Goal: Entertainment & Leisure: Consume media (video, audio)

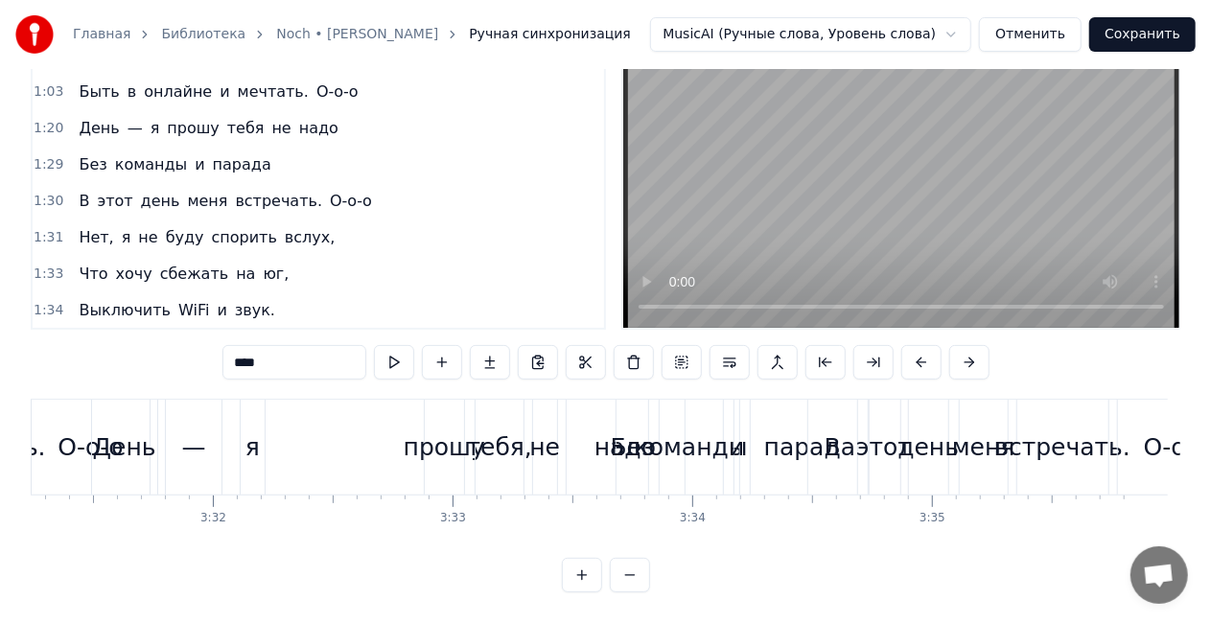
scroll to position [0, 50700]
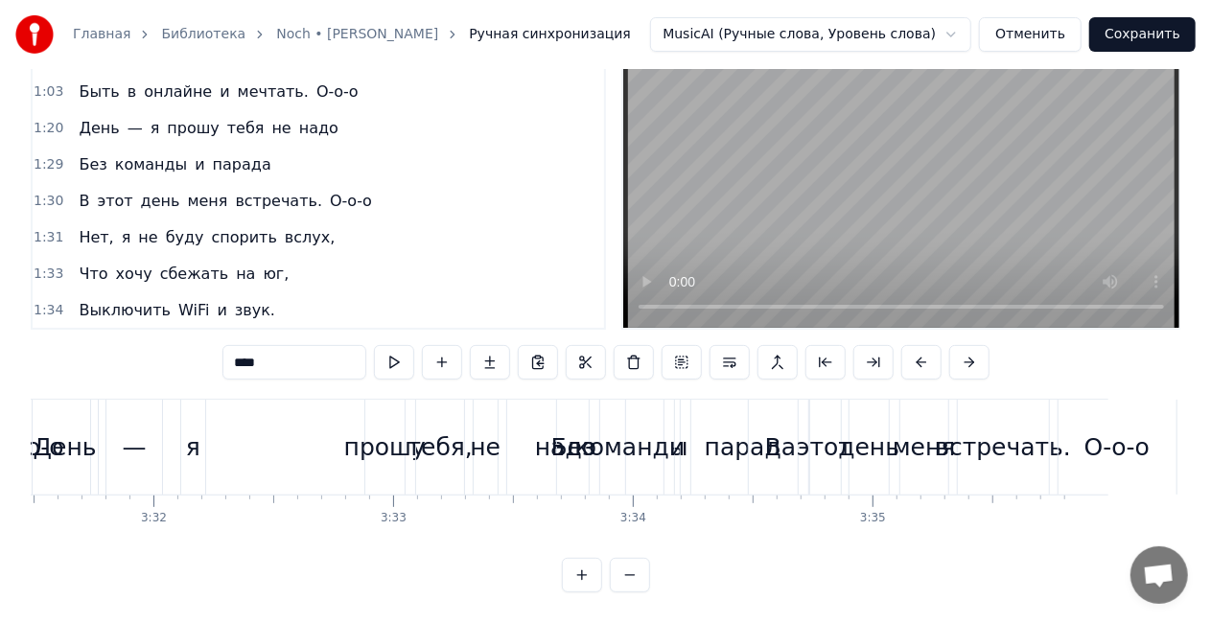
click at [1187, 510] on div "Главная Библиотека Noch • [PERSON_NAME] Ручная синхронизация MusicAI (Ручные сл…" at bounding box center [605, 255] width 1211 height 674
click at [201, 435] on div "я" at bounding box center [193, 447] width 25 height 95
type input "*"
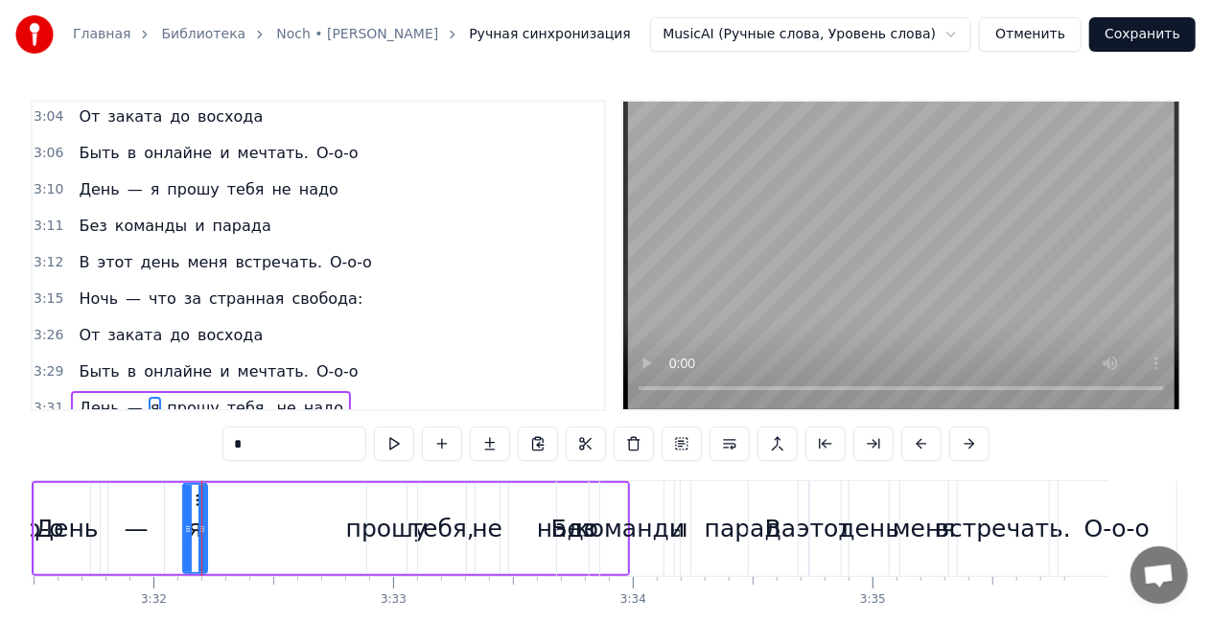
scroll to position [1641, 0]
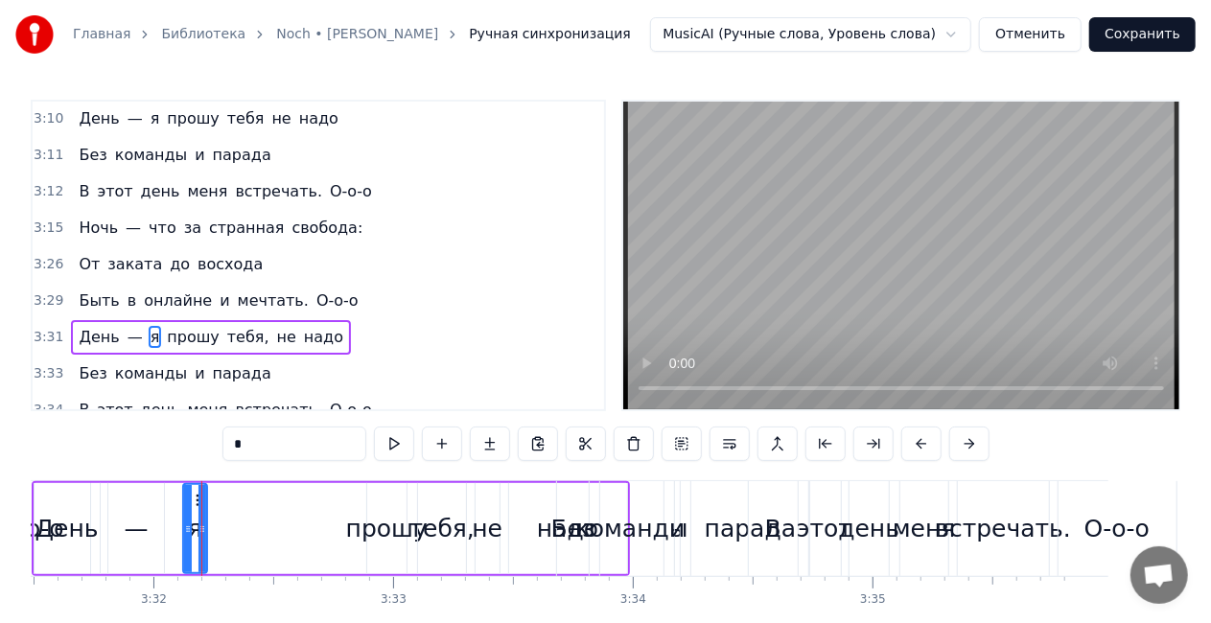
drag, startPoint x: 201, startPoint y: 532, endPoint x: 223, endPoint y: 529, distance: 22.2
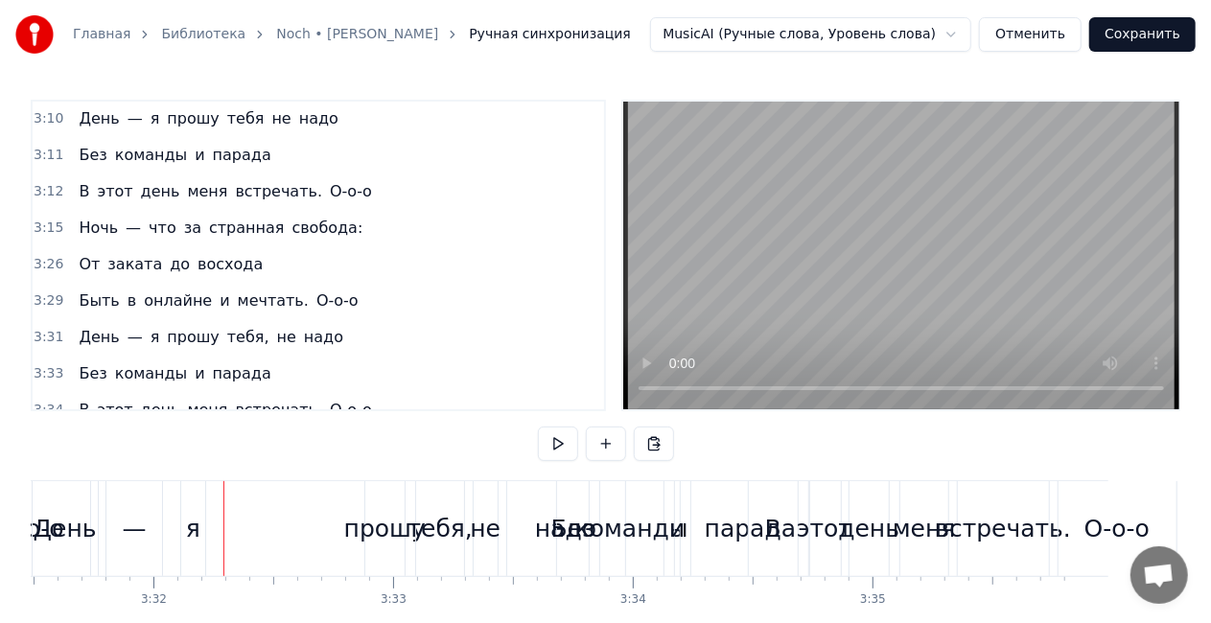
click at [199, 526] on div "я" at bounding box center [193, 528] width 25 height 95
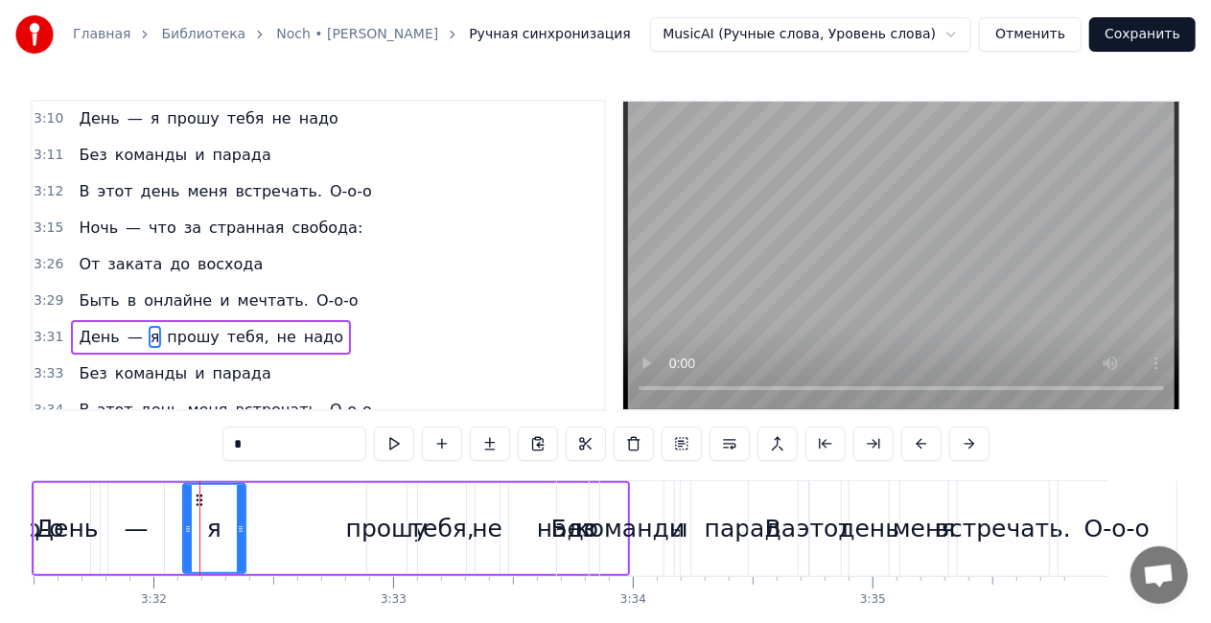
drag, startPoint x: 201, startPoint y: 525, endPoint x: 247, endPoint y: 516, distance: 47.0
click at [245, 516] on div at bounding box center [241, 528] width 8 height 87
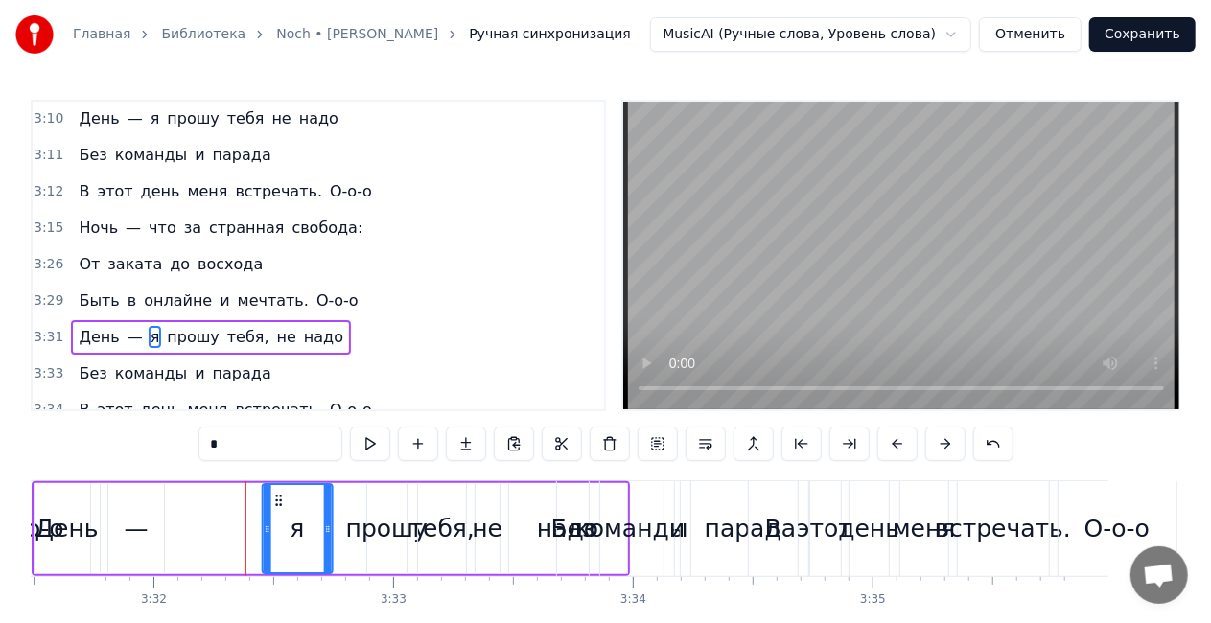
drag, startPoint x: 247, startPoint y: 495, endPoint x: 278, endPoint y: 491, distance: 30.9
click at [278, 491] on div "я" at bounding box center [297, 528] width 69 height 87
click at [82, 533] on div "День" at bounding box center [66, 529] width 63 height 36
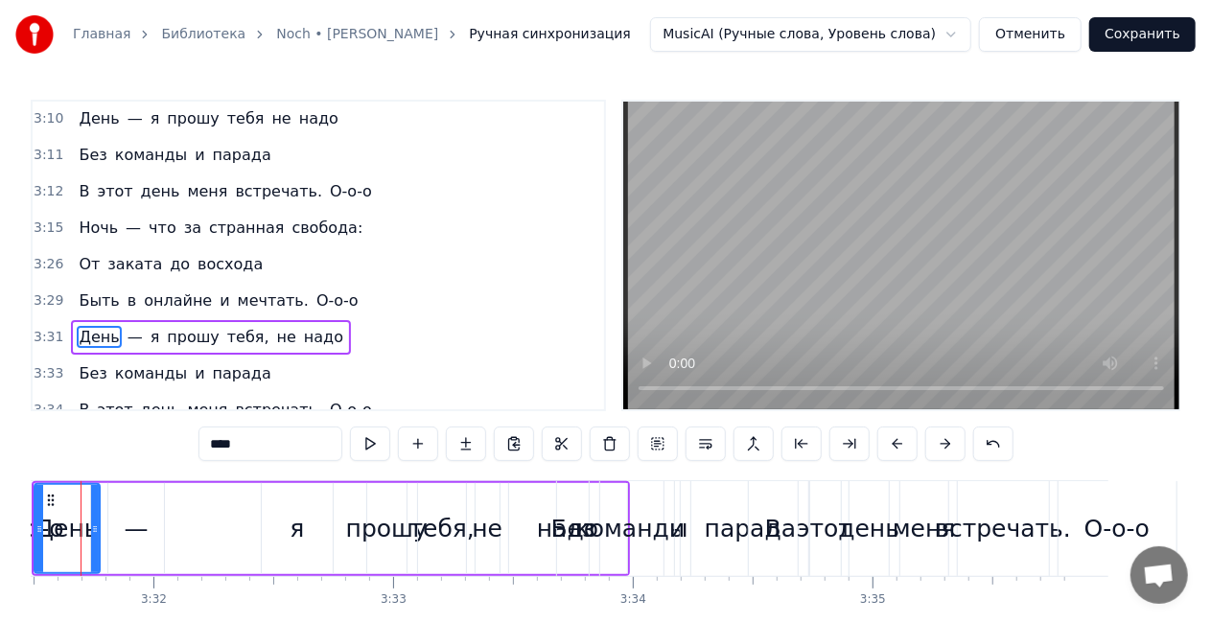
click at [123, 531] on div "—" at bounding box center [136, 528] width 56 height 91
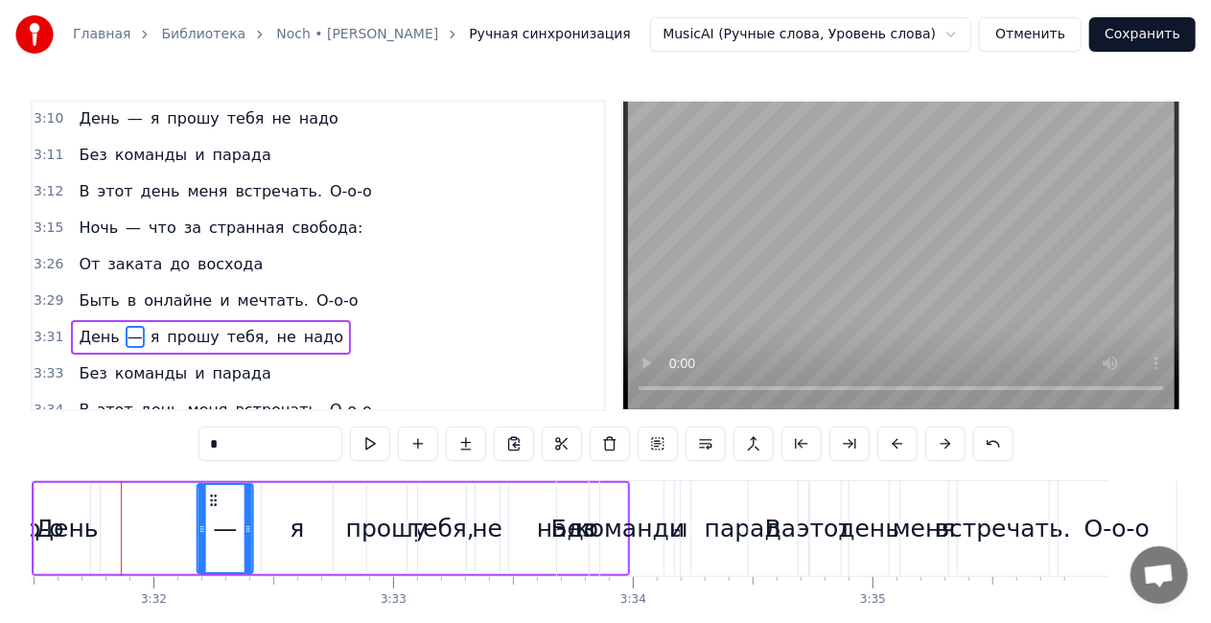
scroll to position [0, 50694]
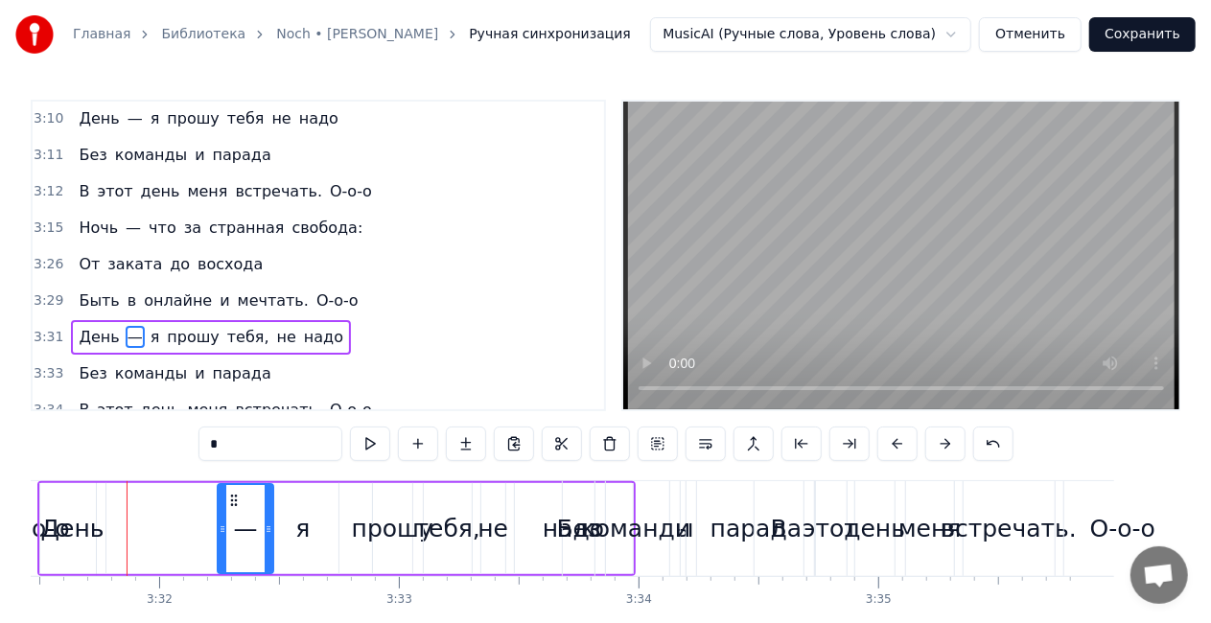
drag, startPoint x: 126, startPoint y: 495, endPoint x: 236, endPoint y: 498, distance: 110.3
click at [236, 498] on icon at bounding box center [233, 500] width 15 height 15
click at [76, 541] on div "День" at bounding box center [72, 529] width 63 height 36
type input "****"
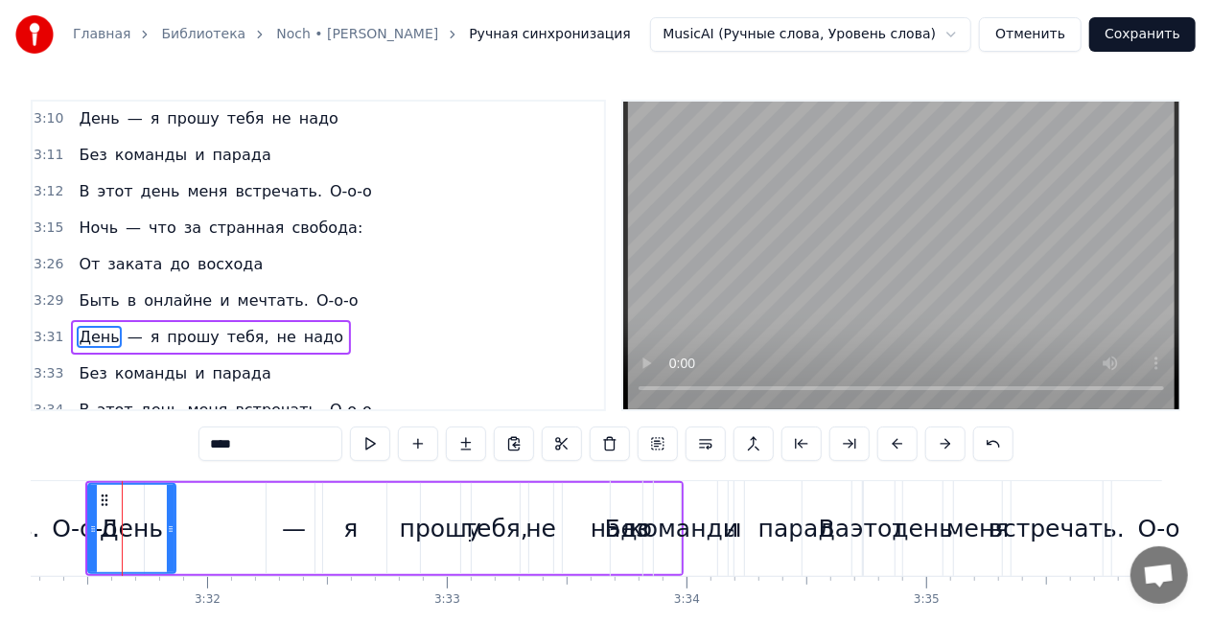
scroll to position [0, 50641]
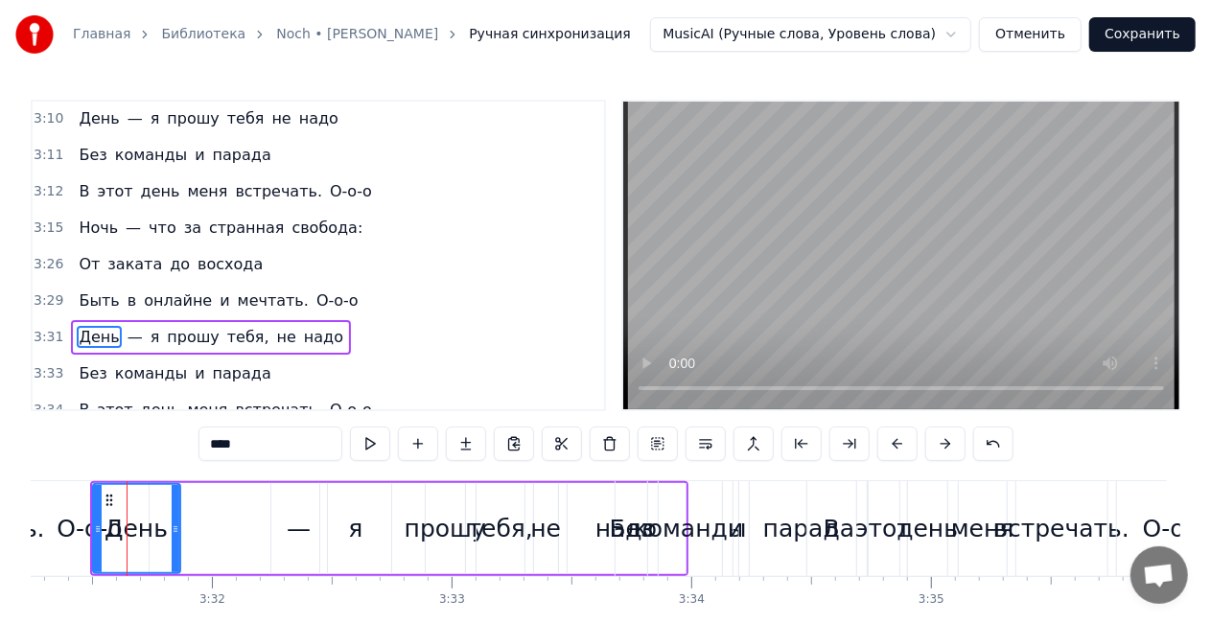
drag, startPoint x: 102, startPoint y: 531, endPoint x: 117, endPoint y: 522, distance: 18.1
click at [124, 530] on div "День" at bounding box center [136, 528] width 85 height 87
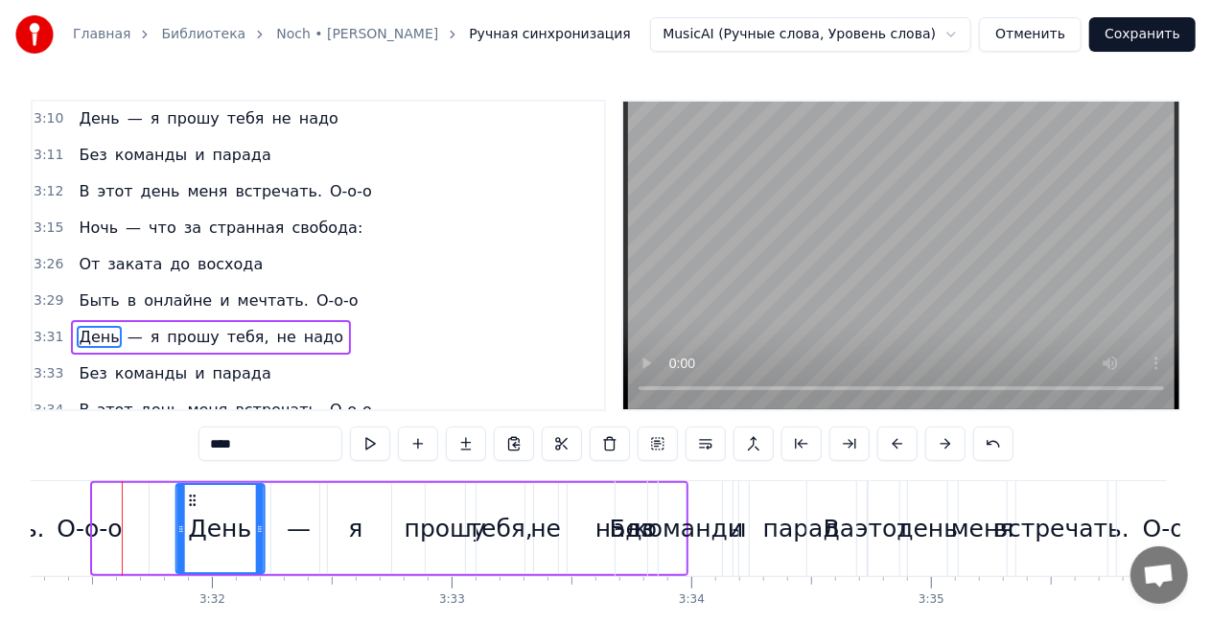
scroll to position [0, 50637]
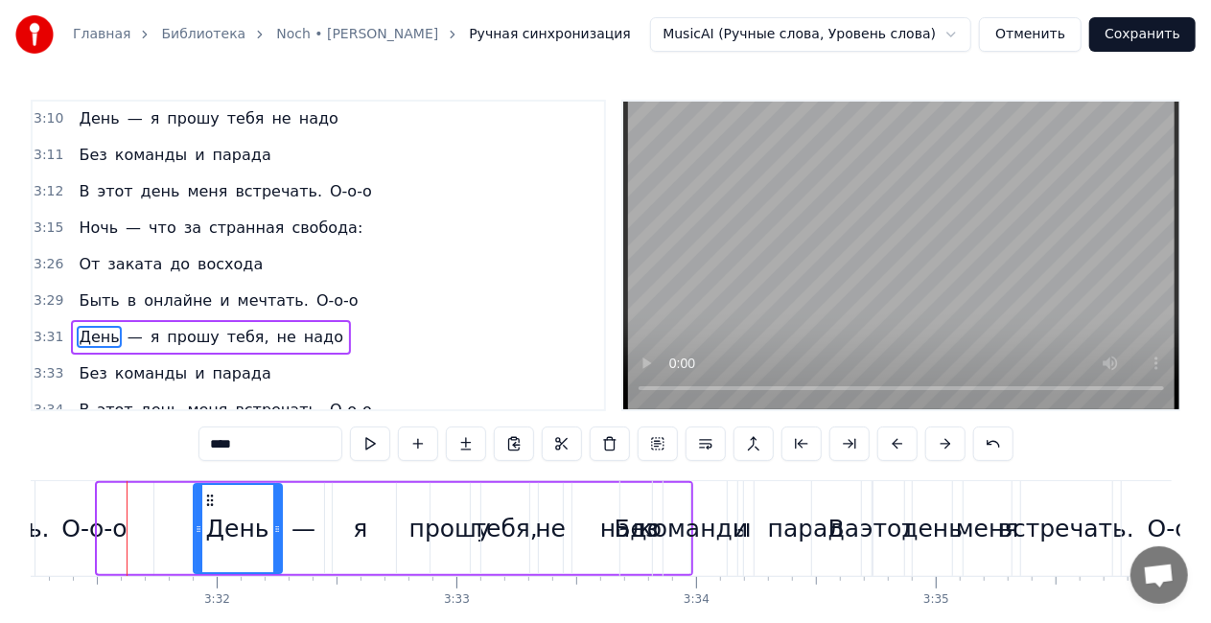
drag, startPoint x: 165, startPoint y: 497, endPoint x: 211, endPoint y: 491, distance: 46.4
click at [211, 491] on div "День" at bounding box center [238, 528] width 86 height 87
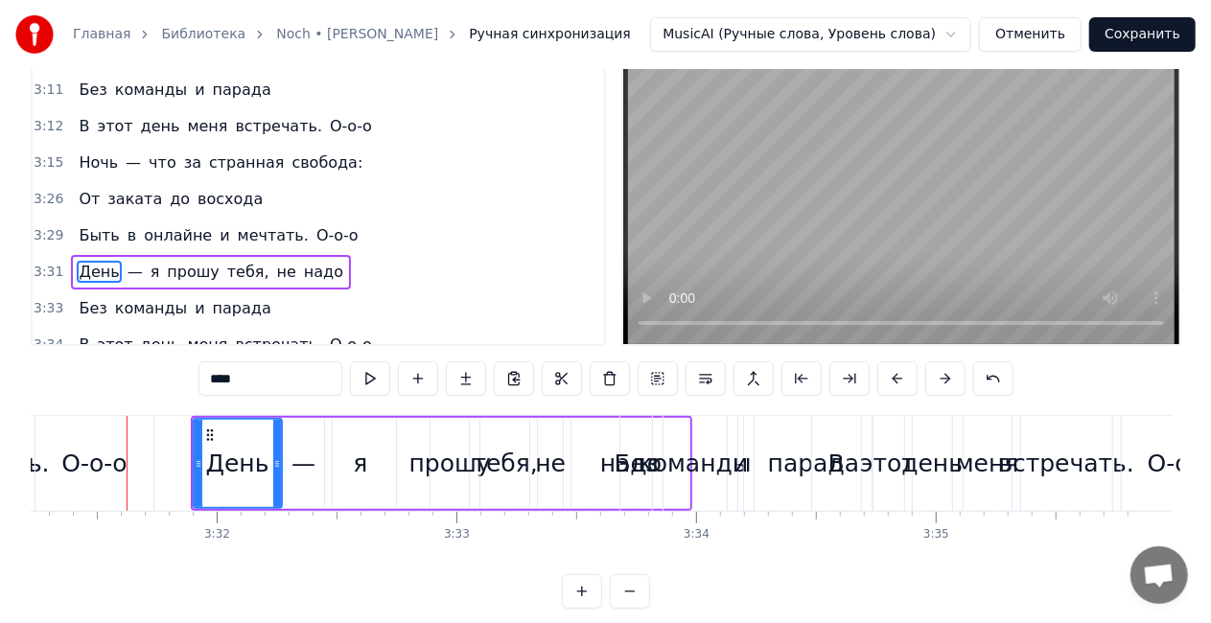
scroll to position [96, 0]
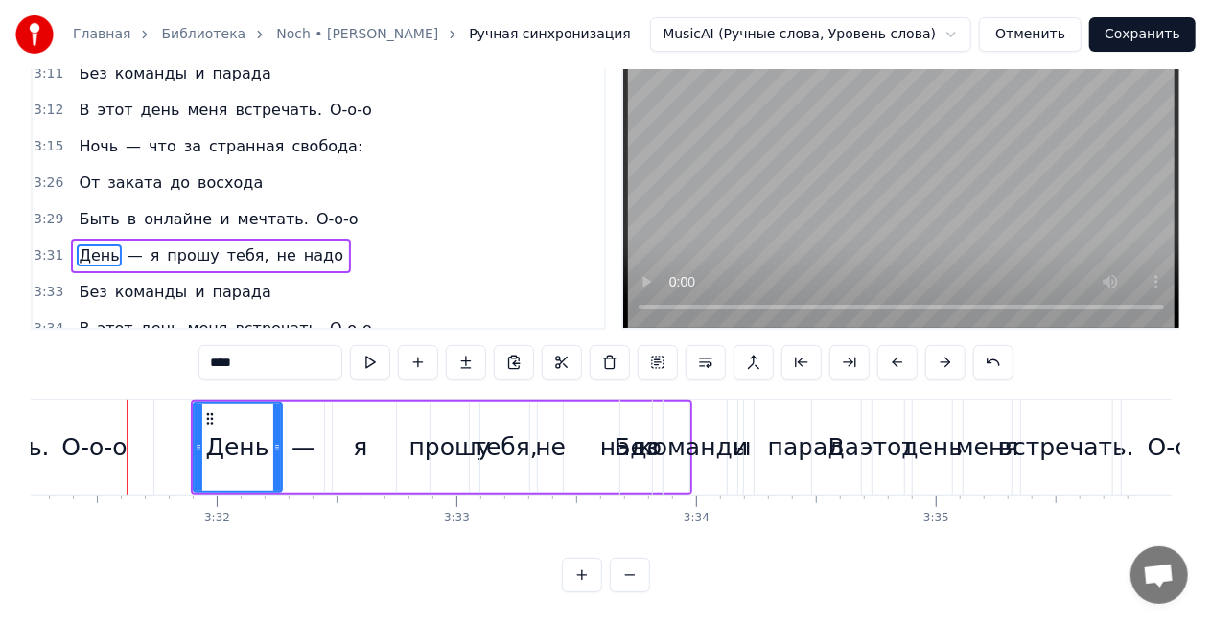
click at [206, 202] on div "Быть в онлайне и мечтать. О-о-о" at bounding box center [218, 219] width 294 height 35
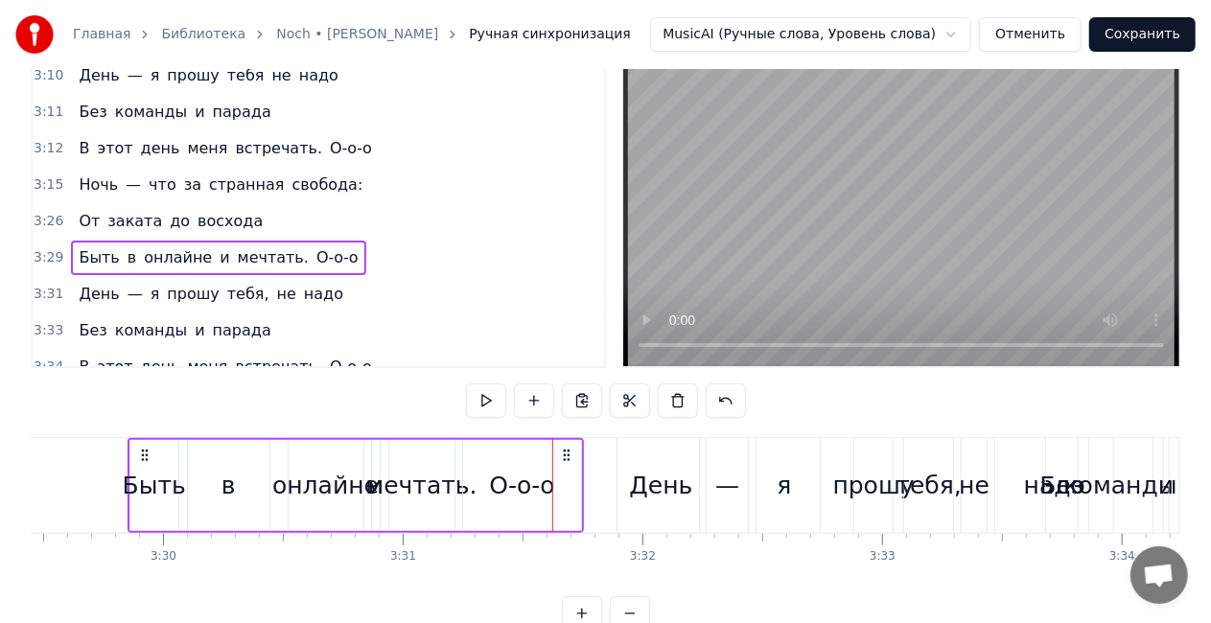
scroll to position [0, 0]
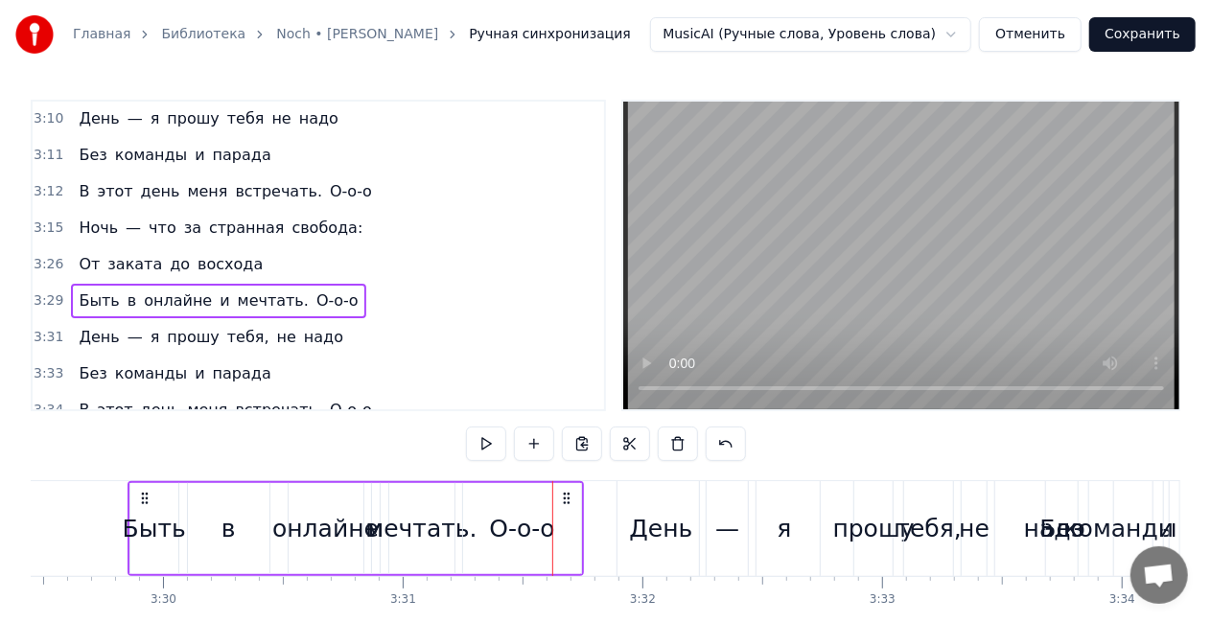
click at [195, 247] on div "От заката до восхода" at bounding box center [170, 264] width 199 height 35
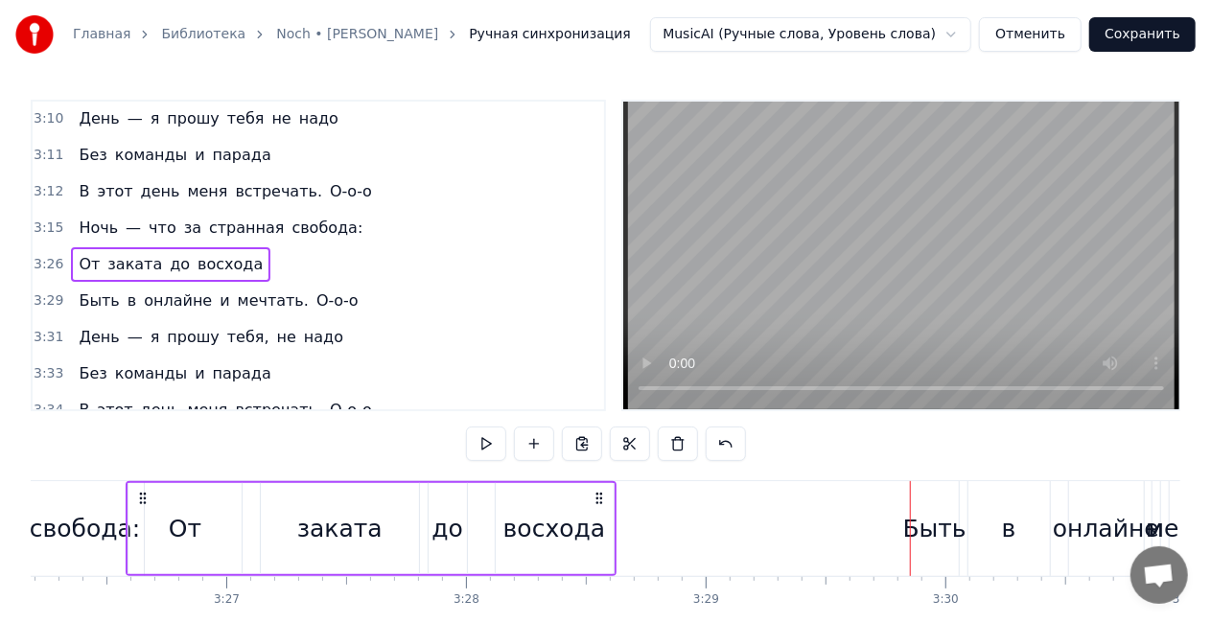
scroll to position [0, 49427]
click at [455, 527] on div "до" at bounding box center [448, 529] width 32 height 36
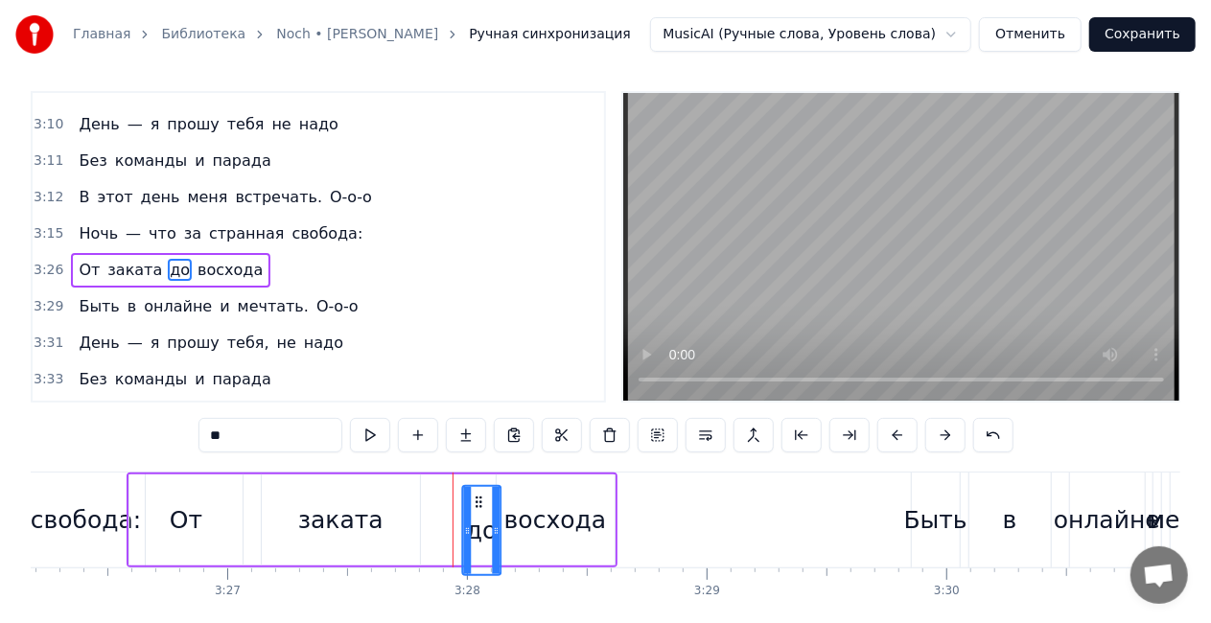
scroll to position [10, 0]
drag, startPoint x: 462, startPoint y: 506, endPoint x: 382, endPoint y: 503, distance: 80.6
click at [475, 489] on div "до" at bounding box center [479, 529] width 37 height 87
click at [334, 510] on div "заката" at bounding box center [340, 520] width 85 height 36
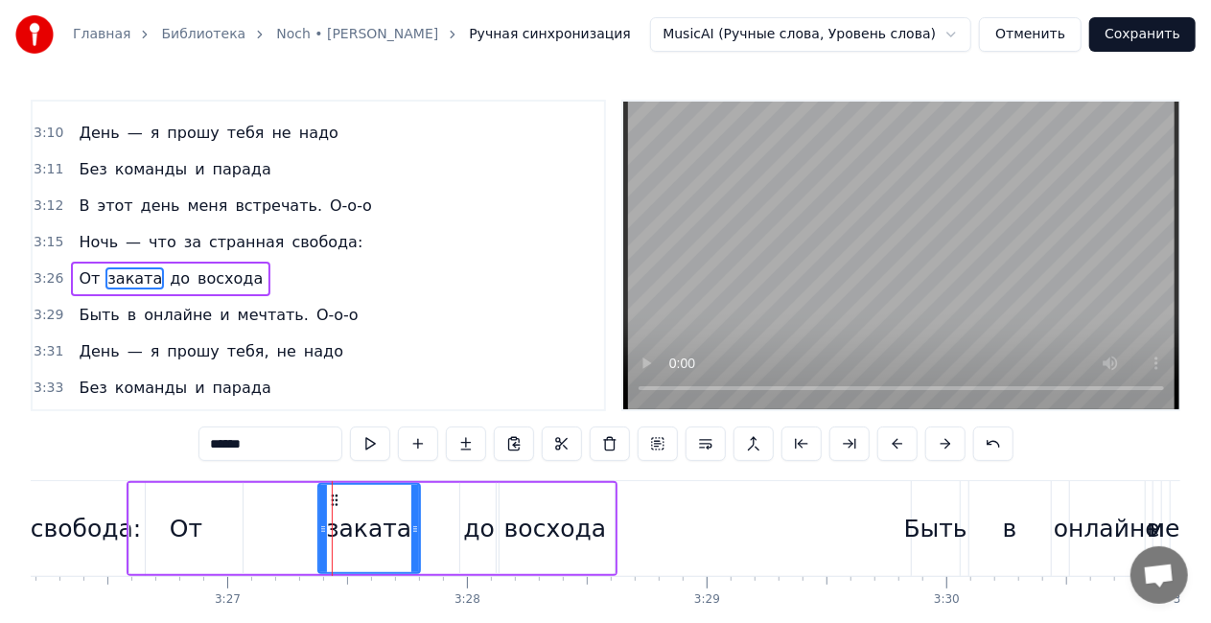
drag, startPoint x: 264, startPoint y: 524, endPoint x: 320, endPoint y: 524, distance: 56.6
click at [320, 524] on icon at bounding box center [323, 529] width 8 height 15
click at [168, 513] on div "От" at bounding box center [185, 528] width 113 height 91
type input "**"
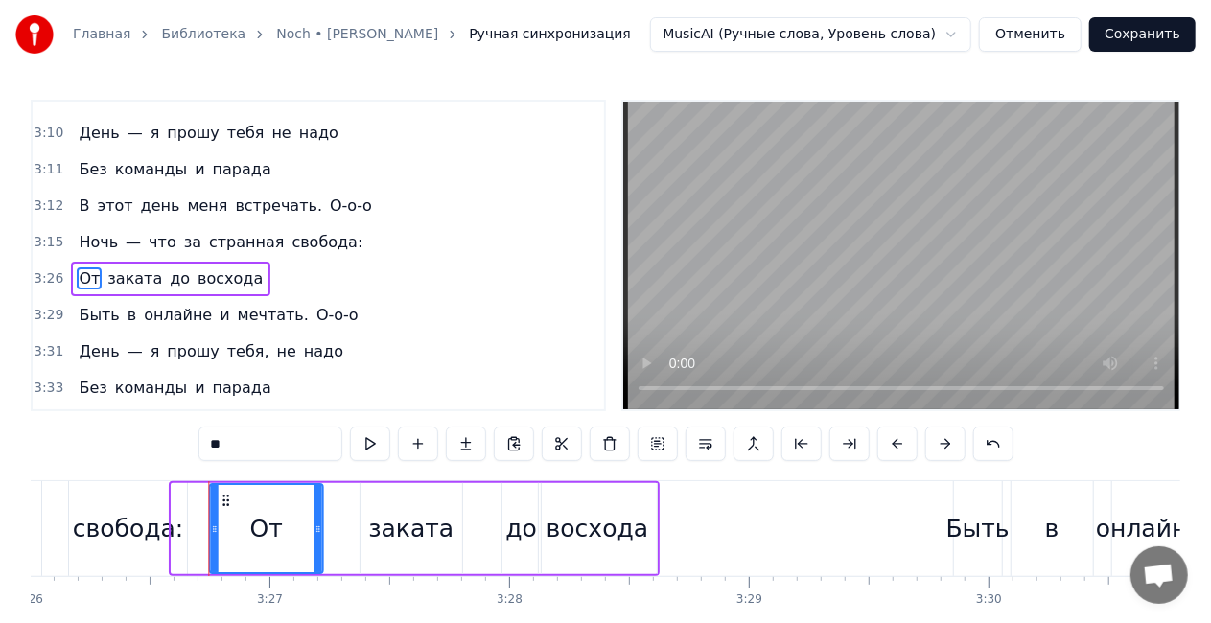
scroll to position [0, 49342]
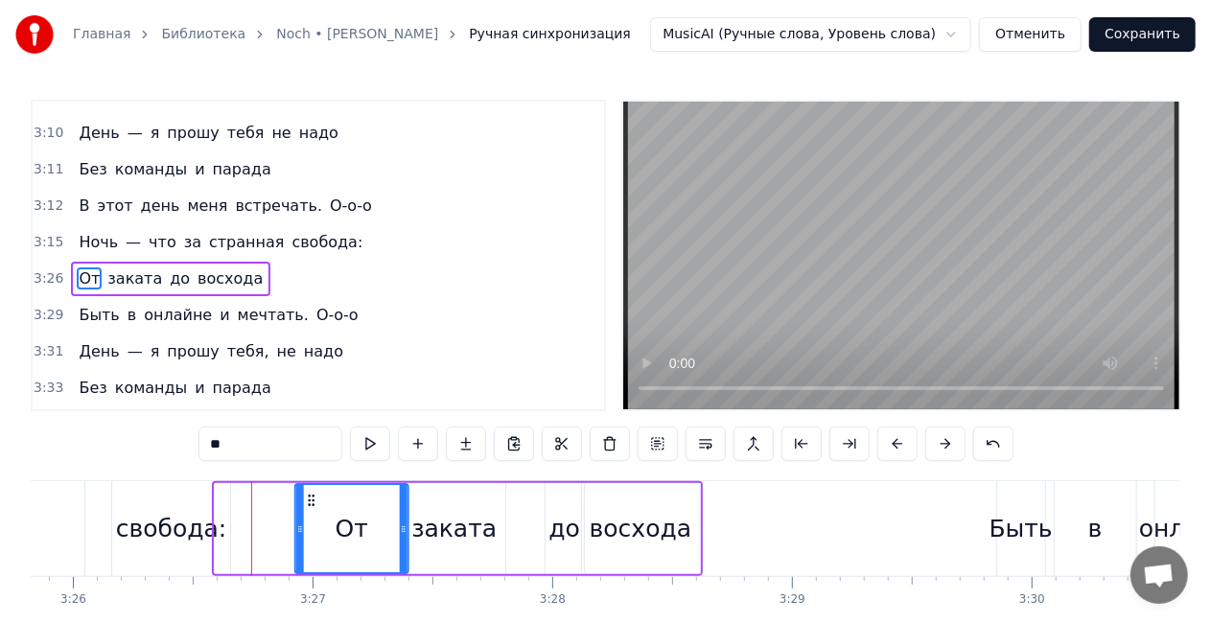
drag, startPoint x: 142, startPoint y: 497, endPoint x: 311, endPoint y: 492, distance: 168.8
click at [311, 493] on icon at bounding box center [310, 500] width 15 height 15
click at [171, 262] on div "От заката до восхода" at bounding box center [170, 279] width 199 height 35
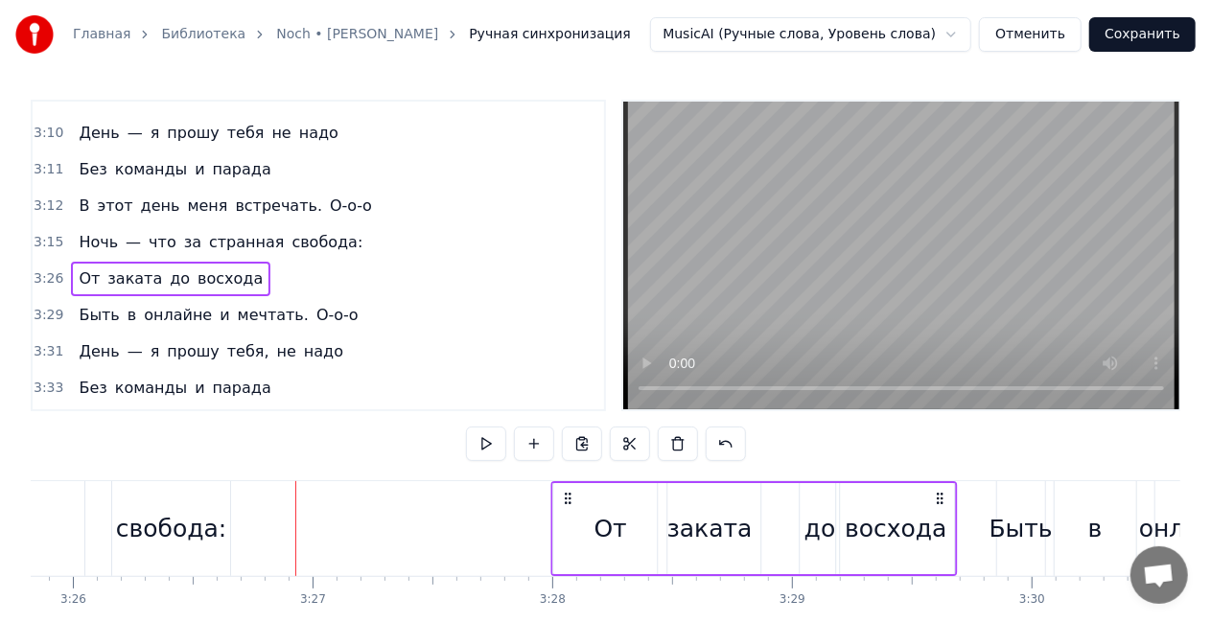
drag, startPoint x: 686, startPoint y: 499, endPoint x: 941, endPoint y: 495, distance: 255.1
click at [941, 495] on icon at bounding box center [939, 498] width 15 height 15
click at [195, 225] on div "Ночь — что за странная свобода:" at bounding box center [220, 242] width 299 height 35
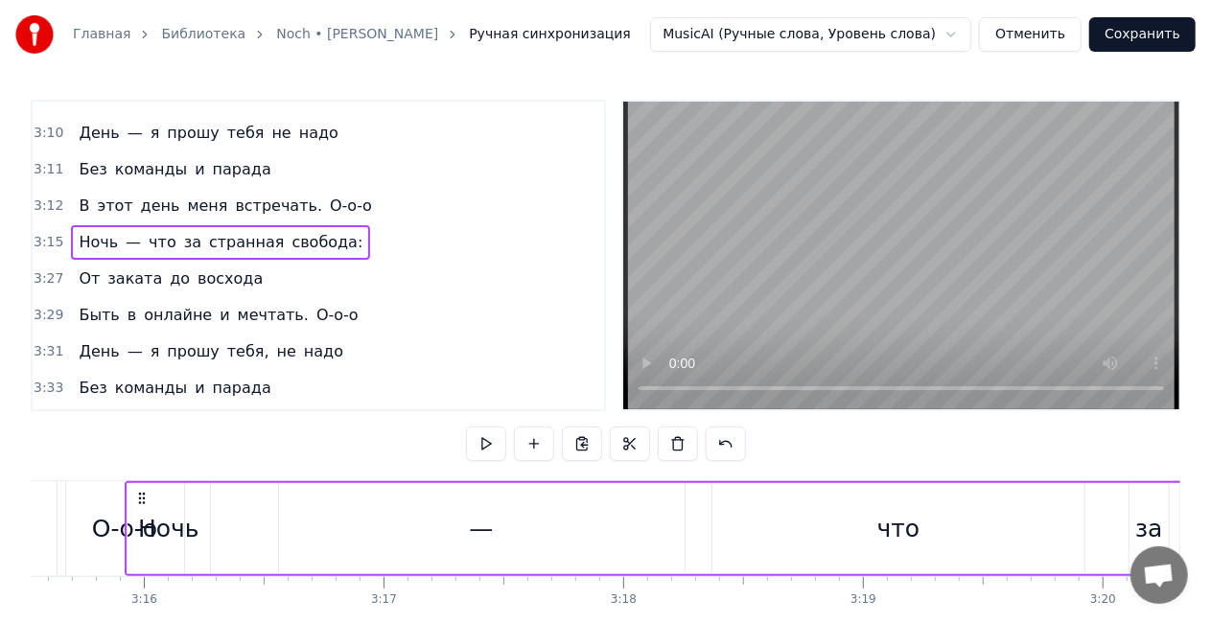
scroll to position [0, 46872]
click at [186, 527] on div "Ночь" at bounding box center [170, 529] width 61 height 36
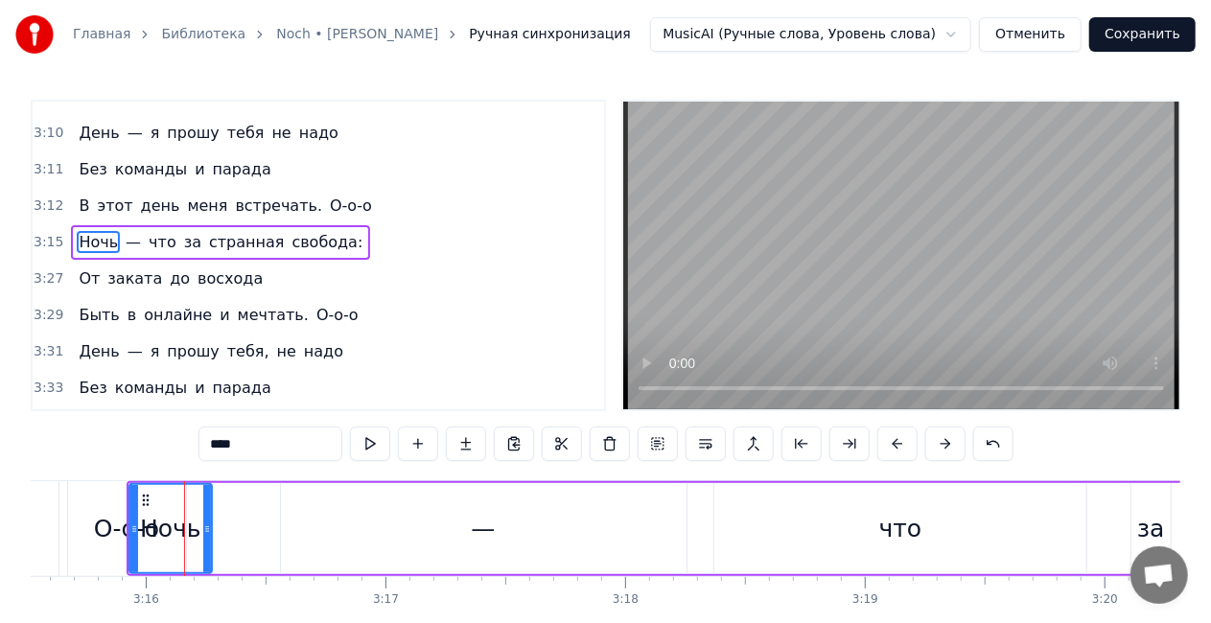
scroll to position [1590, 0]
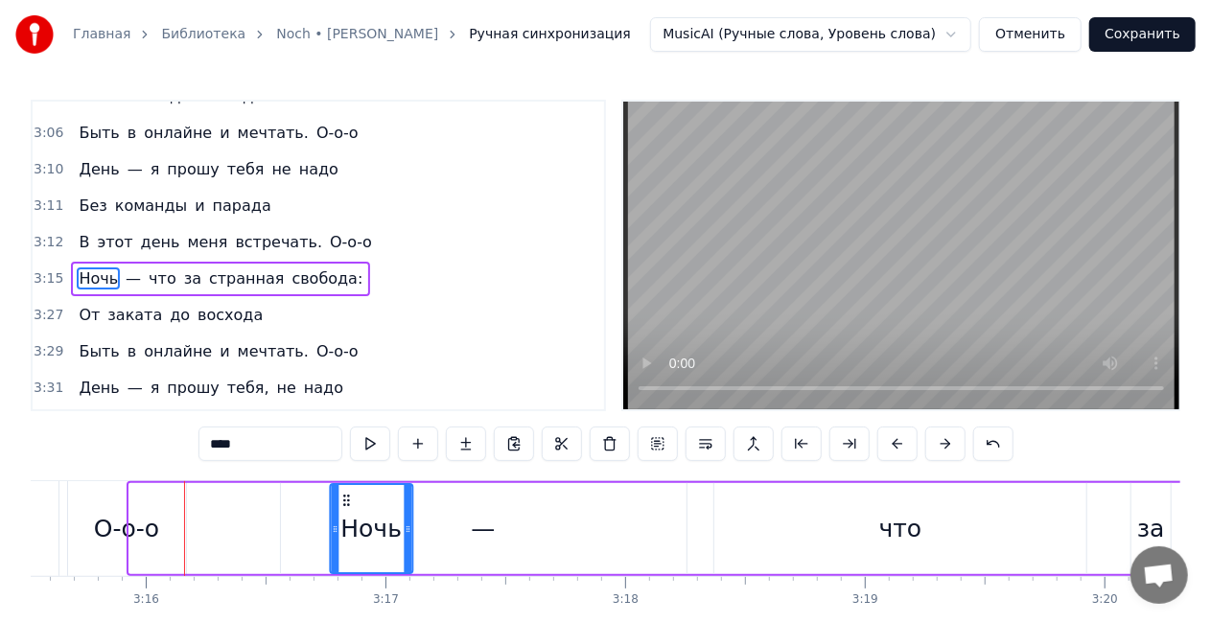
drag, startPoint x: 146, startPoint y: 496, endPoint x: 355, endPoint y: 488, distance: 209.2
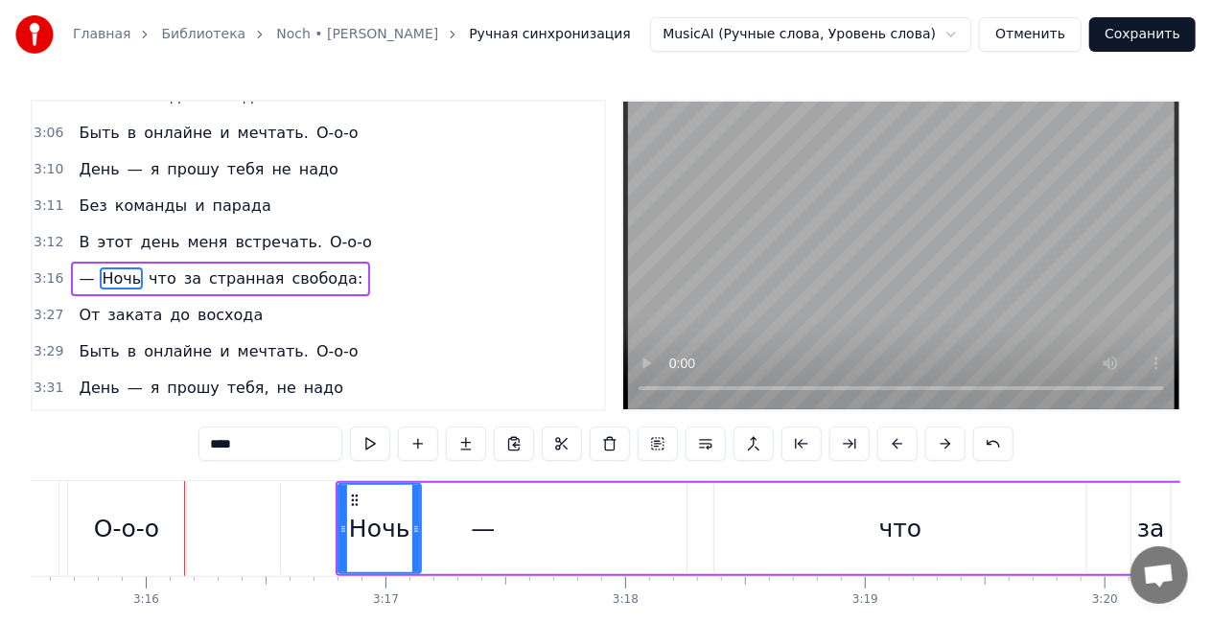
click at [473, 537] on div "—" at bounding box center [484, 529] width 24 height 36
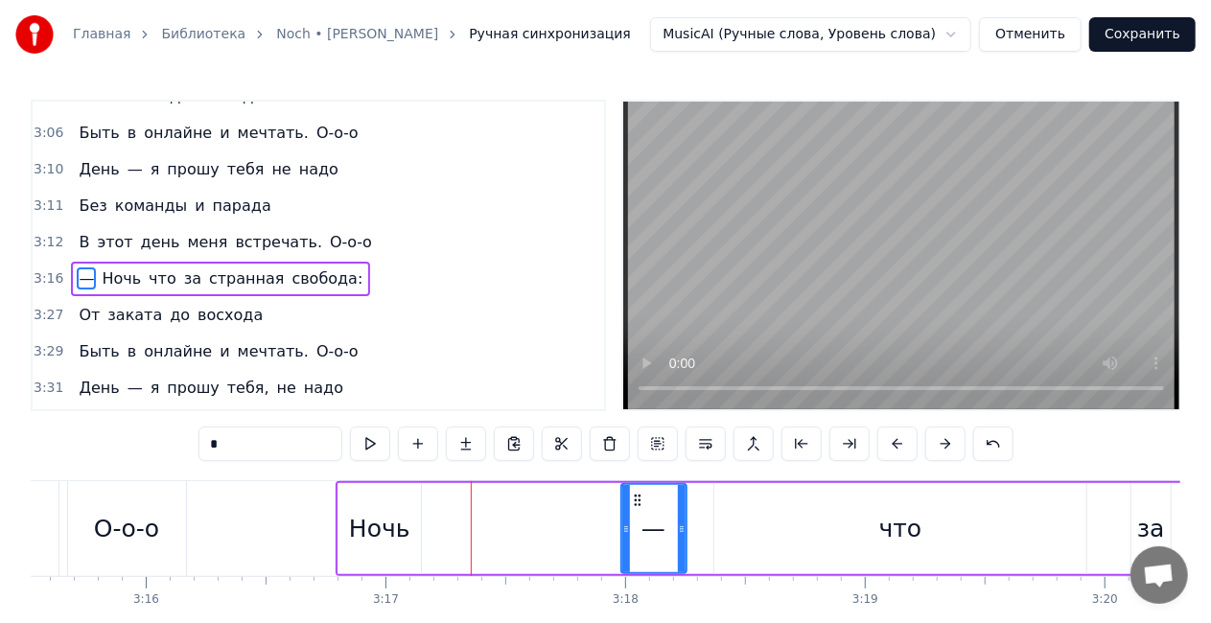
drag, startPoint x: 286, startPoint y: 527, endPoint x: 621, endPoint y: 529, distance: 335.6
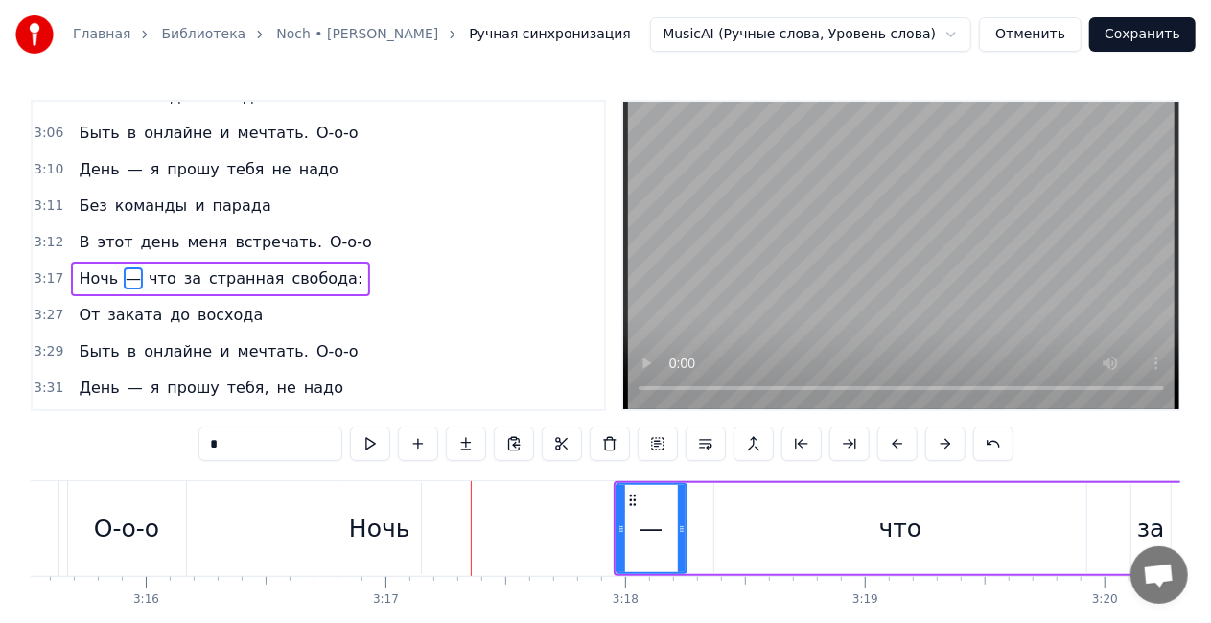
click at [379, 527] on div "Ночь" at bounding box center [379, 529] width 61 height 36
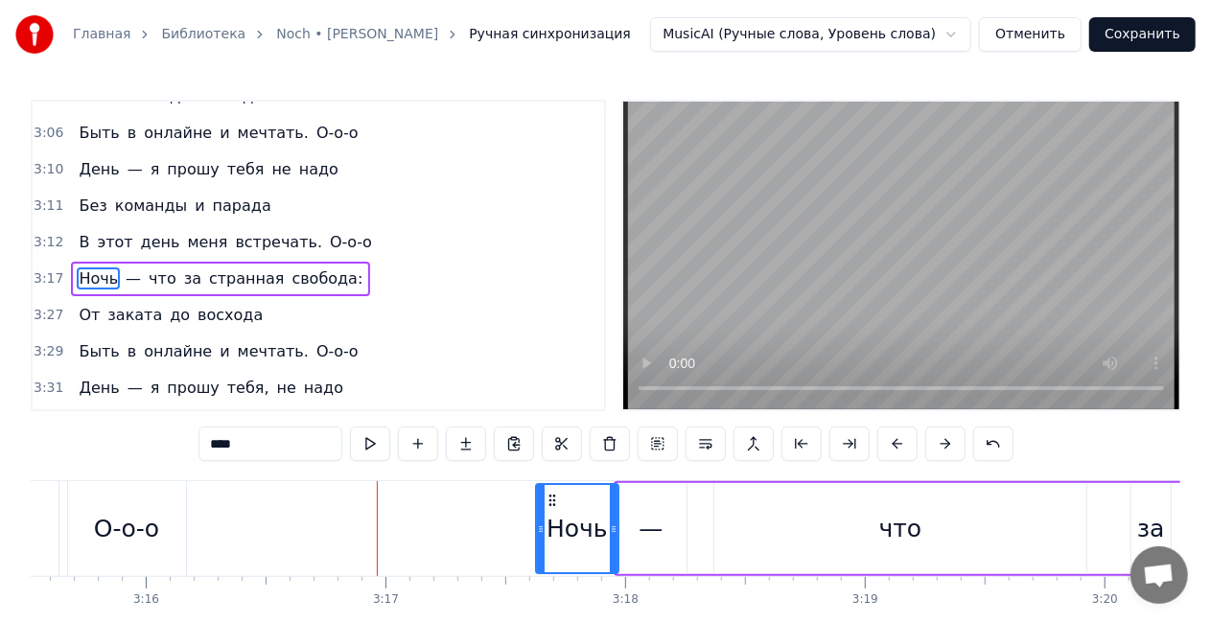
drag, startPoint x: 351, startPoint y: 498, endPoint x: 549, endPoint y: 488, distance: 197.8
click at [549, 488] on div "Ночь" at bounding box center [577, 528] width 81 height 87
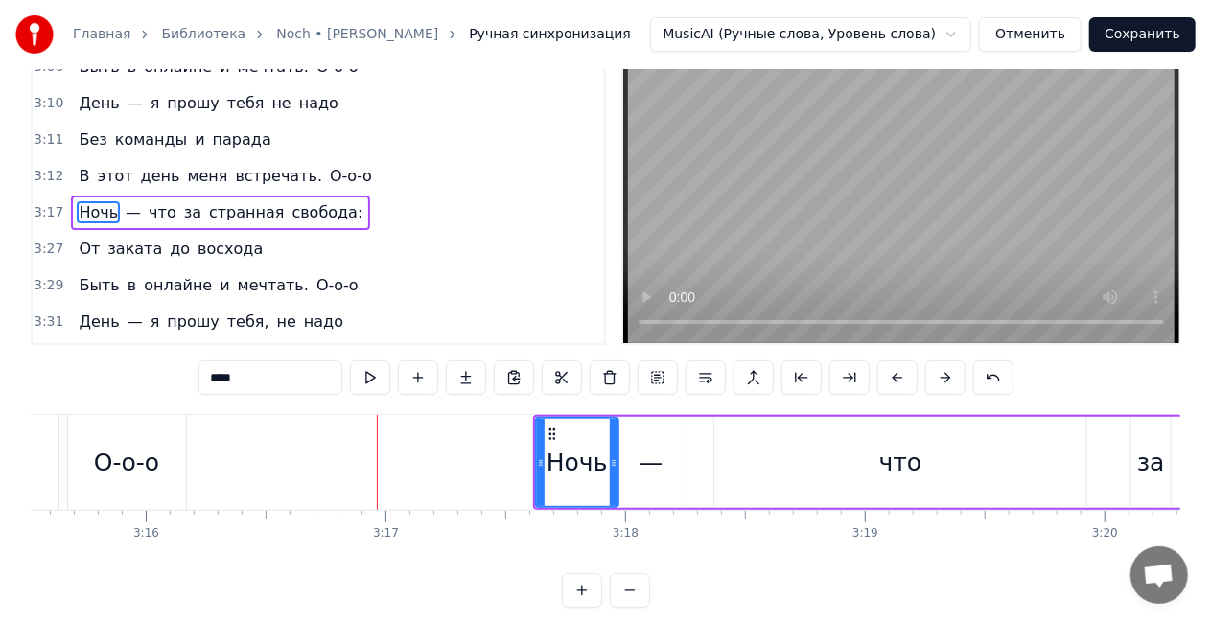
scroll to position [96, 0]
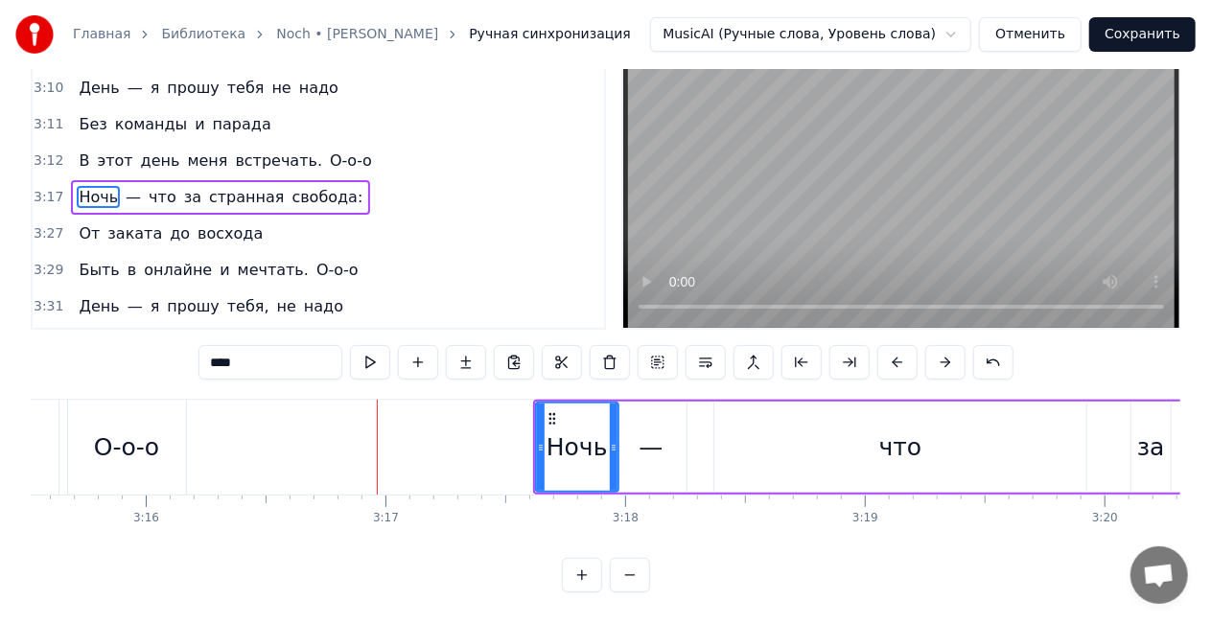
click at [847, 456] on div "что" at bounding box center [900, 447] width 372 height 91
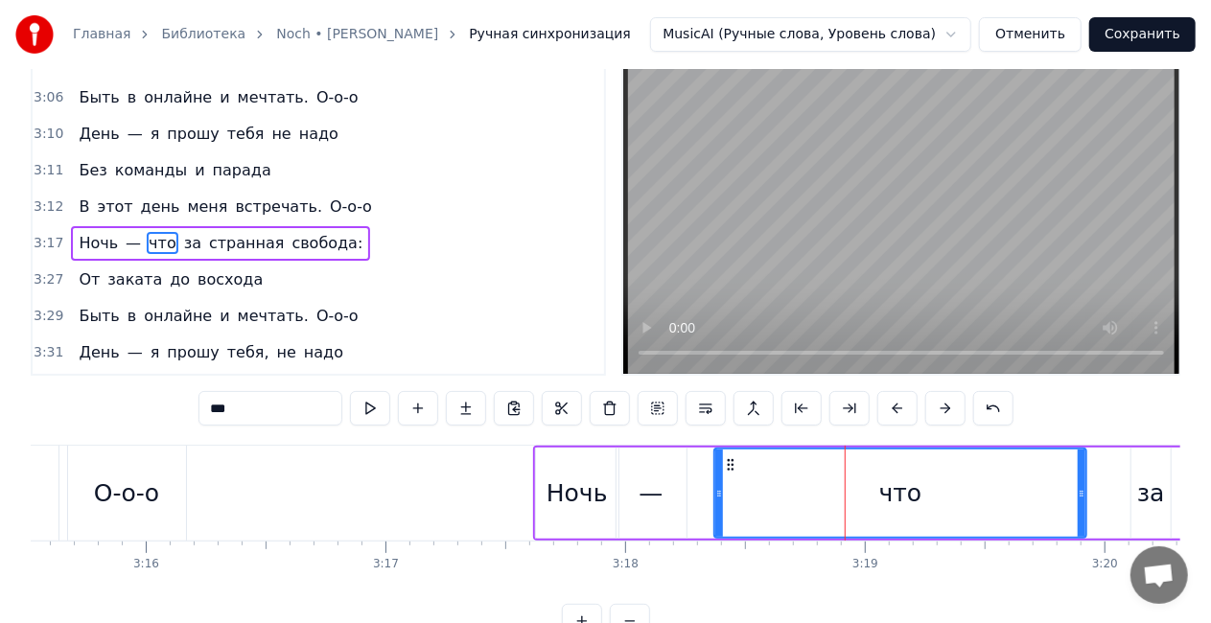
scroll to position [0, 0]
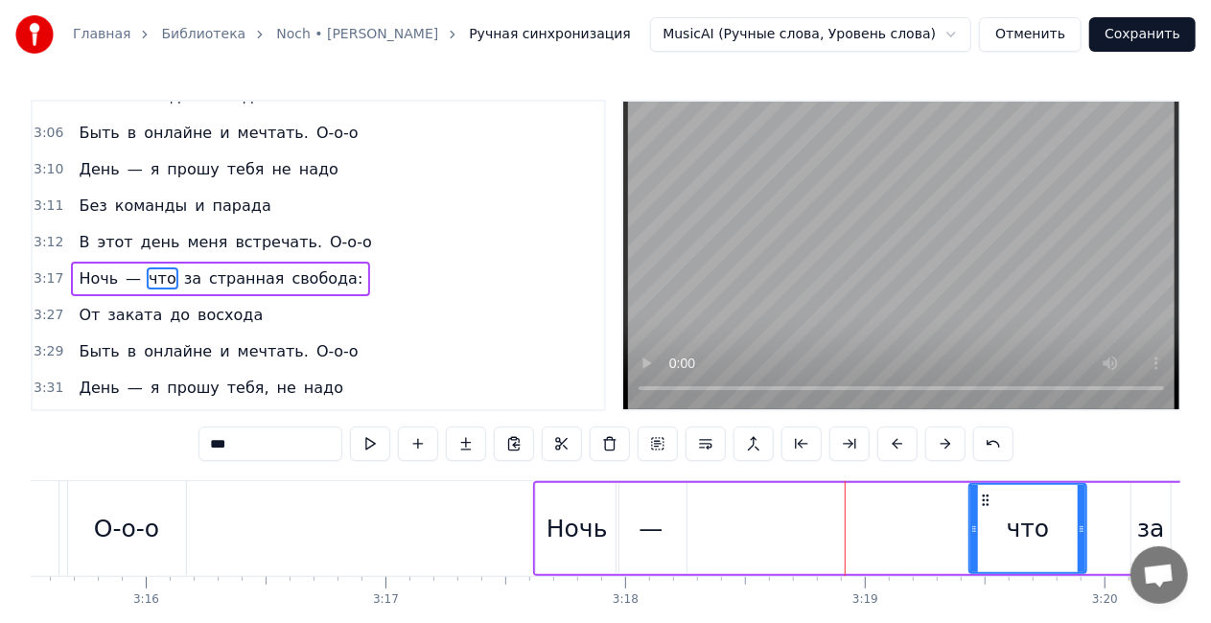
drag, startPoint x: 719, startPoint y: 533, endPoint x: 910, endPoint y: 500, distance: 193.8
click at [970, 501] on div at bounding box center [974, 528] width 8 height 87
click at [666, 526] on div "—" at bounding box center [652, 528] width 70 height 91
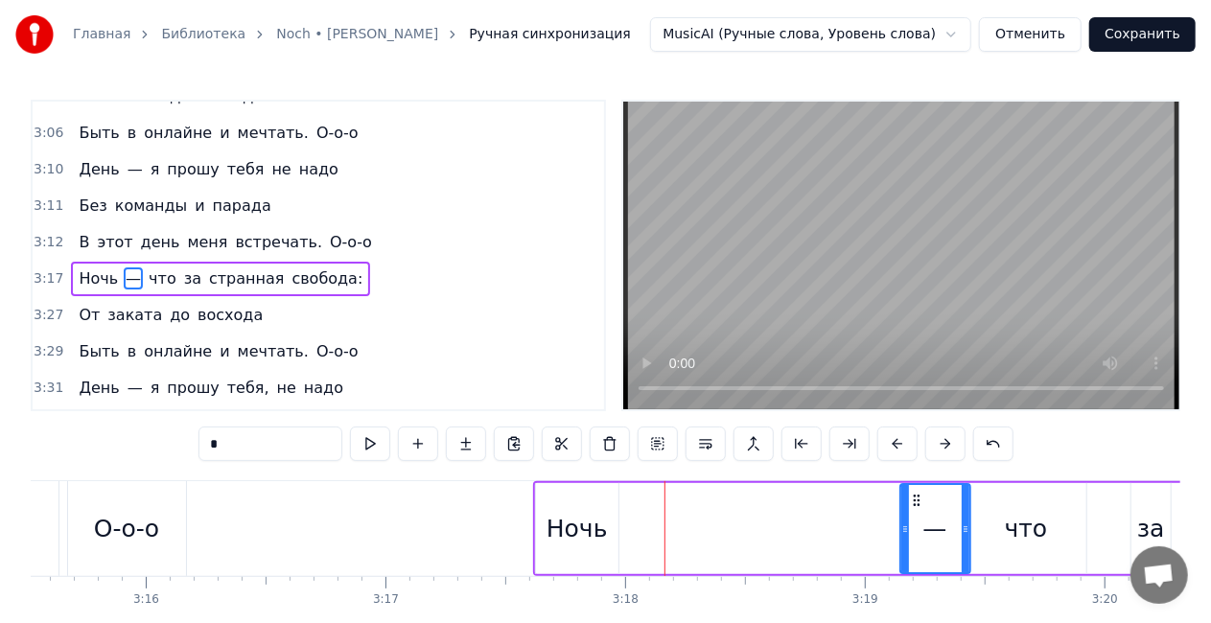
drag, startPoint x: 806, startPoint y: 495, endPoint x: 889, endPoint y: 489, distance: 82.7
click at [921, 491] on div "—" at bounding box center [935, 528] width 68 height 87
click at [554, 539] on div "Ночь" at bounding box center [577, 529] width 61 height 36
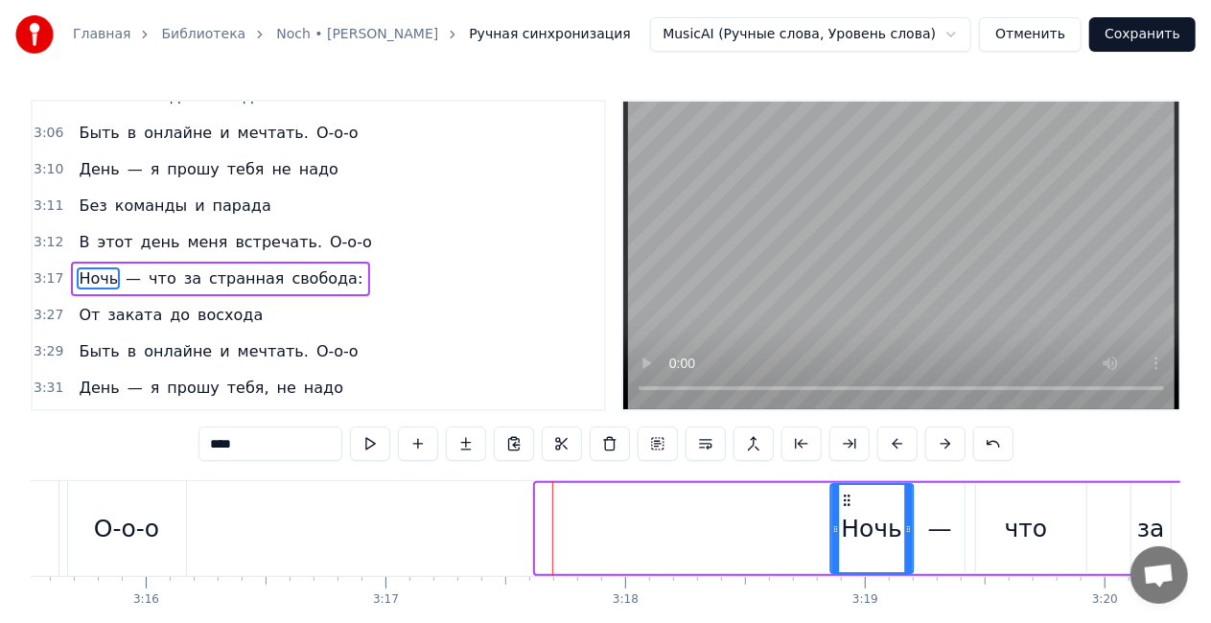
drag, startPoint x: 549, startPoint y: 501, endPoint x: 843, endPoint y: 487, distance: 294.7
click at [843, 487] on div "Ночь" at bounding box center [871, 528] width 81 height 87
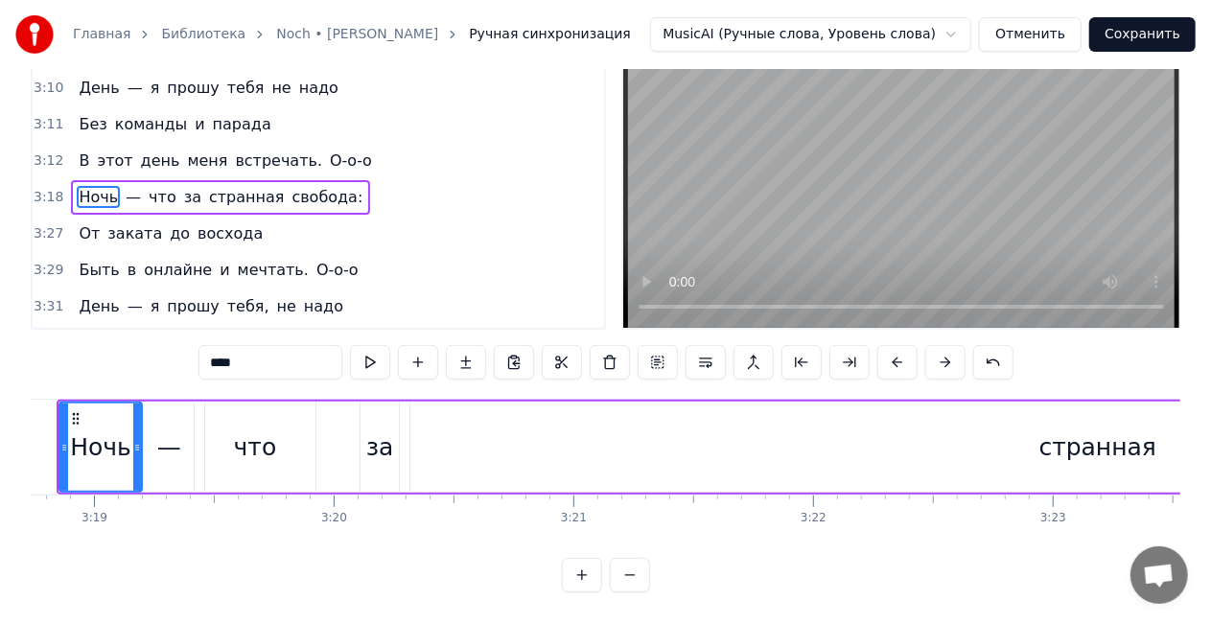
scroll to position [0, 47672]
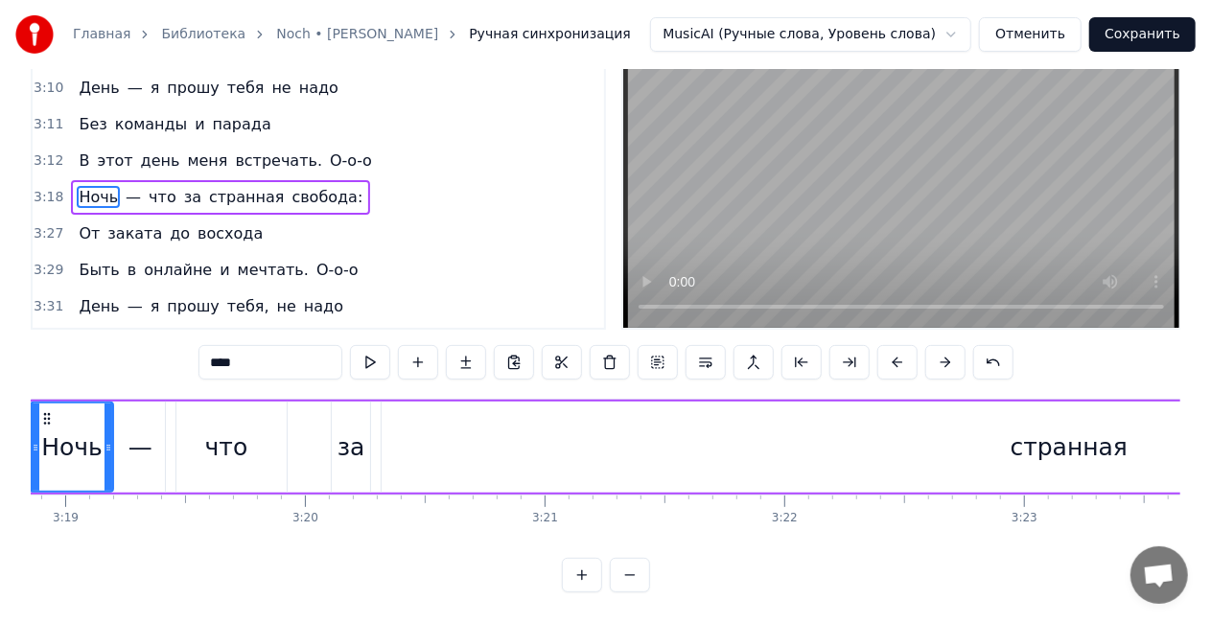
click at [1088, 437] on div "странная" at bounding box center [1070, 448] width 118 height 36
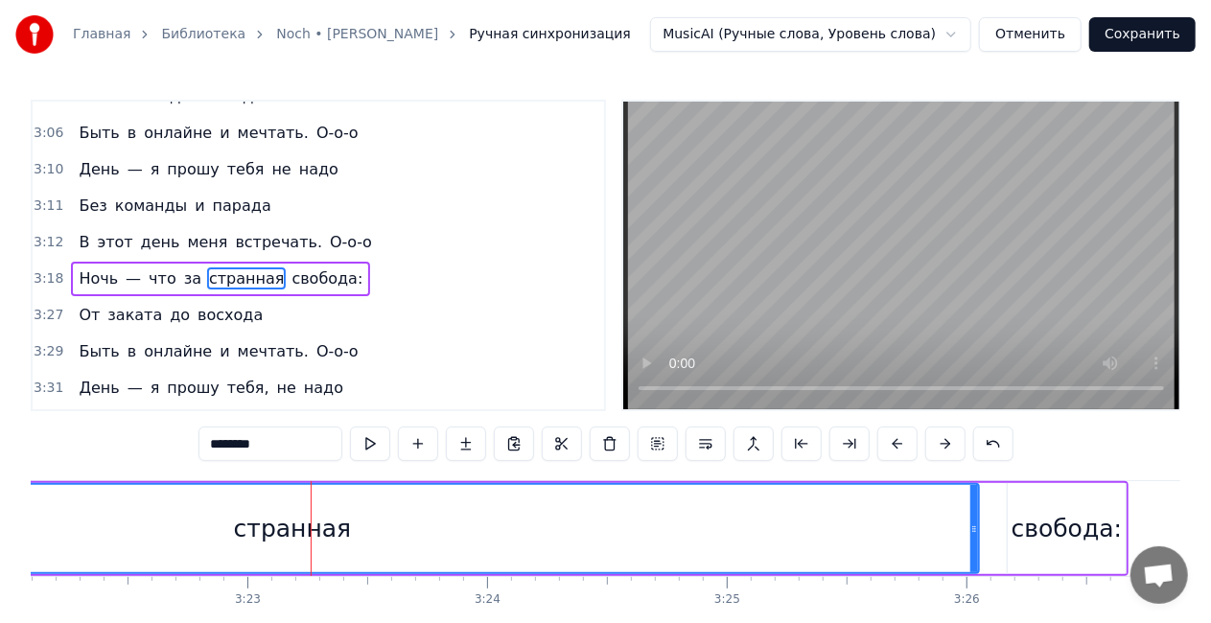
scroll to position [0, 48632]
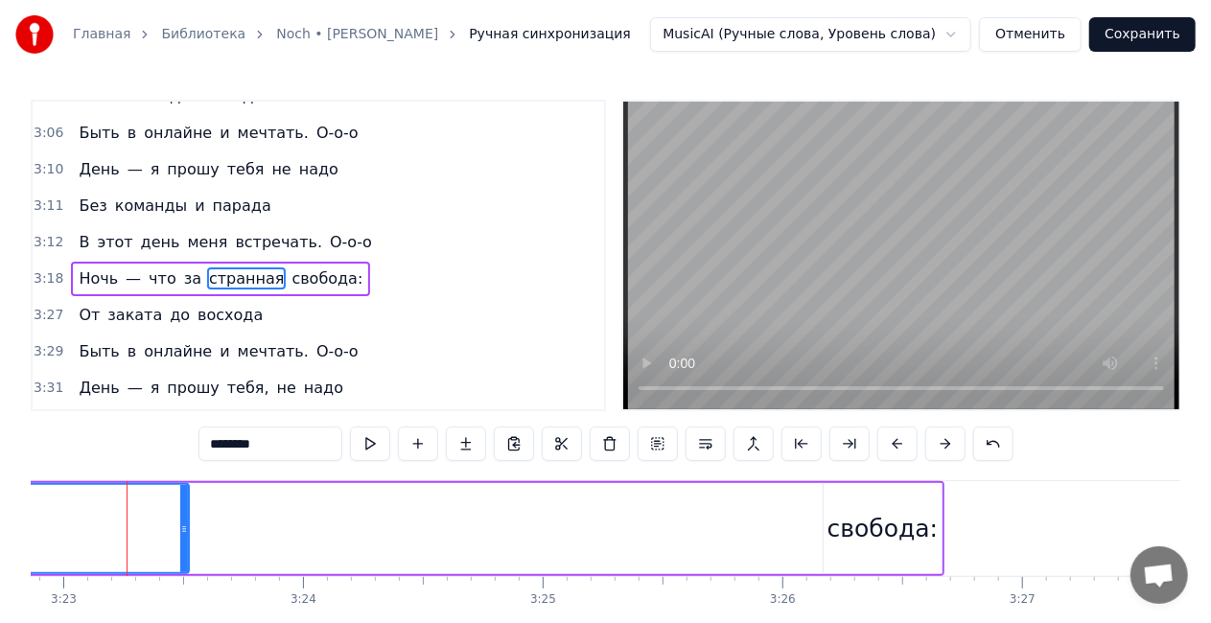
drag, startPoint x: 794, startPoint y: 527, endPoint x: 164, endPoint y: 503, distance: 630.5
click at [180, 503] on div at bounding box center [184, 528] width 8 height 87
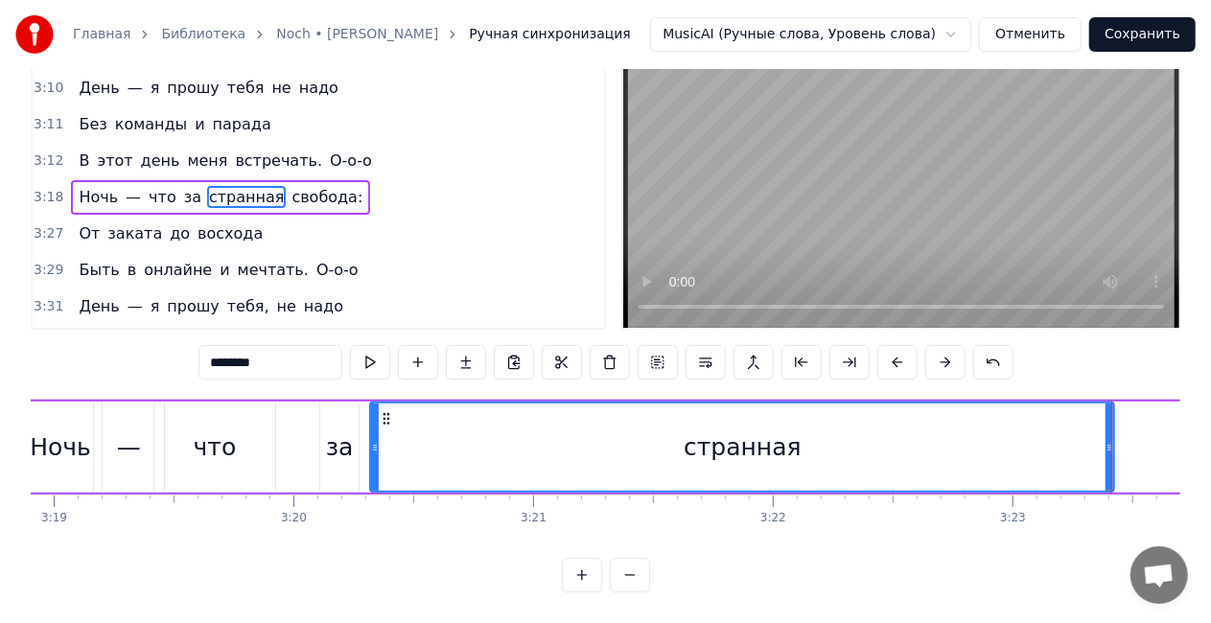
scroll to position [0, 47653]
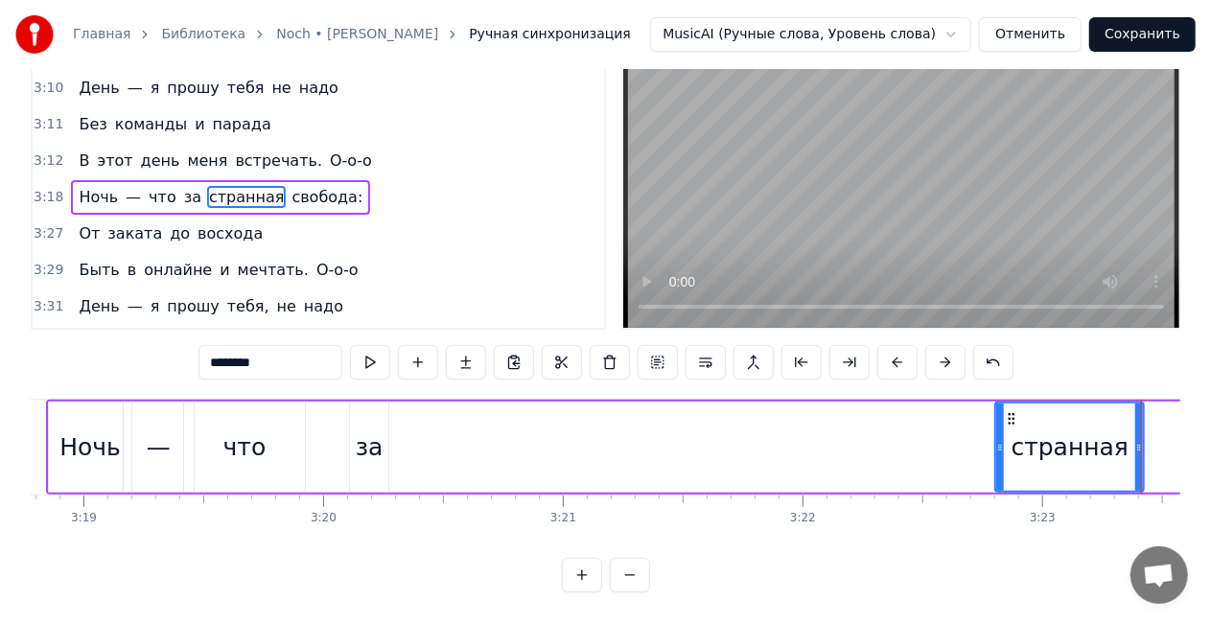
drag, startPoint x: 405, startPoint y: 433, endPoint x: 1000, endPoint y: 424, distance: 595.6
click at [1000, 424] on div at bounding box center [1000, 447] width 8 height 87
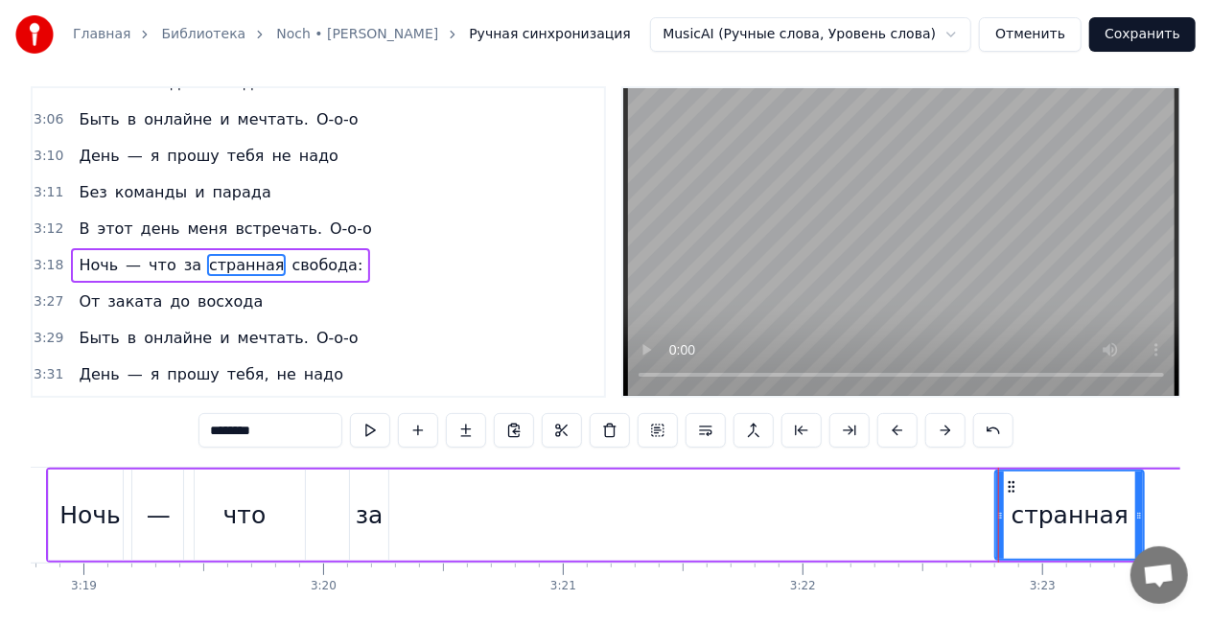
scroll to position [0, 0]
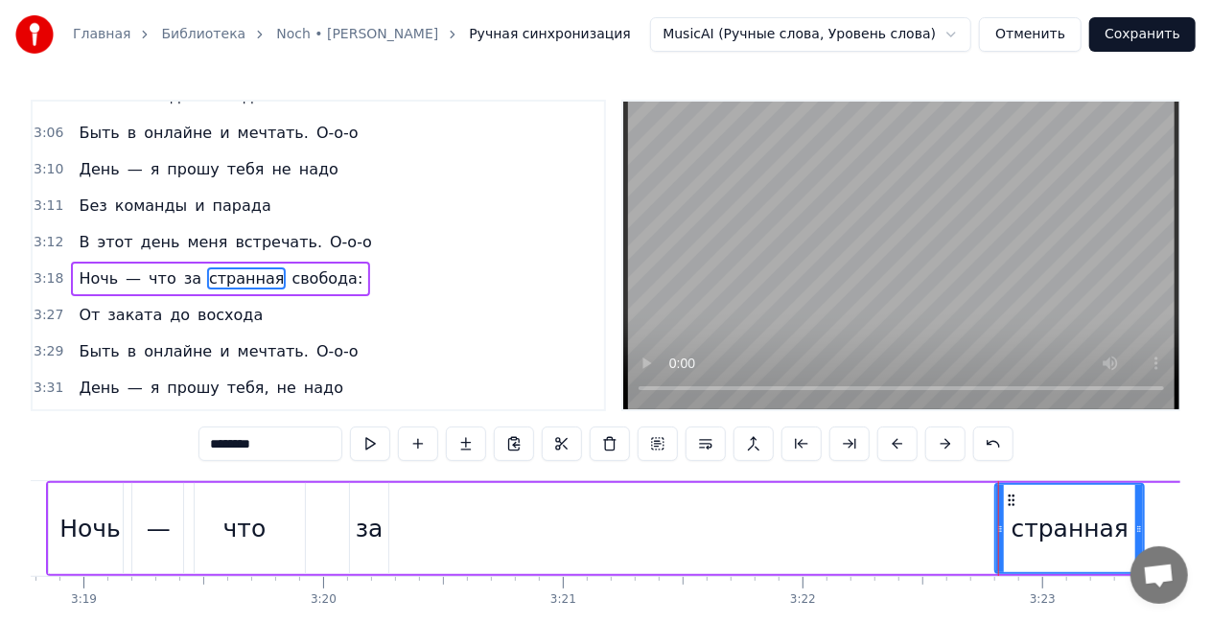
click at [364, 534] on div "за" at bounding box center [370, 529] width 28 height 36
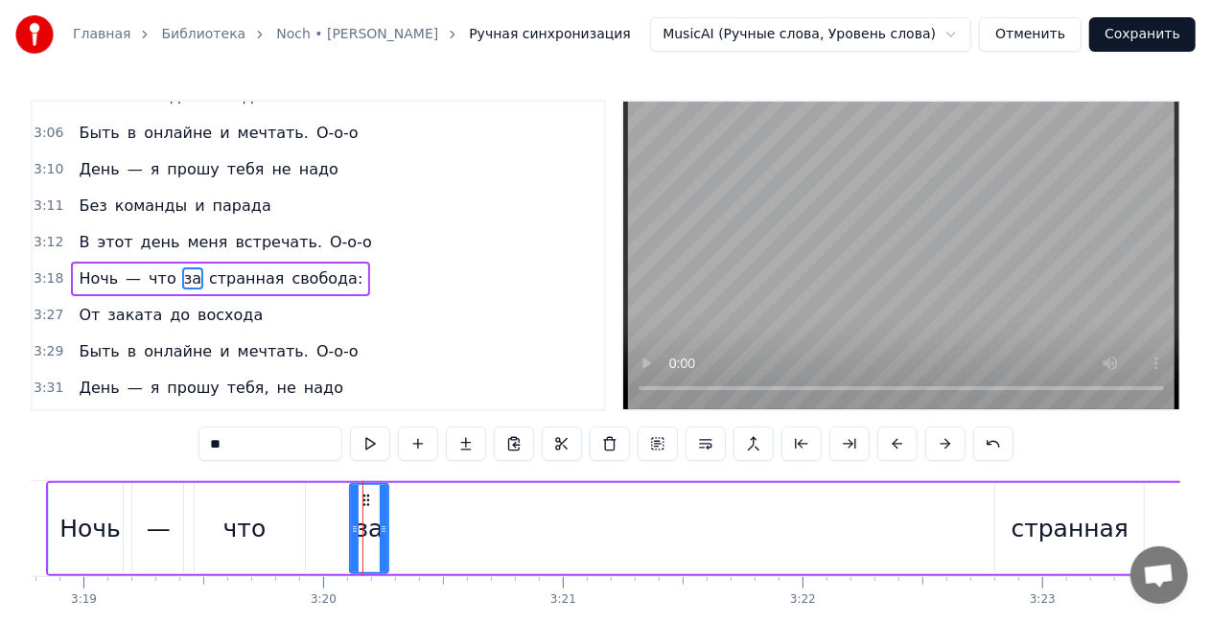
click at [1002, 502] on div "странная" at bounding box center [1069, 528] width 149 height 91
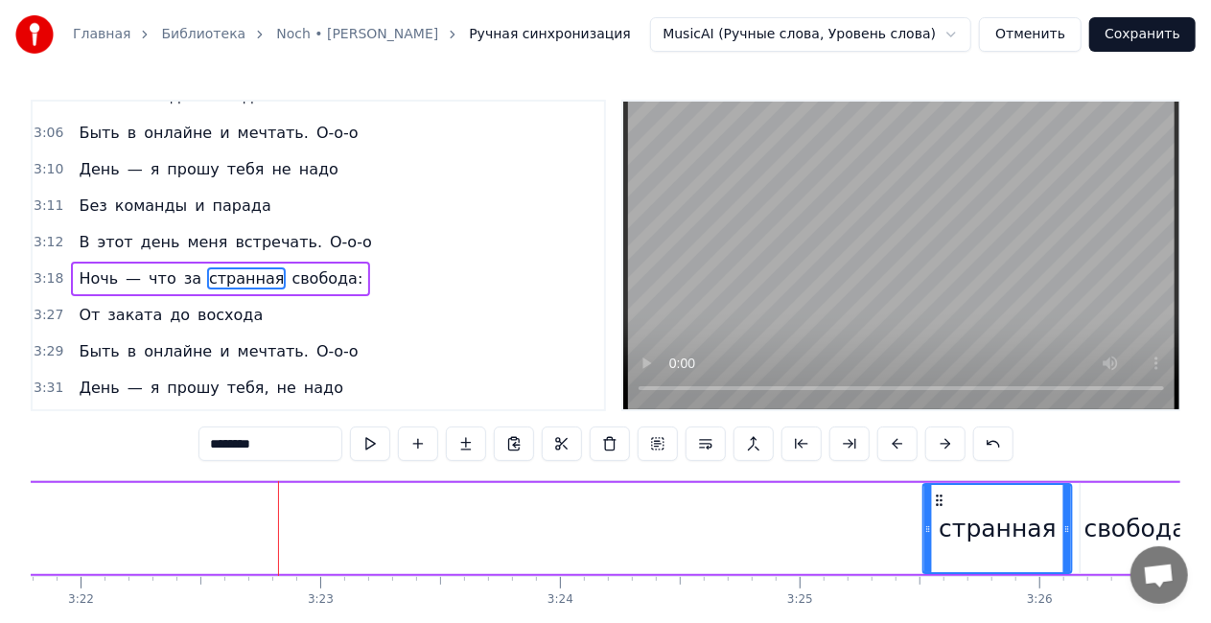
scroll to position [0, 48376]
drag, startPoint x: 1005, startPoint y: 495, endPoint x: 919, endPoint y: 478, distance: 87.8
click at [919, 478] on div "0:00 Нет, я не буду утверждать, 0:01 Что могу всё забывать — 0:02 Каждый сбой и…" at bounding box center [606, 387] width 1150 height 574
click at [182, 268] on span "за" at bounding box center [192, 279] width 21 height 22
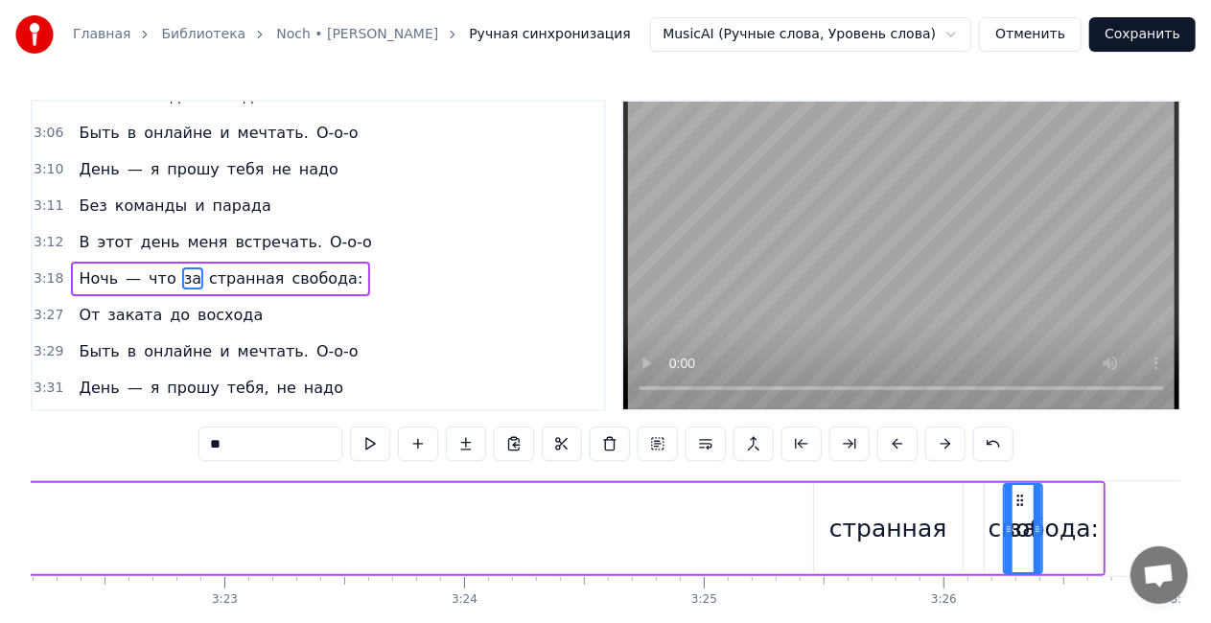
scroll to position [0, 48478]
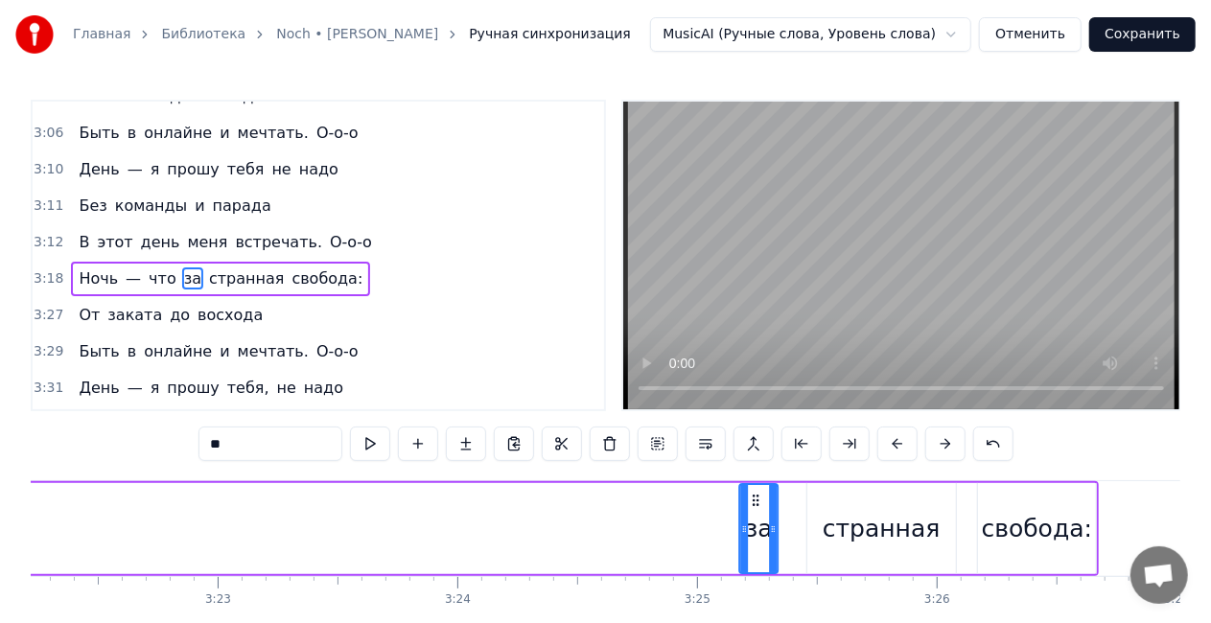
drag, startPoint x: 183, startPoint y: 501, endPoint x: 758, endPoint y: 492, distance: 574.5
click at [758, 493] on icon at bounding box center [756, 500] width 15 height 15
click at [158, 268] on span "что" at bounding box center [163, 279] width 32 height 22
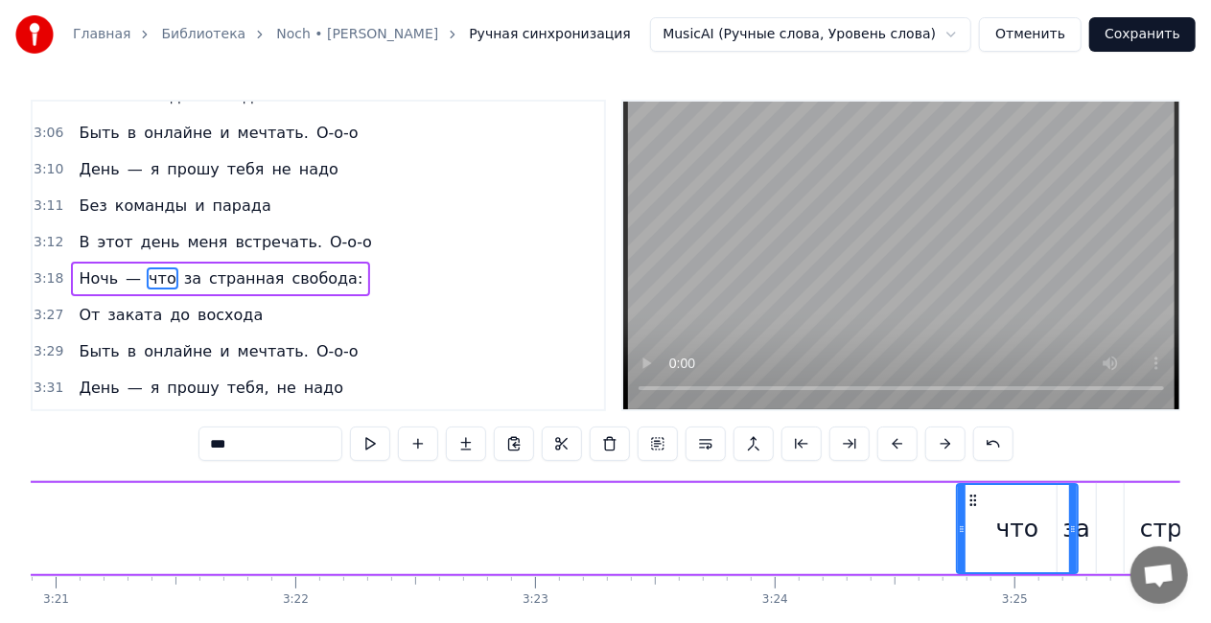
scroll to position [0, 48170]
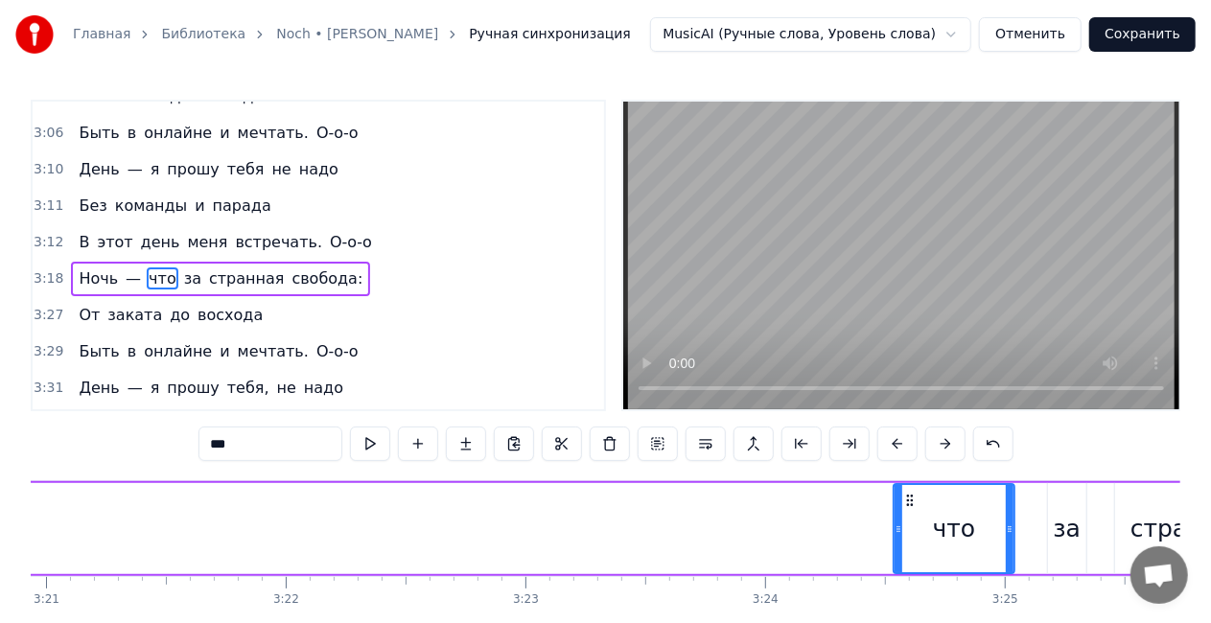
drag, startPoint x: 156, startPoint y: 501, endPoint x: 906, endPoint y: 491, distance: 749.9
click at [906, 491] on div "что" at bounding box center [954, 528] width 119 height 87
click at [124, 268] on span "—" at bounding box center [133, 279] width 19 height 22
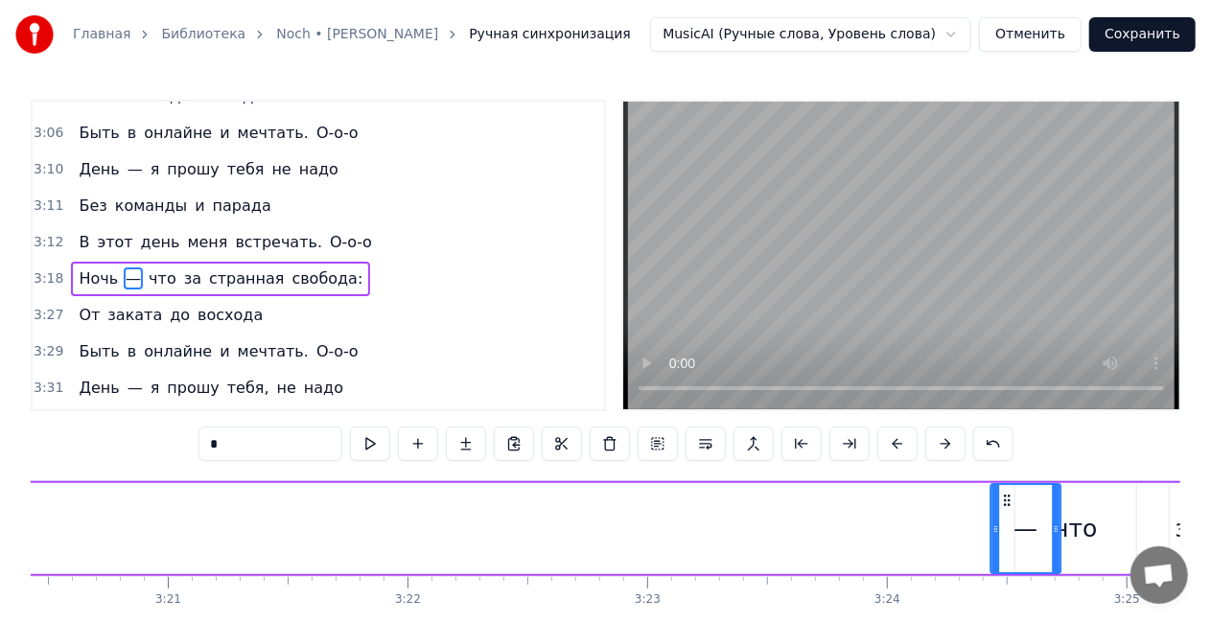
scroll to position [0, 48073]
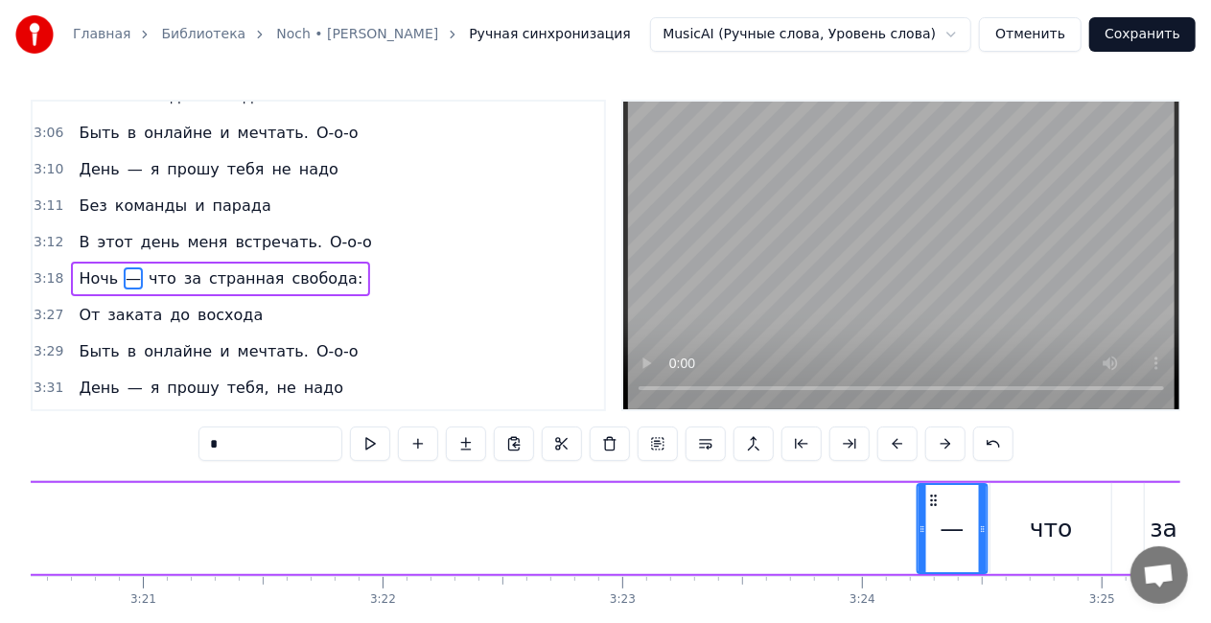
drag, startPoint x: 144, startPoint y: 497, endPoint x: 922, endPoint y: 491, distance: 778.7
click at [934, 485] on div "—" at bounding box center [953, 528] width 68 height 87
click at [83, 268] on span "Ночь" at bounding box center [98, 279] width 43 height 22
type input "****"
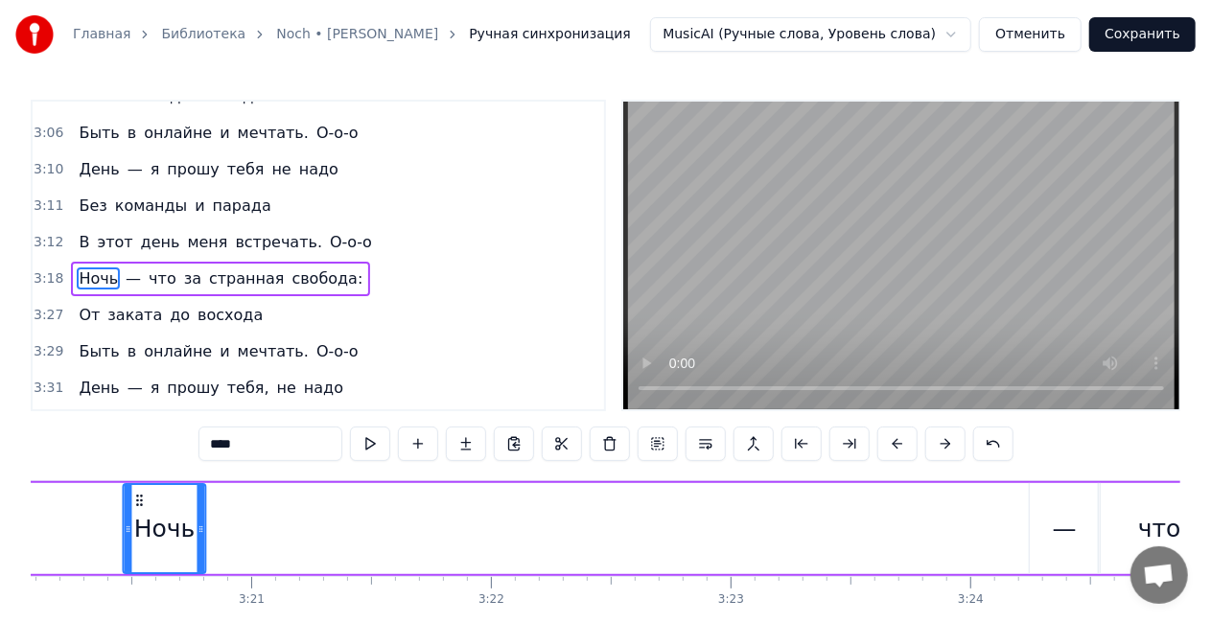
scroll to position [0, 47982]
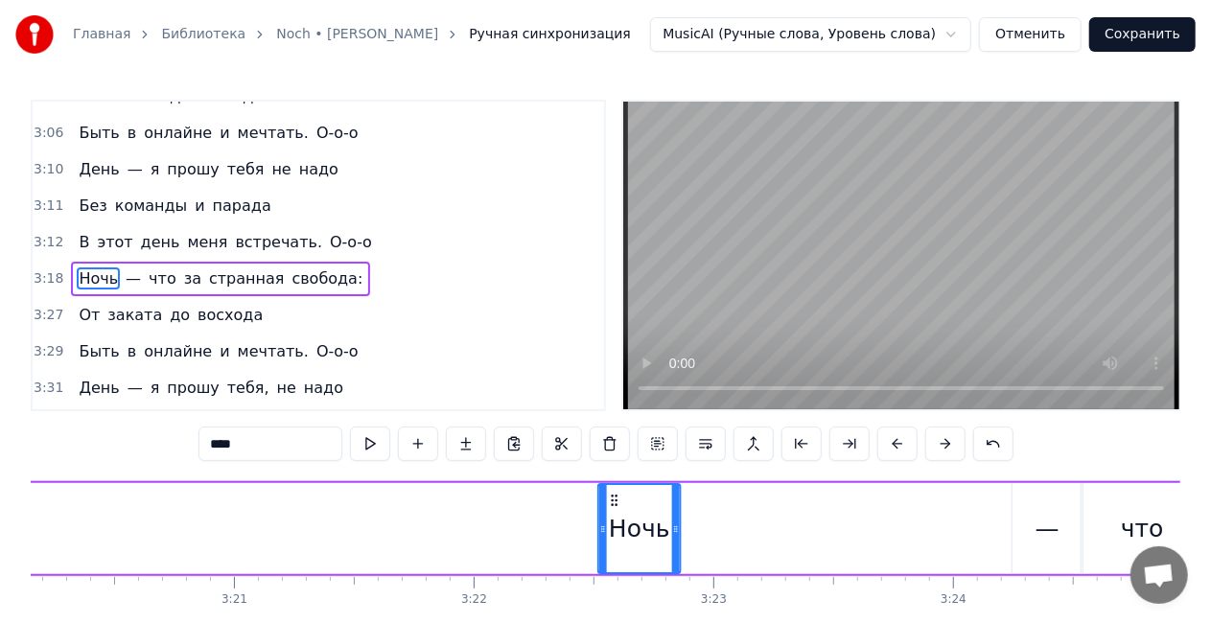
drag, startPoint x: 141, startPoint y: 502, endPoint x: 999, endPoint y: 501, distance: 858.2
click at [999, 501] on div "Ночь — что за странная свобода:" at bounding box center [656, 528] width 1878 height 95
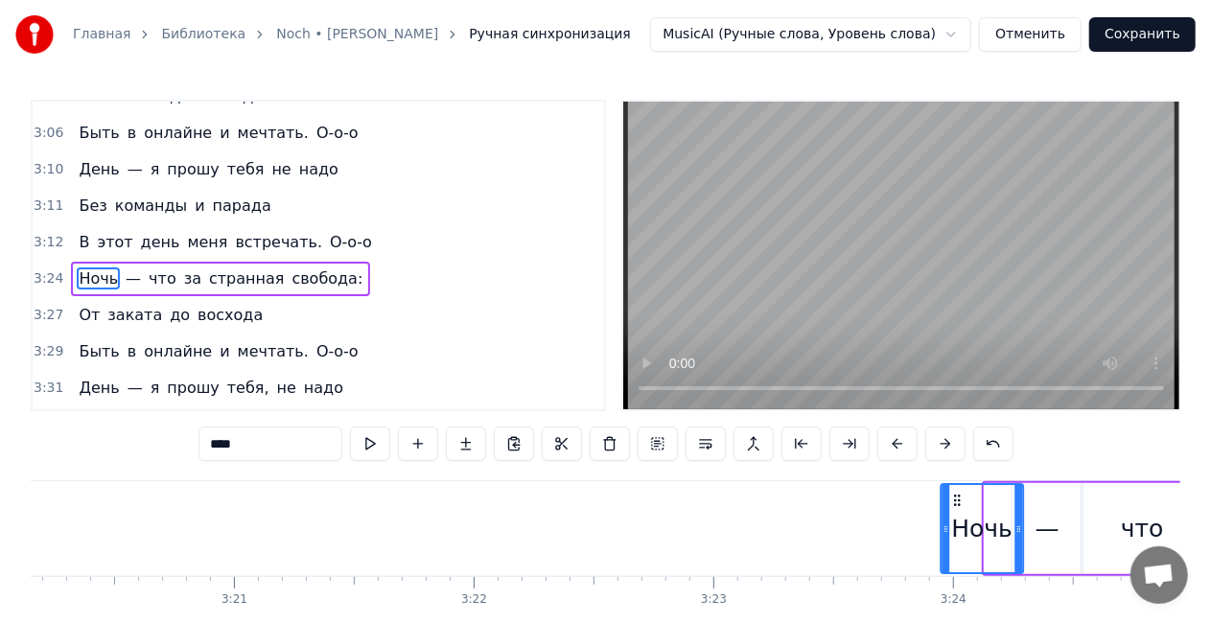
drag, startPoint x: 1003, startPoint y: 502, endPoint x: 959, endPoint y: 502, distance: 44.1
click at [959, 502] on icon at bounding box center [957, 500] width 15 height 15
click at [185, 231] on span "меня" at bounding box center [207, 242] width 44 height 23
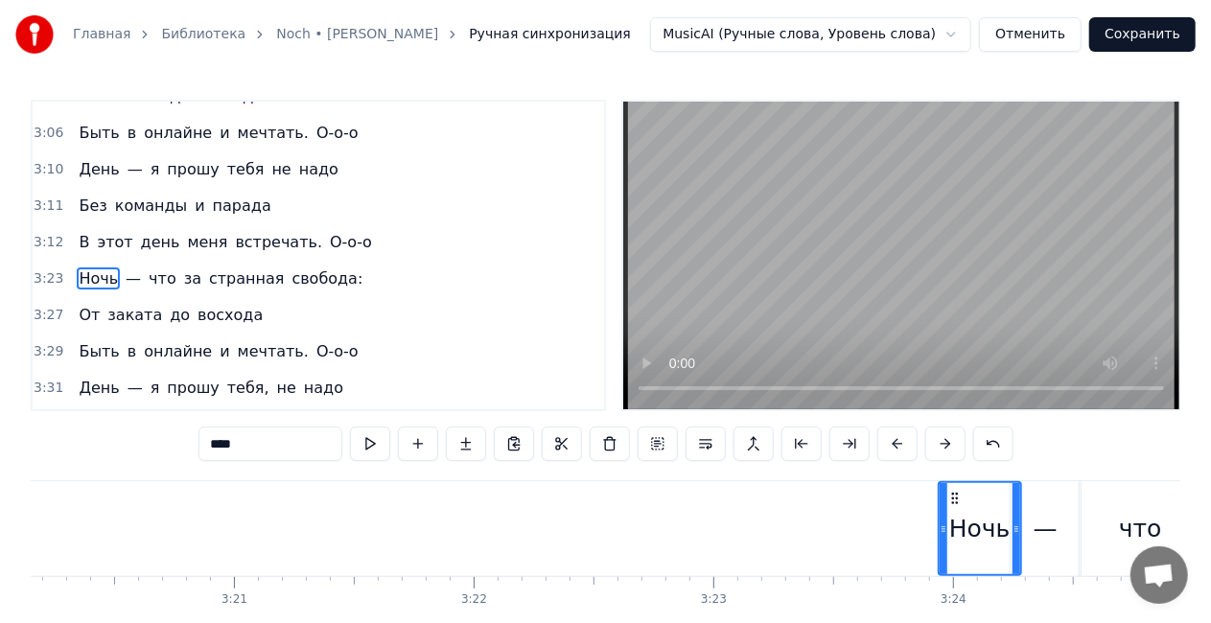
click at [185, 231] on span "меня" at bounding box center [207, 242] width 44 height 23
click at [215, 225] on div "В этот день меня встречать. О-о-о" at bounding box center [225, 242] width 308 height 35
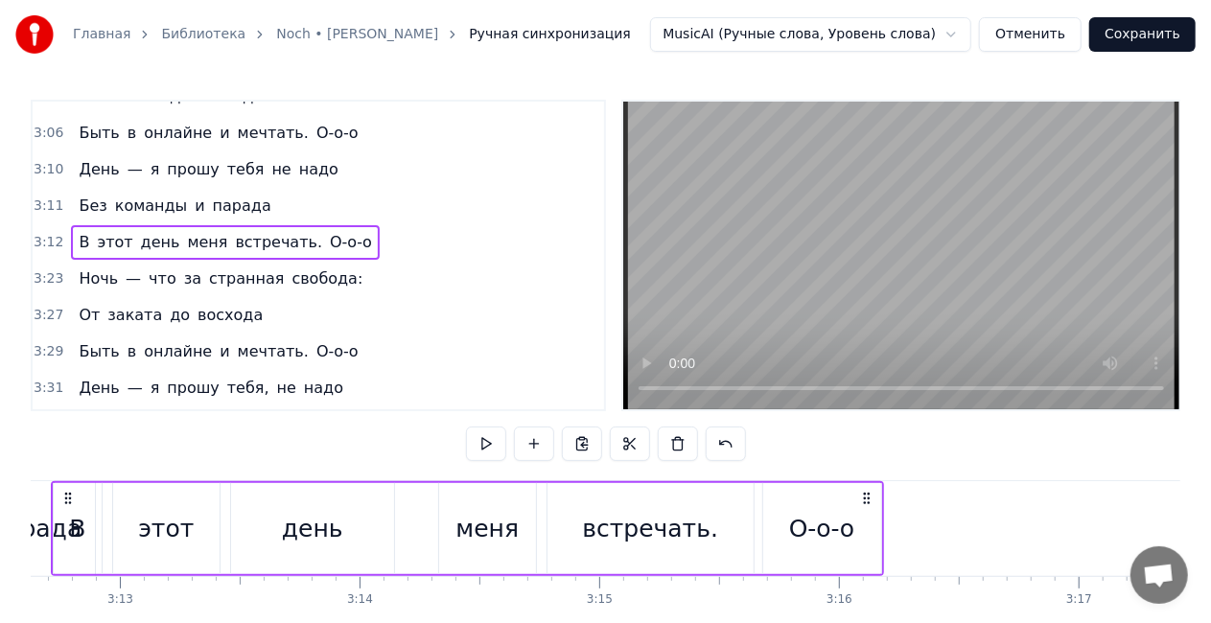
scroll to position [0, 46102]
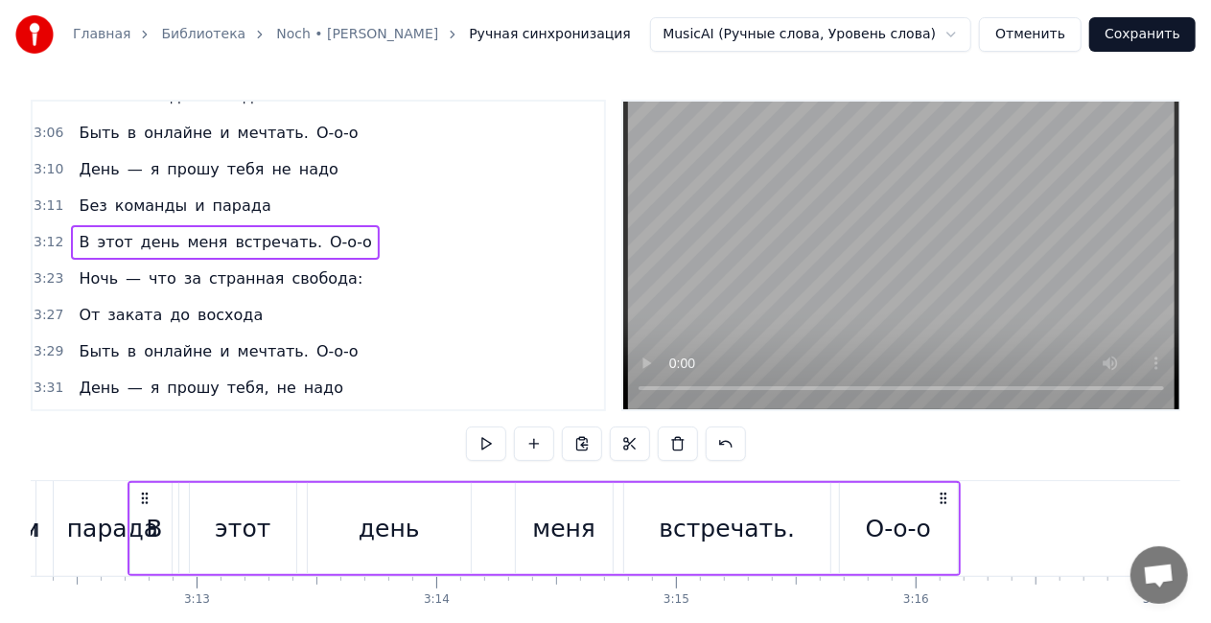
click at [752, 526] on div "встречать." at bounding box center [727, 529] width 136 height 36
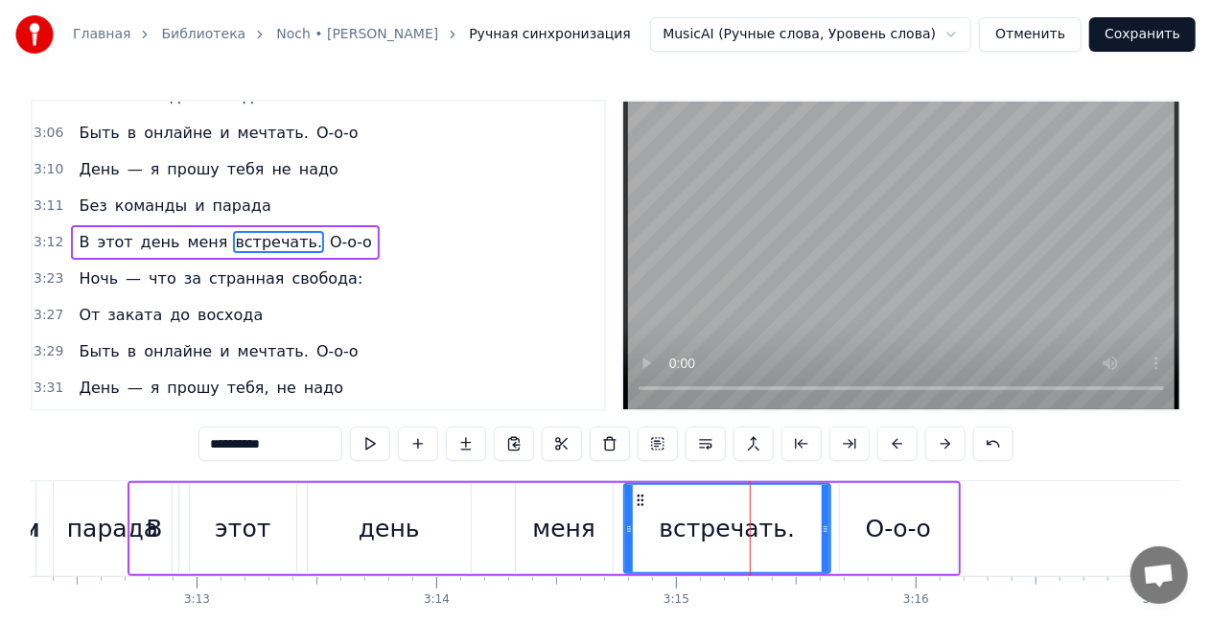
scroll to position [1554, 0]
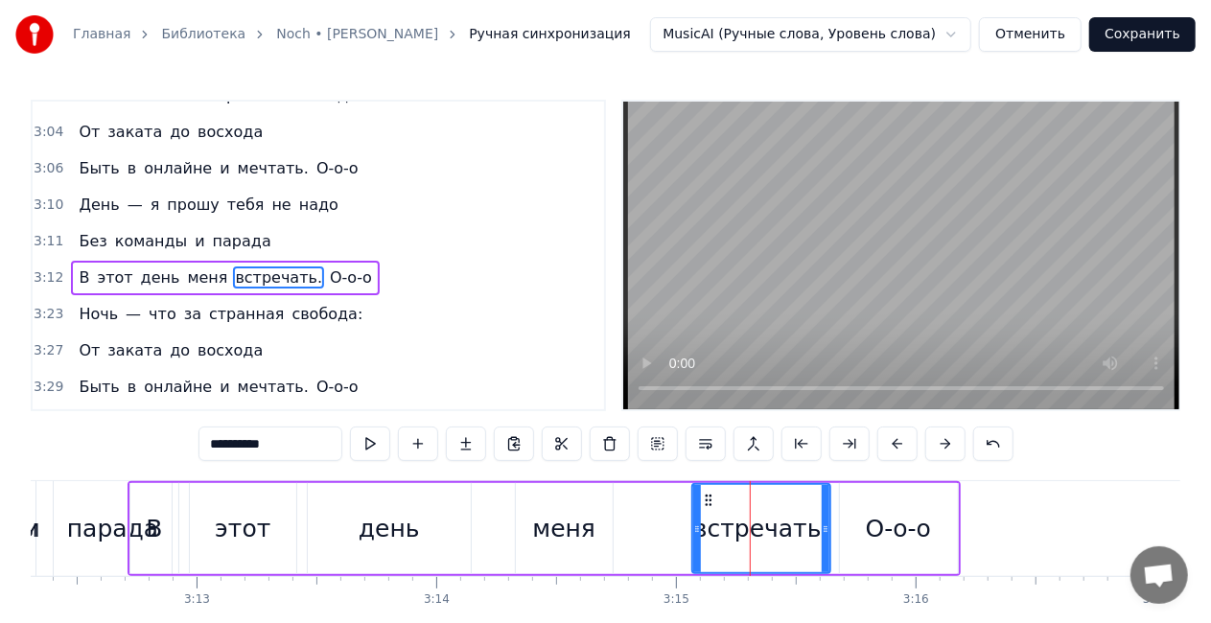
drag, startPoint x: 627, startPoint y: 530, endPoint x: 695, endPoint y: 529, distance: 68.1
click at [695, 529] on icon at bounding box center [697, 529] width 8 height 15
click at [550, 529] on div "меня" at bounding box center [563, 529] width 63 height 36
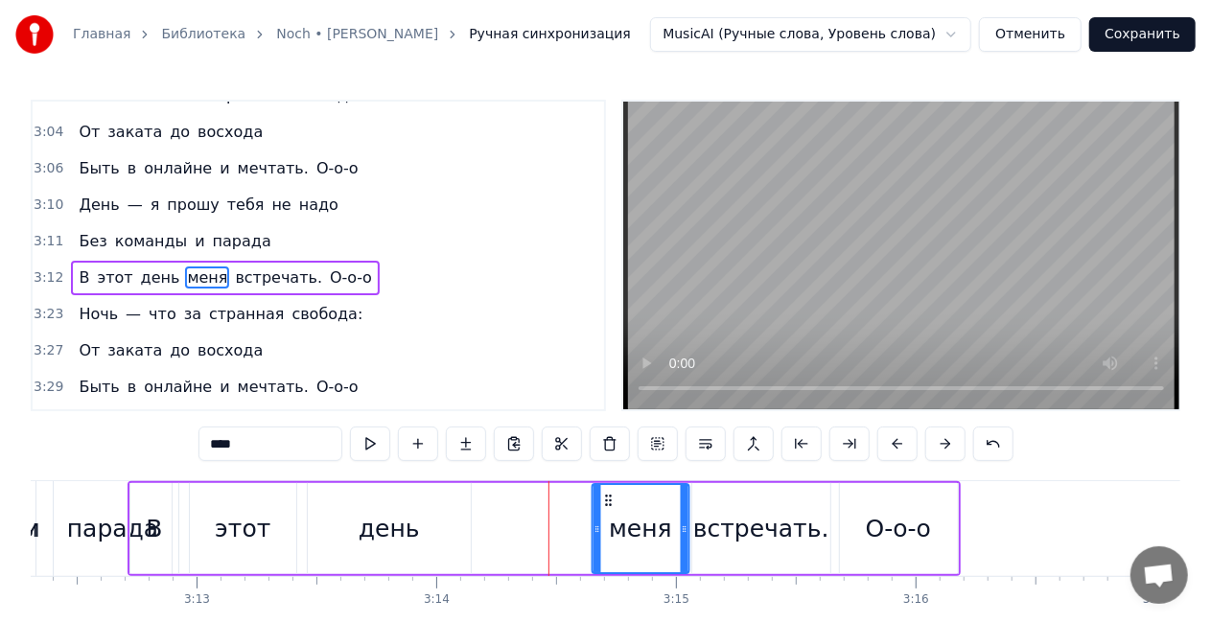
drag, startPoint x: 535, startPoint y: 493, endPoint x: 611, endPoint y: 494, distance: 75.8
click at [611, 494] on icon at bounding box center [607, 500] width 15 height 15
click at [374, 532] on div "день" at bounding box center [389, 529] width 61 height 36
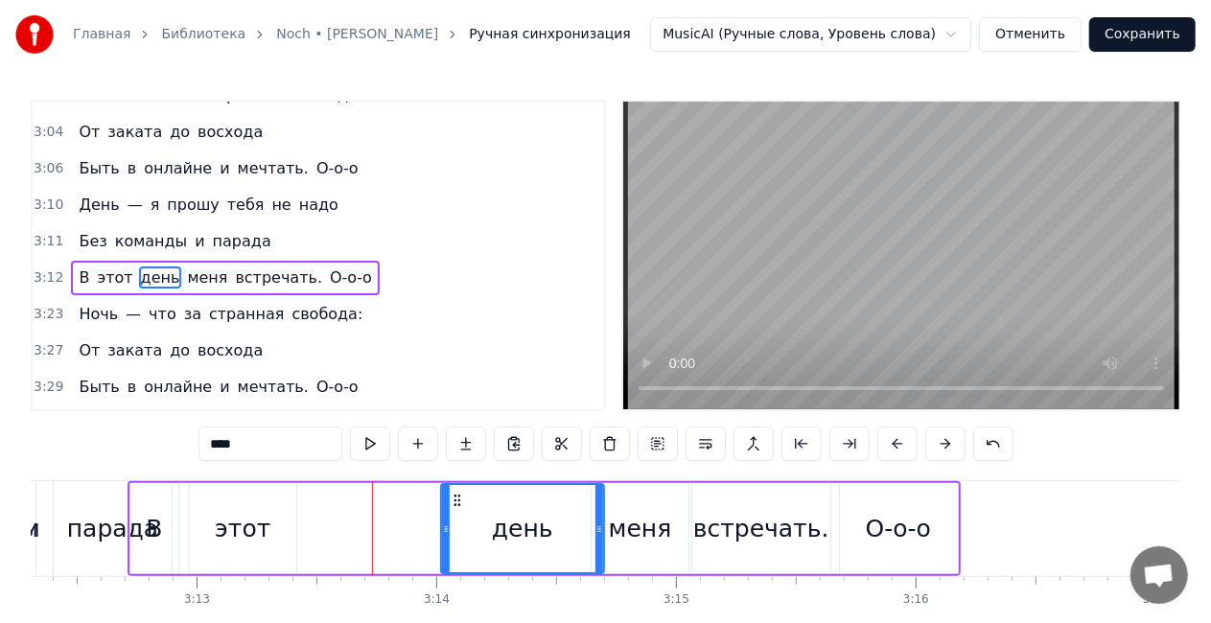
drag, startPoint x: 432, startPoint y: 491, endPoint x: 460, endPoint y: 487, distance: 28.1
click at [460, 487] on div "день" at bounding box center [522, 528] width 162 height 87
drag, startPoint x: 445, startPoint y: 529, endPoint x: 477, endPoint y: 529, distance: 31.6
click at [477, 529] on icon at bounding box center [476, 529] width 8 height 15
drag, startPoint x: 274, startPoint y: 522, endPoint x: 226, endPoint y: 508, distance: 49.8
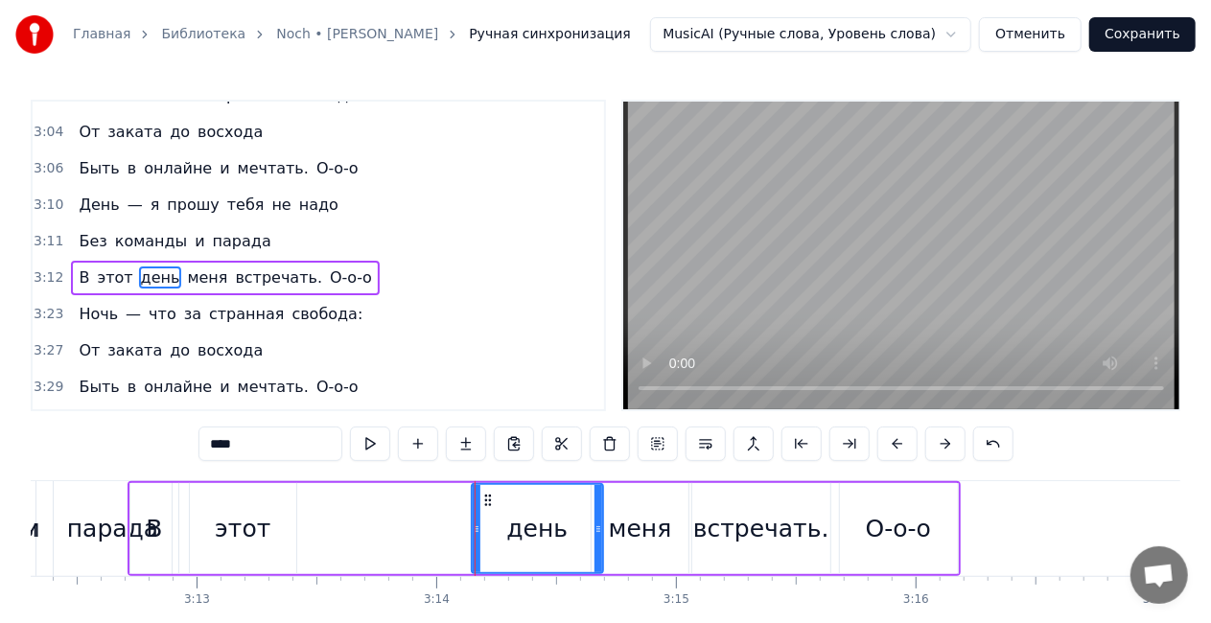
click at [274, 522] on div "этот" at bounding box center [243, 528] width 106 height 91
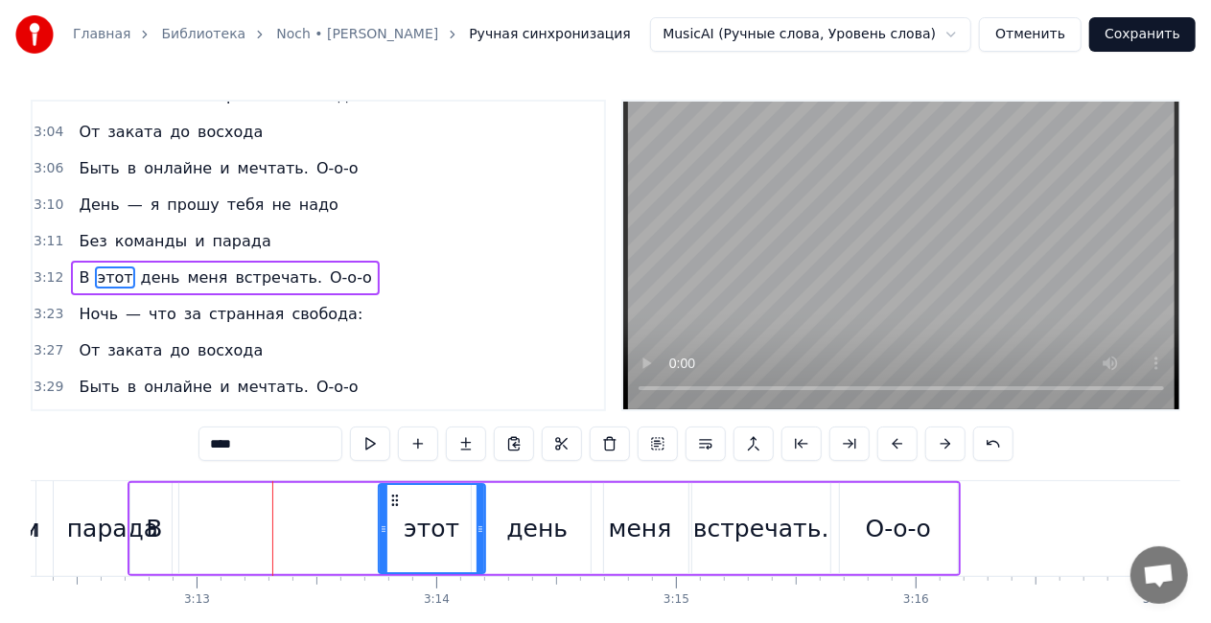
drag, startPoint x: 205, startPoint y: 502, endPoint x: 151, endPoint y: 518, distance: 57.0
click at [395, 487] on div "этот" at bounding box center [432, 528] width 105 height 87
click at [163, 526] on div "В" at bounding box center [154, 528] width 49 height 91
type input "*"
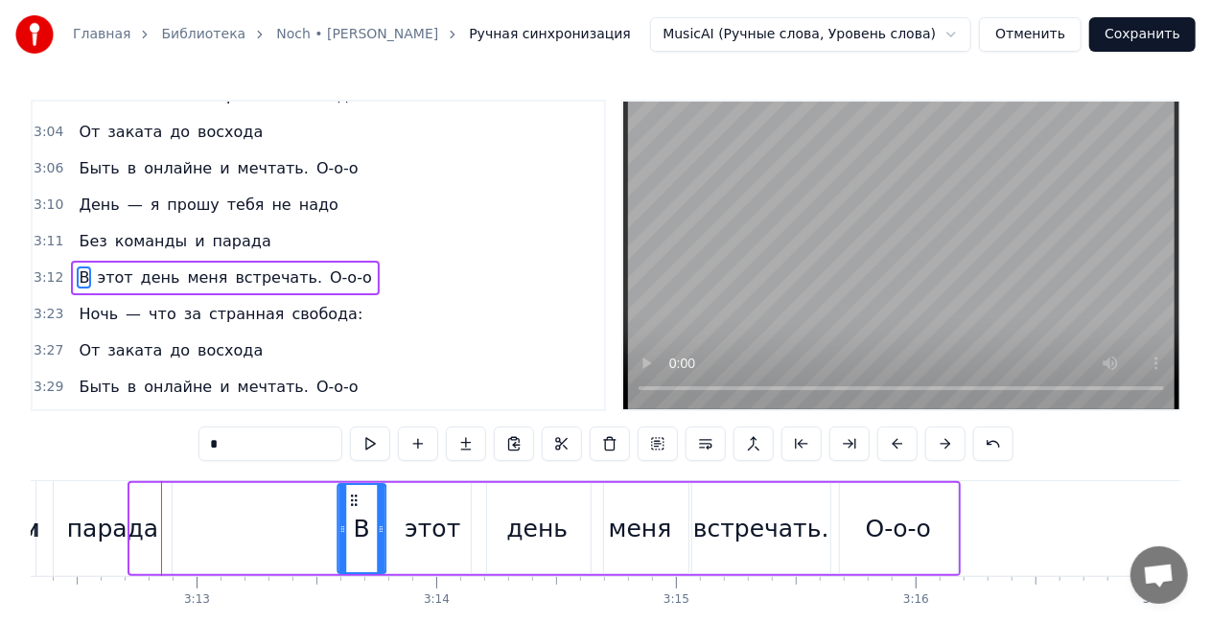
drag, startPoint x: 145, startPoint y: 495, endPoint x: 352, endPoint y: 491, distance: 207.2
click at [352, 491] on div "В" at bounding box center [361, 528] width 47 height 87
click at [276, 261] on div "В этот день меня встречать. О-о-о" at bounding box center [225, 278] width 308 height 35
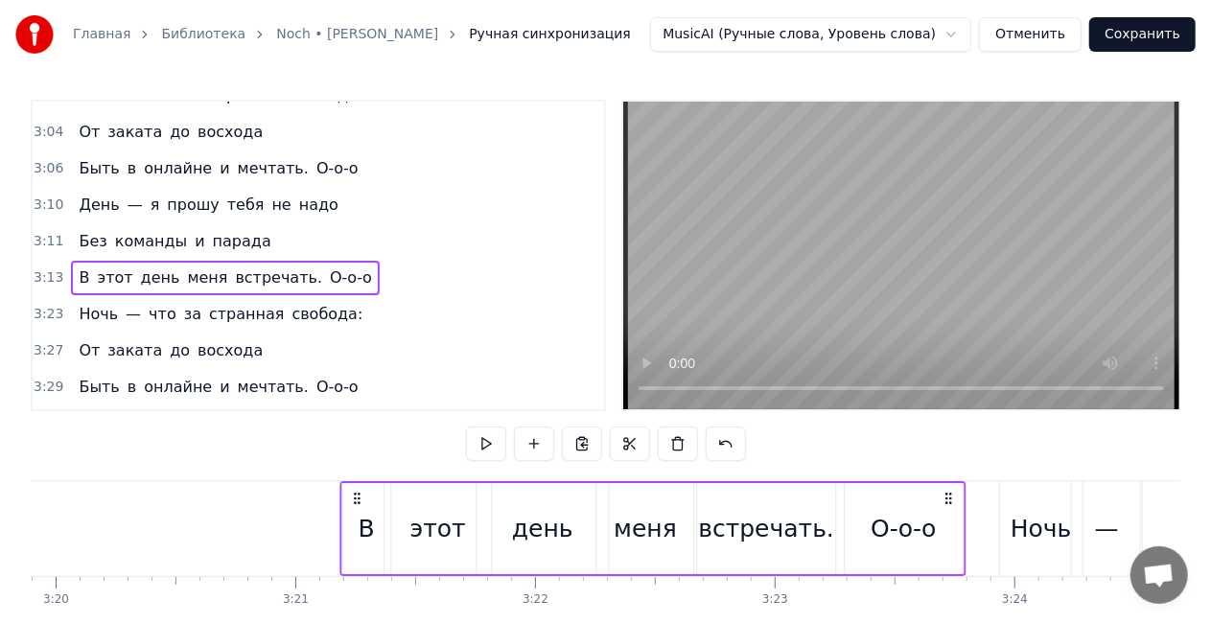
scroll to position [0, 47934]
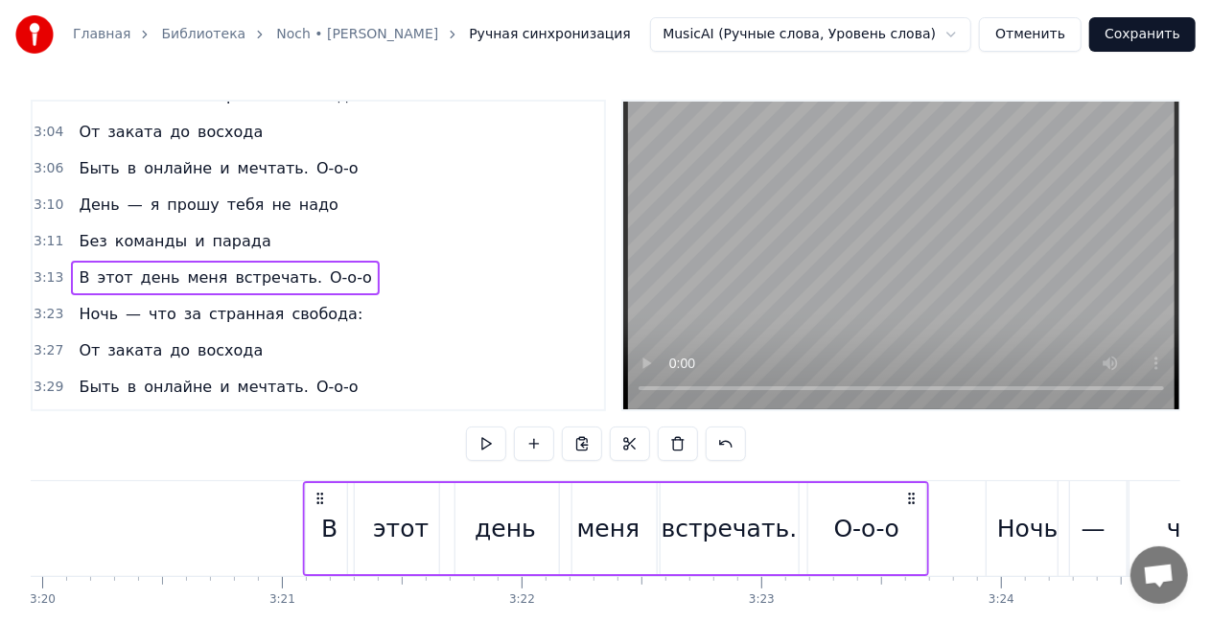
drag, startPoint x: 944, startPoint y: 497, endPoint x: 913, endPoint y: 502, distance: 31.1
click at [913, 502] on icon at bounding box center [911, 498] width 15 height 15
click at [173, 224] on div "Без команды и парада" at bounding box center [174, 241] width 207 height 35
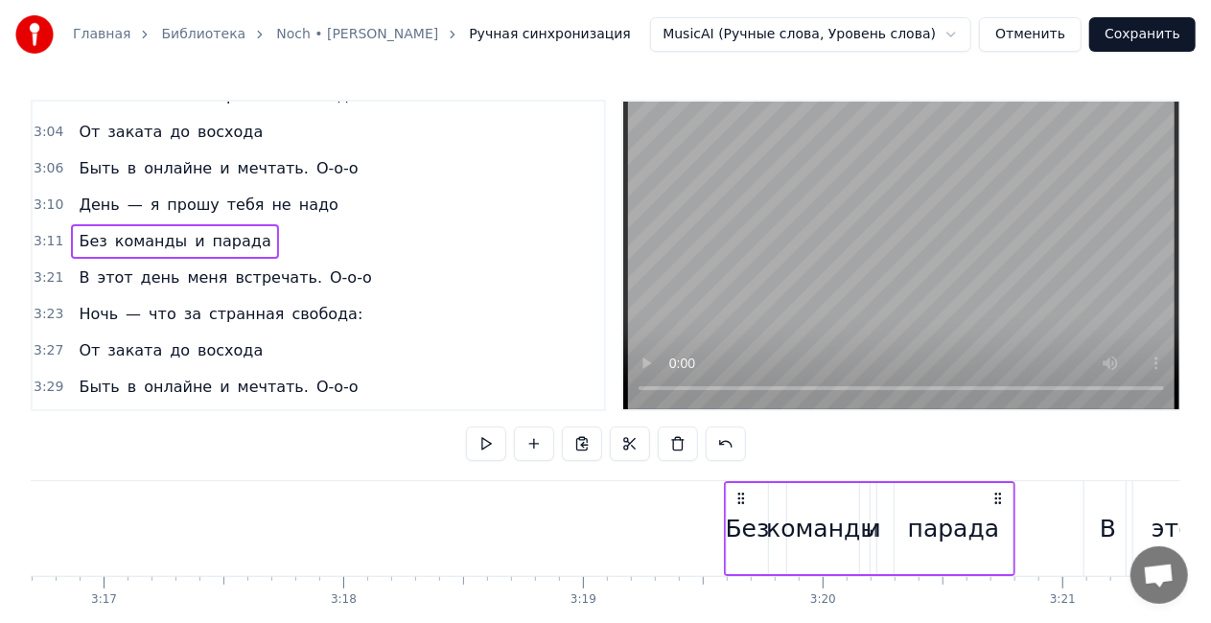
scroll to position [0, 47188]
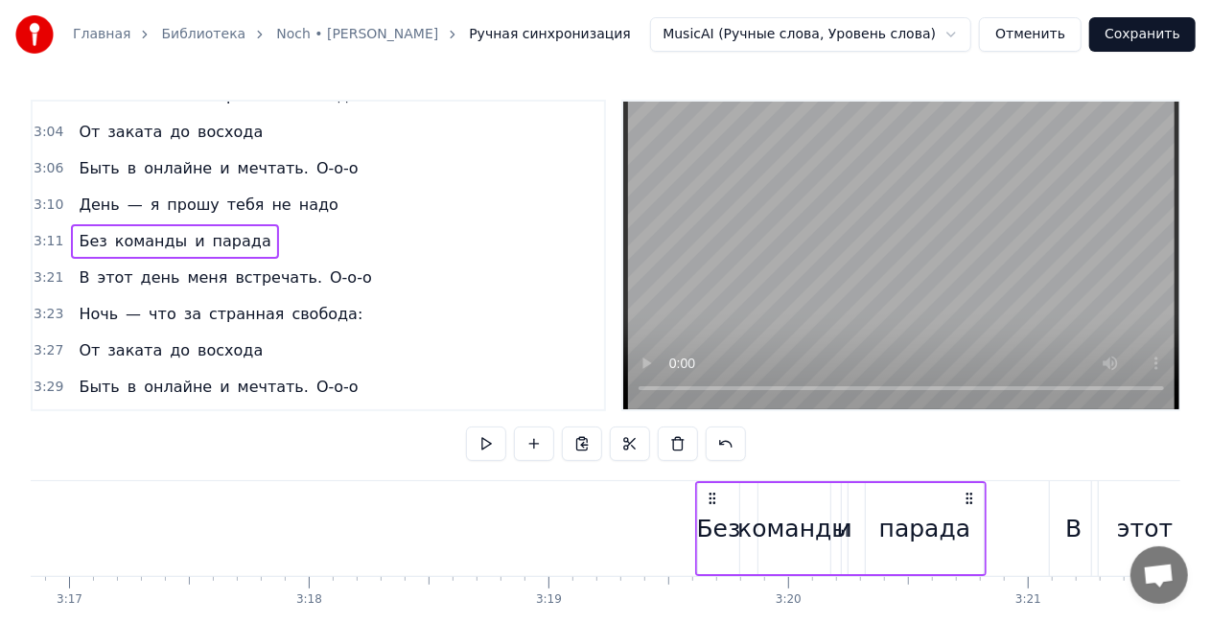
drag, startPoint x: 403, startPoint y: 495, endPoint x: 971, endPoint y: 501, distance: 568.7
click at [971, 501] on icon at bounding box center [969, 498] width 15 height 15
click at [198, 188] on div "День — я прошу тебя не надо" at bounding box center [208, 205] width 274 height 35
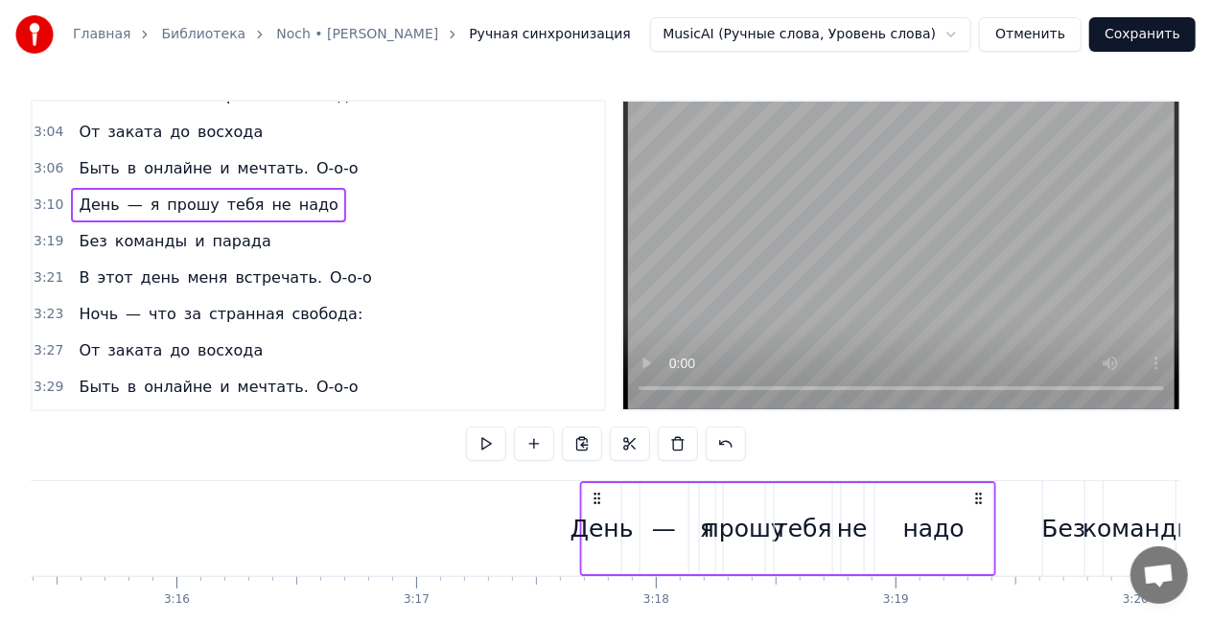
scroll to position [0, 46849]
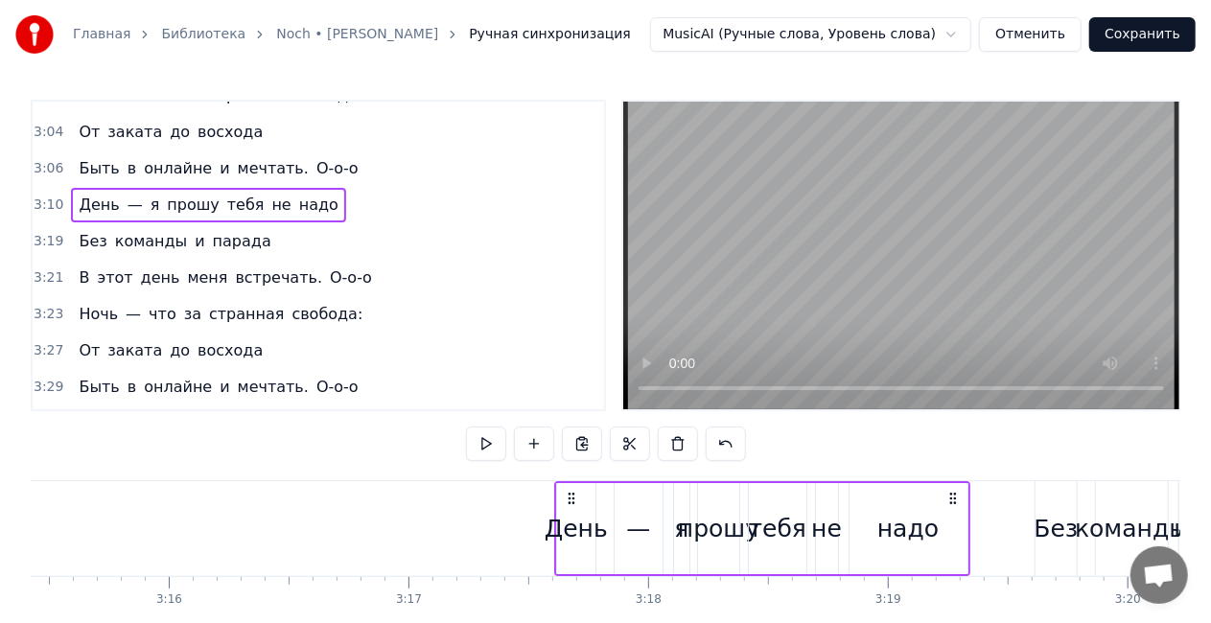
drag, startPoint x: 525, startPoint y: 499, endPoint x: 952, endPoint y: 501, distance: 426.7
click at [952, 501] on icon at bounding box center [952, 498] width 15 height 15
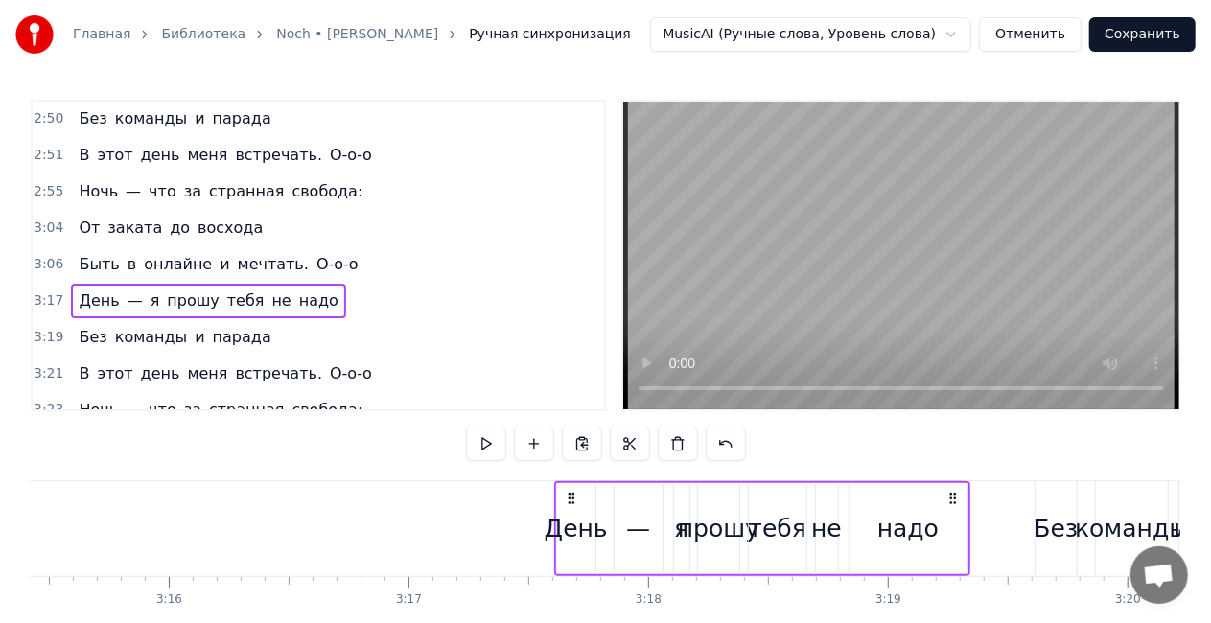
click at [175, 247] on div "Быть в онлайне и мечтать. О-о-о" at bounding box center [218, 264] width 294 height 35
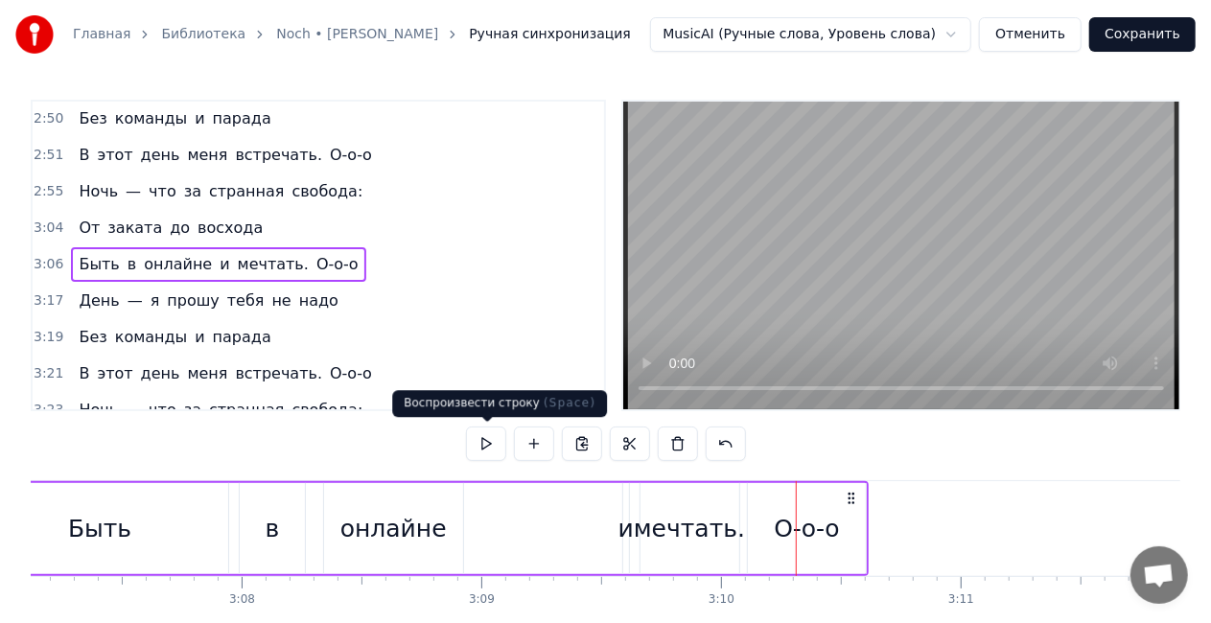
scroll to position [0, 44700]
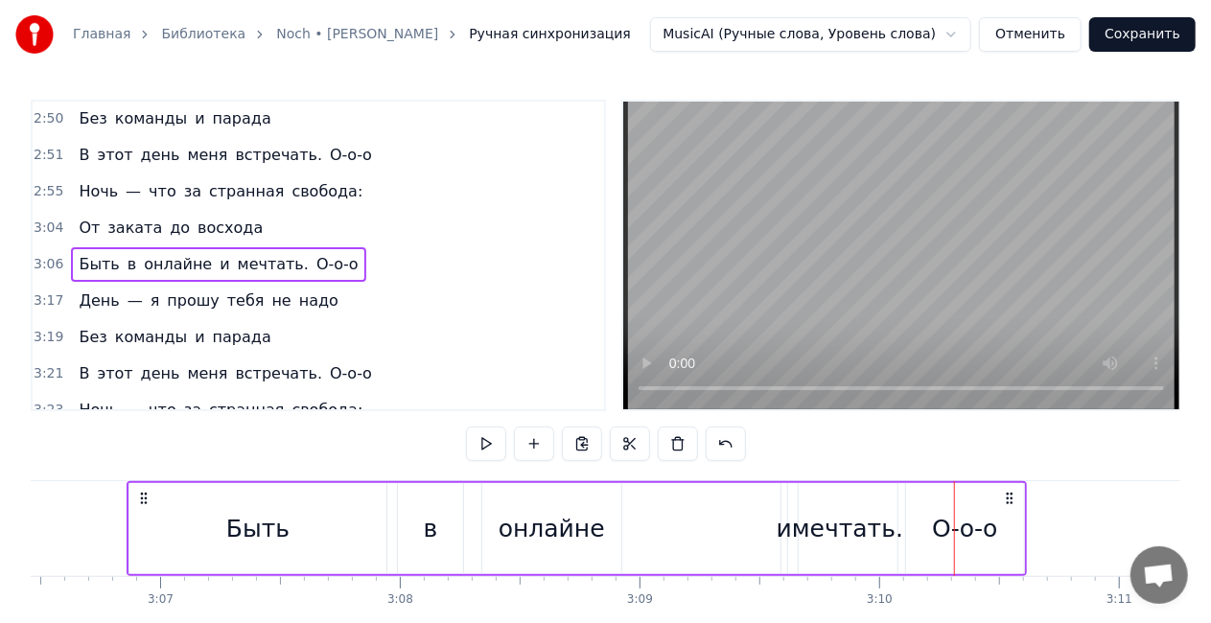
click at [183, 514] on div "Быть" at bounding box center [257, 528] width 257 height 91
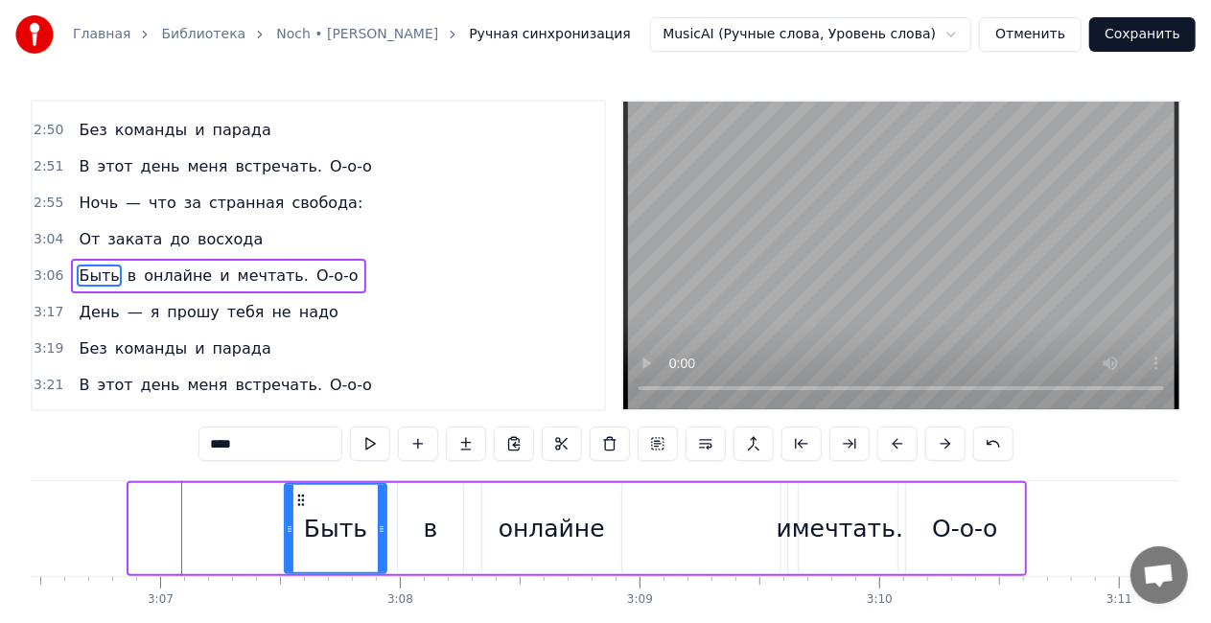
drag, startPoint x: 129, startPoint y: 535, endPoint x: 285, endPoint y: 525, distance: 155.6
click at [286, 525] on icon at bounding box center [290, 529] width 8 height 15
click at [587, 541] on div "онлайне" at bounding box center [552, 529] width 106 height 36
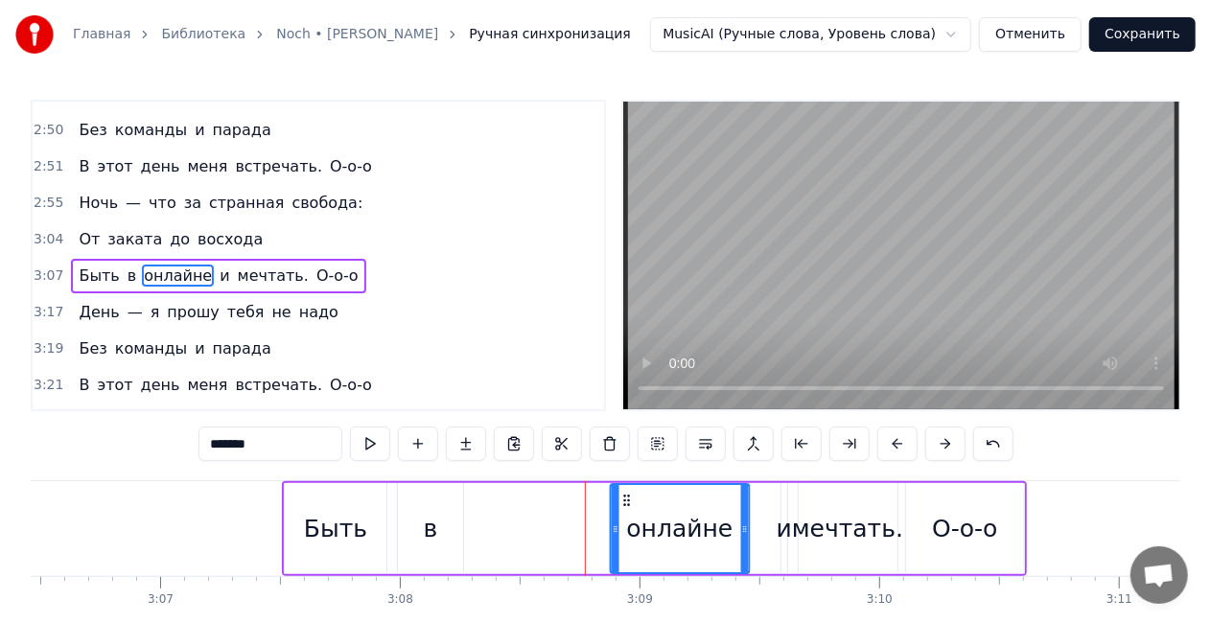
drag, startPoint x: 570, startPoint y: 502, endPoint x: 625, endPoint y: 501, distance: 55.6
click at [625, 501] on icon at bounding box center [626, 500] width 15 height 15
click at [449, 539] on div "в" at bounding box center [430, 528] width 65 height 91
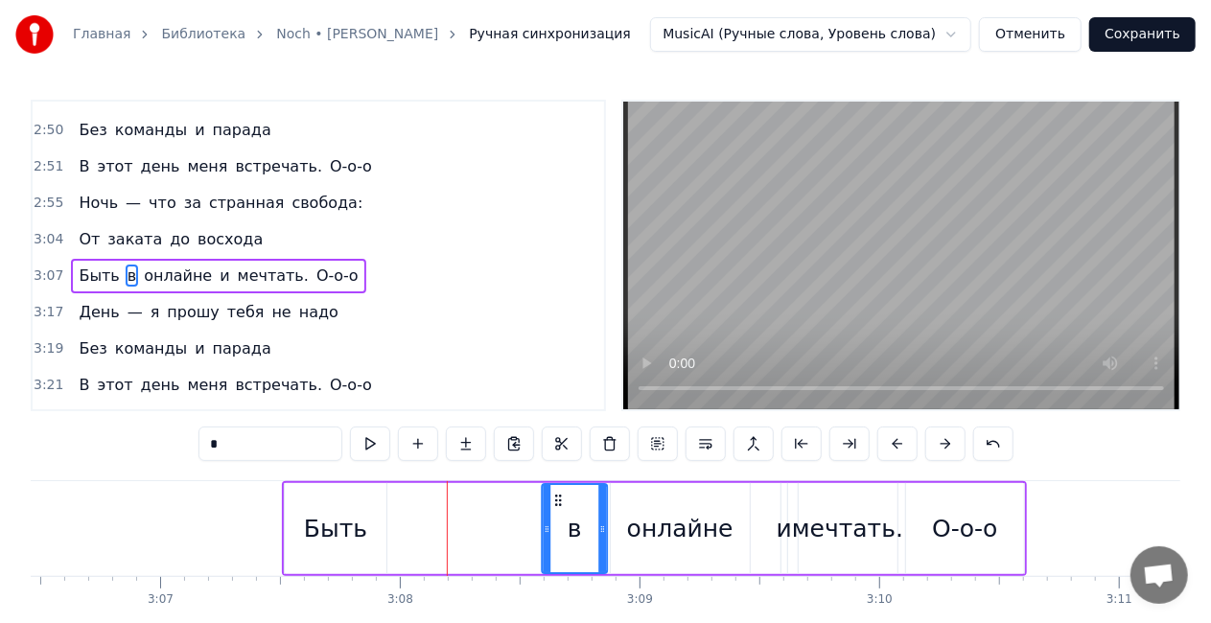
drag, startPoint x: 490, startPoint y: 495, endPoint x: 556, endPoint y: 493, distance: 66.2
click at [556, 493] on icon at bounding box center [558, 500] width 15 height 15
click at [339, 526] on div "Быть" at bounding box center [335, 529] width 63 height 36
type input "****"
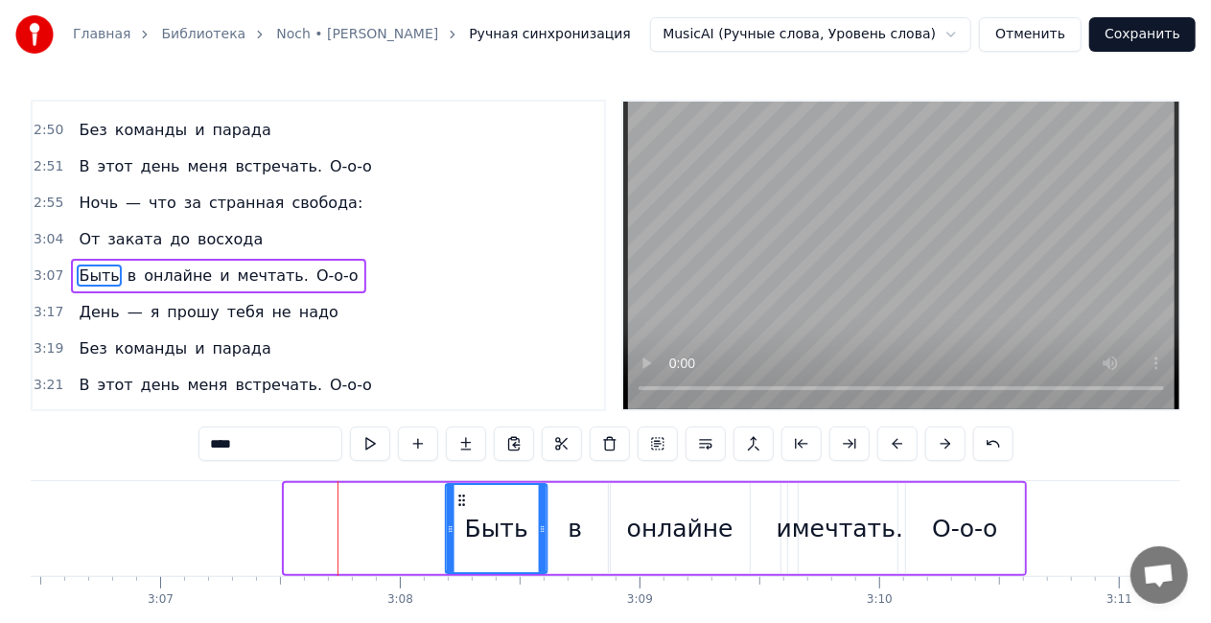
drag, startPoint x: 297, startPoint y: 501, endPoint x: 458, endPoint y: 502, distance: 161.1
click at [458, 502] on icon at bounding box center [462, 500] width 15 height 15
click at [276, 259] on div "Быть в онлайне и мечтать. О-о-о" at bounding box center [218, 276] width 294 height 35
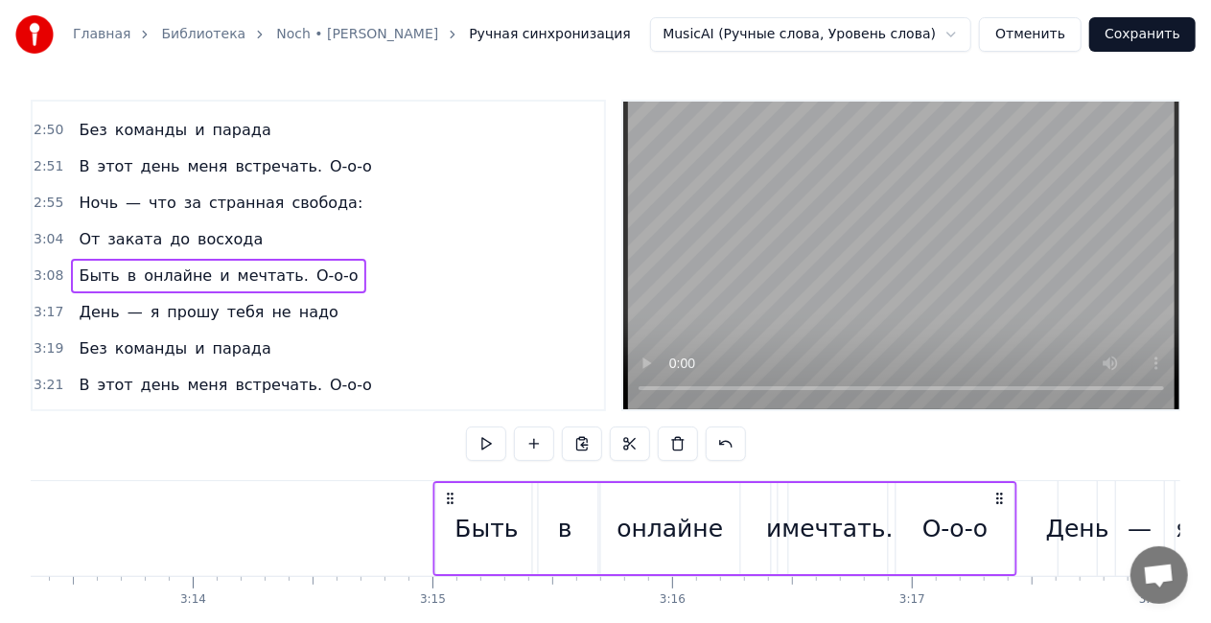
scroll to position [0, 46367]
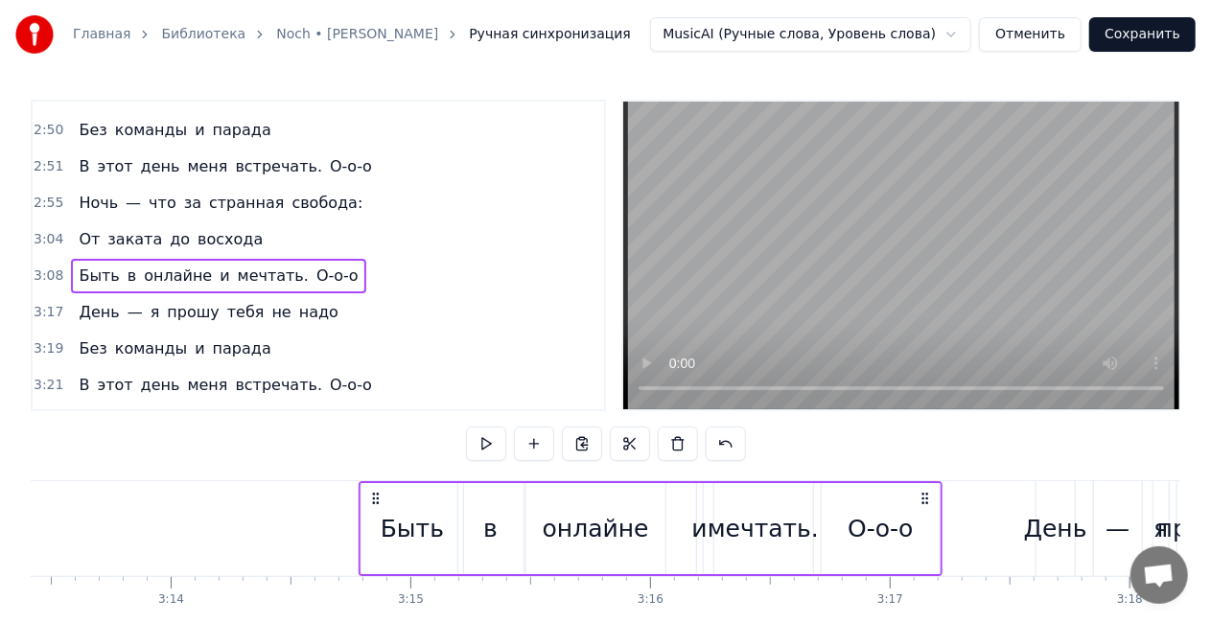
drag, startPoint x: 1051, startPoint y: 498, endPoint x: 926, endPoint y: 493, distance: 124.8
click at [928, 493] on icon at bounding box center [925, 498] width 15 height 15
click at [168, 228] on span "до" at bounding box center [180, 239] width 24 height 22
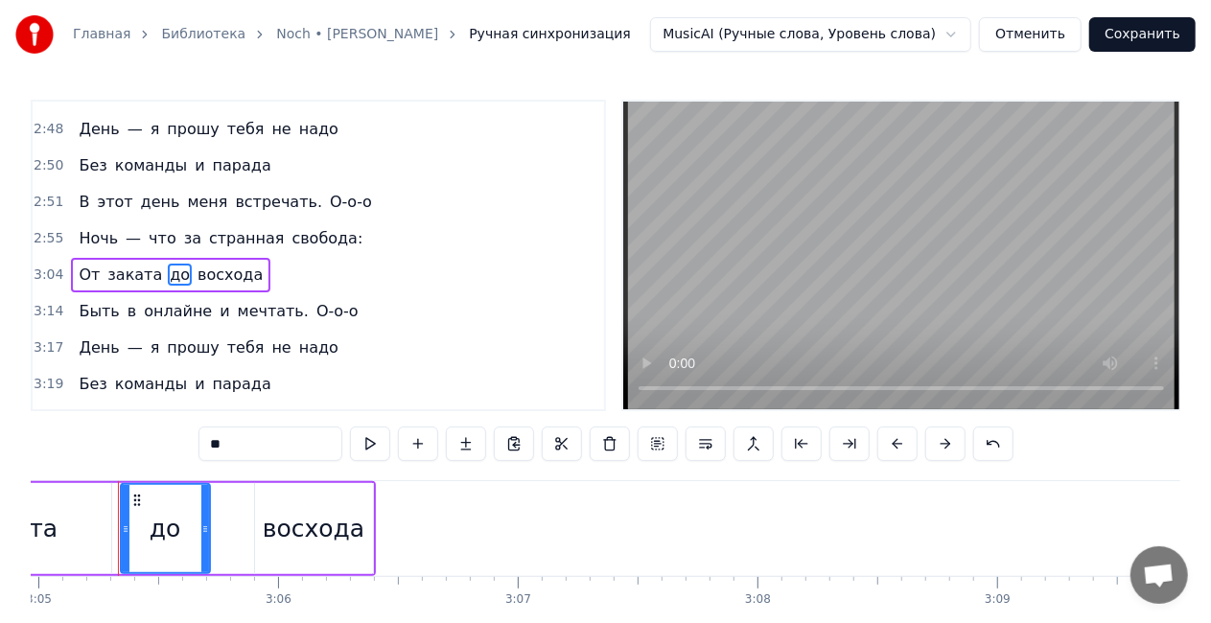
scroll to position [0, 44333]
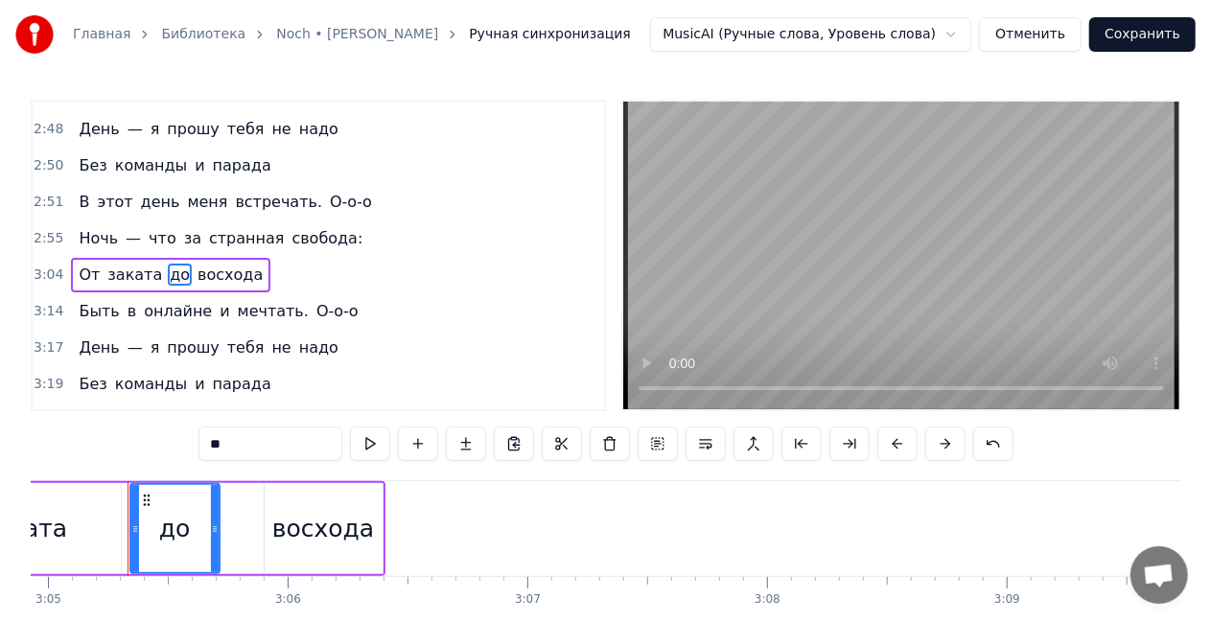
click at [106, 264] on span "заката" at bounding box center [134, 275] width 58 height 22
type input "******"
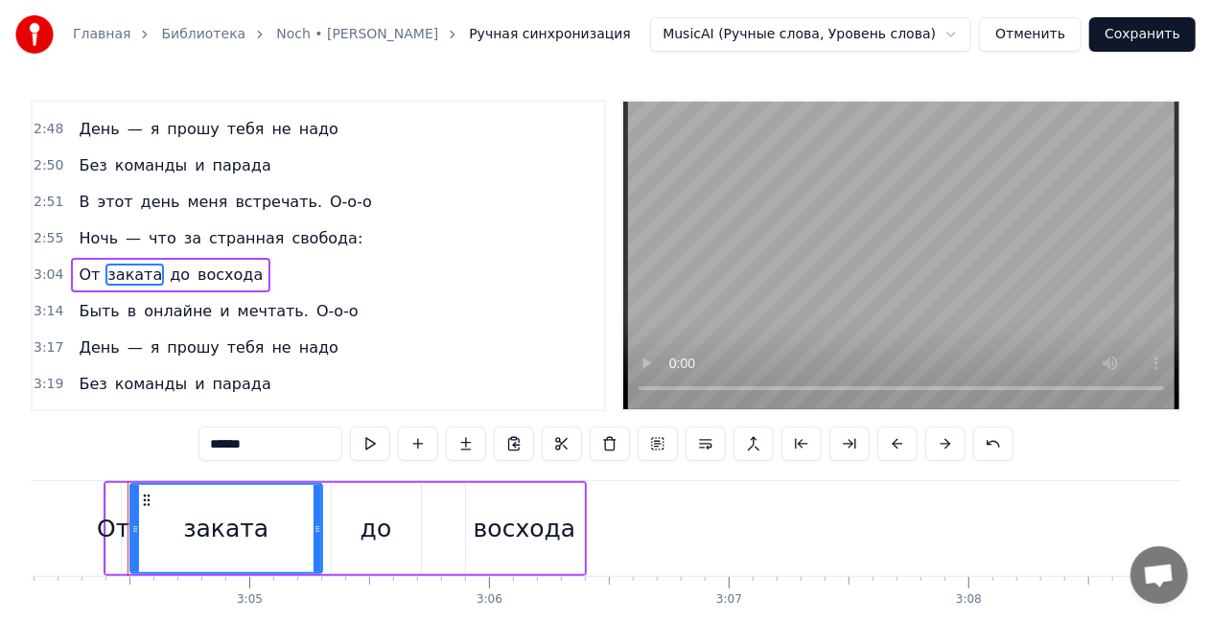
click at [97, 258] on div "От заката до восхода" at bounding box center [170, 275] width 199 height 35
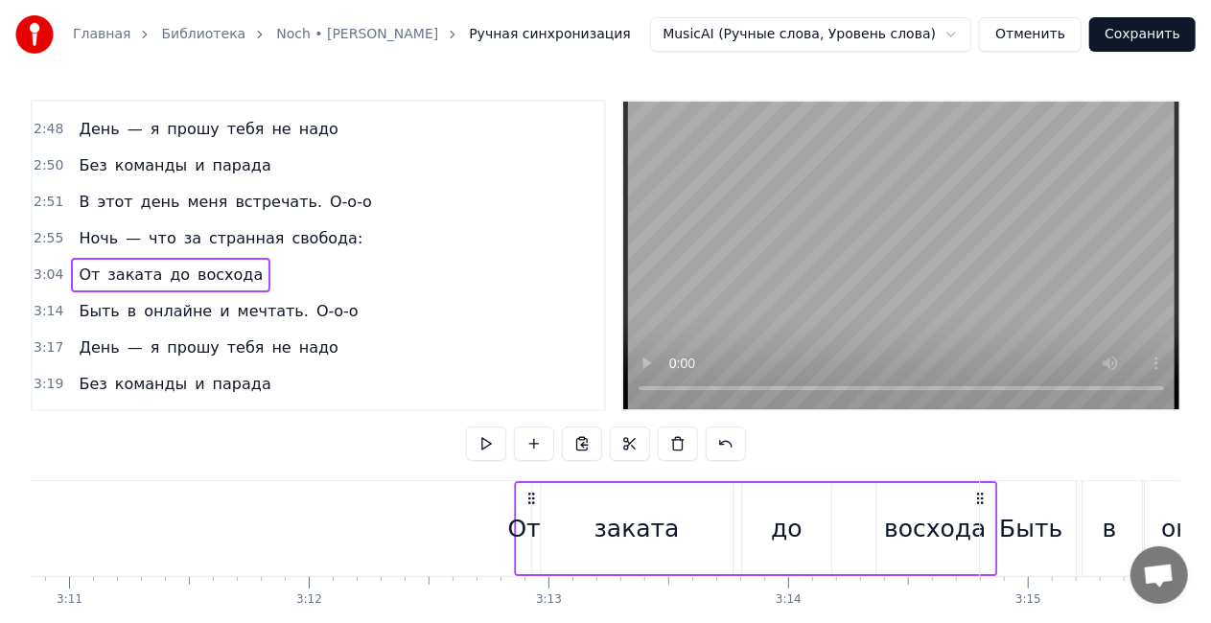
scroll to position [0, 45762]
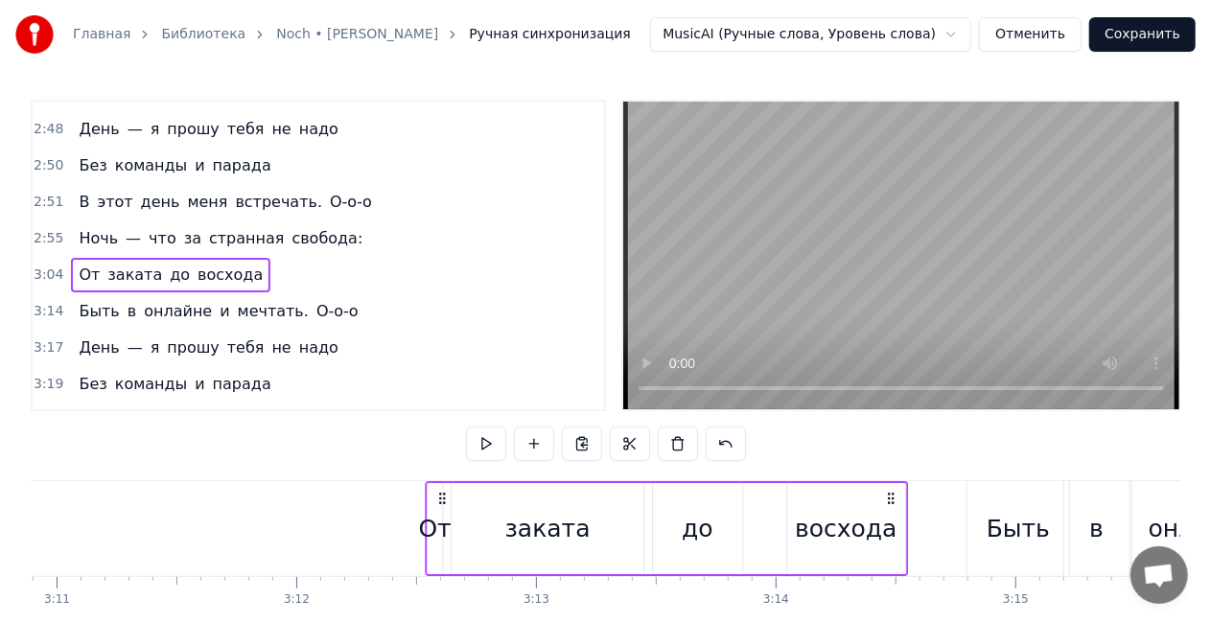
drag, startPoint x: 589, startPoint y: 500, endPoint x: 886, endPoint y: 502, distance: 297.3
click at [886, 502] on icon at bounding box center [890, 498] width 15 height 15
click at [114, 222] on div "Ночь — что за странная свобода:" at bounding box center [220, 239] width 299 height 35
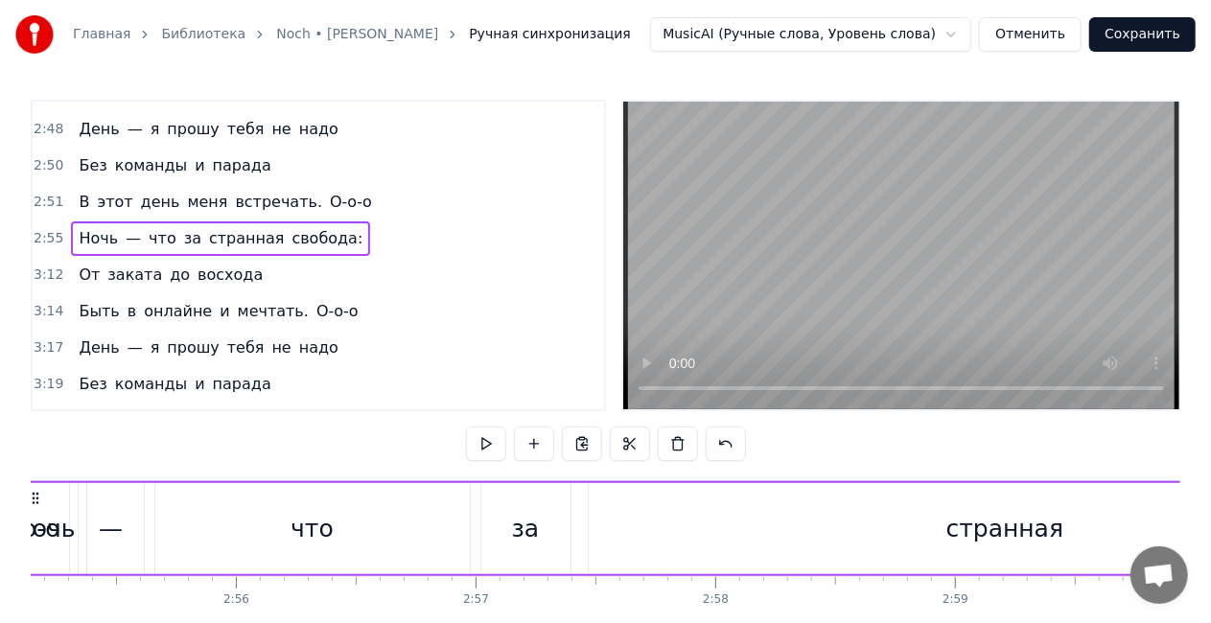
scroll to position [0, 41878]
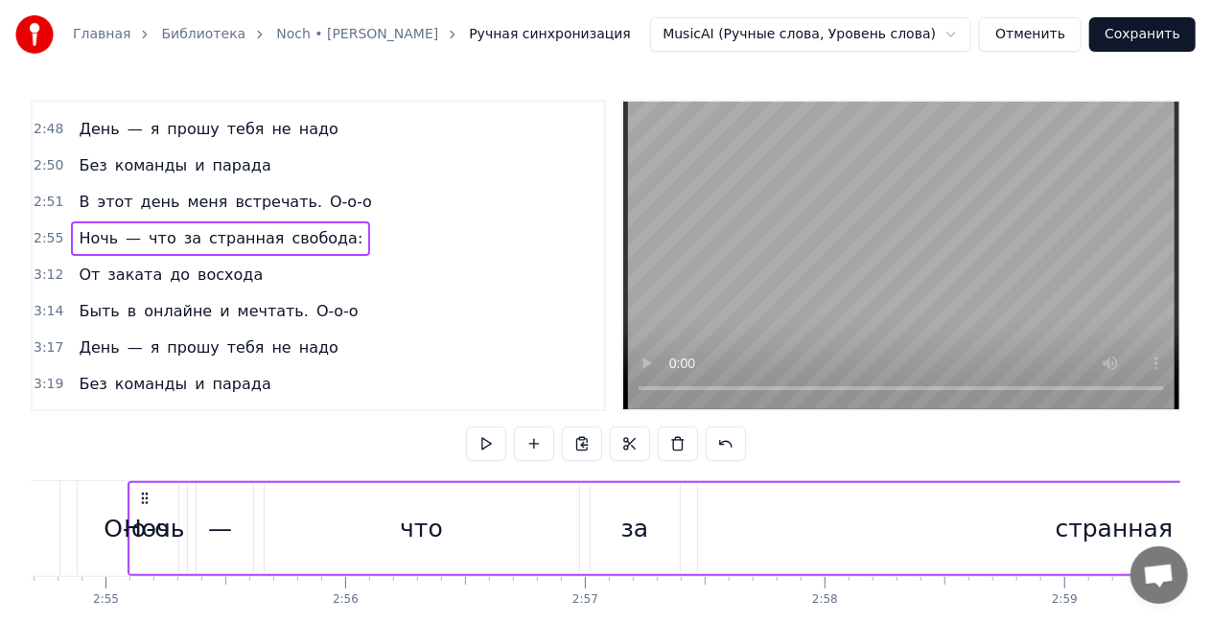
click at [228, 539] on div "—" at bounding box center [220, 529] width 24 height 36
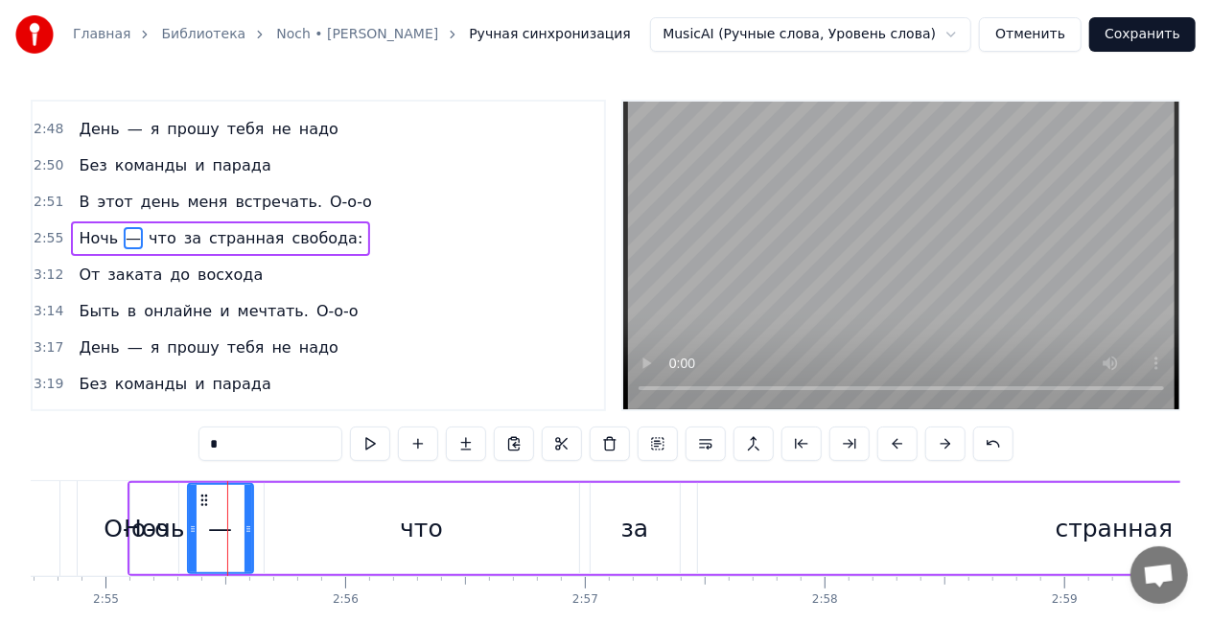
scroll to position [1375, 0]
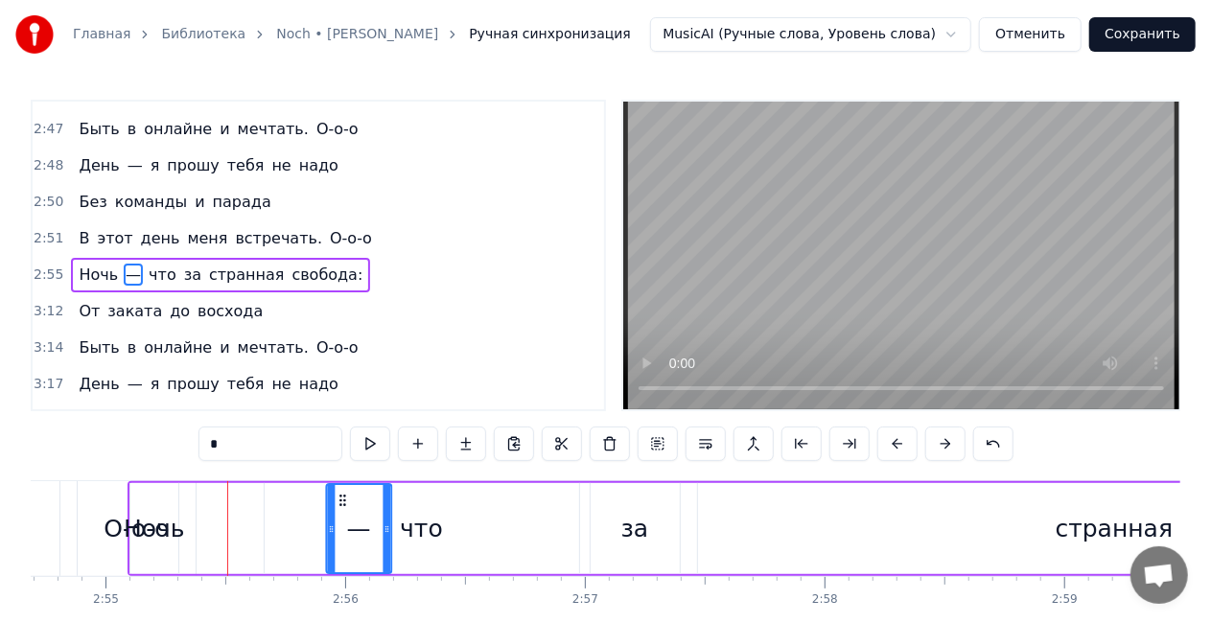
drag, startPoint x: 201, startPoint y: 499, endPoint x: 339, endPoint y: 495, distance: 138.1
click at [171, 532] on div "Ночь" at bounding box center [154, 529] width 61 height 36
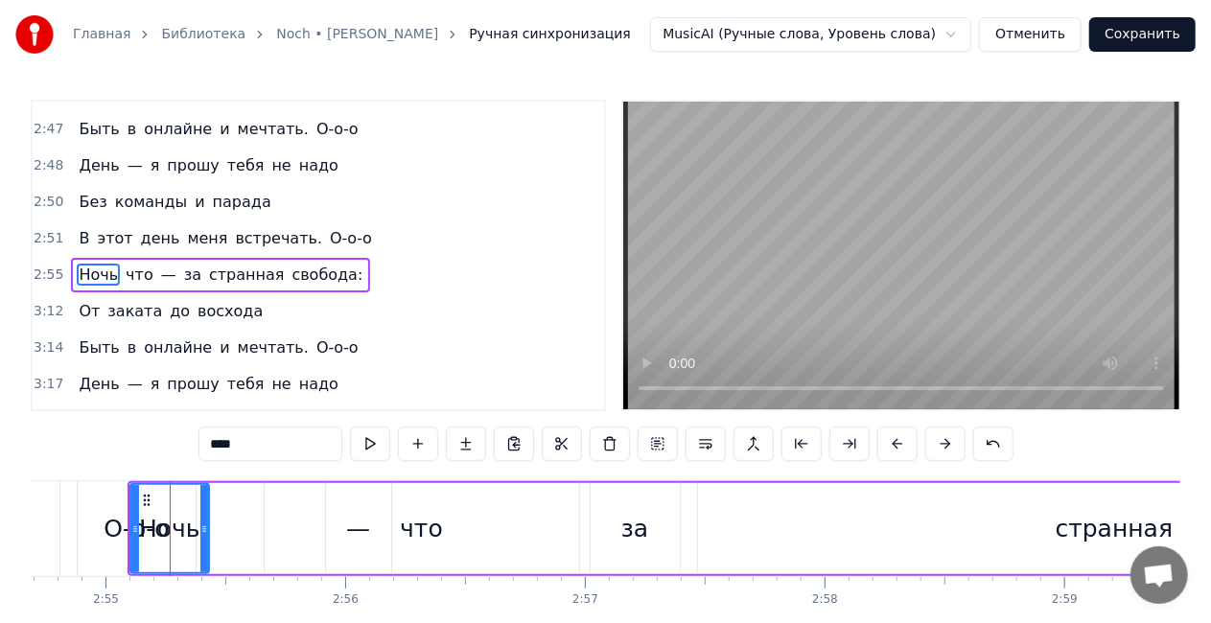
drag, startPoint x: 171, startPoint y: 529, endPoint x: 201, endPoint y: 529, distance: 30.7
click at [201, 529] on icon at bounding box center [204, 529] width 8 height 15
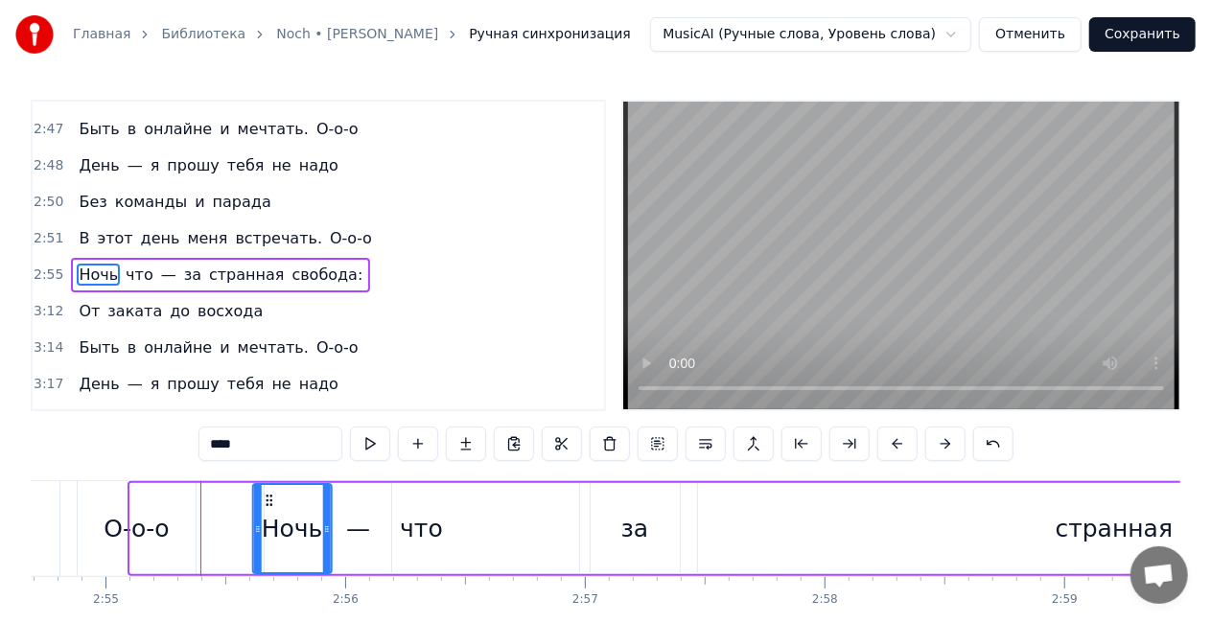
drag, startPoint x: 146, startPoint y: 497, endPoint x: 268, endPoint y: 489, distance: 123.0
click at [268, 489] on div "Ночь" at bounding box center [292, 528] width 78 height 87
click at [481, 538] on div "что" at bounding box center [421, 528] width 315 height 91
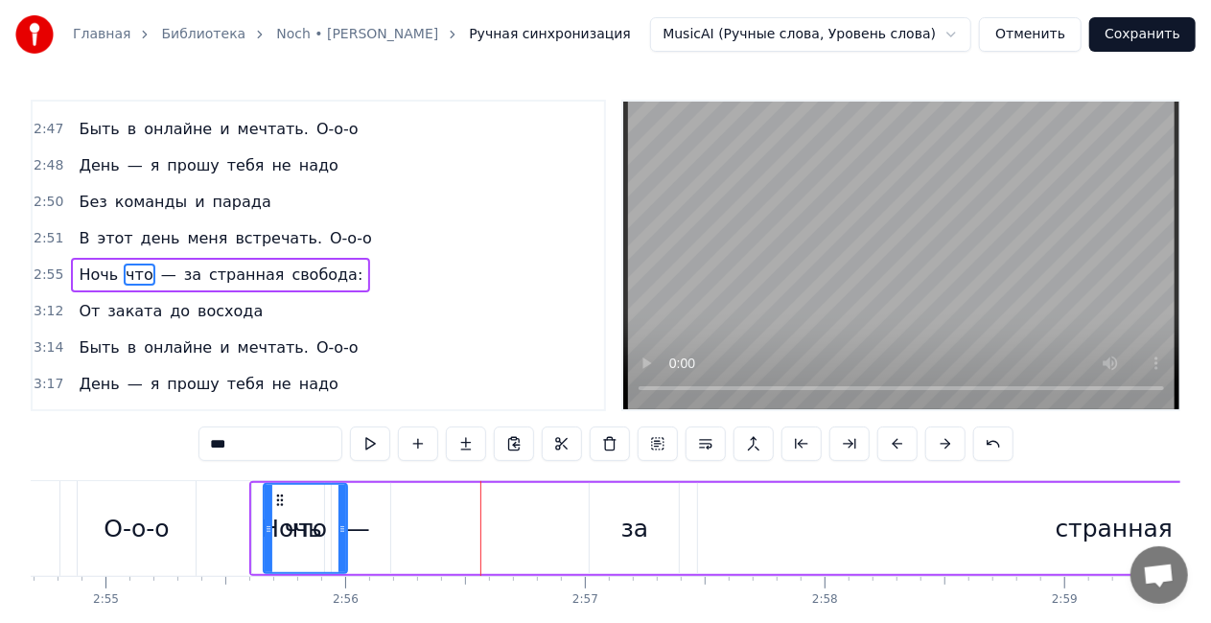
drag, startPoint x: 572, startPoint y: 530, endPoint x: 340, endPoint y: 519, distance: 231.4
click at [340, 519] on div at bounding box center [342, 528] width 8 height 87
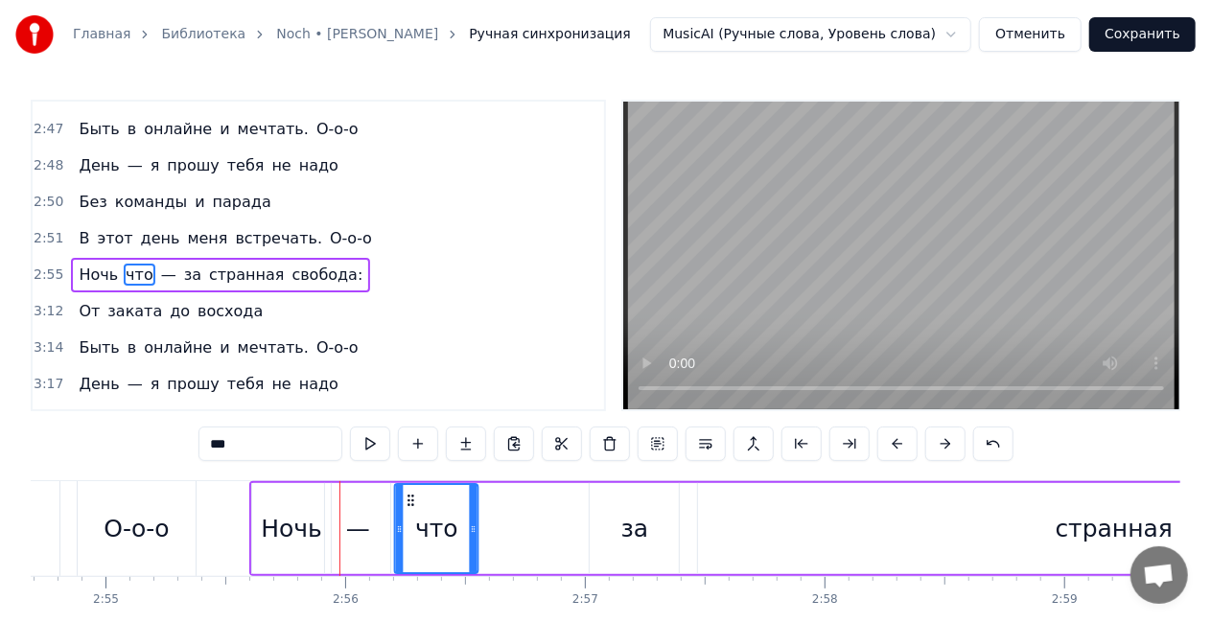
drag, startPoint x: 280, startPoint y: 502, endPoint x: 435, endPoint y: 491, distance: 155.7
click at [671, 556] on div "за" at bounding box center [634, 528] width 89 height 91
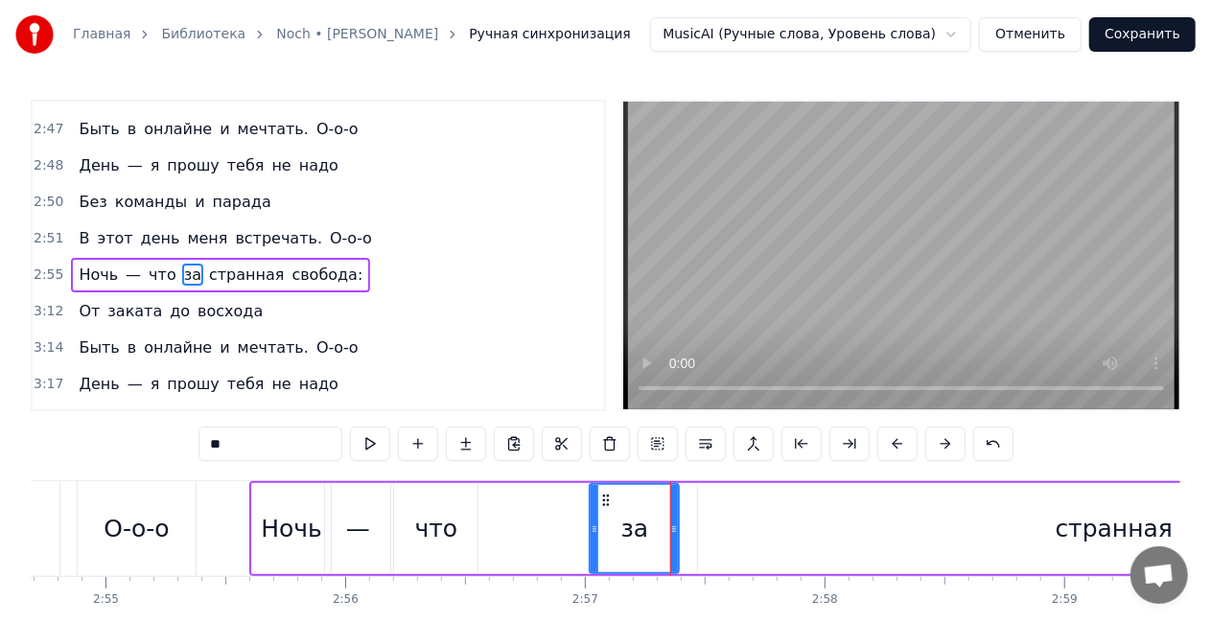
click at [1091, 550] on div "странная" at bounding box center [1114, 528] width 832 height 91
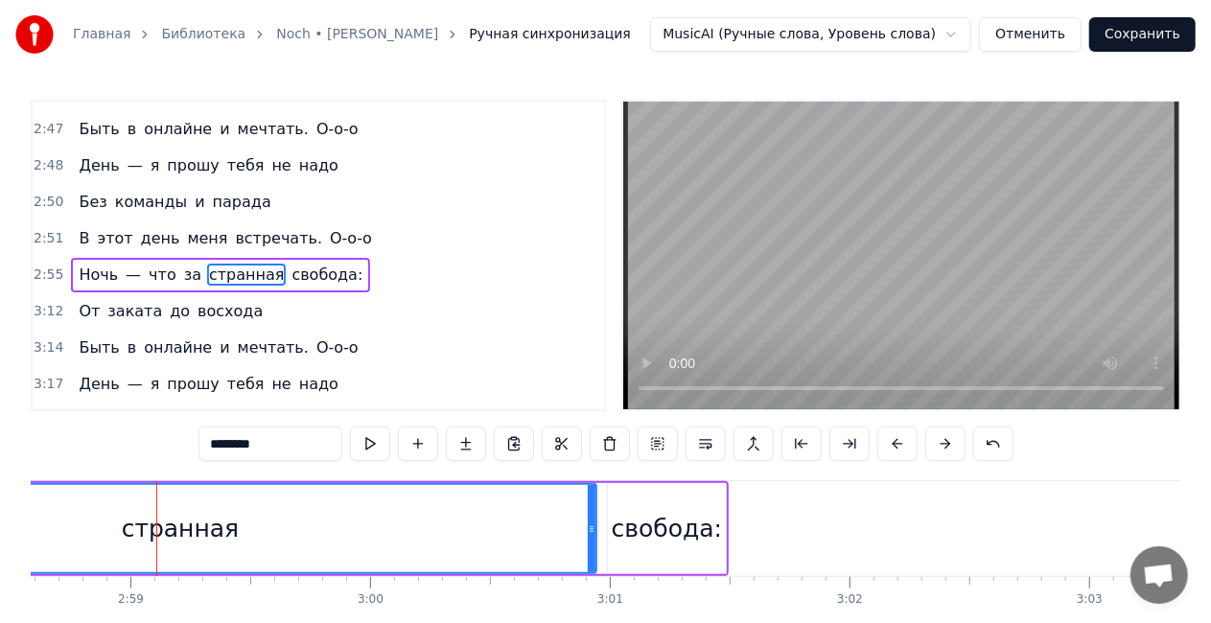
scroll to position [0, 42841]
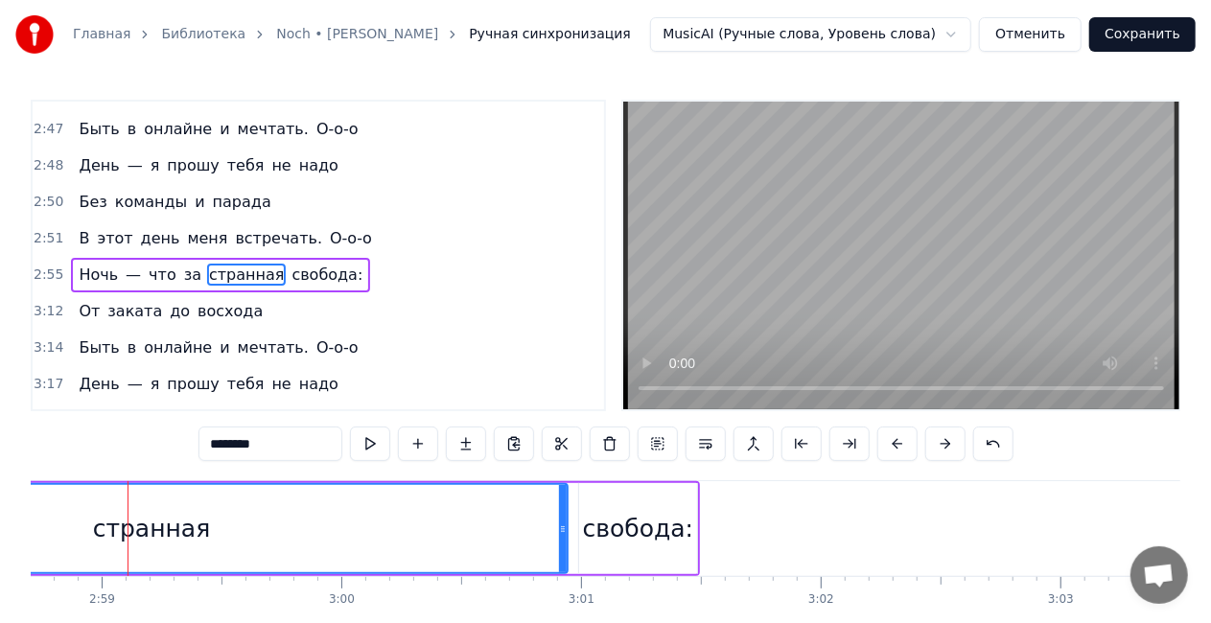
click at [334, 503] on div "странная" at bounding box center [151, 528] width 830 height 87
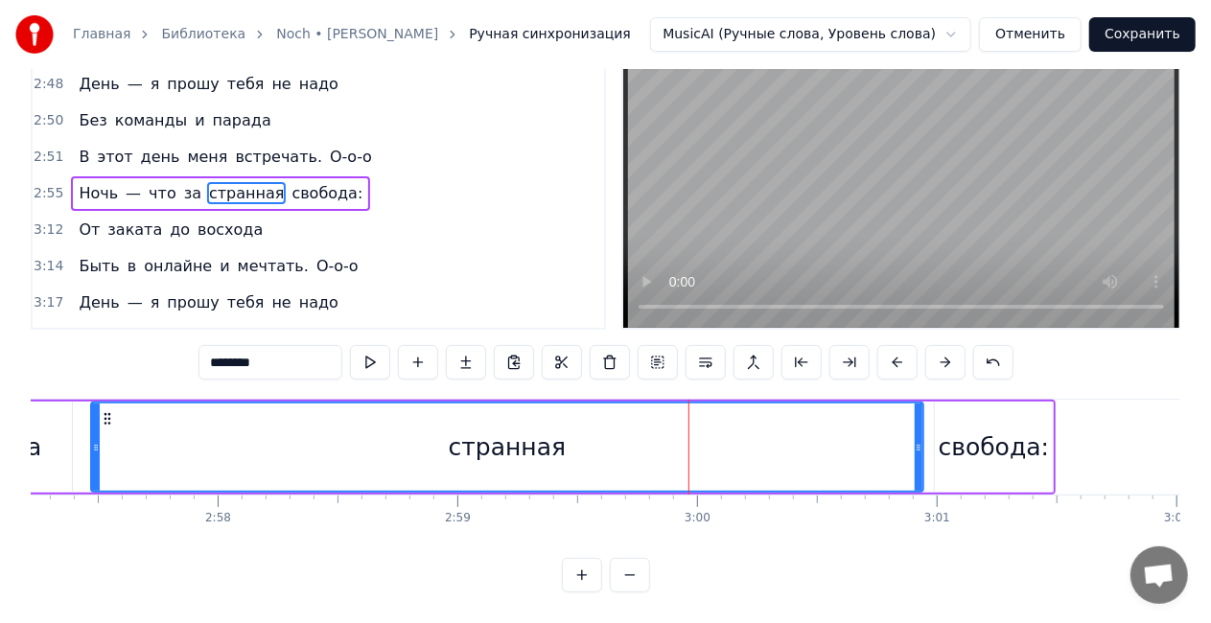
scroll to position [0, 42337]
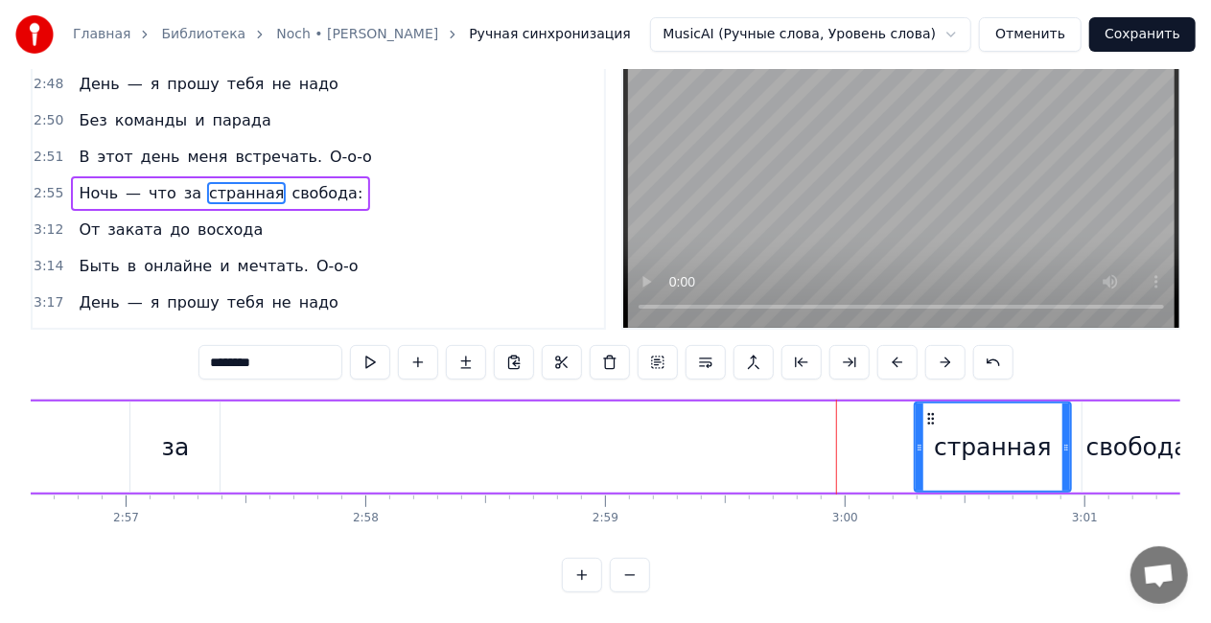
drag, startPoint x: 244, startPoint y: 432, endPoint x: 920, endPoint y: 436, distance: 676.1
click at [920, 440] on icon at bounding box center [920, 447] width 8 height 15
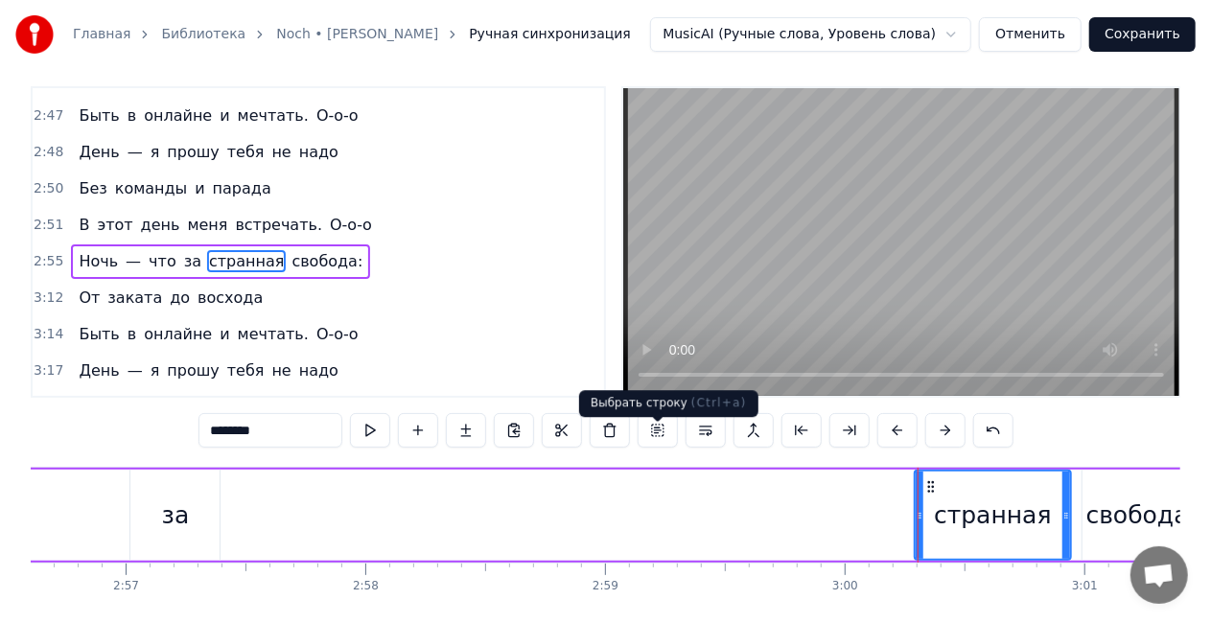
scroll to position [0, 0]
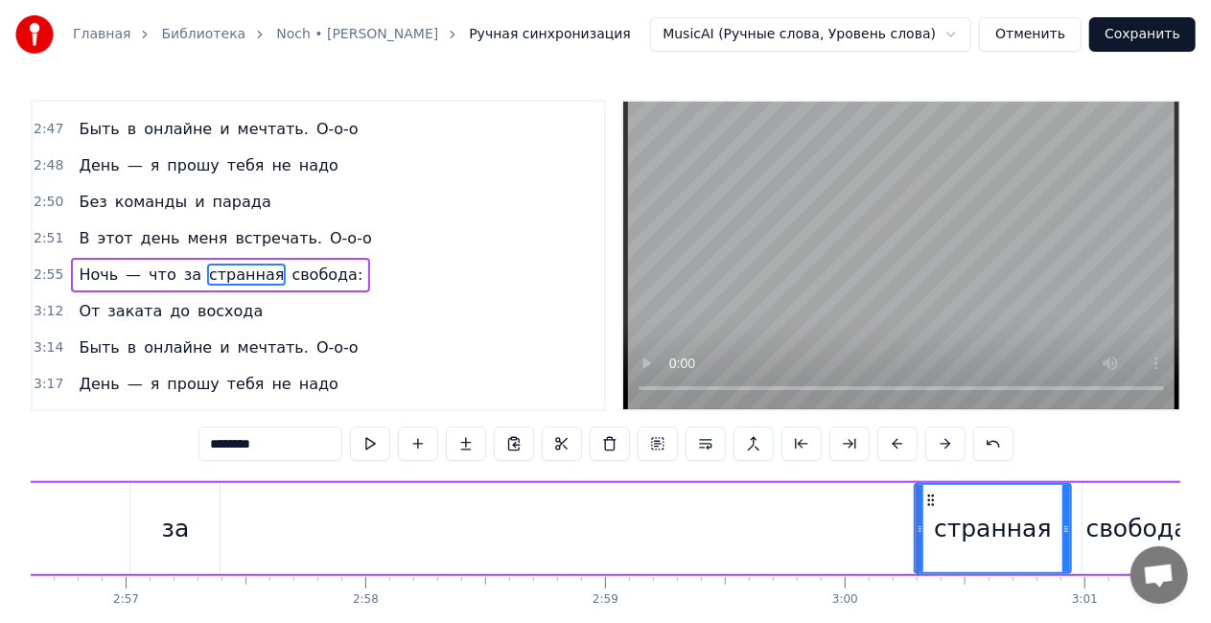
click at [181, 522] on div "за" at bounding box center [176, 529] width 28 height 36
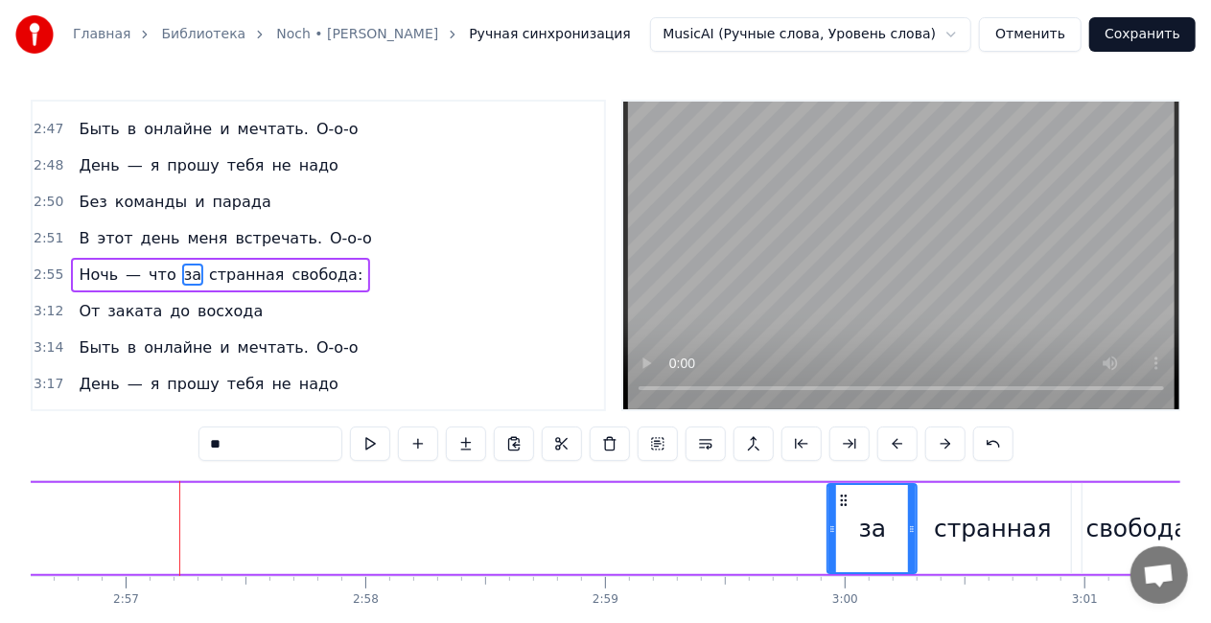
drag, startPoint x: 148, startPoint y: 496, endPoint x: 844, endPoint y: 499, distance: 696.2
click at [844, 499] on icon at bounding box center [843, 500] width 15 height 15
click at [156, 264] on span "что" at bounding box center [163, 275] width 32 height 22
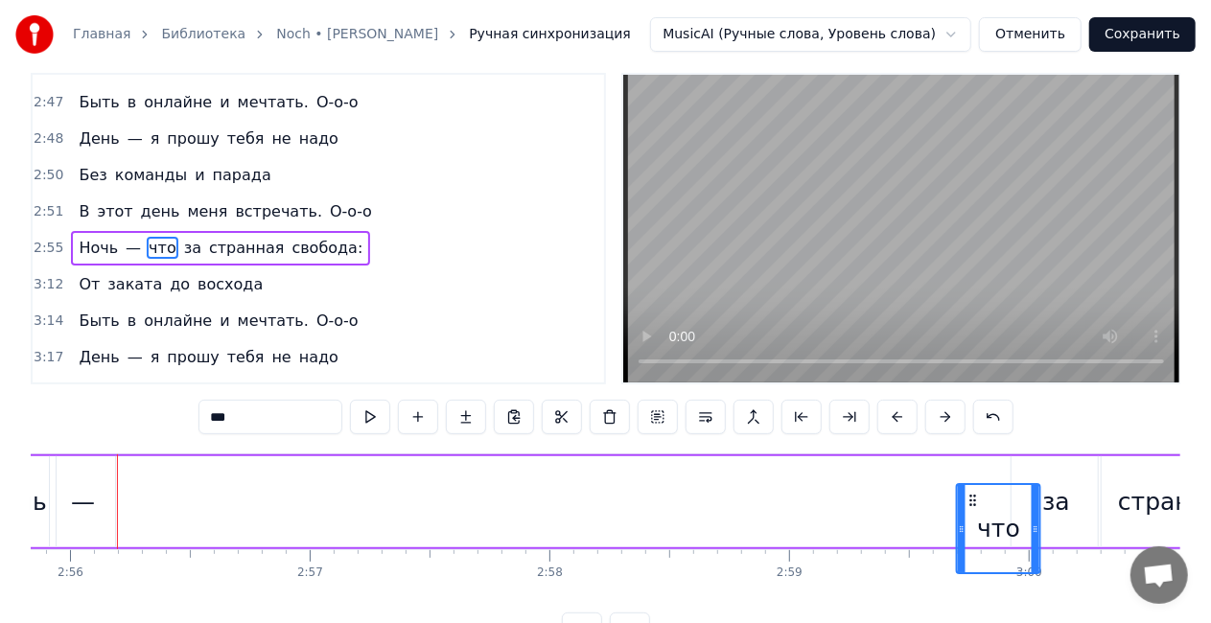
scroll to position [0, 42157]
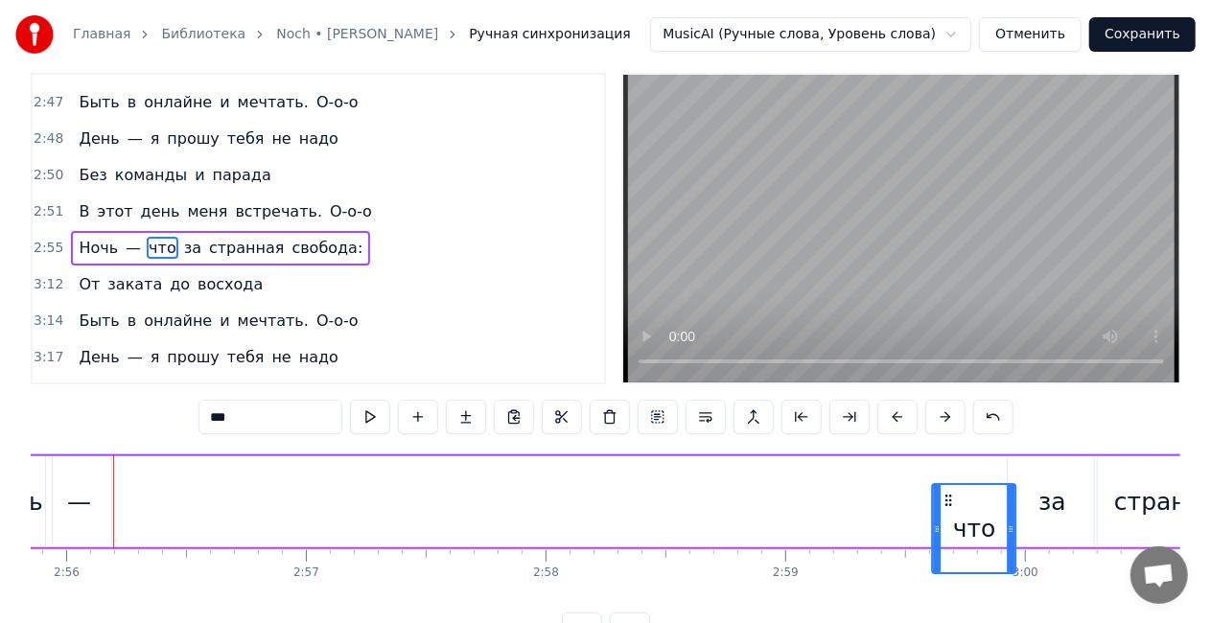
drag, startPoint x: 142, startPoint y: 500, endPoint x: 940, endPoint y: 482, distance: 798.0
click at [940, 483] on div "что" at bounding box center [973, 528] width 85 height 91
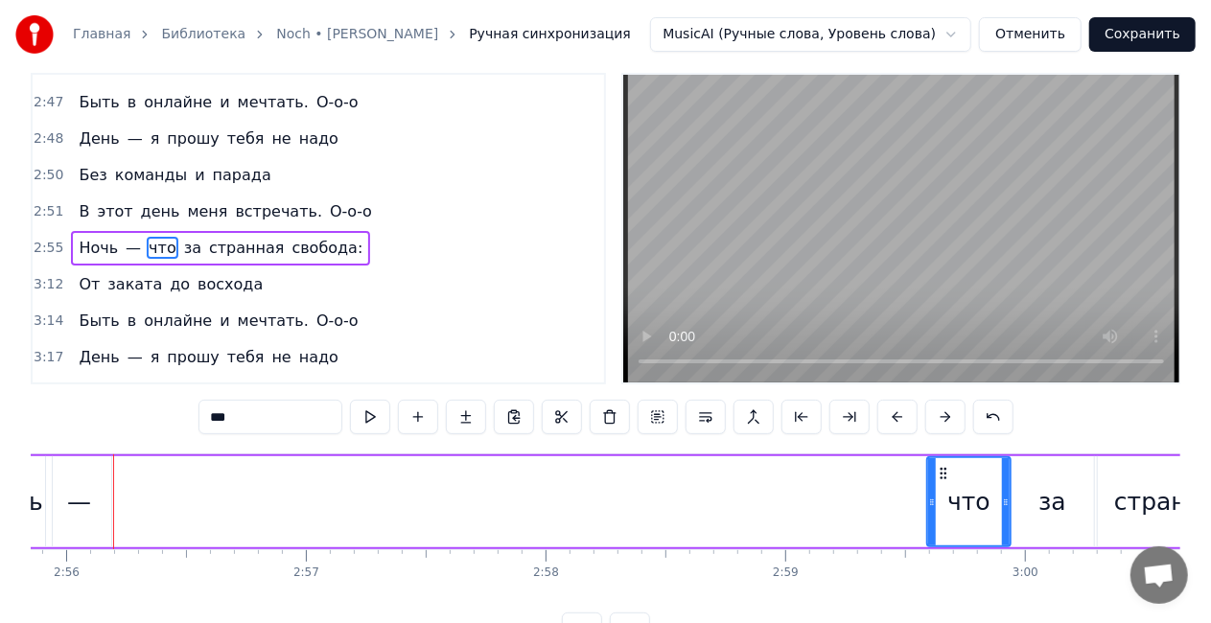
drag, startPoint x: 100, startPoint y: 506, endPoint x: 81, endPoint y: 496, distance: 21.9
click at [100, 506] on div "—" at bounding box center [78, 501] width 65 height 91
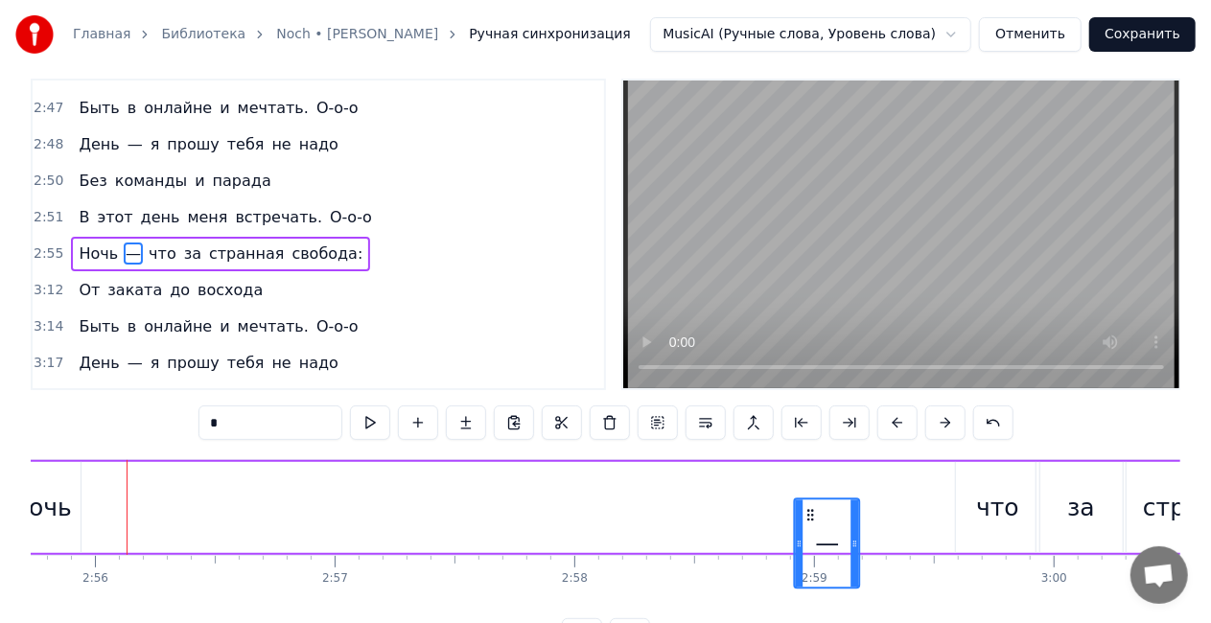
scroll to position [37, 0]
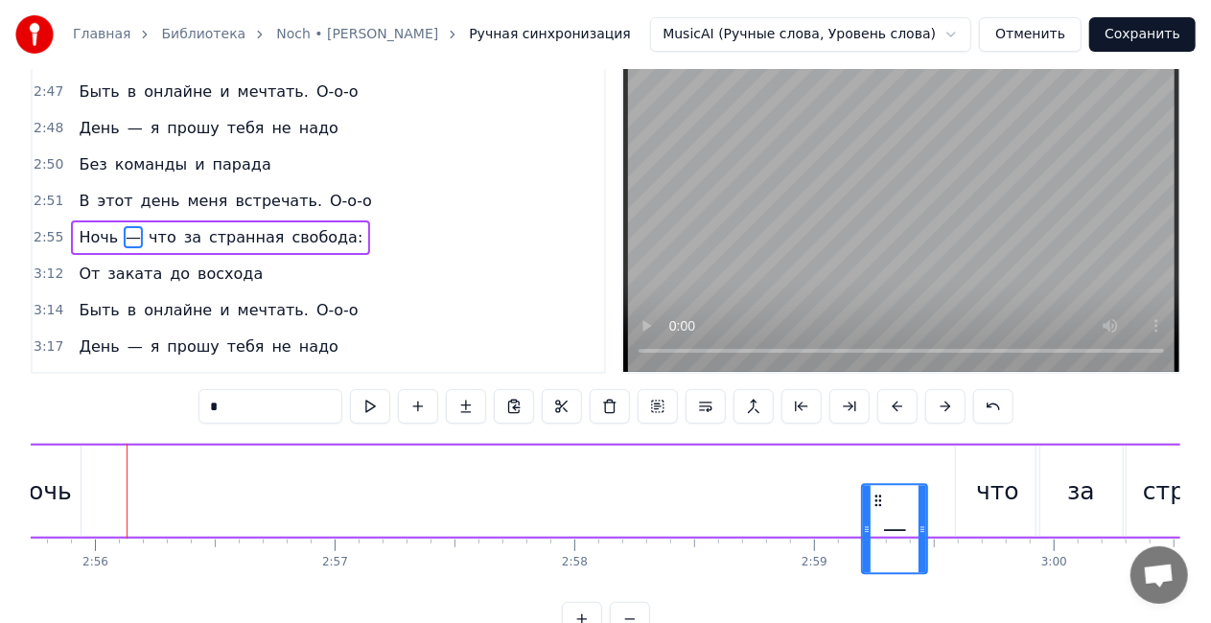
drag, startPoint x: 89, startPoint y: 496, endPoint x: 882, endPoint y: 478, distance: 793.2
click at [882, 478] on div "Ночь — что за странная свобода:" at bounding box center [705, 491] width 1413 height 95
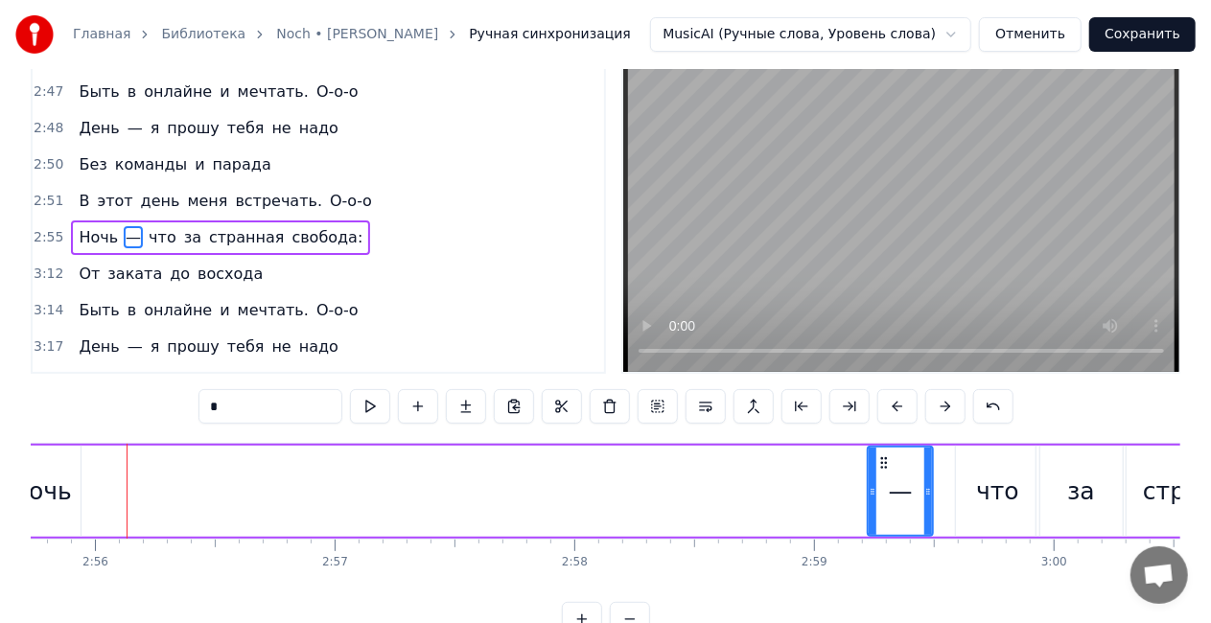
click at [54, 491] on div "Ночь" at bounding box center [41, 492] width 61 height 36
type input "****"
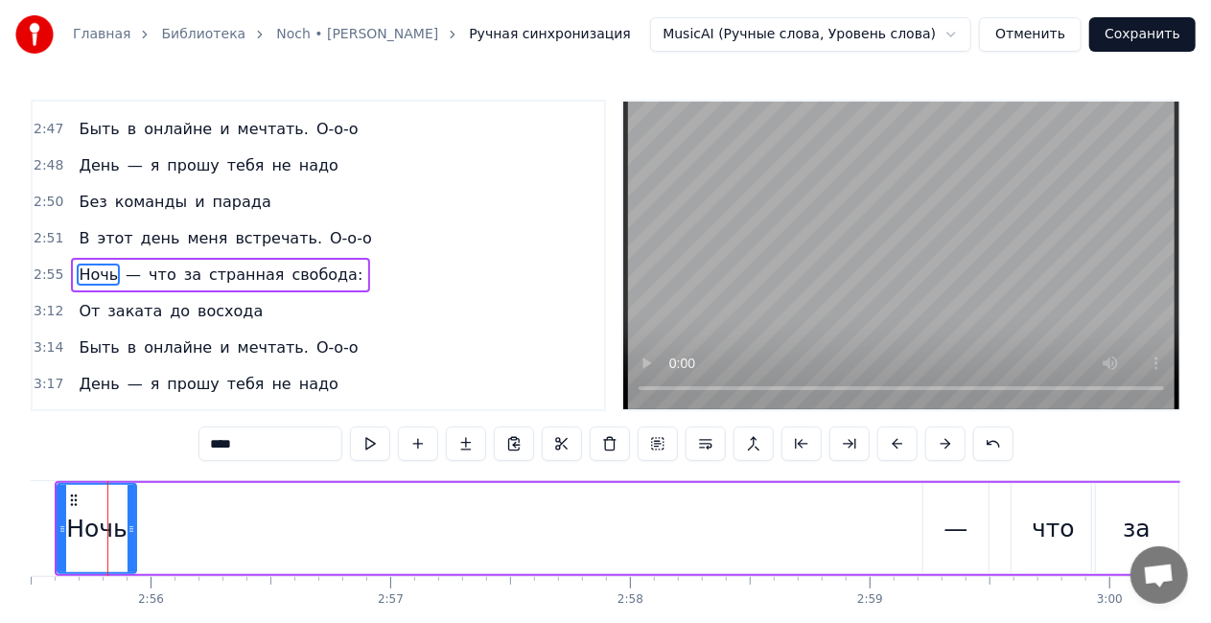
scroll to position [0, 42053]
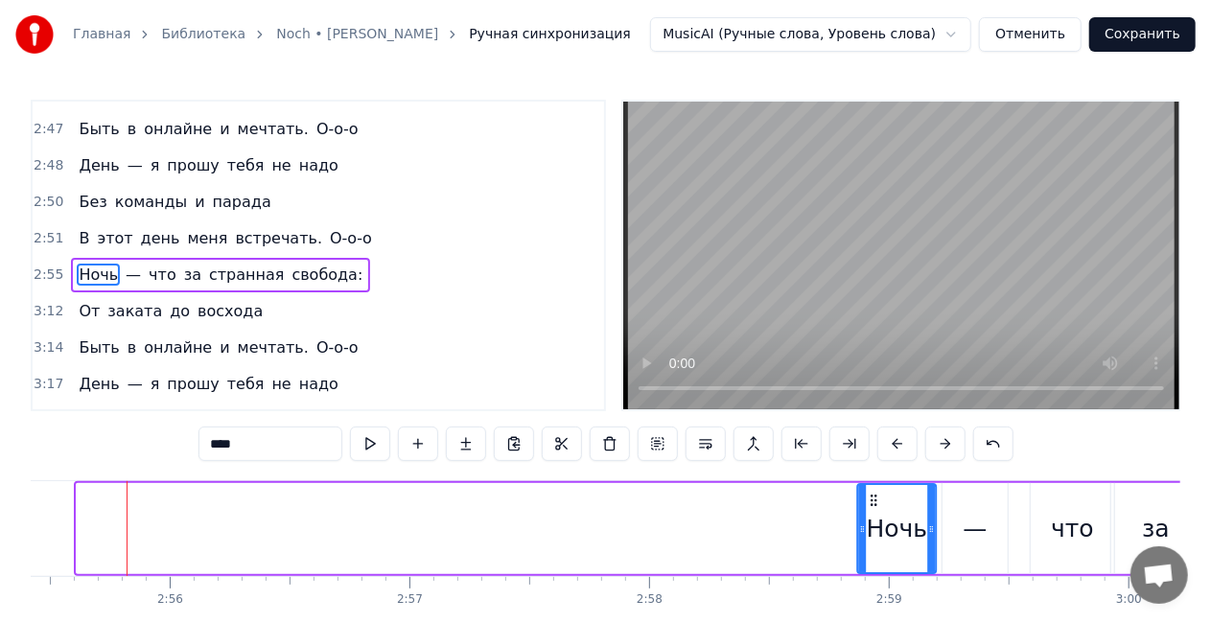
drag, startPoint x: 145, startPoint y: 496, endPoint x: 871, endPoint y: 497, distance: 725.9
click at [871, 497] on icon at bounding box center [873, 500] width 15 height 15
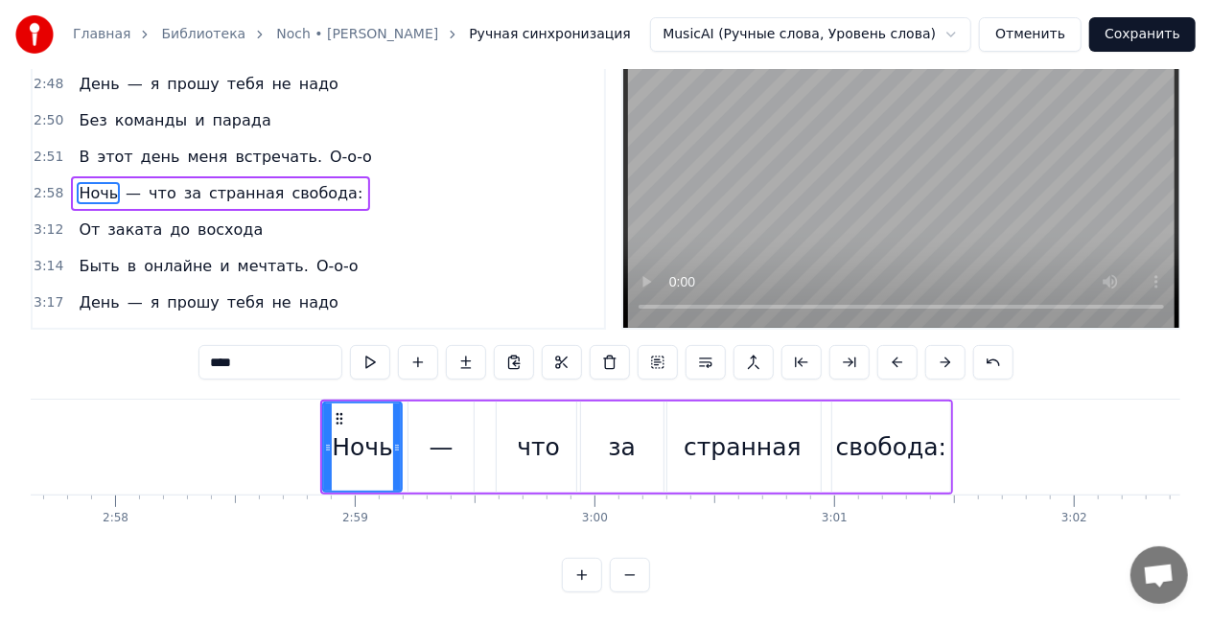
scroll to position [0, 42409]
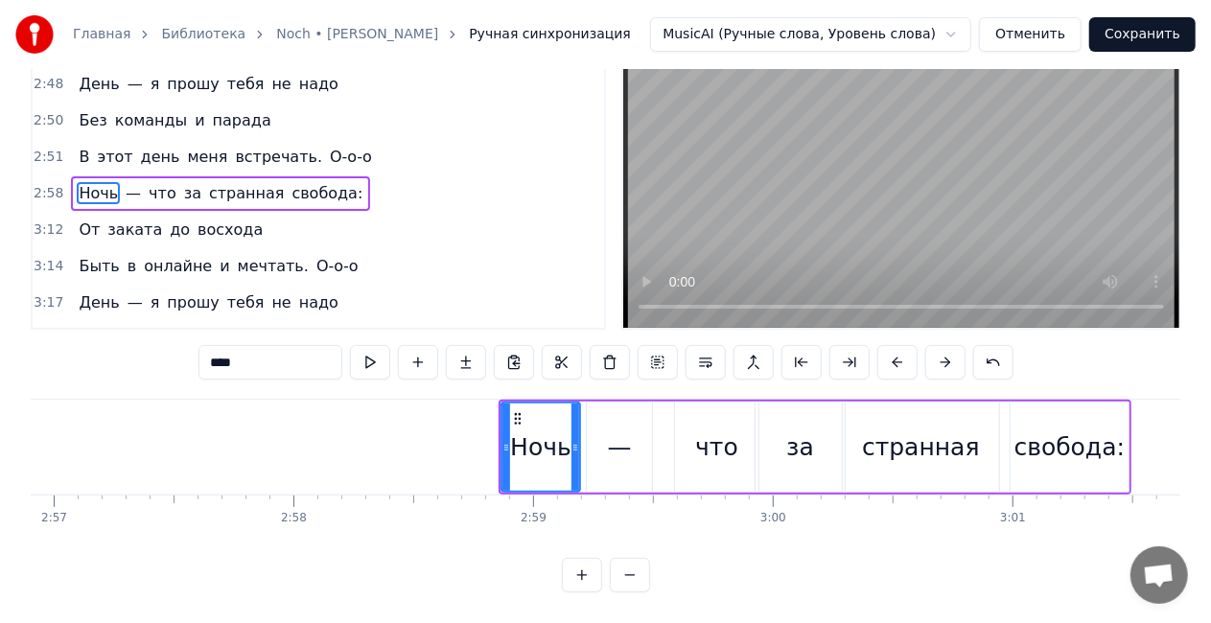
click at [250, 176] on div "Ночь — что за странная свобода:" at bounding box center [220, 193] width 299 height 35
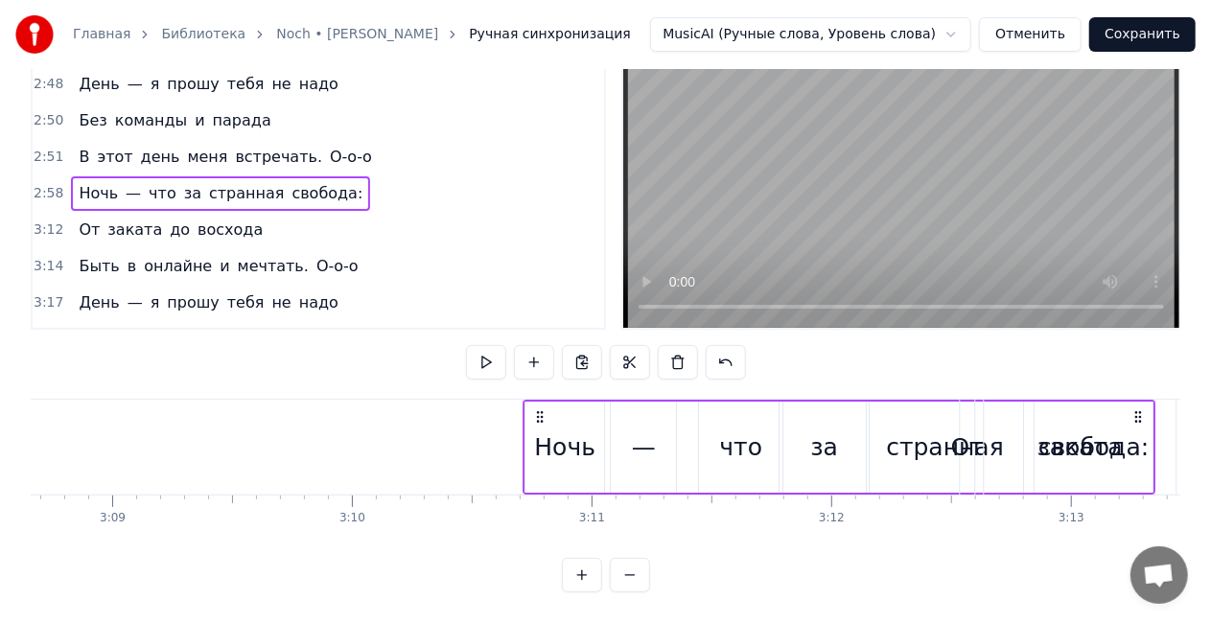
scroll to position [0, 45331]
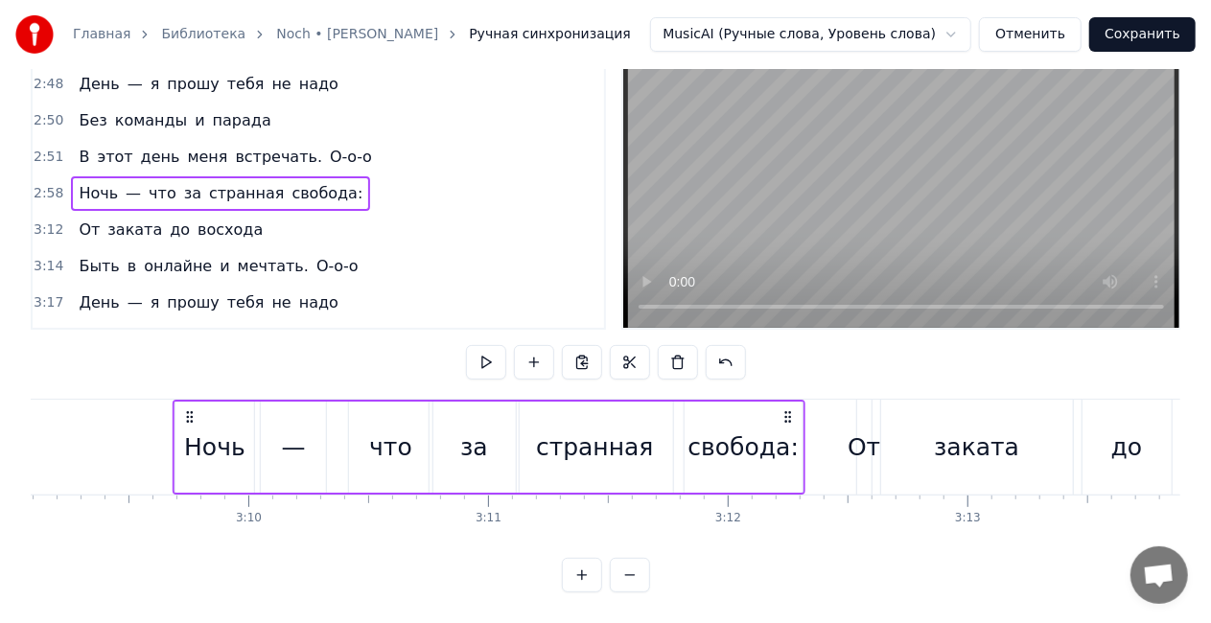
drag, startPoint x: 1112, startPoint y: 403, endPoint x: 787, endPoint y: 408, distance: 325.1
click at [787, 409] on icon at bounding box center [788, 416] width 15 height 15
click at [222, 140] on div "В этот день меня встречать. О-о-о" at bounding box center [225, 157] width 308 height 35
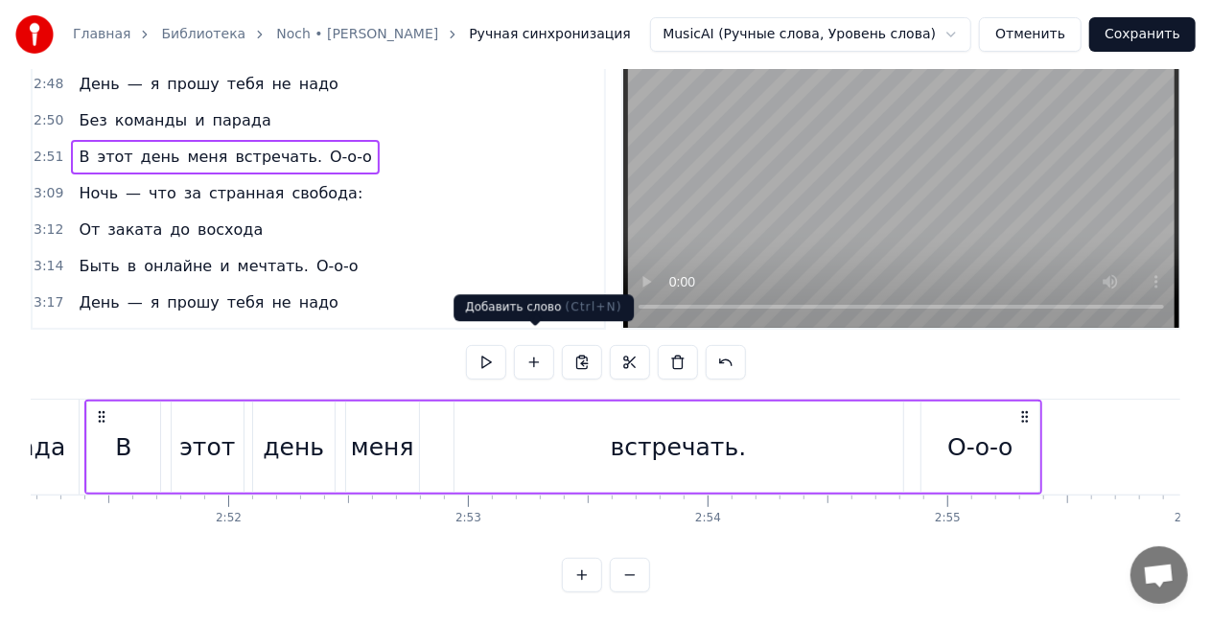
scroll to position [0, 40994]
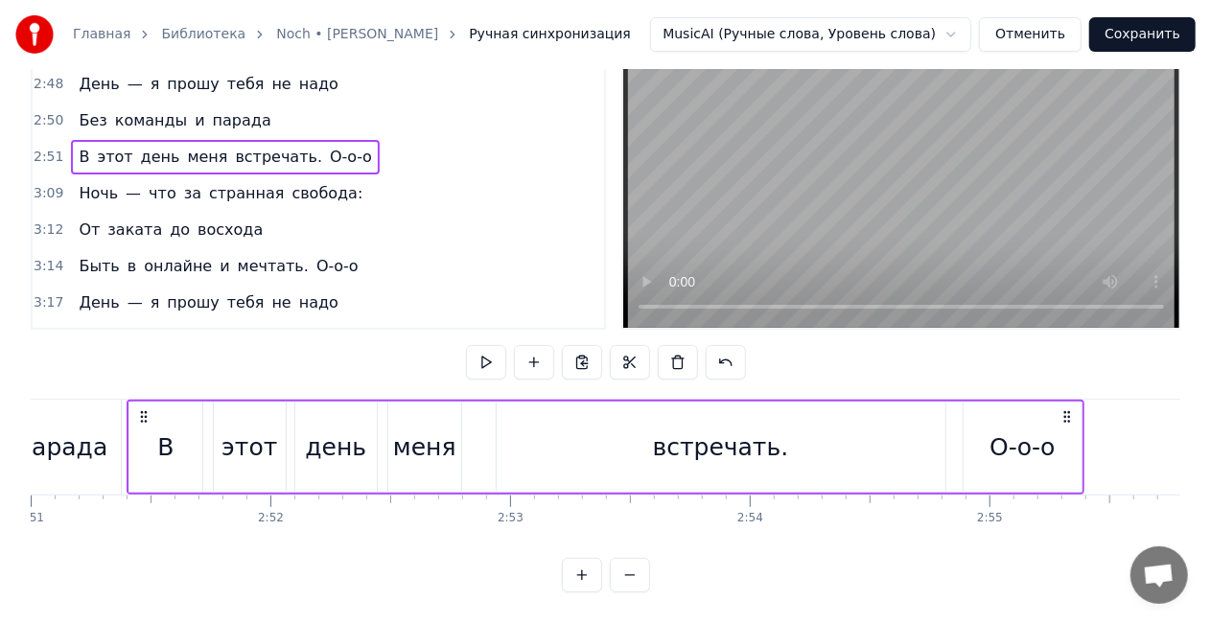
click at [758, 433] on div "встречать." at bounding box center [721, 448] width 136 height 36
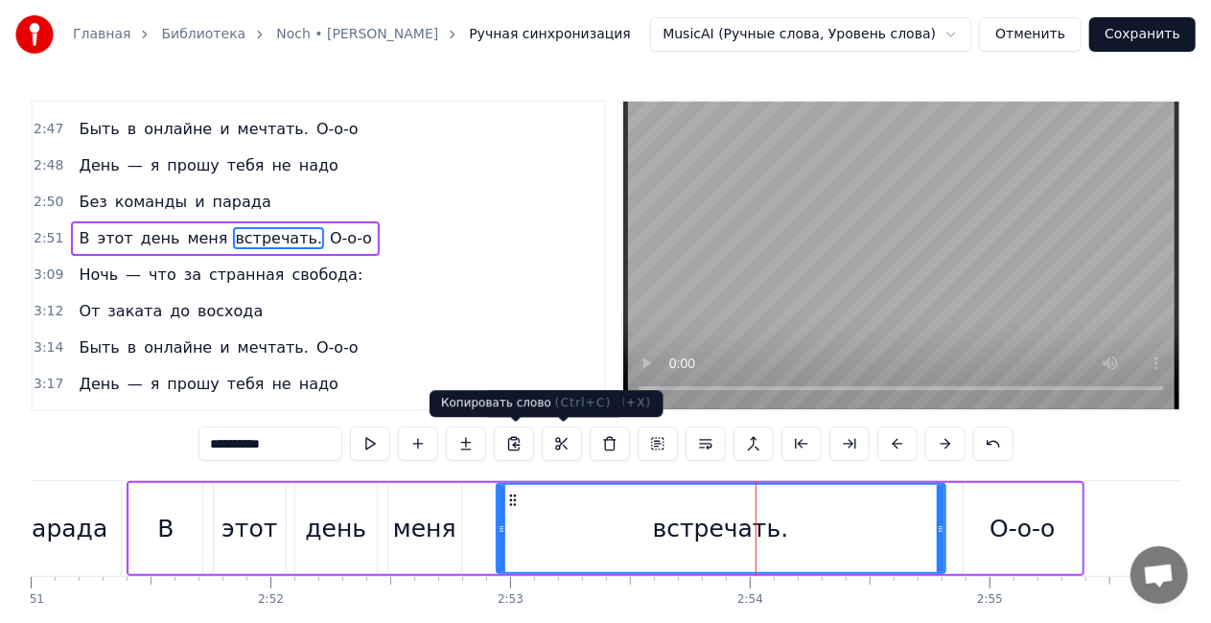
scroll to position [1340, 0]
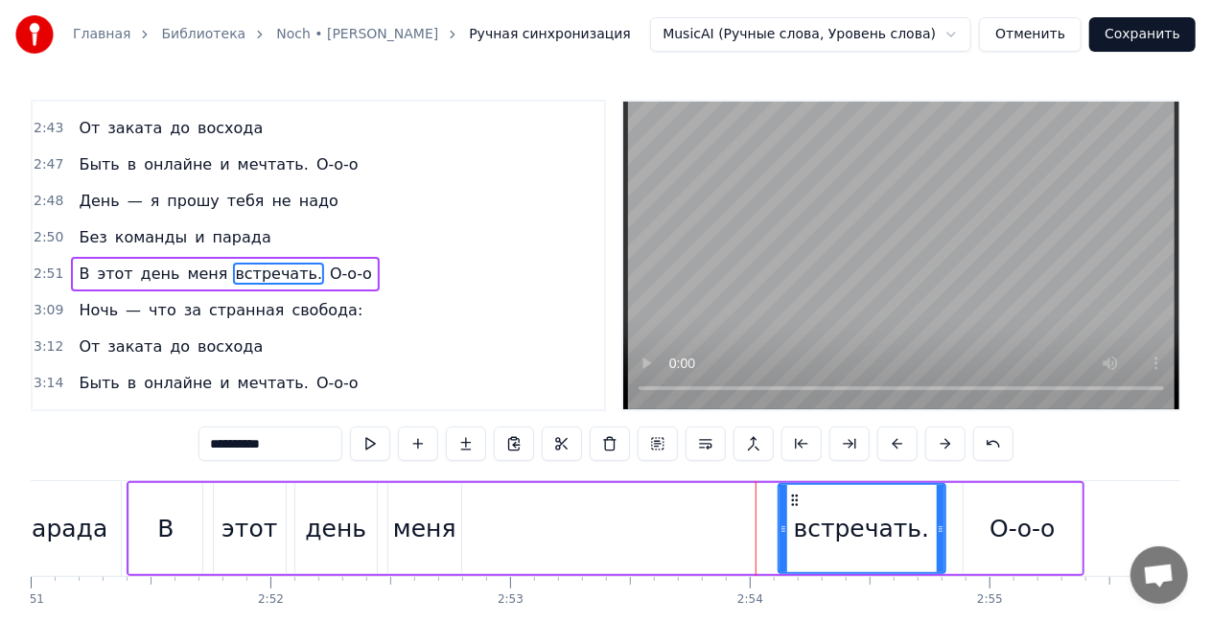
drag, startPoint x: 497, startPoint y: 534, endPoint x: 671, endPoint y: 529, distance: 174.6
click at [784, 522] on icon at bounding box center [784, 529] width 8 height 15
click at [432, 539] on div "меня" at bounding box center [424, 529] width 63 height 36
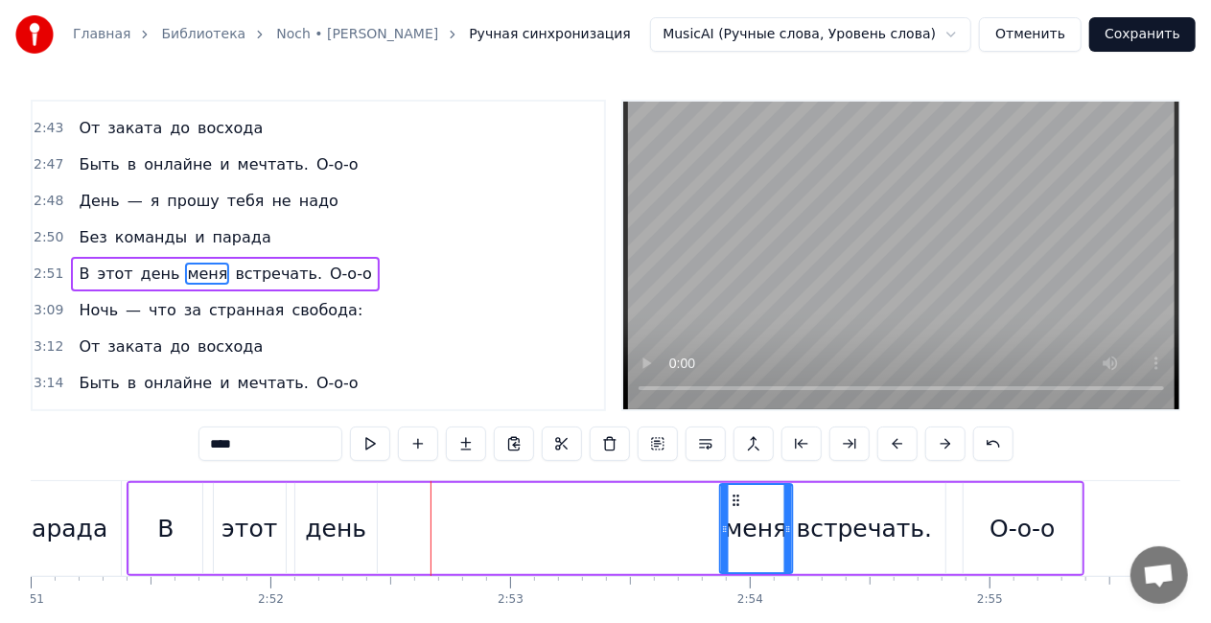
drag, startPoint x: 406, startPoint y: 499, endPoint x: 365, endPoint y: 515, distance: 43.4
click at [735, 485] on div "меня" at bounding box center [756, 528] width 71 height 87
click at [338, 542] on div "день" at bounding box center [335, 529] width 61 height 36
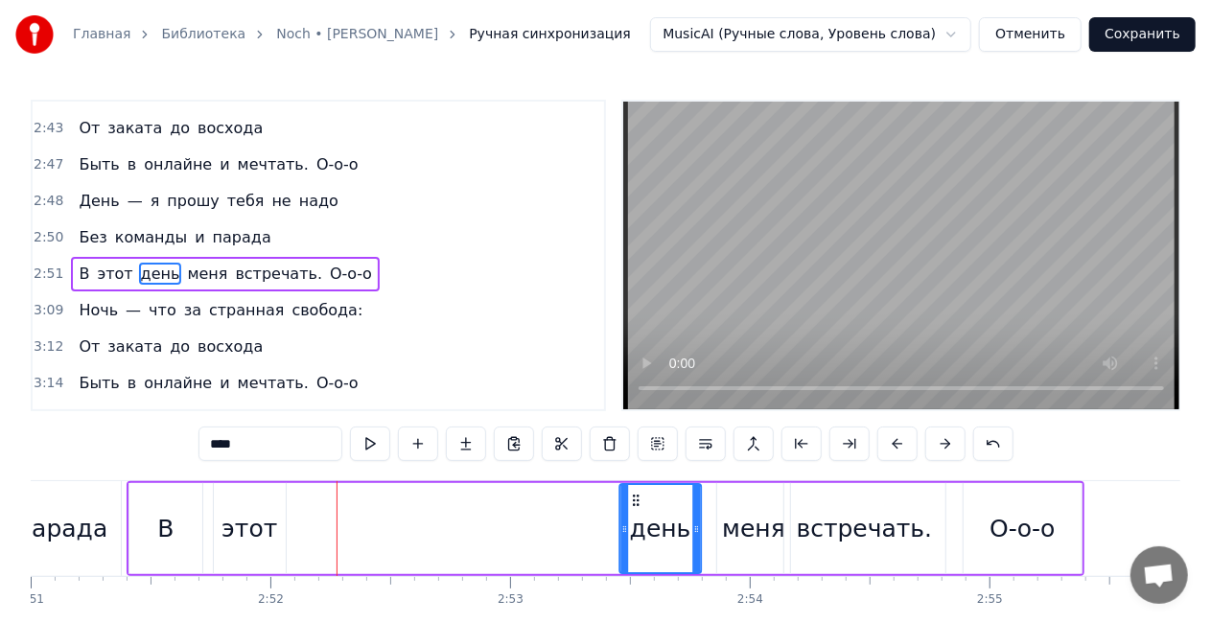
drag, startPoint x: 313, startPoint y: 502, endPoint x: 638, endPoint y: 487, distance: 325.4
click at [638, 487] on div "день" at bounding box center [660, 528] width 81 height 87
click at [280, 533] on div "этот" at bounding box center [250, 528] width 73 height 91
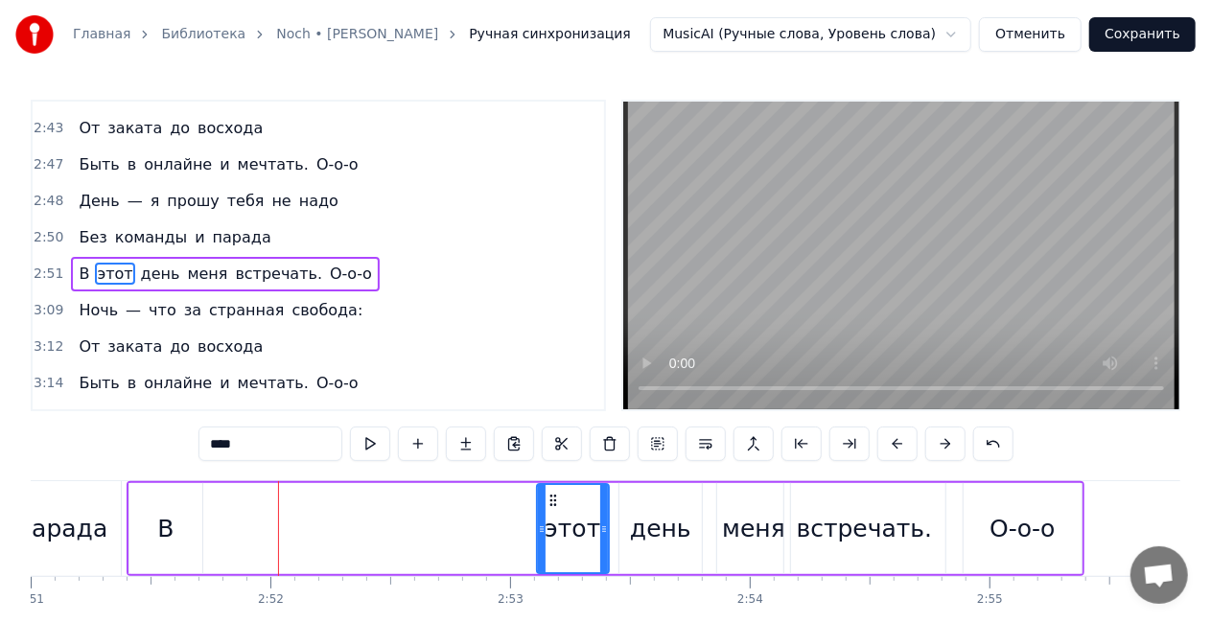
drag, startPoint x: 231, startPoint y: 501, endPoint x: 493, endPoint y: 504, distance: 261.8
click at [558, 497] on icon at bounding box center [553, 500] width 15 height 15
click at [158, 533] on div "В" at bounding box center [165, 529] width 16 height 36
type input "*"
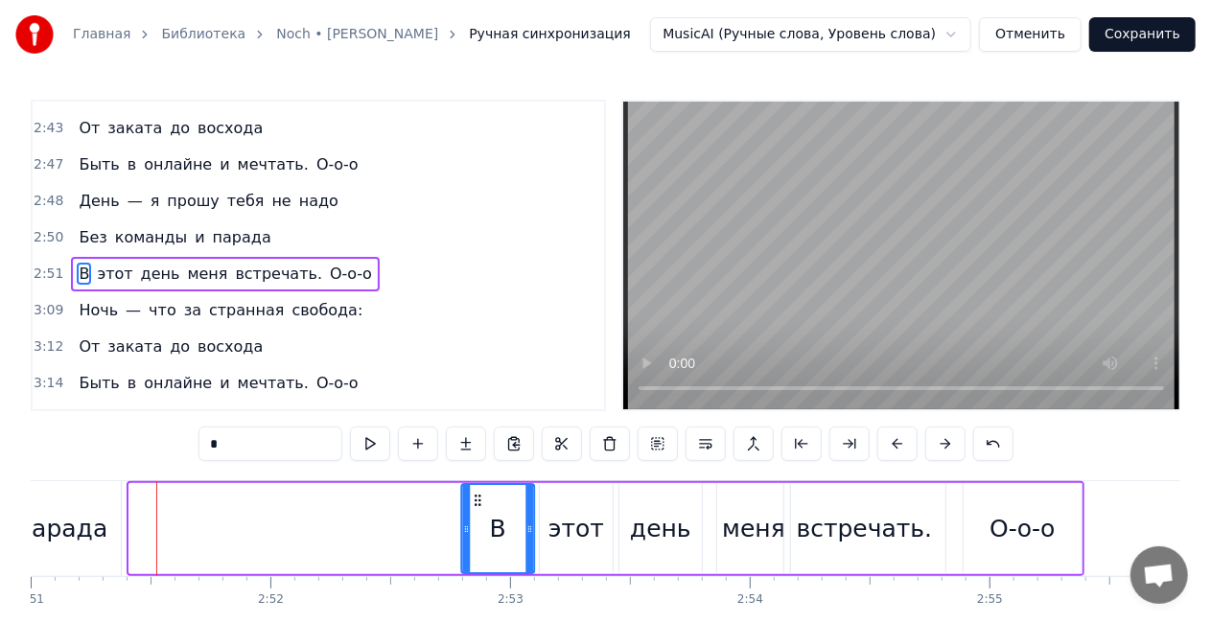
drag, startPoint x: 141, startPoint y: 497, endPoint x: 481, endPoint y: 489, distance: 340.5
click at [478, 486] on div "В" at bounding box center [498, 528] width 71 height 87
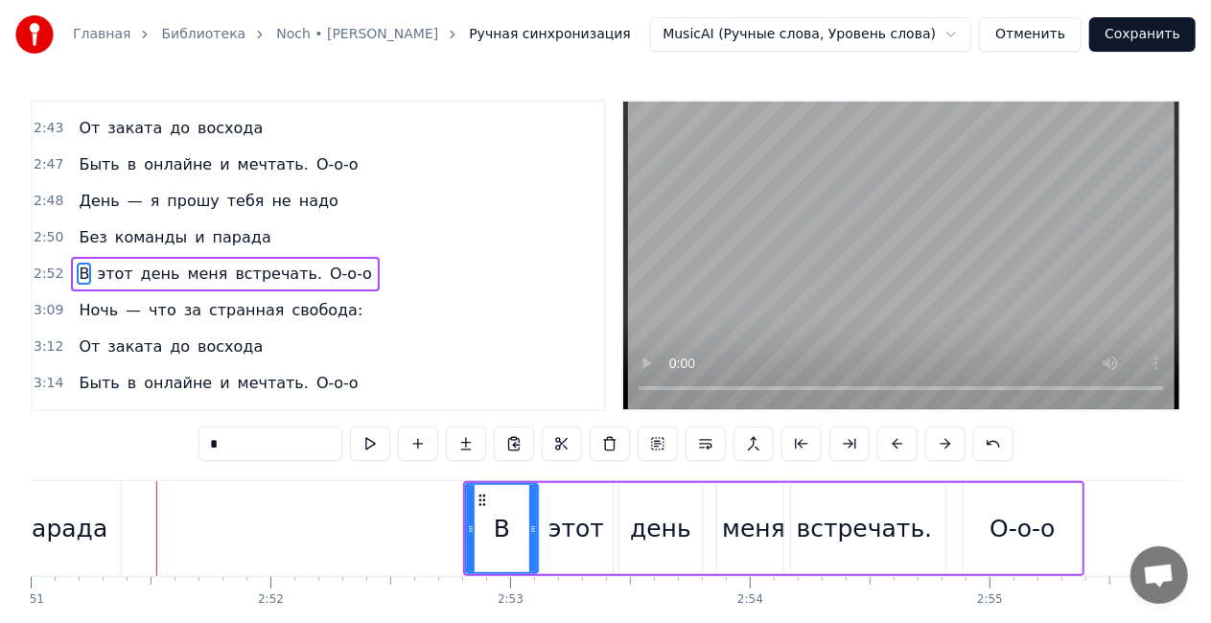
click at [280, 257] on div "В этот день меня встречать. О-о-о" at bounding box center [225, 274] width 308 height 35
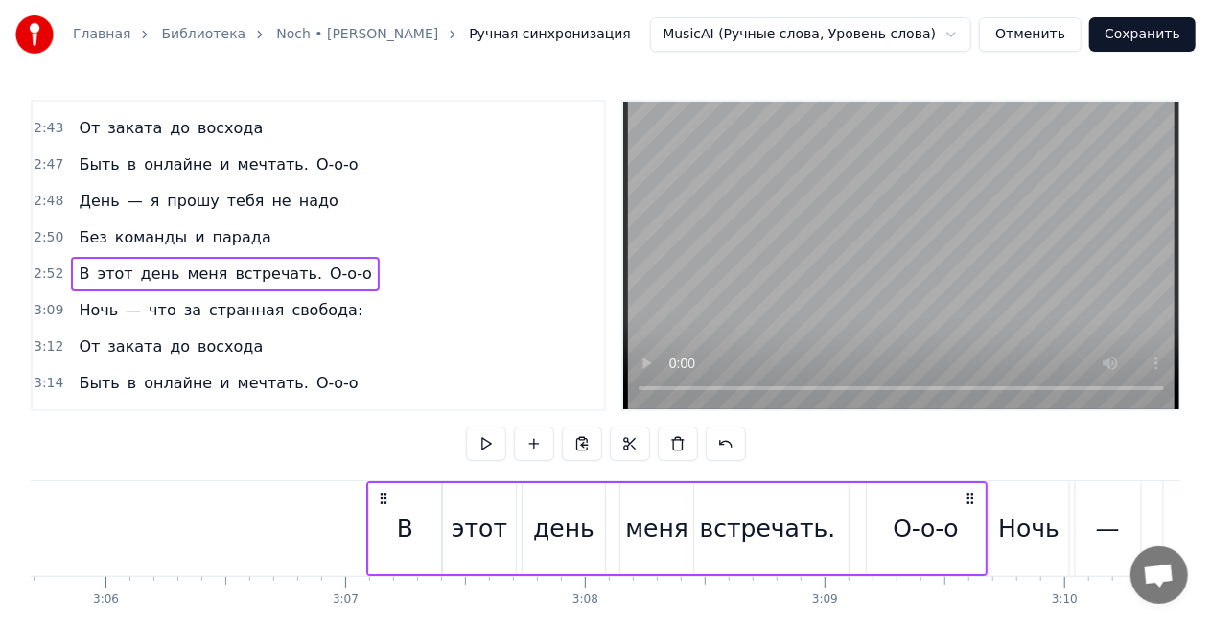
scroll to position [0, 44524]
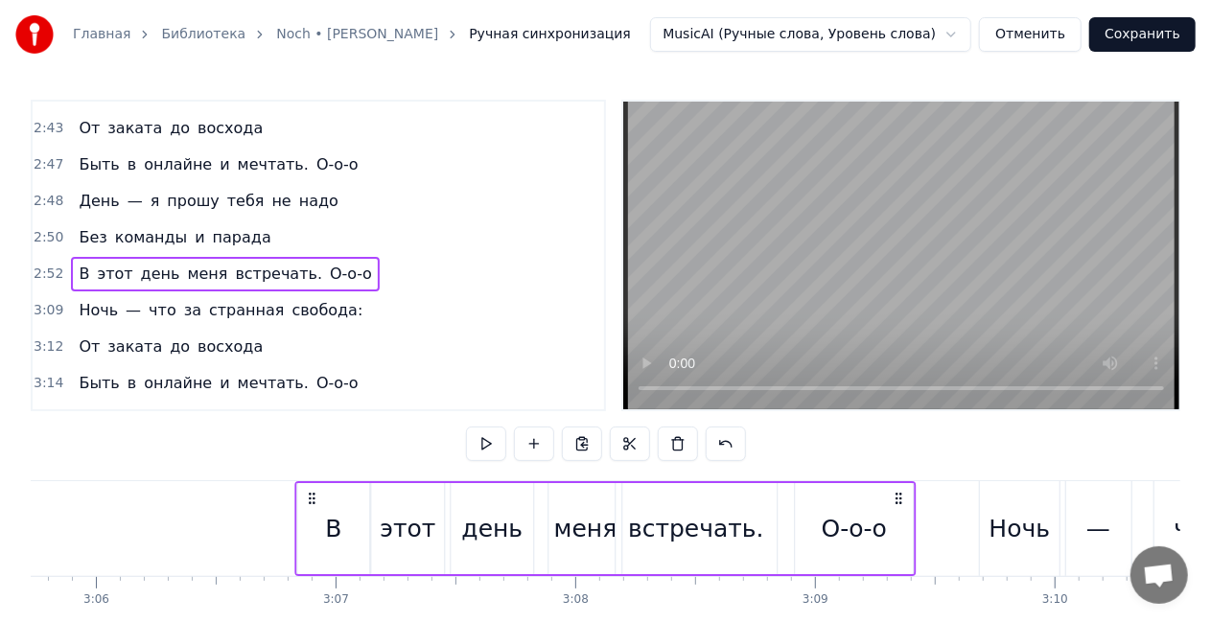
drag, startPoint x: 1068, startPoint y: 501, endPoint x: 899, endPoint y: 499, distance: 168.8
click at [899, 499] on icon at bounding box center [899, 498] width 15 height 15
click at [84, 221] on div "Без команды и парада" at bounding box center [174, 238] width 207 height 35
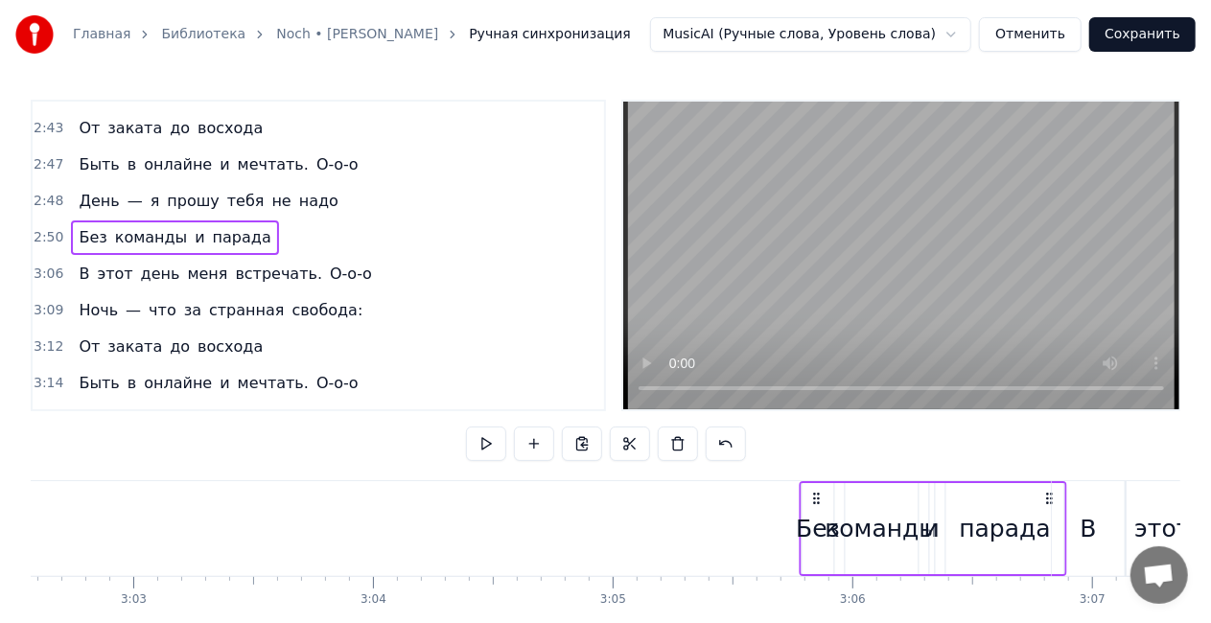
scroll to position [0, 43866]
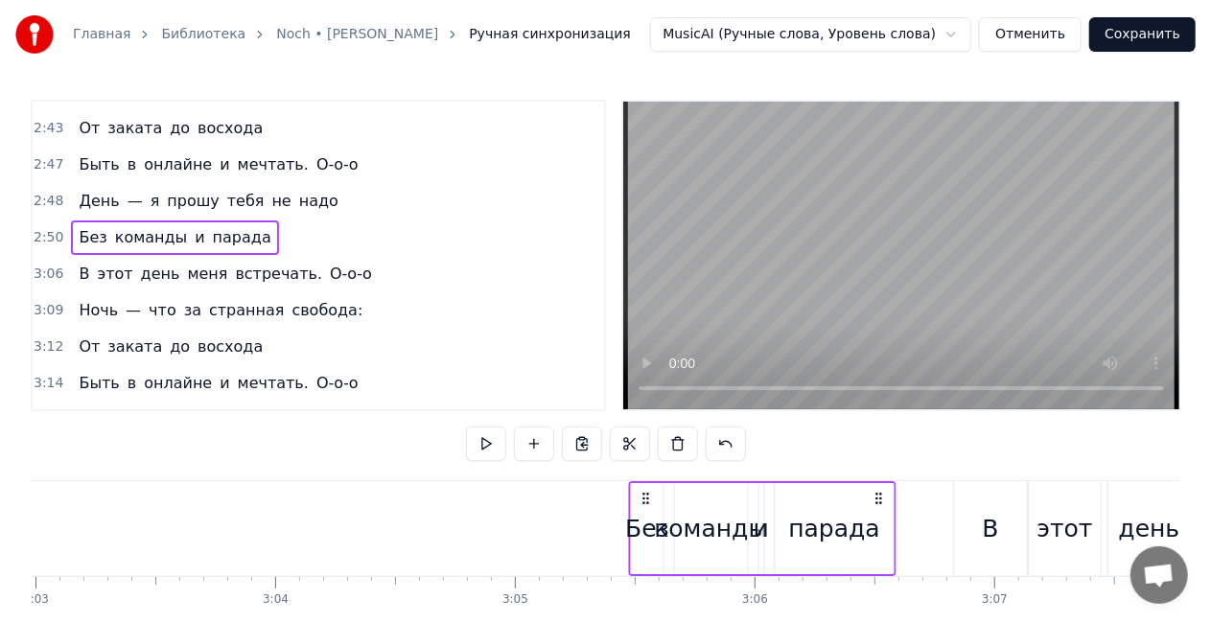
drag, startPoint x: 376, startPoint y: 500, endPoint x: 877, endPoint y: 488, distance: 501.6
click at [877, 488] on div "Без команды и парада" at bounding box center [763, 528] width 268 height 95
click at [140, 184] on div "День — я прошу тебя не надо" at bounding box center [208, 201] width 274 height 35
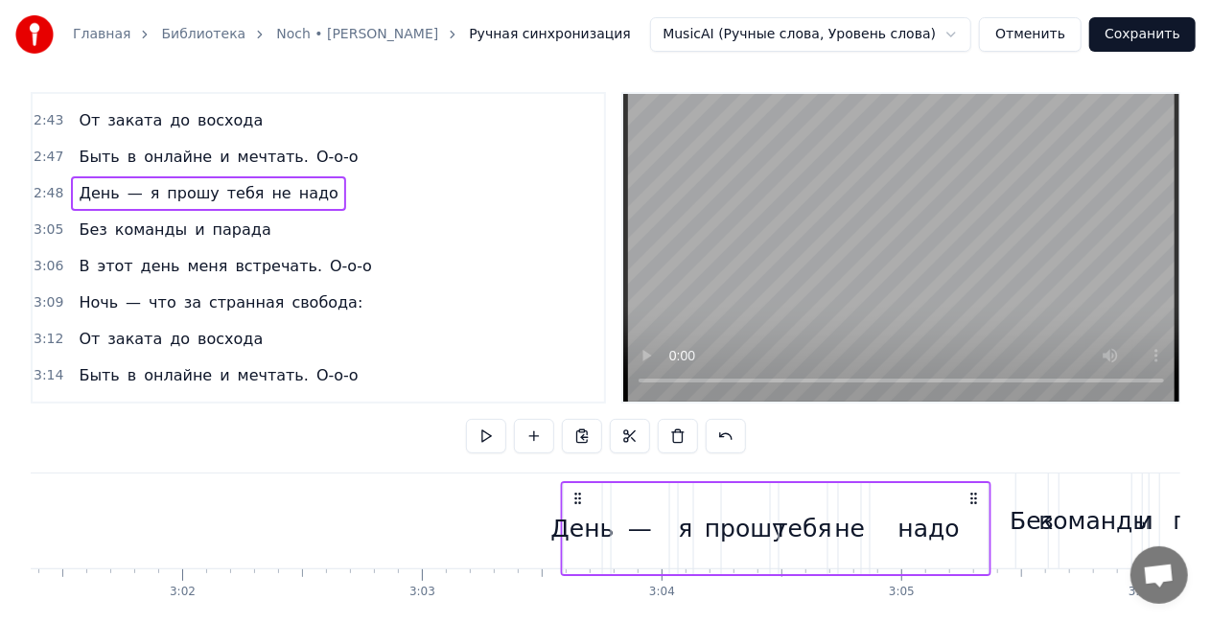
scroll to position [0, 43481]
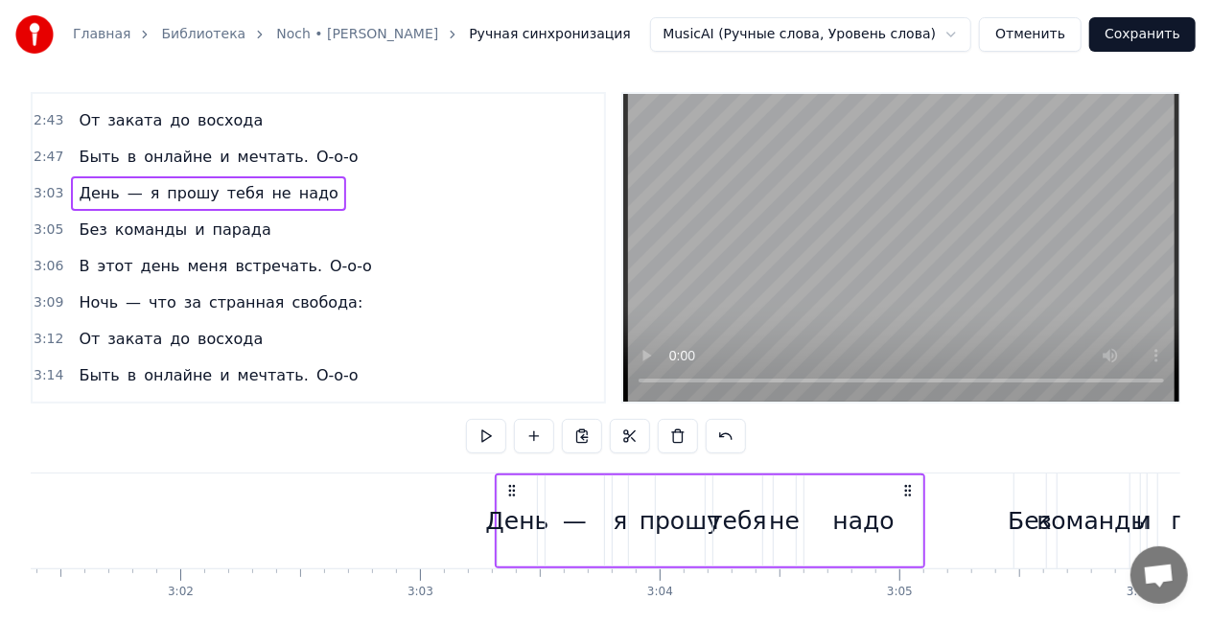
click at [169, 146] on span "онлайне" at bounding box center [178, 157] width 72 height 22
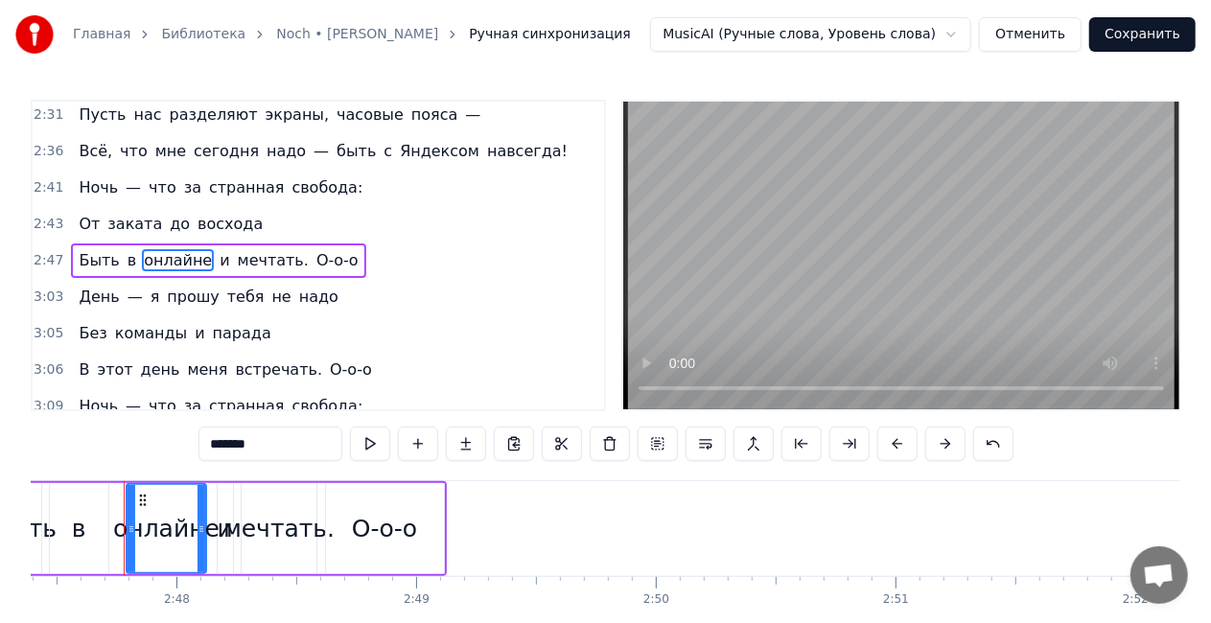
scroll to position [0, 40126]
click at [260, 244] on div "Быть в онлайне и мечтать. О-о-о" at bounding box center [218, 261] width 294 height 35
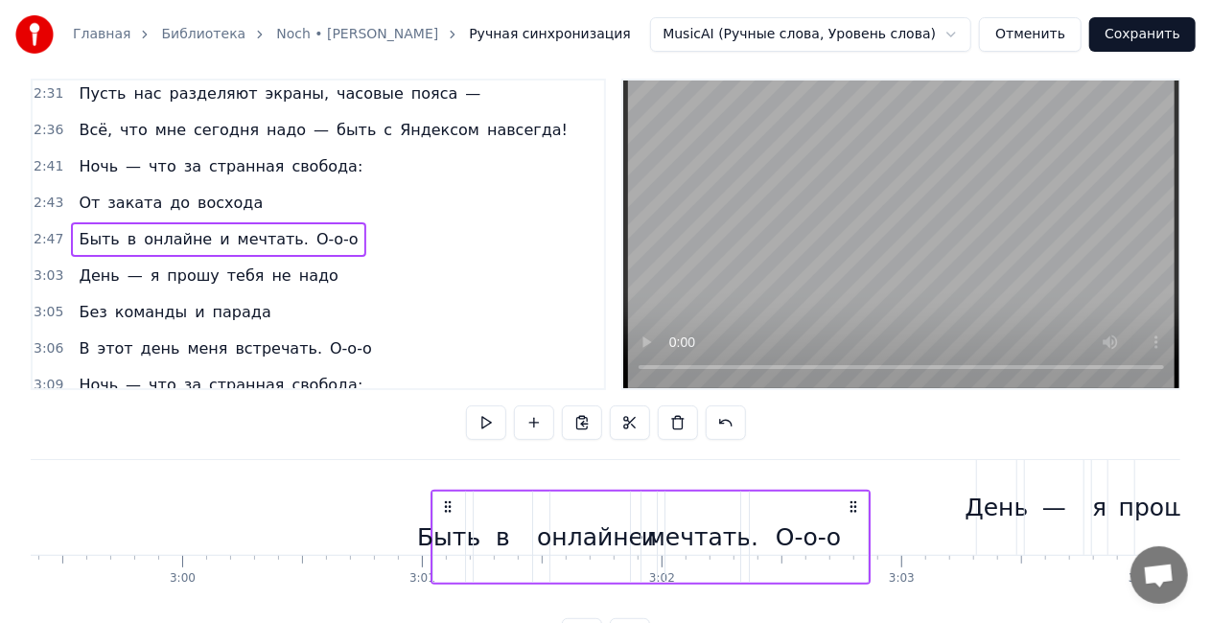
scroll to position [35, 0]
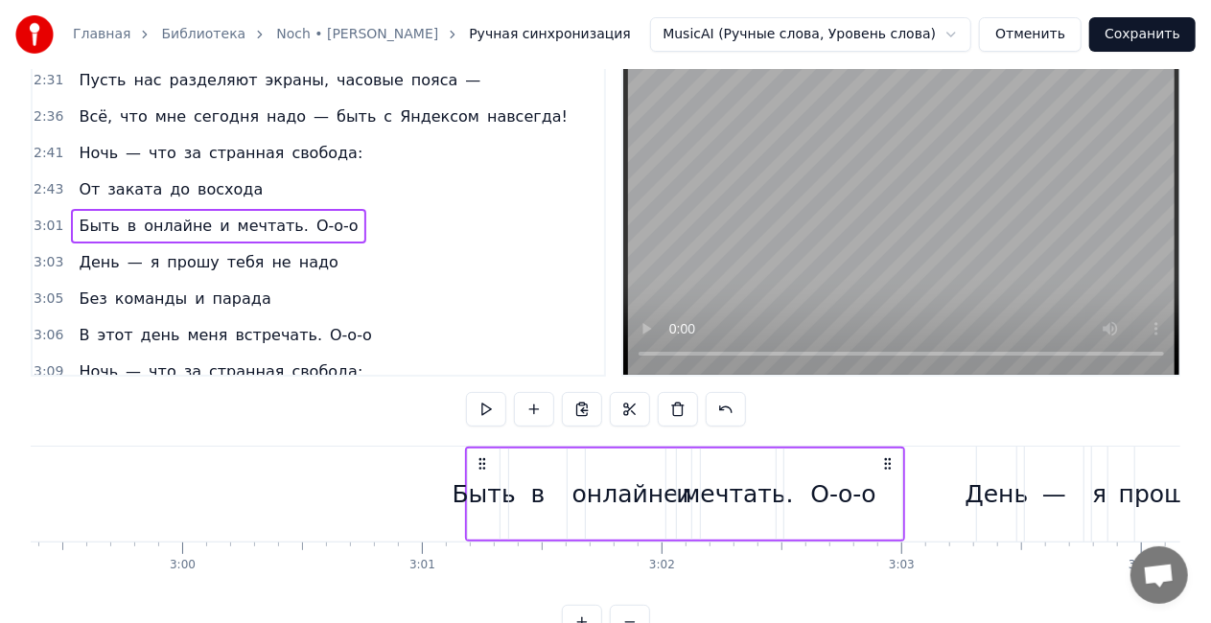
click at [146, 173] on div "От заката до восхода" at bounding box center [170, 190] width 199 height 35
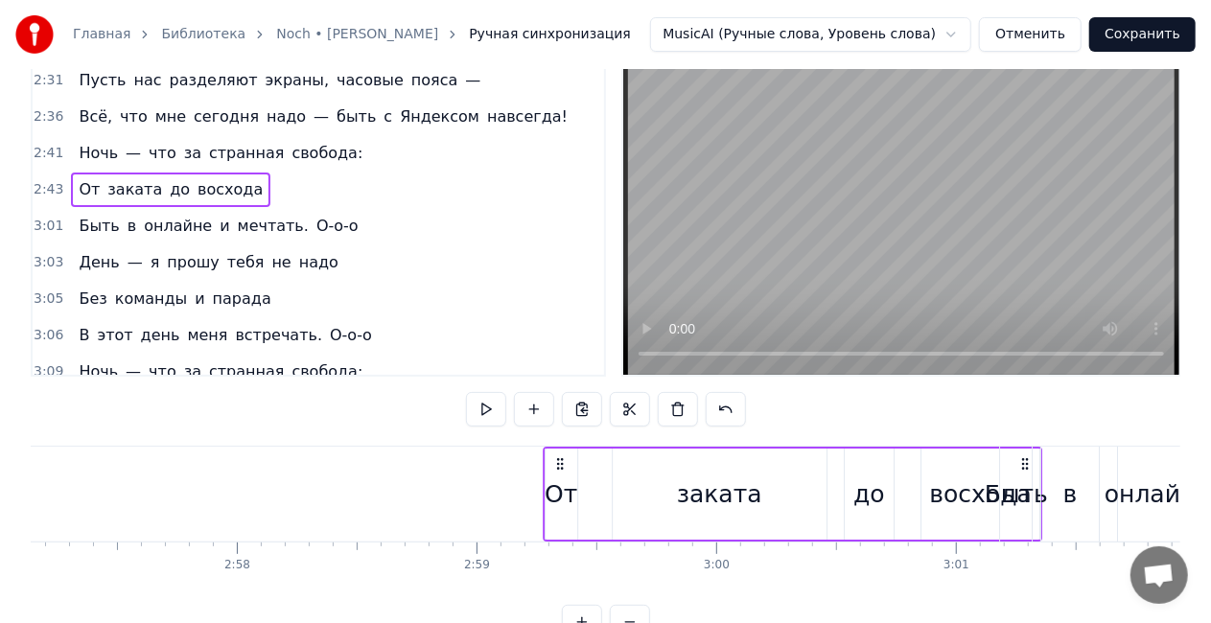
scroll to position [0, 42467]
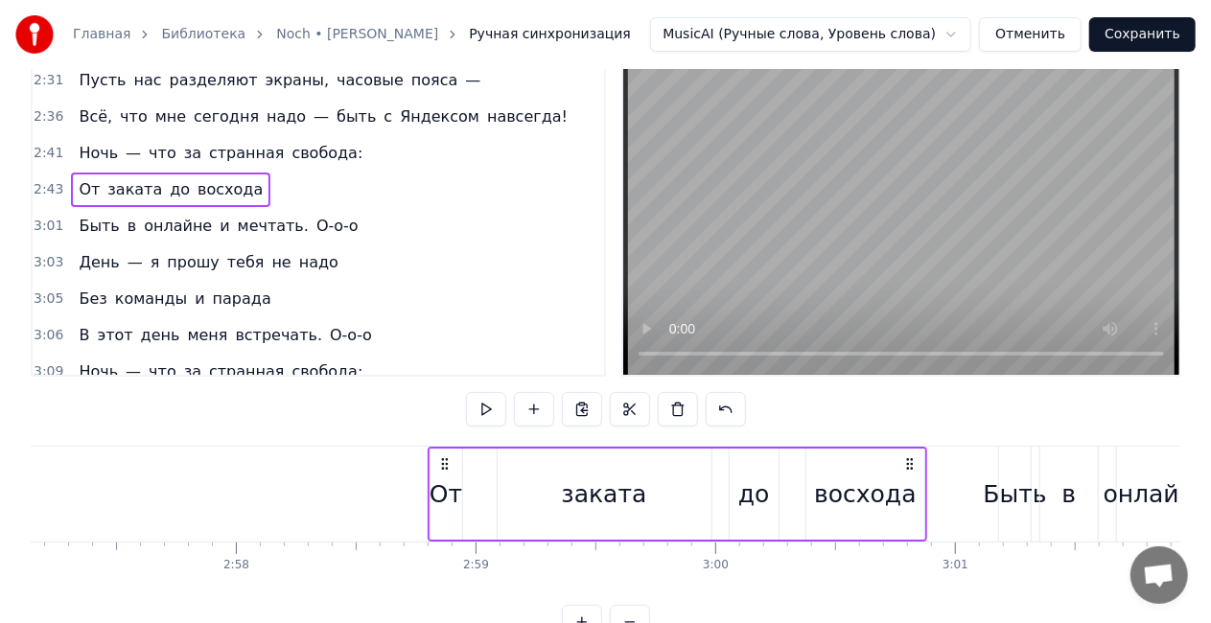
drag, startPoint x: 607, startPoint y: 462, endPoint x: 907, endPoint y: 458, distance: 300.2
click at [907, 458] on icon at bounding box center [909, 463] width 15 height 15
click at [464, 507] on div "От заката до восхода" at bounding box center [677, 494] width 501 height 95
click at [596, 494] on div "заката" at bounding box center [603, 495] width 85 height 36
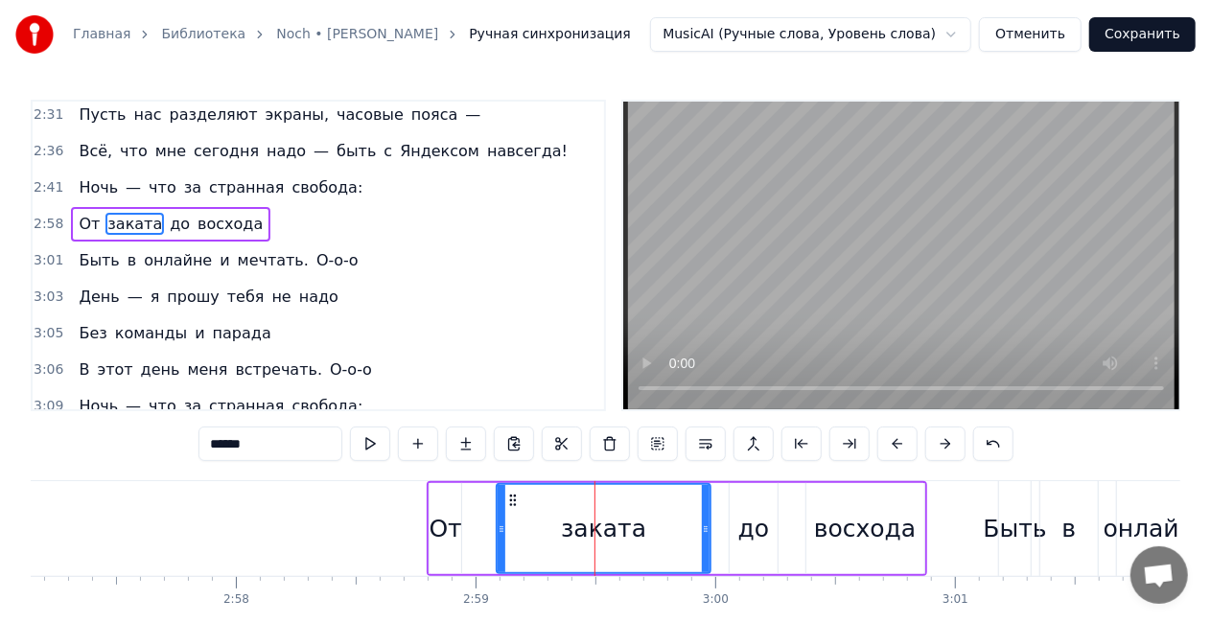
scroll to position [1197, 0]
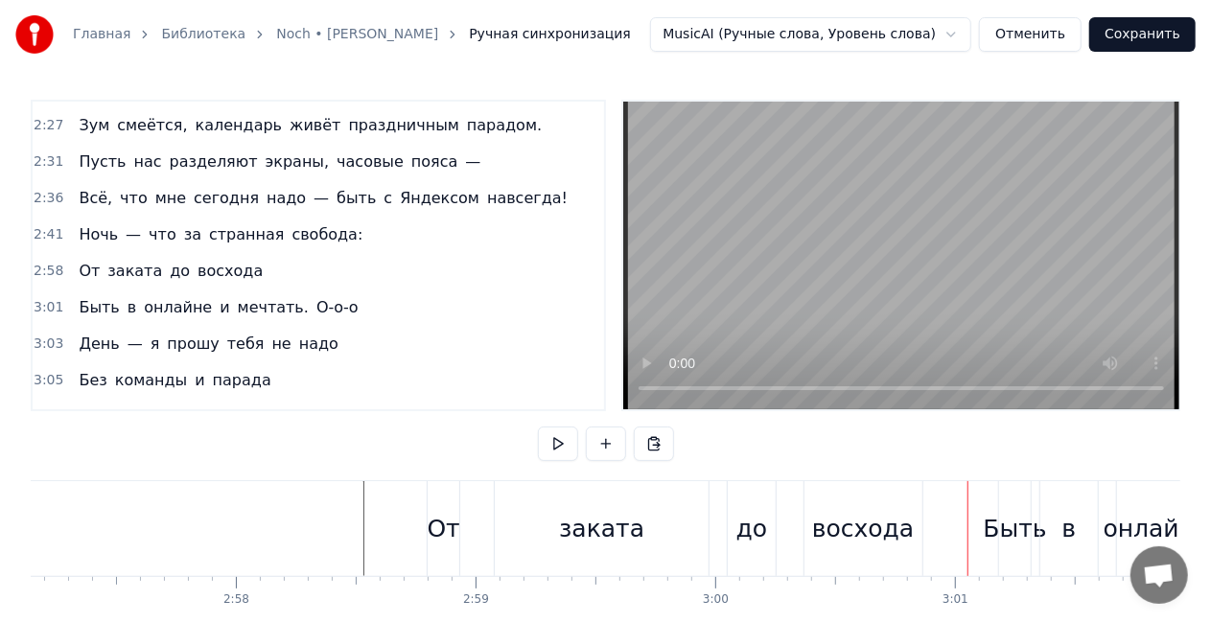
click at [746, 543] on div "до" at bounding box center [752, 529] width 32 height 36
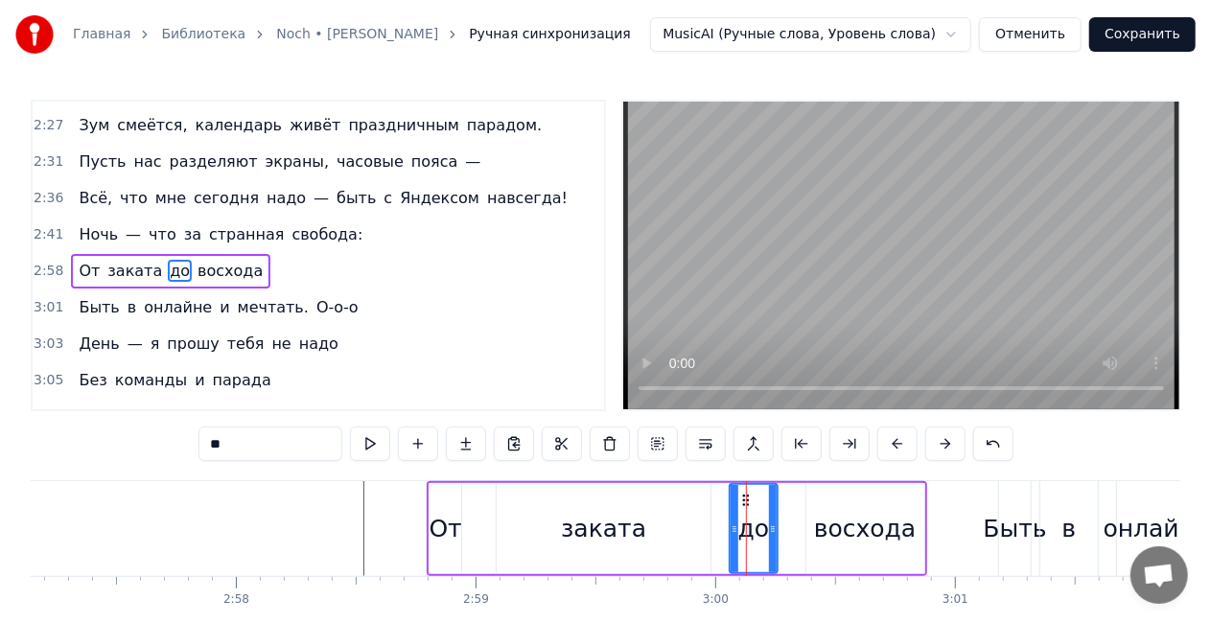
click at [631, 526] on div "заката" at bounding box center [603, 529] width 85 height 36
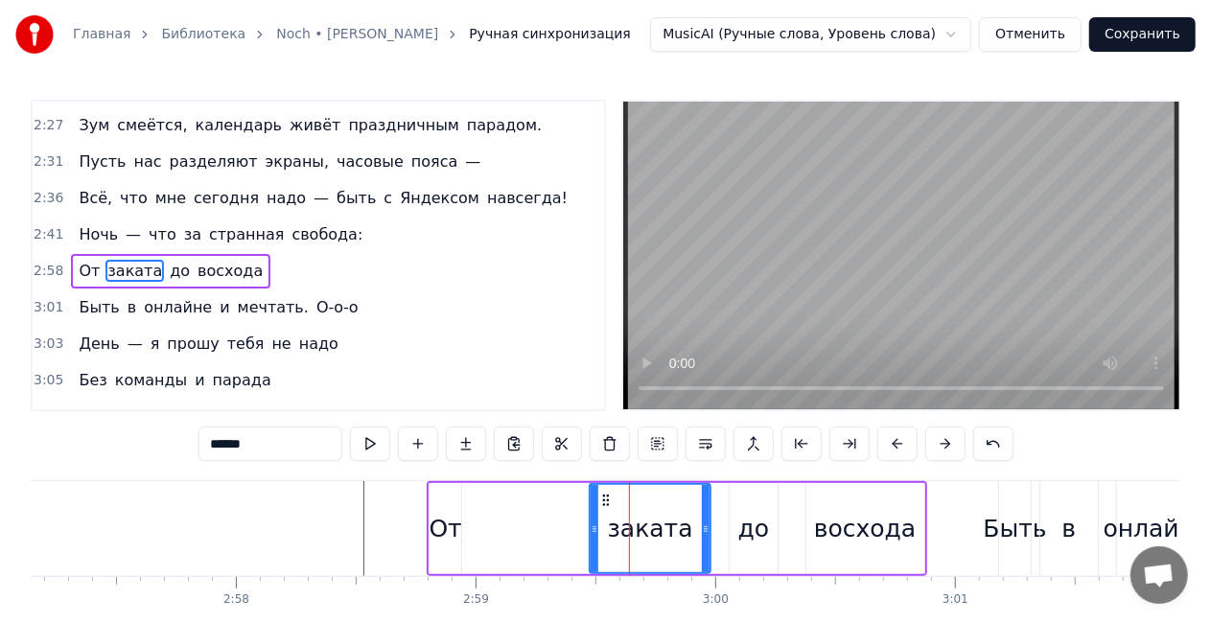
click at [595, 528] on icon at bounding box center [595, 529] width 8 height 15
click at [434, 528] on div "От" at bounding box center [446, 529] width 33 height 36
type input "**"
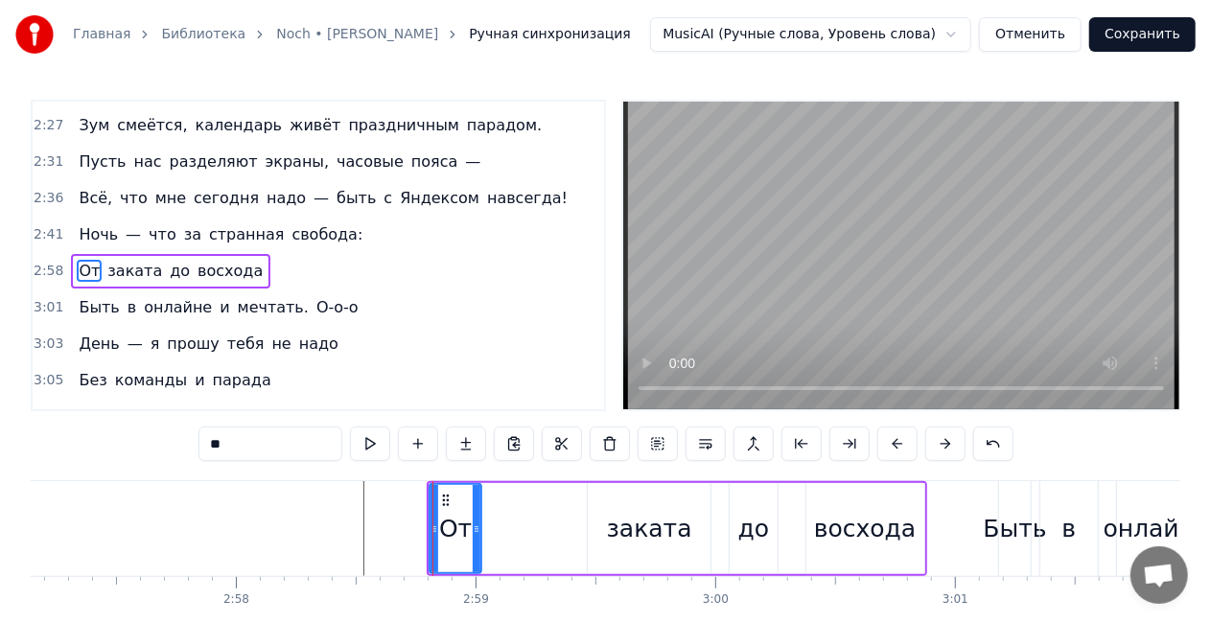
drag, startPoint x: 455, startPoint y: 528, endPoint x: 458, endPoint y: 519, distance: 10.3
click at [468, 525] on div "От" at bounding box center [456, 528] width 50 height 87
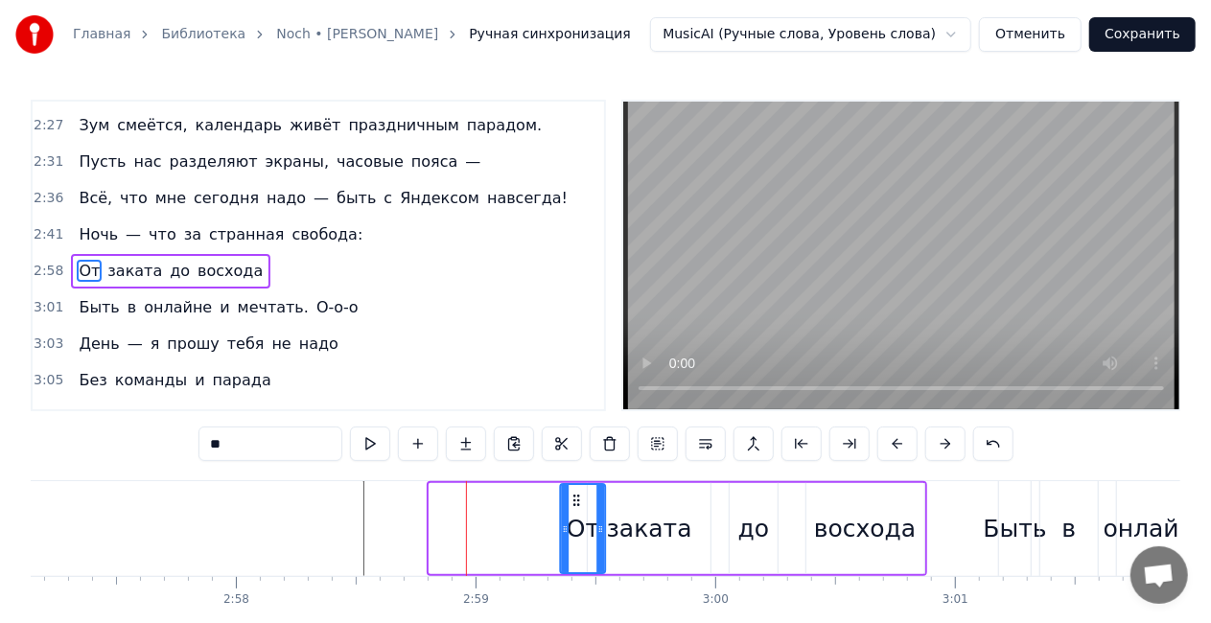
drag, startPoint x: 515, startPoint y: 498, endPoint x: 572, endPoint y: 491, distance: 57.9
click at [572, 491] on div "От" at bounding box center [582, 528] width 43 height 87
click at [211, 218] on div "Ночь — что за странная свобода:" at bounding box center [220, 235] width 299 height 35
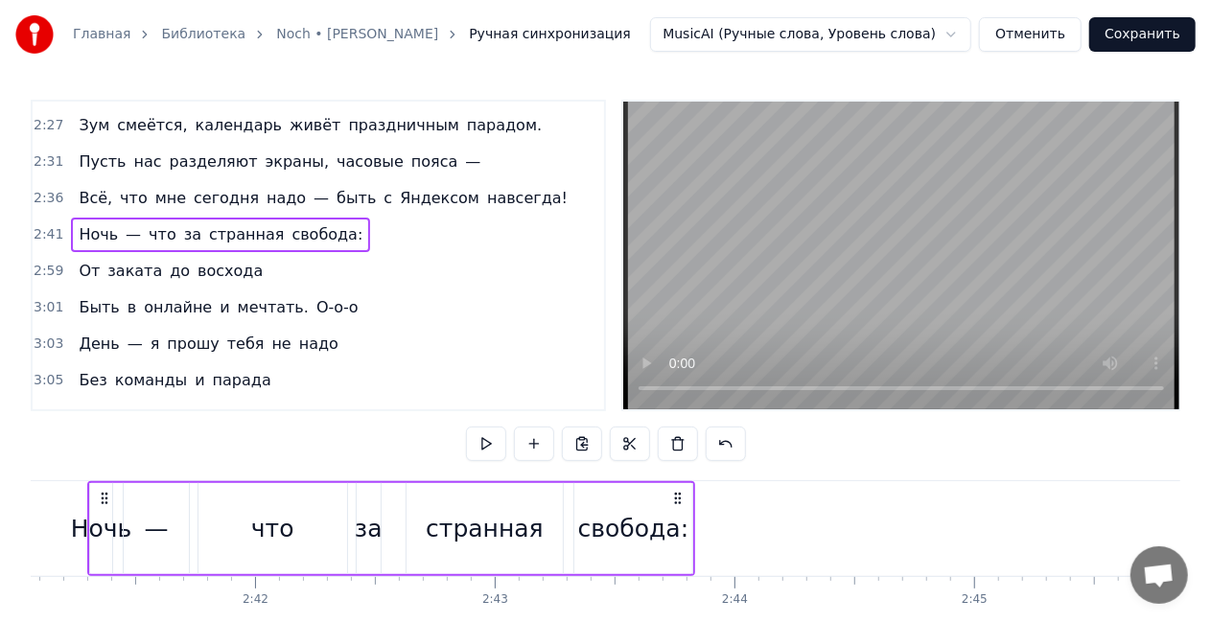
scroll to position [0, 38572]
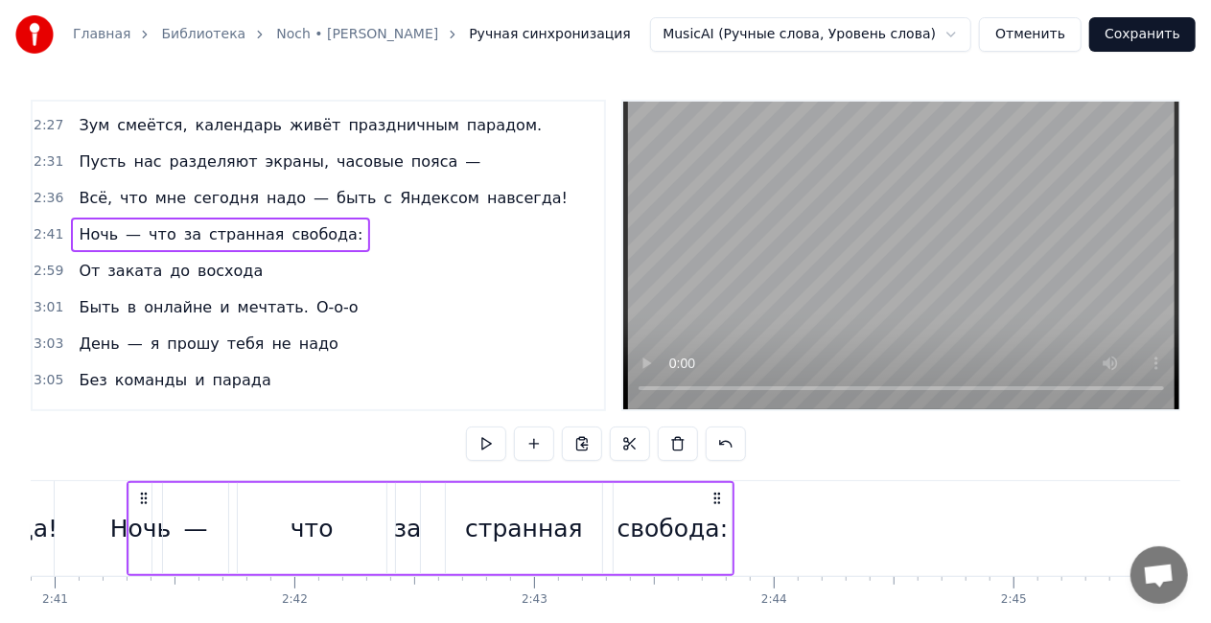
click at [188, 525] on div "—" at bounding box center [196, 529] width 24 height 36
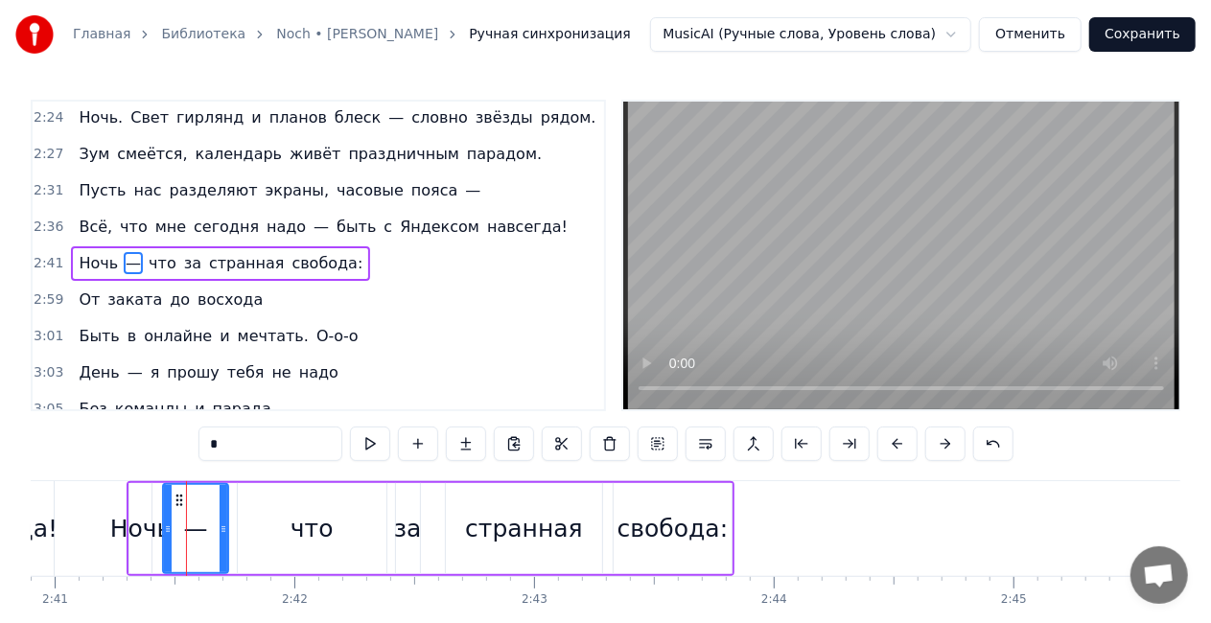
scroll to position [1160, 0]
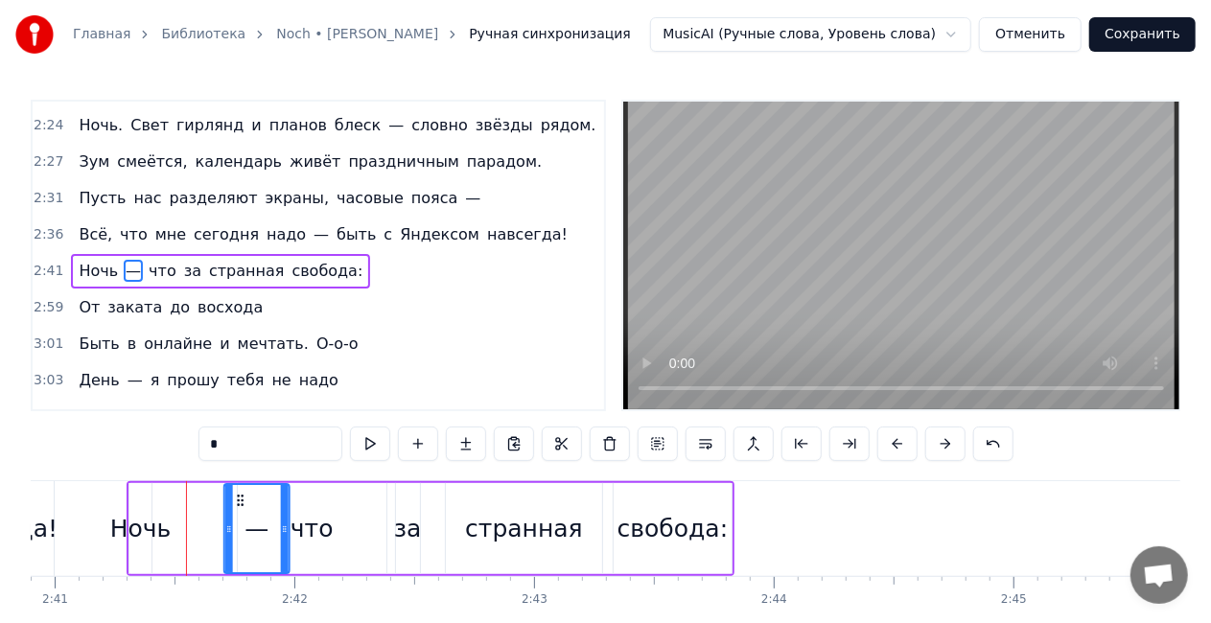
drag, startPoint x: 203, startPoint y: 502, endPoint x: 229, endPoint y: 502, distance: 25.9
click at [240, 502] on icon at bounding box center [239, 500] width 15 height 15
click at [141, 528] on div "Ночь" at bounding box center [140, 529] width 61 height 36
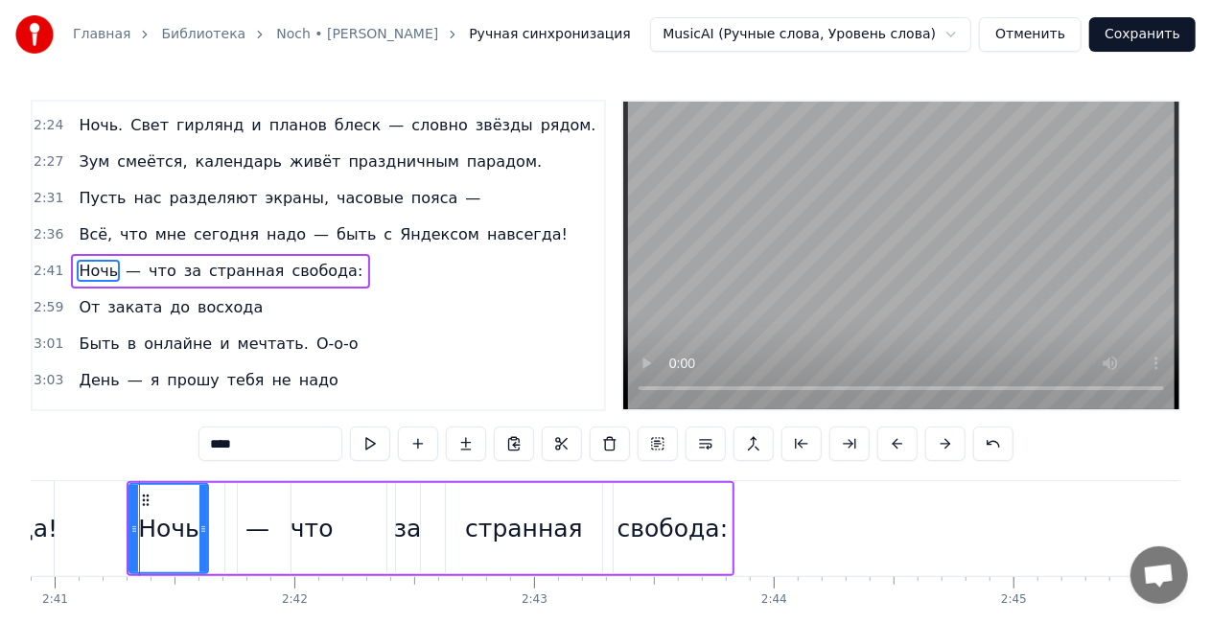
drag, startPoint x: 148, startPoint y: 527, endPoint x: 165, endPoint y: 506, distance: 27.3
click at [201, 525] on icon at bounding box center [203, 529] width 8 height 15
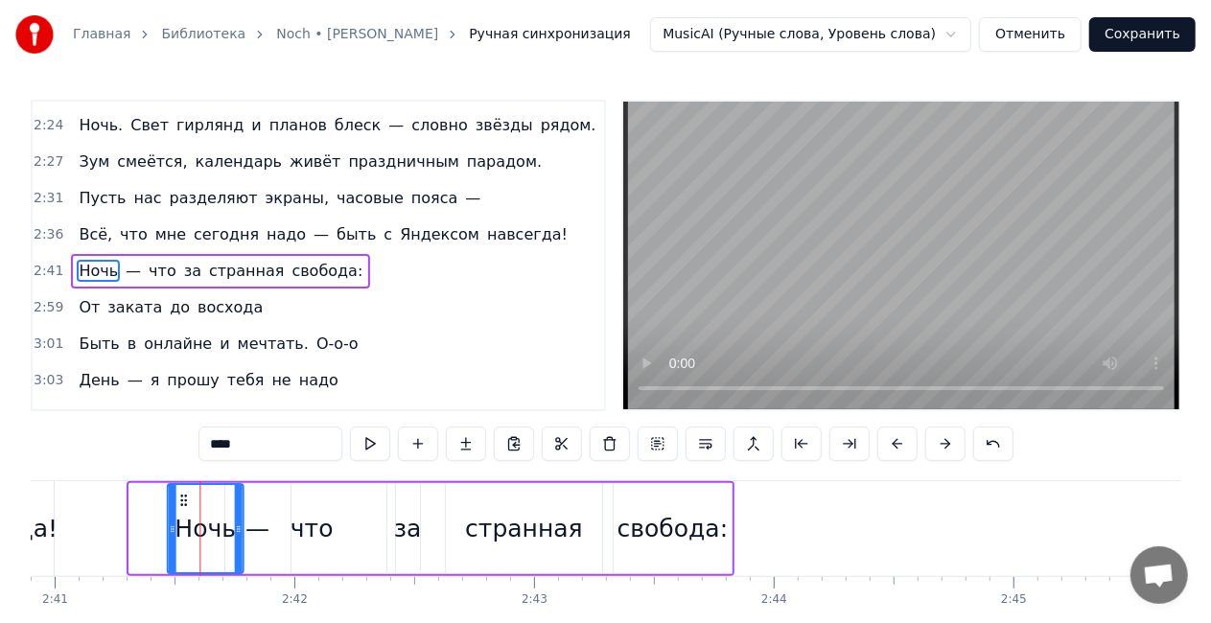
drag, startPoint x: 144, startPoint y: 497, endPoint x: 178, endPoint y: 499, distance: 34.6
click at [178, 499] on icon at bounding box center [182, 500] width 15 height 15
click at [540, 555] on div "странная" at bounding box center [524, 528] width 156 height 91
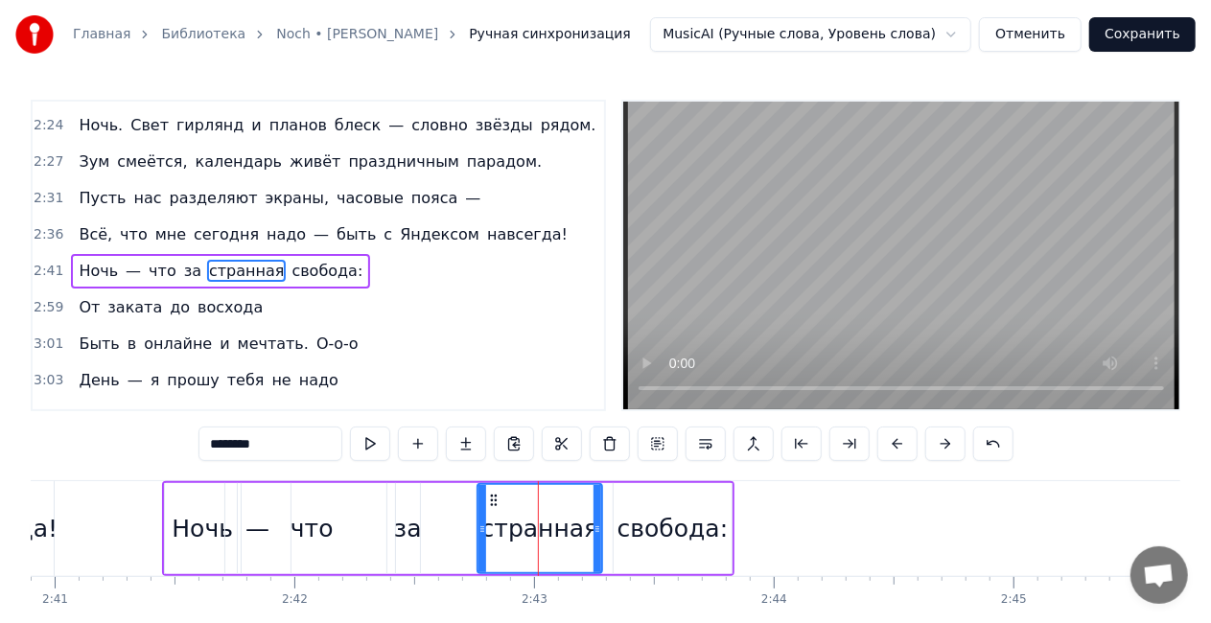
drag, startPoint x: 453, startPoint y: 533, endPoint x: 484, endPoint y: 534, distance: 31.7
click at [484, 534] on icon at bounding box center [482, 529] width 8 height 15
click at [408, 541] on div "за" at bounding box center [408, 529] width 28 height 36
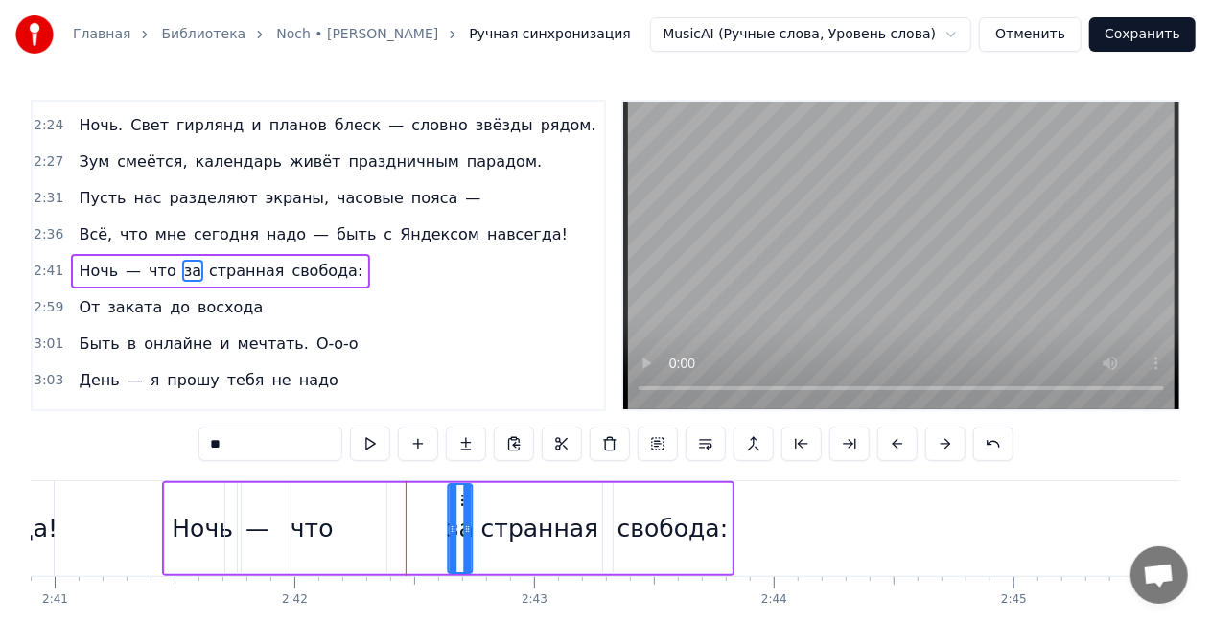
drag, startPoint x: 408, startPoint y: 501, endPoint x: 460, endPoint y: 500, distance: 51.8
click at [461, 500] on circle at bounding box center [461, 500] width 1 height 1
click at [304, 535] on div "что" at bounding box center [312, 529] width 43 height 36
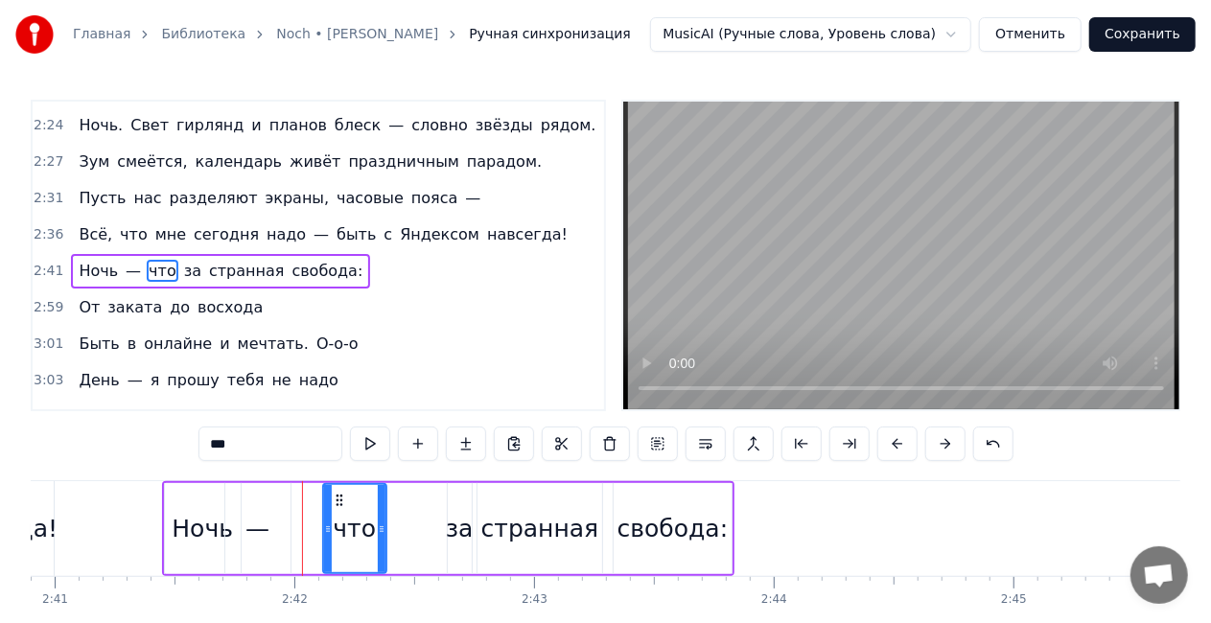
drag, startPoint x: 243, startPoint y: 526, endPoint x: 339, endPoint y: 501, distance: 100.3
click at [324, 529] on icon at bounding box center [328, 529] width 8 height 15
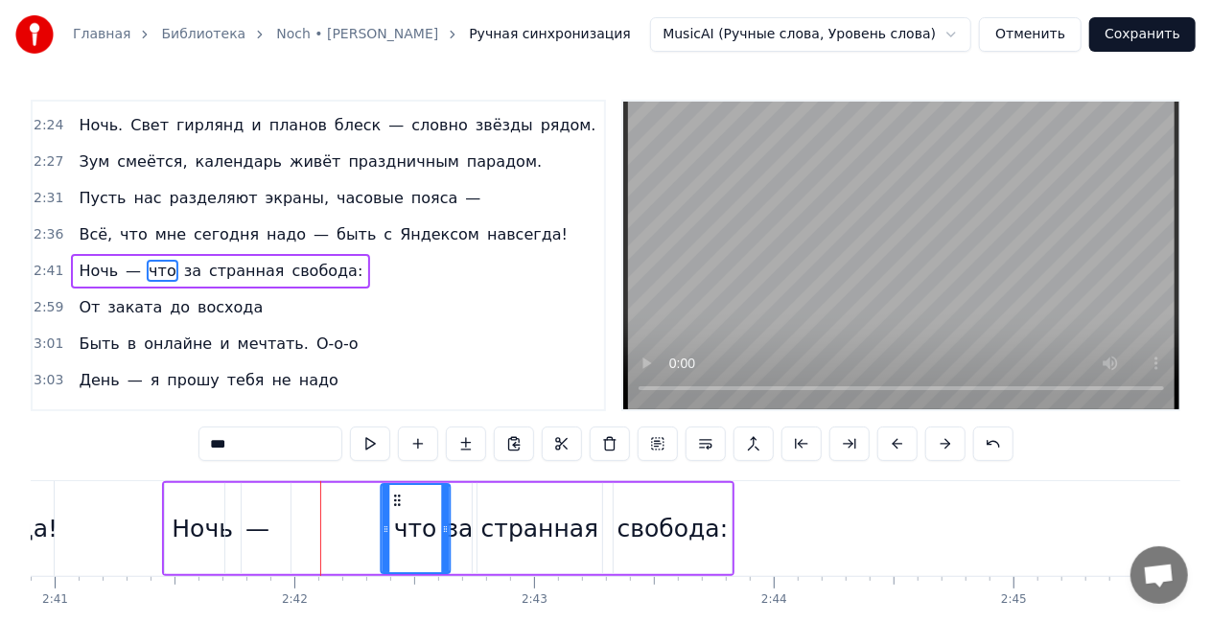
drag, startPoint x: 334, startPoint y: 500, endPoint x: 397, endPoint y: 498, distance: 63.3
click at [397, 498] on icon at bounding box center [396, 500] width 15 height 15
click at [268, 524] on div "—" at bounding box center [257, 529] width 24 height 36
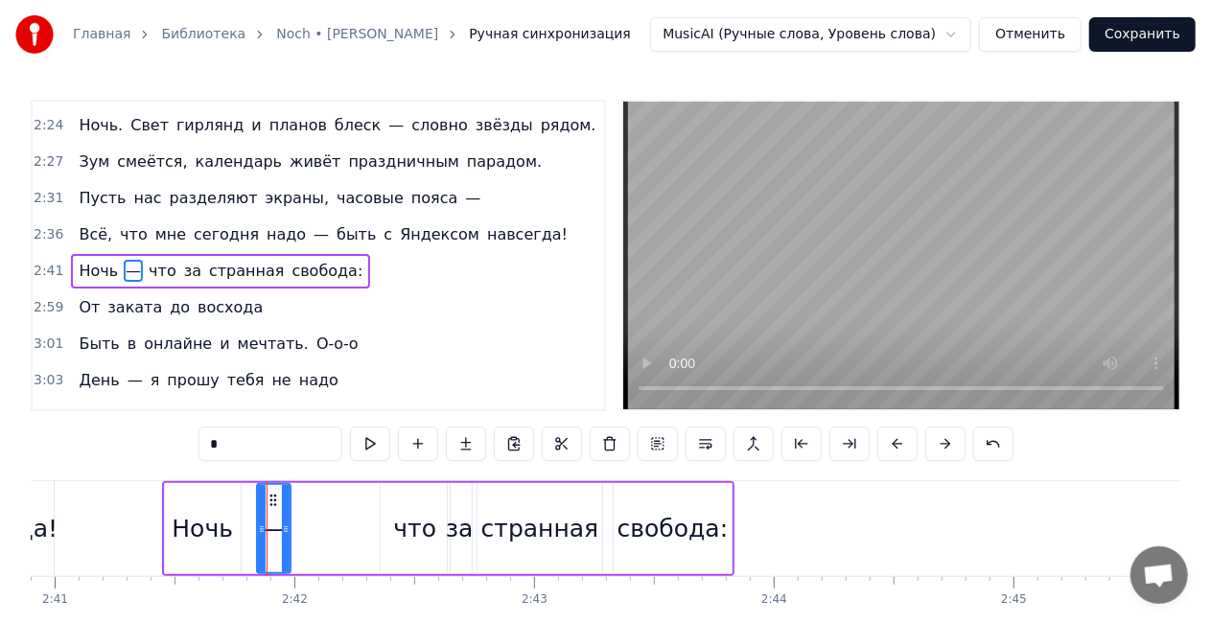
drag, startPoint x: 230, startPoint y: 534, endPoint x: 259, endPoint y: 520, distance: 32.2
click at [260, 535] on icon at bounding box center [262, 529] width 8 height 15
click at [315, 500] on circle at bounding box center [315, 500] width 1 height 1
click at [192, 539] on div "Ночь" at bounding box center [202, 529] width 61 height 36
type input "****"
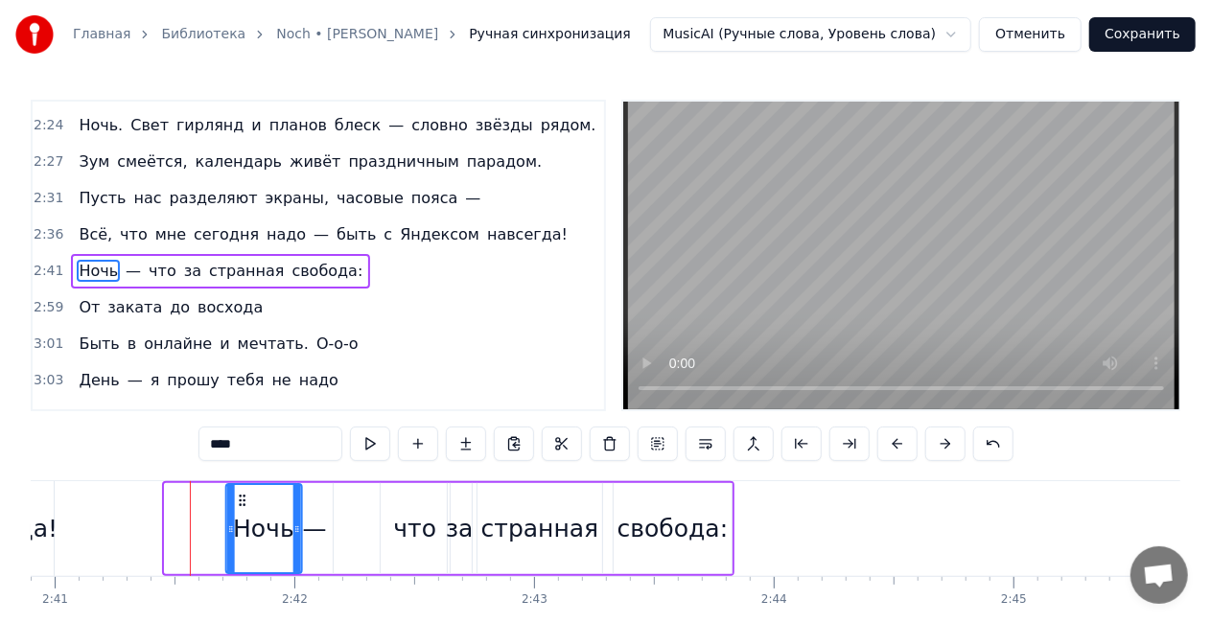
drag, startPoint x: 232, startPoint y: 495, endPoint x: 242, endPoint y: 494, distance: 9.6
click at [242, 494] on icon at bounding box center [241, 500] width 15 height 15
click at [180, 254] on div "Ночь — что за странная свобода:" at bounding box center [220, 271] width 299 height 35
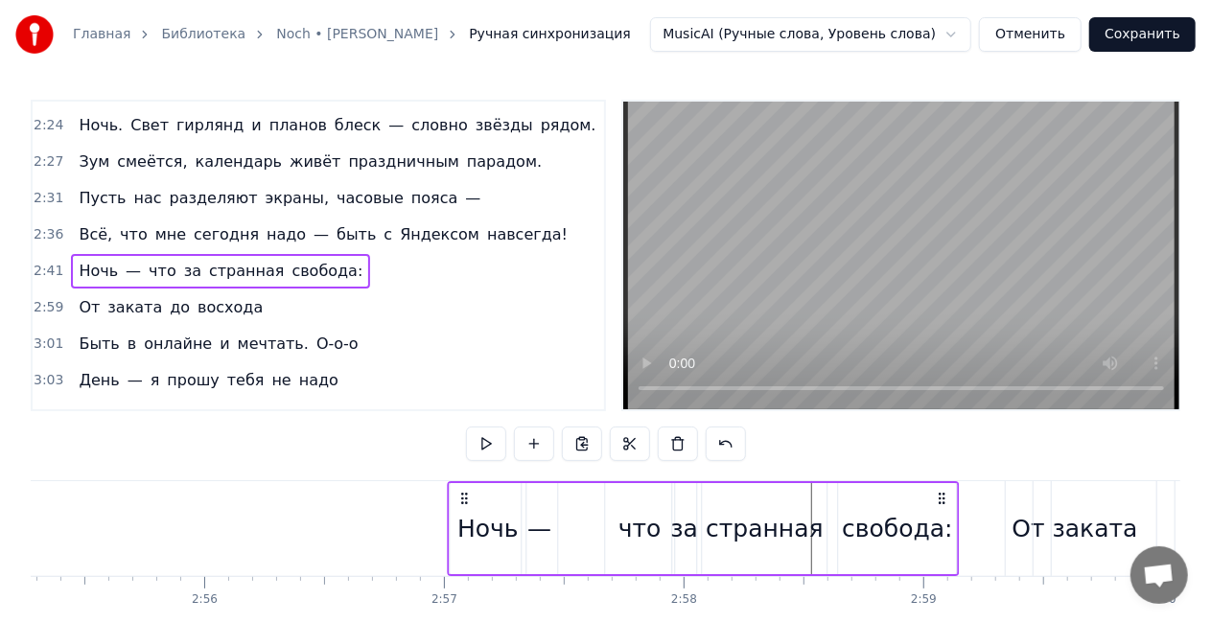
scroll to position [0, 42045]
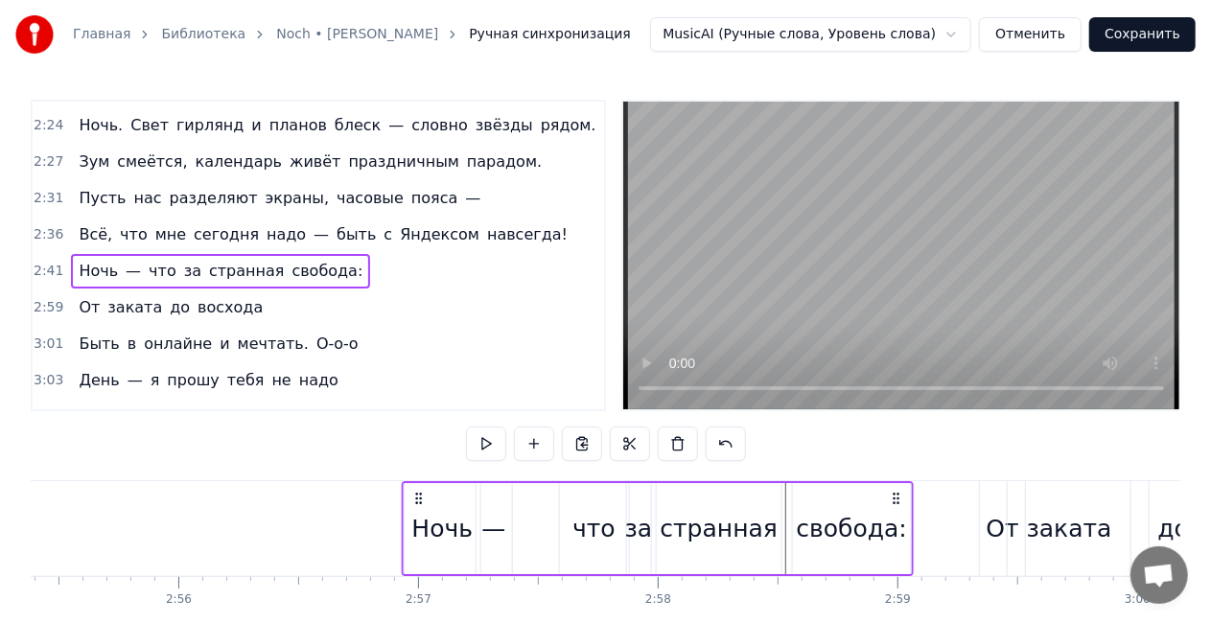
drag, startPoint x: 720, startPoint y: 502, endPoint x: 899, endPoint y: 497, distance: 178.4
click at [899, 497] on icon at bounding box center [895, 498] width 15 height 15
click at [312, 223] on span "—" at bounding box center [321, 234] width 19 height 23
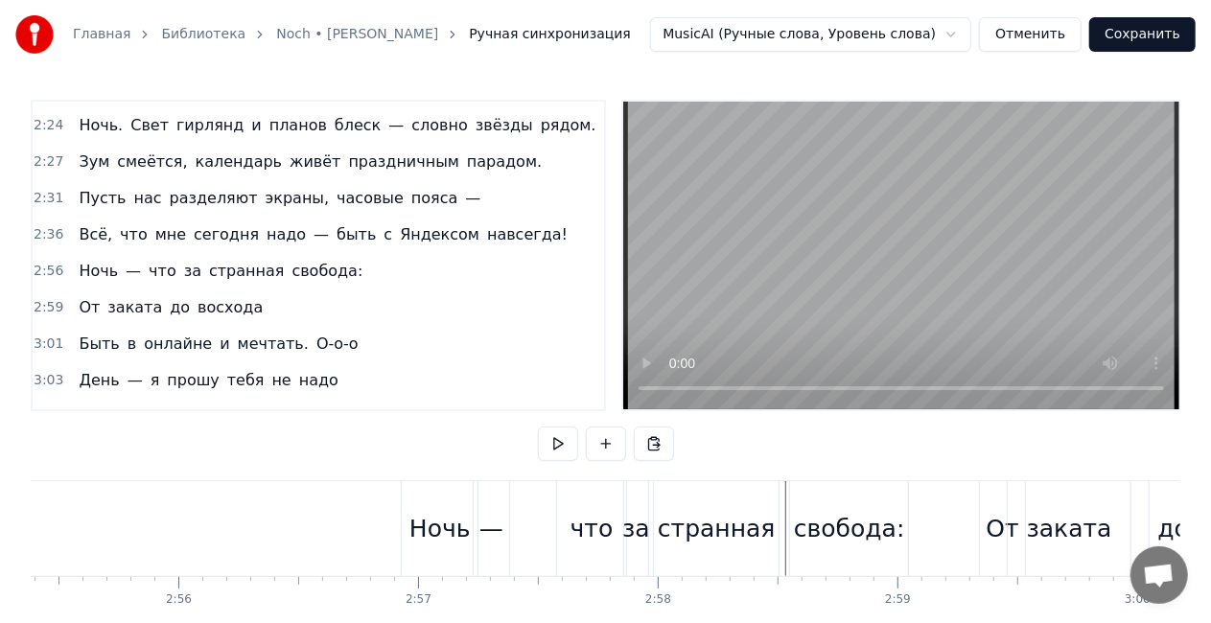
click at [437, 218] on div "Всё, что мне сегодня надо — быть с Яндексом навсегда!" at bounding box center [323, 235] width 504 height 35
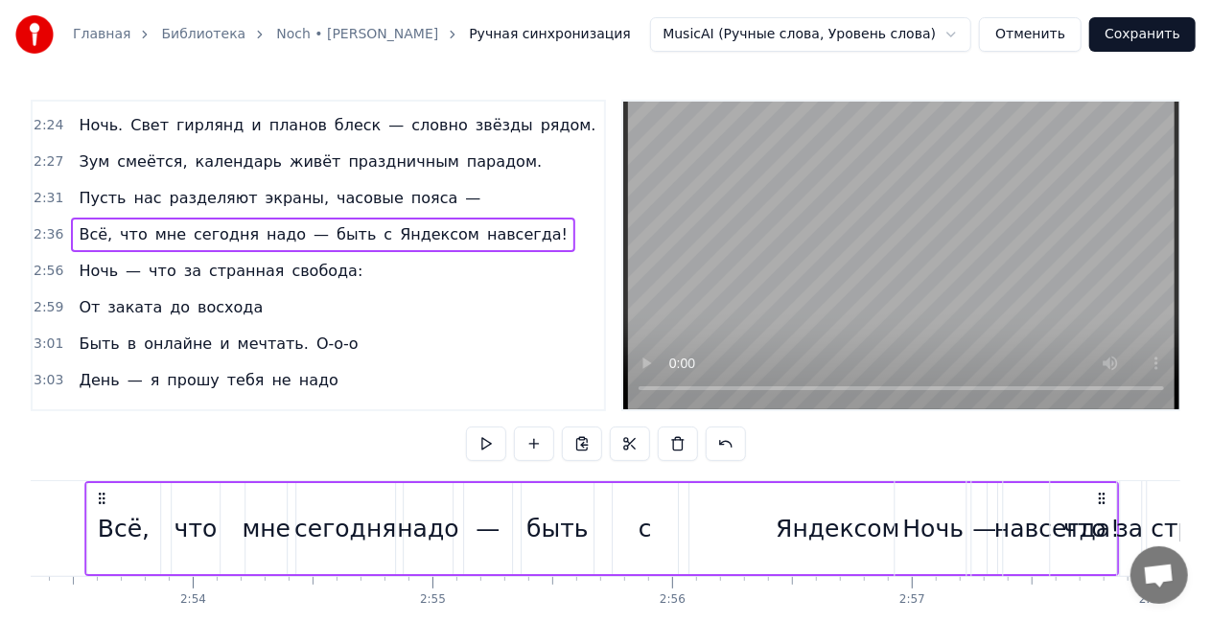
scroll to position [0, 41596]
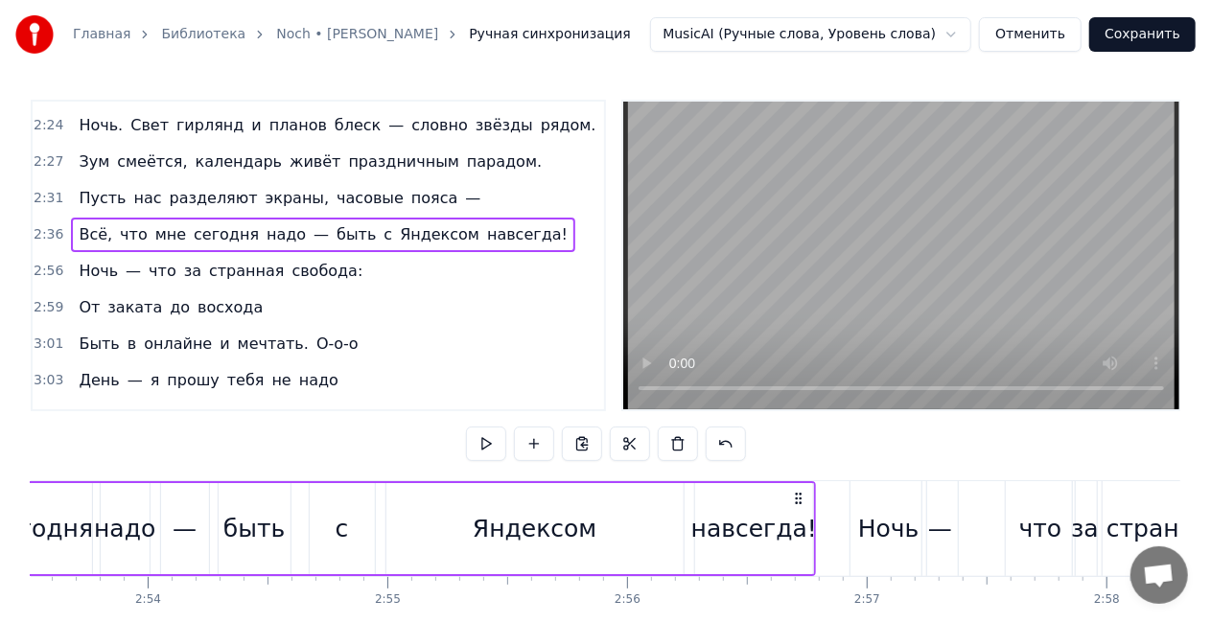
drag, startPoint x: 1144, startPoint y: 497, endPoint x: 799, endPoint y: 491, distance: 345.3
click at [799, 491] on icon at bounding box center [798, 498] width 15 height 15
click at [297, 181] on div "Пусть нас разделяют экраны, часовые пояса —" at bounding box center [279, 198] width 417 height 35
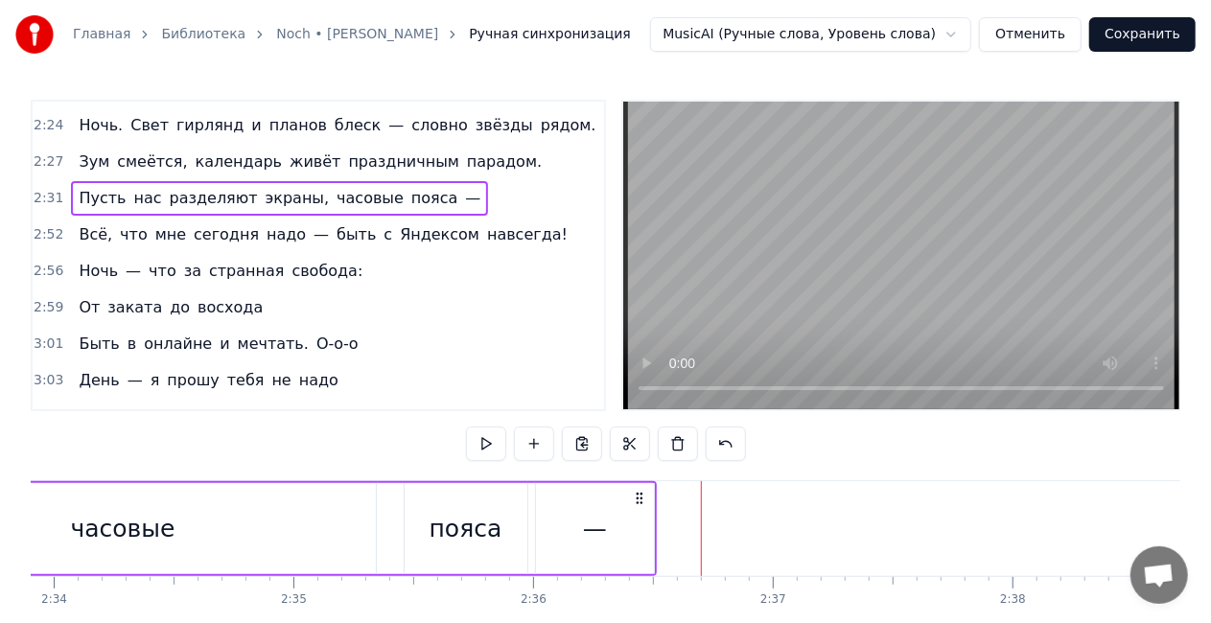
scroll to position [0, 36118]
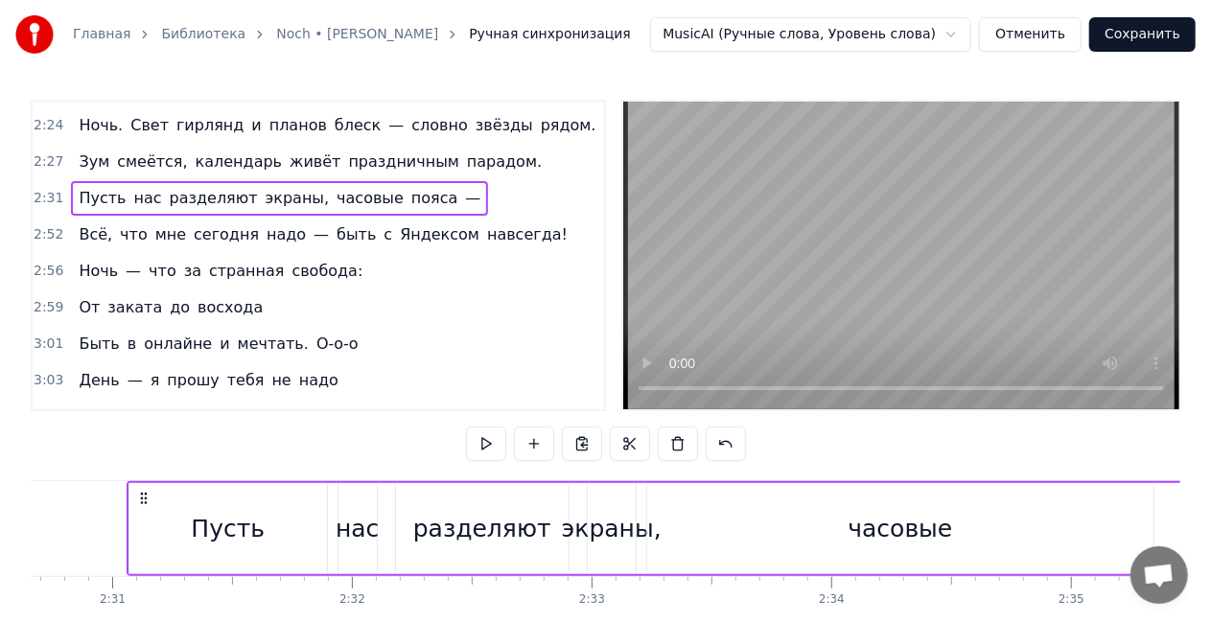
click at [967, 533] on div "часовые" at bounding box center [900, 528] width 506 height 91
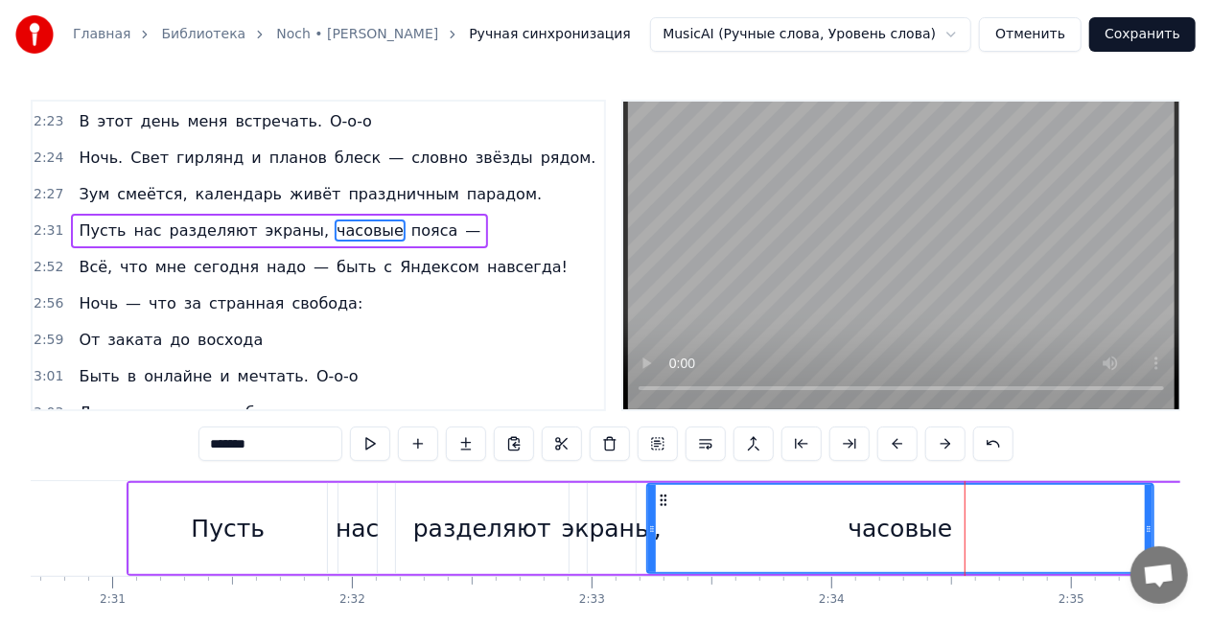
scroll to position [1089, 0]
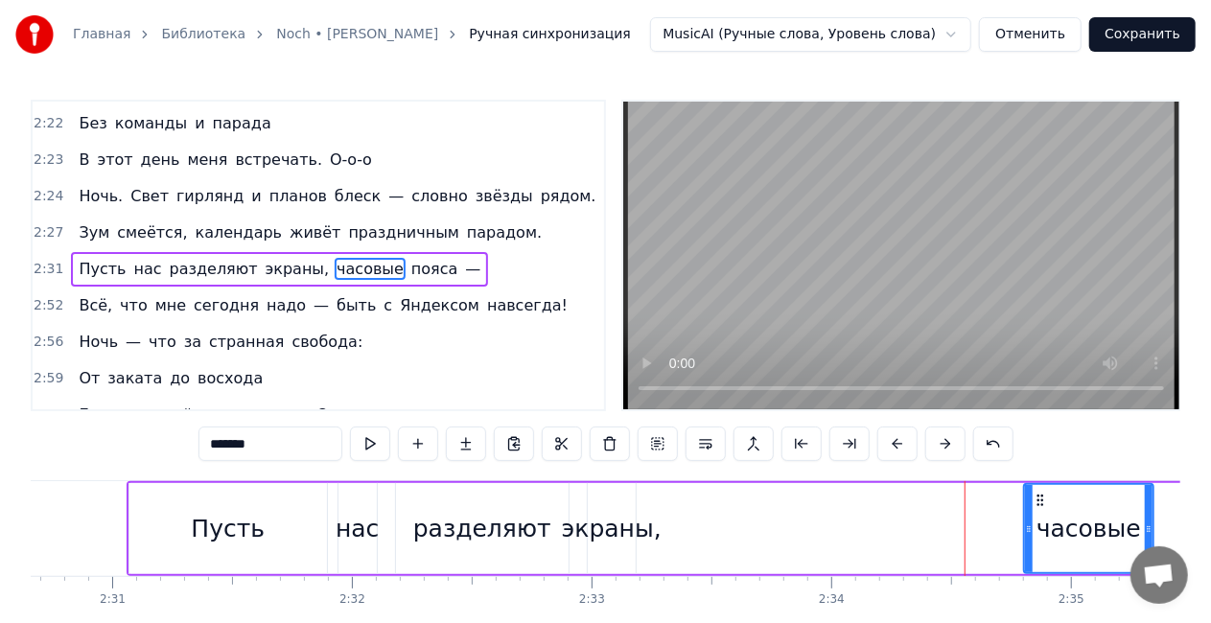
drag, startPoint x: 650, startPoint y: 529, endPoint x: 1027, endPoint y: 524, distance: 376.9
click at [1027, 524] on icon at bounding box center [1029, 529] width 8 height 15
click at [654, 527] on div "Пусть нас разделяют экраны, часовые пояса —" at bounding box center [781, 528] width 1308 height 95
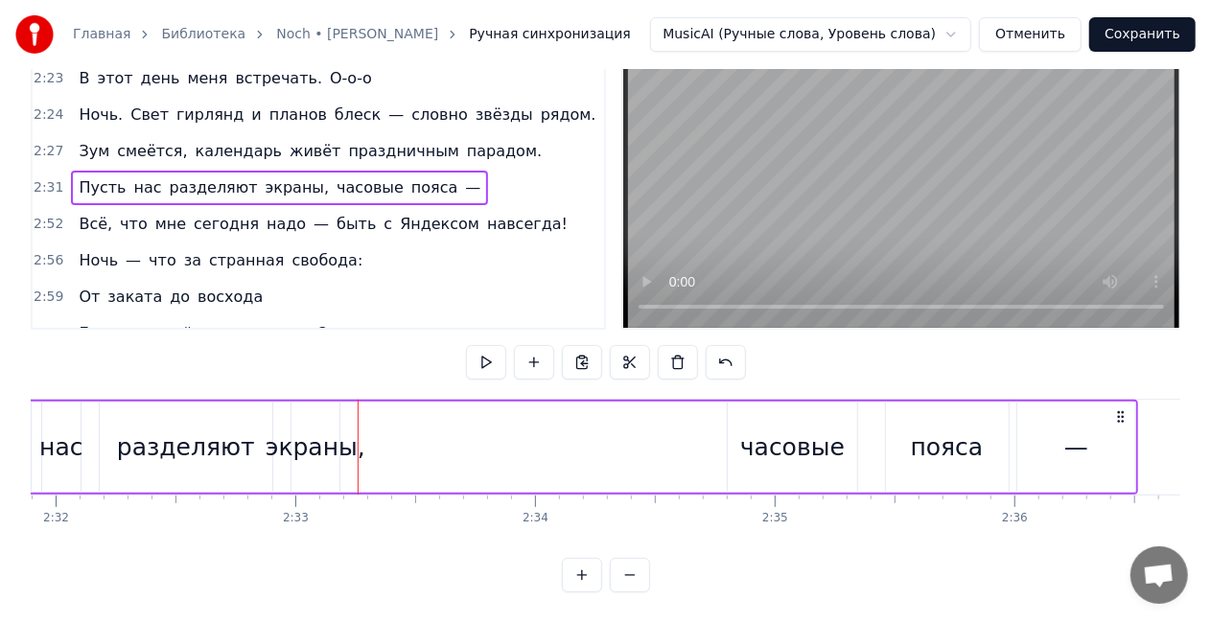
scroll to position [0, 36592]
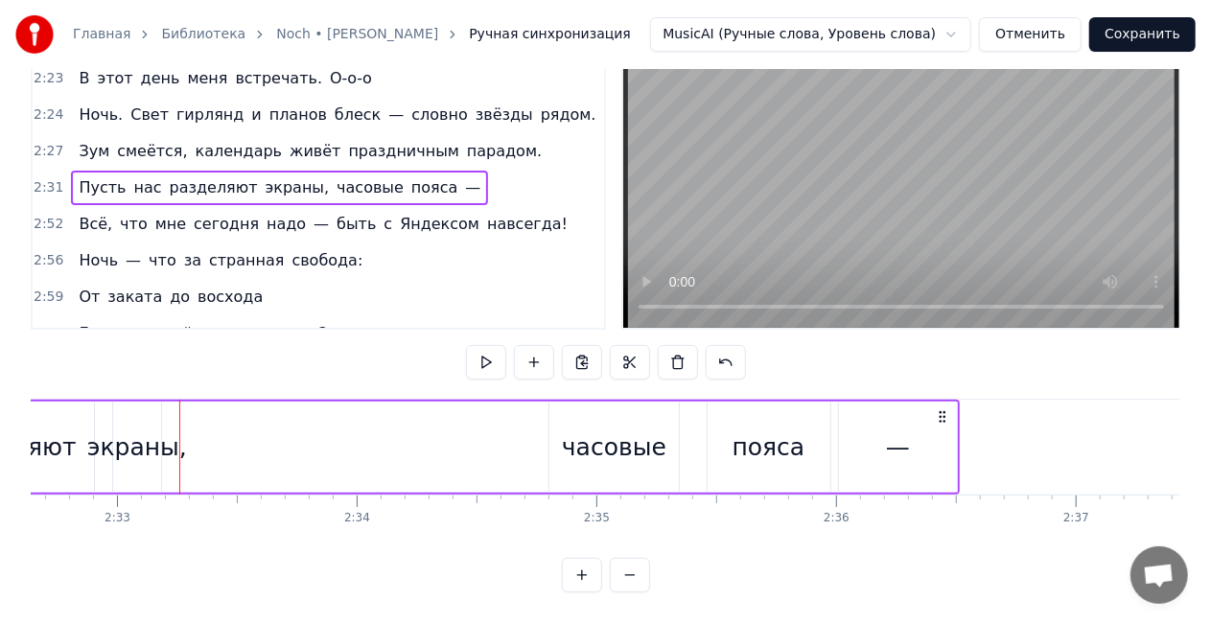
click at [788, 450] on div "пояса" at bounding box center [769, 448] width 73 height 36
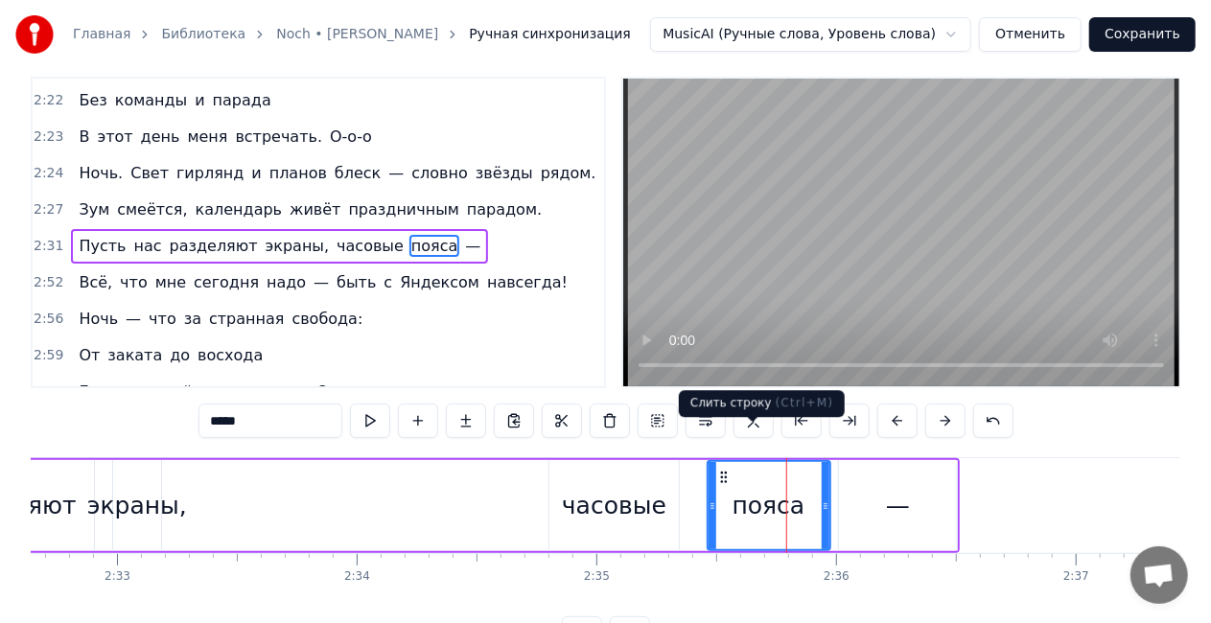
scroll to position [0, 0]
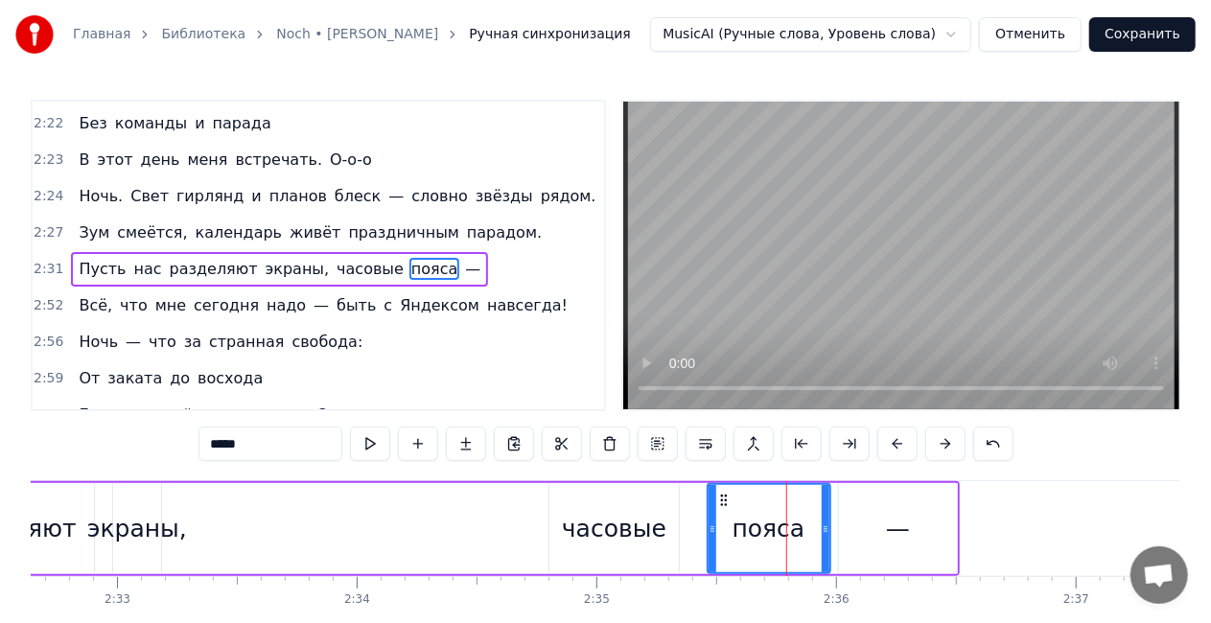
drag, startPoint x: 896, startPoint y: 520, endPoint x: 925, endPoint y: 521, distance: 29.7
click at [896, 521] on div "—" at bounding box center [898, 529] width 24 height 36
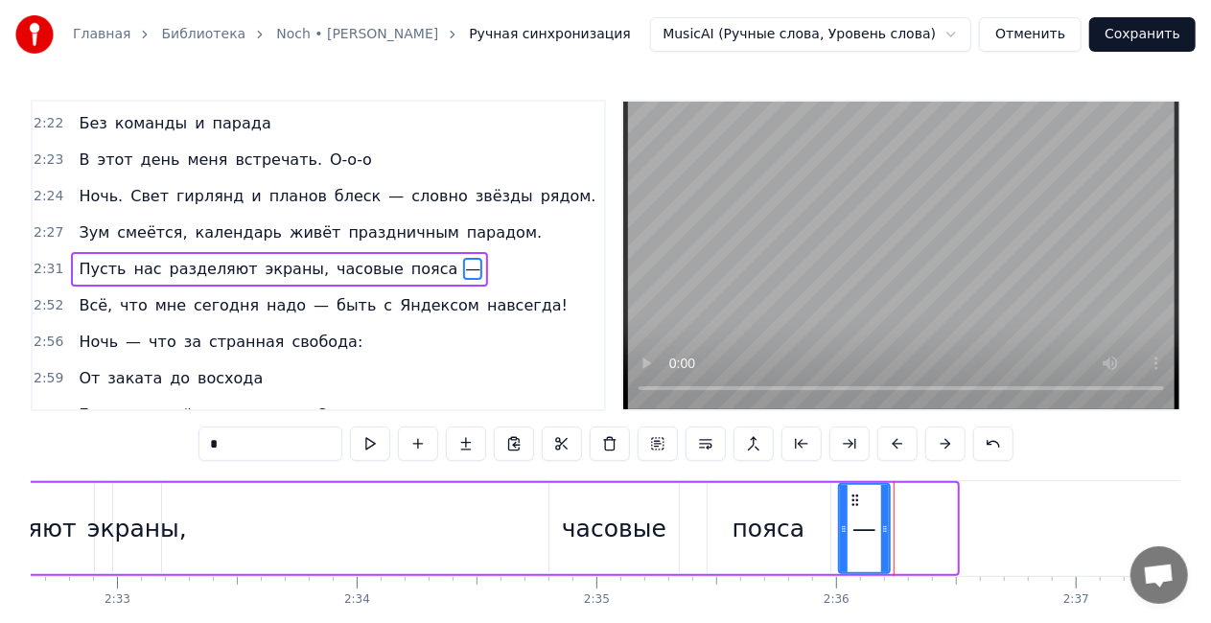
drag, startPoint x: 951, startPoint y: 527, endPoint x: 823, endPoint y: 517, distance: 128.9
click at [884, 517] on div at bounding box center [885, 528] width 8 height 87
click at [775, 524] on div "пояса" at bounding box center [769, 529] width 73 height 36
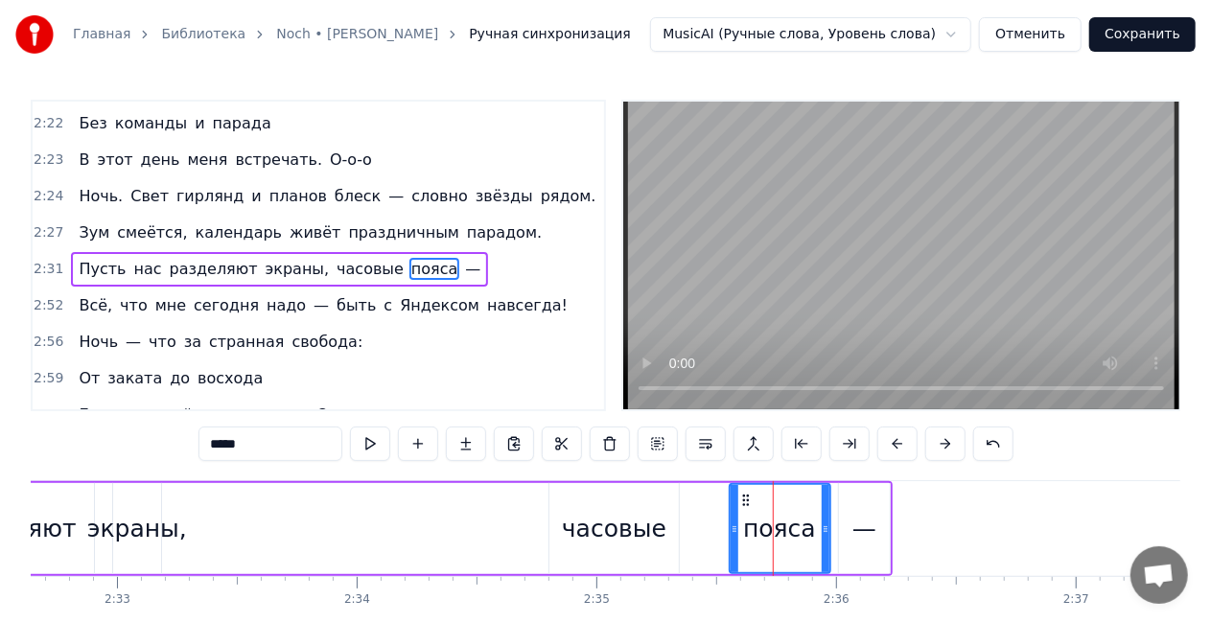
drag, startPoint x: 712, startPoint y: 532, endPoint x: 641, endPoint y: 532, distance: 71.9
click at [733, 532] on icon at bounding box center [735, 529] width 8 height 15
click at [614, 532] on div "часовые" at bounding box center [614, 529] width 105 height 36
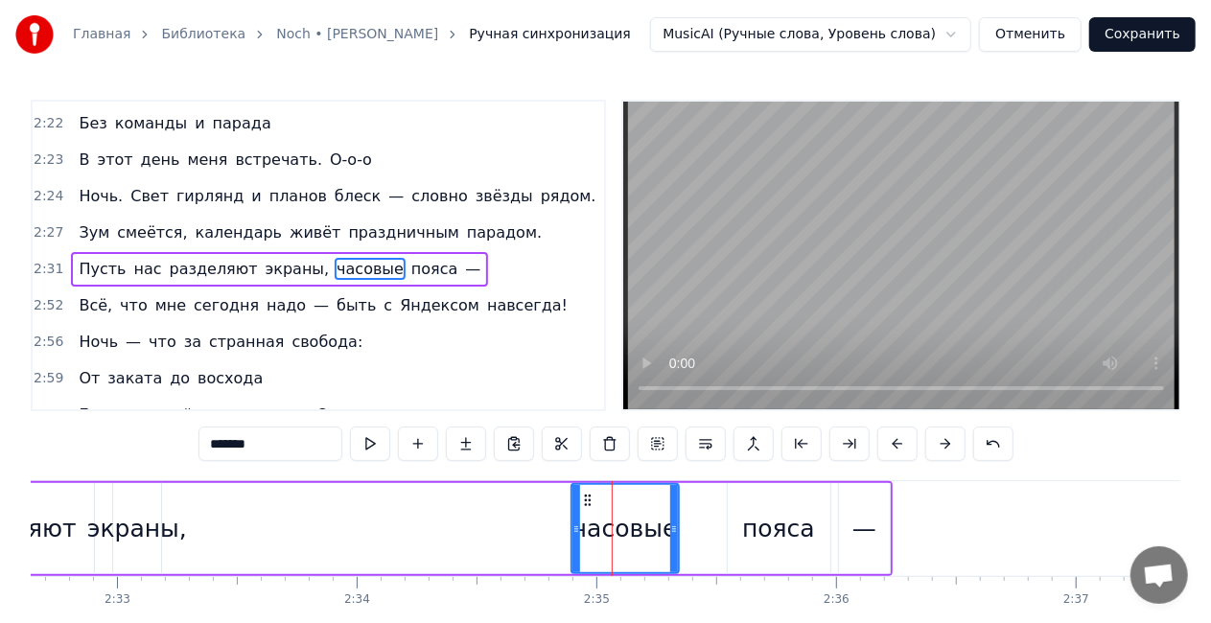
click at [579, 525] on icon at bounding box center [576, 529] width 8 height 15
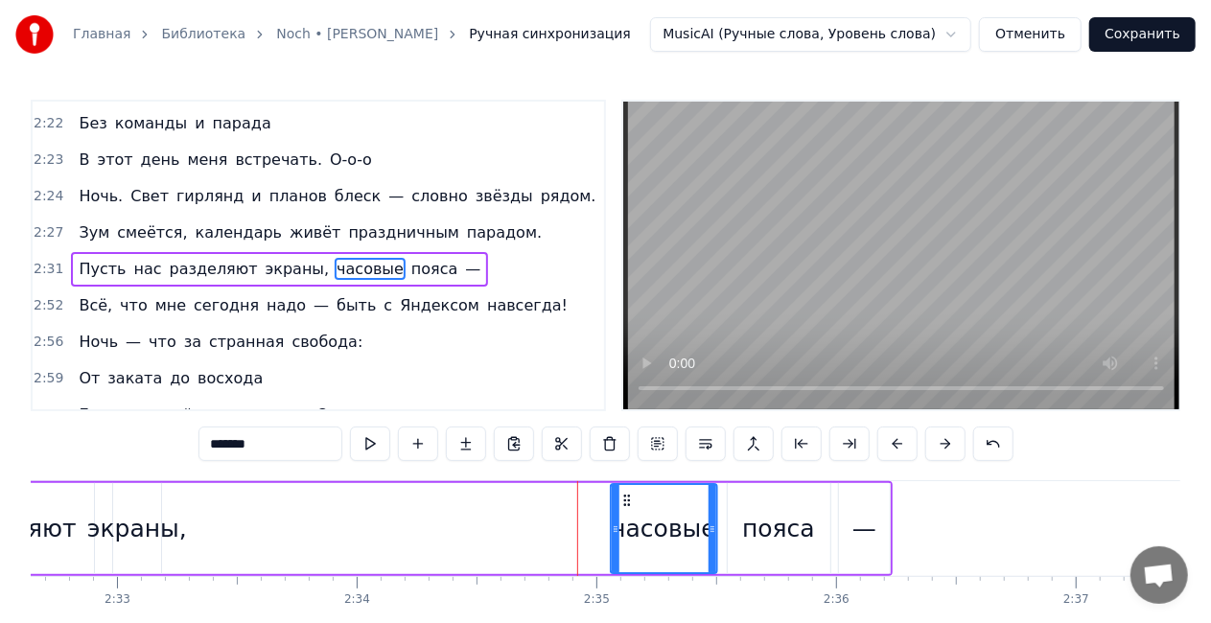
drag, startPoint x: 591, startPoint y: 500, endPoint x: 629, endPoint y: 499, distance: 38.4
click at [629, 500] on circle at bounding box center [628, 500] width 1 height 1
click at [106, 544] on div "экраны," at bounding box center [137, 529] width 100 height 36
type input "*******"
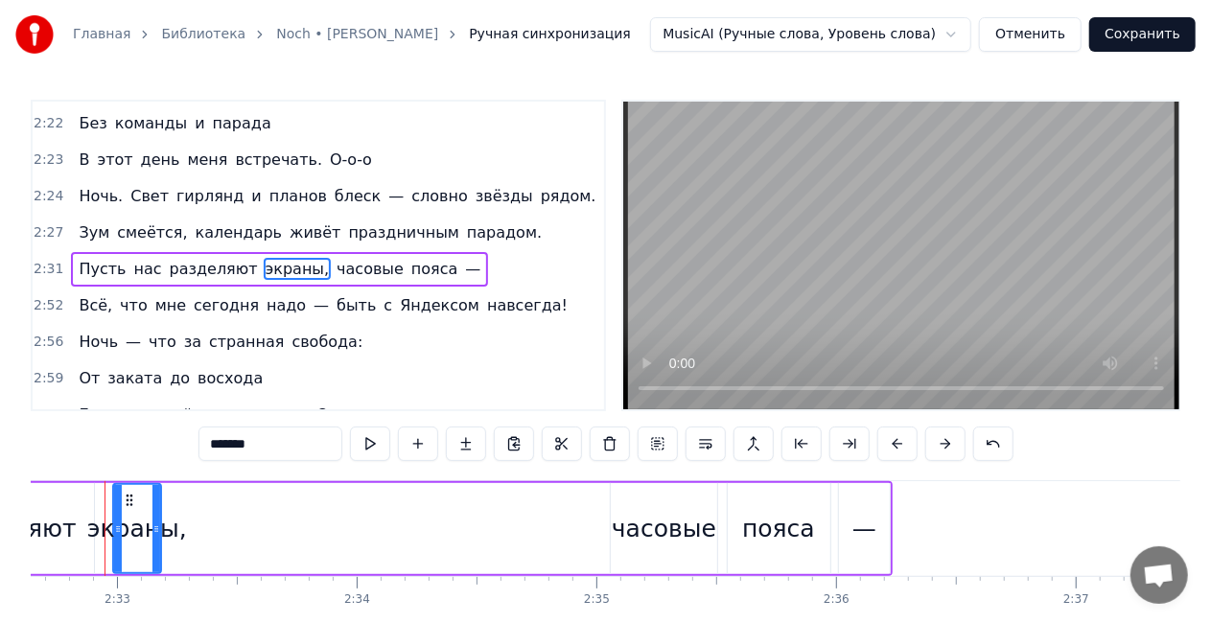
scroll to position [0, 36570]
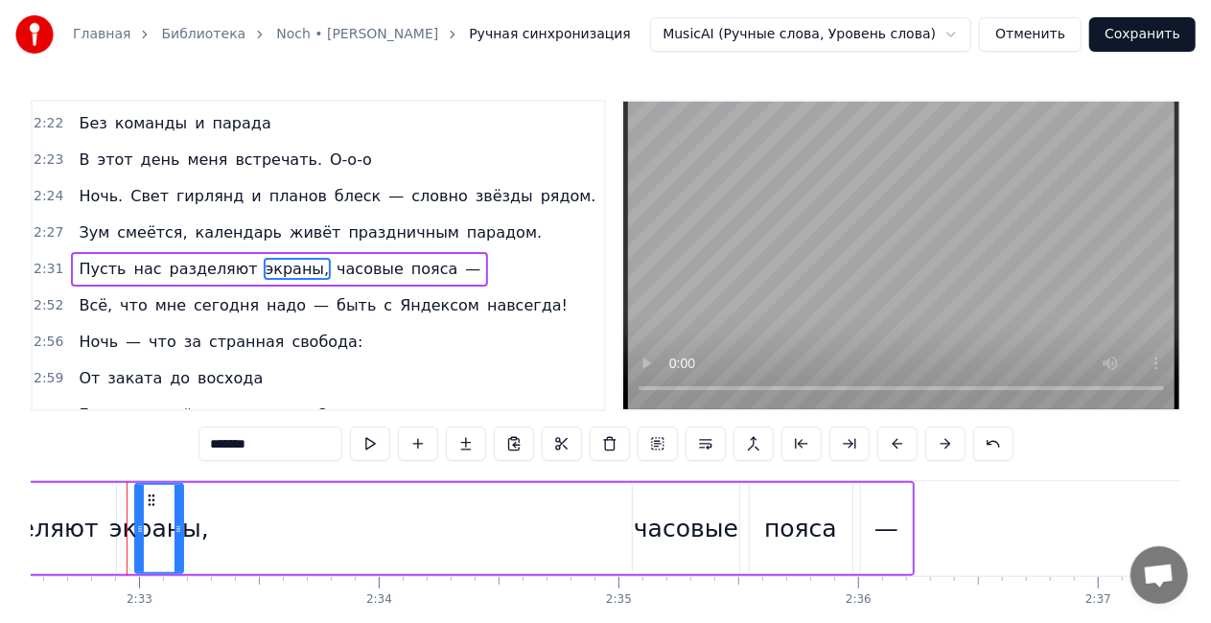
drag, startPoint x: 157, startPoint y: 527, endPoint x: 215, endPoint y: 531, distance: 57.7
click at [219, 531] on div "Пусть нас разделяют экраны, часовые пояса —" at bounding box center [294, 528] width 1241 height 95
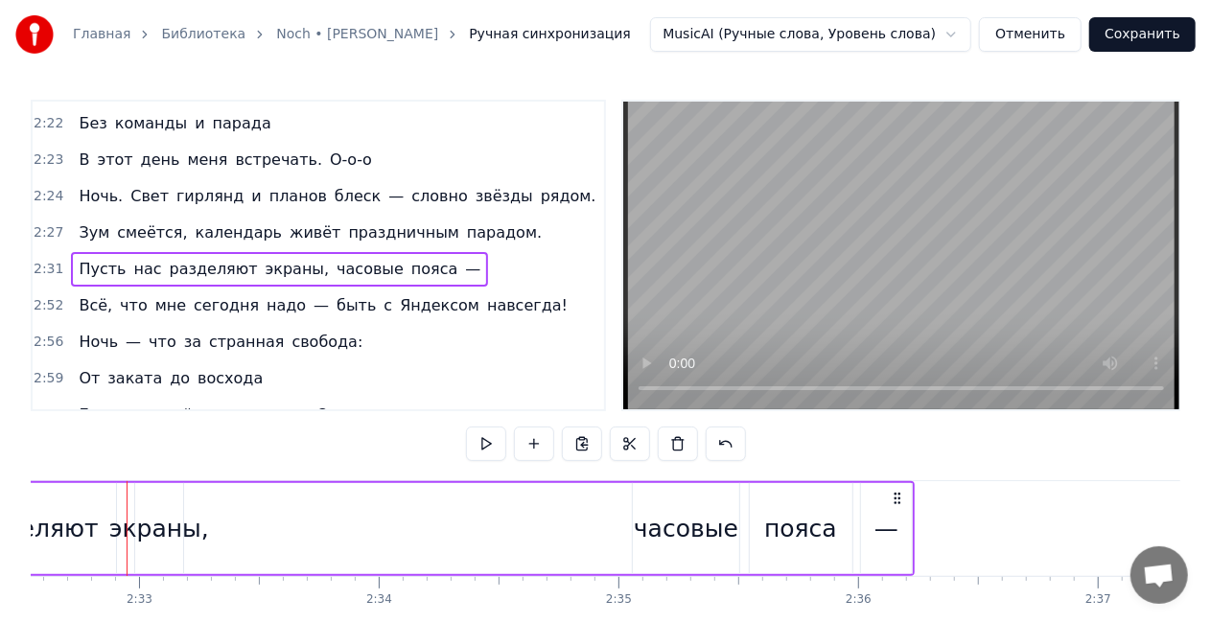
click at [179, 531] on div "экраны," at bounding box center [159, 529] width 100 height 36
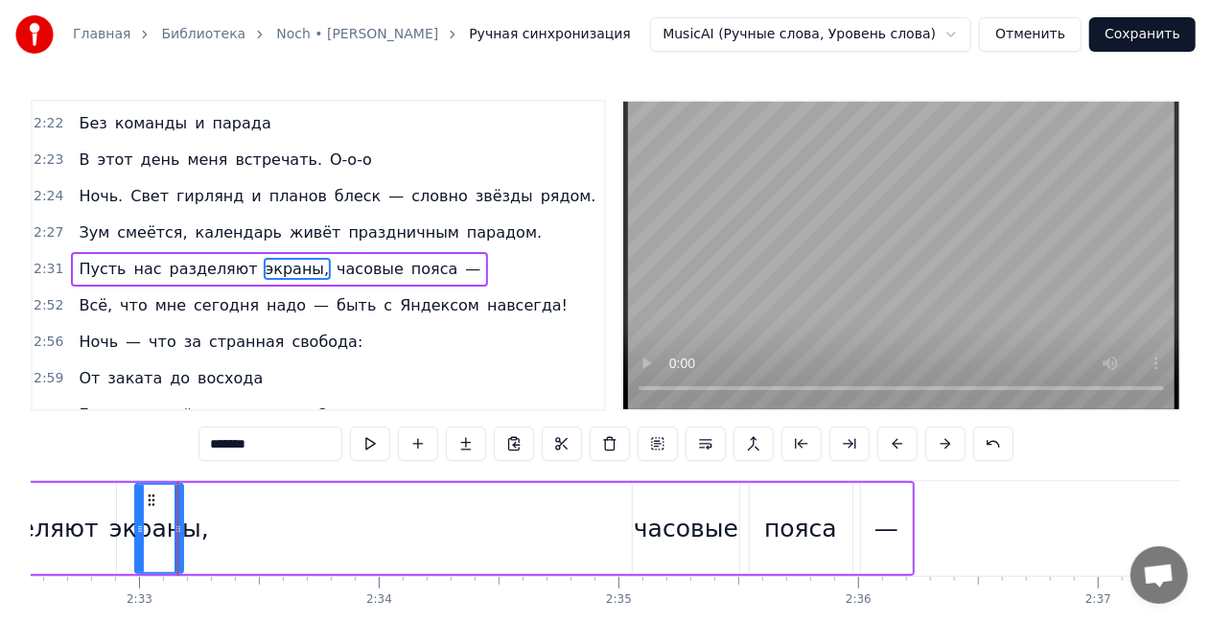
drag, startPoint x: 177, startPoint y: 531, endPoint x: 162, endPoint y: 527, distance: 15.8
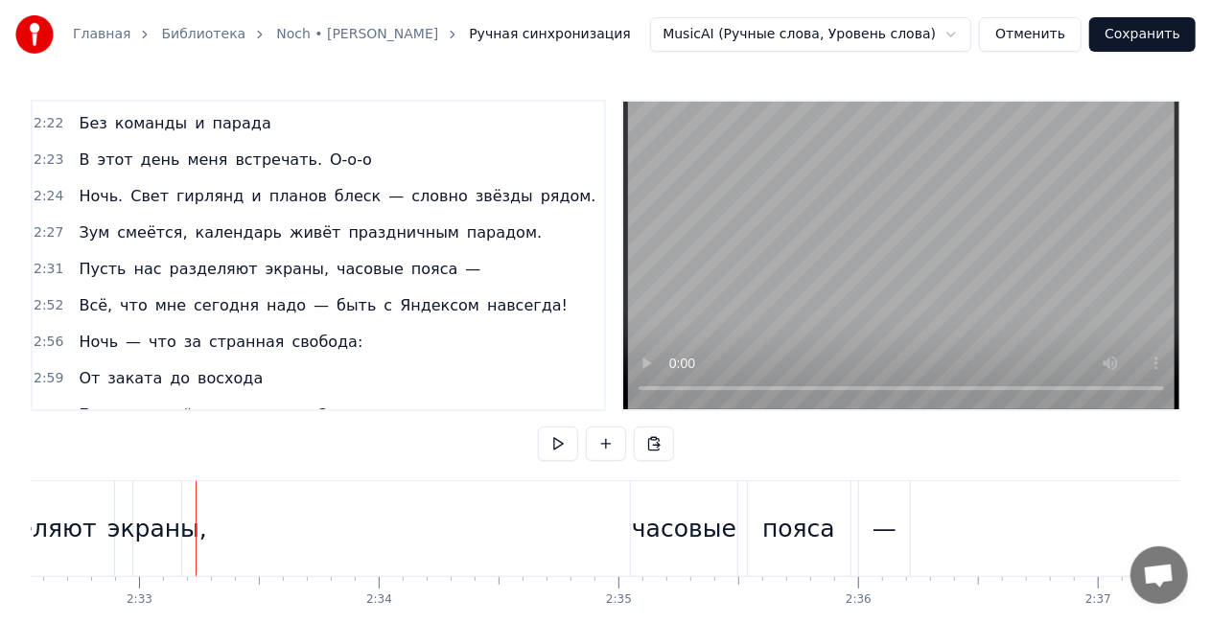
click at [186, 522] on div "экраны," at bounding box center [157, 529] width 100 height 36
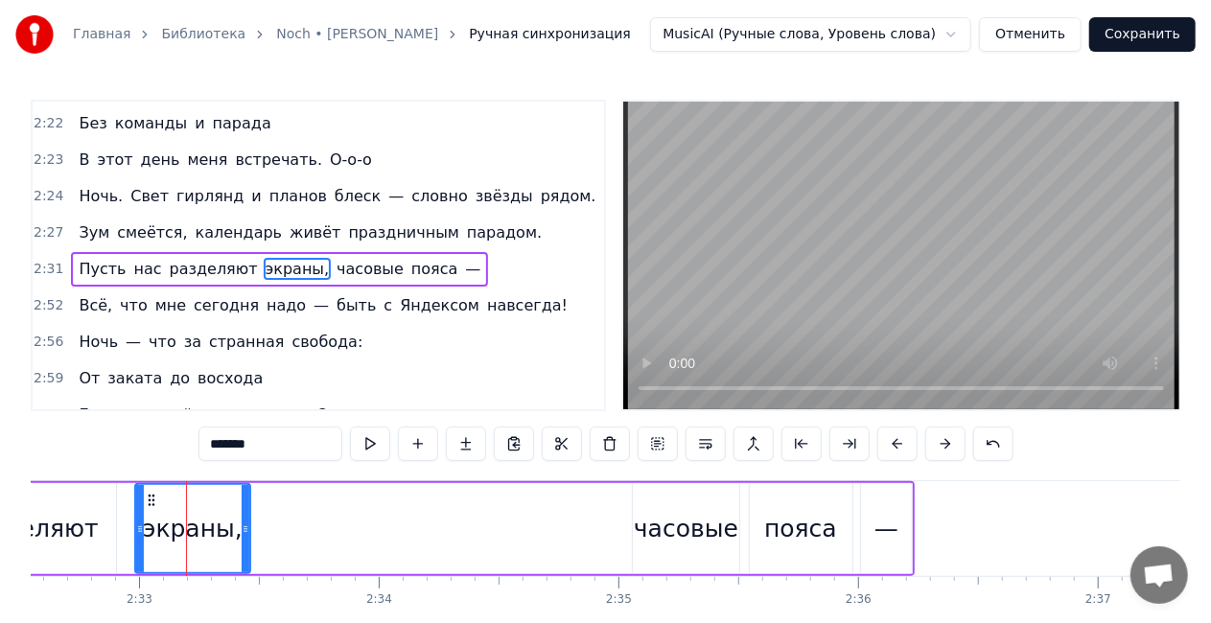
drag, startPoint x: 180, startPoint y: 525, endPoint x: 160, endPoint y: 510, distance: 25.3
click at [237, 522] on div "экраны," at bounding box center [193, 528] width 114 height 87
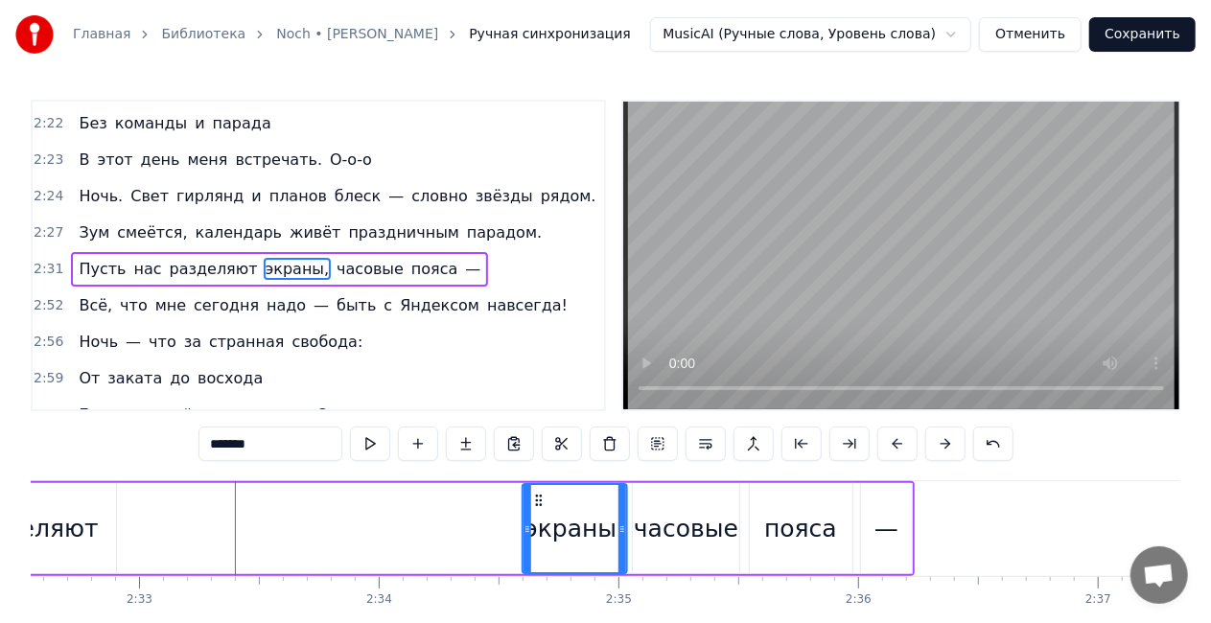
drag, startPoint x: 152, startPoint y: 501, endPoint x: 506, endPoint y: 501, distance: 354.8
click at [537, 502] on icon at bounding box center [538, 500] width 15 height 15
click at [25, 529] on div "Главная Библиотека Noch • [PERSON_NAME] Ручная синхронизация MusicAI (Ручные сл…" at bounding box center [605, 337] width 1211 height 674
click at [75, 528] on div "разделяют" at bounding box center [30, 529] width 138 height 36
type input "*********"
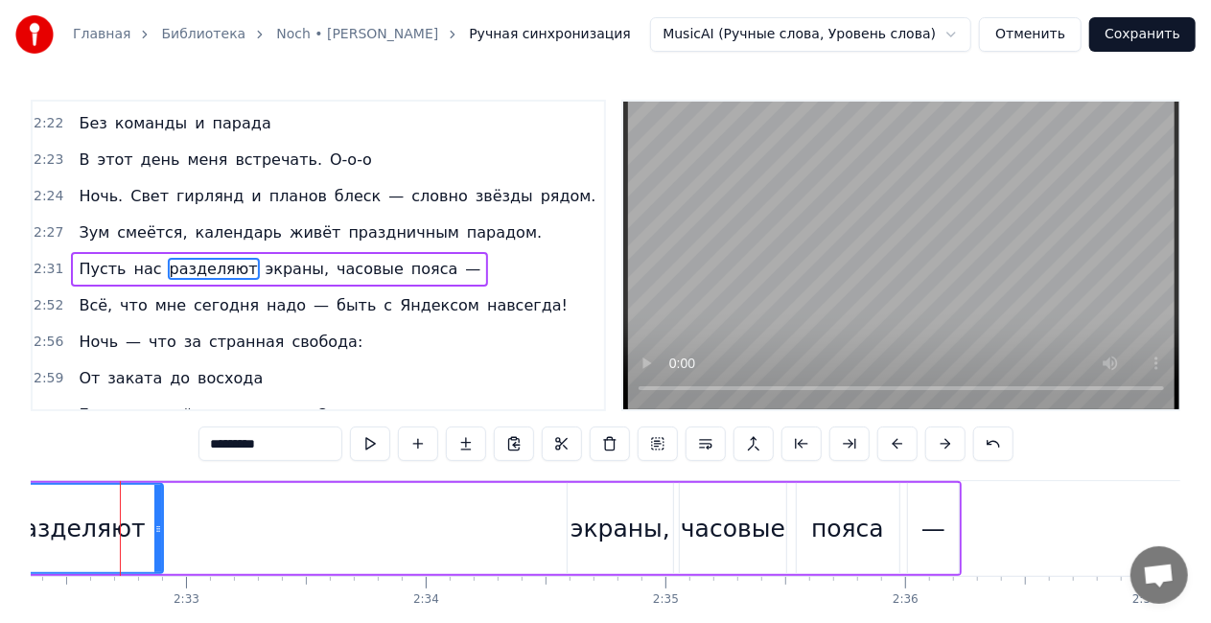
scroll to position [0, 36517]
click at [77, 515] on div "разделяют" at bounding box center [83, 529] width 138 height 36
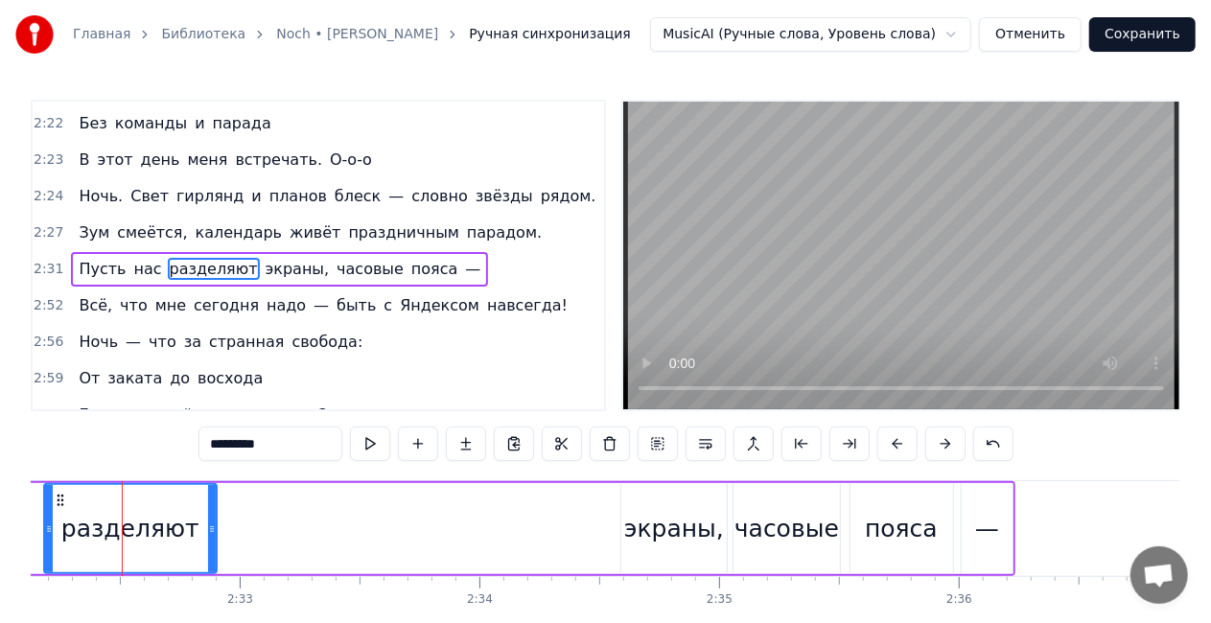
scroll to position [0, 36465]
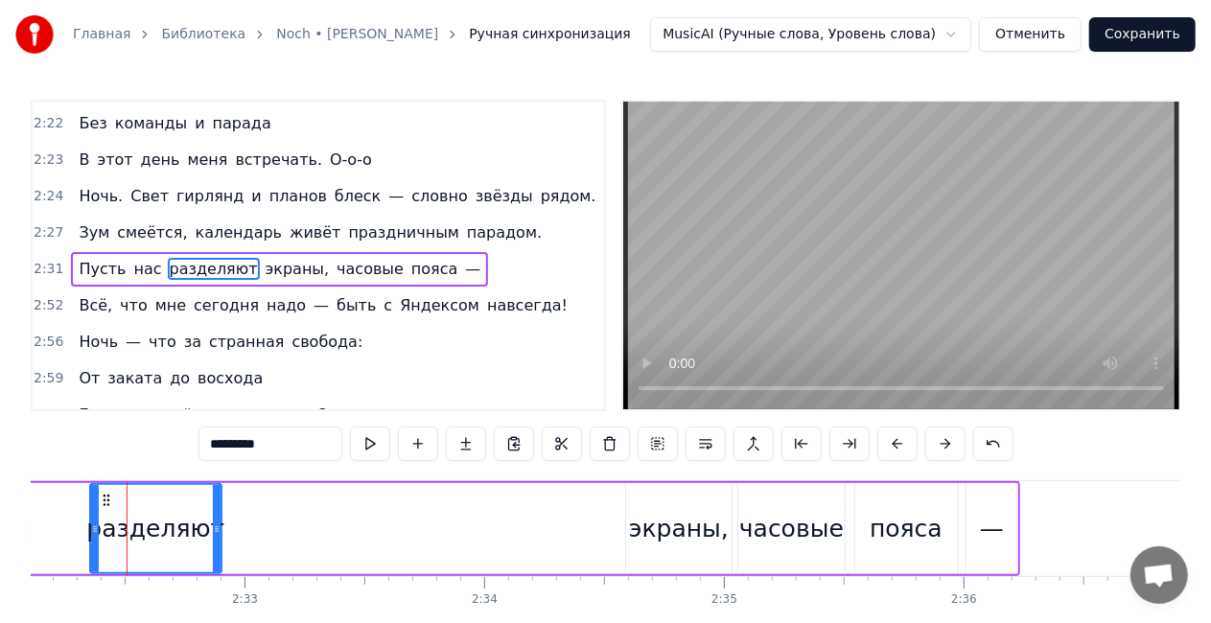
drag, startPoint x: 49, startPoint y: 522, endPoint x: 91, endPoint y: 513, distance: 43.1
click at [91, 522] on icon at bounding box center [95, 529] width 8 height 15
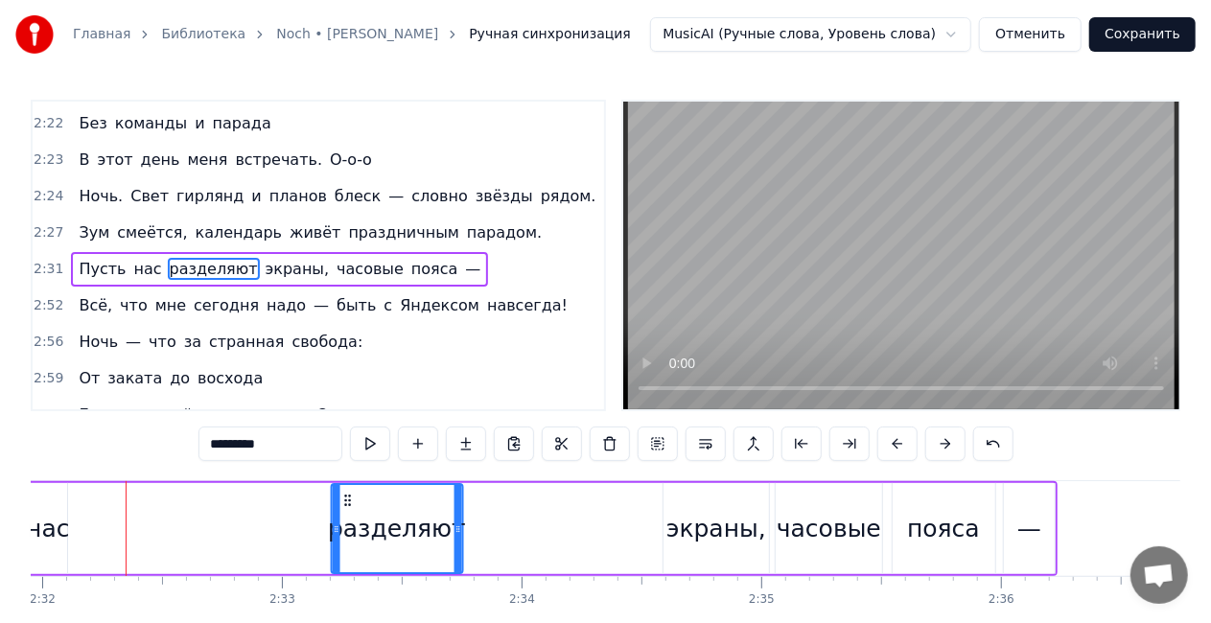
scroll to position [0, 36426]
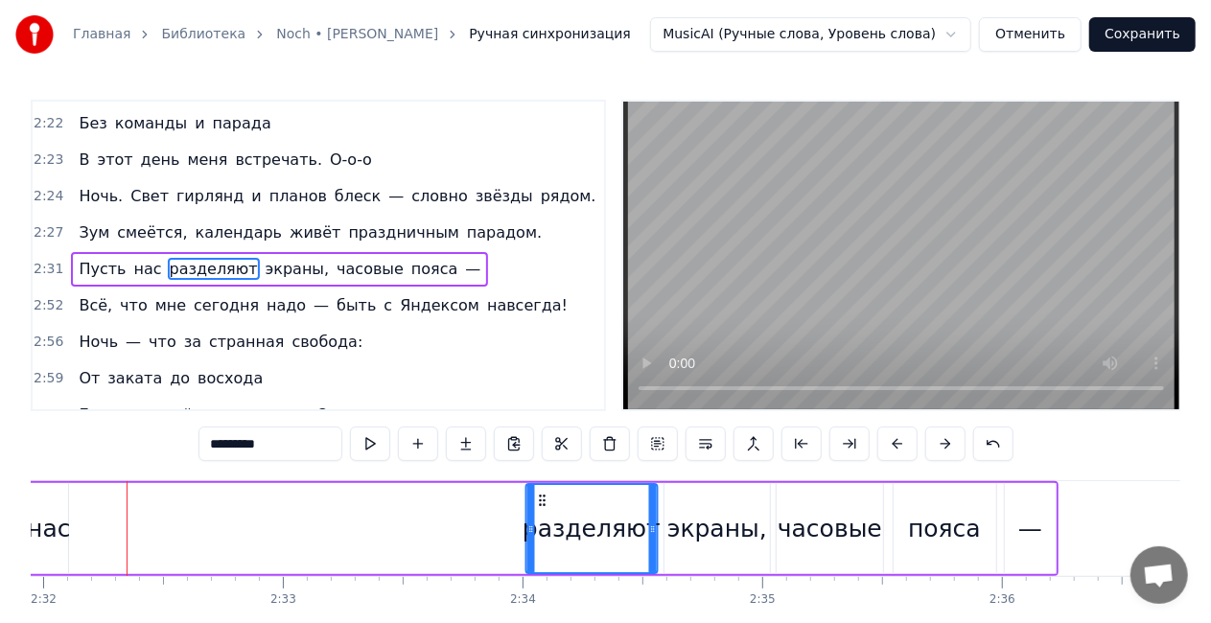
drag, startPoint x: 105, startPoint y: 500, endPoint x: 542, endPoint y: 494, distance: 436.3
click at [542, 494] on icon at bounding box center [541, 500] width 15 height 15
click at [79, 522] on div "Пусть нас разделяют экраны, часовые пояса —" at bounding box center [438, 528] width 1241 height 95
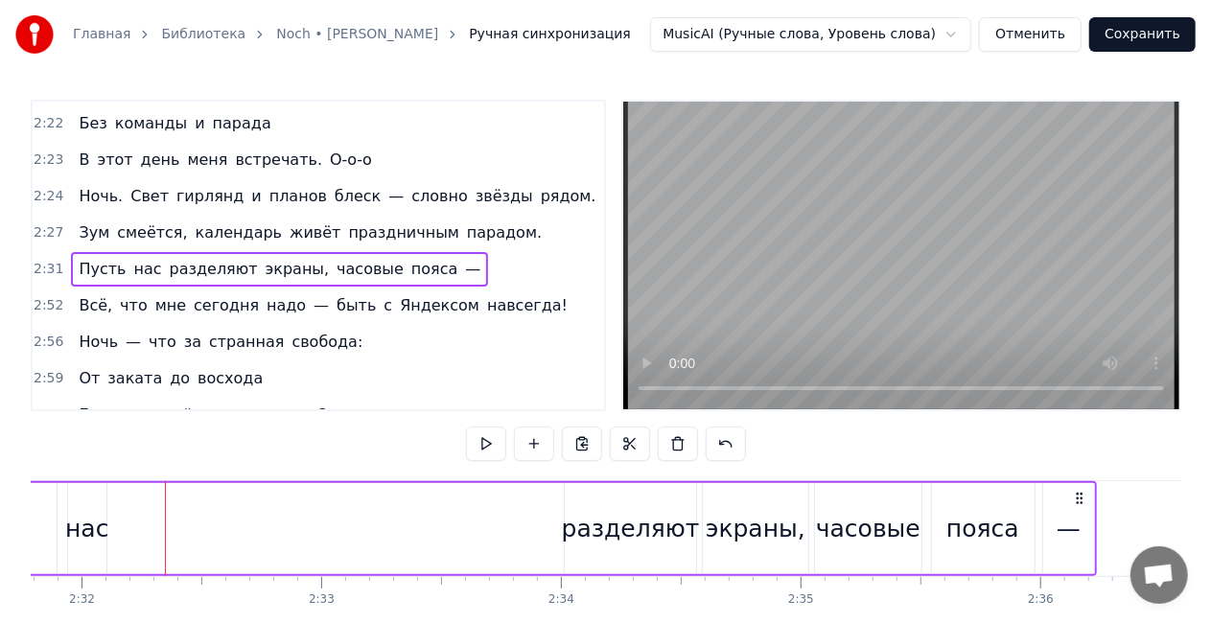
scroll to position [0, 36378]
click at [94, 527] on div "нас" at bounding box center [96, 529] width 43 height 36
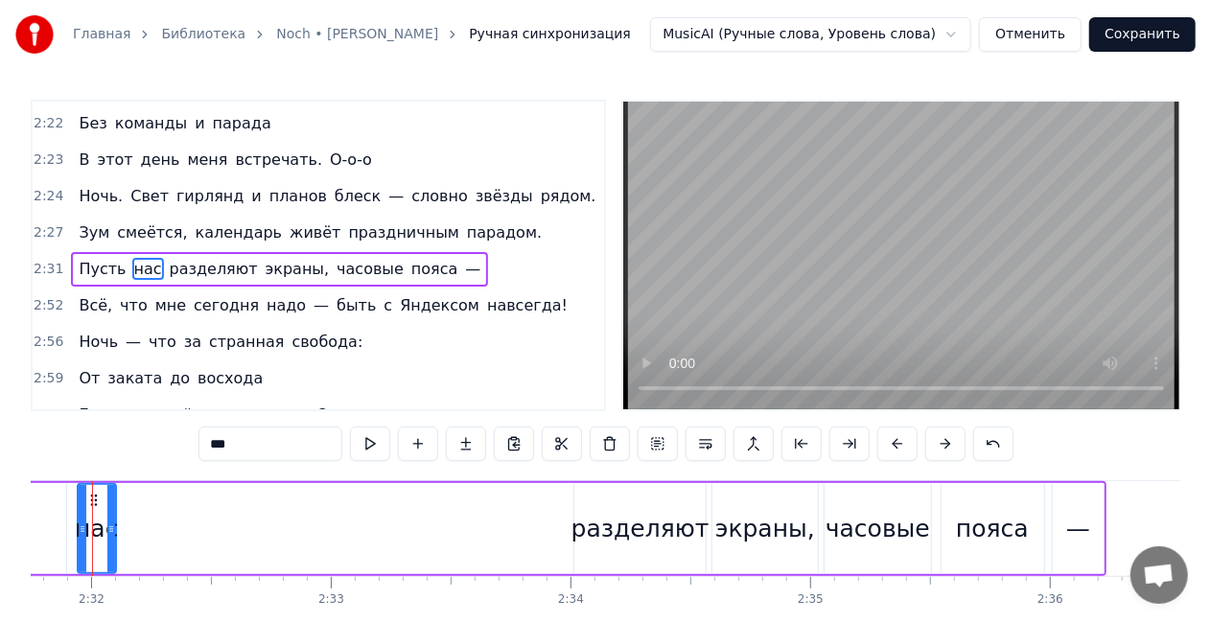
scroll to position [0, 36344]
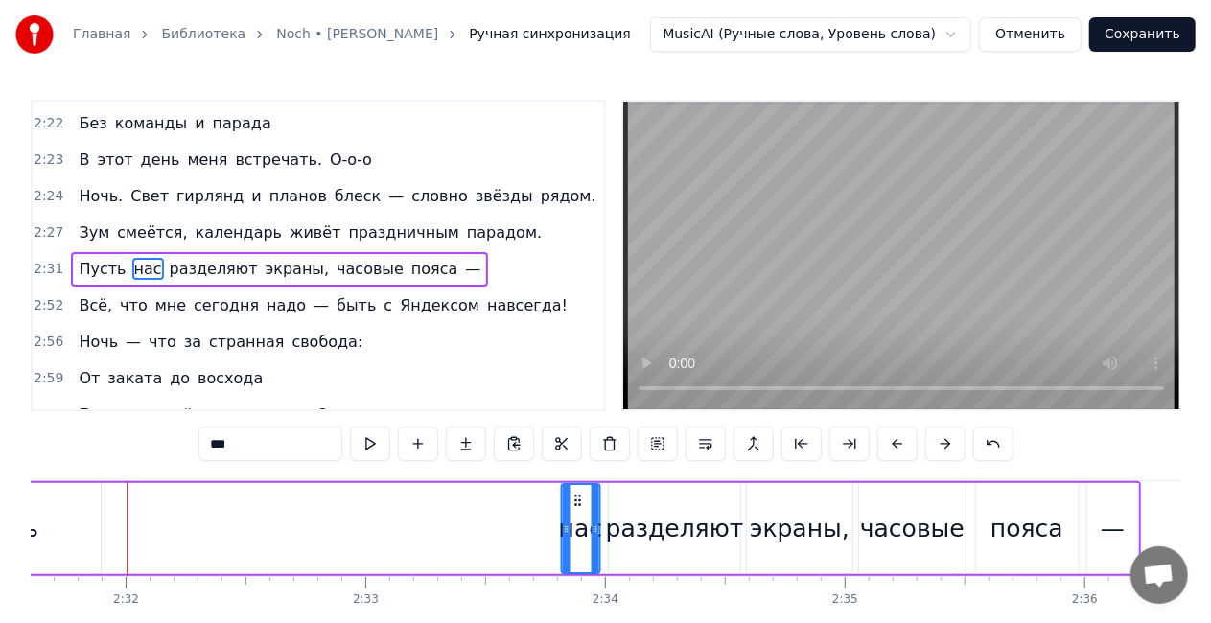
drag, startPoint x: 121, startPoint y: 501, endPoint x: 570, endPoint y: 481, distance: 449.2
click at [571, 481] on div "Пусть нас разделяют экраны, часовые пояса —" at bounding box center [520, 528] width 1241 height 95
click at [86, 258] on span "Пусть" at bounding box center [102, 269] width 51 height 22
type input "*****"
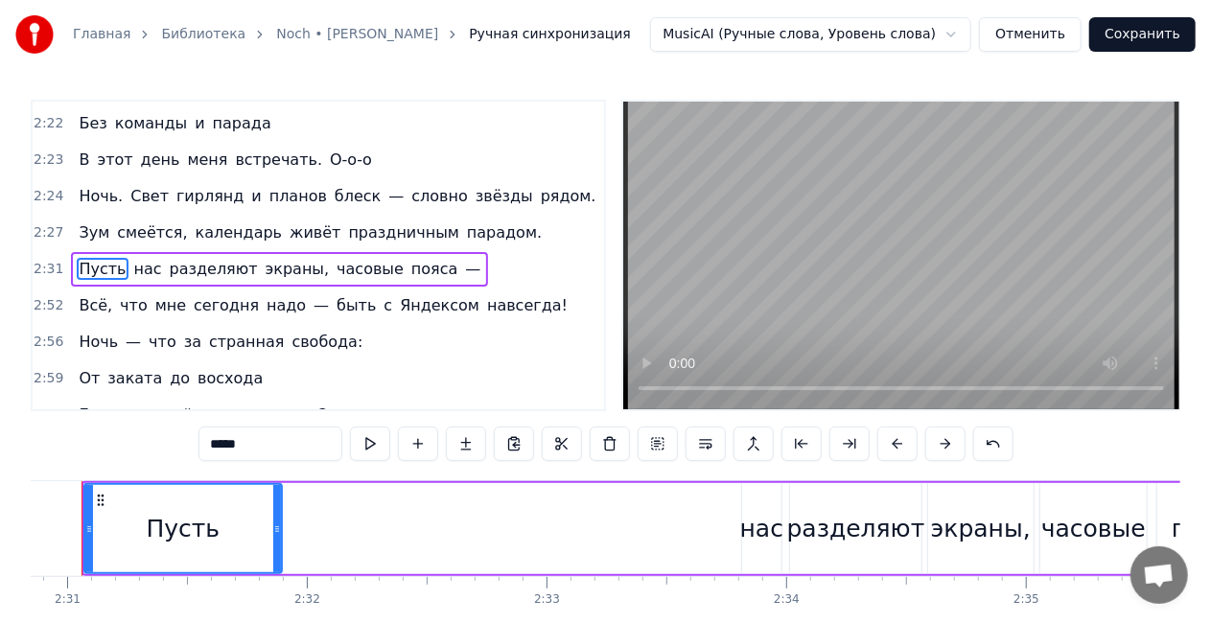
scroll to position [0, 36118]
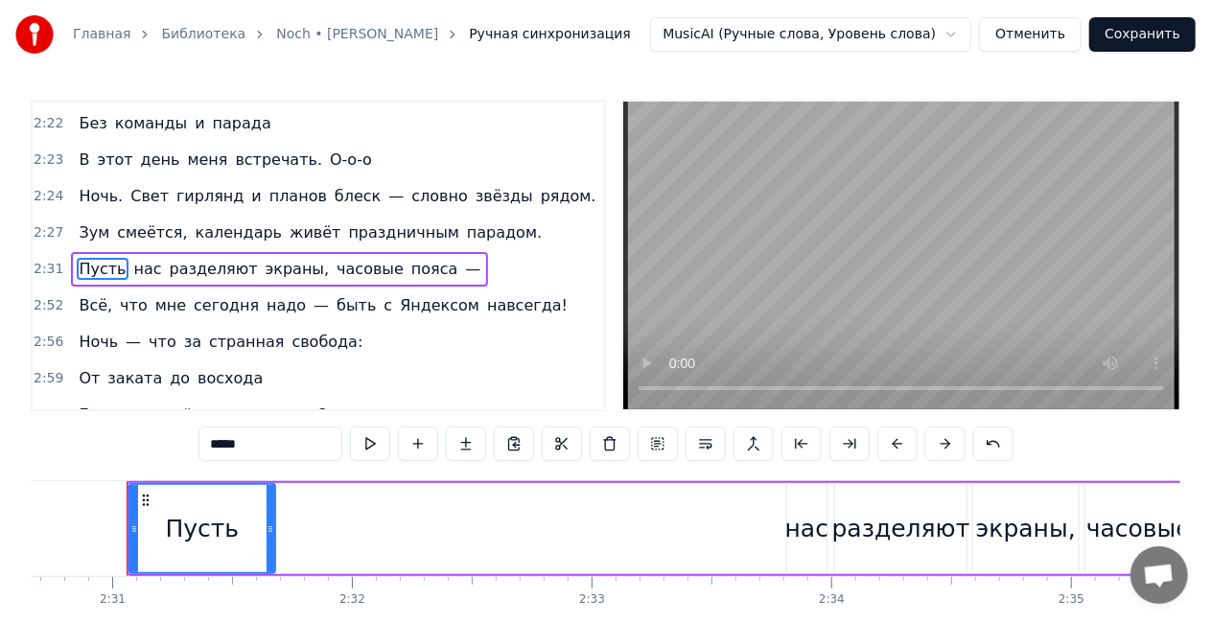
drag, startPoint x: 320, startPoint y: 525, endPoint x: 268, endPoint y: 522, distance: 51.9
click at [268, 522] on icon at bounding box center [271, 529] width 8 height 15
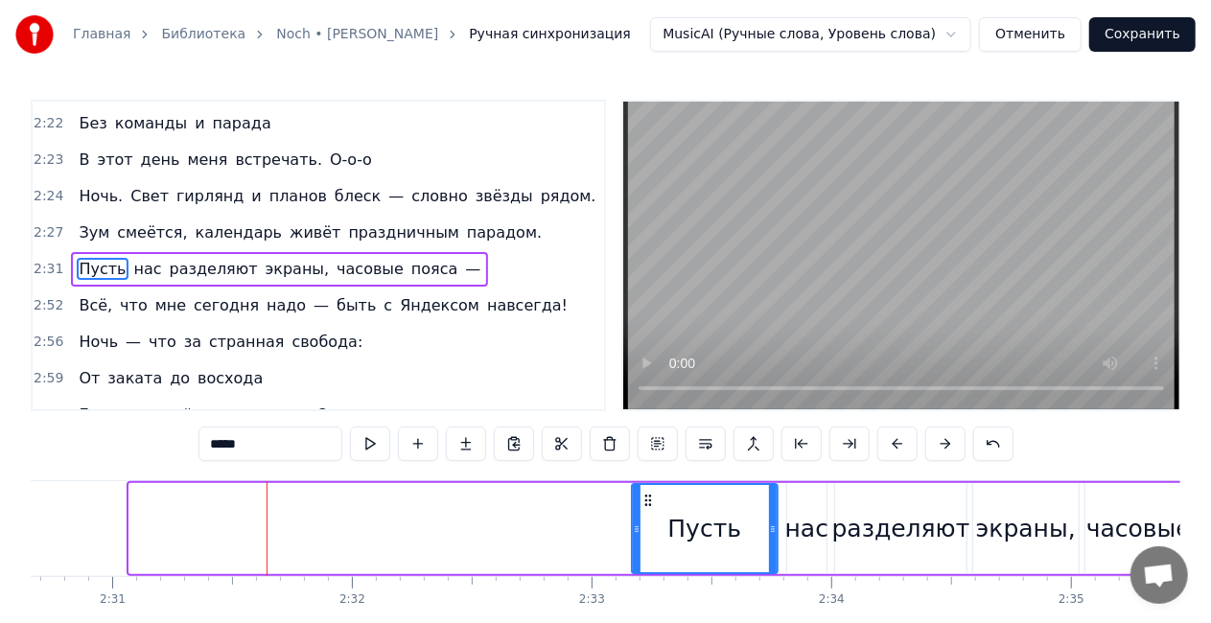
drag, startPoint x: 142, startPoint y: 502, endPoint x: 644, endPoint y: 496, distance: 502.5
click at [644, 496] on icon at bounding box center [648, 500] width 15 height 15
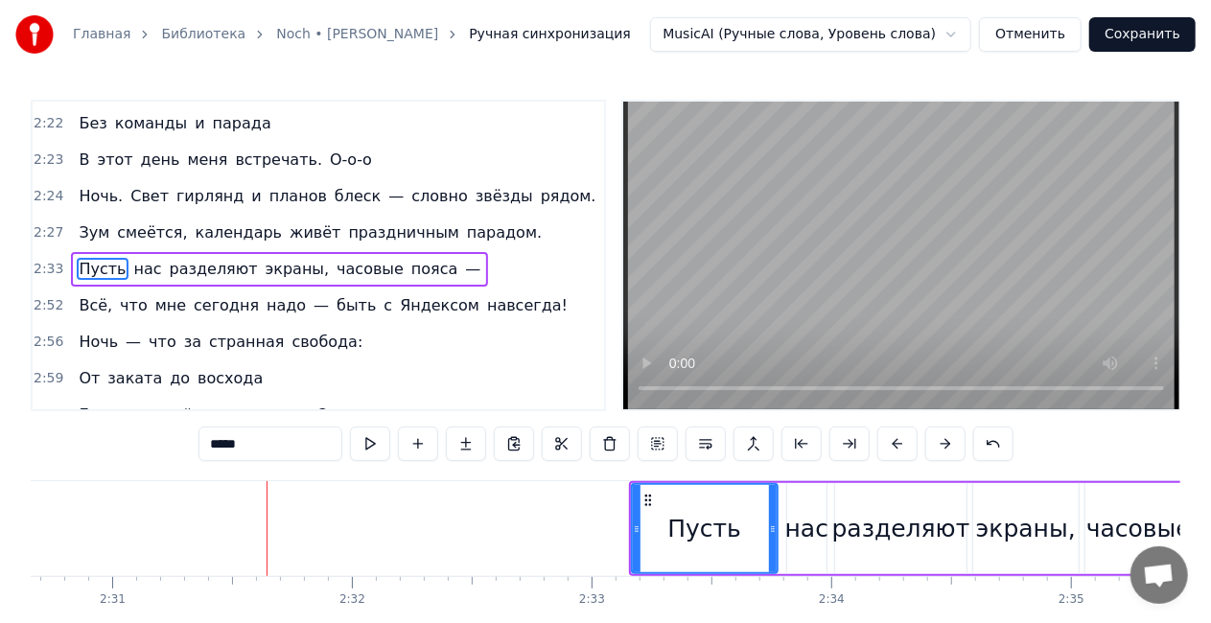
click at [292, 252] on div "Пусть нас разделяют экраны, часовые пояса —" at bounding box center [279, 269] width 417 height 35
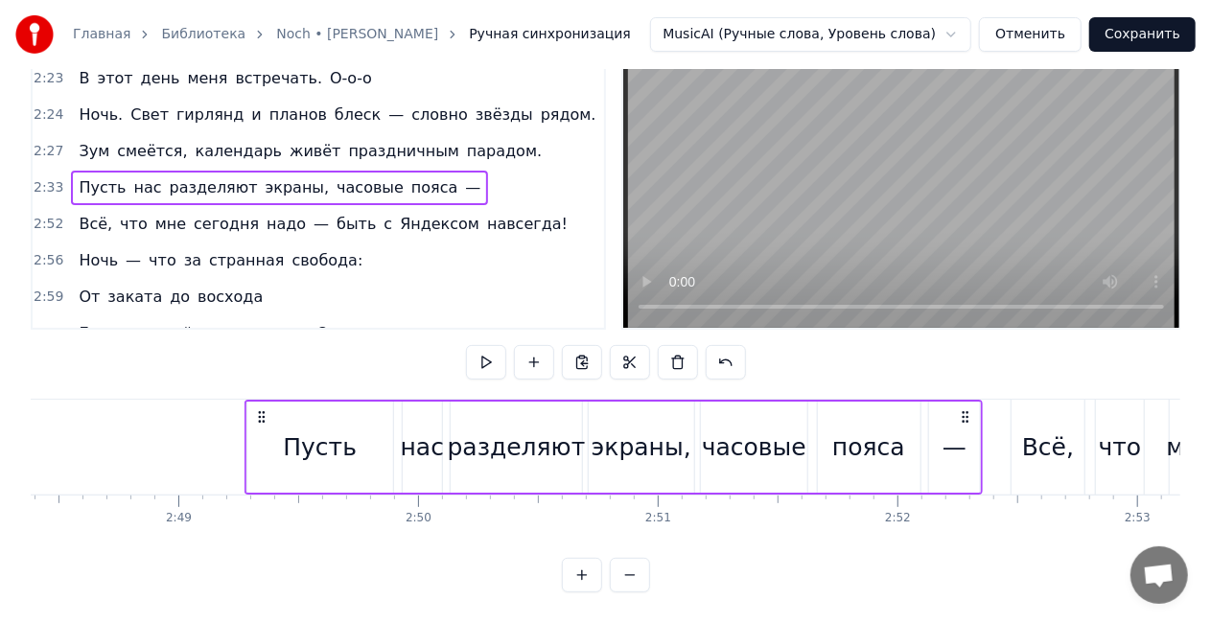
scroll to position [0, 40367]
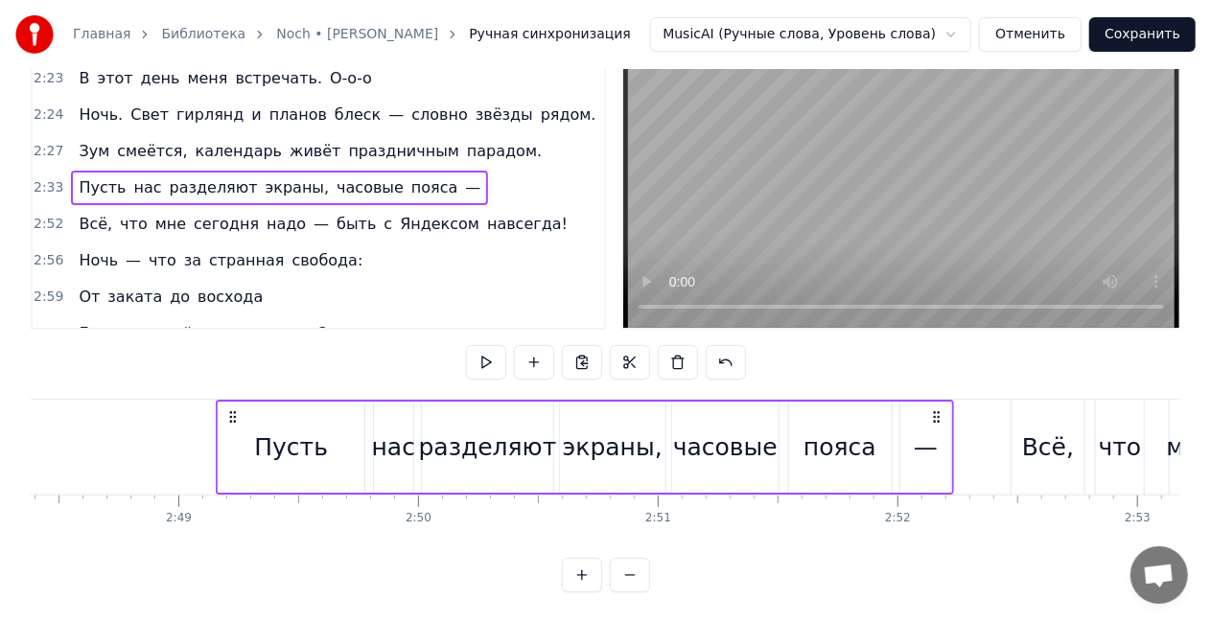
drag, startPoint x: 698, startPoint y: 401, endPoint x: 937, endPoint y: 399, distance: 238.8
click at [937, 409] on icon at bounding box center [936, 416] width 15 height 15
click at [238, 134] on div "Зум смеётся, календарь живёт праздничным парадом." at bounding box center [310, 151] width 478 height 35
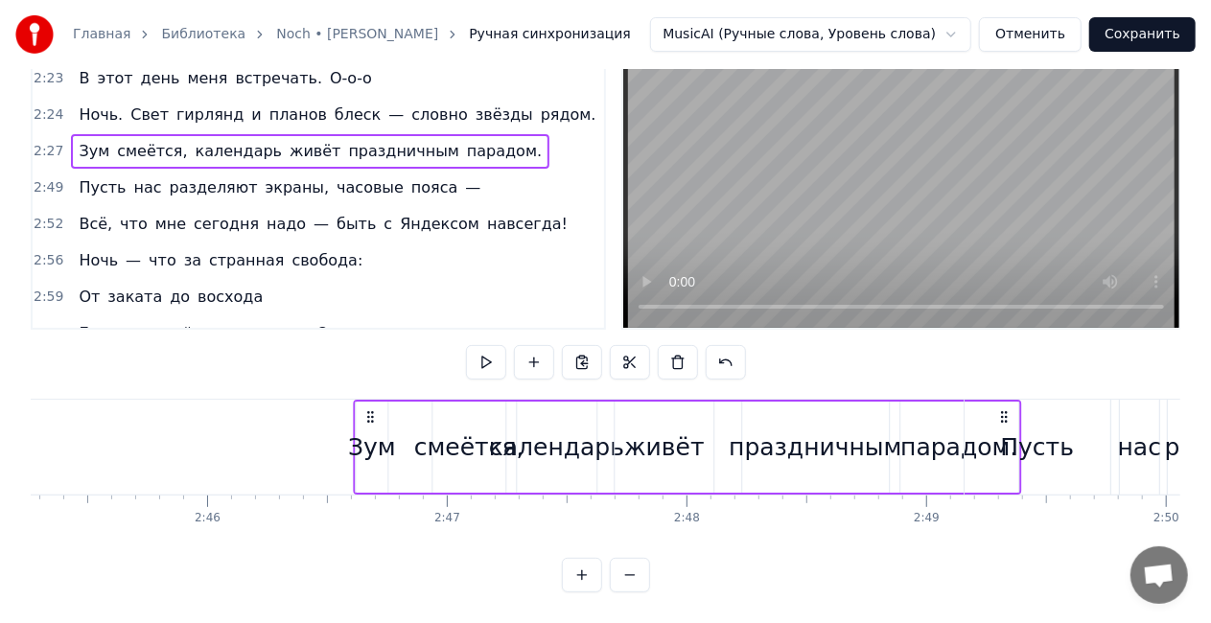
scroll to position [0, 39651]
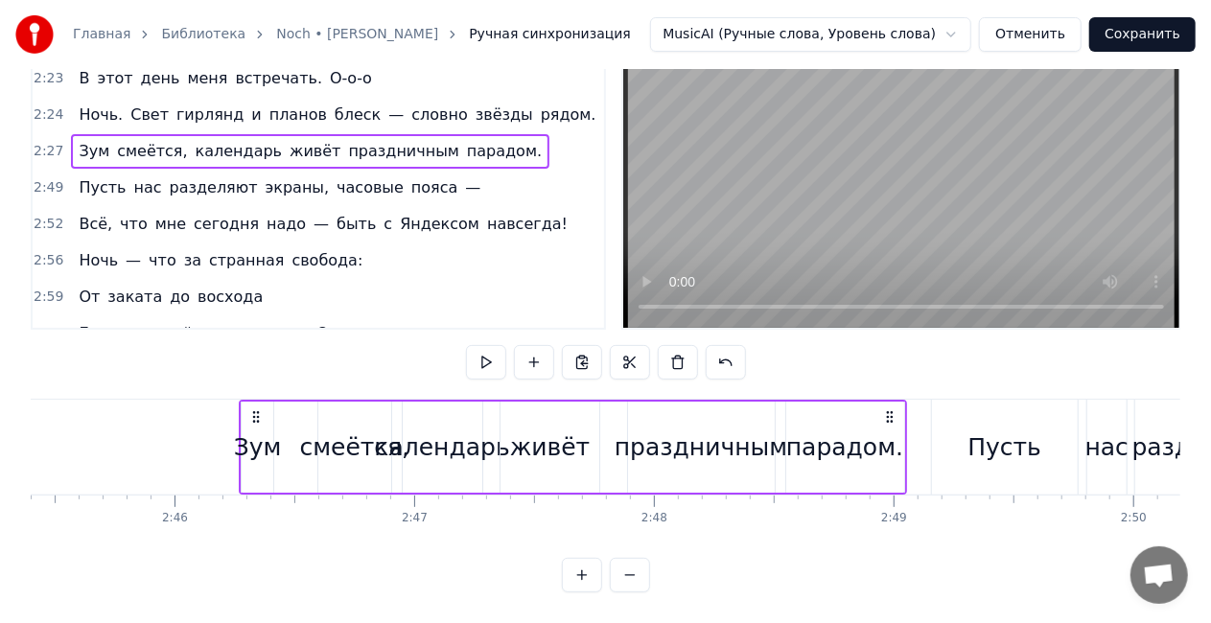
drag, startPoint x: 892, startPoint y: 403, endPoint x: 890, endPoint y: 388, distance: 14.5
click at [890, 400] on div "Зум смеётся, календарь живёт праздничным парадом." at bounding box center [573, 447] width 668 height 95
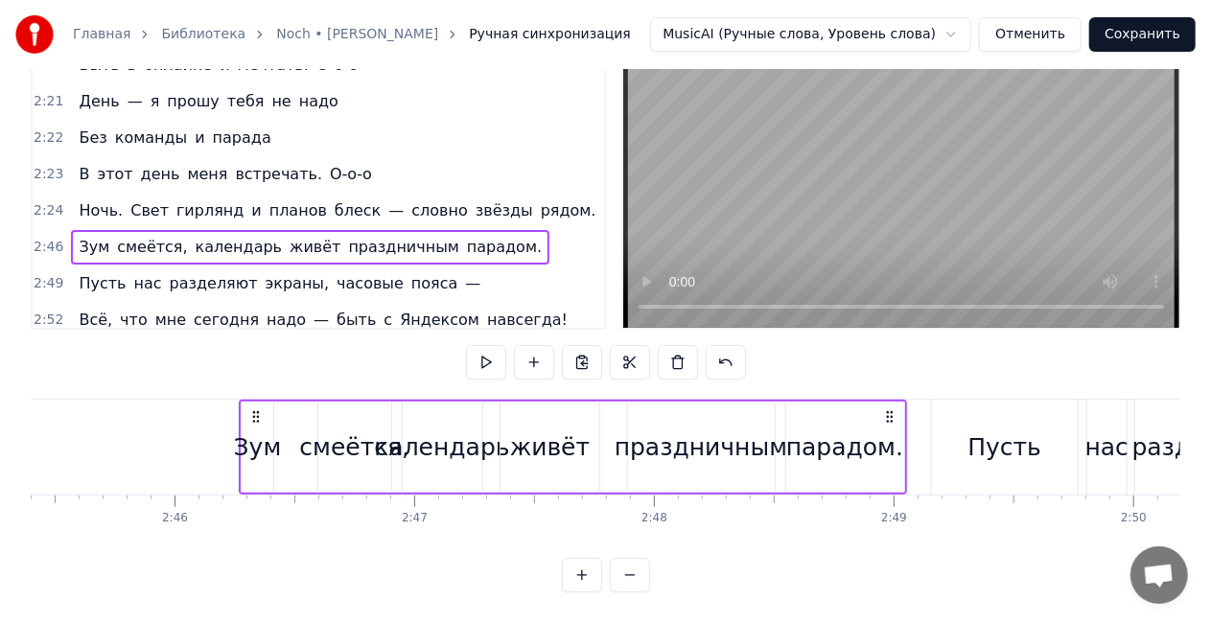
click at [214, 194] on div "Ночь. Свет гирлянд и планов блеск — словно звёзды рядом." at bounding box center [337, 211] width 532 height 35
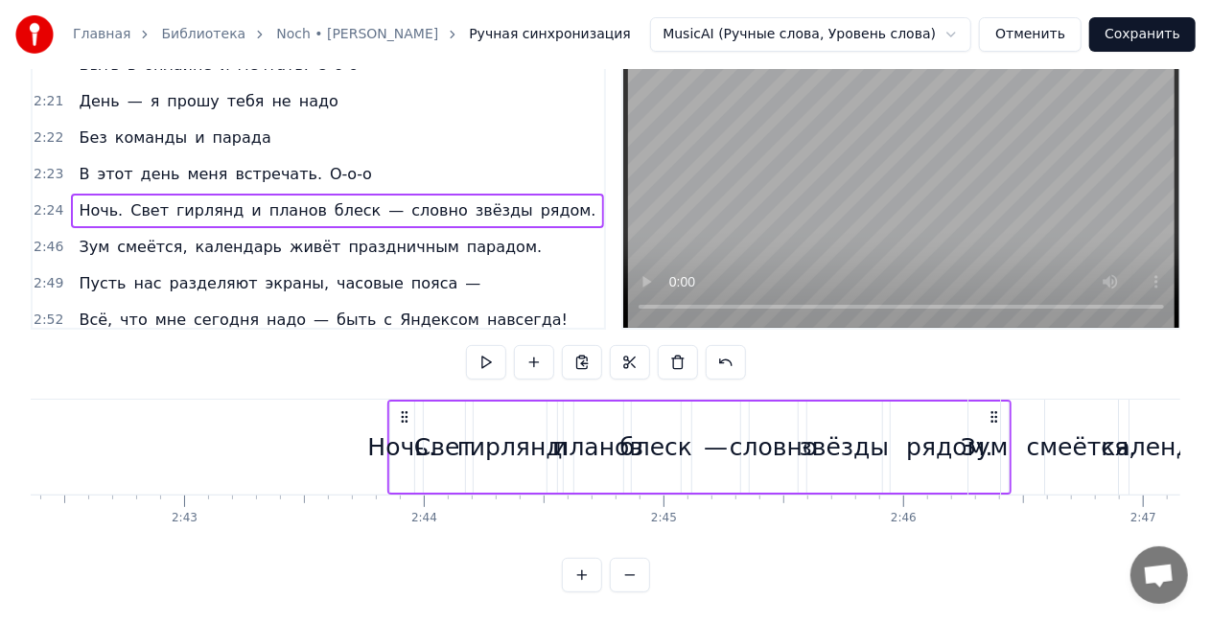
scroll to position [0, 38941]
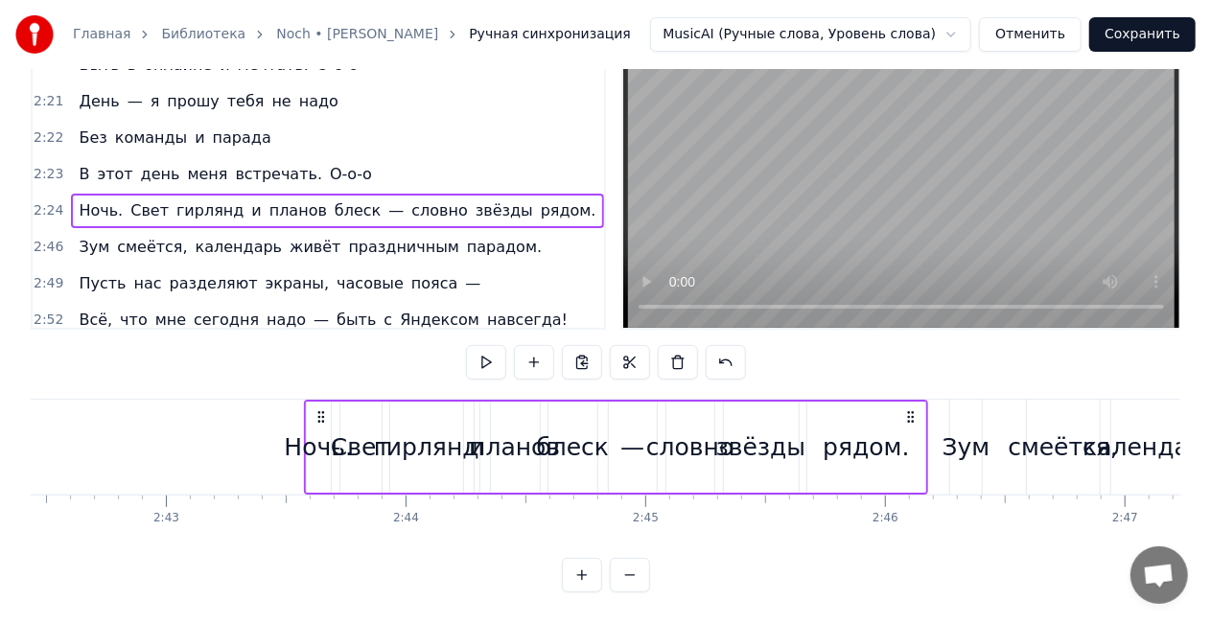
drag, startPoint x: 738, startPoint y: 404, endPoint x: 915, endPoint y: 401, distance: 176.5
click at [915, 409] on icon at bounding box center [910, 416] width 15 height 15
click at [218, 157] on div "В этот день меня встречать. О-о-о" at bounding box center [225, 174] width 308 height 35
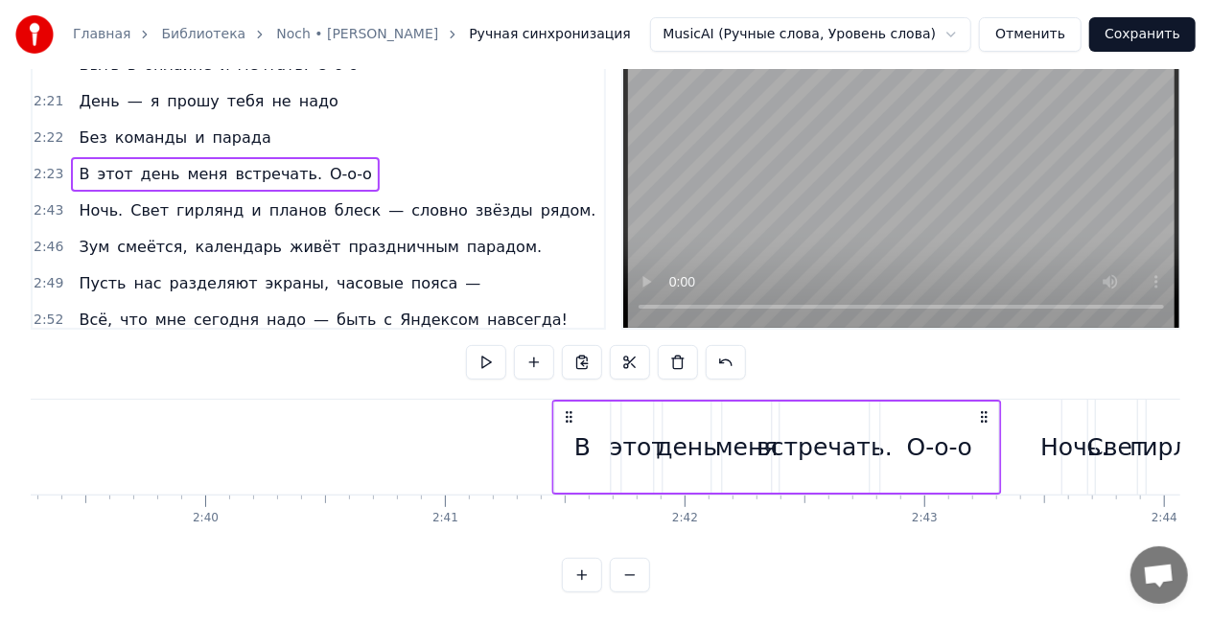
scroll to position [0, 38196]
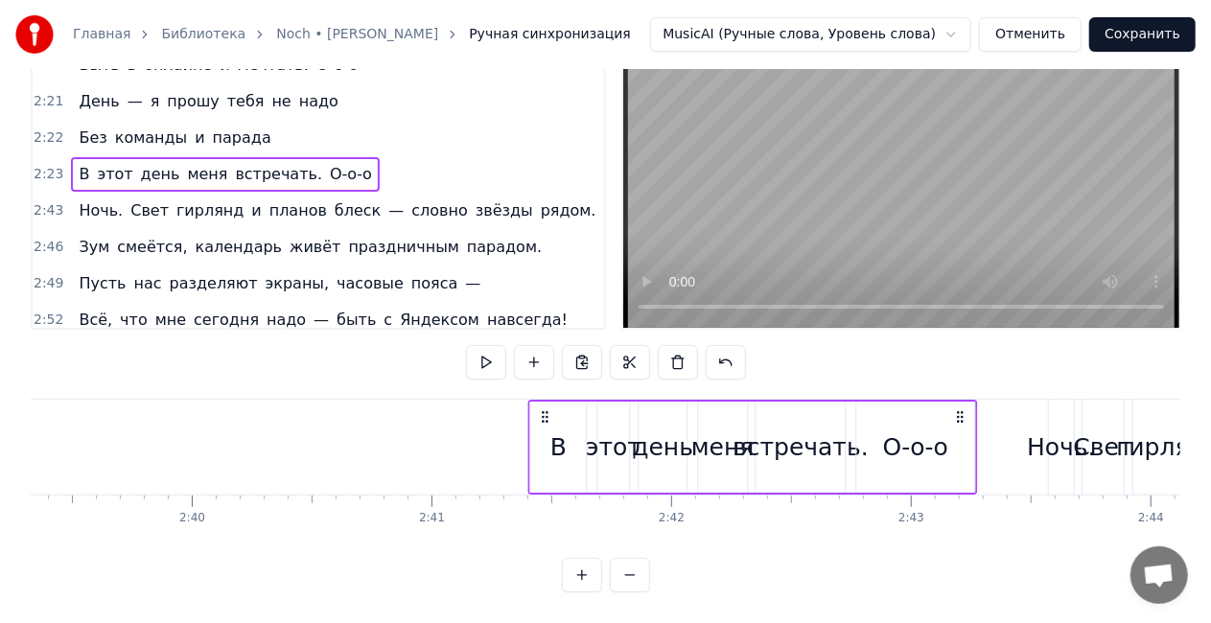
drag, startPoint x: 556, startPoint y: 405, endPoint x: 957, endPoint y: 401, distance: 400.8
click at [957, 409] on icon at bounding box center [959, 416] width 15 height 15
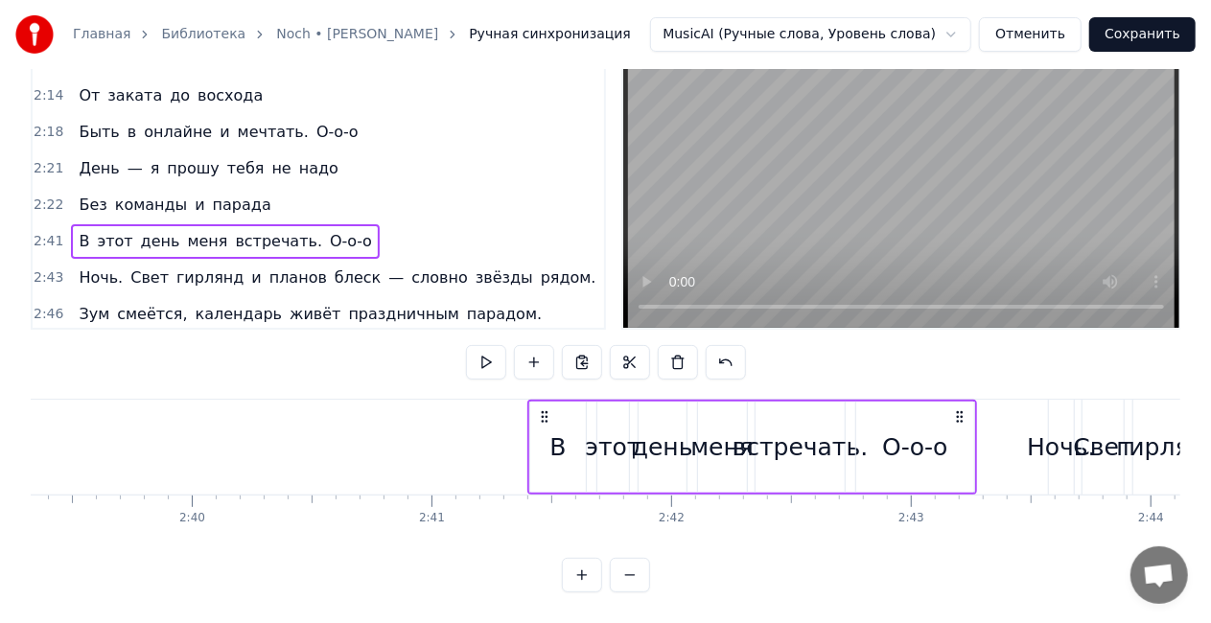
scroll to position [898, 0]
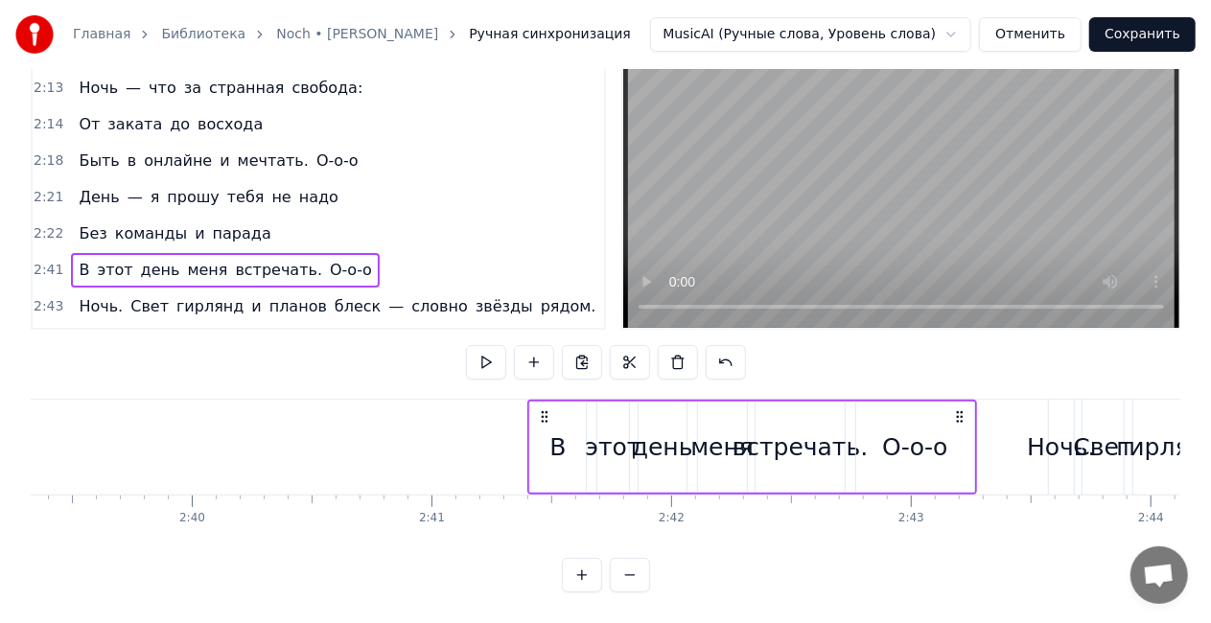
click at [176, 217] on div "Без команды и парада" at bounding box center [174, 234] width 207 height 35
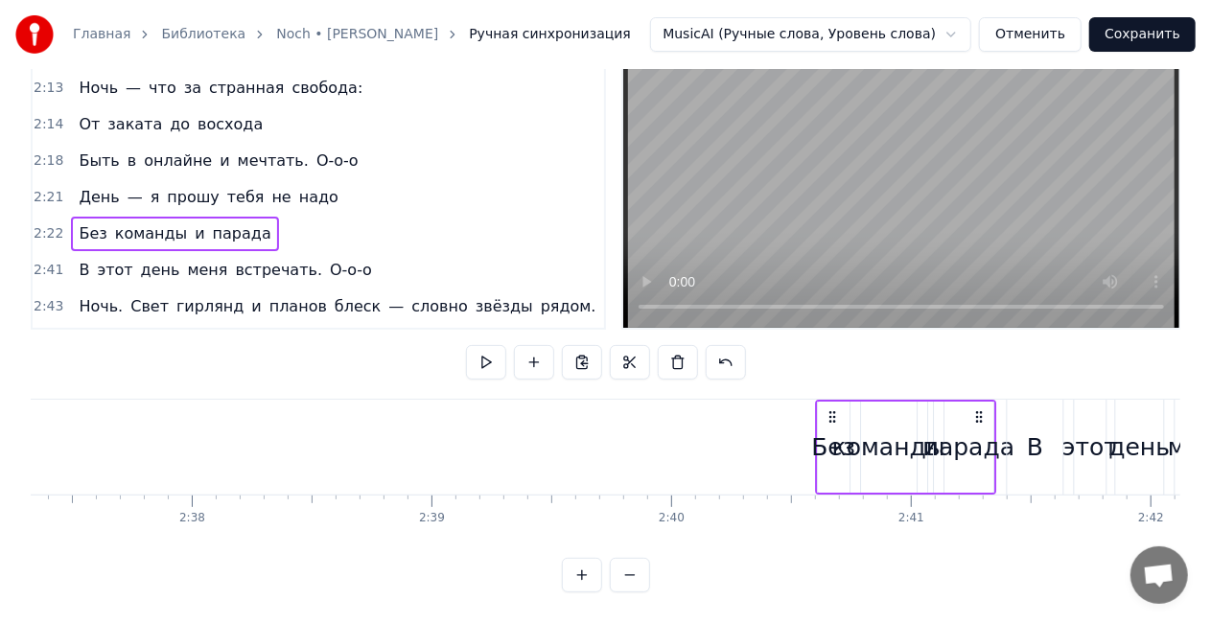
scroll to position [0, 37721]
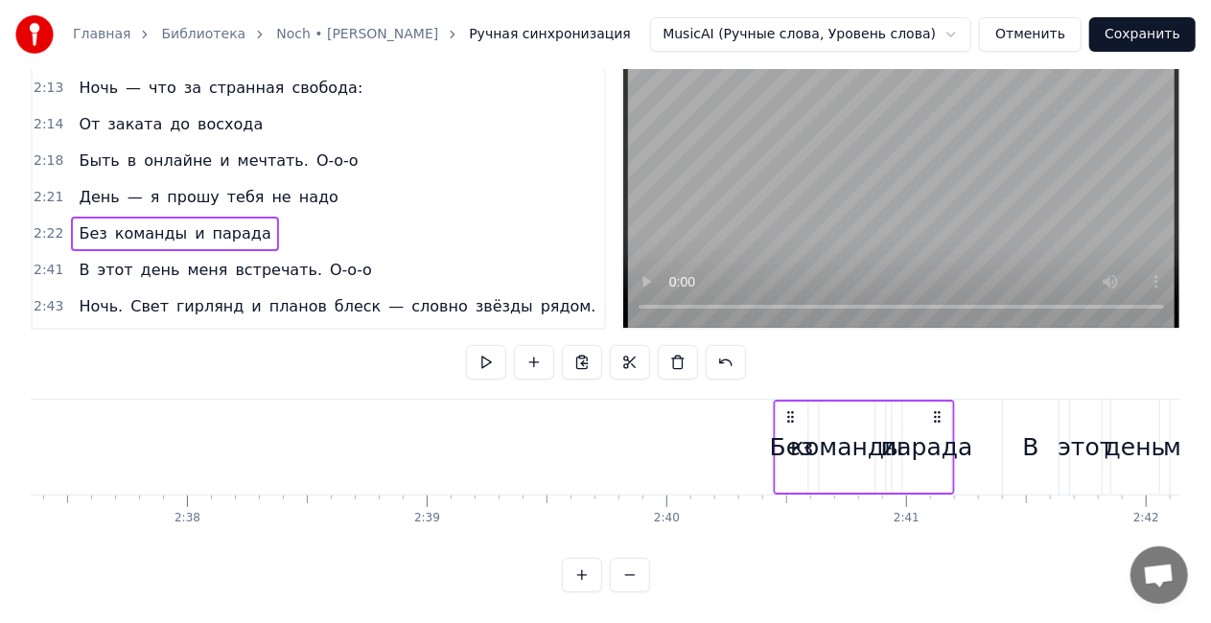
drag, startPoint x: 362, startPoint y: 404, endPoint x: 935, endPoint y: 388, distance: 572.7
click at [935, 400] on div "Без команды и парада" at bounding box center [864, 447] width 181 height 95
click at [149, 186] on span "я" at bounding box center [155, 197] width 13 height 22
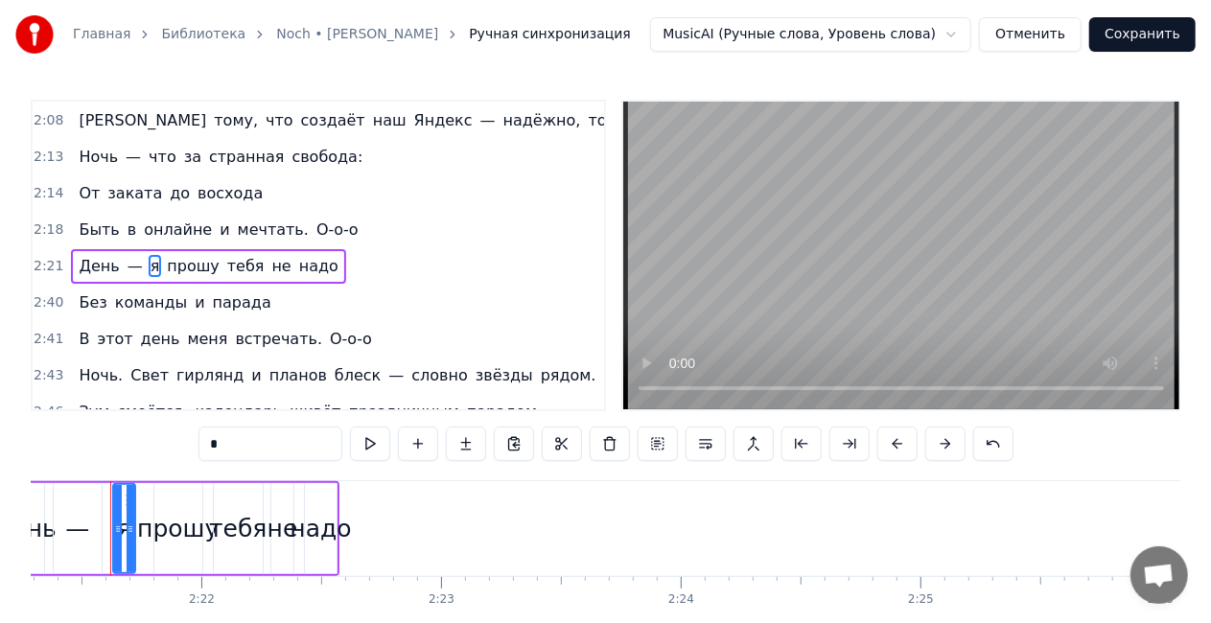
scroll to position [0, 33855]
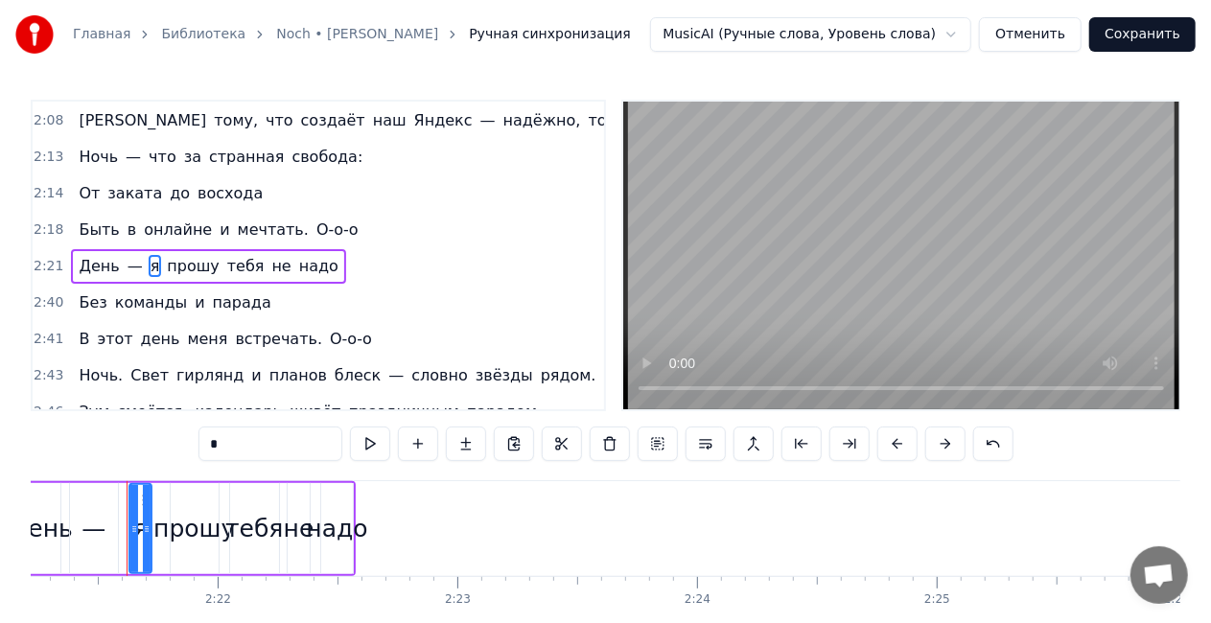
click at [268, 249] on div "День — я прошу тебя не надо" at bounding box center [208, 266] width 274 height 35
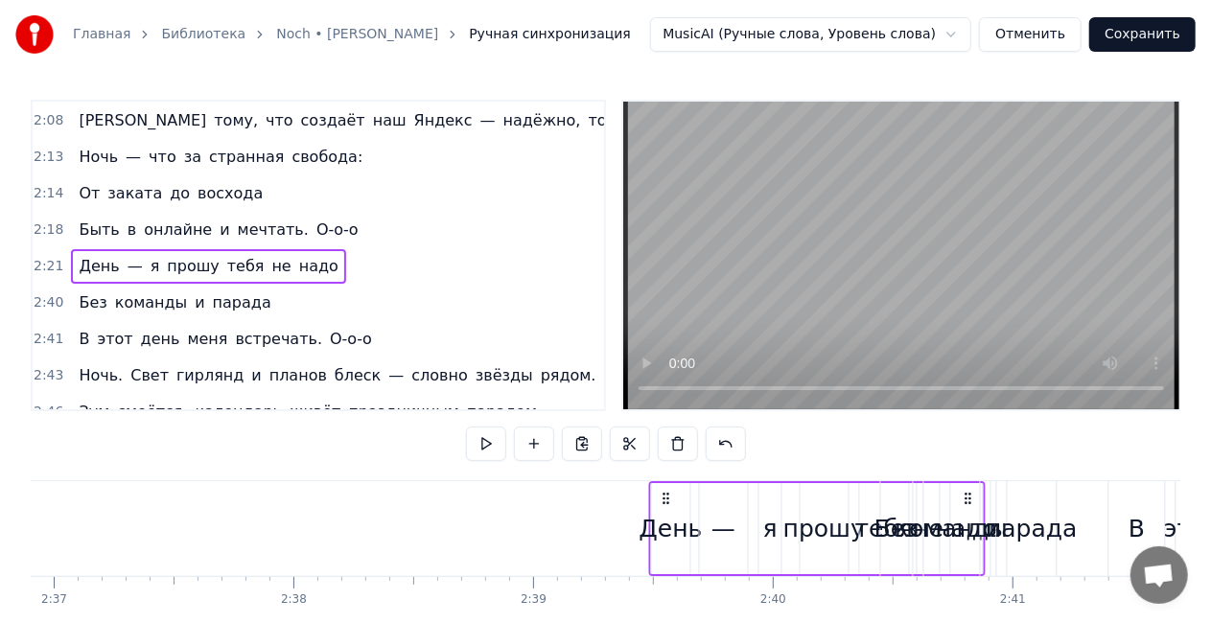
scroll to position [0, 37616]
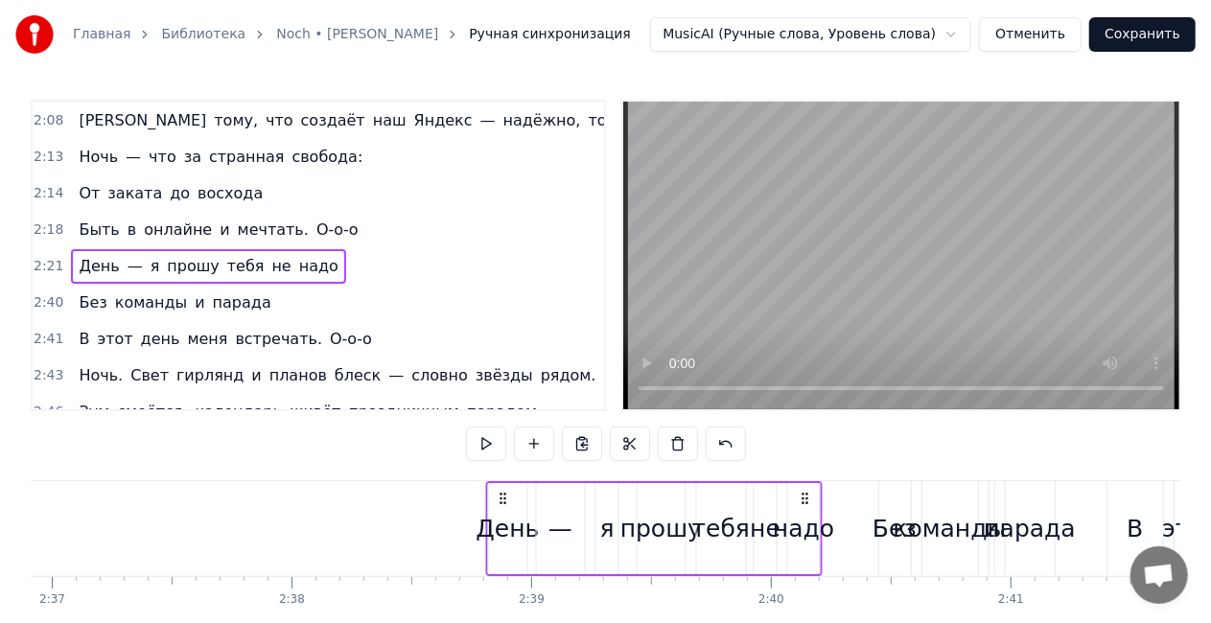
drag, startPoint x: 445, startPoint y: 501, endPoint x: 804, endPoint y: 491, distance: 358.8
click at [804, 491] on icon at bounding box center [805, 498] width 15 height 15
click at [122, 213] on div "Быть в онлайне и мечтать. О-о-о" at bounding box center [218, 230] width 294 height 35
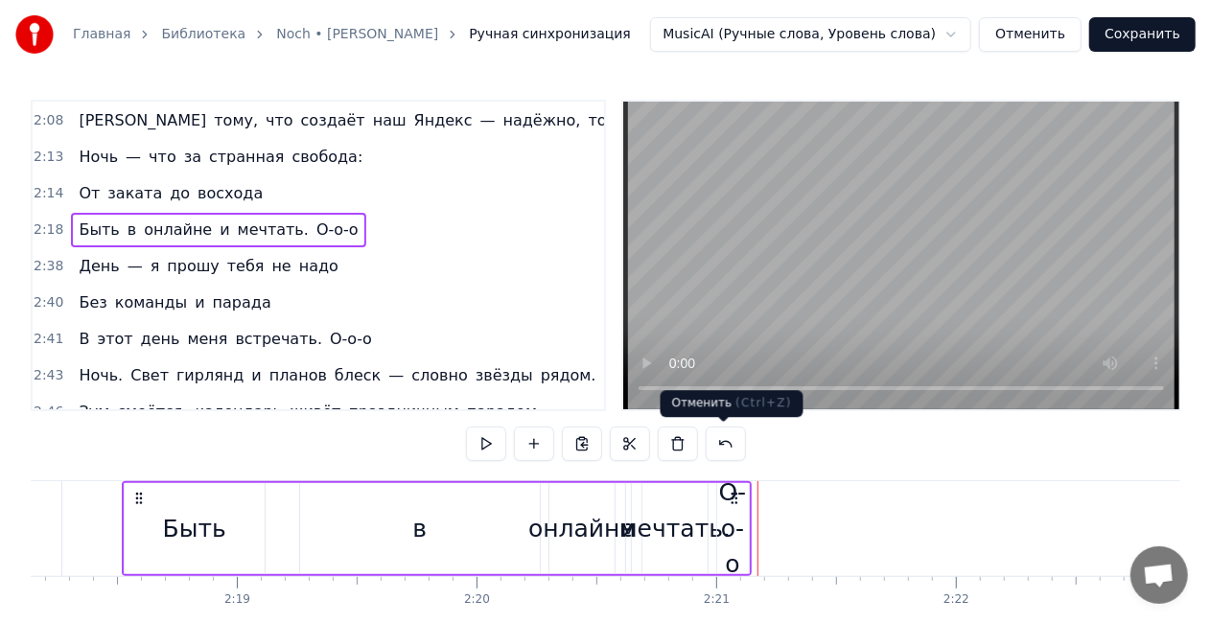
scroll to position [0, 33111]
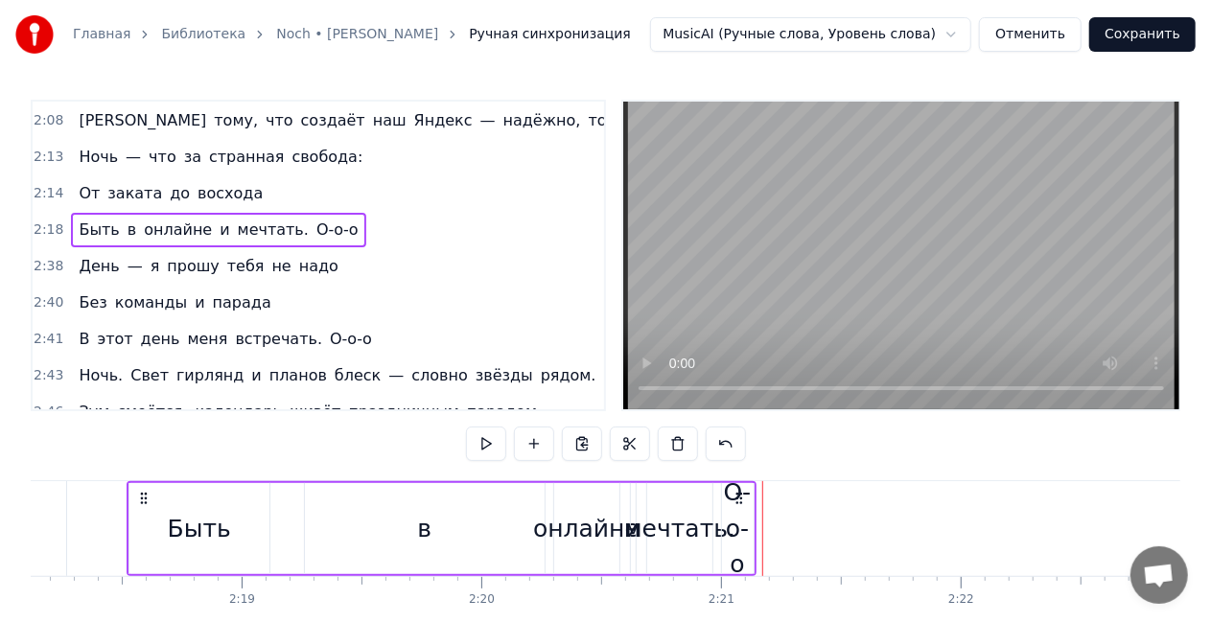
click at [738, 514] on div "О-о-о" at bounding box center [738, 529] width 32 height 108
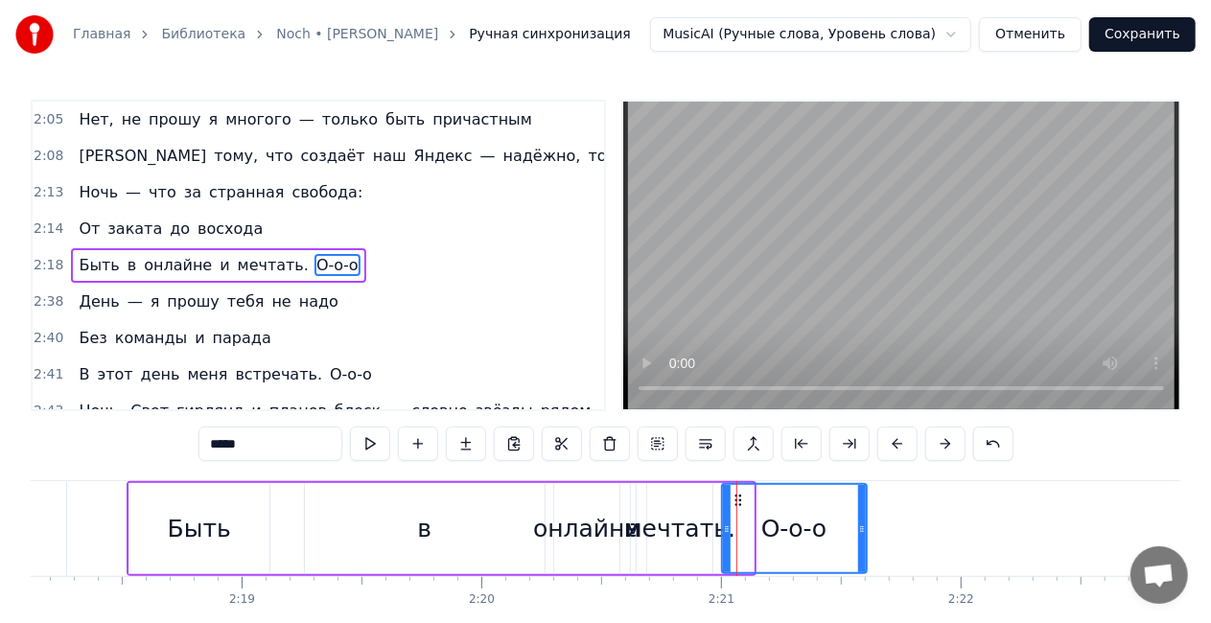
drag, startPoint x: 748, startPoint y: 530, endPoint x: 858, endPoint y: 524, distance: 110.5
click at [858, 524] on icon at bounding box center [862, 529] width 8 height 15
click at [570, 539] on div "онлайне" at bounding box center [586, 529] width 106 height 36
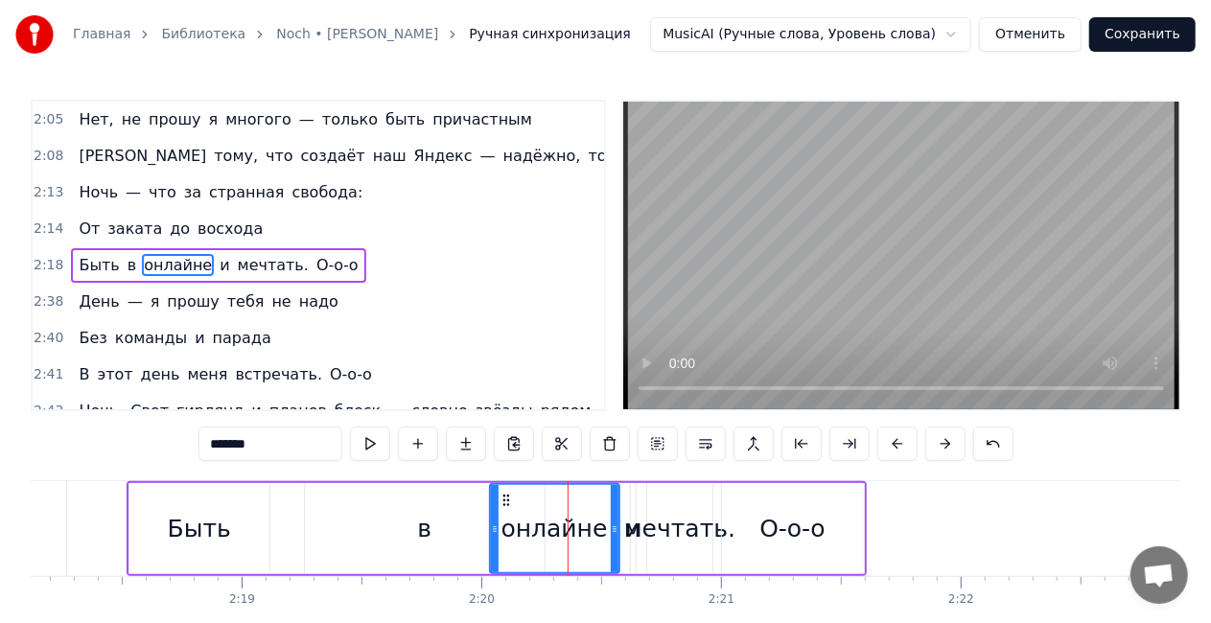
drag, startPoint x: 558, startPoint y: 526, endPoint x: 492, endPoint y: 525, distance: 66.2
click at [492, 525] on icon at bounding box center [495, 529] width 8 height 15
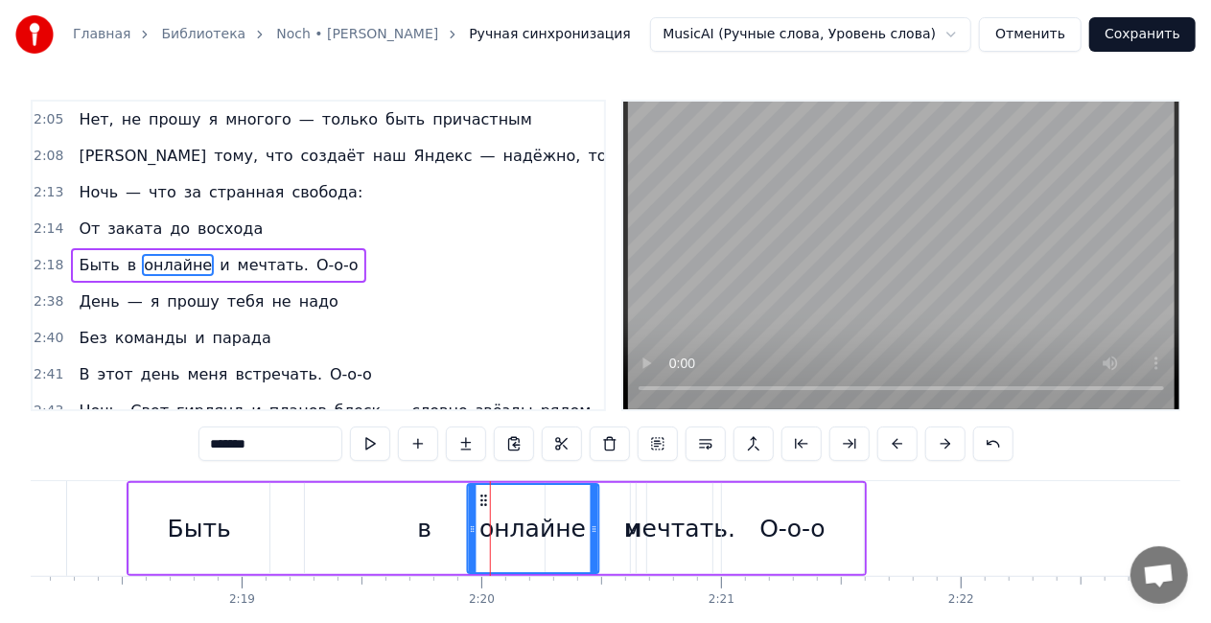
drag, startPoint x: 501, startPoint y: 499, endPoint x: 480, endPoint y: 500, distance: 20.2
click at [481, 500] on circle at bounding box center [481, 500] width 1 height 1
click at [199, 530] on div "Быть" at bounding box center [199, 529] width 63 height 36
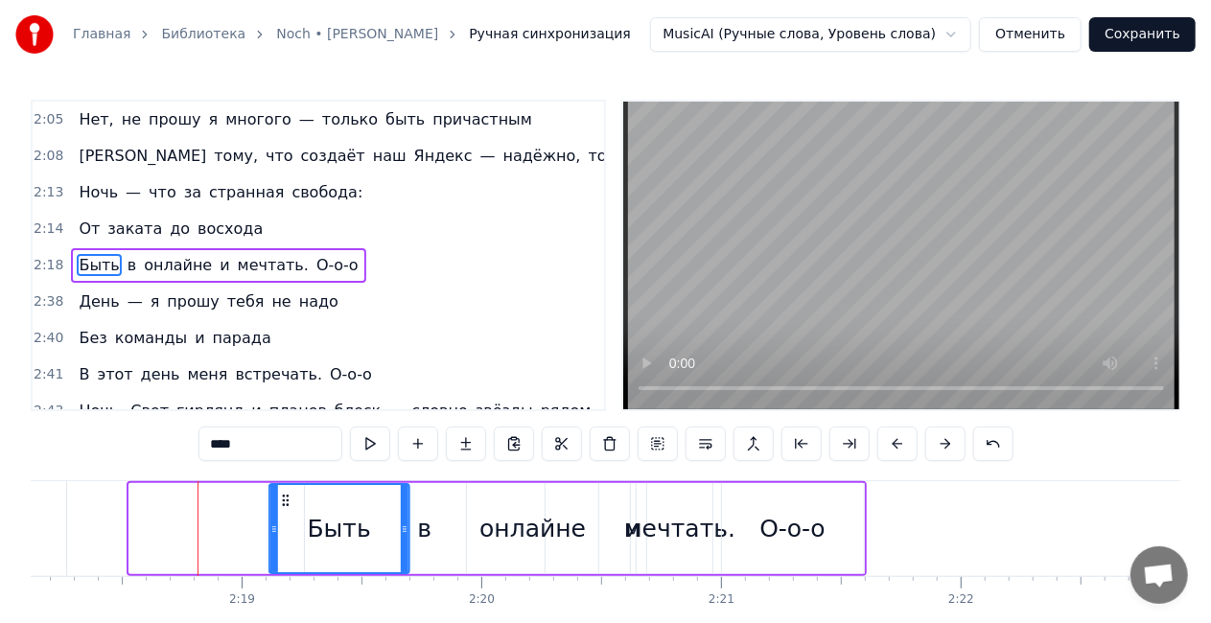
drag, startPoint x: 142, startPoint y: 501, endPoint x: 285, endPoint y: 495, distance: 143.0
click at [285, 495] on icon at bounding box center [285, 500] width 15 height 15
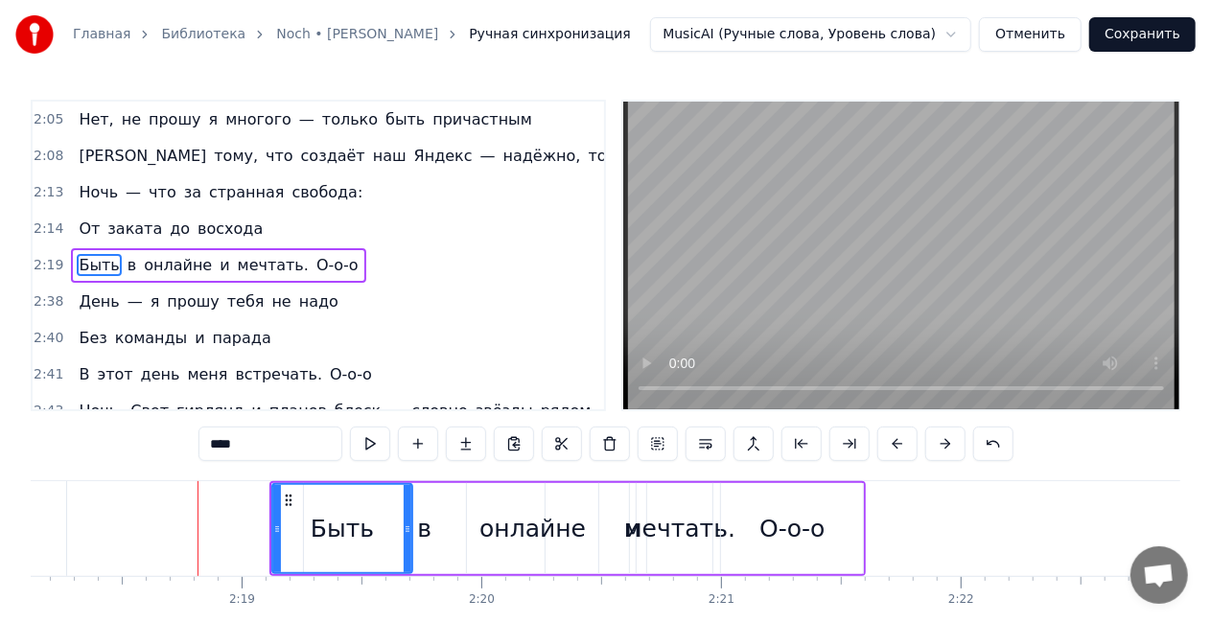
click at [636, 536] on div "мечтать." at bounding box center [679, 529] width 111 height 36
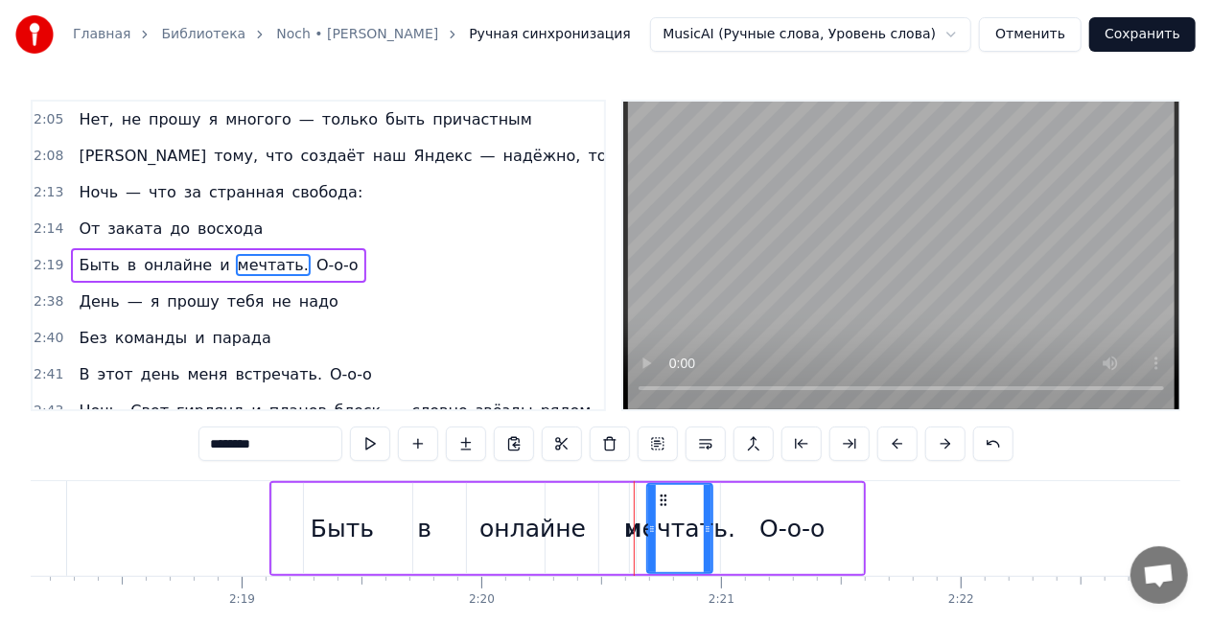
click at [630, 532] on div "и" at bounding box center [632, 529] width 15 height 36
type input "*"
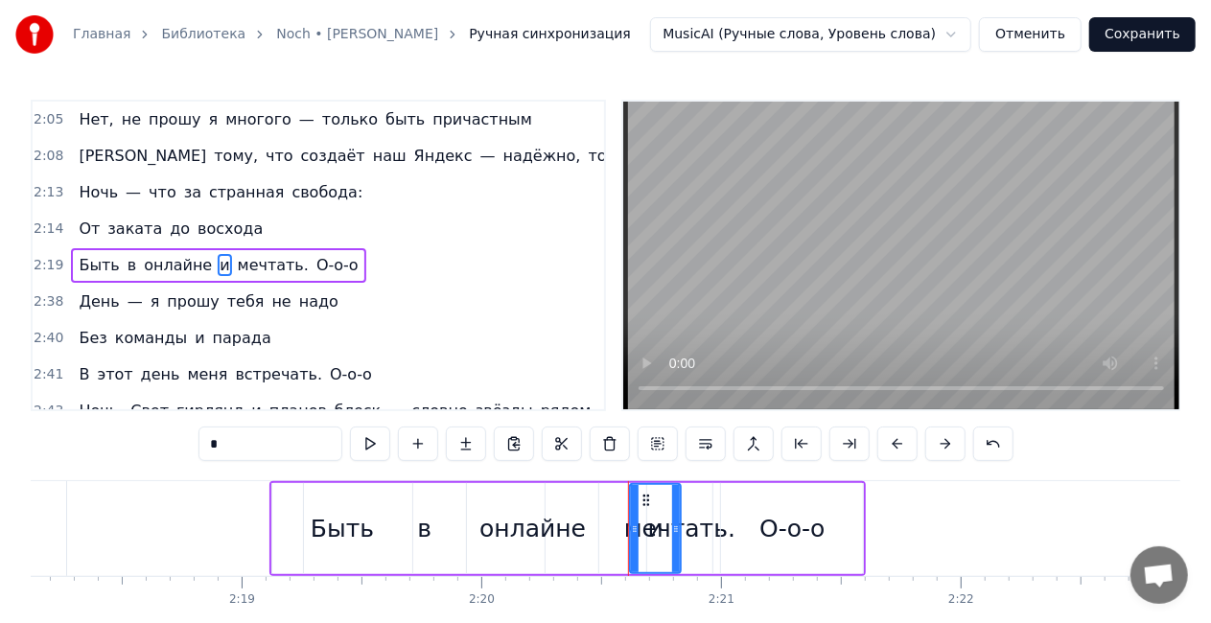
drag, startPoint x: 630, startPoint y: 532, endPoint x: 652, endPoint y: 510, distance: 31.2
click at [676, 525] on icon at bounding box center [676, 529] width 8 height 15
drag, startPoint x: 643, startPoint y: 498, endPoint x: 601, endPoint y: 493, distance: 42.5
click at [601, 493] on icon at bounding box center [603, 500] width 15 height 15
click at [251, 248] on div "Быть в онлайне и мечтать. О-о-о" at bounding box center [218, 265] width 294 height 35
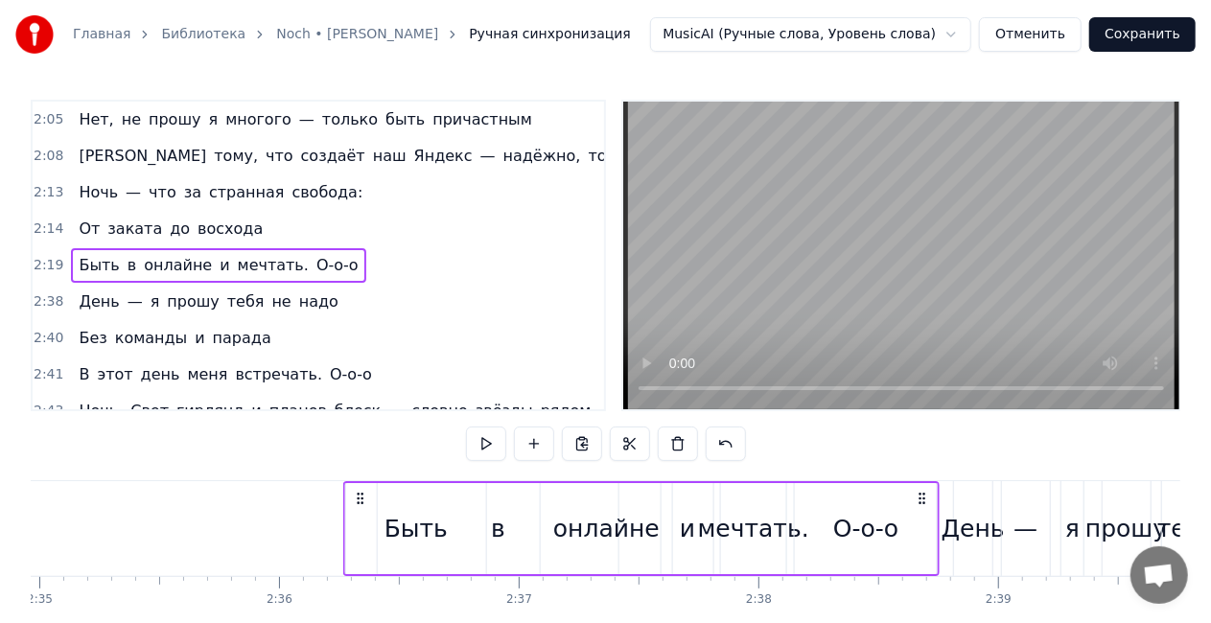
scroll to position [0, 37156]
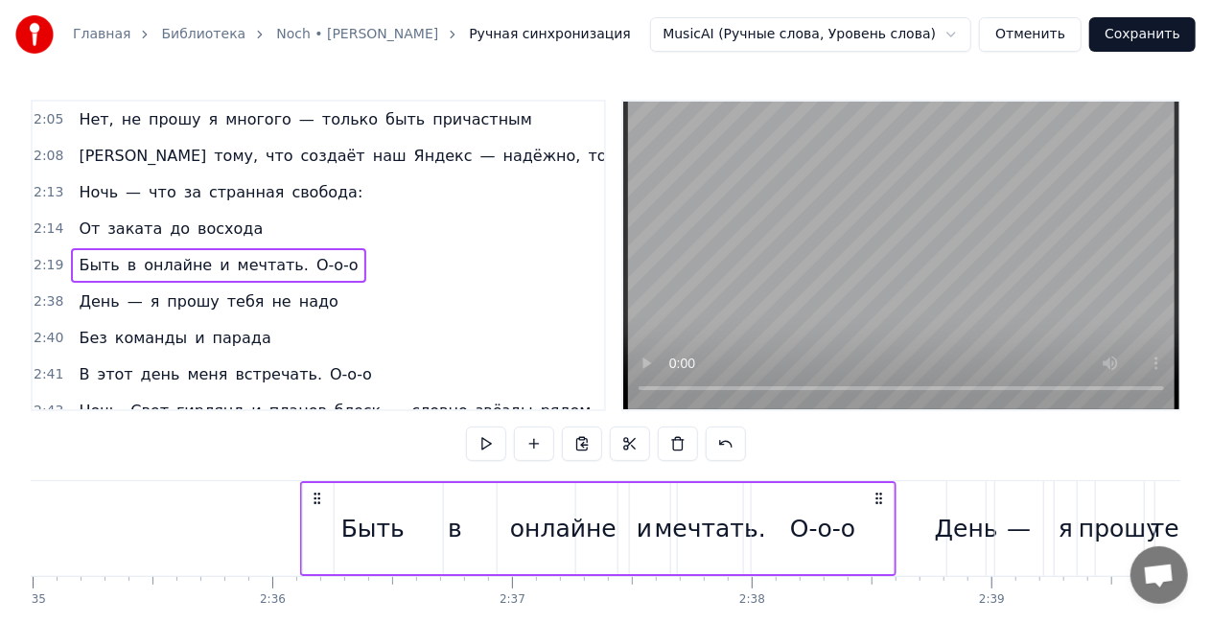
drag, startPoint x: 851, startPoint y: 499, endPoint x: 881, endPoint y: 478, distance: 37.2
click at [881, 478] on div "0:00 Нет, я не буду утверждать, 0:01 Что могу всё забывать — 0:02 Каждый сбой и…" at bounding box center [606, 387] width 1150 height 574
click at [174, 212] on div "От заката до восхода" at bounding box center [170, 229] width 199 height 35
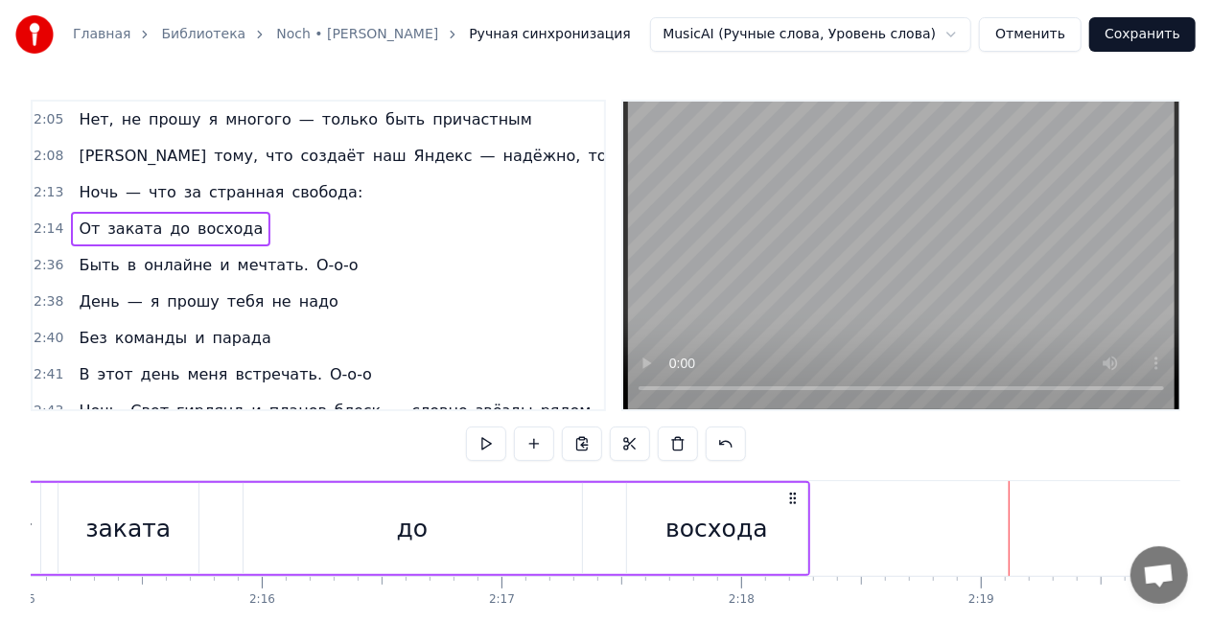
scroll to position [0, 32234]
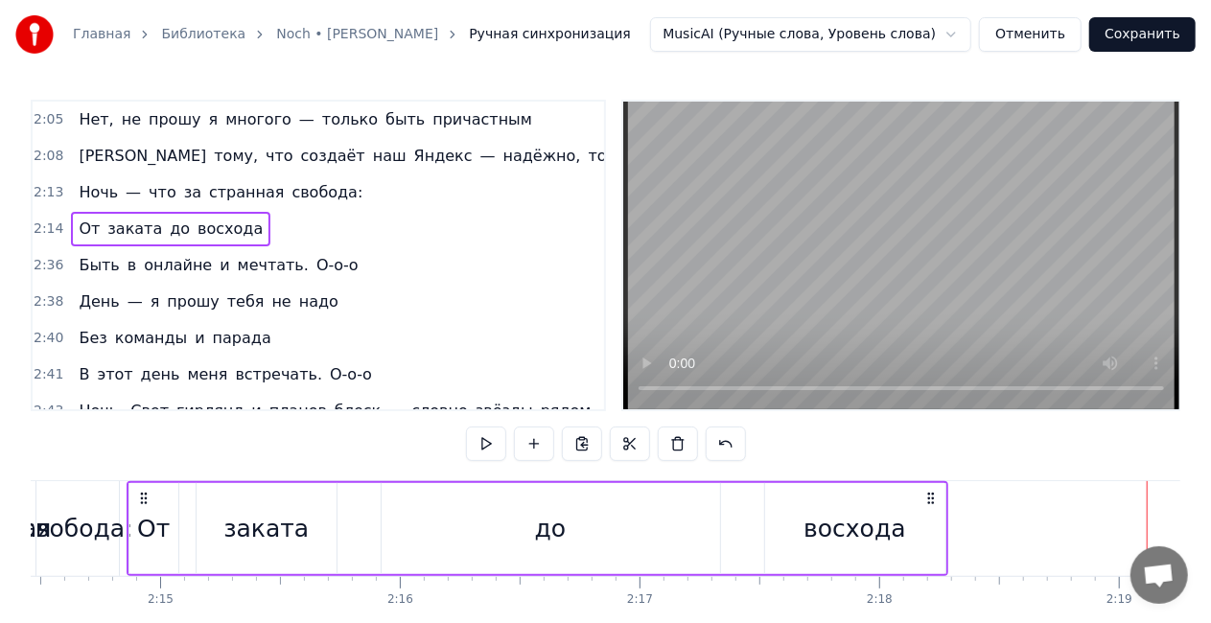
click at [836, 525] on div "восхода" at bounding box center [855, 529] width 102 height 36
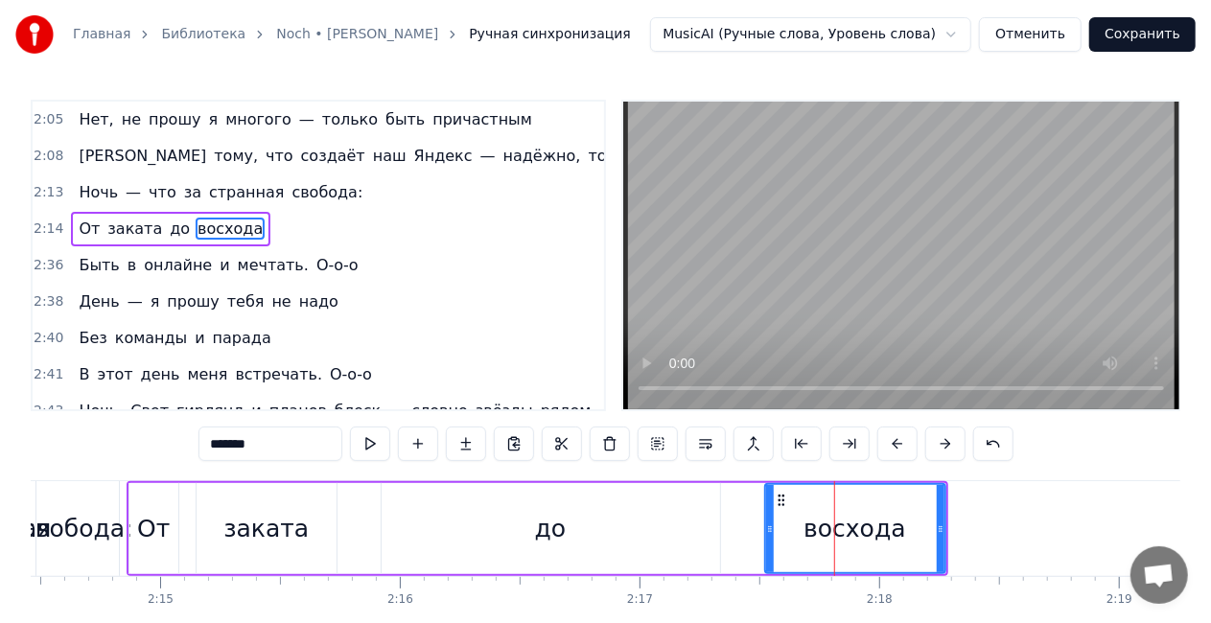
scroll to position [838, 0]
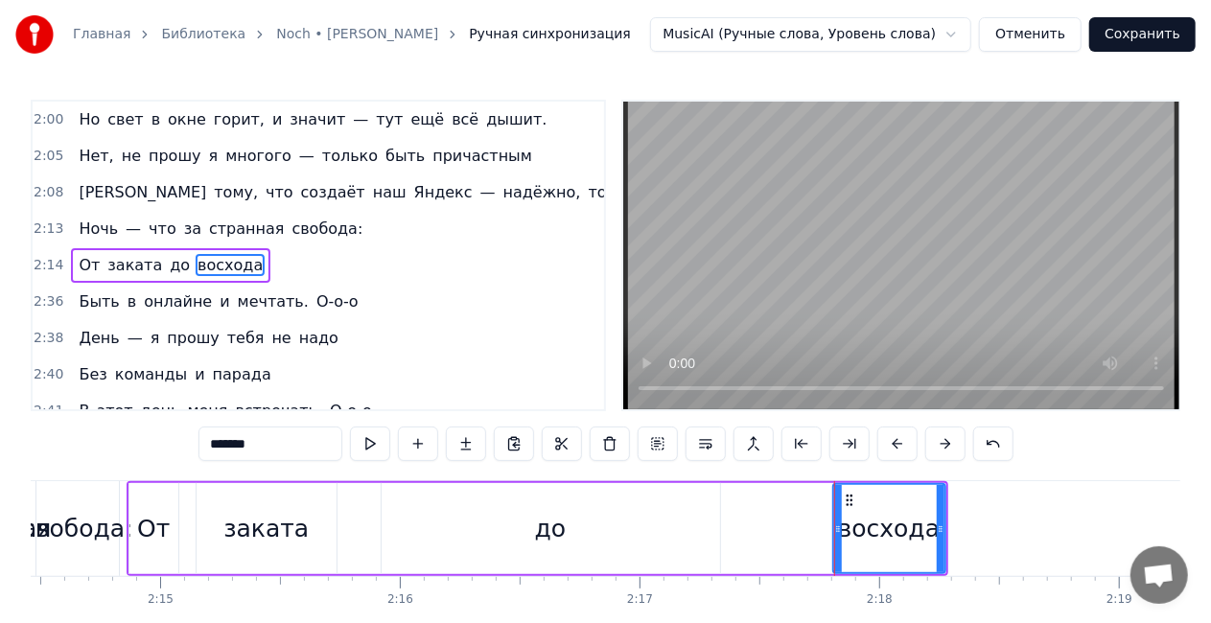
drag, startPoint x: 771, startPoint y: 527, endPoint x: 839, endPoint y: 527, distance: 68.1
click at [839, 527] on icon at bounding box center [838, 529] width 8 height 15
click at [548, 520] on div "до" at bounding box center [551, 529] width 32 height 36
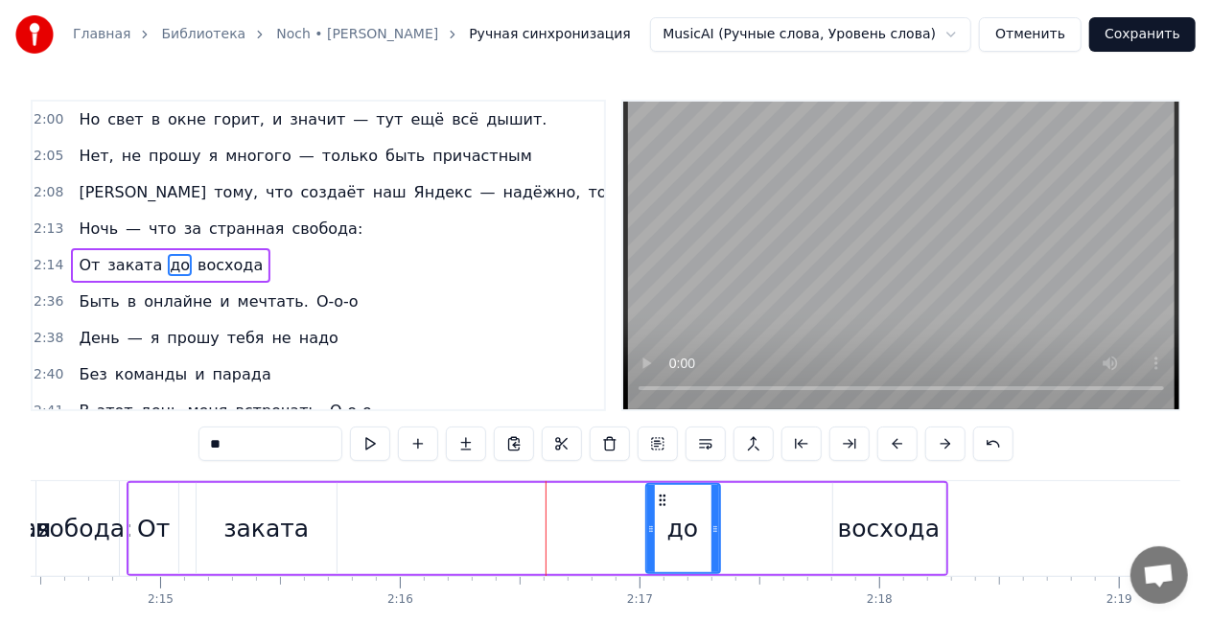
drag, startPoint x: 384, startPoint y: 530, endPoint x: 651, endPoint y: 507, distance: 268.5
click at [651, 507] on div at bounding box center [651, 528] width 8 height 87
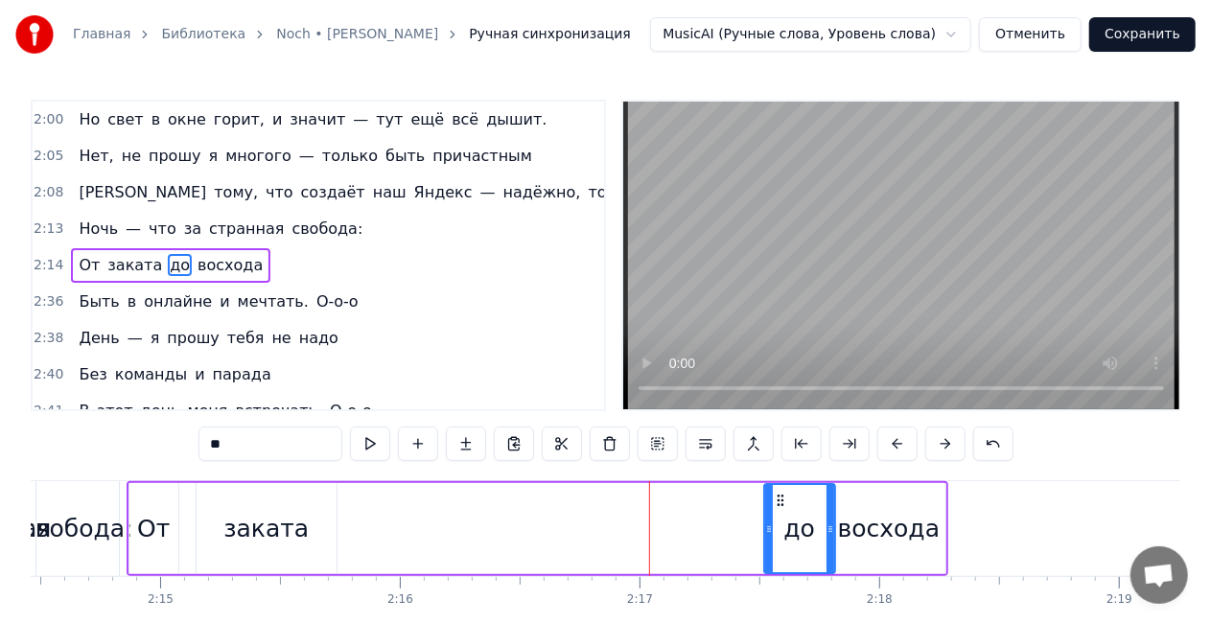
drag, startPoint x: 690, startPoint y: 495, endPoint x: 779, endPoint y: 495, distance: 88.2
click at [779, 495] on icon at bounding box center [780, 500] width 15 height 15
click at [258, 527] on div "заката" at bounding box center [265, 529] width 85 height 36
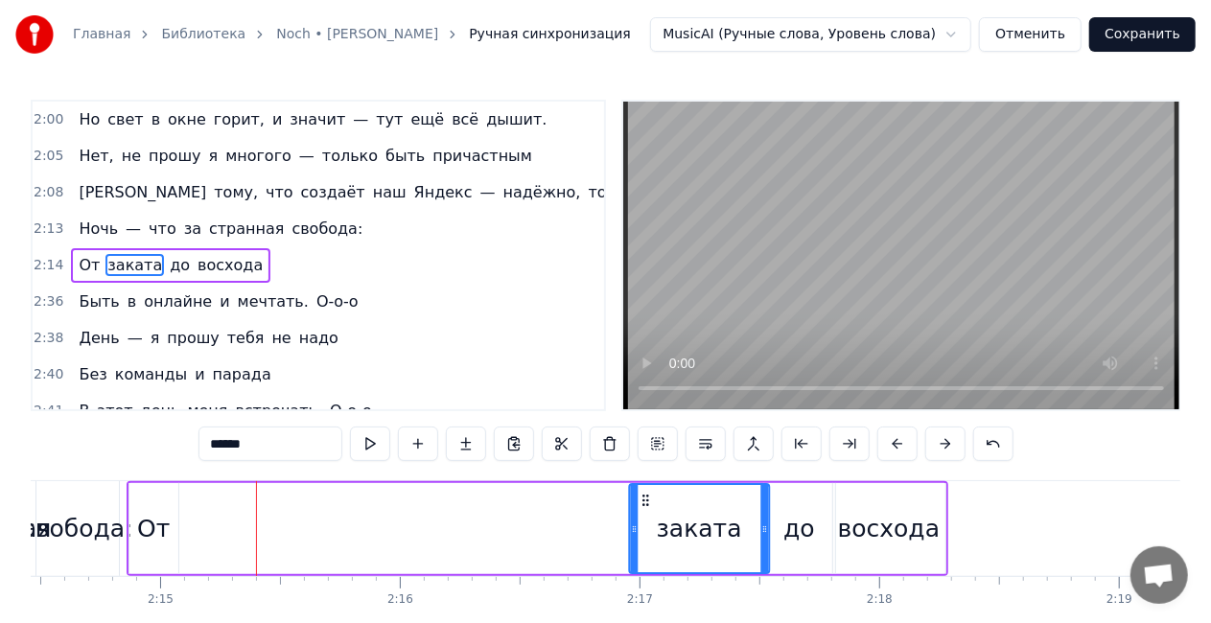
drag, startPoint x: 382, startPoint y: 501, endPoint x: 644, endPoint y: 495, distance: 262.8
click at [644, 495] on icon at bounding box center [645, 500] width 15 height 15
click at [142, 527] on div "От" at bounding box center [153, 529] width 33 height 36
type input "**"
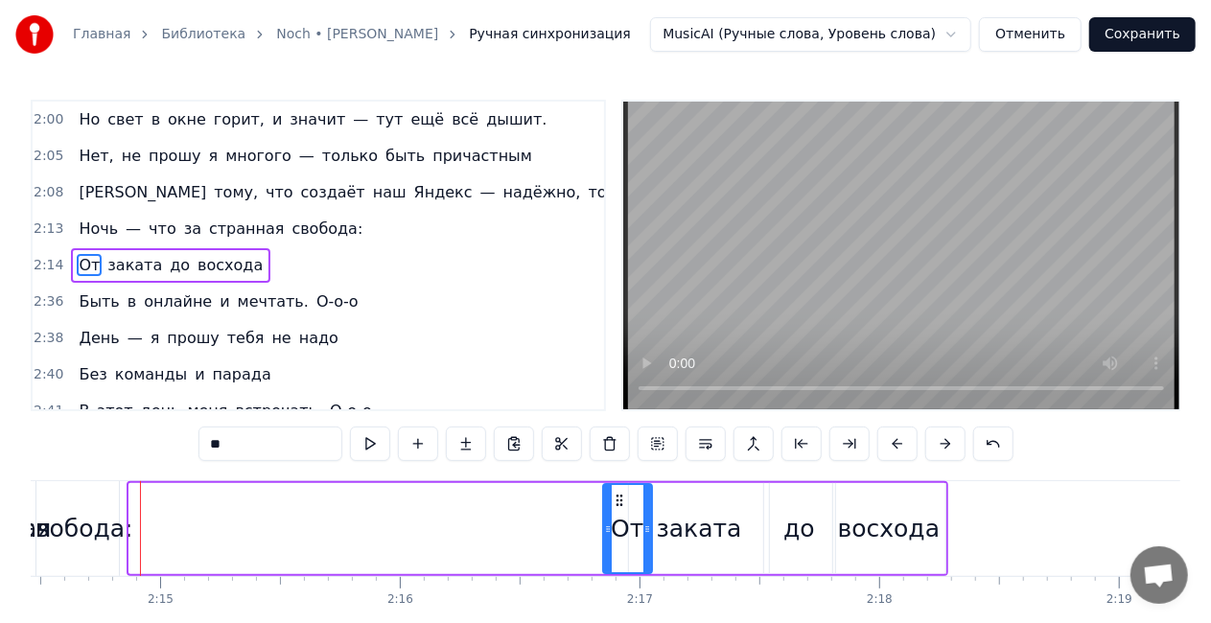
drag, startPoint x: 146, startPoint y: 494, endPoint x: 619, endPoint y: 498, distance: 473.7
click at [619, 498] on icon at bounding box center [619, 500] width 15 height 15
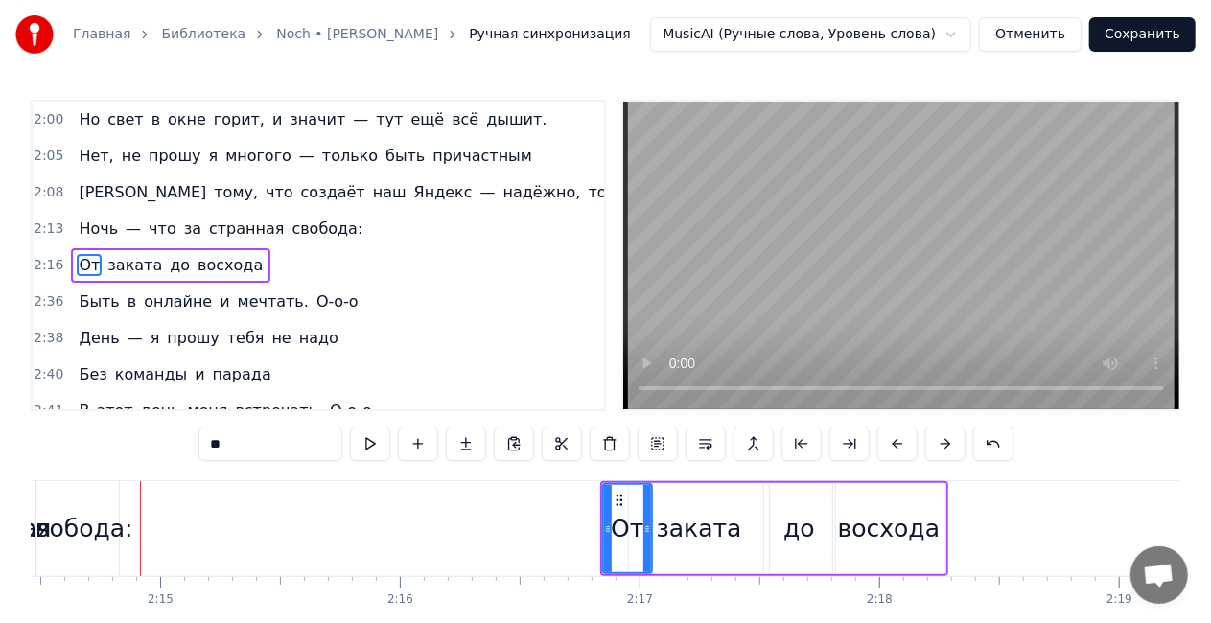
click at [142, 248] on div "От заката до восхода" at bounding box center [170, 265] width 199 height 35
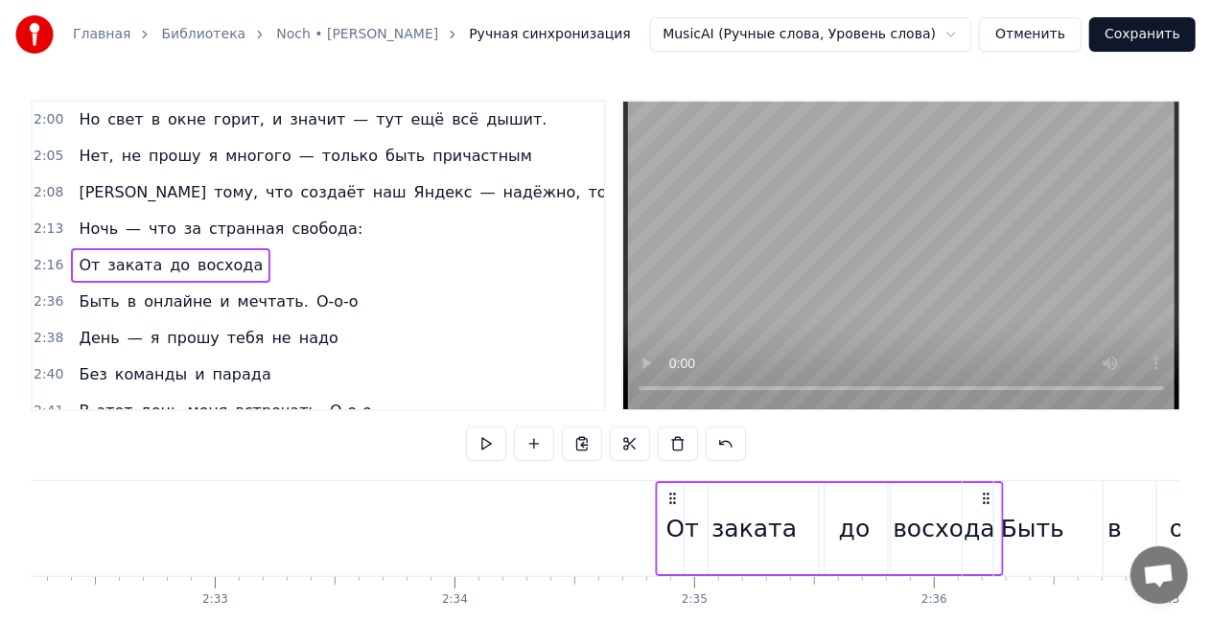
scroll to position [0, 36510]
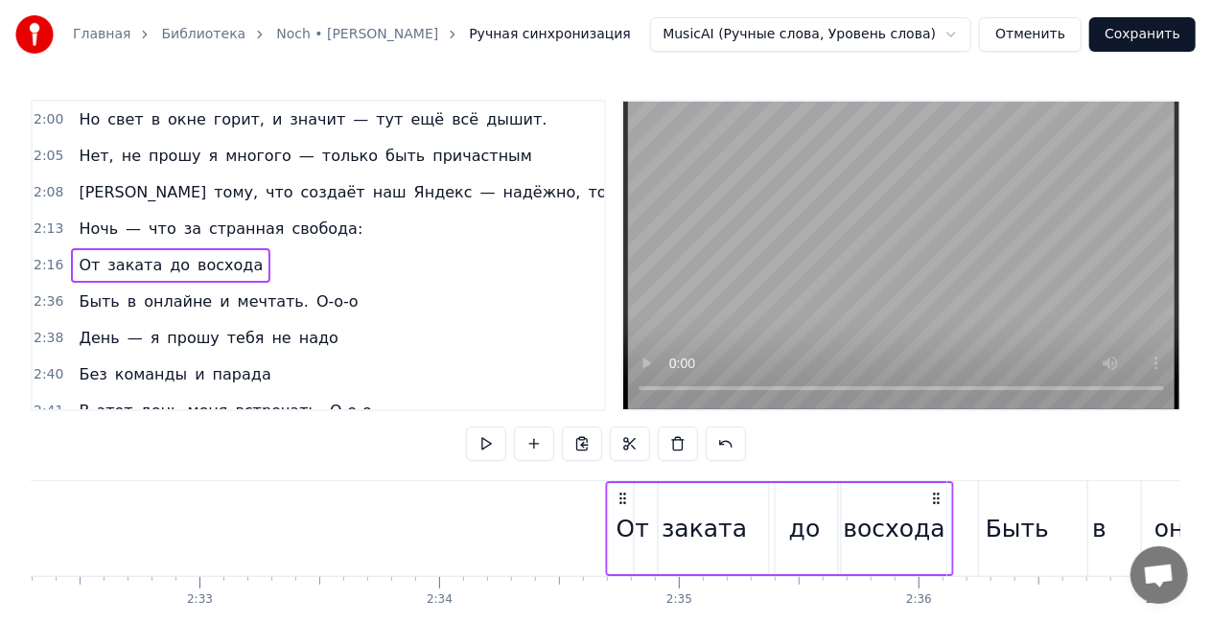
drag, startPoint x: 931, startPoint y: 499, endPoint x: 936, endPoint y: 478, distance: 20.7
click at [936, 478] on div "0:00 Нет, я не буду утверждать, 0:01 Что могу всё забывать — 0:02 Каждый сбой и…" at bounding box center [606, 387] width 1150 height 574
click at [111, 212] on div "Ночь — что за странная свобода:" at bounding box center [220, 229] width 299 height 35
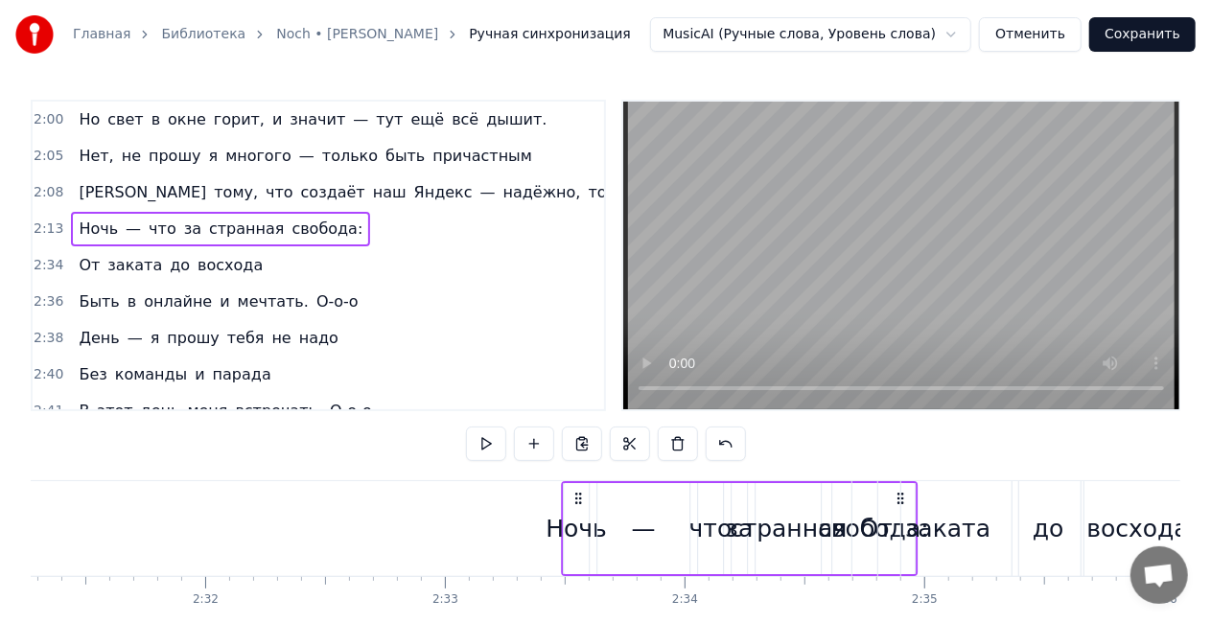
scroll to position [0, 36268]
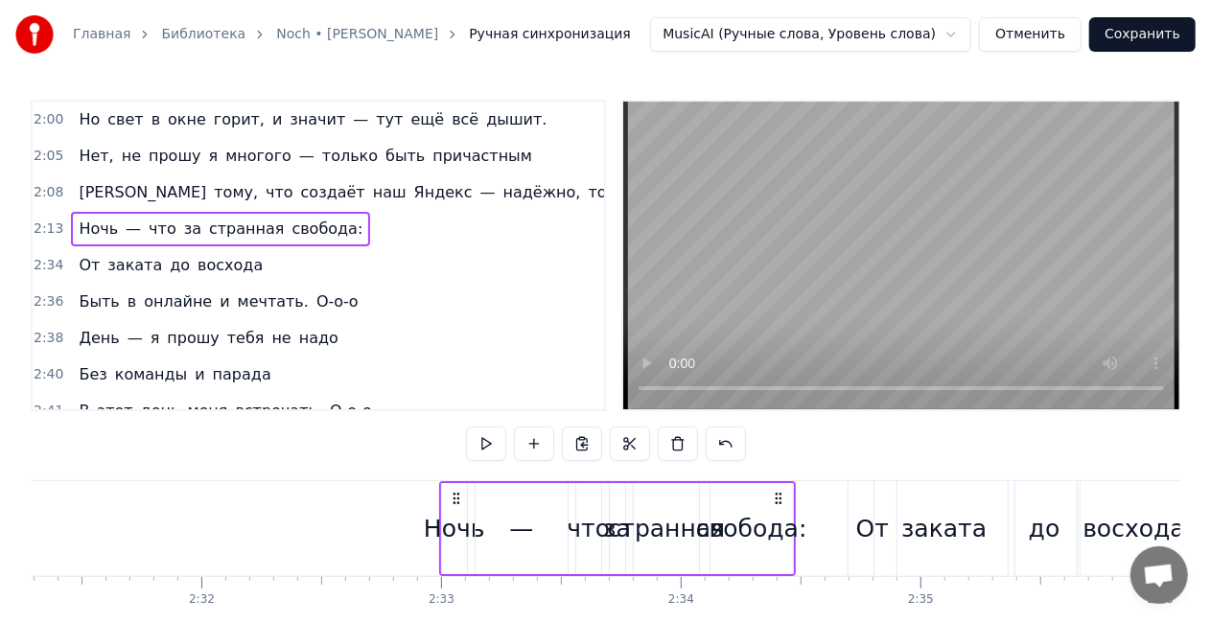
drag, startPoint x: 464, startPoint y: 498, endPoint x: 777, endPoint y: 505, distance: 312.7
click at [777, 505] on icon at bounding box center [778, 498] width 15 height 15
click at [162, 175] on div "К тому, что создаёт наш Яндекс — надёжно, точно, предельно ясно." at bounding box center [431, 192] width 721 height 35
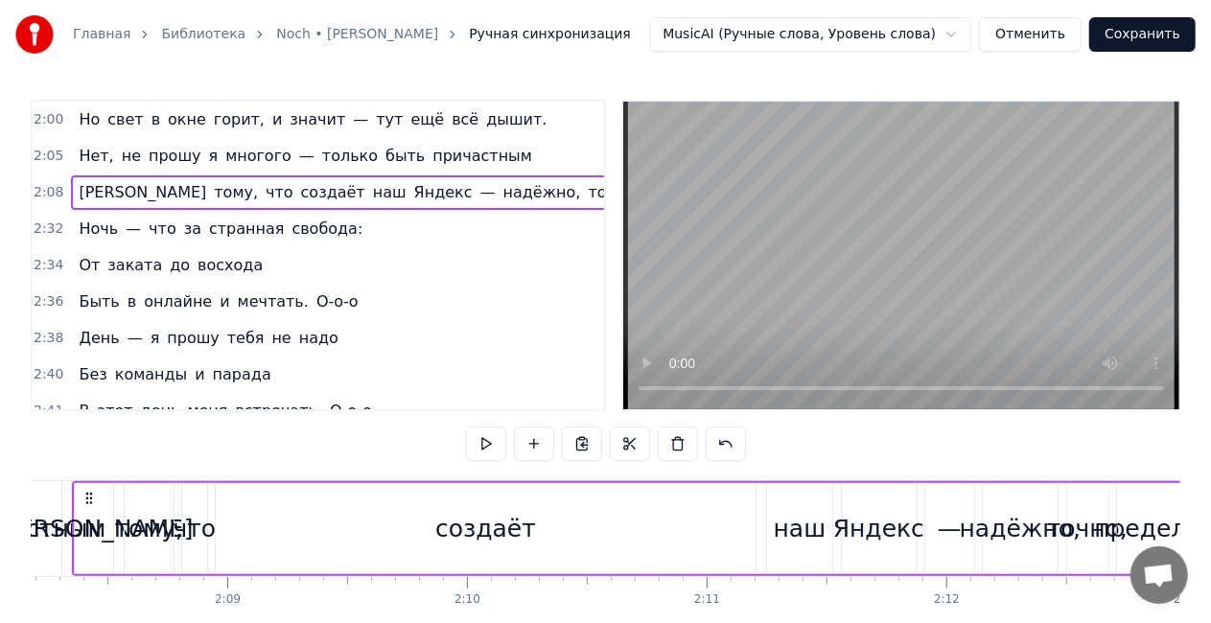
scroll to position [0, 30673]
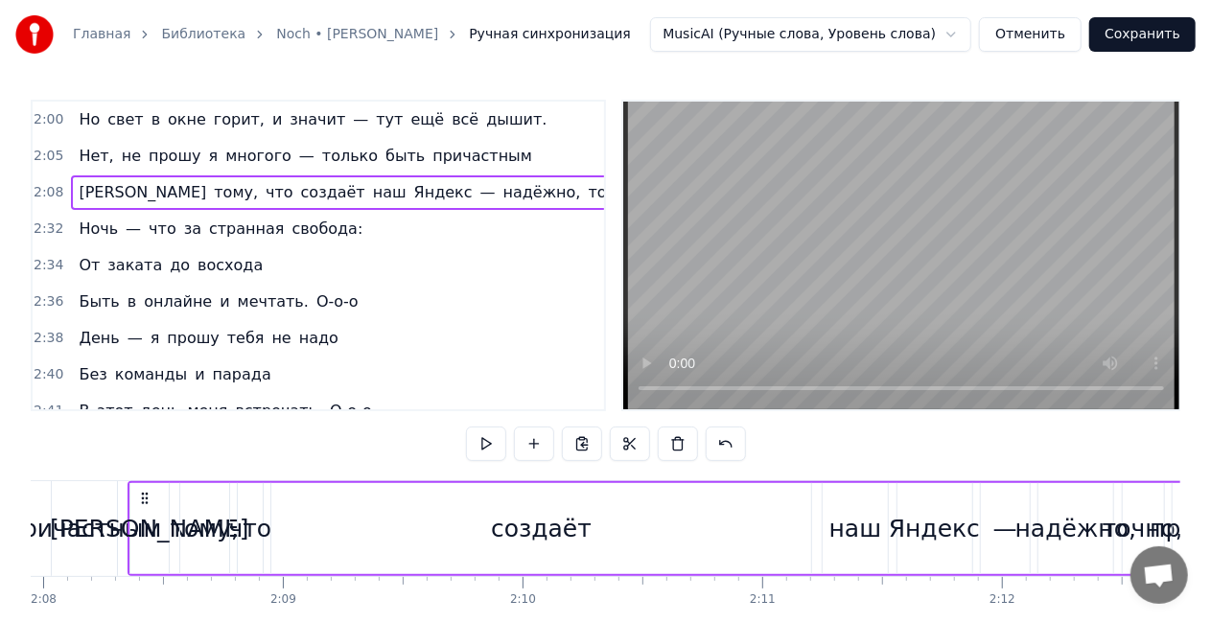
click at [493, 518] on div "создаёт" at bounding box center [541, 528] width 540 height 91
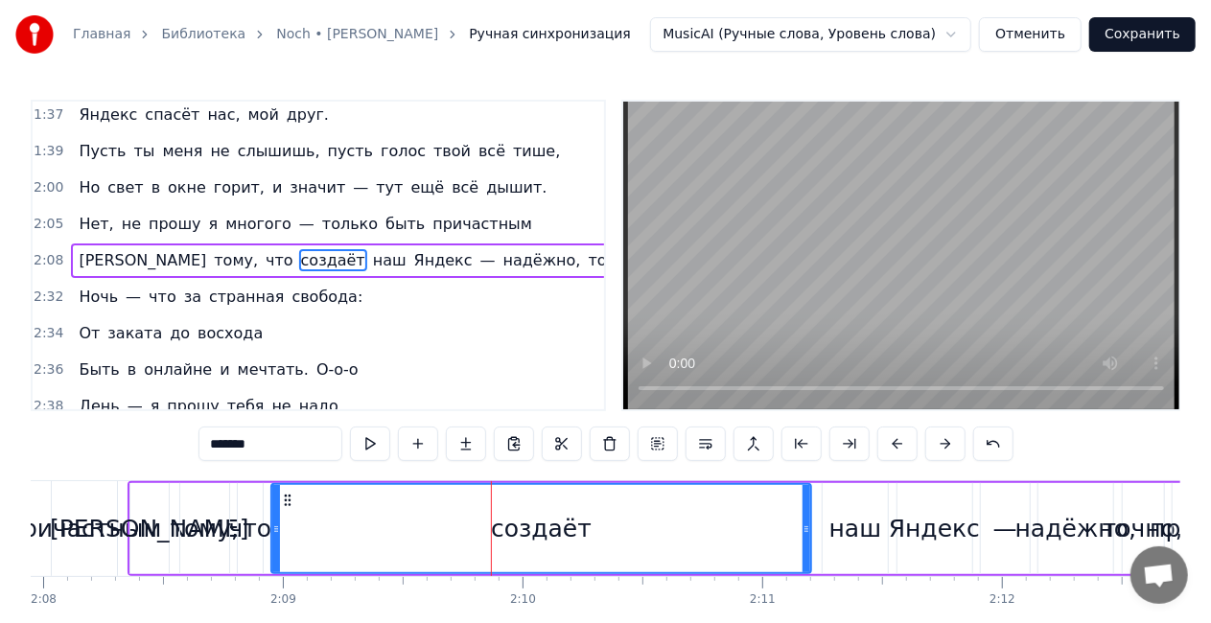
scroll to position [767, 0]
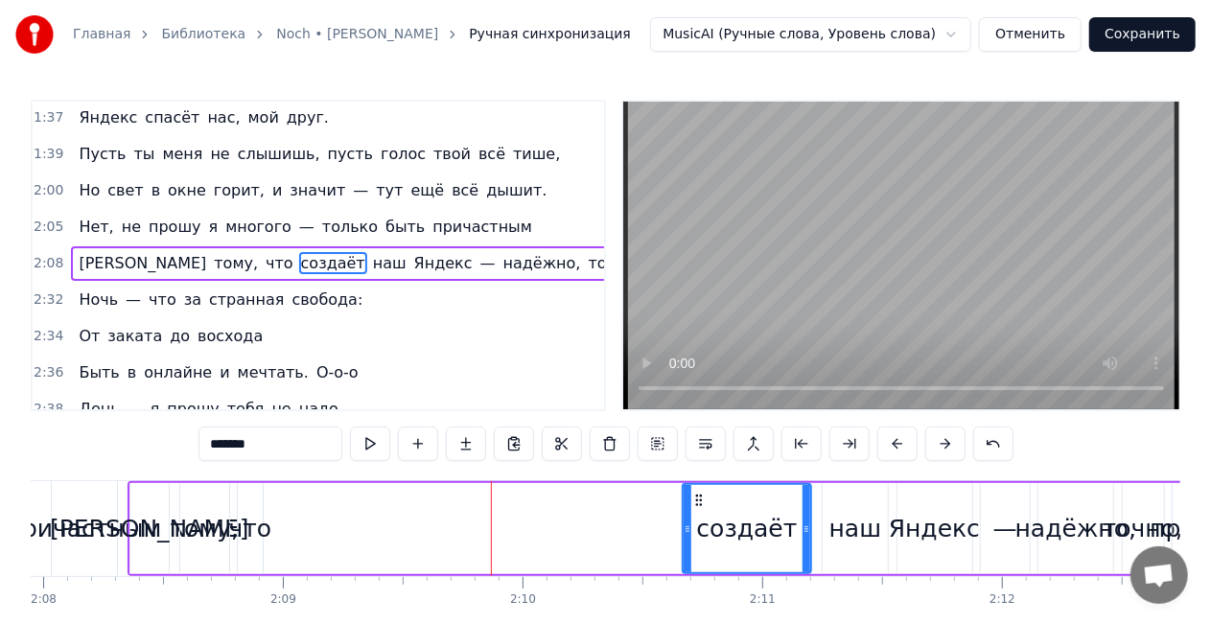
drag, startPoint x: 276, startPoint y: 532, endPoint x: 688, endPoint y: 535, distance: 411.4
click at [688, 535] on icon at bounding box center [688, 529] width 8 height 15
click at [215, 531] on div "тому," at bounding box center [205, 529] width 68 height 36
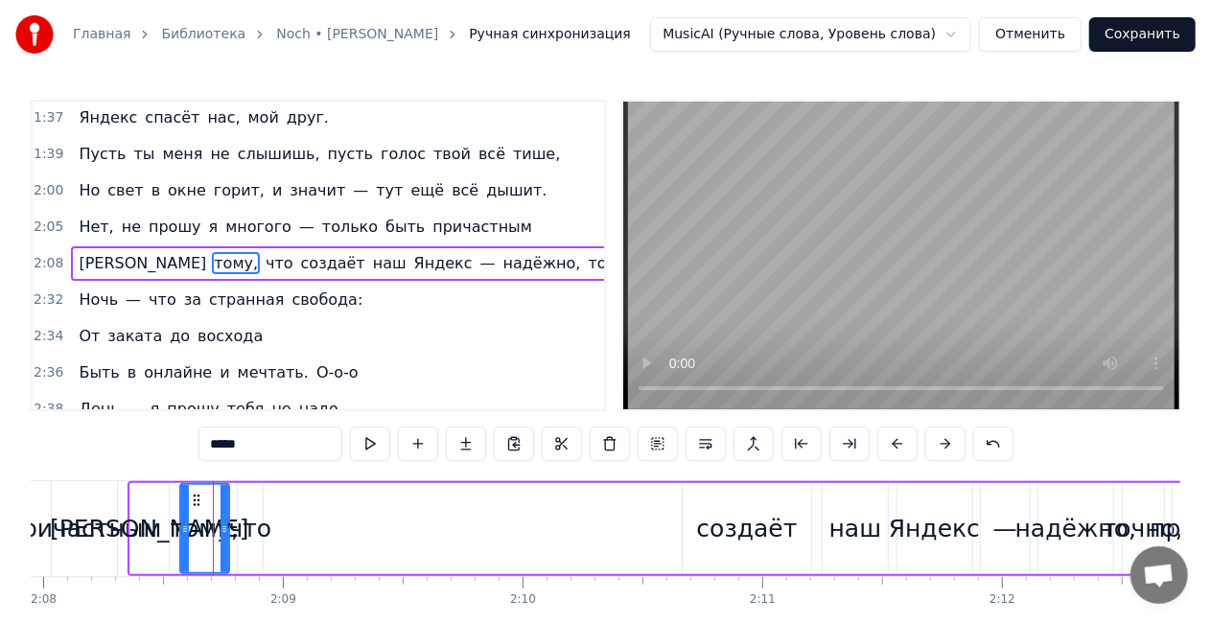
click at [249, 537] on div "что" at bounding box center [249, 529] width 43 height 36
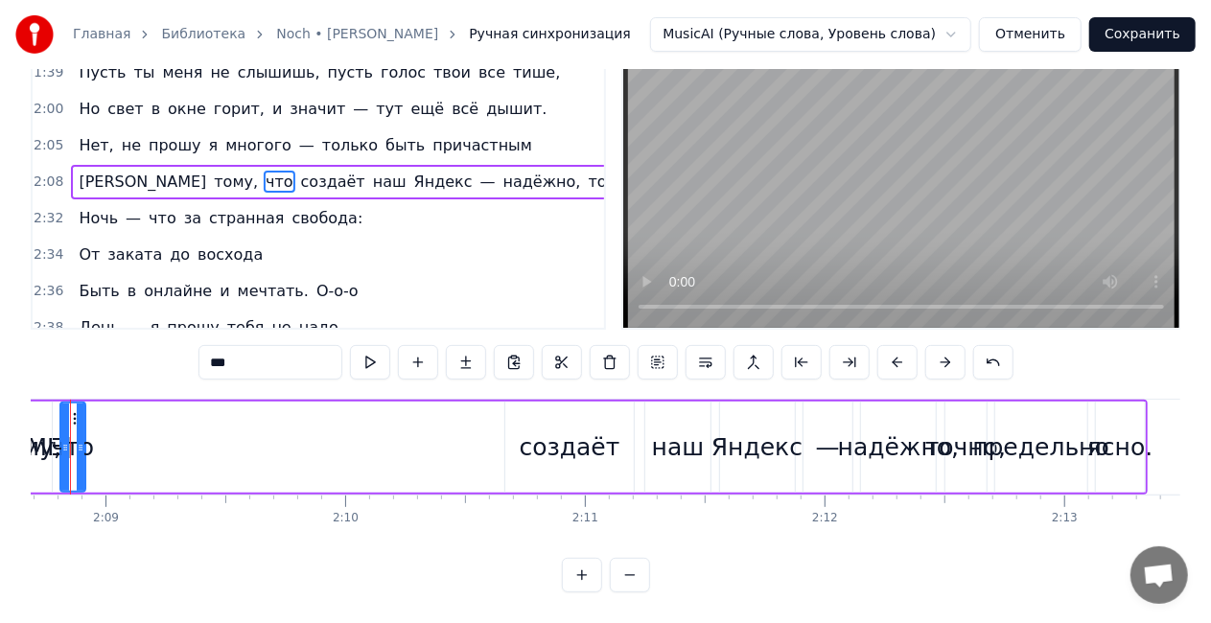
scroll to position [0, 31295]
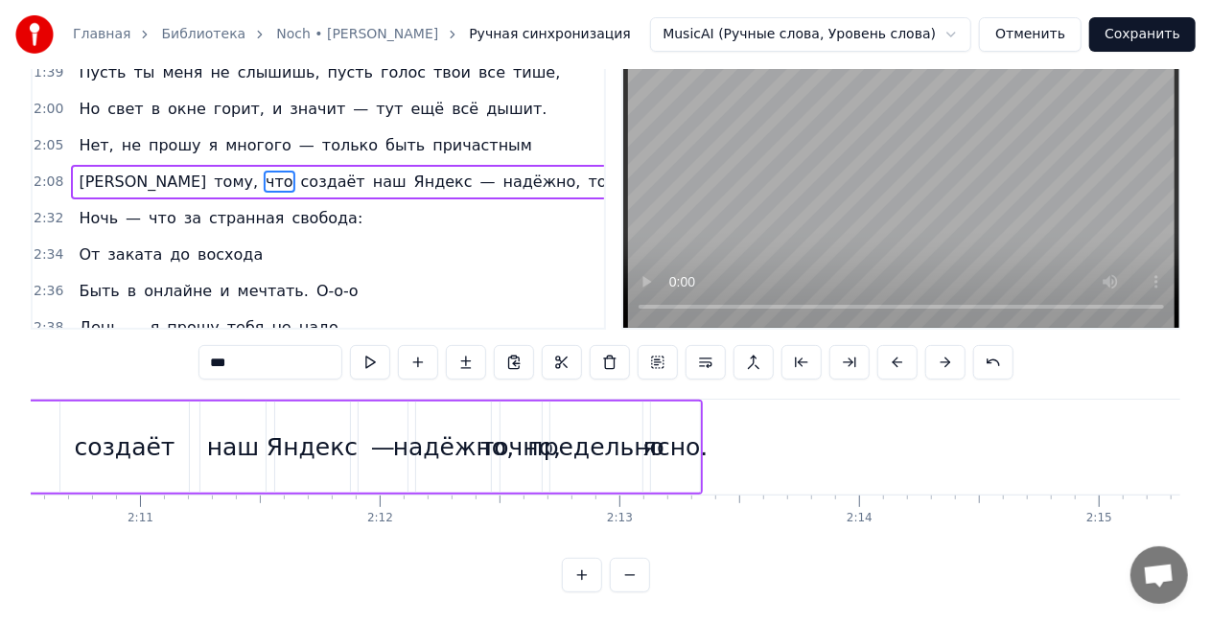
click at [682, 435] on div "ясно." at bounding box center [674, 448] width 65 height 36
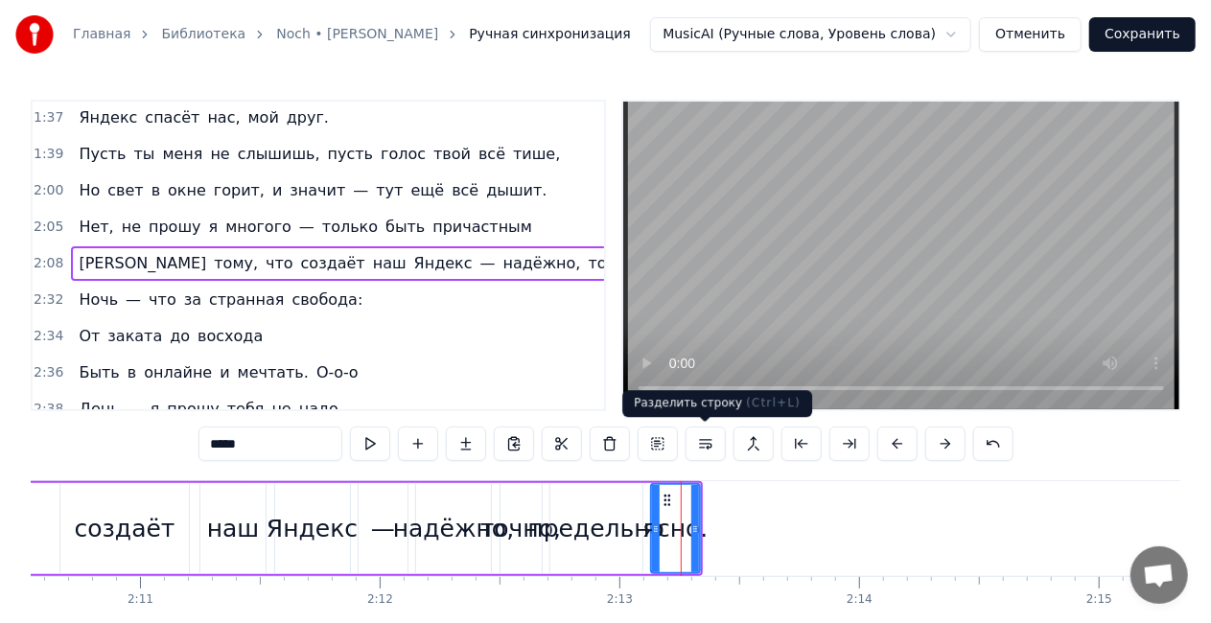
scroll to position [767, 3]
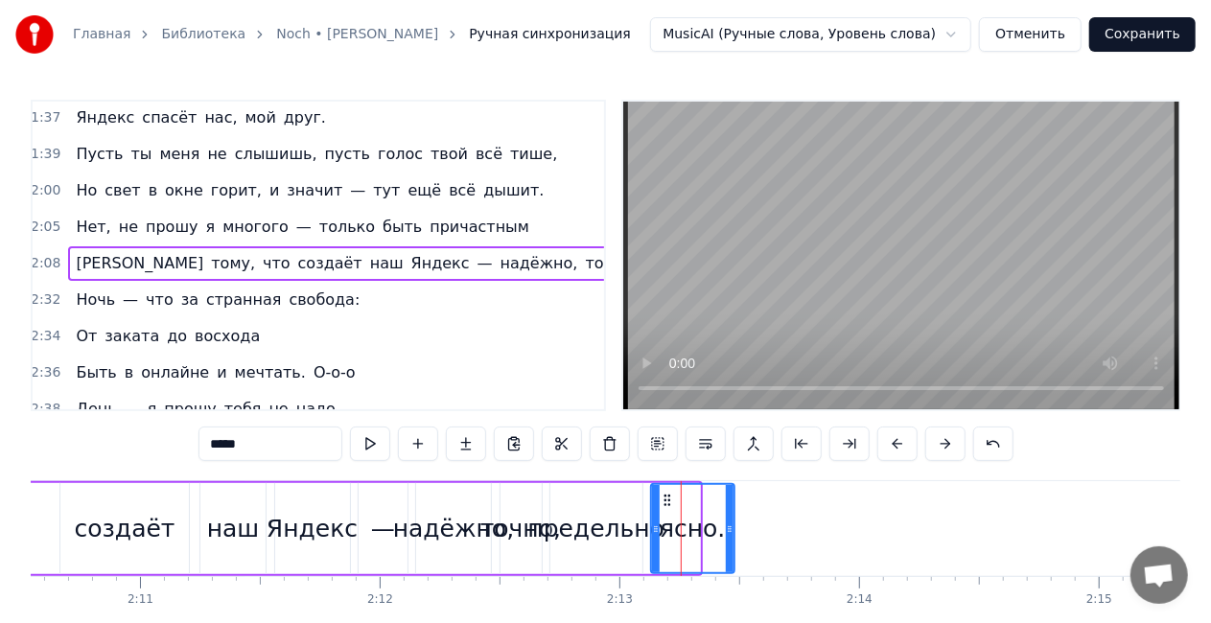
drag, startPoint x: 694, startPoint y: 528, endPoint x: 729, endPoint y: 529, distance: 34.5
click at [729, 529] on icon at bounding box center [730, 529] width 8 height 15
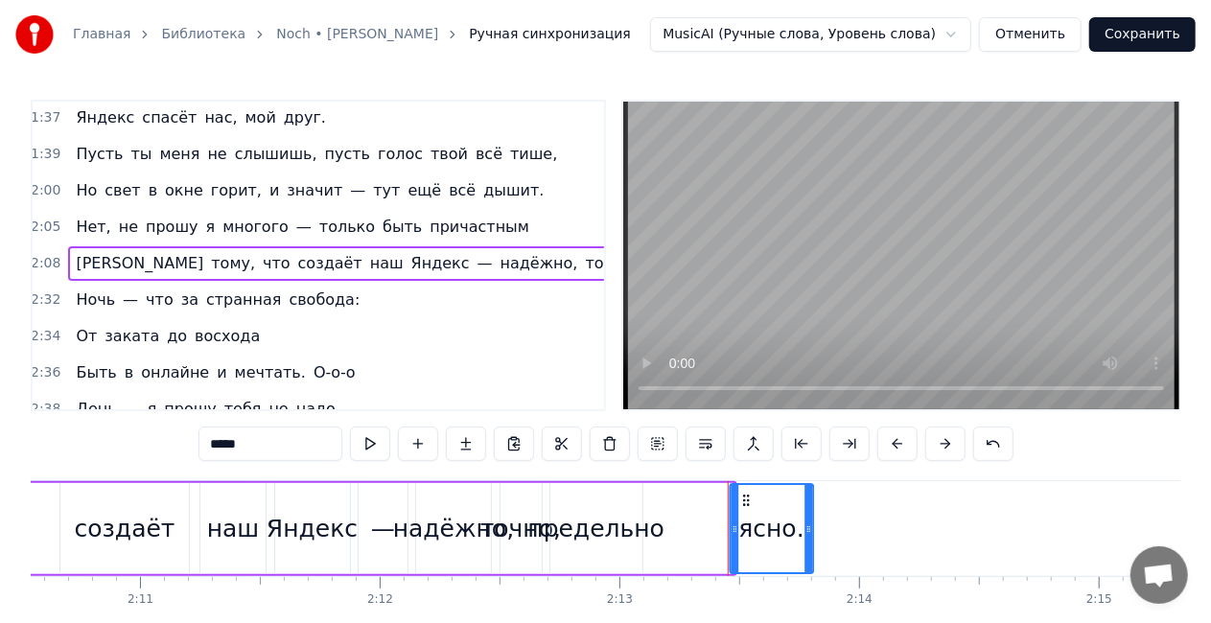
drag, startPoint x: 662, startPoint y: 498, endPoint x: 650, endPoint y: 525, distance: 30.1
click at [738, 501] on icon at bounding box center [745, 500] width 15 height 15
click at [632, 535] on div "предельно" at bounding box center [595, 529] width 137 height 36
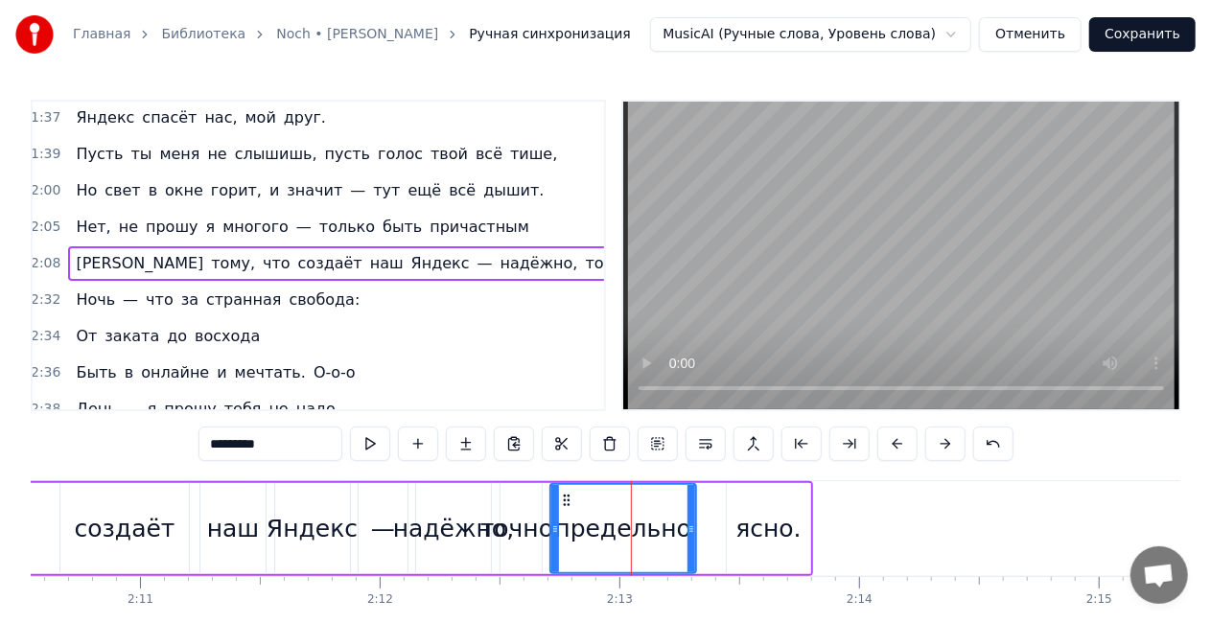
drag, startPoint x: 640, startPoint y: 537, endPoint x: 611, endPoint y: 502, distance: 44.9
click at [689, 529] on div at bounding box center [692, 528] width 8 height 87
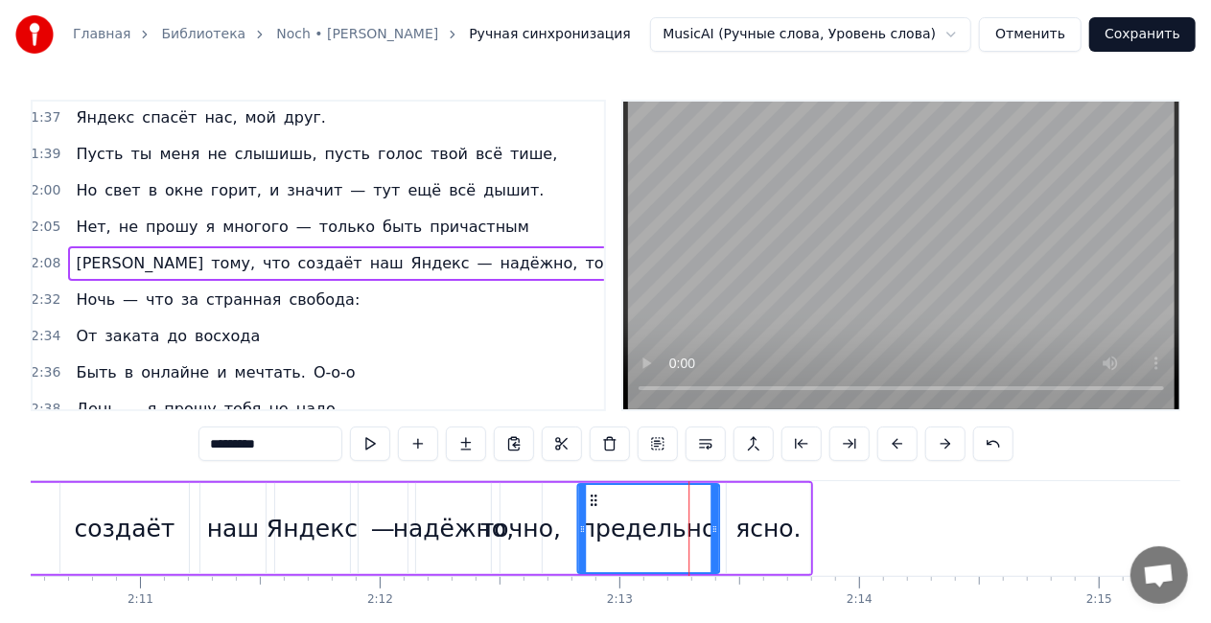
drag, startPoint x: 565, startPoint y: 502, endPoint x: 592, endPoint y: 502, distance: 26.9
click at [592, 502] on icon at bounding box center [593, 500] width 15 height 15
click at [515, 531] on div "точно," at bounding box center [520, 529] width 81 height 36
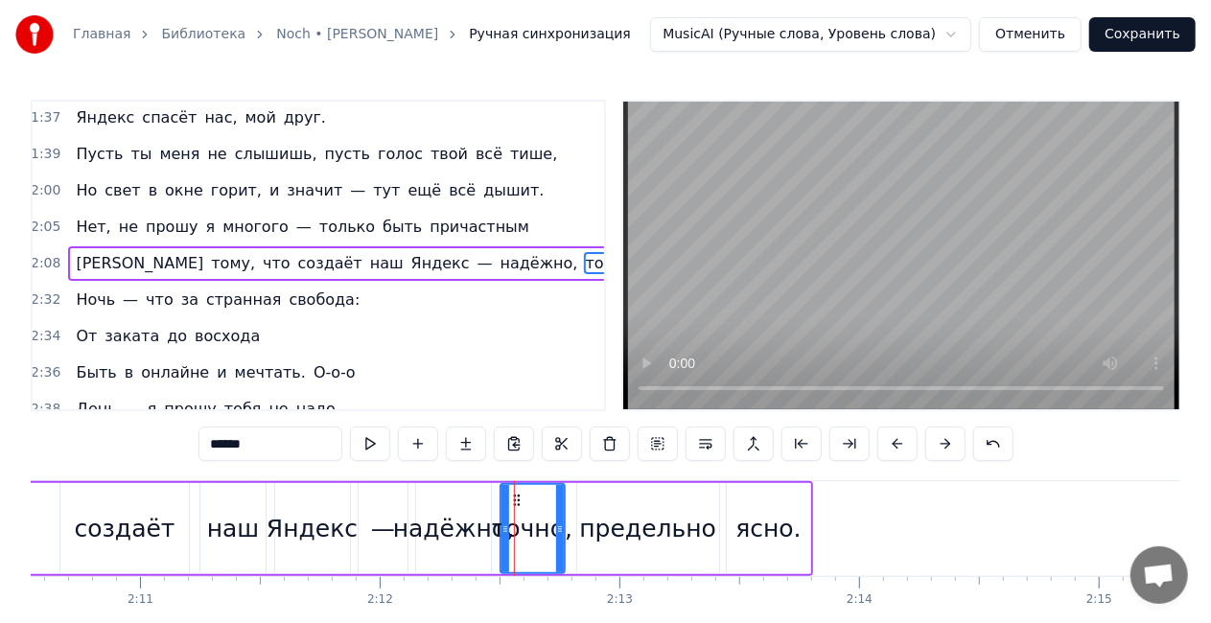
drag, startPoint x: 534, startPoint y: 533, endPoint x: 557, endPoint y: 535, distance: 23.1
click at [557, 535] on icon at bounding box center [560, 529] width 8 height 15
drag, startPoint x: 522, startPoint y: 499, endPoint x: 536, endPoint y: 502, distance: 14.9
click at [536, 502] on icon at bounding box center [535, 500] width 15 height 15
click at [440, 540] on div "надёжно," at bounding box center [453, 529] width 121 height 36
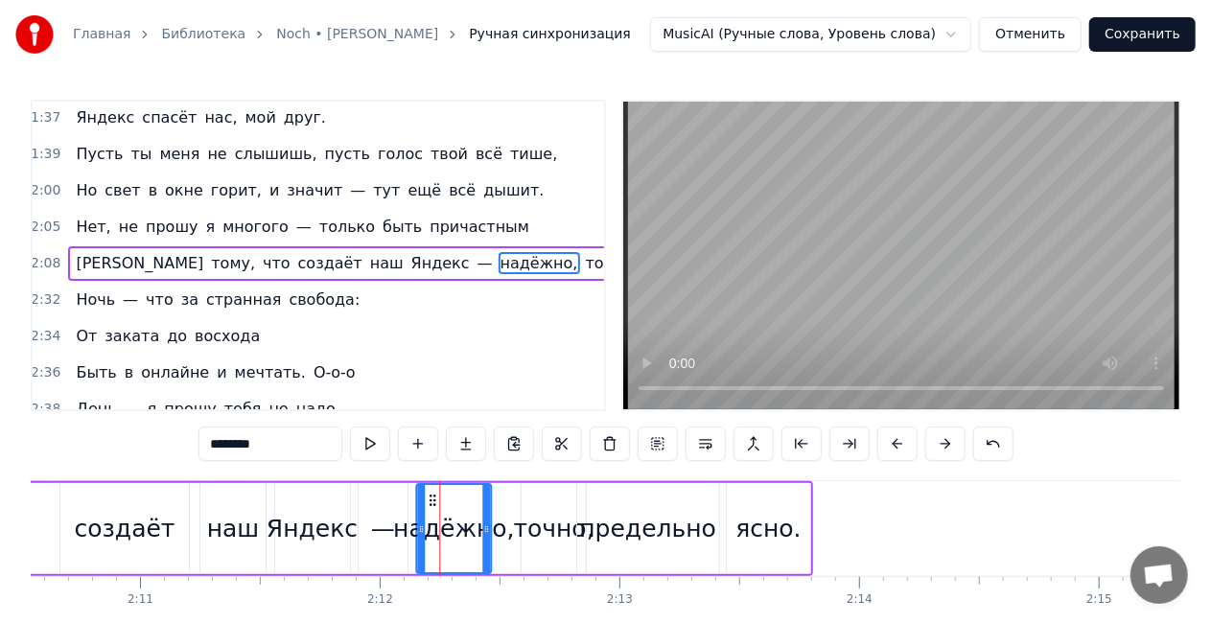
click at [426, 496] on icon at bounding box center [432, 500] width 15 height 15
click at [129, 539] on div "создаёт" at bounding box center [125, 529] width 101 height 36
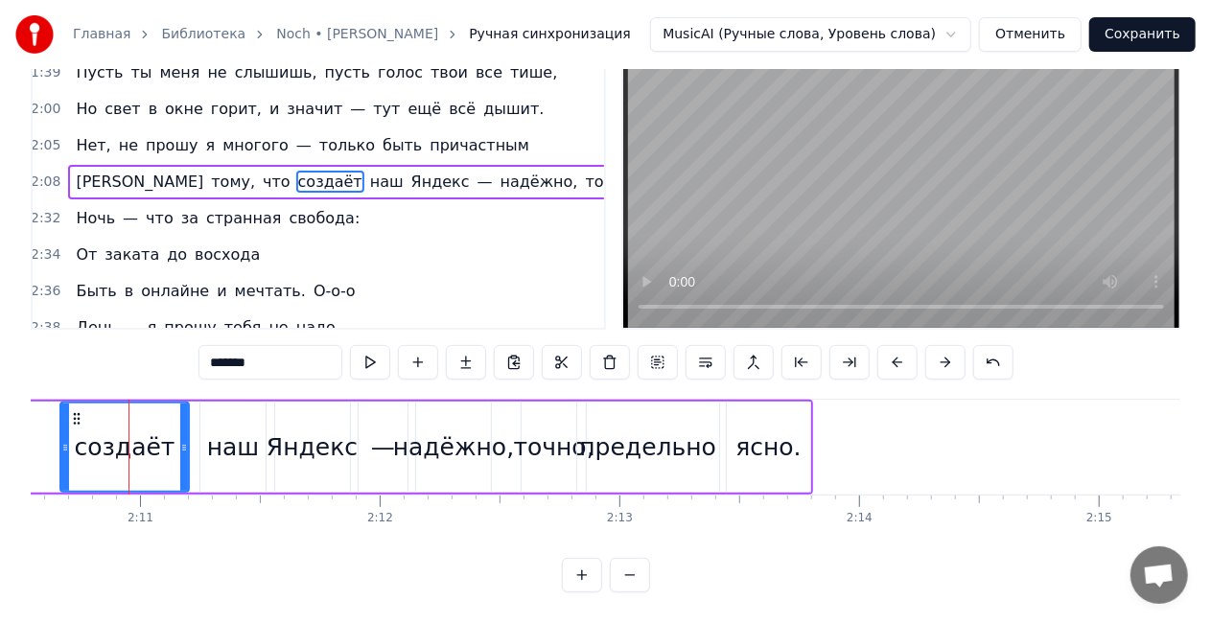
scroll to position [0, 30289]
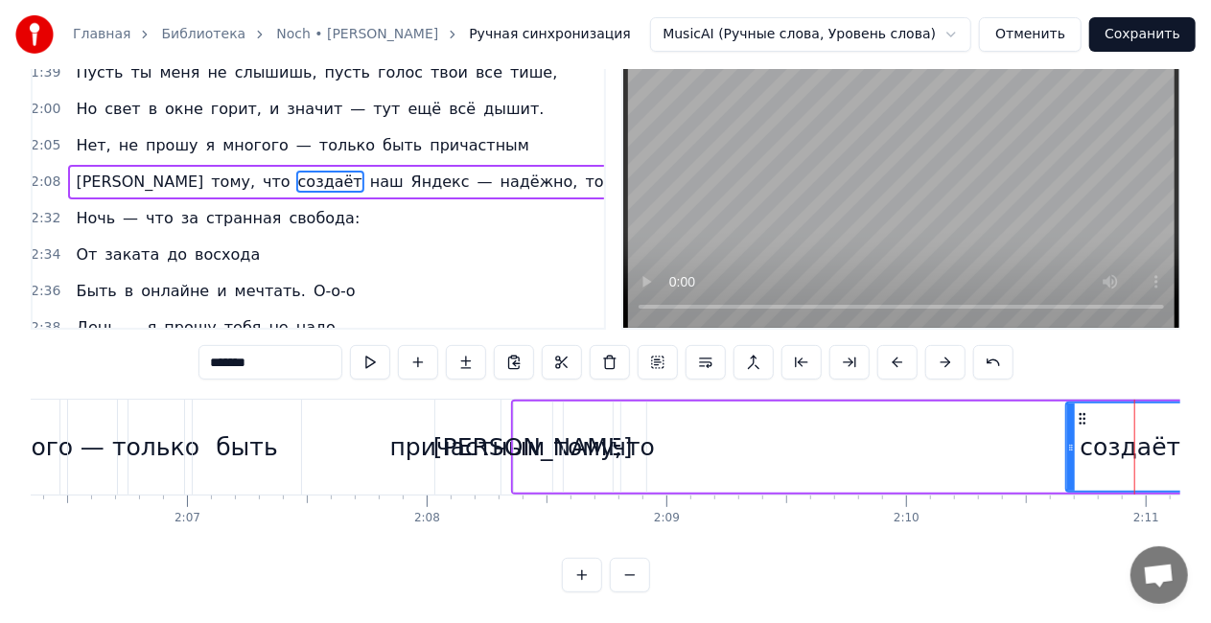
click at [635, 436] on div "что" at bounding box center [633, 448] width 43 height 36
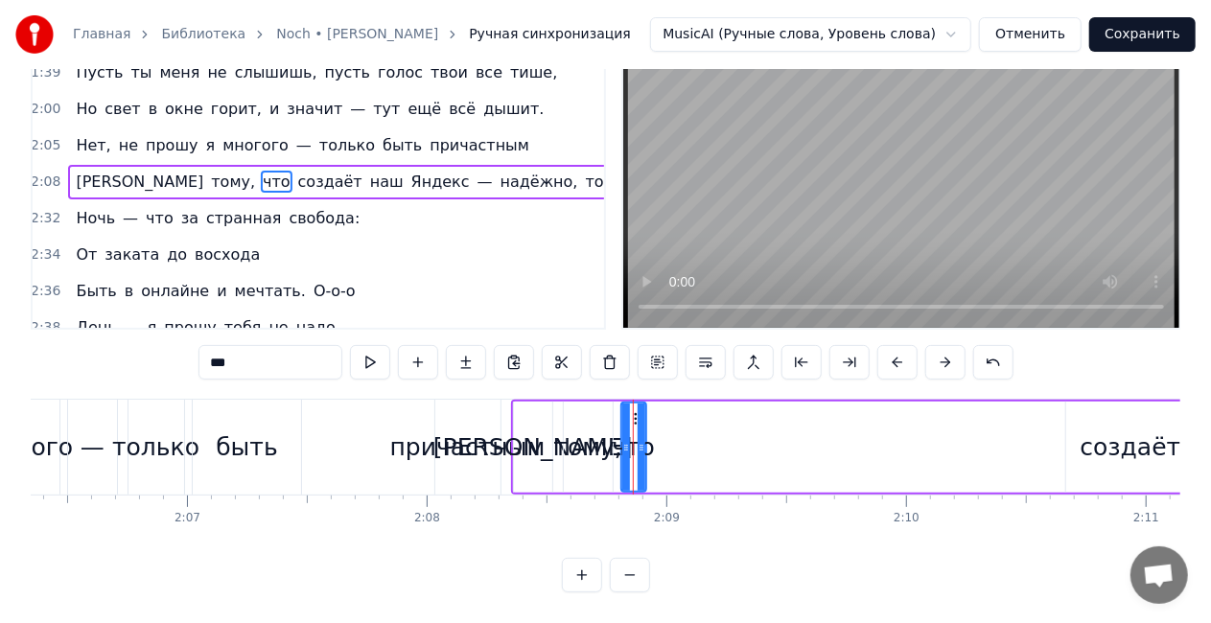
scroll to position [0, 0]
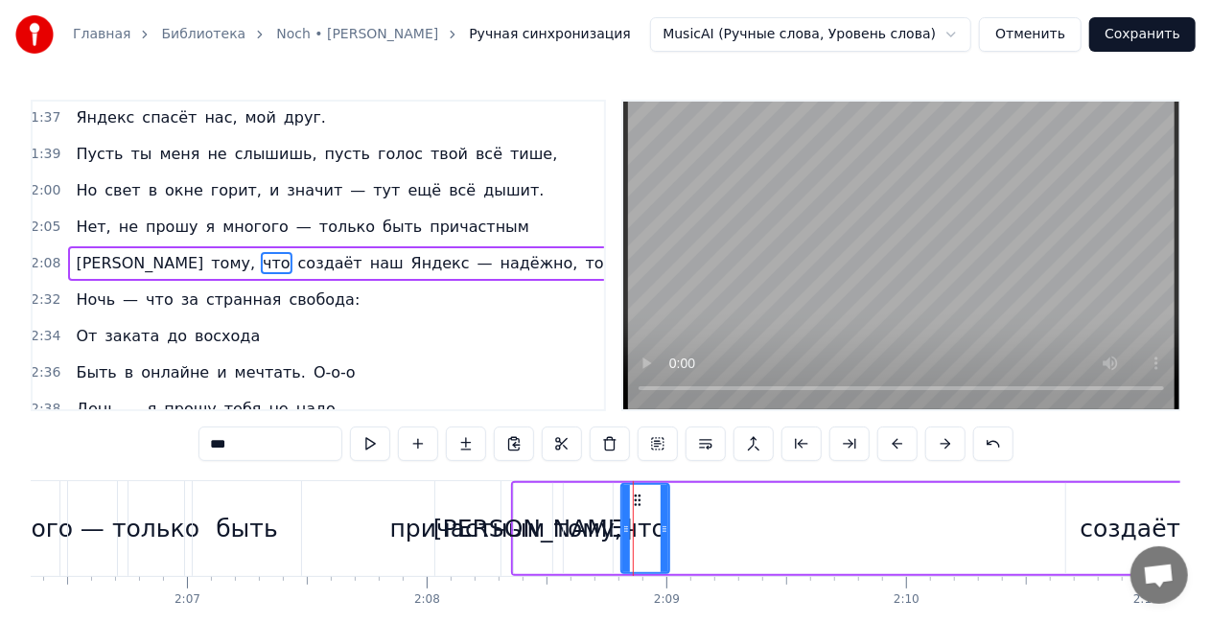
drag, startPoint x: 646, startPoint y: 528, endPoint x: 665, endPoint y: 527, distance: 19.2
click at [665, 527] on icon at bounding box center [665, 529] width 8 height 15
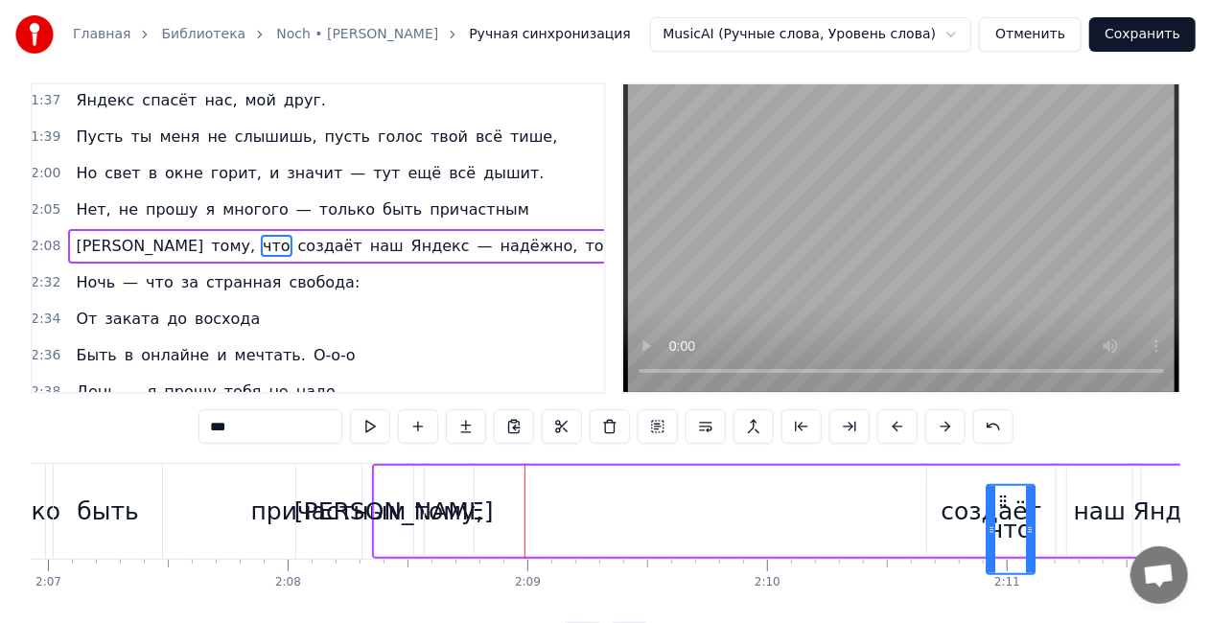
scroll to position [0, 30436]
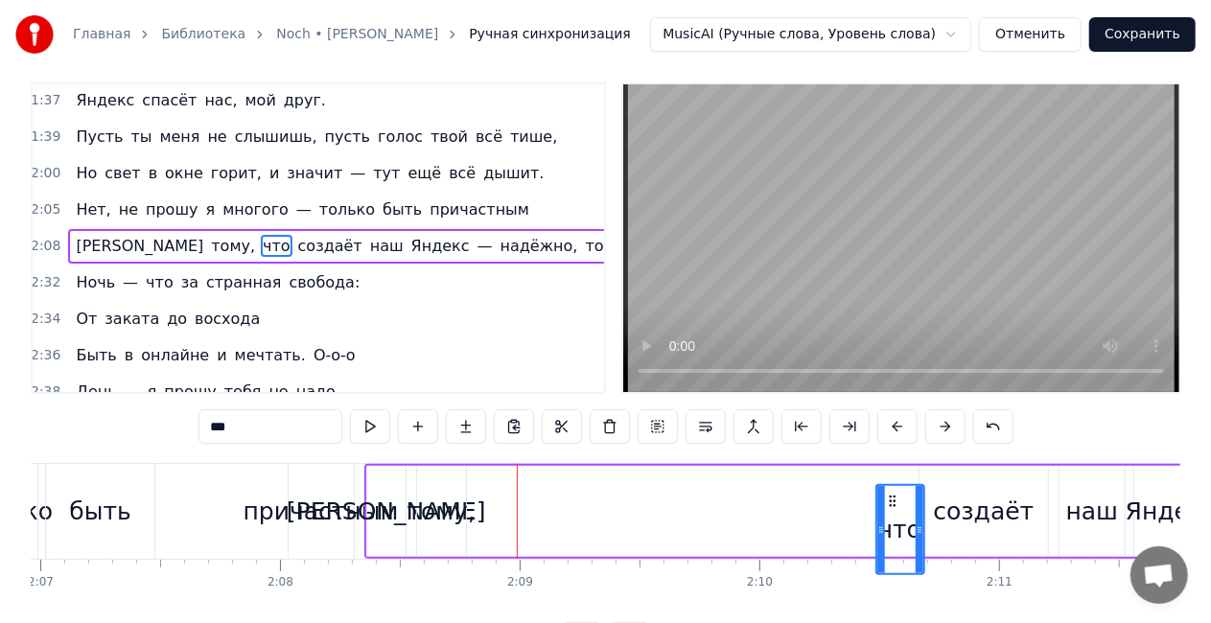
drag, startPoint x: 634, startPoint y: 501, endPoint x: 864, endPoint y: 466, distance: 232.7
click at [883, 474] on div "К тому, что создаёт наш Яндекс — надёжно, точно, предельно ясно." at bounding box center [1018, 511] width 1308 height 95
click at [432, 522] on div "тому," at bounding box center [442, 512] width 68 height 36
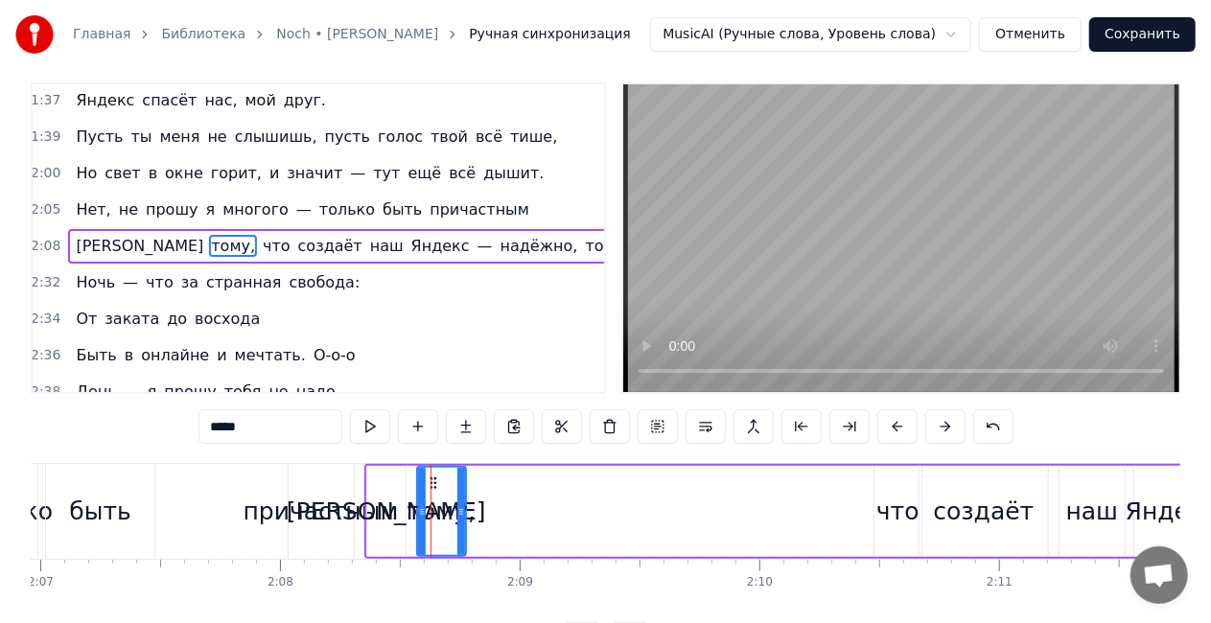
scroll to position [0, 0]
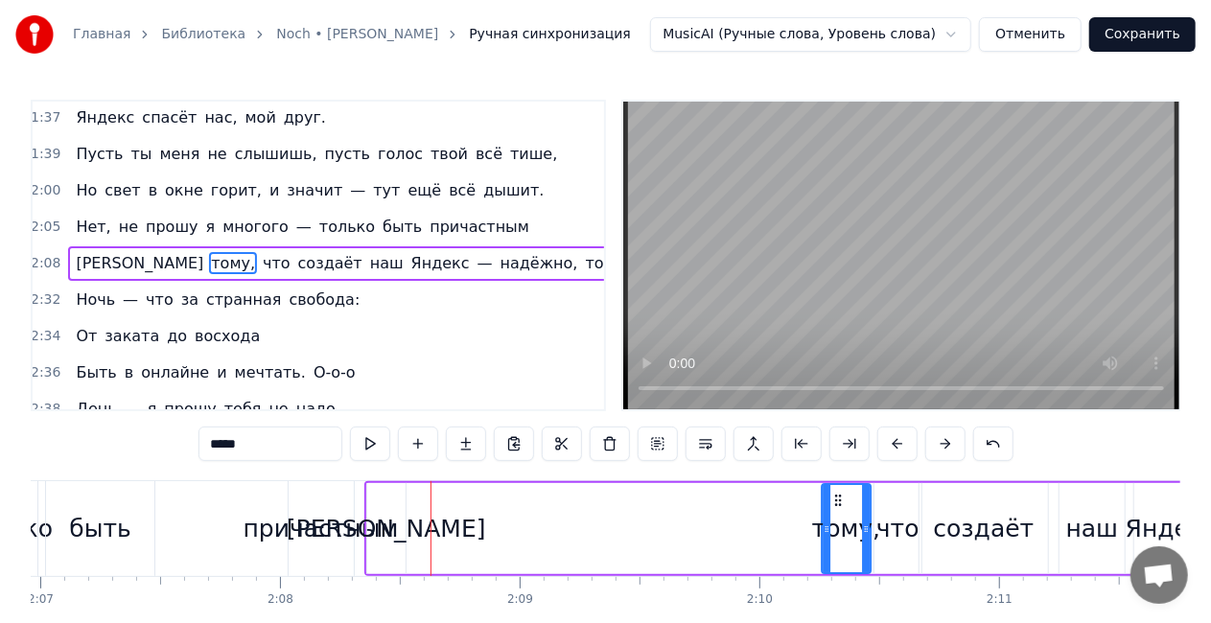
drag, startPoint x: 431, startPoint y: 504, endPoint x: 836, endPoint y: 504, distance: 405.6
click at [836, 504] on circle at bounding box center [836, 504] width 1 height 1
click at [376, 535] on div "[PERSON_NAME]" at bounding box center [386, 528] width 39 height 91
type input "*"
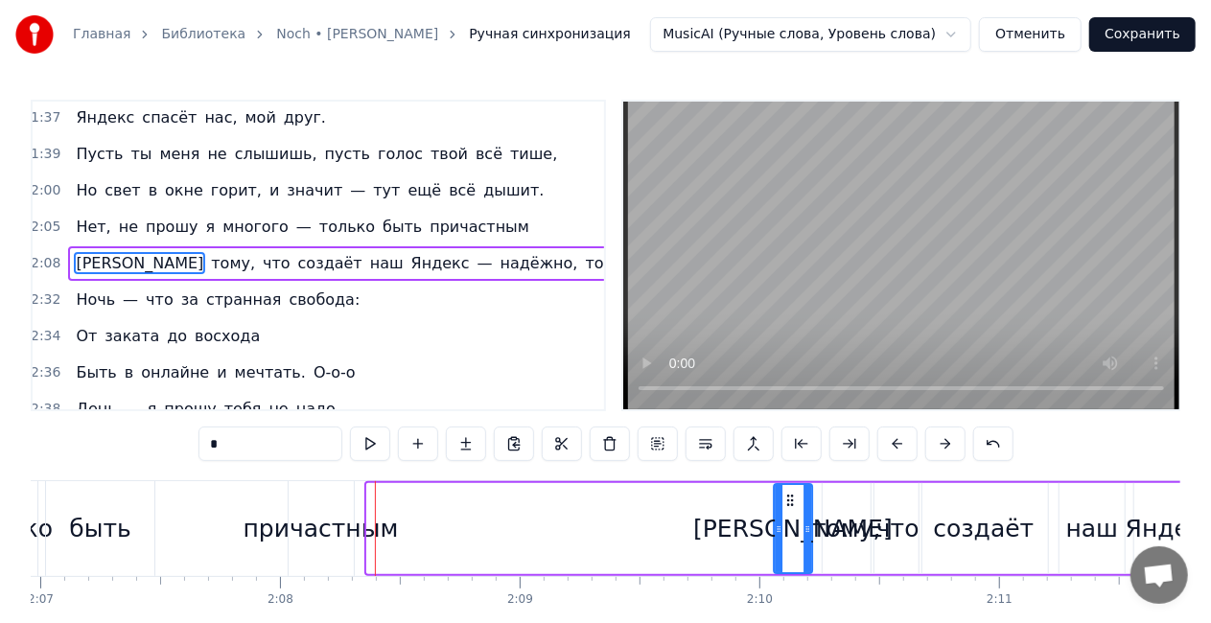
drag, startPoint x: 561, startPoint y: 499, endPoint x: 786, endPoint y: 497, distance: 225.4
click at [786, 497] on icon at bounding box center [789, 500] width 15 height 15
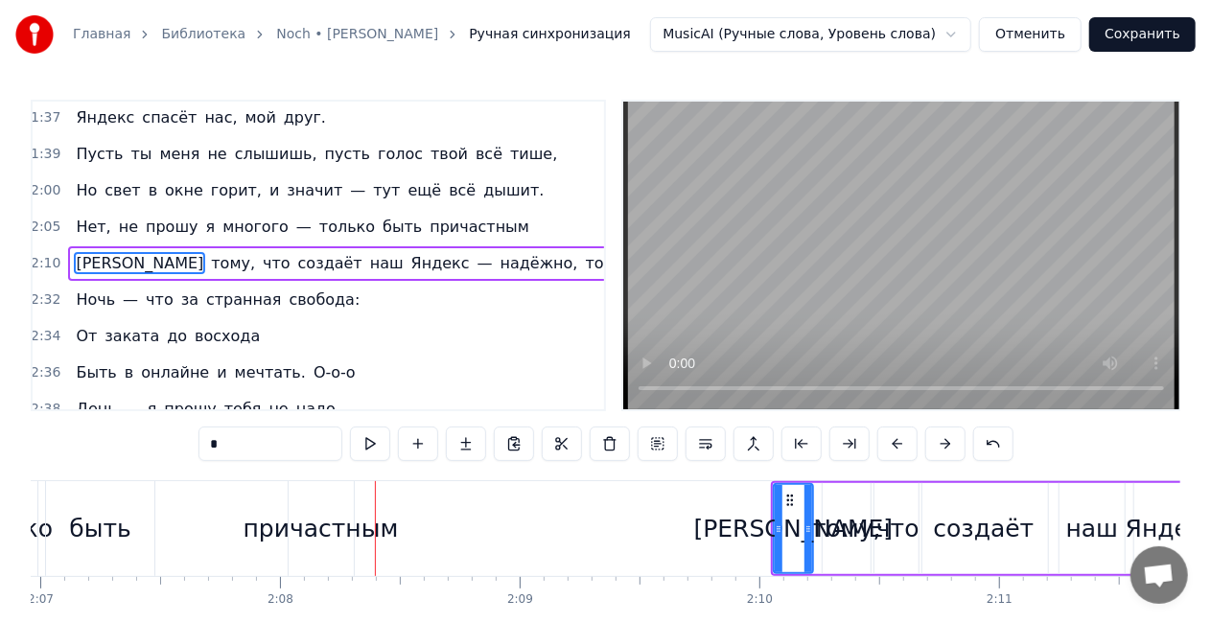
click at [368, 252] on span "наш" at bounding box center [386, 263] width 37 height 23
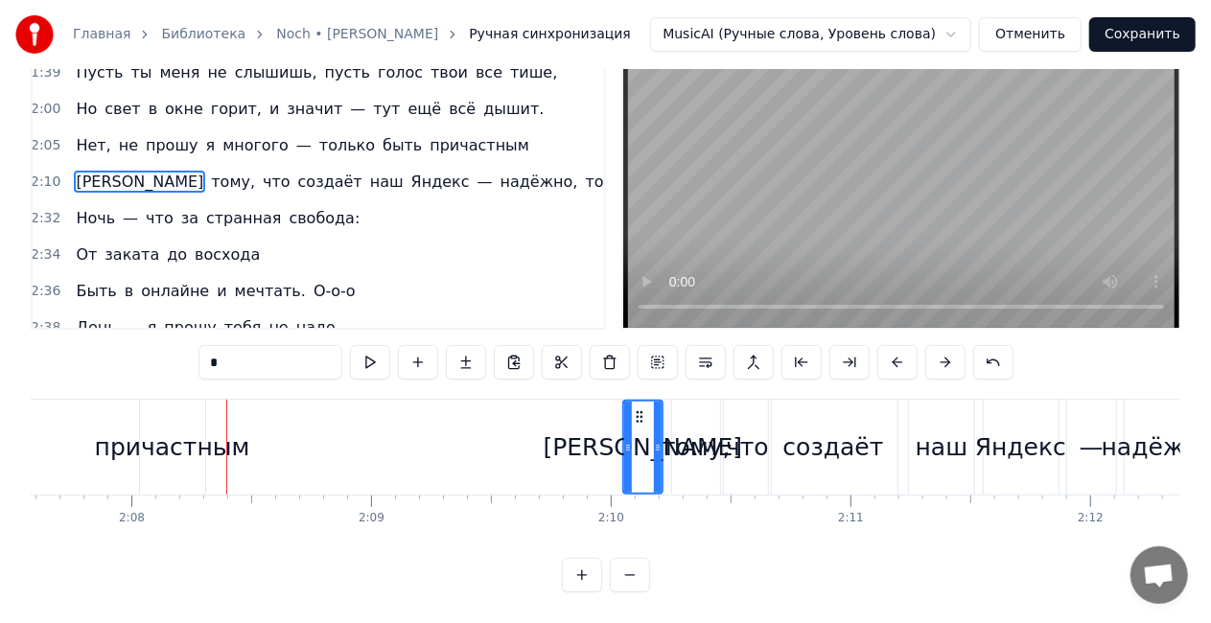
scroll to position [0, 30614]
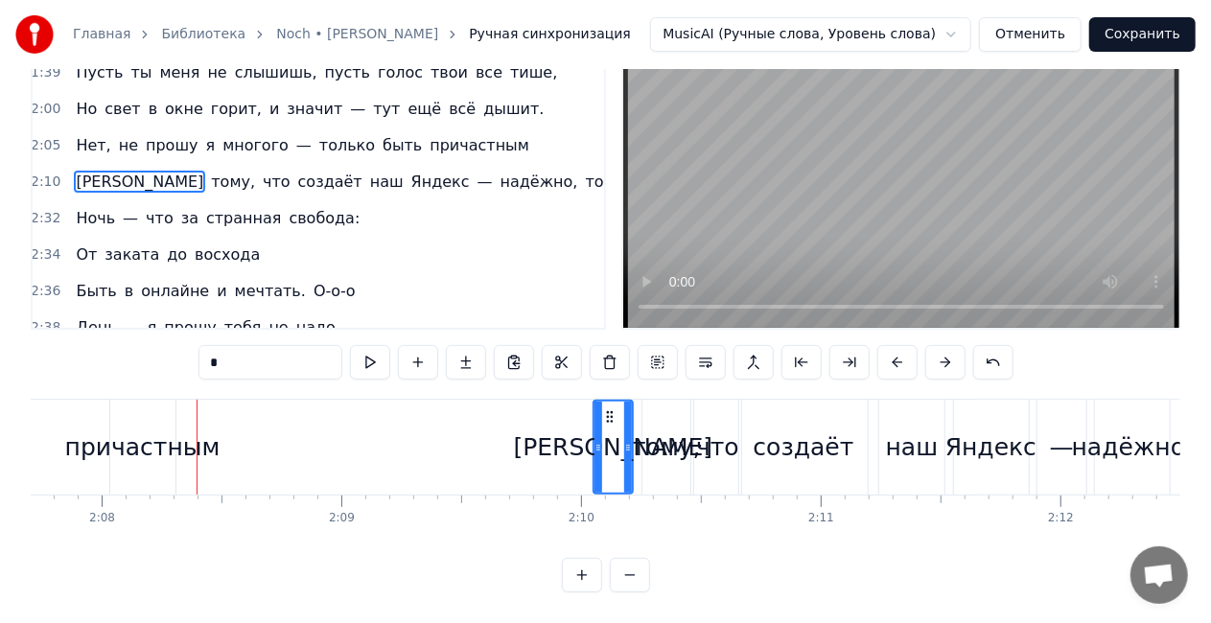
click at [233, 165] on div "К тому, что создаёт наш Яндекс — надёжно, точно, предельно ясно." at bounding box center [428, 182] width 721 height 35
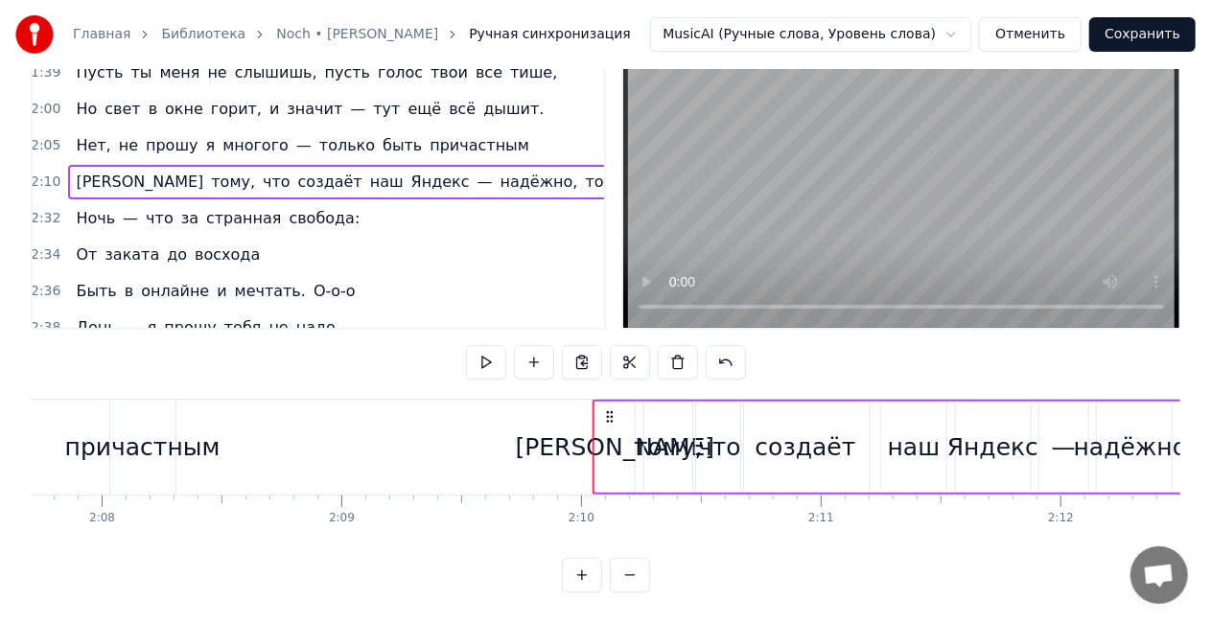
click at [312, 165] on div "К тому, что создаёт наш Яндекс — надёжно, точно, предельно ясно." at bounding box center [428, 182] width 721 height 35
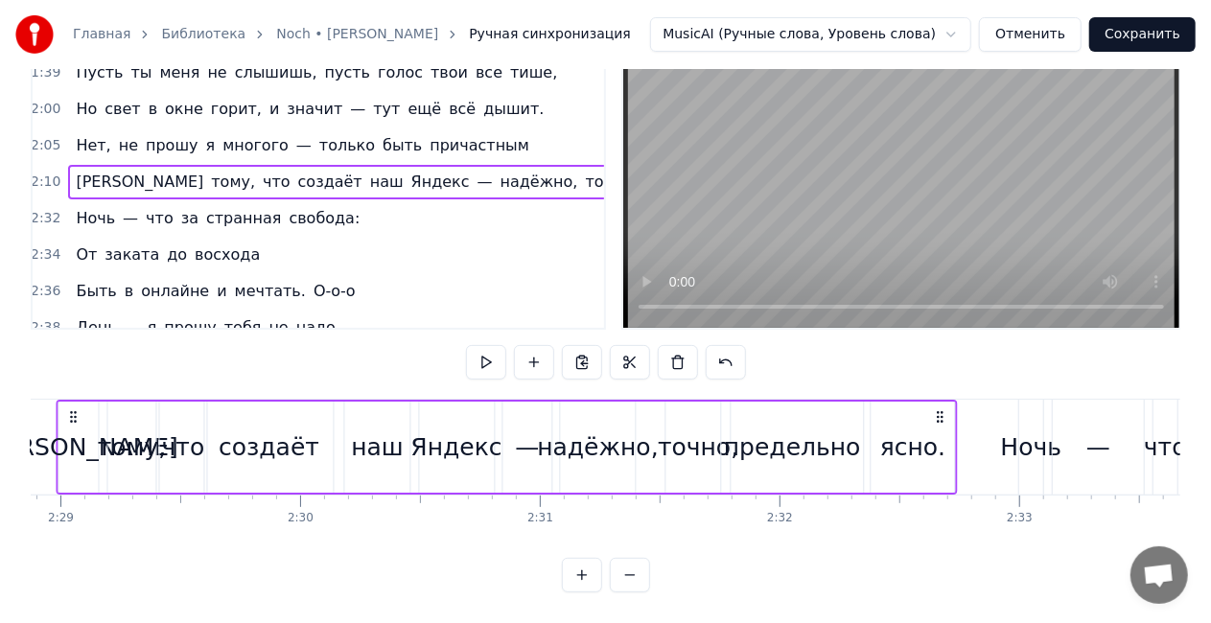
scroll to position [0, 35691]
drag, startPoint x: 794, startPoint y: 401, endPoint x: 938, endPoint y: 397, distance: 143.9
click at [938, 409] on icon at bounding box center [938, 416] width 15 height 15
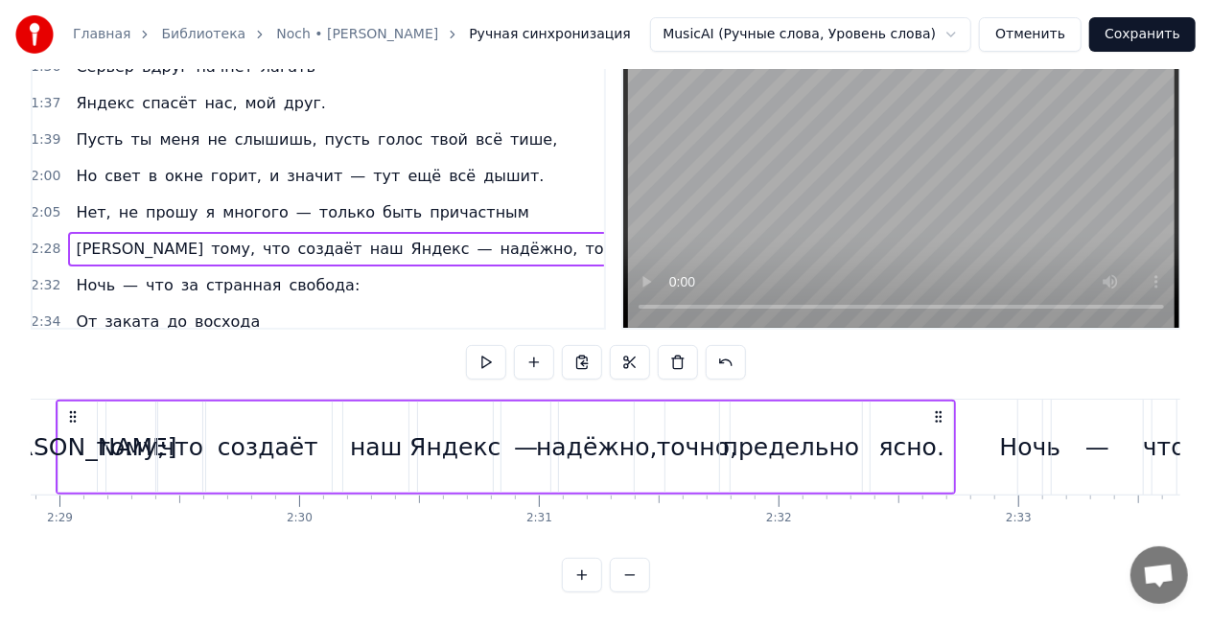
scroll to position [671, 3]
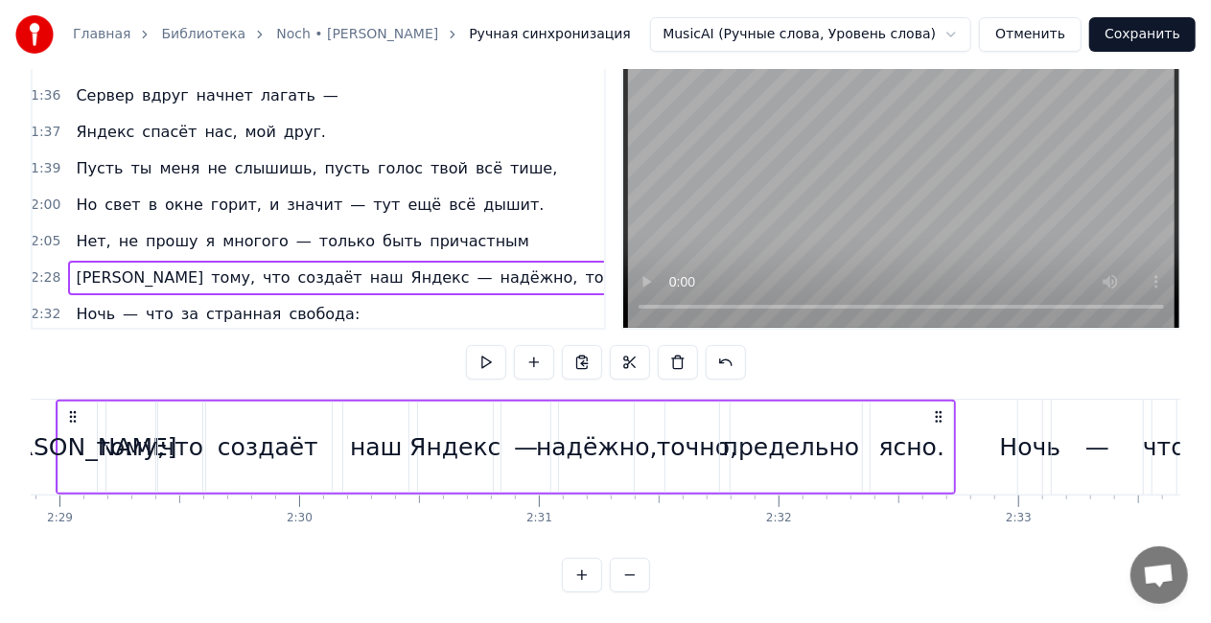
click at [342, 224] on div "Нет, не прошу я многого — только быть причастным" at bounding box center [302, 241] width 468 height 35
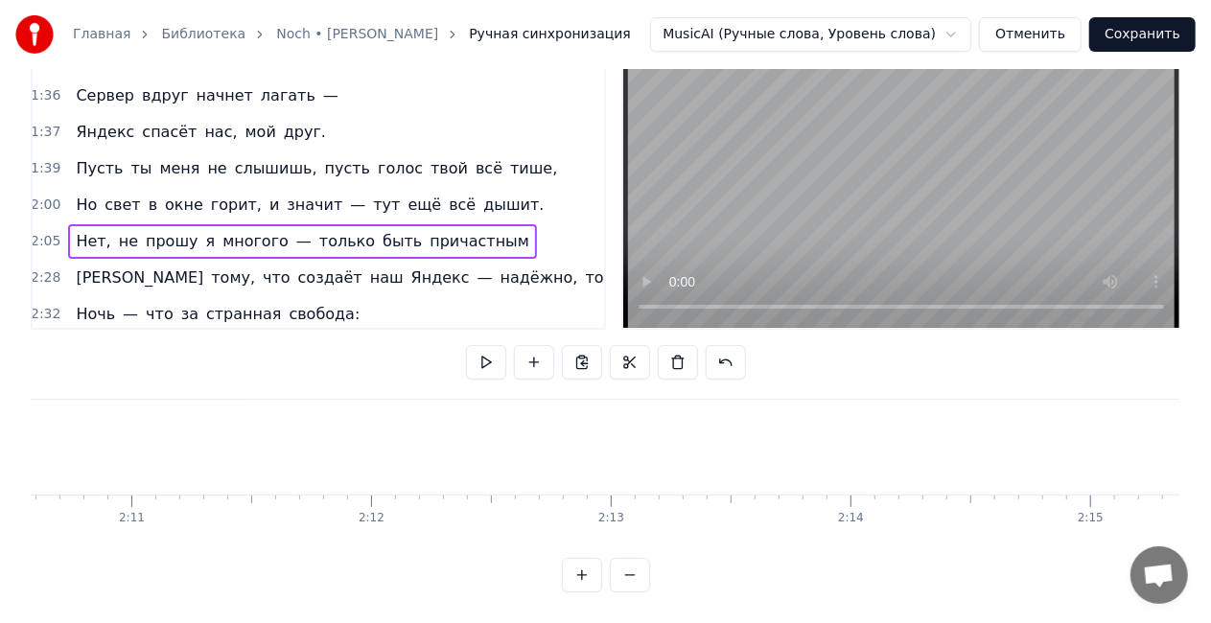
scroll to position [0, 29981]
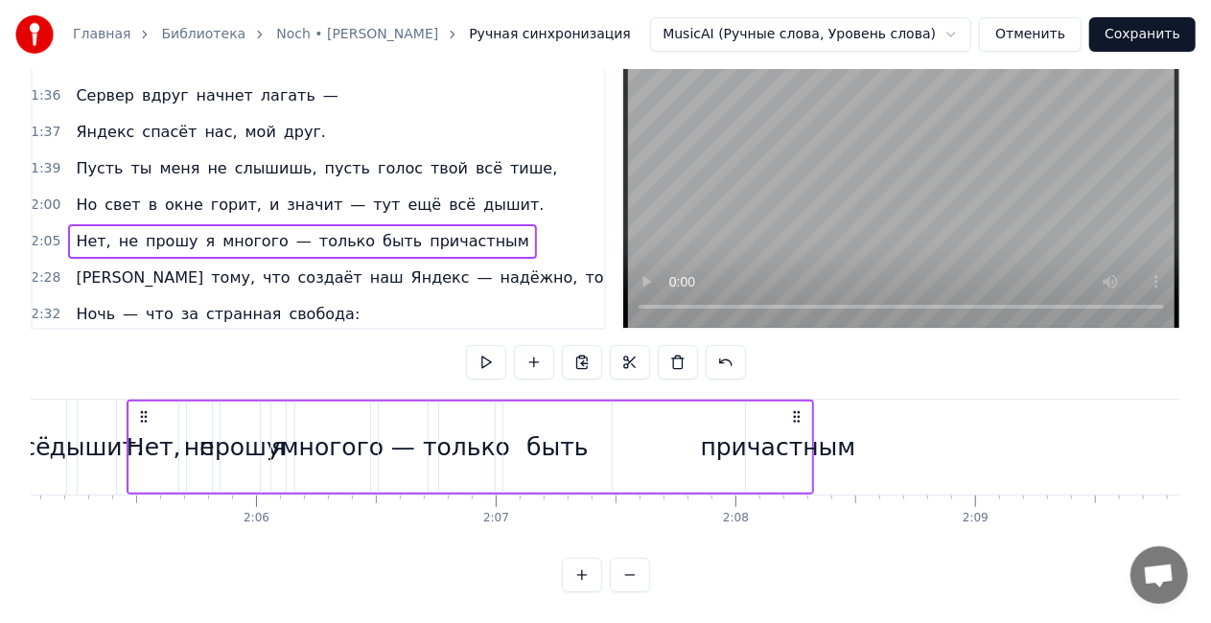
click at [792, 430] on div "причастным" at bounding box center [778, 448] width 155 height 36
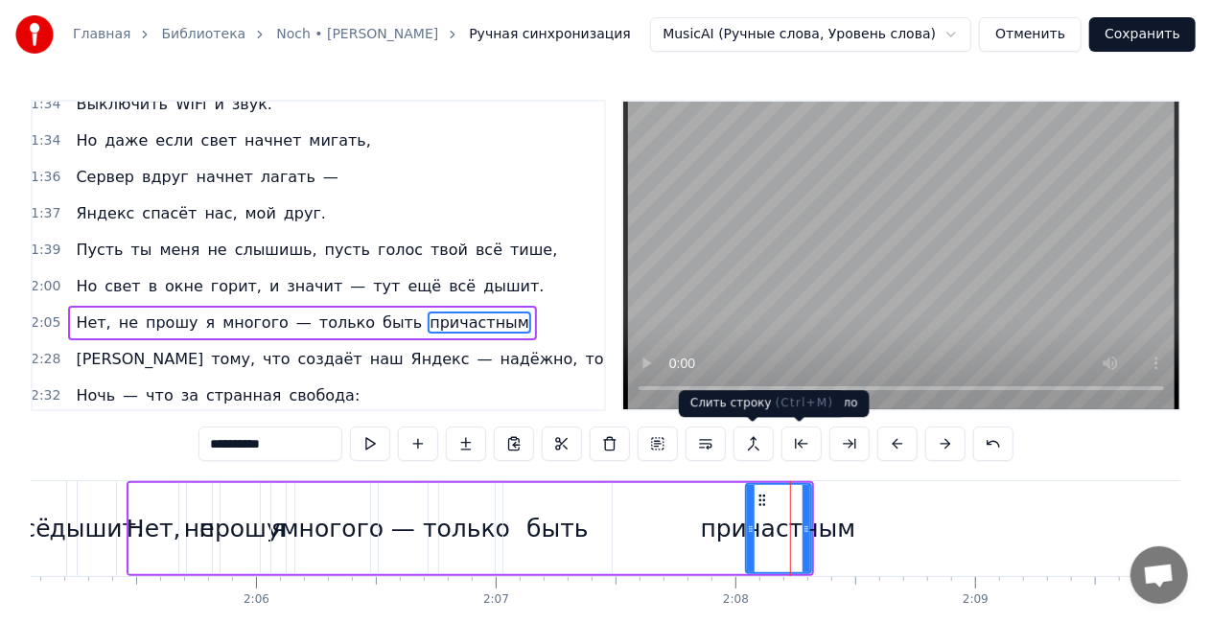
scroll to position [731, 3]
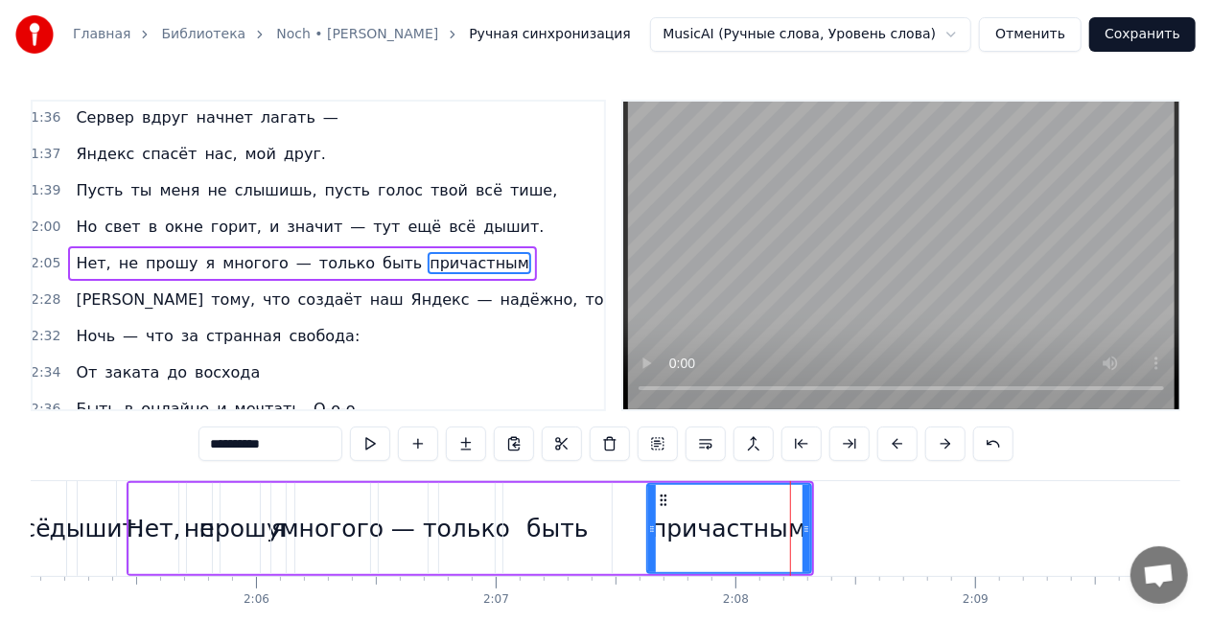
drag, startPoint x: 747, startPoint y: 530, endPoint x: 648, endPoint y: 530, distance: 98.8
click at [648, 530] on icon at bounding box center [652, 529] width 8 height 15
click at [269, 246] on div "Нет, не прошу я многого — только быть причастным" at bounding box center [302, 263] width 468 height 35
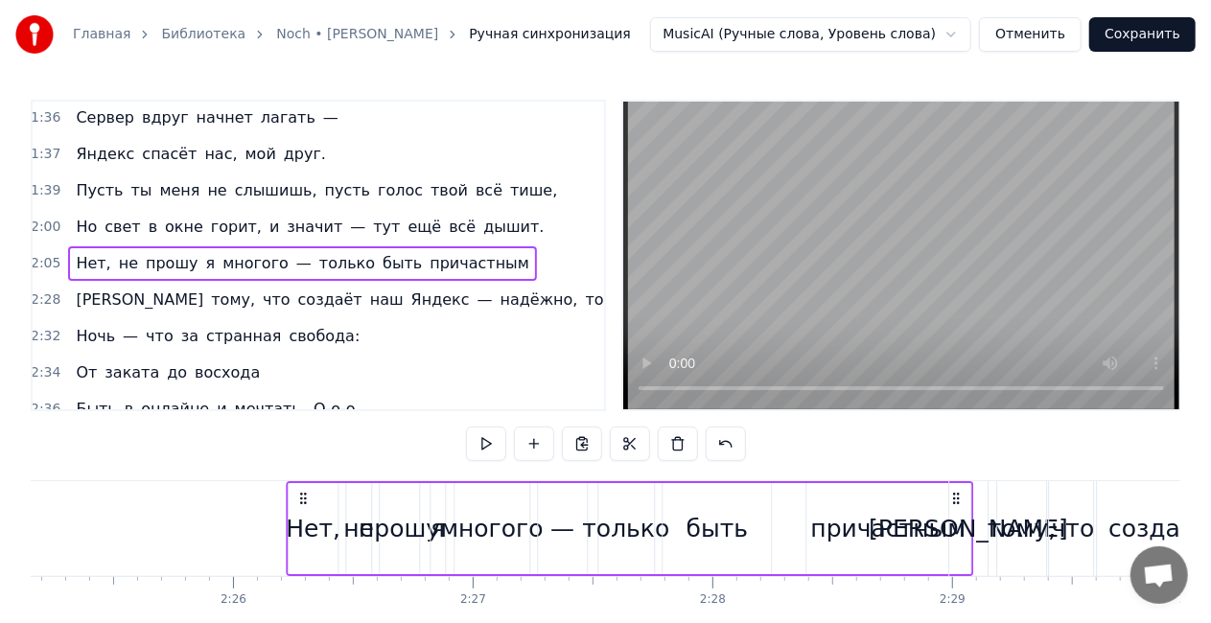
scroll to position [0, 34802]
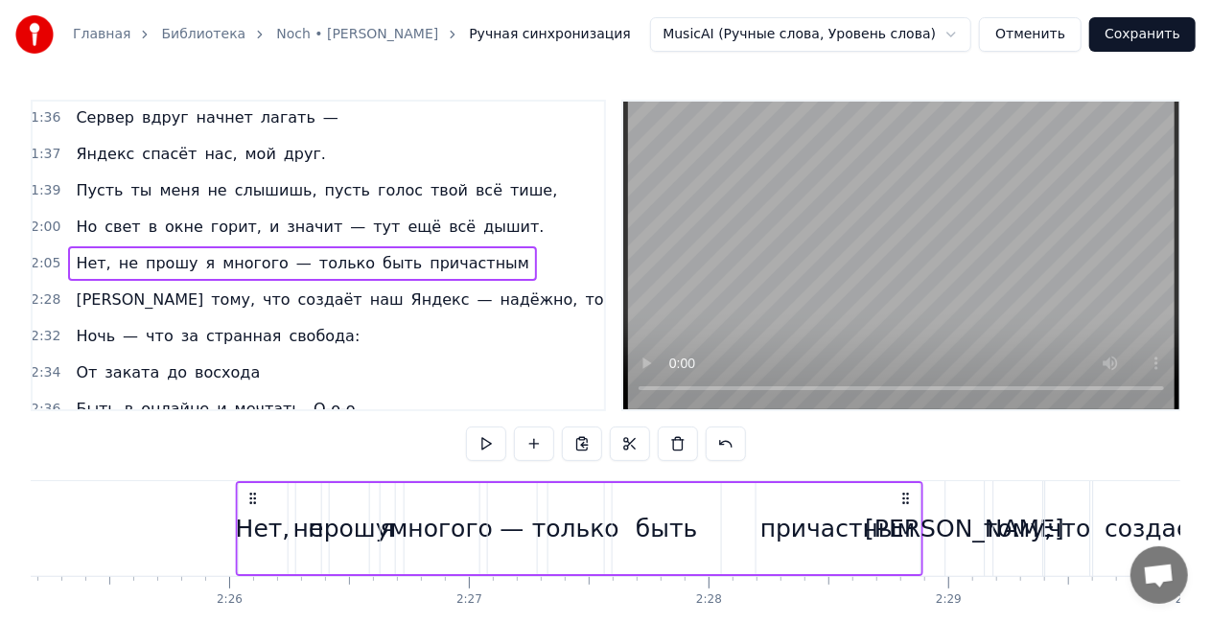
drag, startPoint x: 792, startPoint y: 498, endPoint x: 901, endPoint y: 493, distance: 109.4
click at [901, 493] on icon at bounding box center [905, 498] width 15 height 15
click at [376, 210] on div "Но свет в окне горит, и значит — тут ещё всё дышит." at bounding box center [309, 227] width 483 height 35
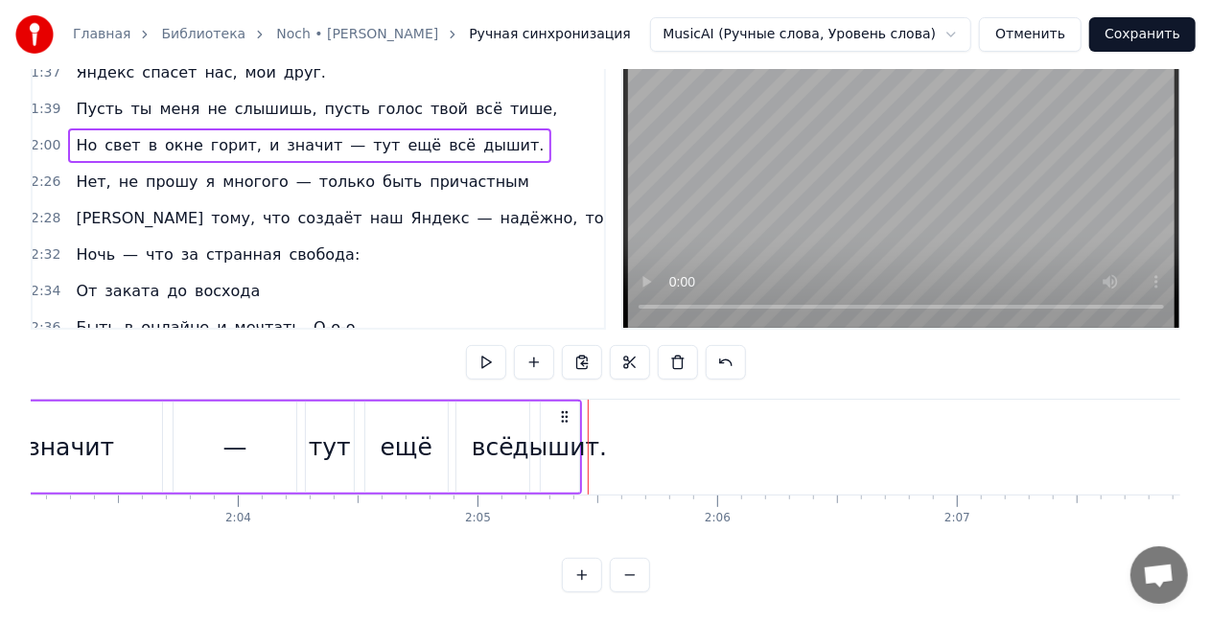
scroll to position [0, 29223]
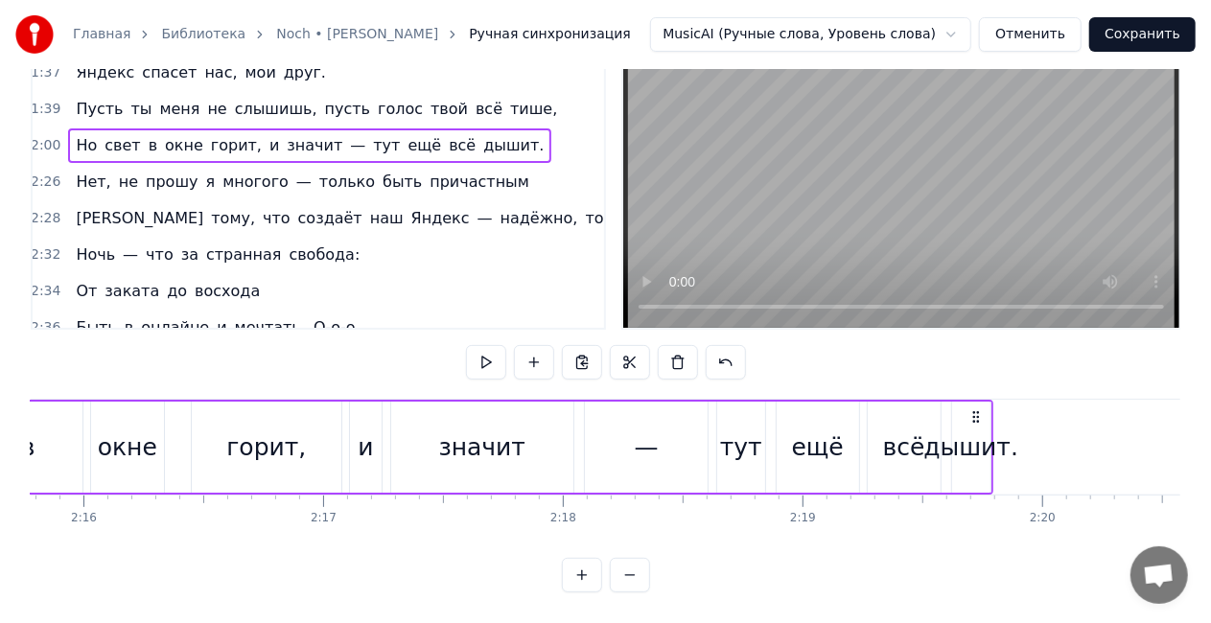
drag, startPoint x: 861, startPoint y: 399, endPoint x: 970, endPoint y: 415, distance: 110.5
click at [970, 415] on div "Но свет в окне горит, и значит — тут ещё всё дышит." at bounding box center [365, 447] width 1255 height 95
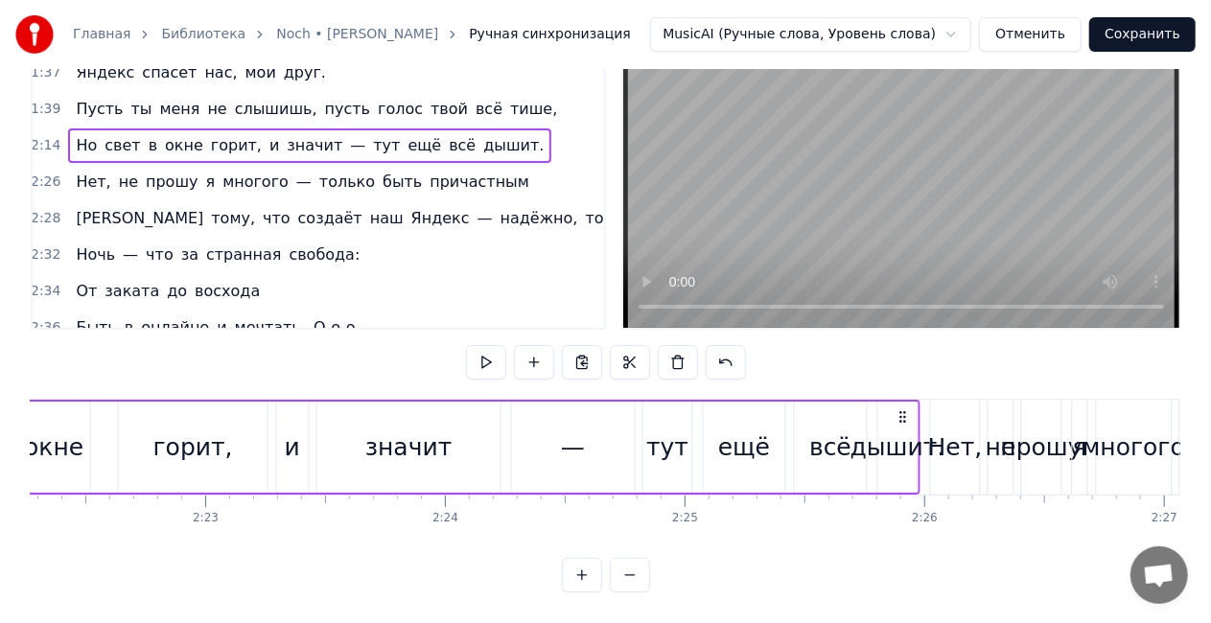
scroll to position [0, 34112]
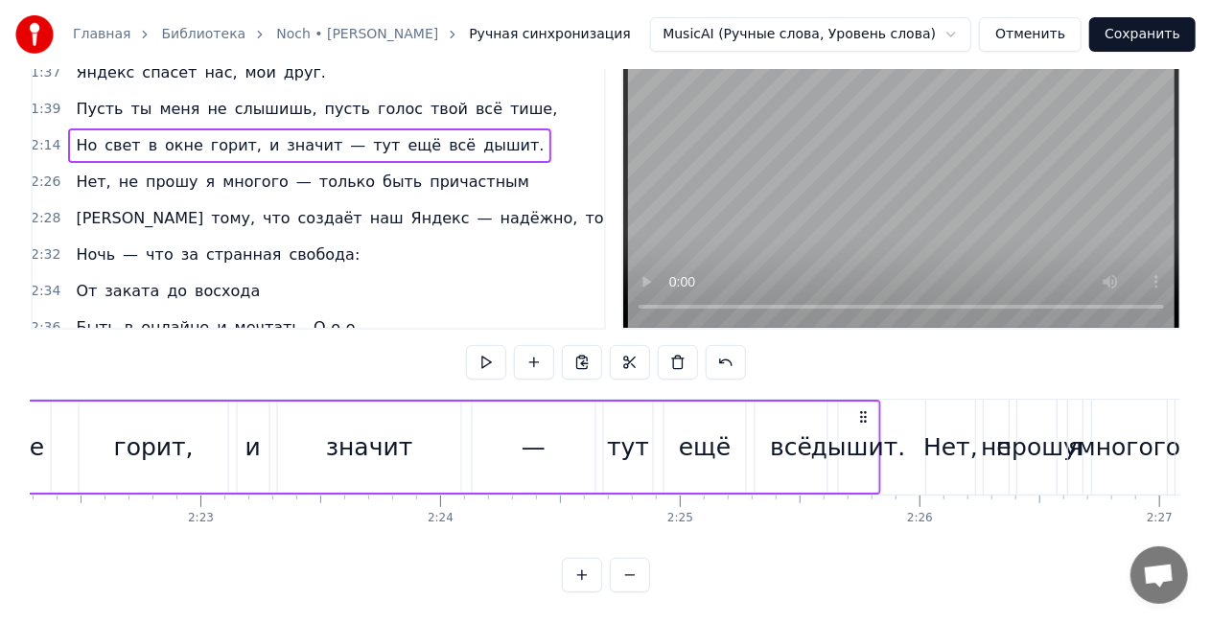
drag, startPoint x: 969, startPoint y: 403, endPoint x: 868, endPoint y: 406, distance: 101.7
click at [868, 409] on icon at bounding box center [863, 416] width 15 height 15
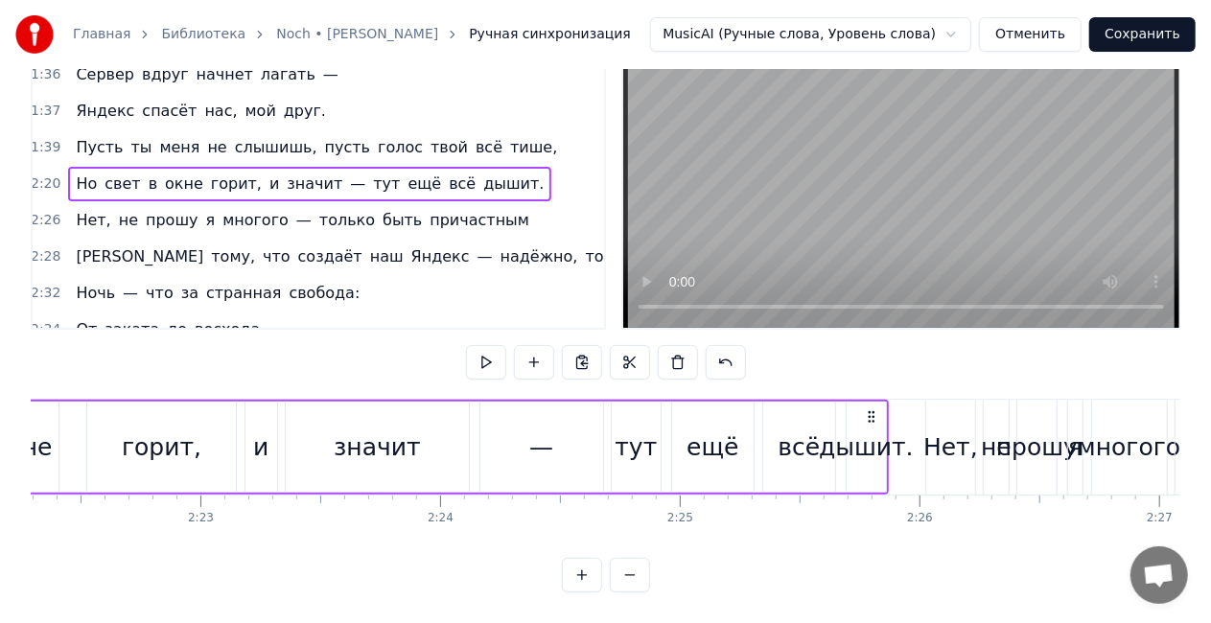
scroll to position [635, 3]
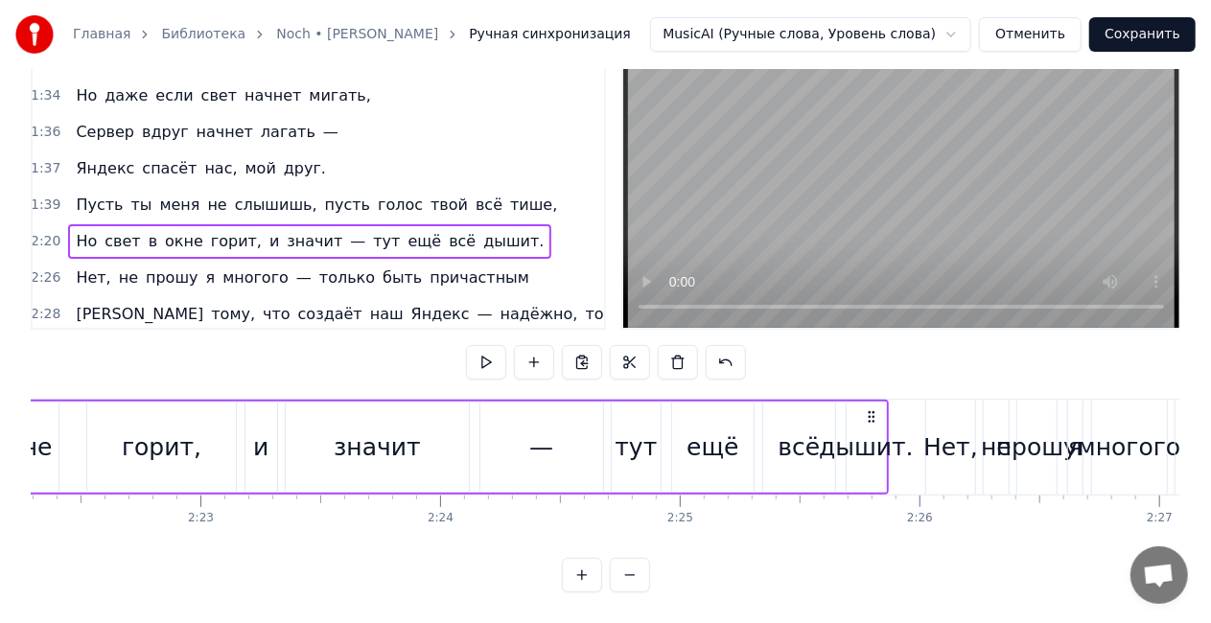
click at [353, 188] on div "Пусть ты меня не слышишь, пусть голос твой всё тише," at bounding box center [316, 205] width 497 height 35
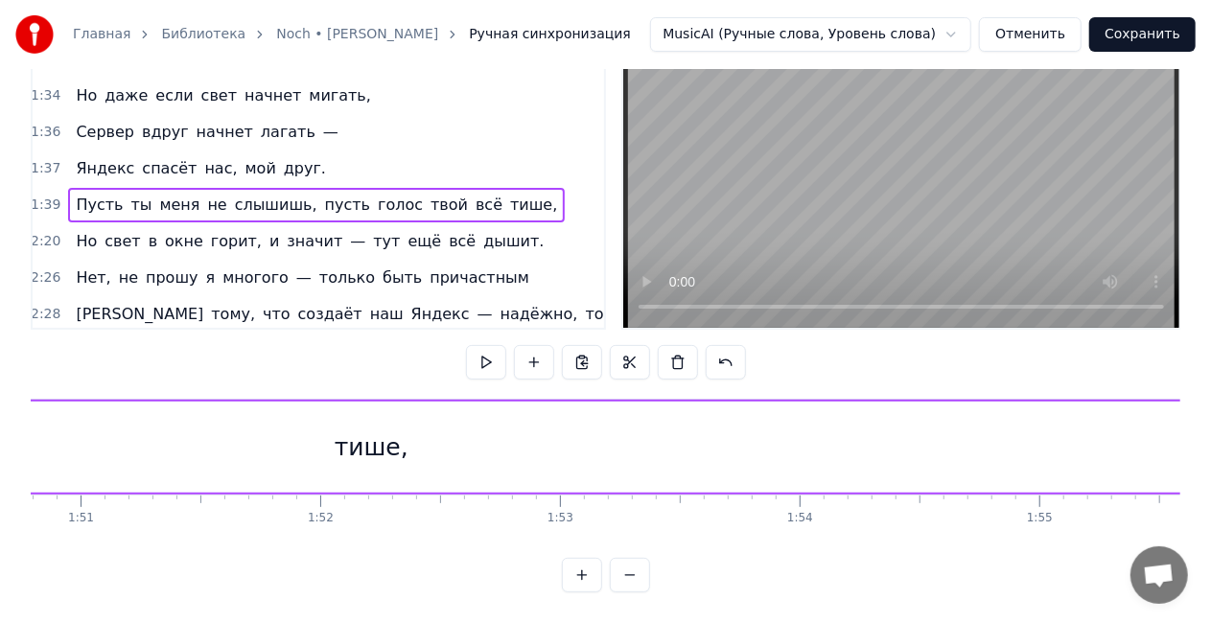
scroll to position [0, 23826]
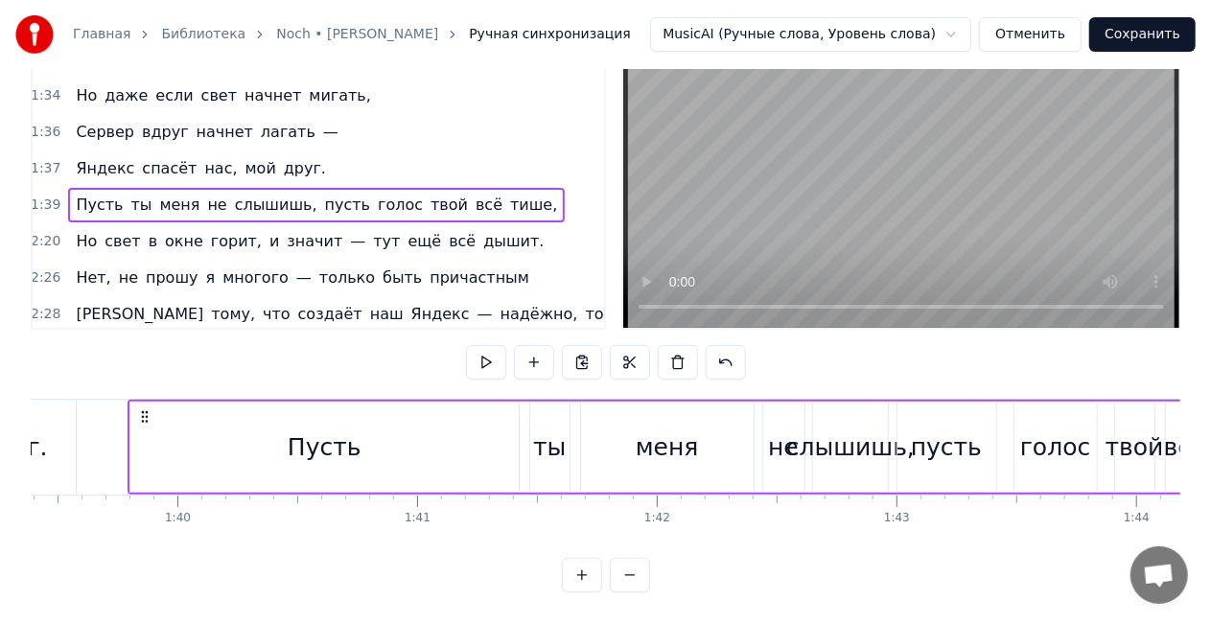
click at [178, 427] on div "Пусть" at bounding box center [324, 447] width 389 height 91
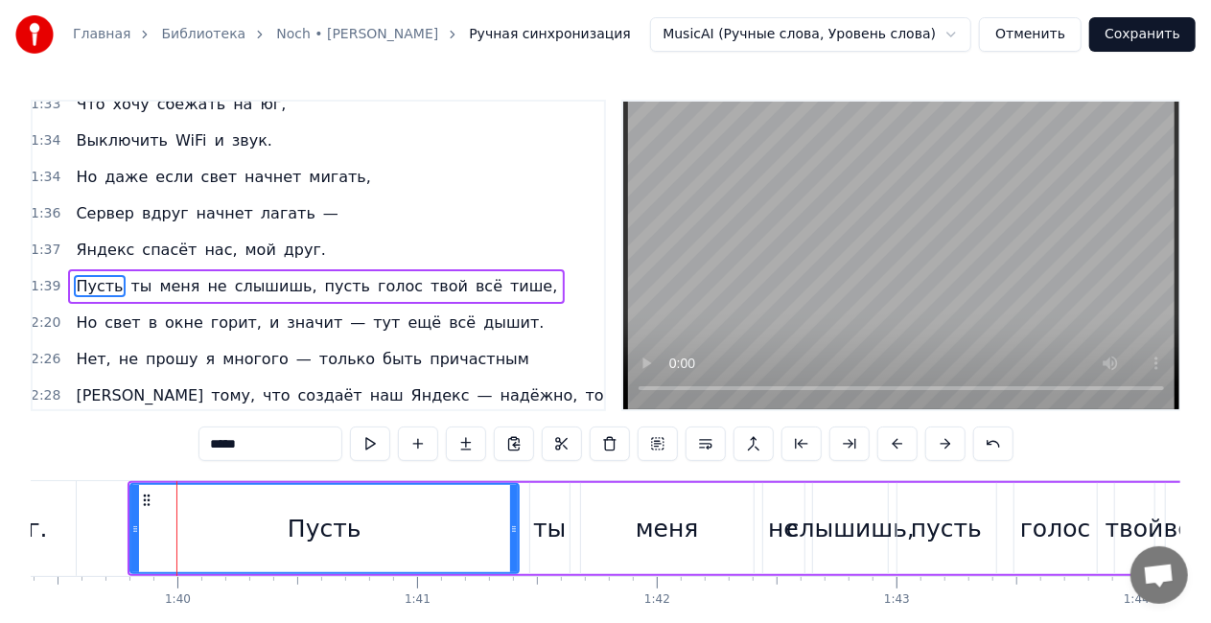
scroll to position [660, 3]
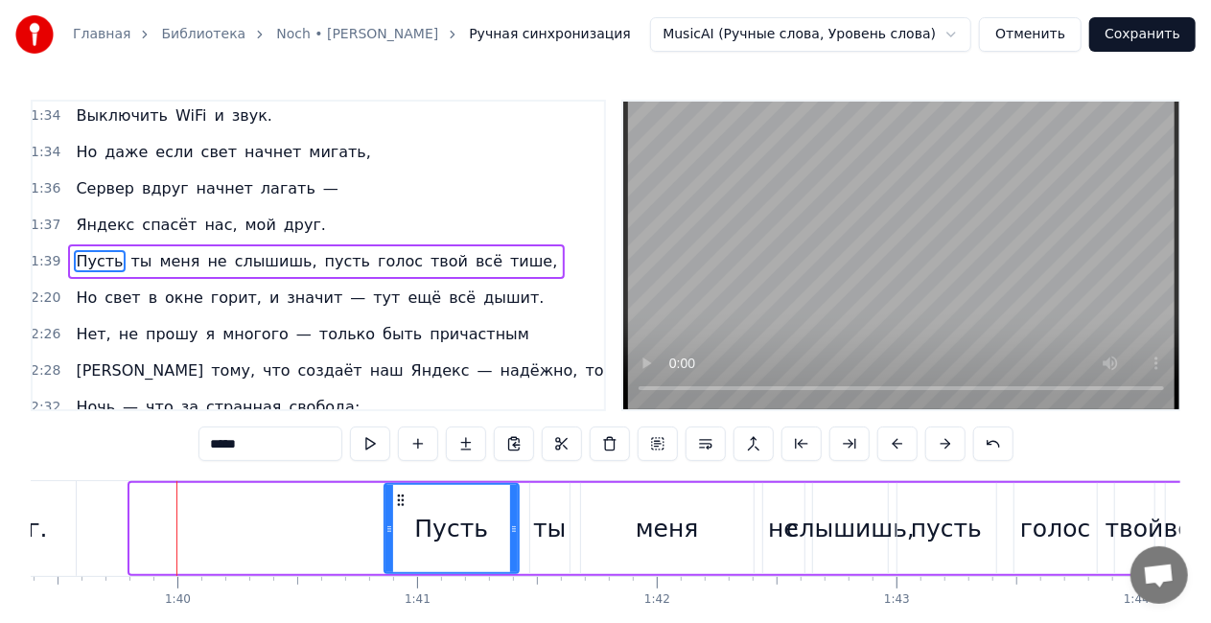
drag, startPoint x: 132, startPoint y: 526, endPoint x: 386, endPoint y: 525, distance: 254.1
click at [386, 525] on icon at bounding box center [389, 529] width 8 height 15
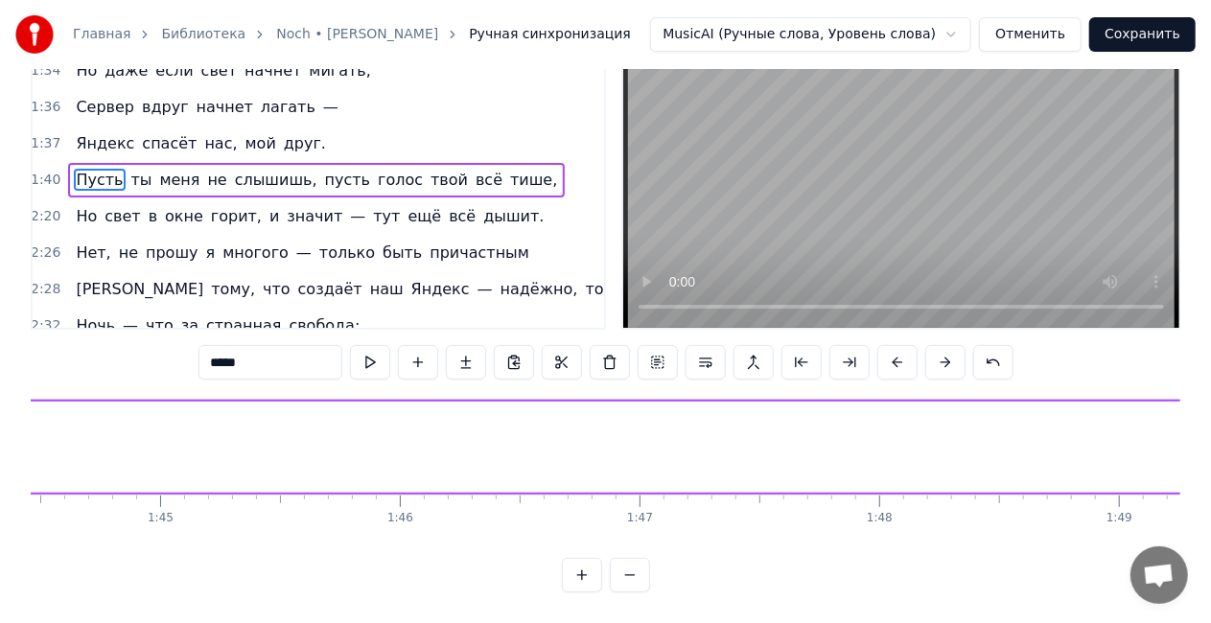
scroll to position [0, 25072]
type input "*****"
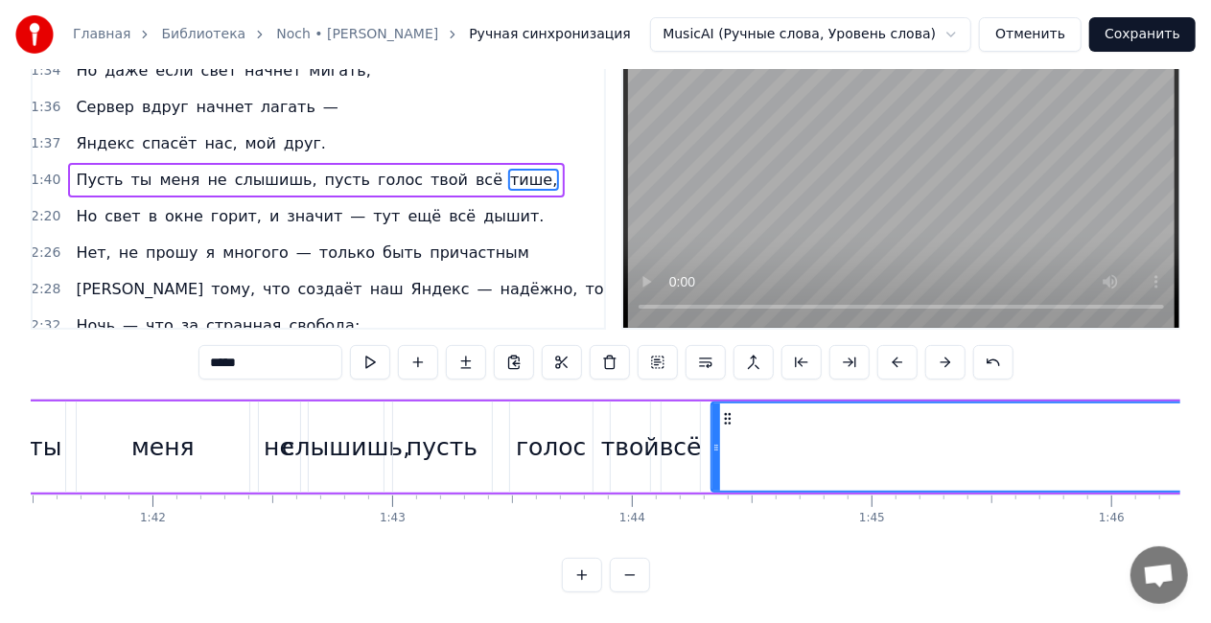
scroll to position [0, 24597]
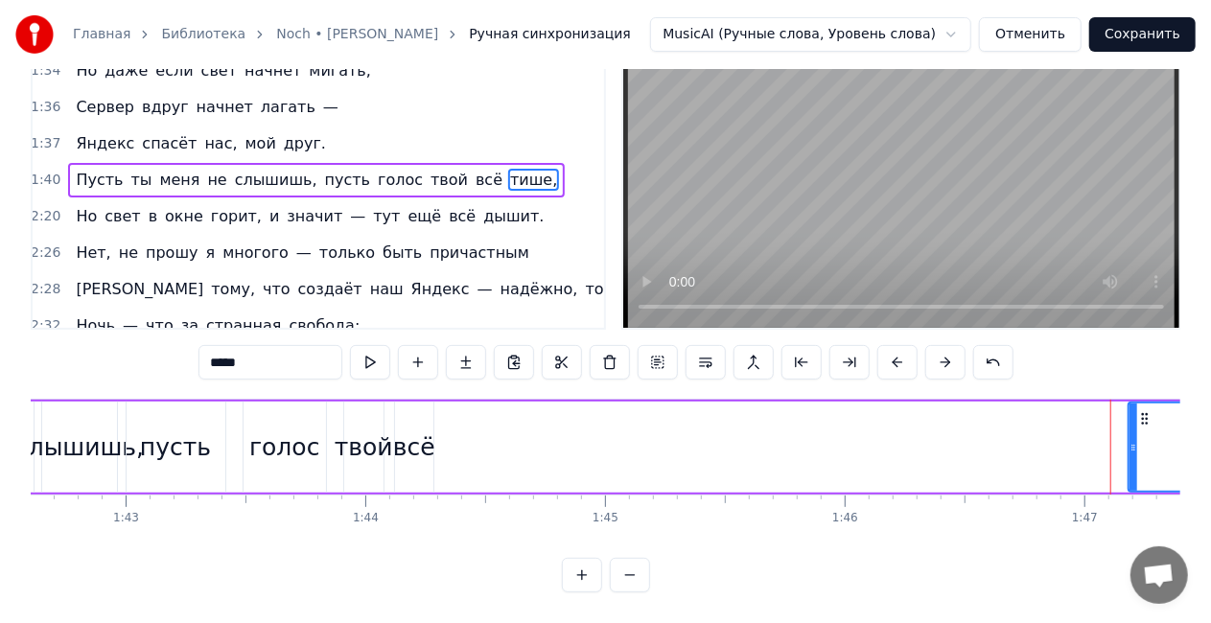
drag, startPoint x: 449, startPoint y: 439, endPoint x: 1125, endPoint y: 420, distance: 676.3
click at [1131, 420] on div at bounding box center [1134, 447] width 8 height 87
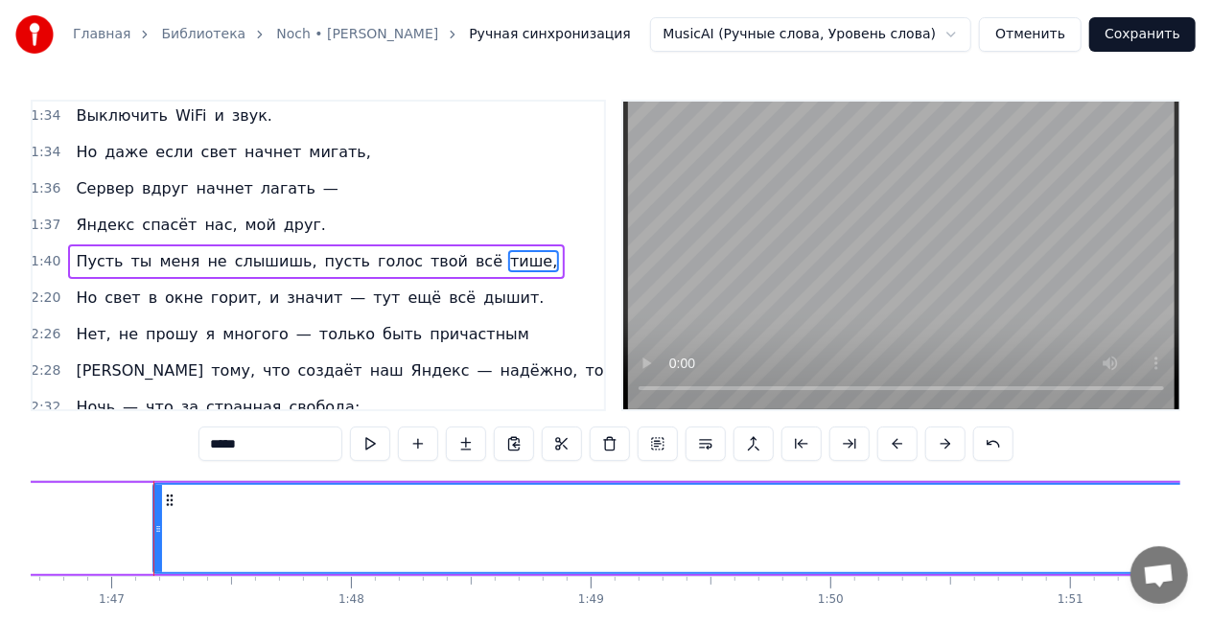
scroll to position [0, 25597]
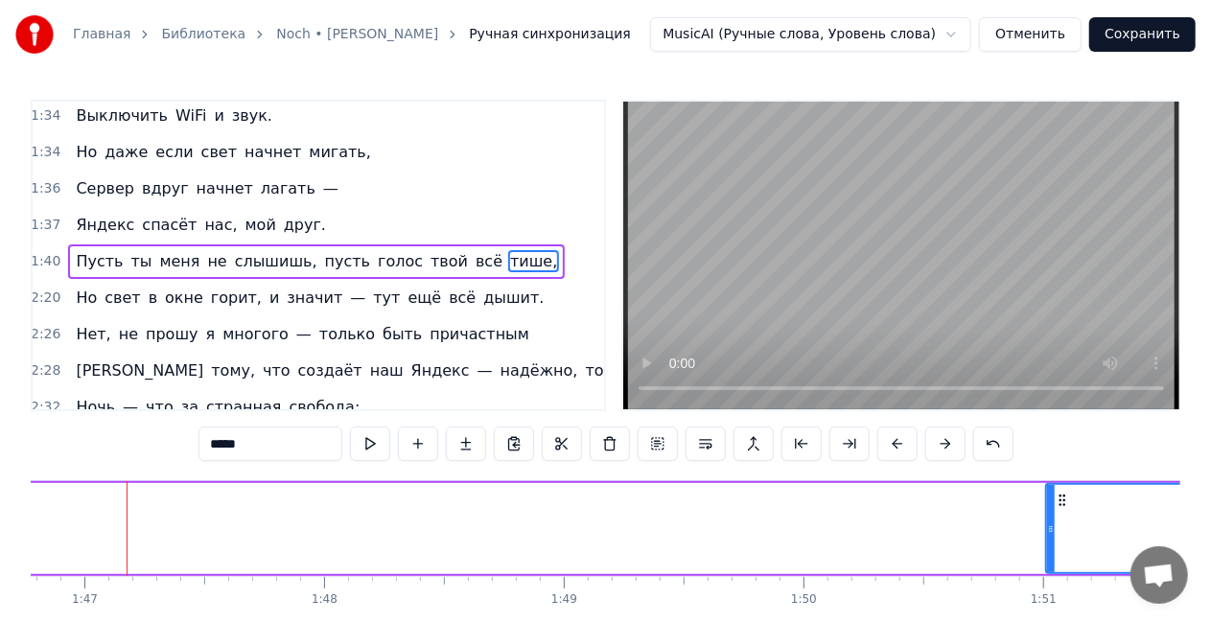
drag, startPoint x: 128, startPoint y: 526, endPoint x: 1038, endPoint y: 502, distance: 910.3
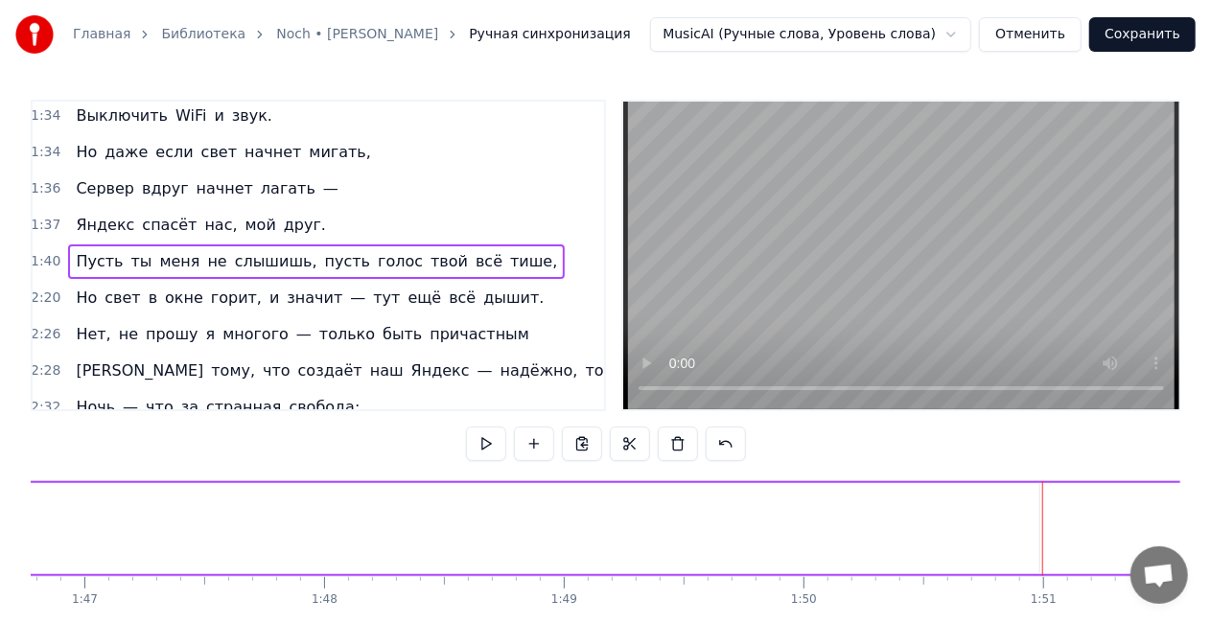
click at [508, 250] on span "тише," at bounding box center [533, 261] width 51 height 22
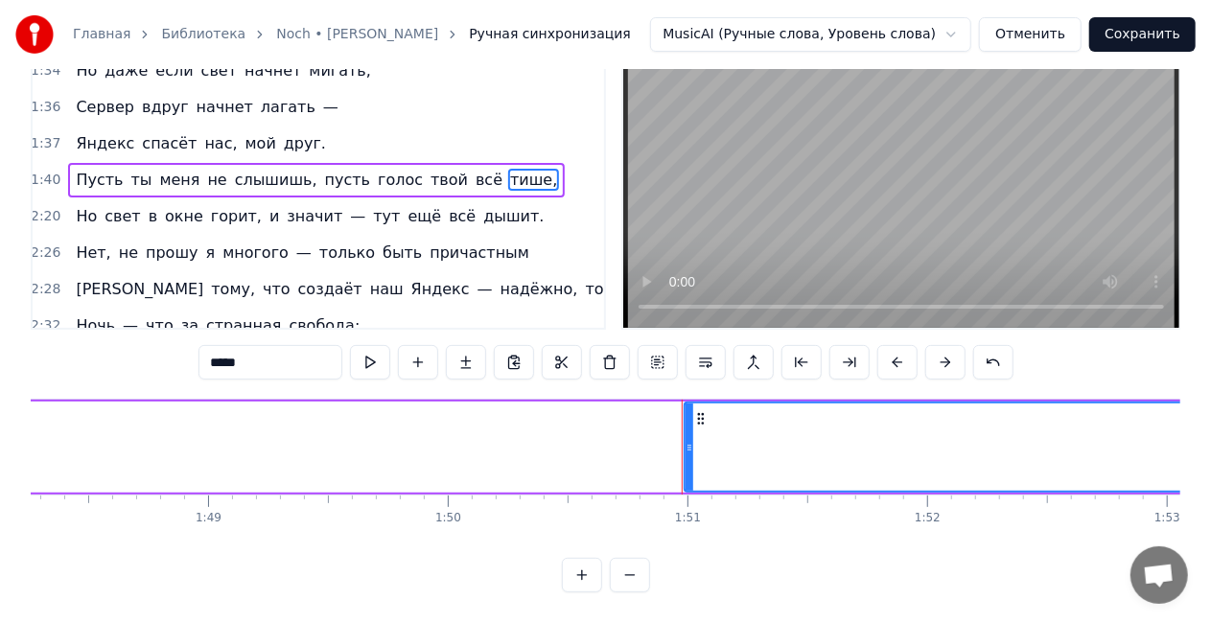
scroll to position [0, 26130]
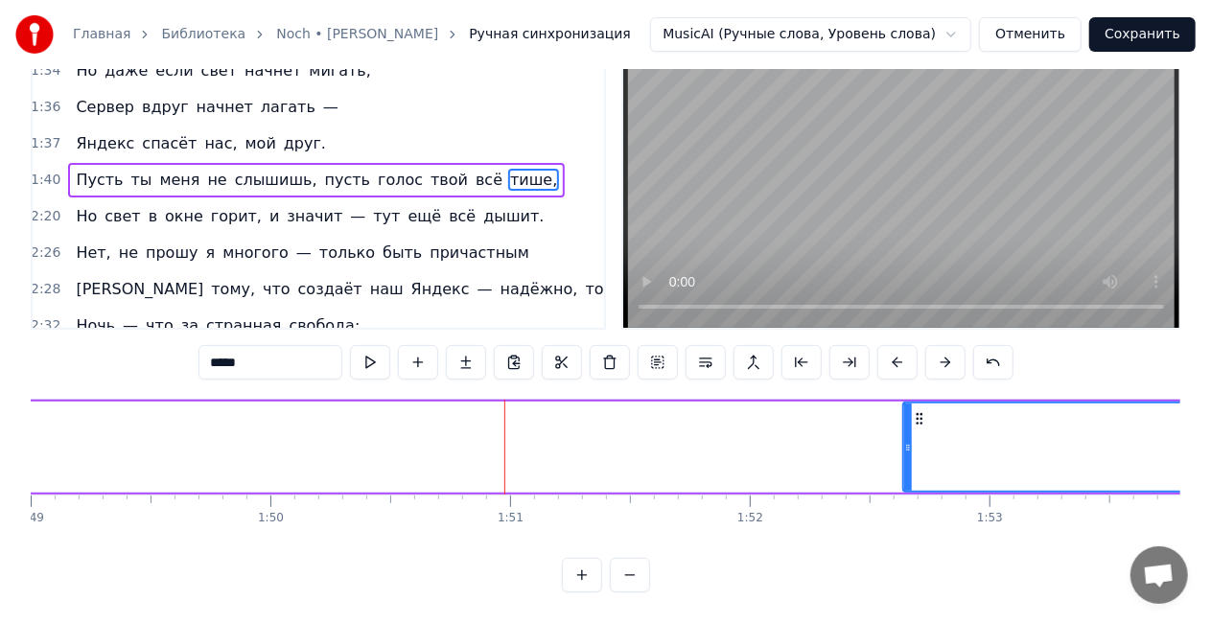
drag, startPoint x: 512, startPoint y: 435, endPoint x: 908, endPoint y: 420, distance: 396.3
click at [908, 420] on div at bounding box center [908, 447] width 8 height 87
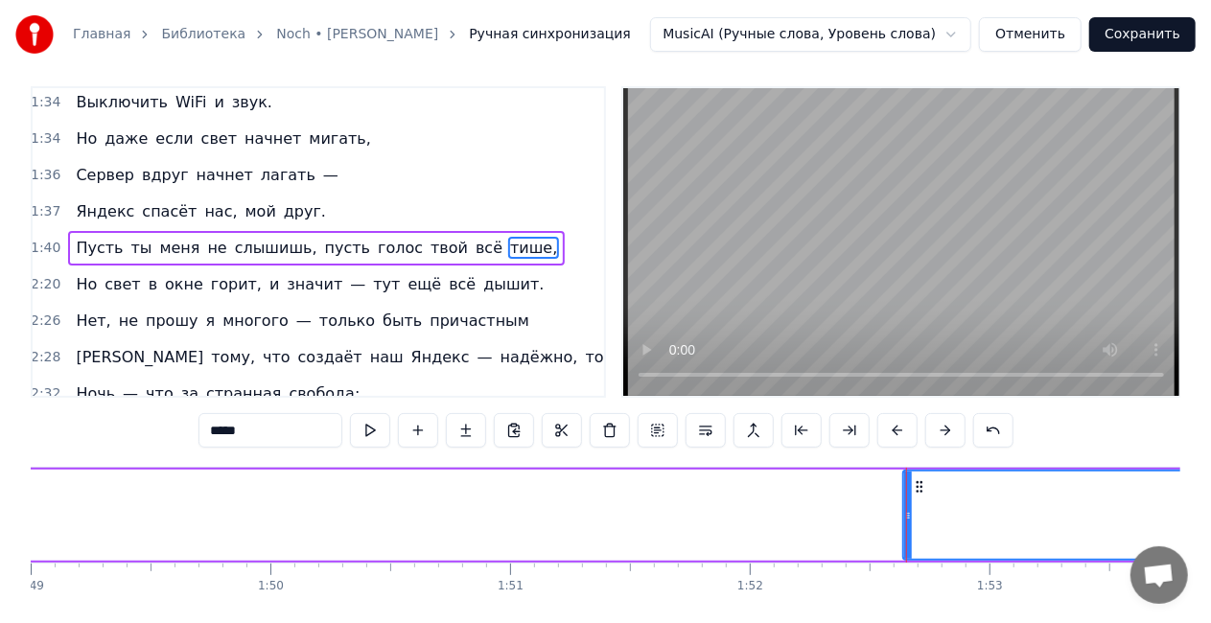
scroll to position [0, 0]
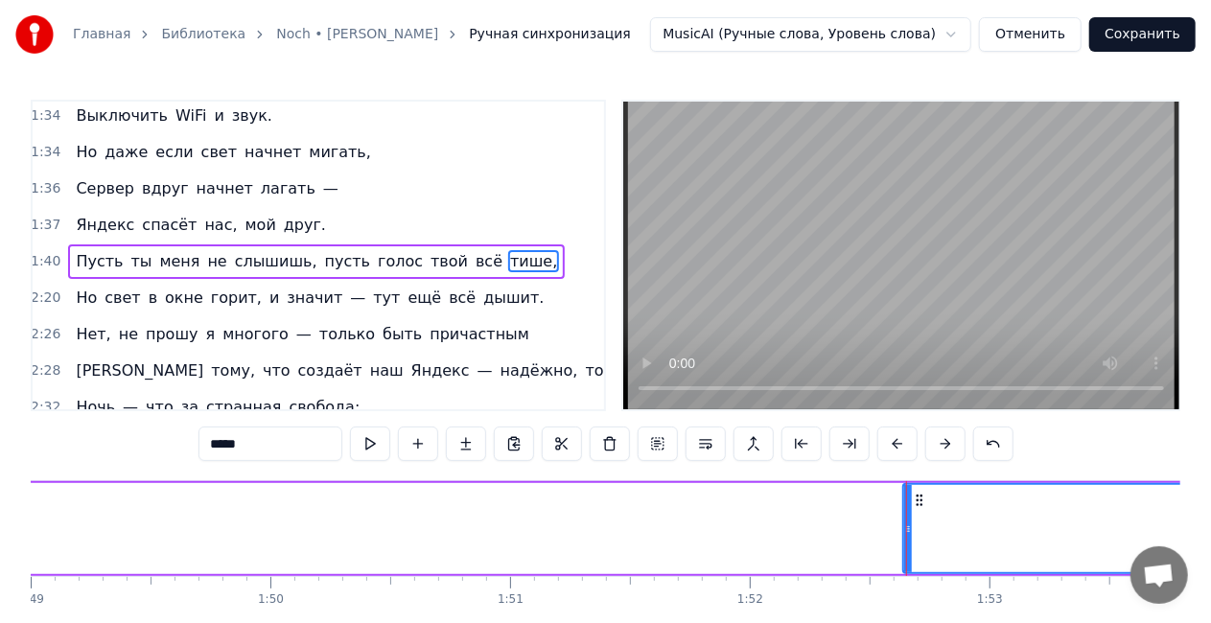
click at [474, 250] on span "всё" at bounding box center [489, 261] width 31 height 22
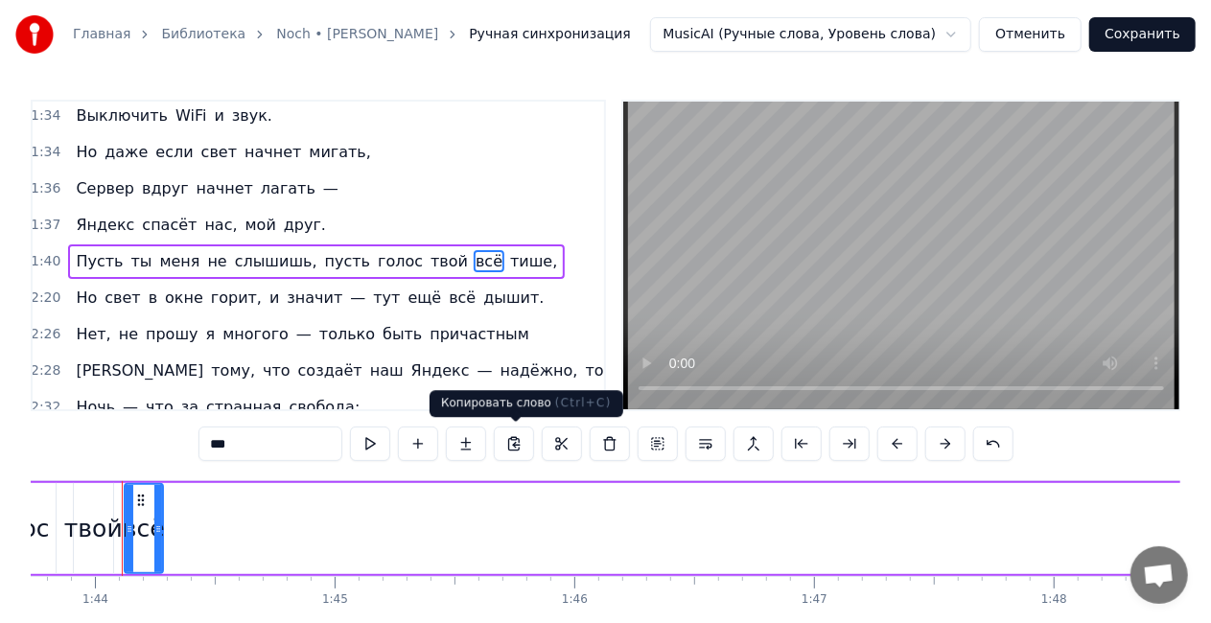
scroll to position [0, 24862]
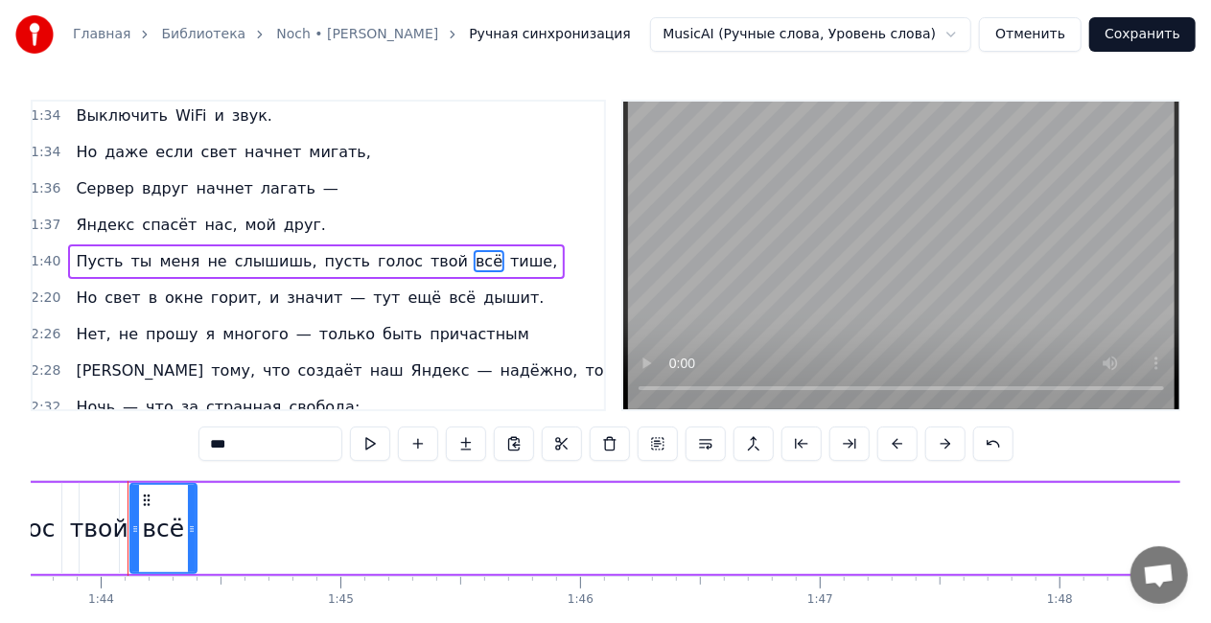
drag, startPoint x: 164, startPoint y: 526, endPoint x: 166, endPoint y: 516, distance: 10.7
click at [193, 526] on circle at bounding box center [193, 526] width 1 height 1
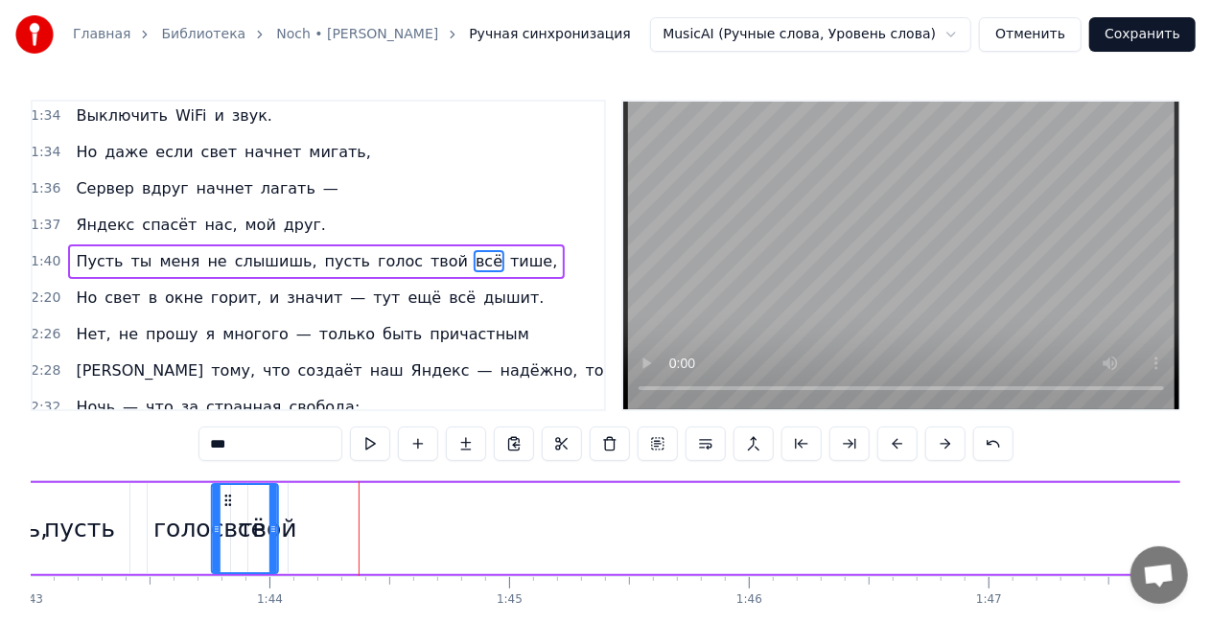
scroll to position [0, 24688]
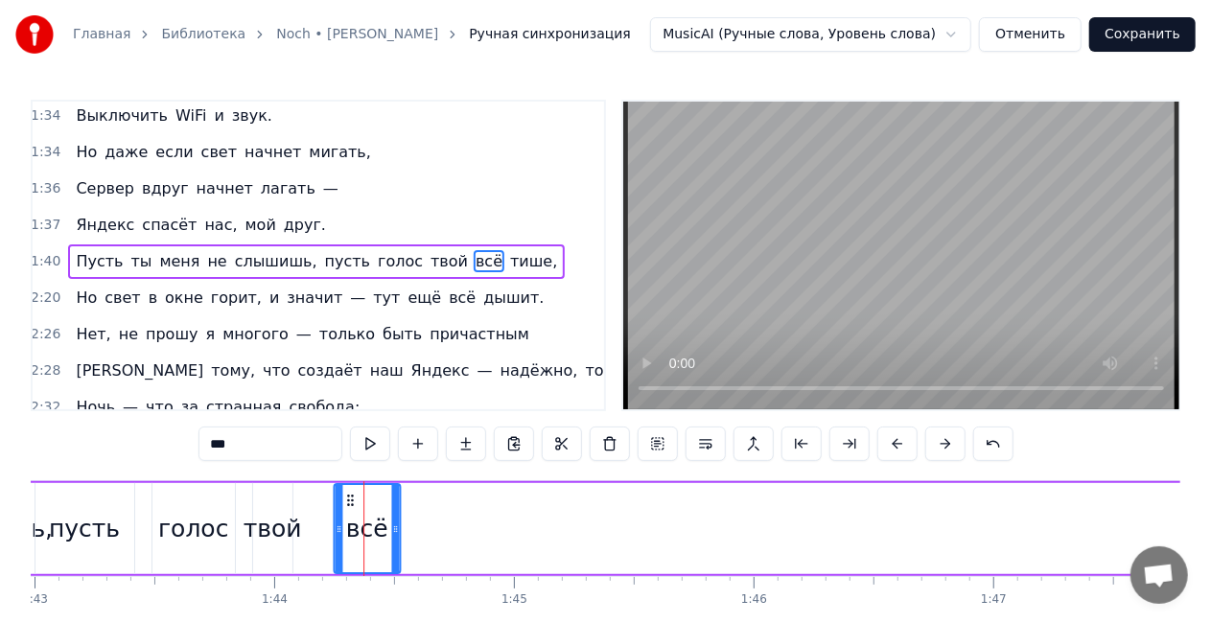
drag, startPoint x: 161, startPoint y: 498, endPoint x: 346, endPoint y: 500, distance: 185.1
click at [346, 500] on icon at bounding box center [349, 500] width 15 height 15
click at [508, 250] on span "тише," at bounding box center [533, 261] width 51 height 22
type input "*****"
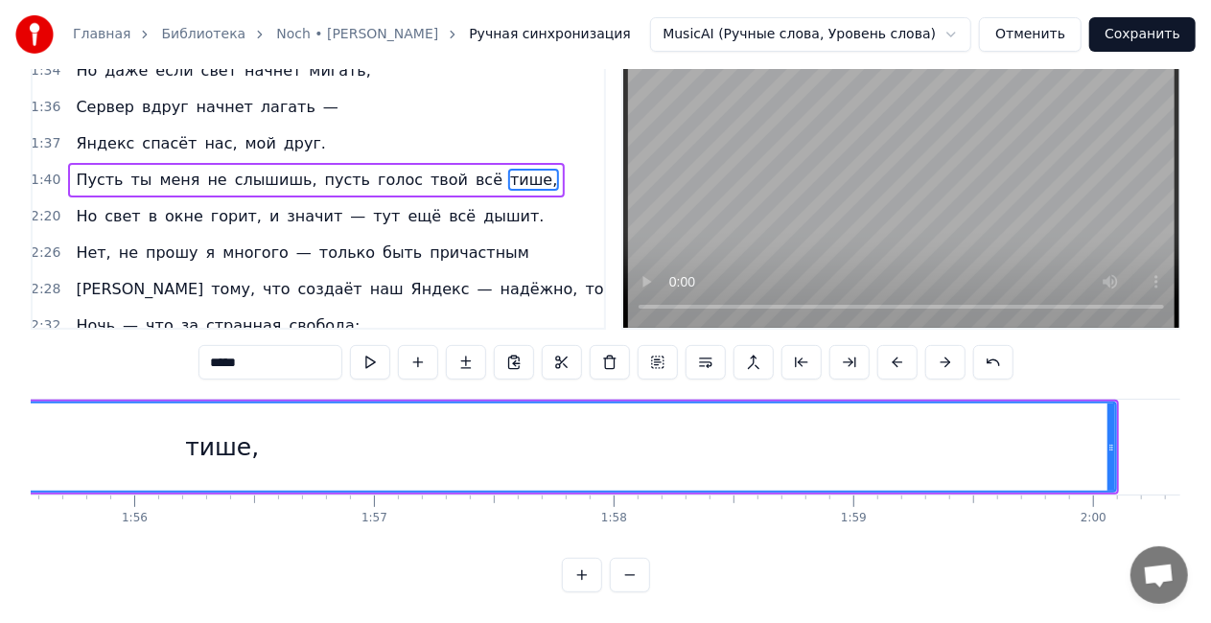
scroll to position [0, 27972]
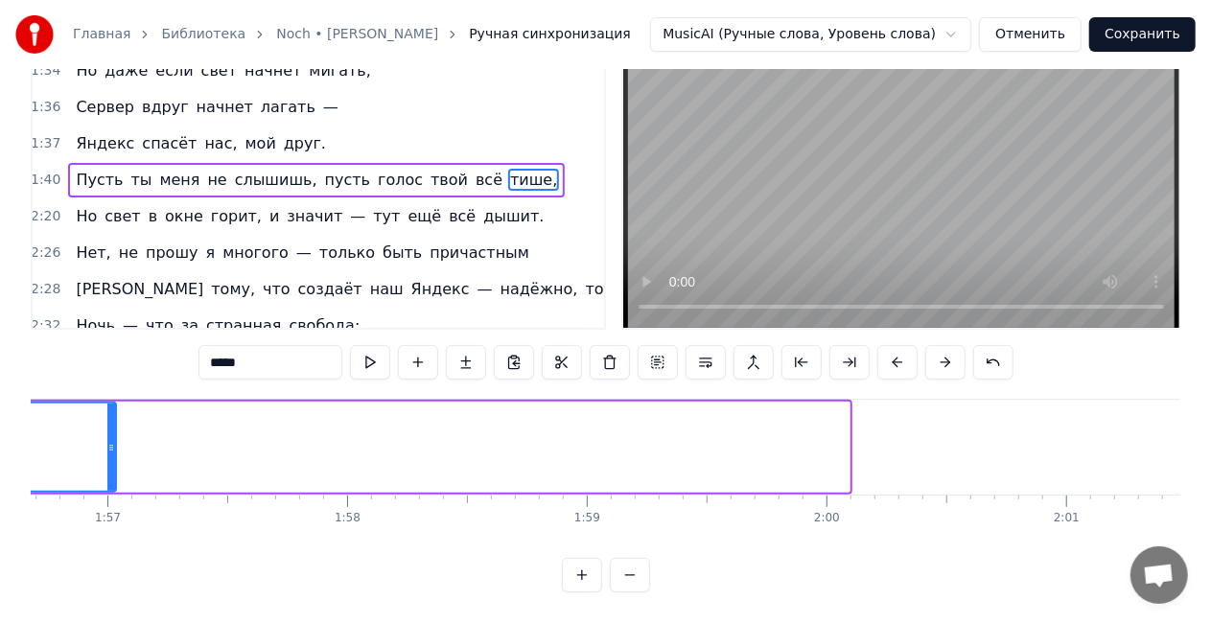
drag, startPoint x: 836, startPoint y: 430, endPoint x: 142, endPoint y: 430, distance: 694.3
click at [109, 412] on div at bounding box center [111, 447] width 8 height 87
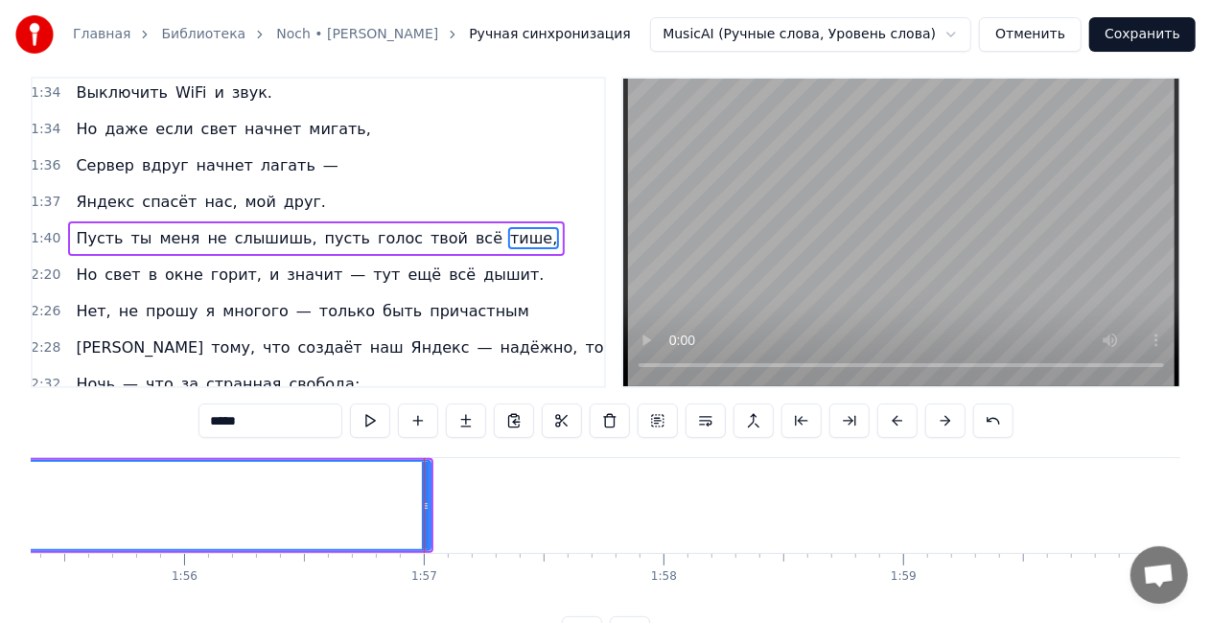
scroll to position [0, 27329]
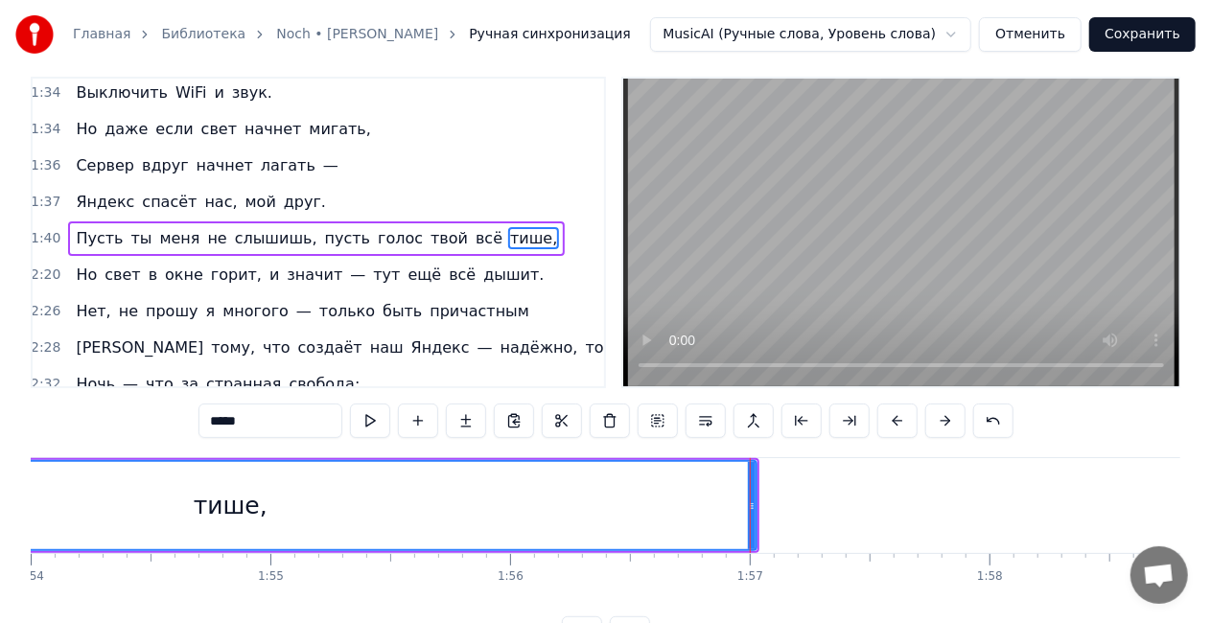
click at [750, 502] on icon at bounding box center [752, 506] width 8 height 15
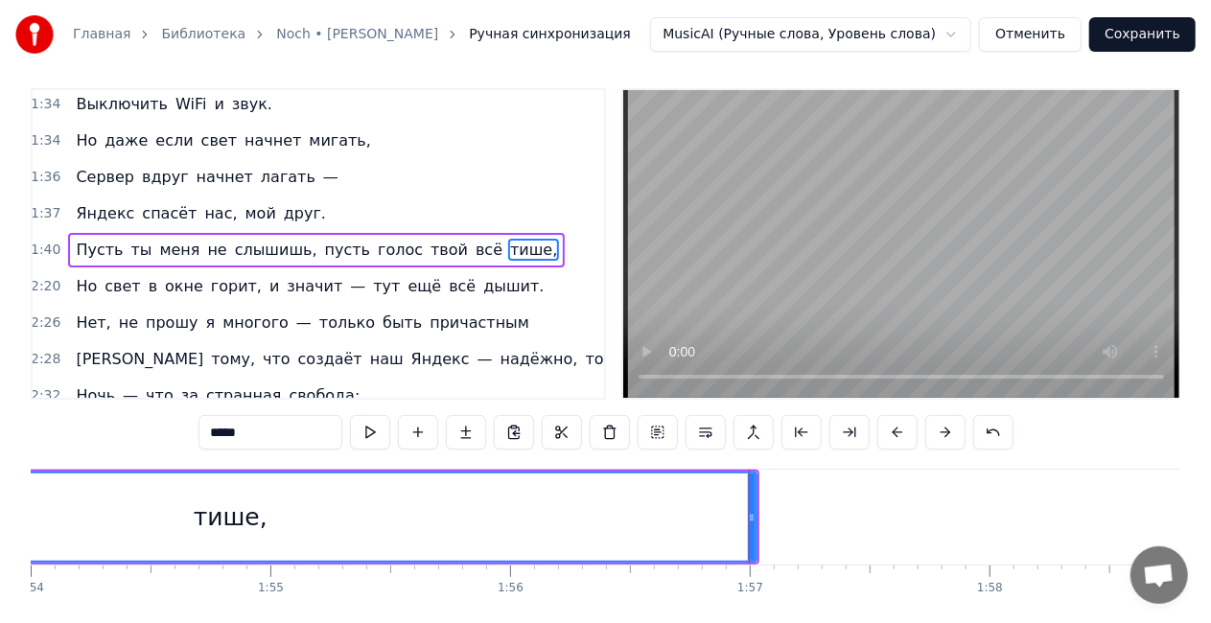
scroll to position [0, 0]
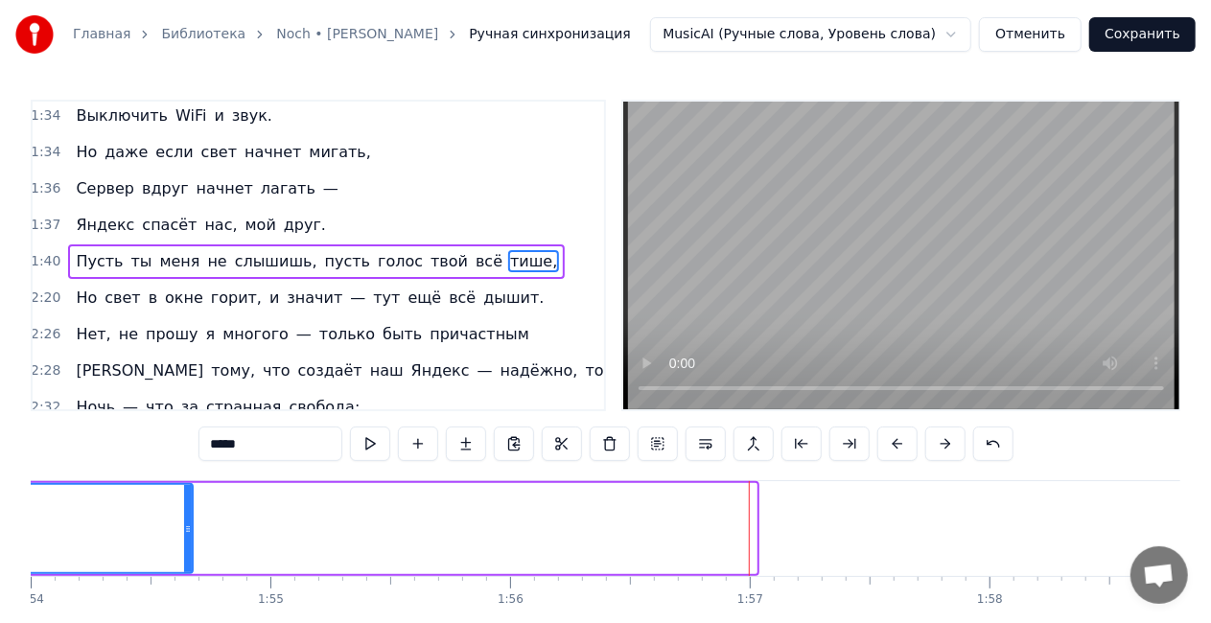
drag, startPoint x: 753, startPoint y: 520, endPoint x: 516, endPoint y: 560, distance: 240.3
click at [184, 520] on div at bounding box center [188, 528] width 8 height 87
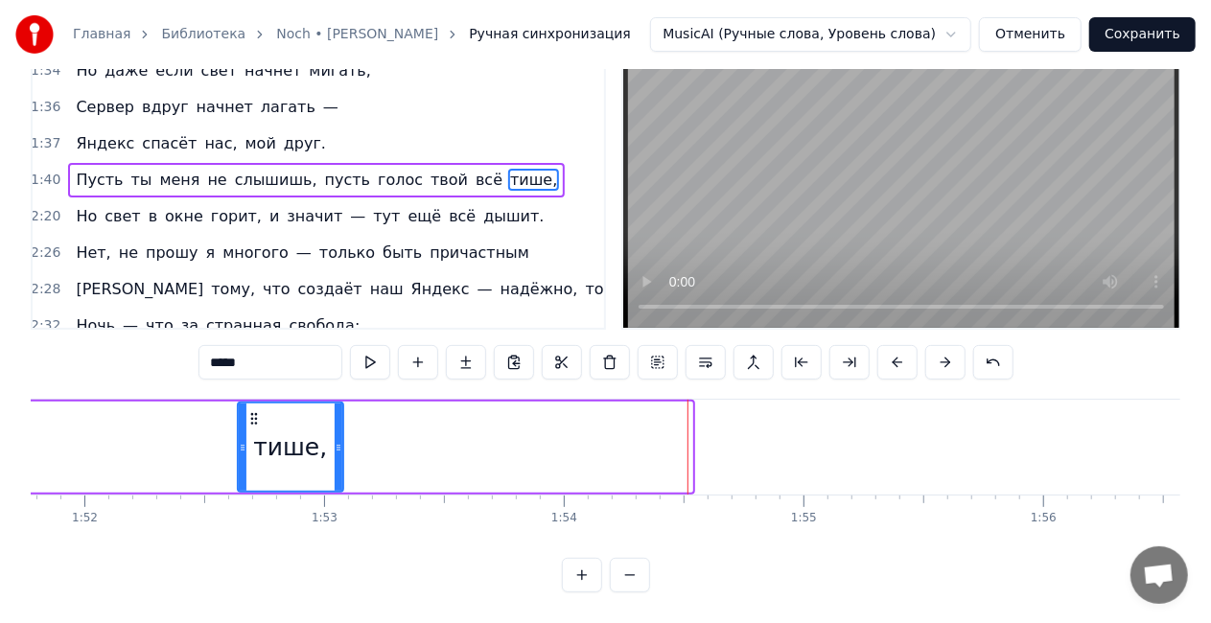
drag, startPoint x: 687, startPoint y: 437, endPoint x: 338, endPoint y: 432, distance: 349.1
click at [338, 440] on icon at bounding box center [339, 447] width 8 height 15
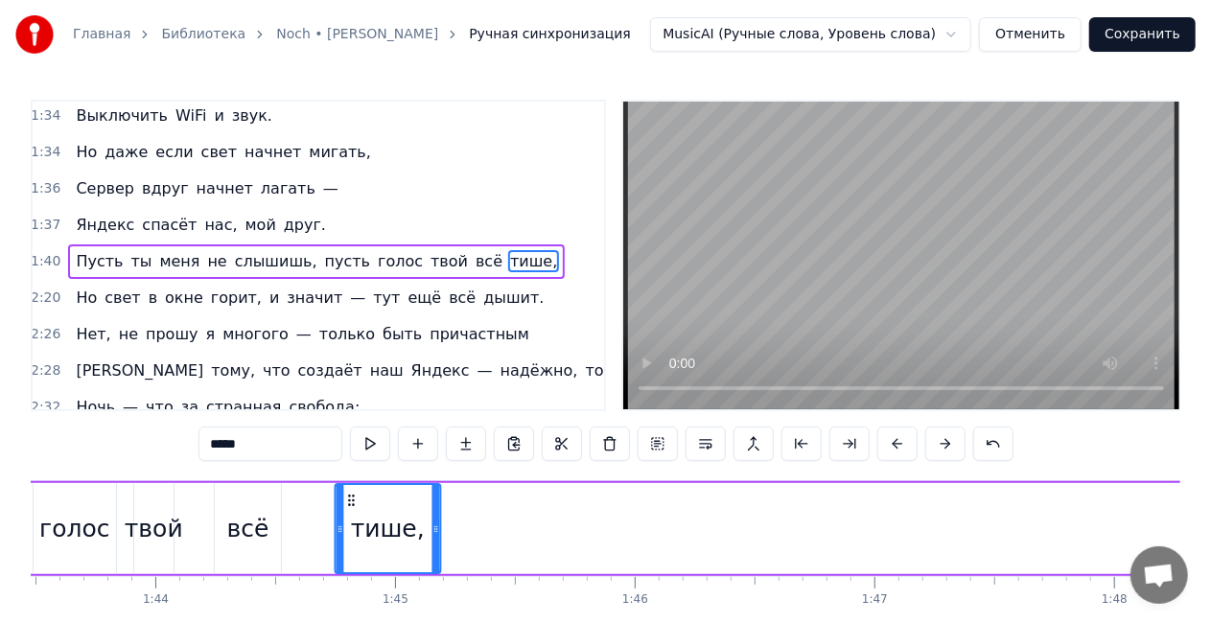
drag, startPoint x: 253, startPoint y: 498, endPoint x: 337, endPoint y: 501, distance: 83.5
click at [343, 501] on icon at bounding box center [350, 500] width 15 height 15
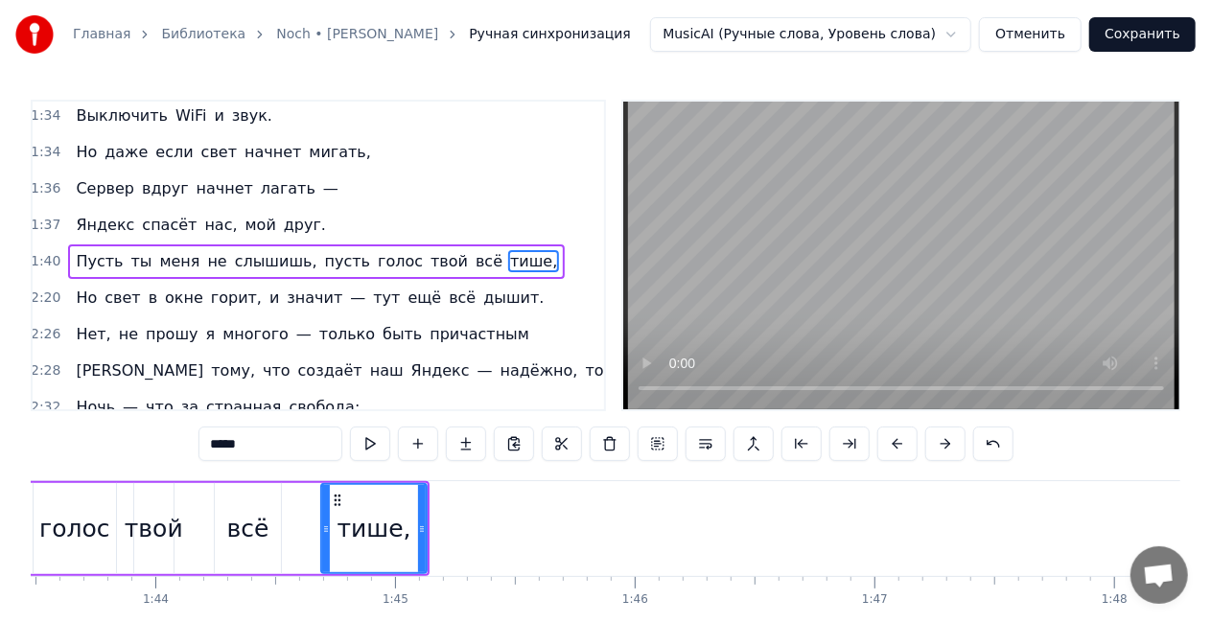
click at [374, 245] on div "Пусть ты меня не слышишь, пусть голос твой всё тише," at bounding box center [316, 262] width 497 height 35
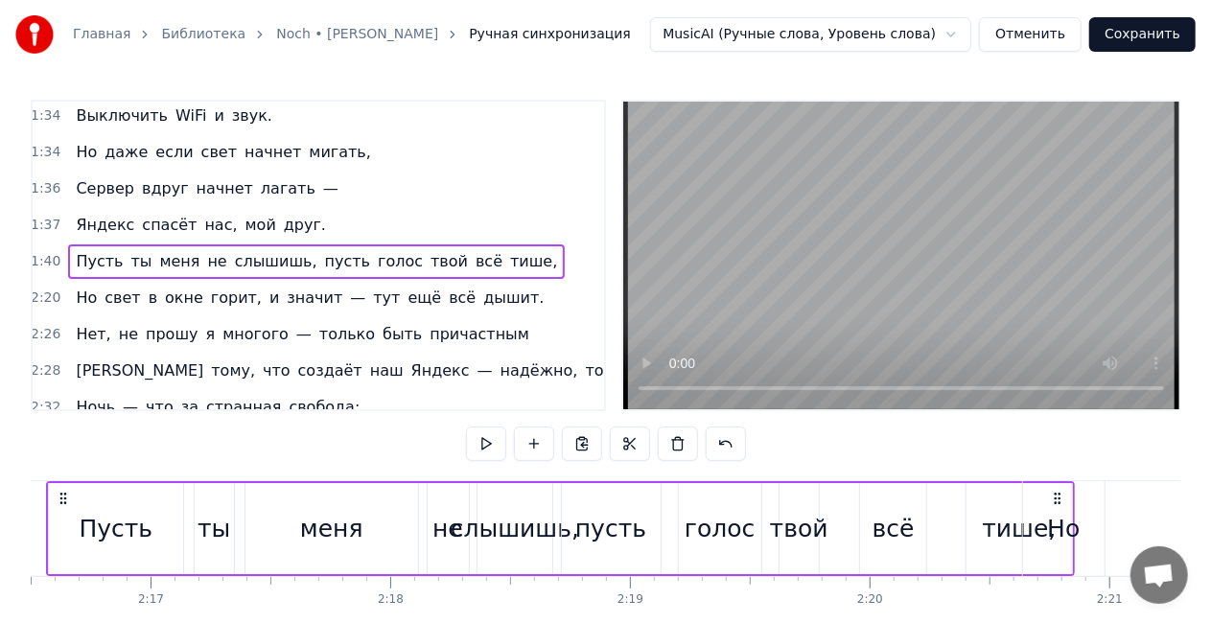
scroll to position [0, 32835]
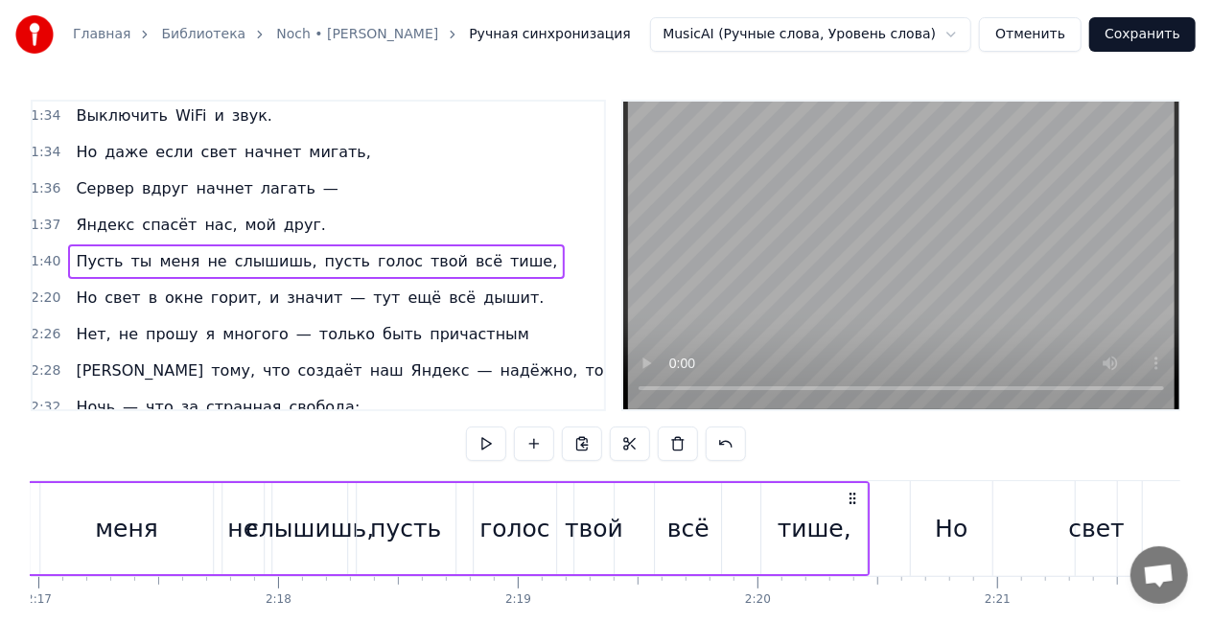
drag, startPoint x: 1136, startPoint y: 496, endPoint x: 850, endPoint y: 502, distance: 286.8
click at [850, 502] on icon at bounding box center [852, 498] width 15 height 15
click at [175, 208] on div "Яндекс спасёт нас, мой друг." at bounding box center [201, 225] width 266 height 35
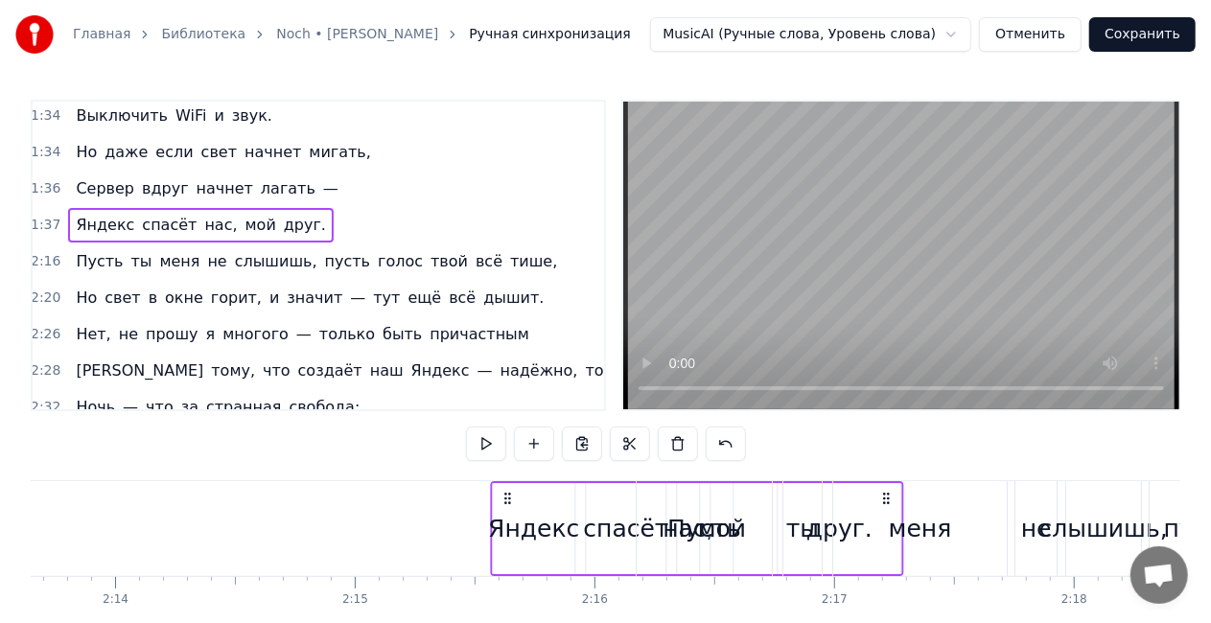
scroll to position [0, 32042]
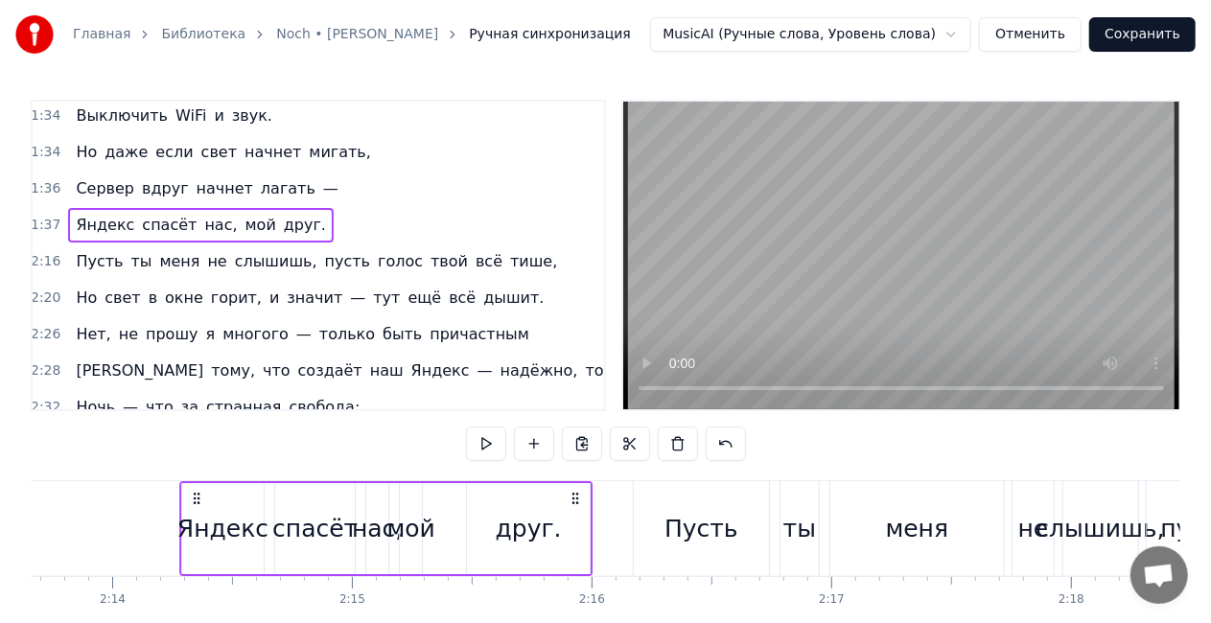
drag, startPoint x: 525, startPoint y: 498, endPoint x: 581, endPoint y: 501, distance: 55.7
click at [581, 501] on icon at bounding box center [575, 498] width 15 height 15
click at [119, 177] on span "Сервер" at bounding box center [105, 188] width 62 height 22
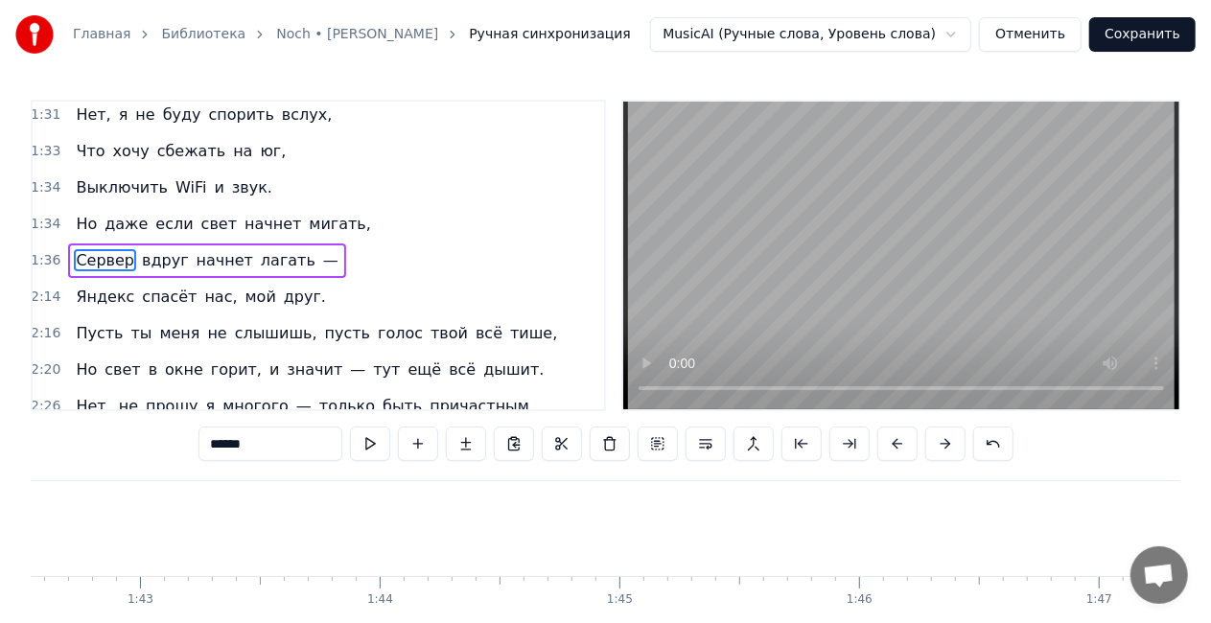
scroll to position [0, 23057]
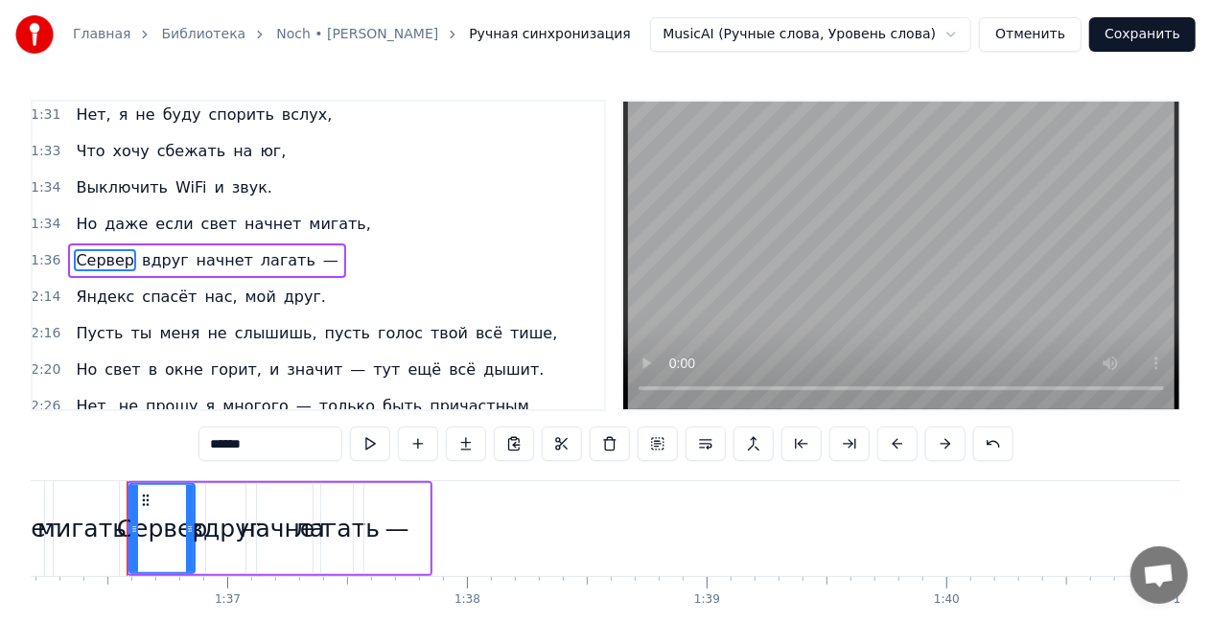
click at [127, 244] on div "[PERSON_NAME] вдруг начнет лагать —" at bounding box center [206, 261] width 277 height 35
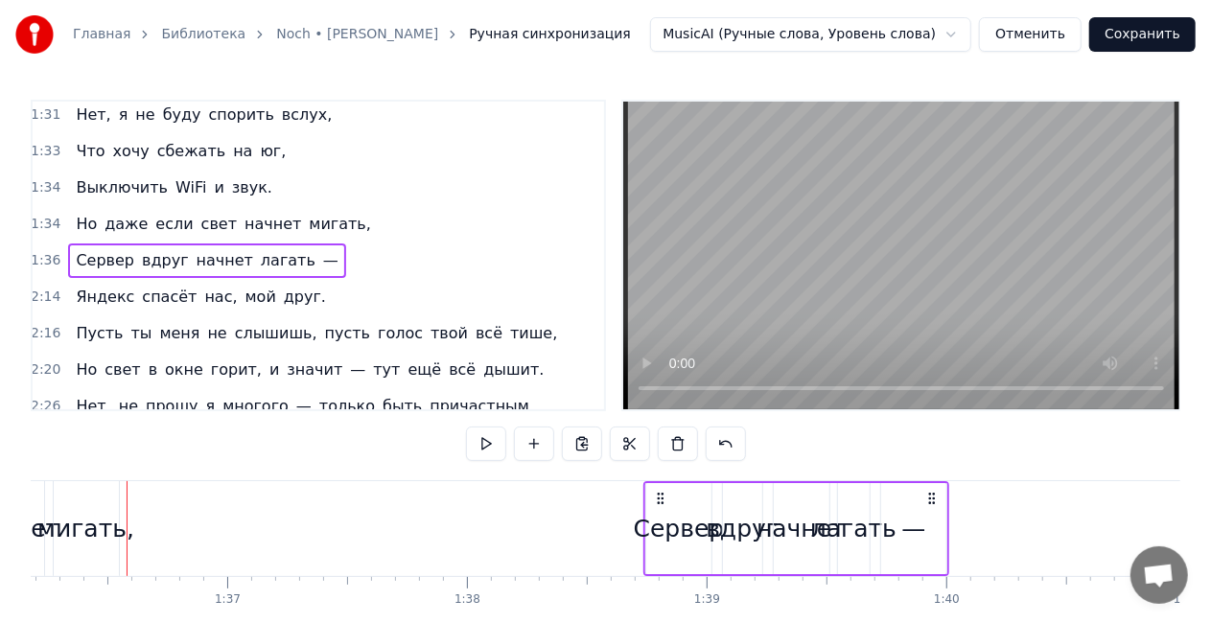
drag, startPoint x: 412, startPoint y: 497, endPoint x: 930, endPoint y: 483, distance: 518.0
click at [930, 483] on div "[PERSON_NAME] вдруг начнет лагать —" at bounding box center [796, 528] width 306 height 95
click at [658, 539] on div "Сервер" at bounding box center [679, 529] width 91 height 36
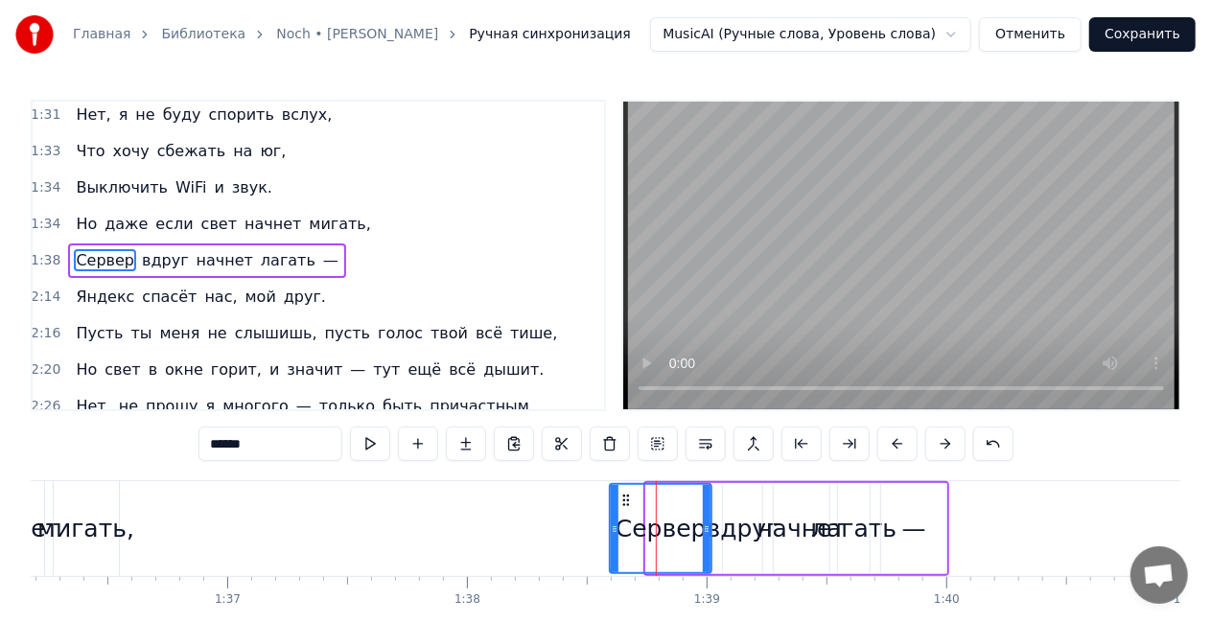
drag, startPoint x: 650, startPoint y: 525, endPoint x: 598, endPoint y: 503, distance: 56.3
click at [611, 527] on icon at bounding box center [615, 529] width 8 height 15
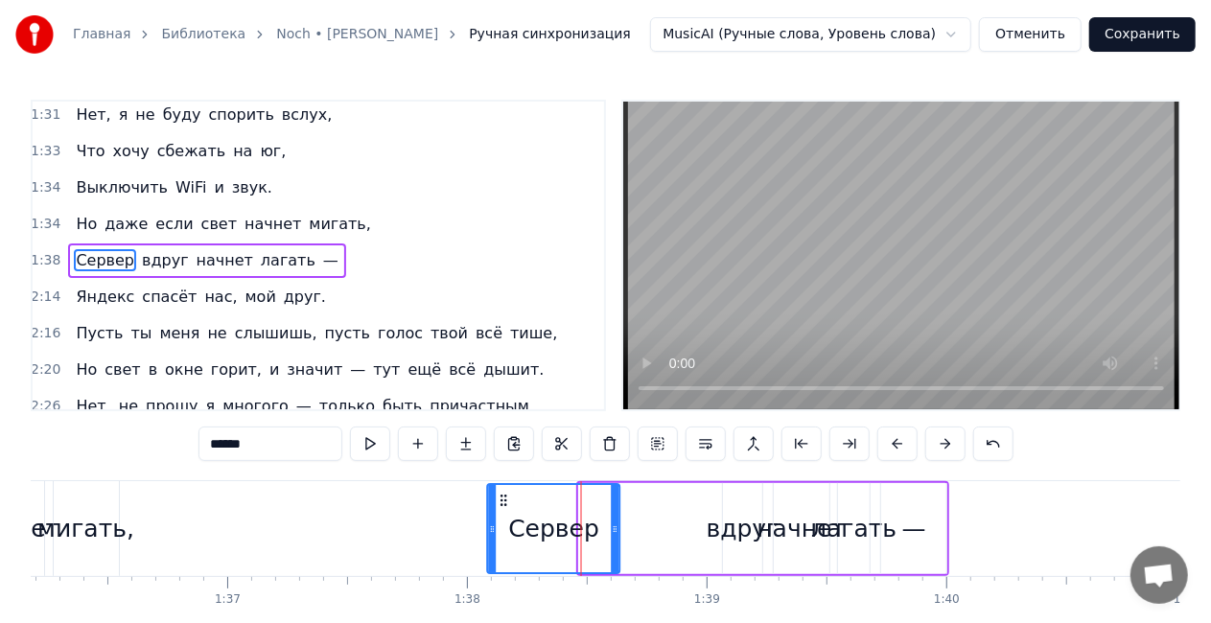
drag, startPoint x: 595, startPoint y: 501, endPoint x: 504, endPoint y: 498, distance: 91.1
click at [504, 498] on icon at bounding box center [504, 500] width 15 height 15
click at [725, 533] on div "вдруг" at bounding box center [743, 529] width 73 height 36
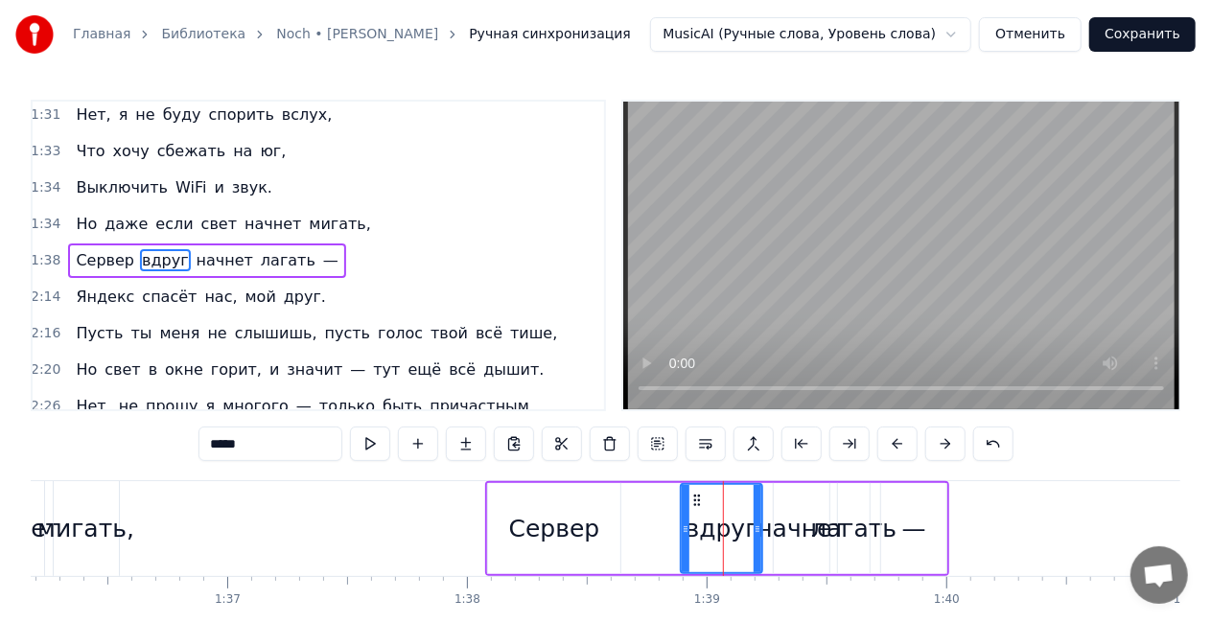
drag, startPoint x: 725, startPoint y: 533, endPoint x: 683, endPoint y: 530, distance: 42.3
click at [683, 530] on icon at bounding box center [686, 529] width 8 height 15
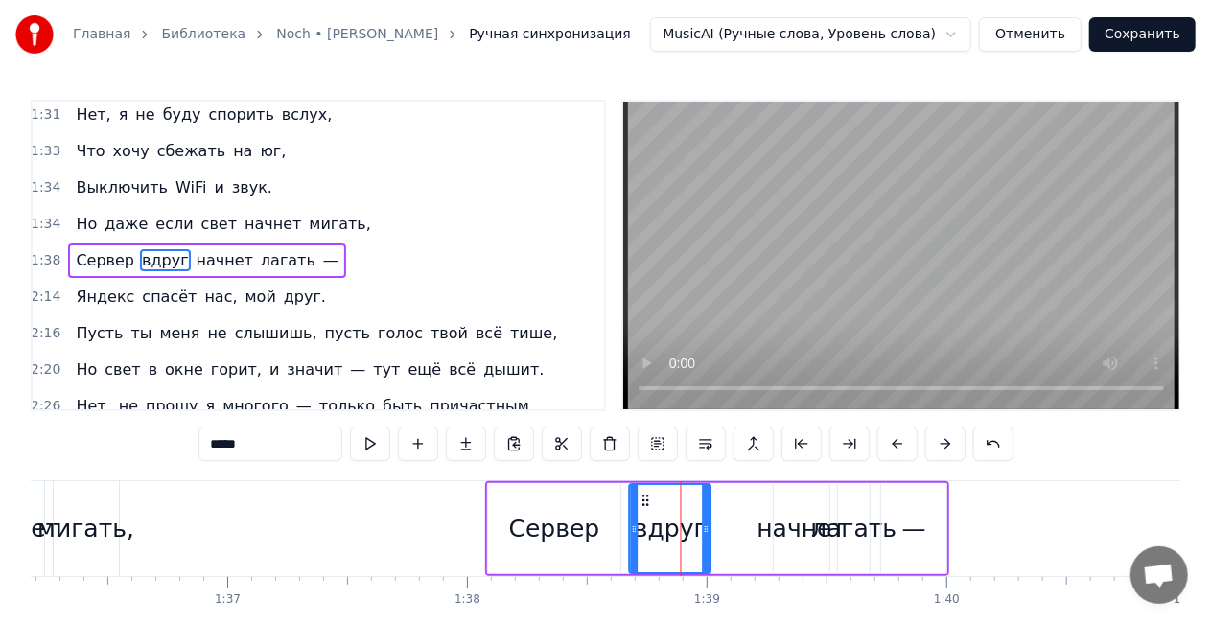
drag, startPoint x: 696, startPoint y: 501, endPoint x: 662, endPoint y: 501, distance: 34.5
click at [641, 501] on icon at bounding box center [646, 500] width 15 height 15
click at [790, 530] on div "начнет" at bounding box center [801, 529] width 89 height 36
type input "******"
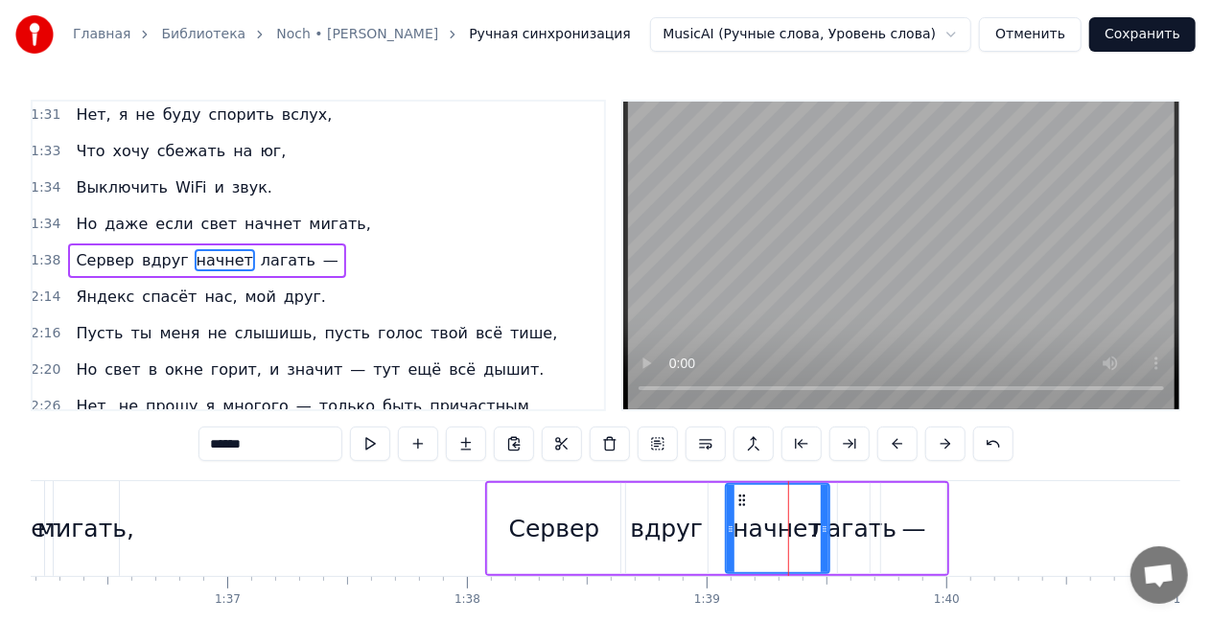
drag, startPoint x: 777, startPoint y: 528, endPoint x: 729, endPoint y: 525, distance: 48.0
click at [729, 525] on icon at bounding box center [731, 529] width 8 height 15
drag, startPoint x: 740, startPoint y: 497, endPoint x: 728, endPoint y: 493, distance: 13.0
click at [728, 493] on icon at bounding box center [726, 500] width 15 height 15
click at [276, 244] on div "[PERSON_NAME] вдруг начнет лагать —" at bounding box center [206, 261] width 277 height 35
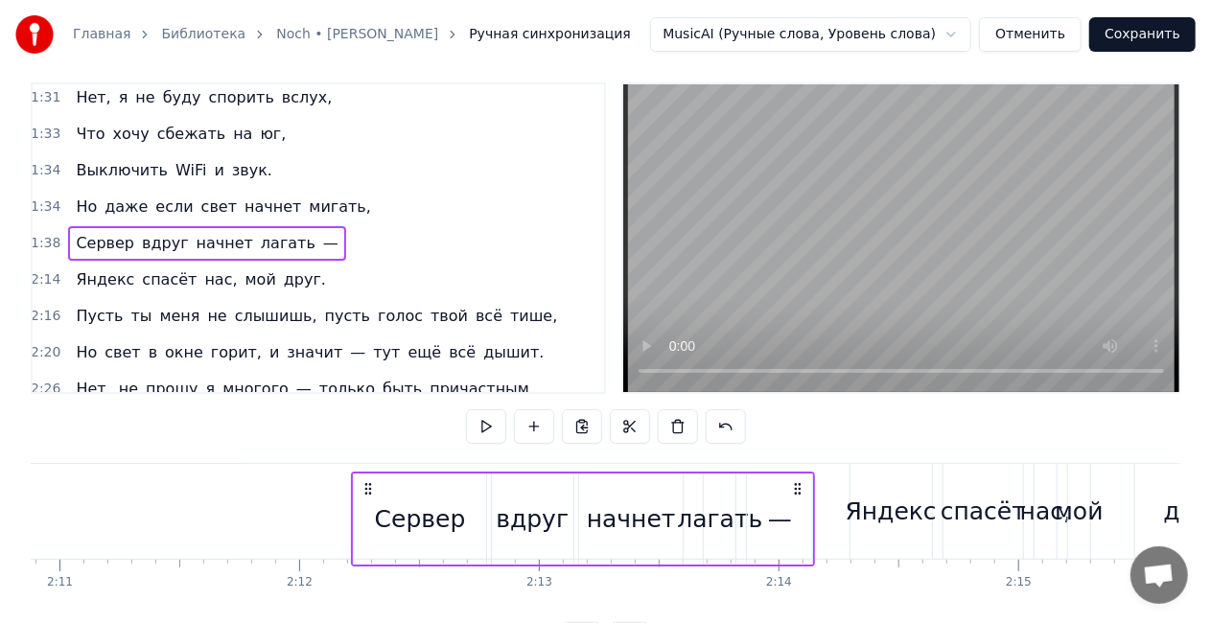
scroll to position [19, 0]
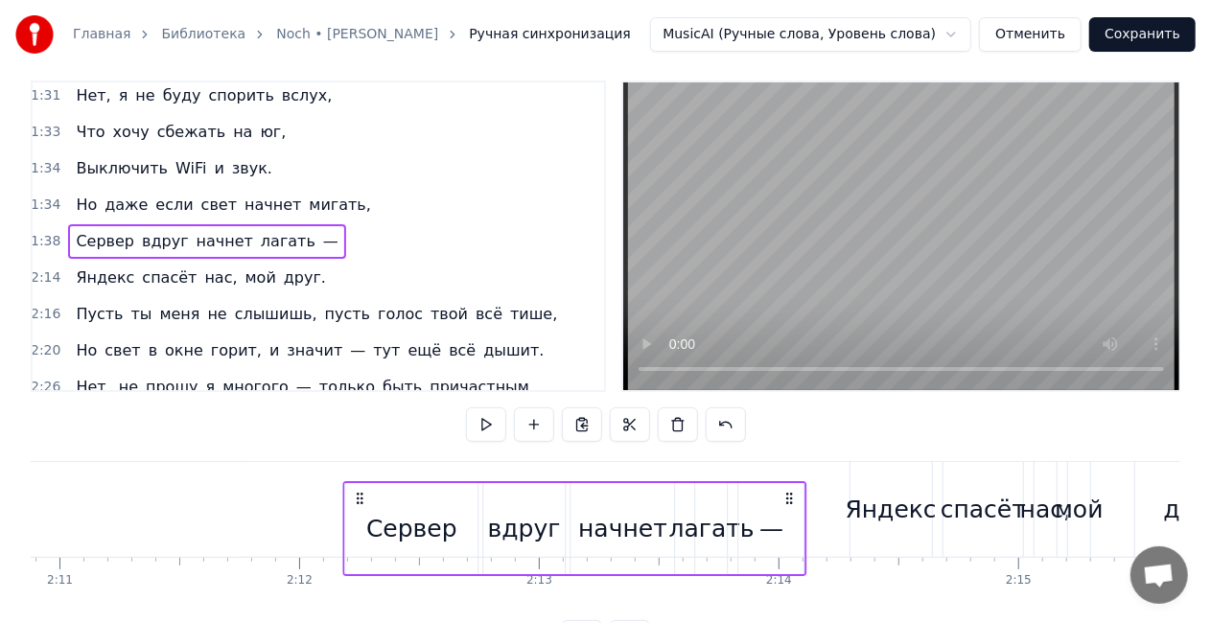
drag, startPoint x: 932, startPoint y: 502, endPoint x: 790, endPoint y: 472, distance: 145.0
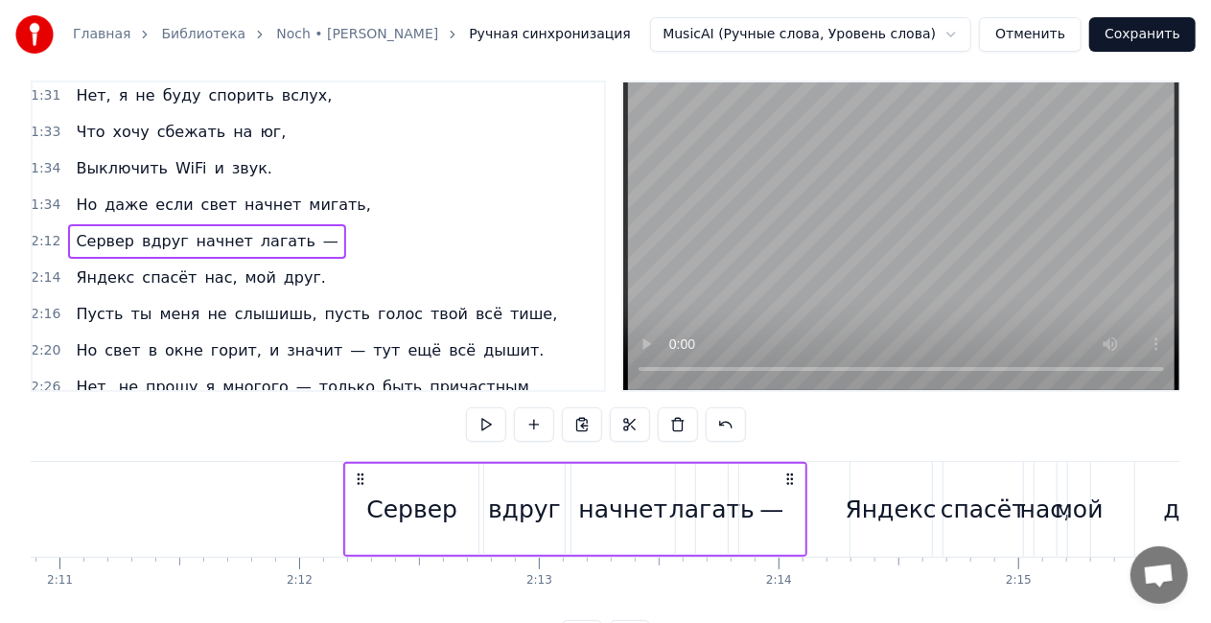
click at [179, 188] on div "Но даже если свет начнет мигать," at bounding box center [223, 205] width 310 height 35
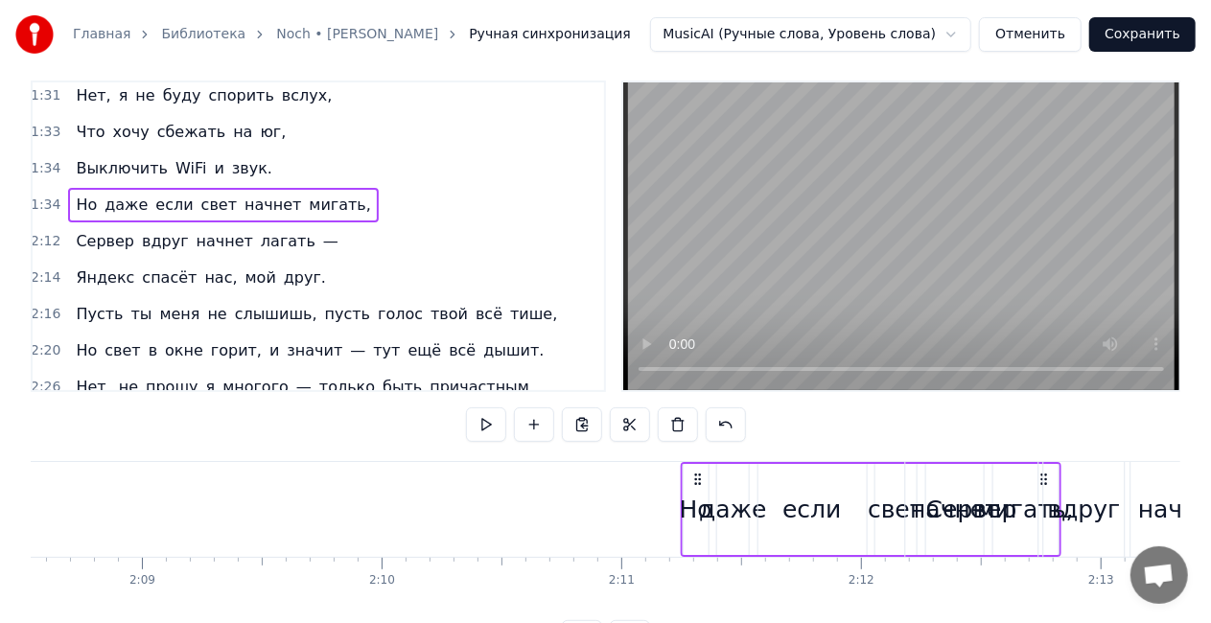
scroll to position [0, 30850]
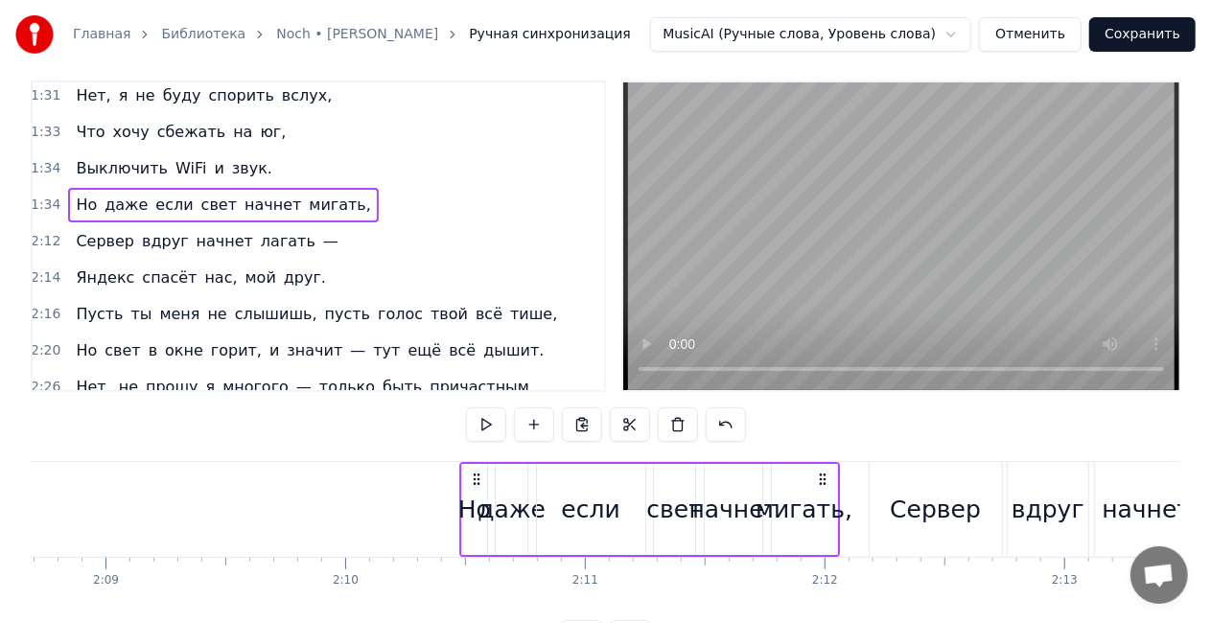
drag, startPoint x: 487, startPoint y: 478, endPoint x: 819, endPoint y: 488, distance: 332.0
click at [819, 488] on div "Но даже если свет начнет мигать," at bounding box center [650, 509] width 381 height 95
click at [212, 157] on span "и" at bounding box center [218, 168] width 13 height 23
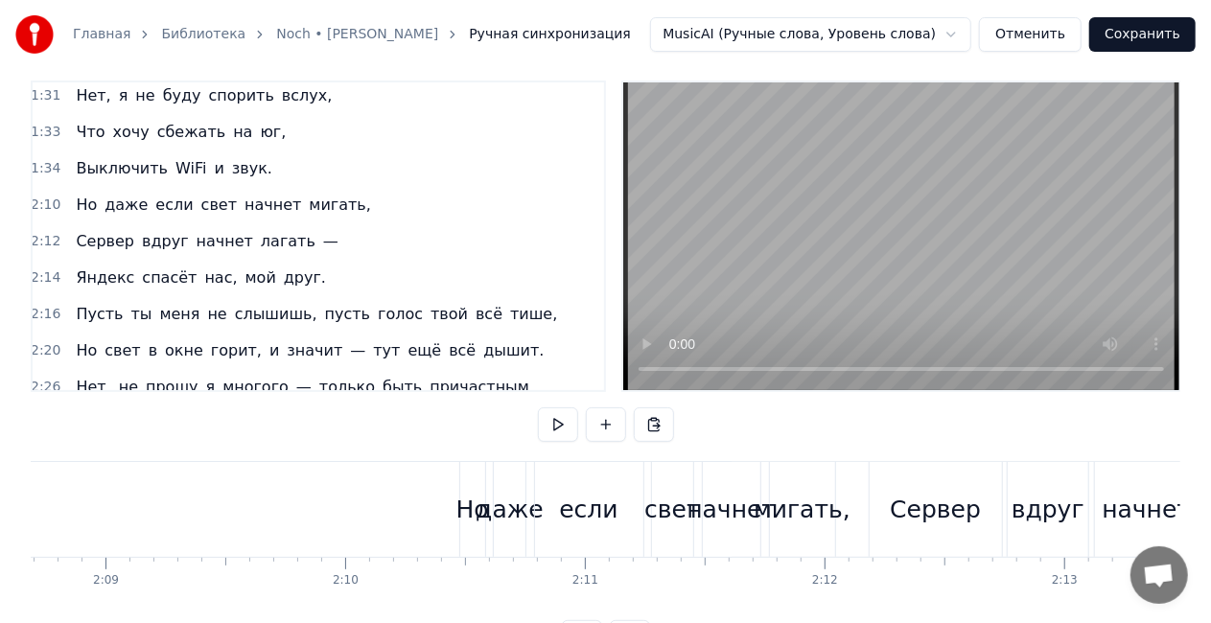
click at [201, 152] on div "Выключить WiFi и звук." at bounding box center [174, 169] width 212 height 35
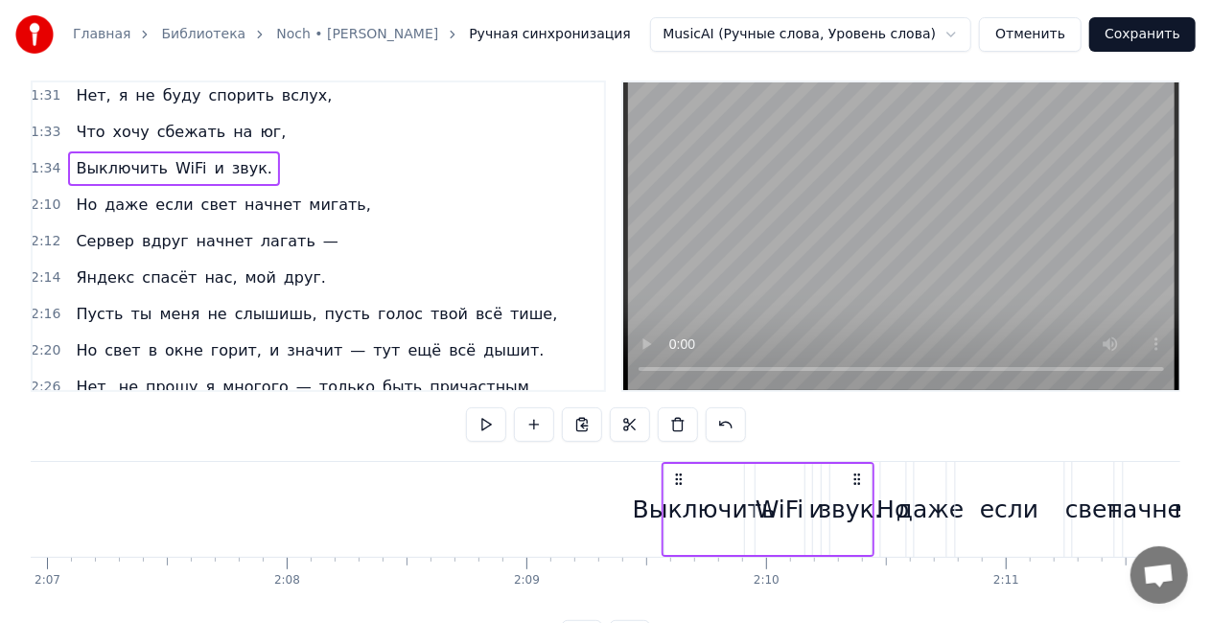
scroll to position [0, 30432]
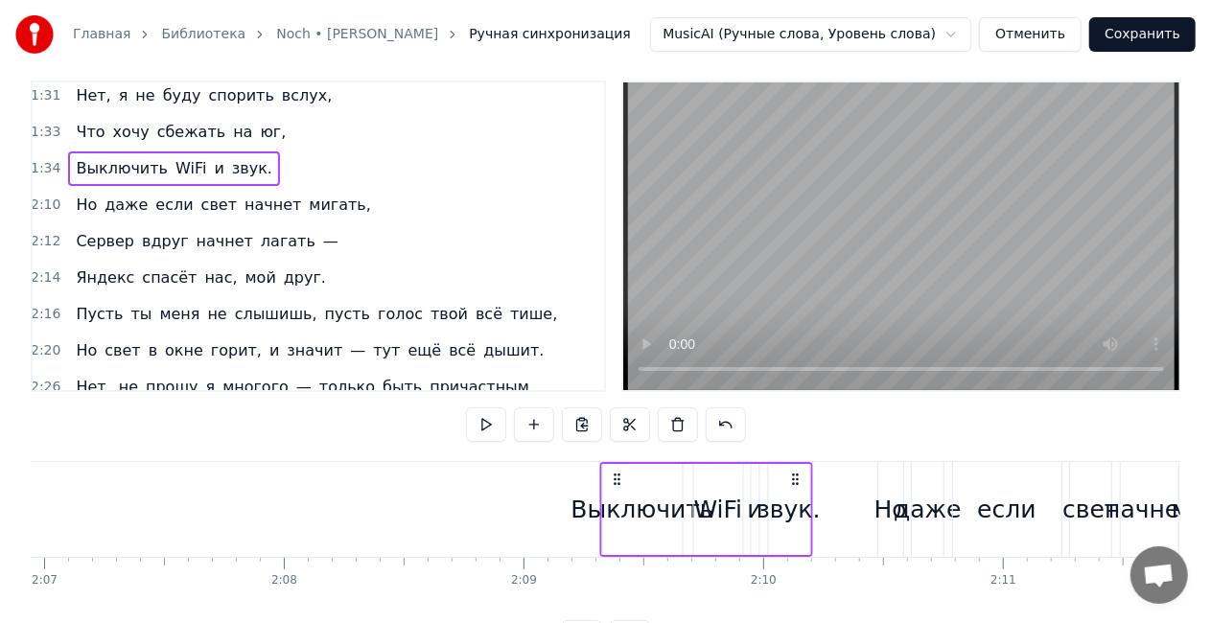
drag, startPoint x: 317, startPoint y: 480, endPoint x: 791, endPoint y: 467, distance: 473.9
click at [791, 467] on div "Выключить WiFi и звук." at bounding box center [706, 509] width 213 height 95
click at [184, 115] on div "Что хочу сбежать на юг," at bounding box center [180, 132] width 225 height 35
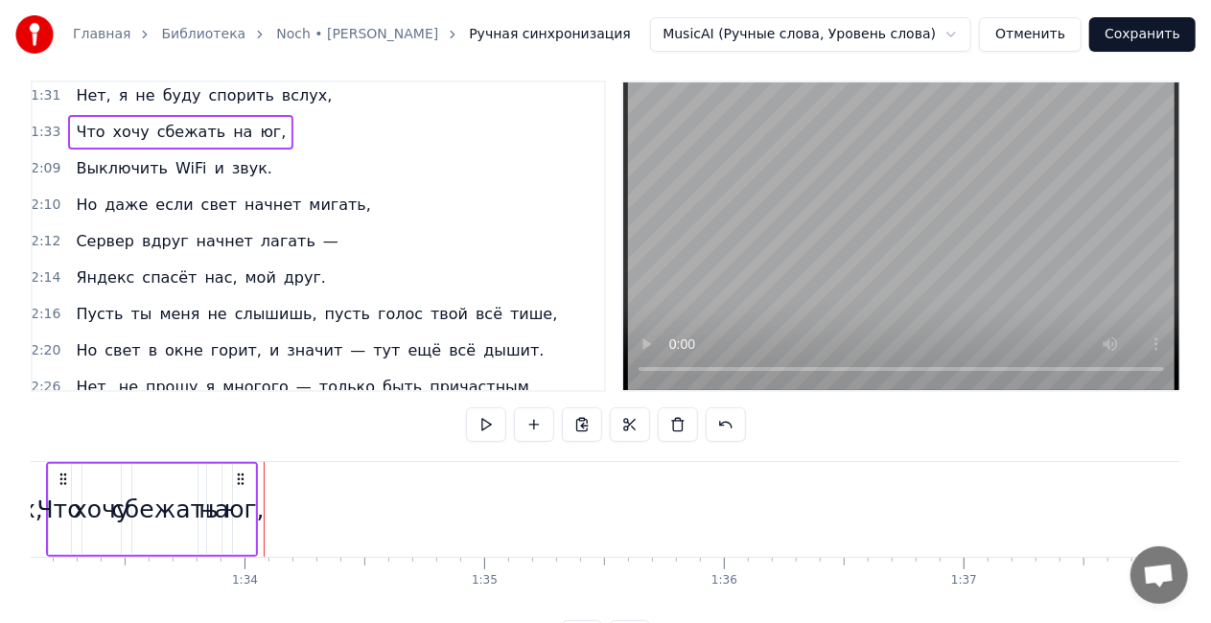
scroll to position [0, 22239]
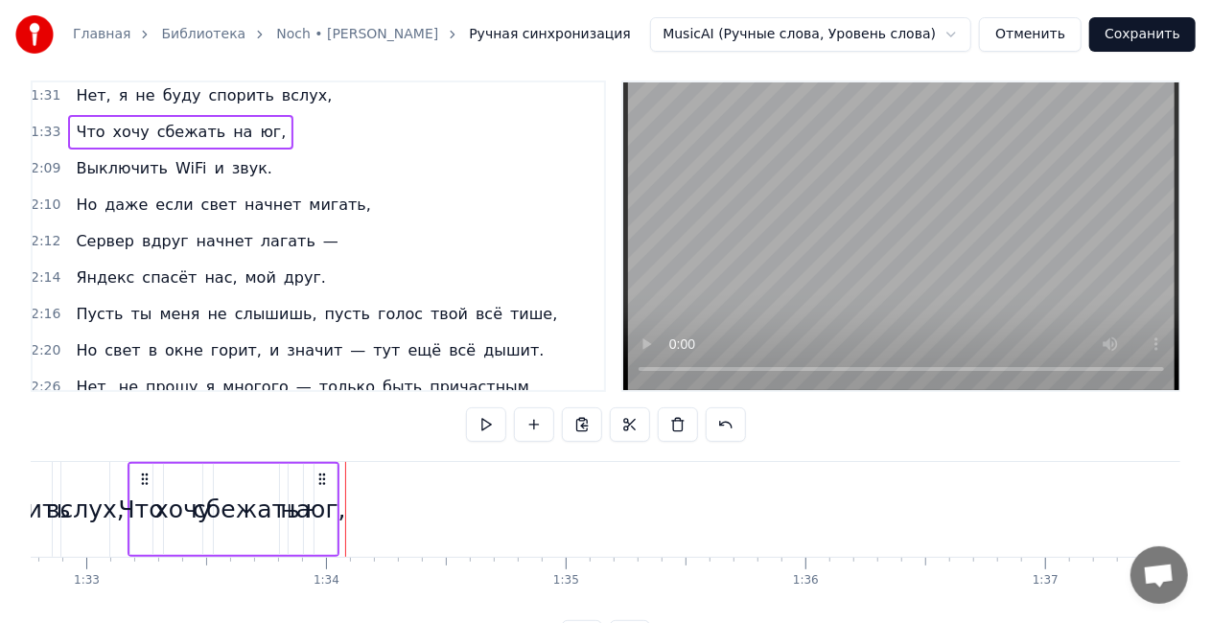
click at [328, 509] on div "юг," at bounding box center [325, 510] width 40 height 36
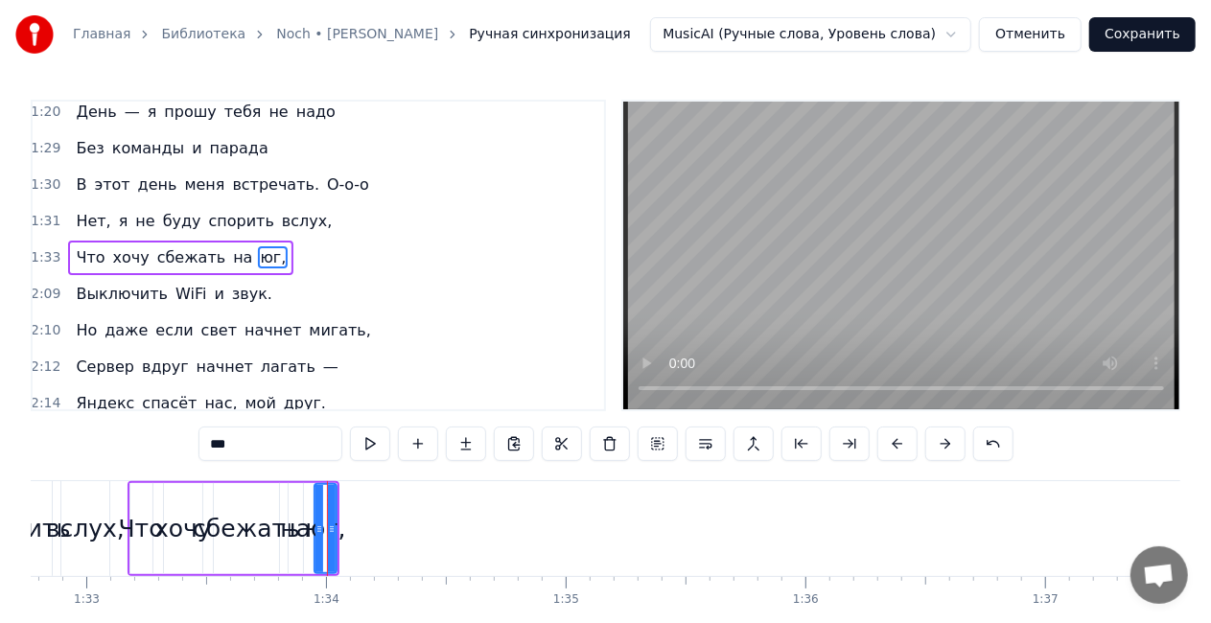
scroll to position [480, 3]
drag, startPoint x: 333, startPoint y: 527, endPoint x: 370, endPoint y: 508, distance: 42.0
click at [376, 520] on div at bounding box center [372, 528] width 8 height 87
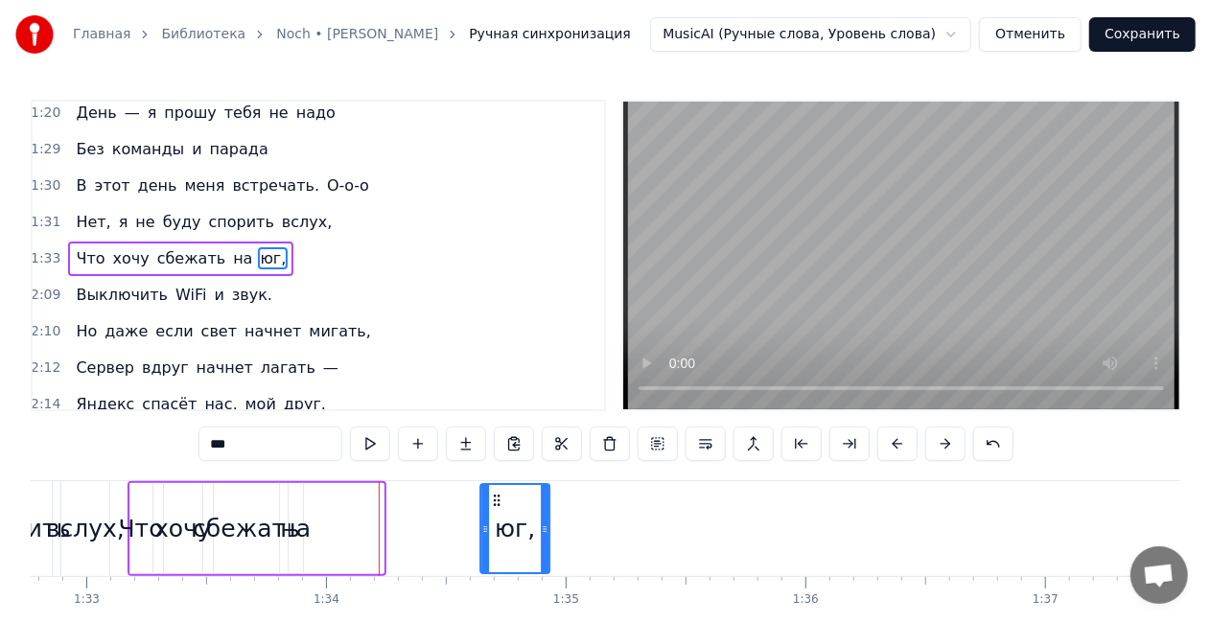
drag, startPoint x: 330, startPoint y: 499, endPoint x: 370, endPoint y: 503, distance: 40.6
click at [493, 498] on icon at bounding box center [496, 500] width 15 height 15
click at [295, 525] on div "на" at bounding box center [295, 529] width 31 height 36
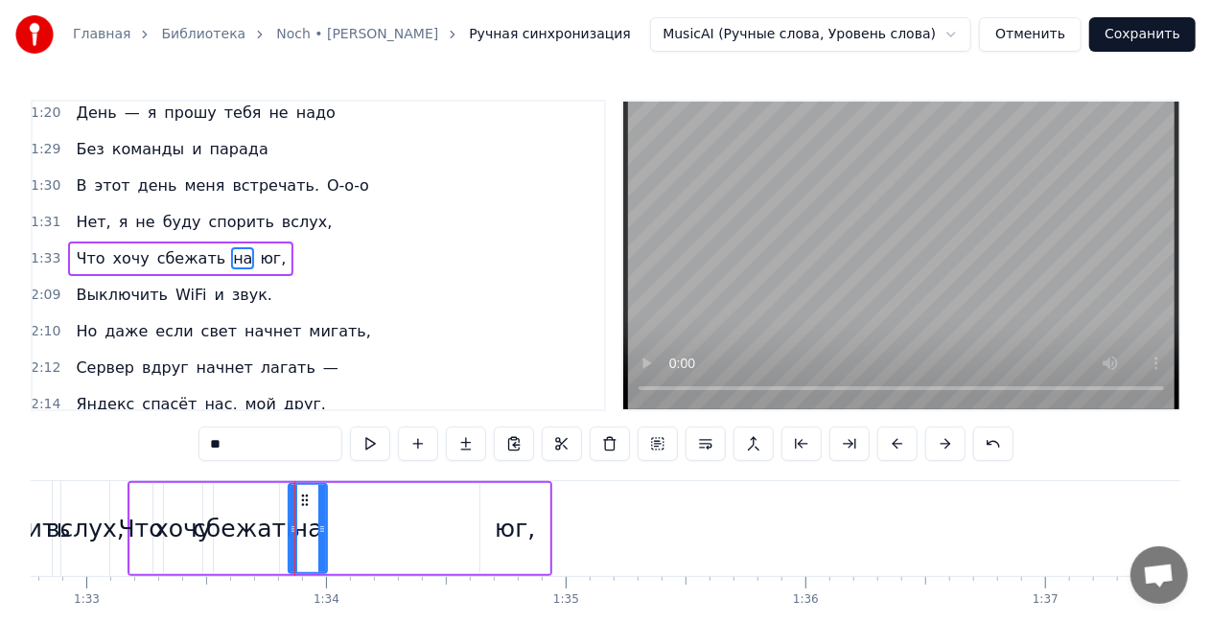
drag, startPoint x: 298, startPoint y: 526, endPoint x: 315, endPoint y: 510, distance: 23.1
click at [326, 524] on icon at bounding box center [322, 529] width 8 height 15
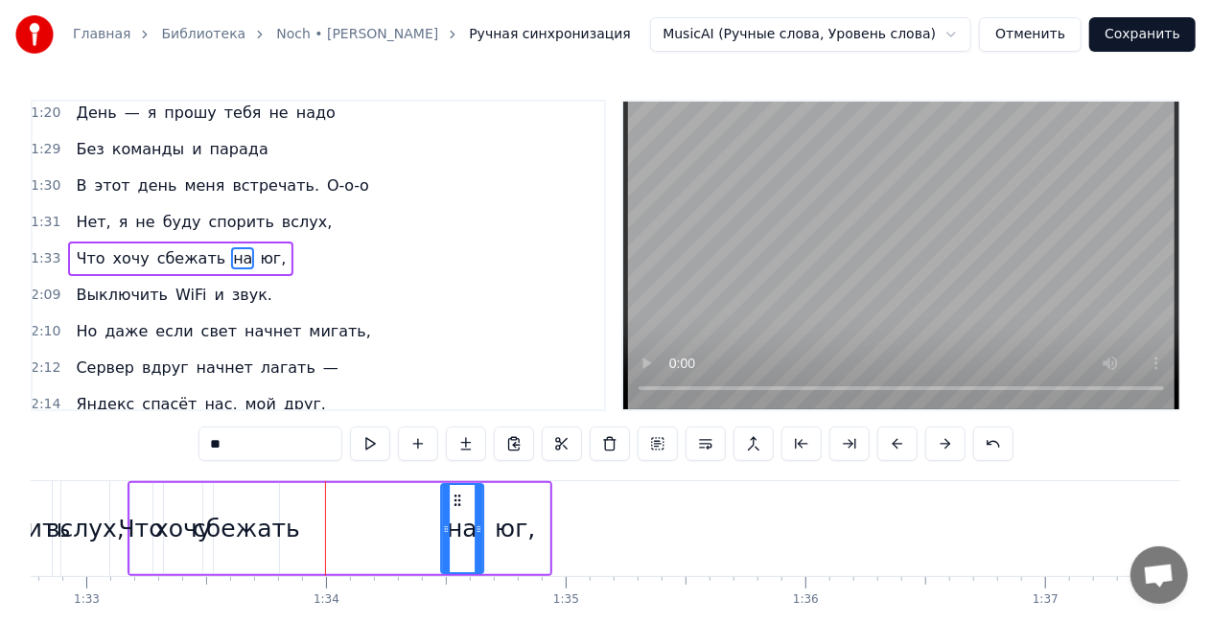
drag, startPoint x: 297, startPoint y: 498, endPoint x: 451, endPoint y: 502, distance: 153.5
click at [451, 502] on icon at bounding box center [457, 500] width 15 height 15
click at [274, 530] on div "сбежать" at bounding box center [246, 529] width 107 height 36
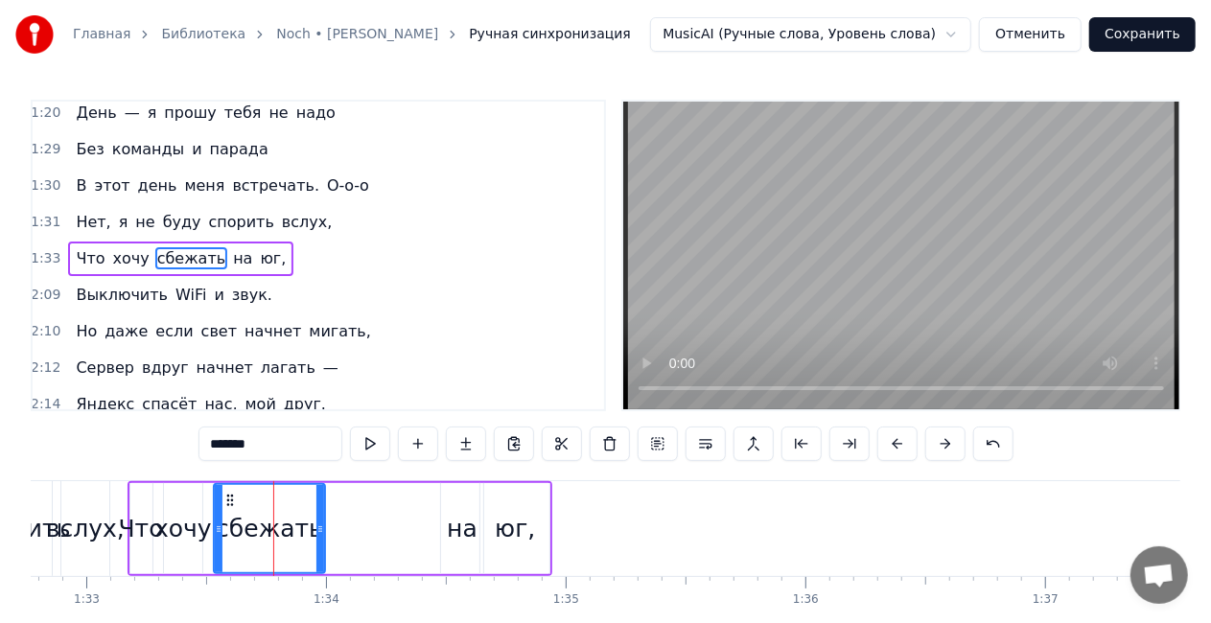
drag, startPoint x: 274, startPoint y: 530, endPoint x: 313, endPoint y: 529, distance: 38.4
click at [324, 533] on icon at bounding box center [320, 529] width 8 height 15
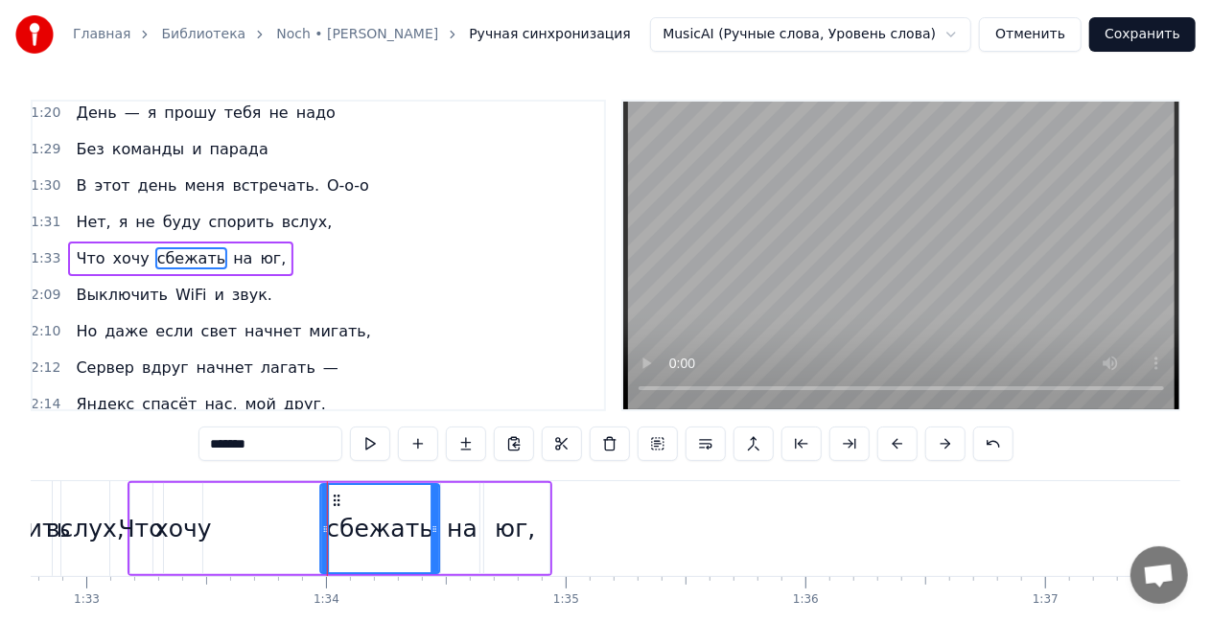
drag, startPoint x: 230, startPoint y: 497, endPoint x: 338, endPoint y: 497, distance: 107.4
click at [338, 497] on icon at bounding box center [336, 500] width 15 height 15
click at [153, 520] on div "Что" at bounding box center [141, 529] width 45 height 36
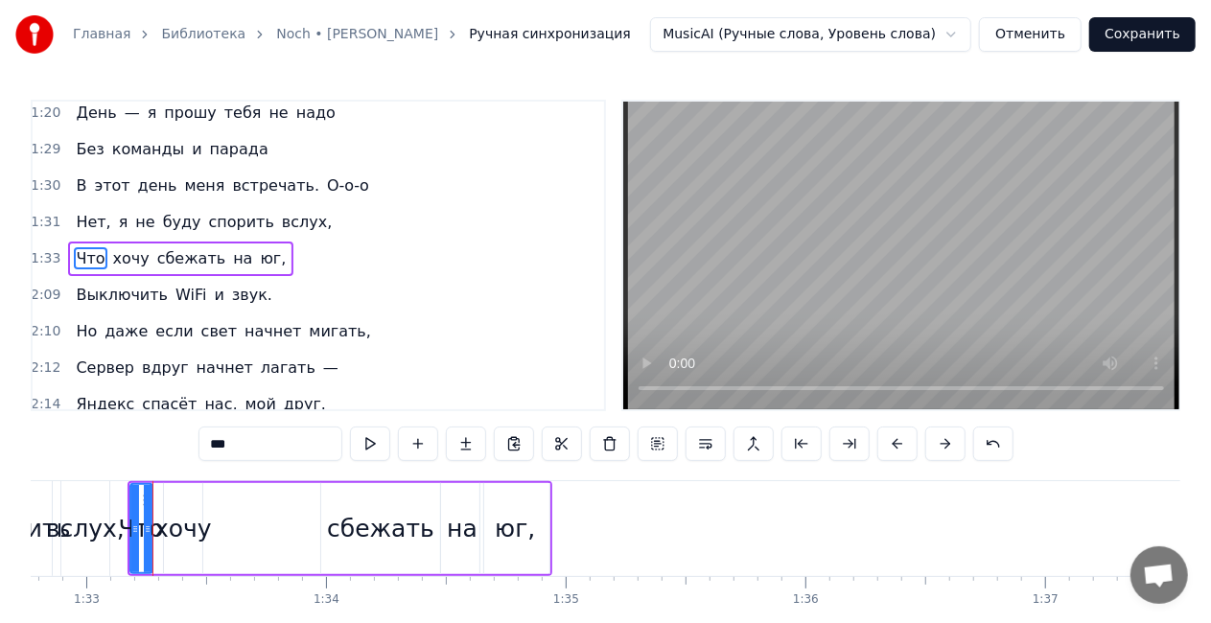
click at [180, 537] on div "хочу" at bounding box center [183, 529] width 58 height 36
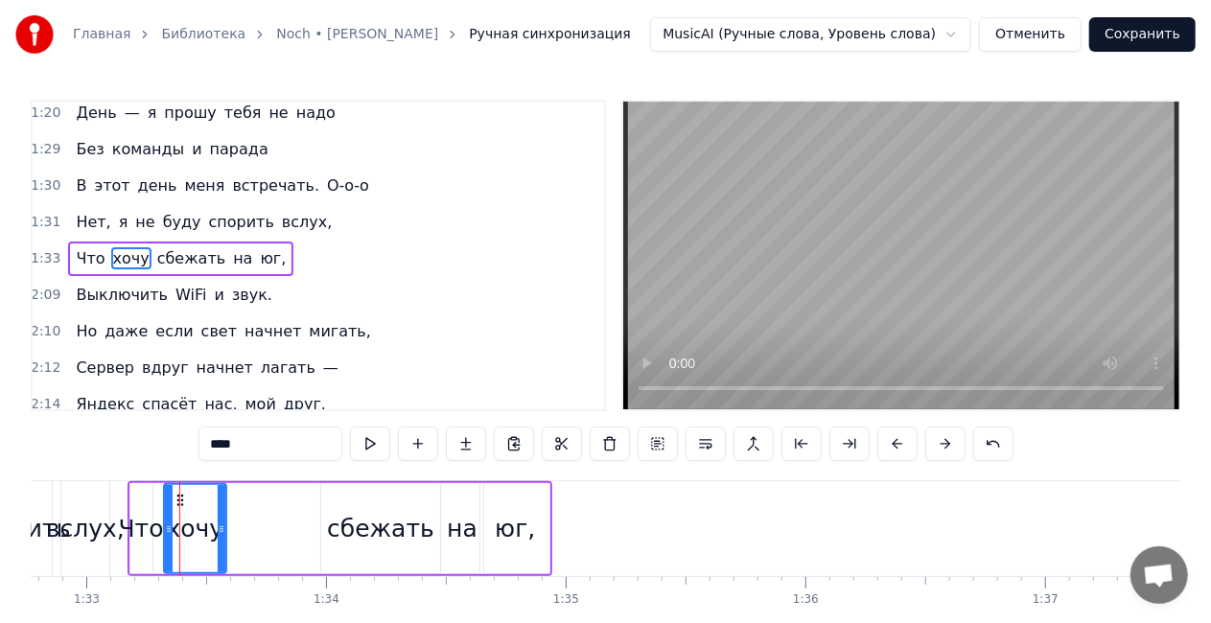
drag, startPoint x: 198, startPoint y: 526, endPoint x: 222, endPoint y: 526, distance: 24.9
click at [222, 526] on circle at bounding box center [222, 526] width 1 height 1
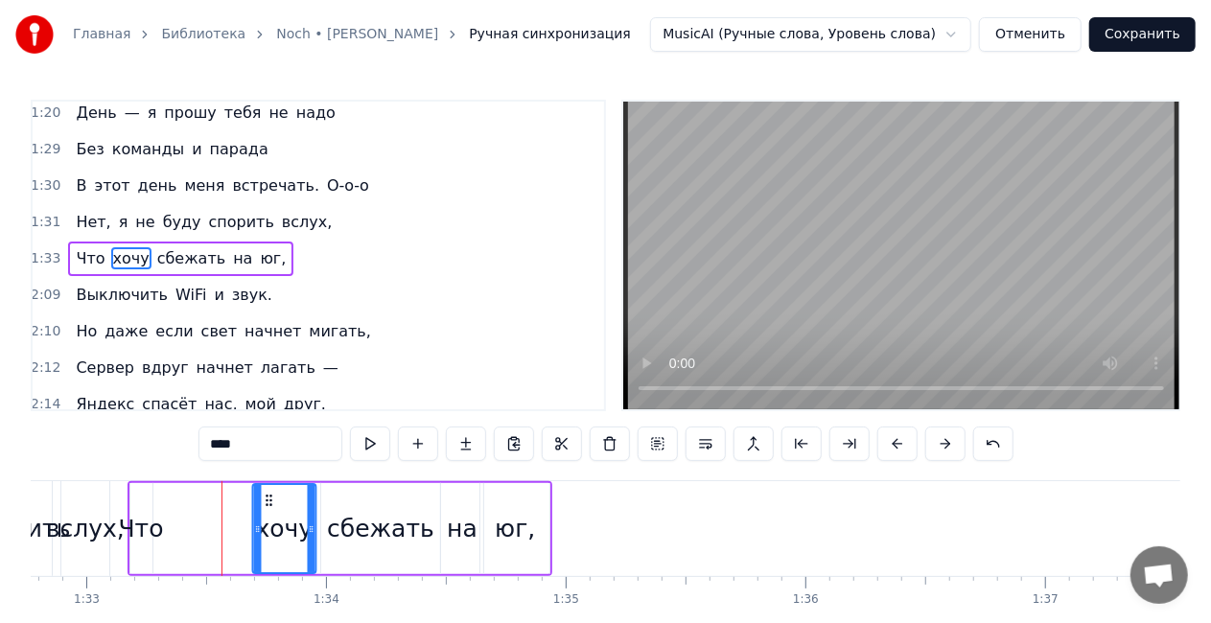
drag, startPoint x: 226, startPoint y: 499, endPoint x: 269, endPoint y: 501, distance: 43.2
click at [269, 501] on icon at bounding box center [268, 500] width 15 height 15
click at [145, 525] on div "Что" at bounding box center [141, 529] width 45 height 36
type input "***"
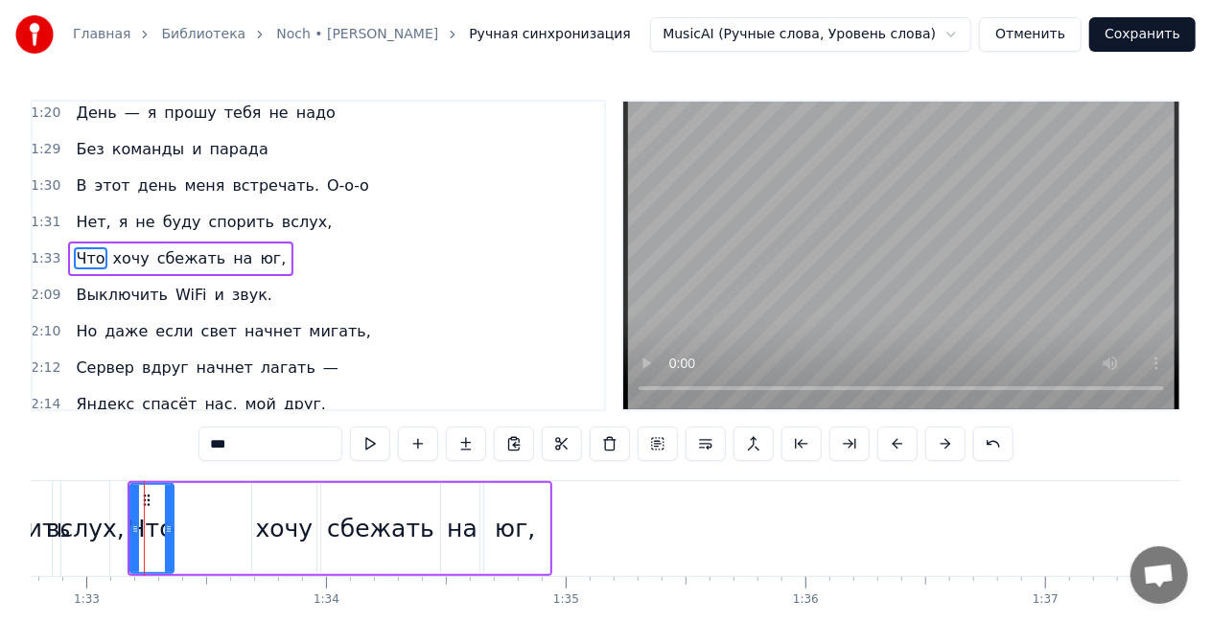
drag, startPoint x: 145, startPoint y: 525, endPoint x: 155, endPoint y: 512, distance: 17.1
click at [173, 527] on icon at bounding box center [169, 529] width 8 height 15
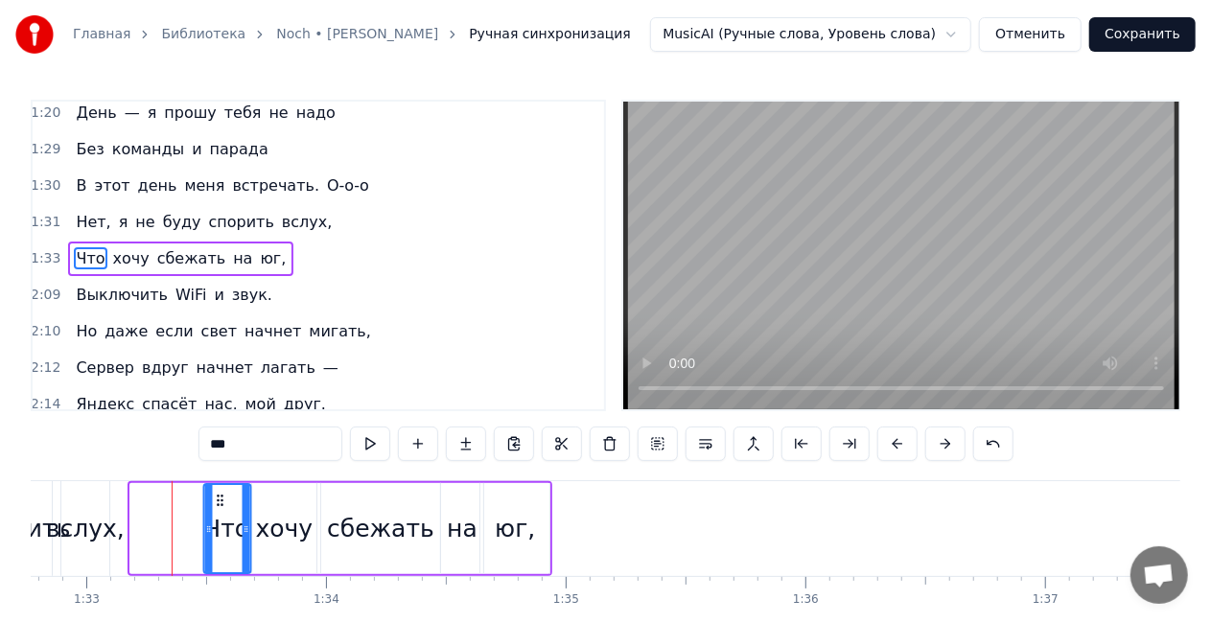
drag, startPoint x: 202, startPoint y: 501, endPoint x: 215, endPoint y: 501, distance: 12.5
click at [215, 501] on icon at bounding box center [219, 500] width 15 height 15
click at [206, 242] on div "Что хочу сбежать на юг," at bounding box center [180, 259] width 225 height 35
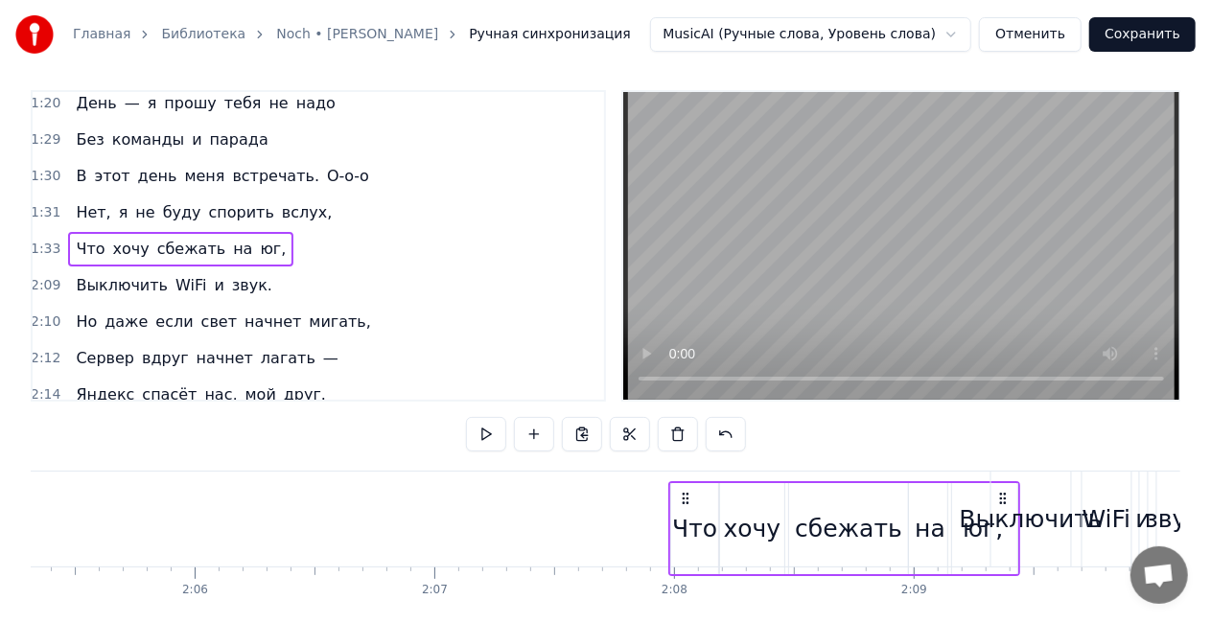
scroll to position [0, 30051]
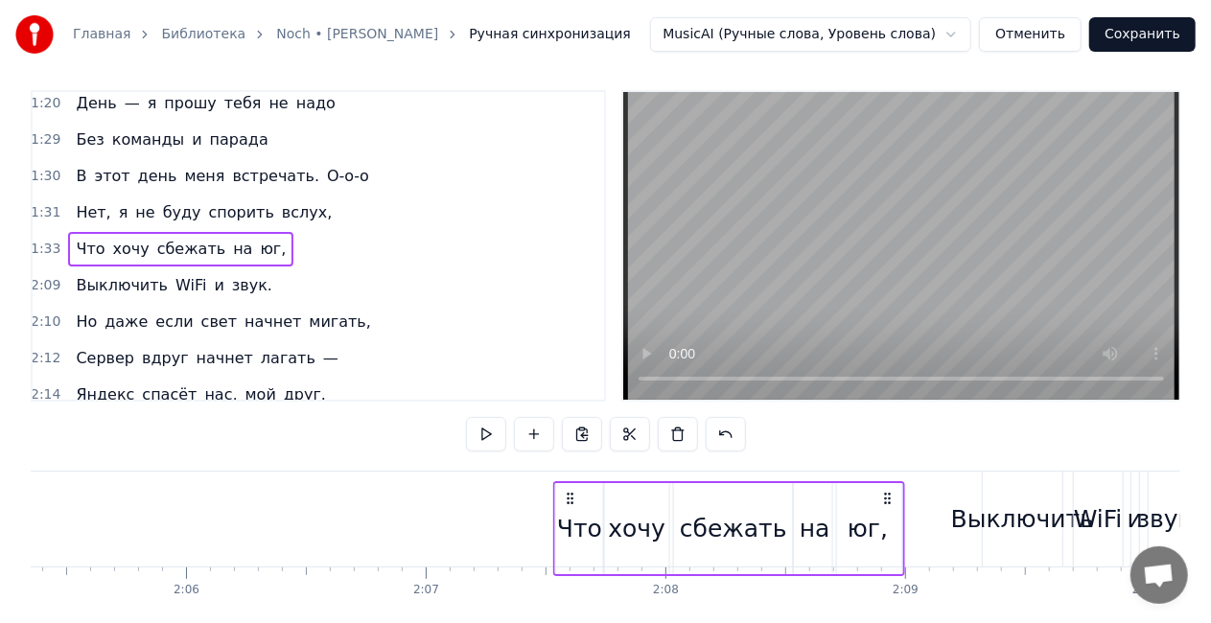
drag, startPoint x: 534, startPoint y: 503, endPoint x: 832, endPoint y: 481, distance: 299.0
click at [854, 485] on div "Что хочу сбежать на юг," at bounding box center [729, 528] width 352 height 95
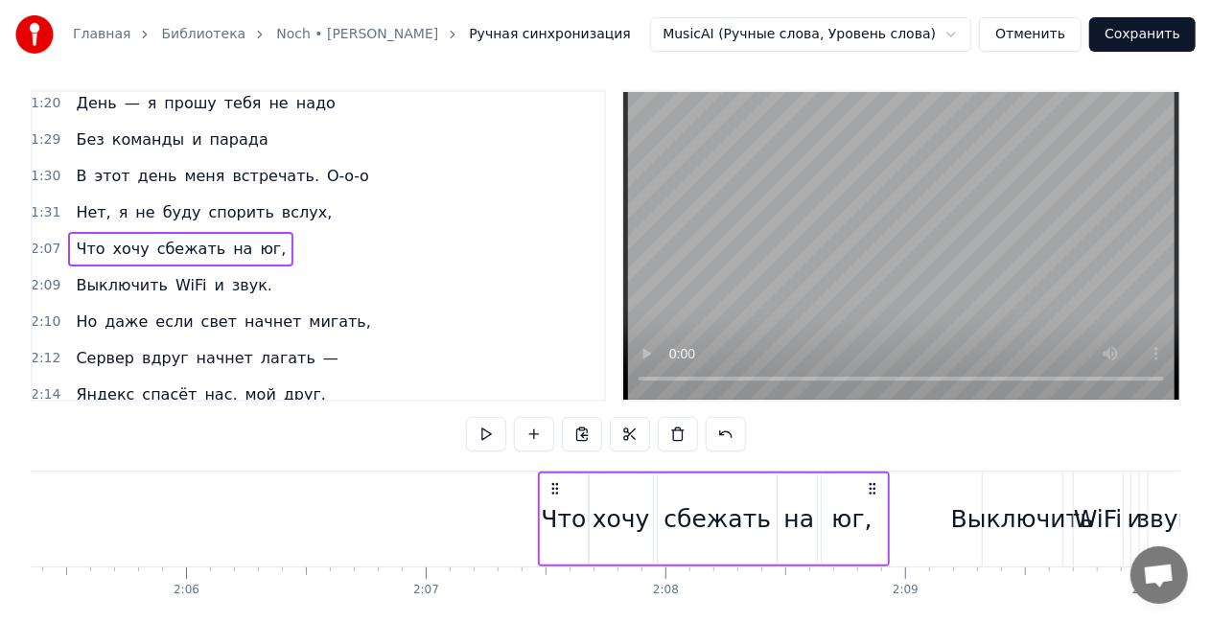
click at [192, 196] on div "Нет, я не буду спорить вслух," at bounding box center [203, 213] width 271 height 35
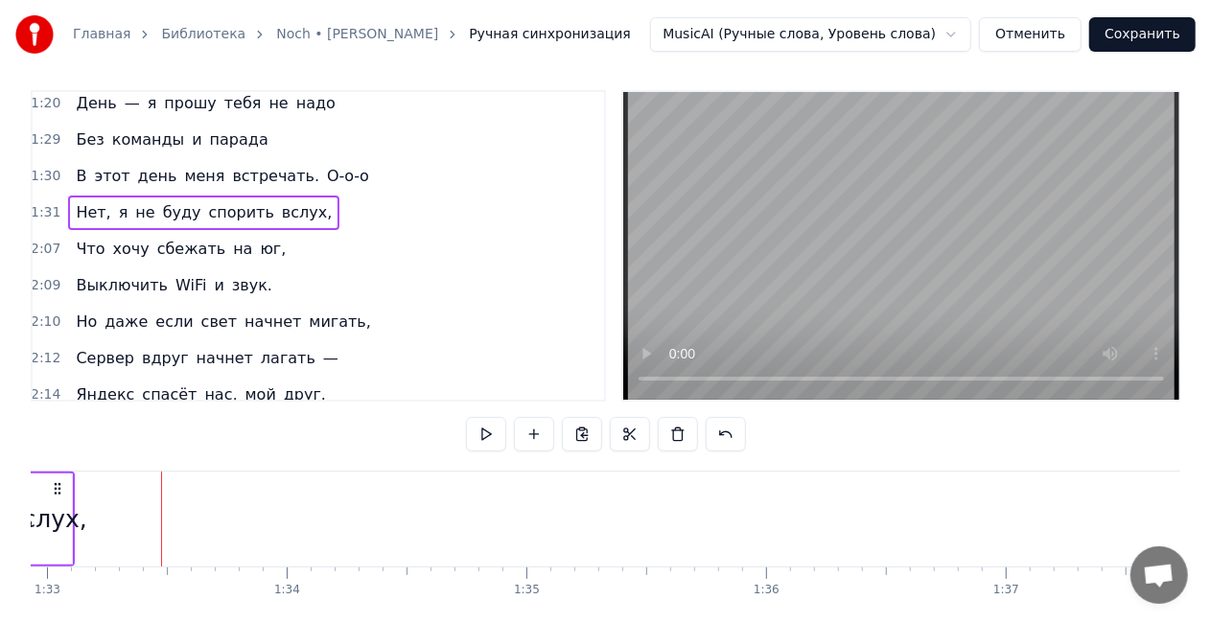
scroll to position [0, 21947]
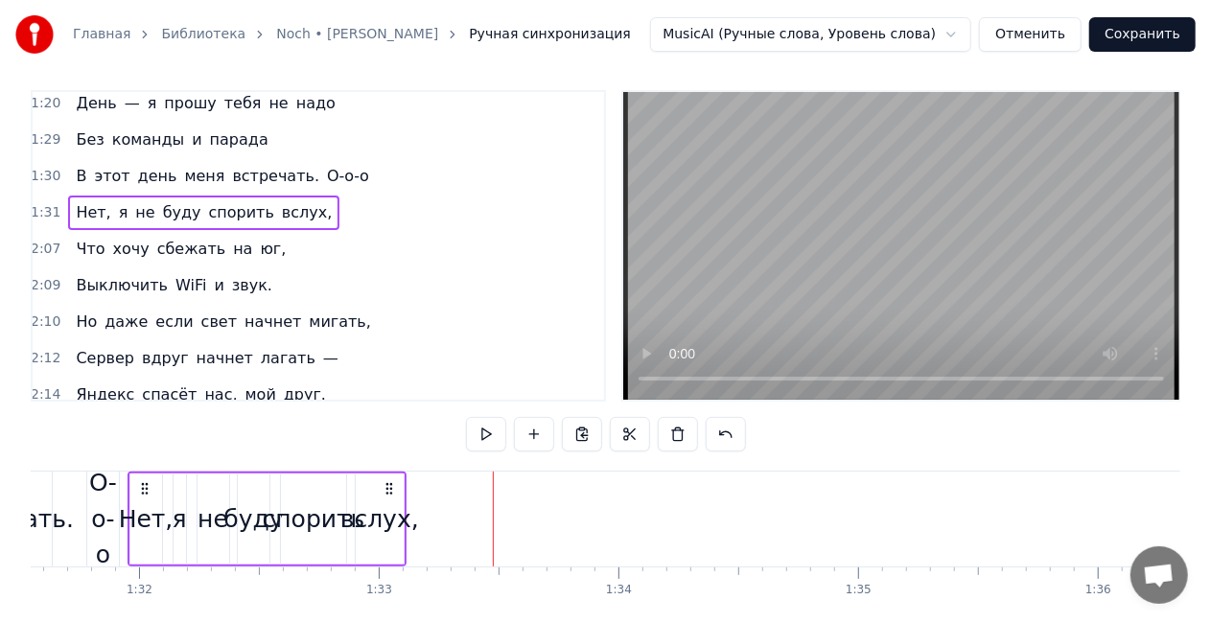
click at [389, 520] on div "вслух," at bounding box center [379, 520] width 79 height 36
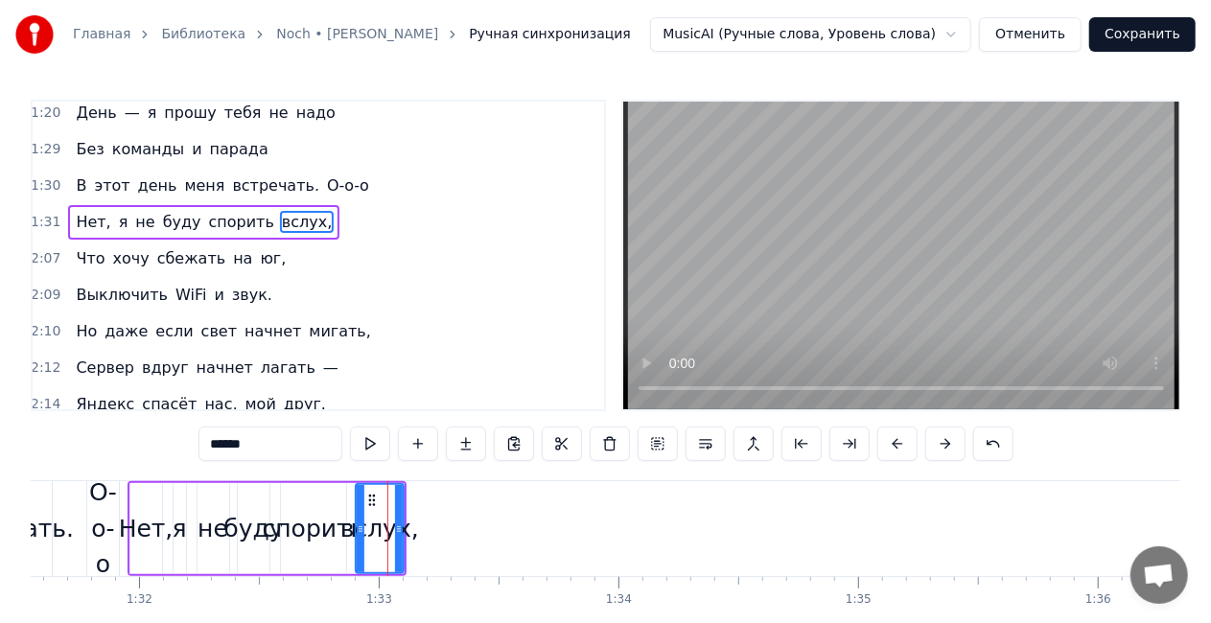
scroll to position [445, 3]
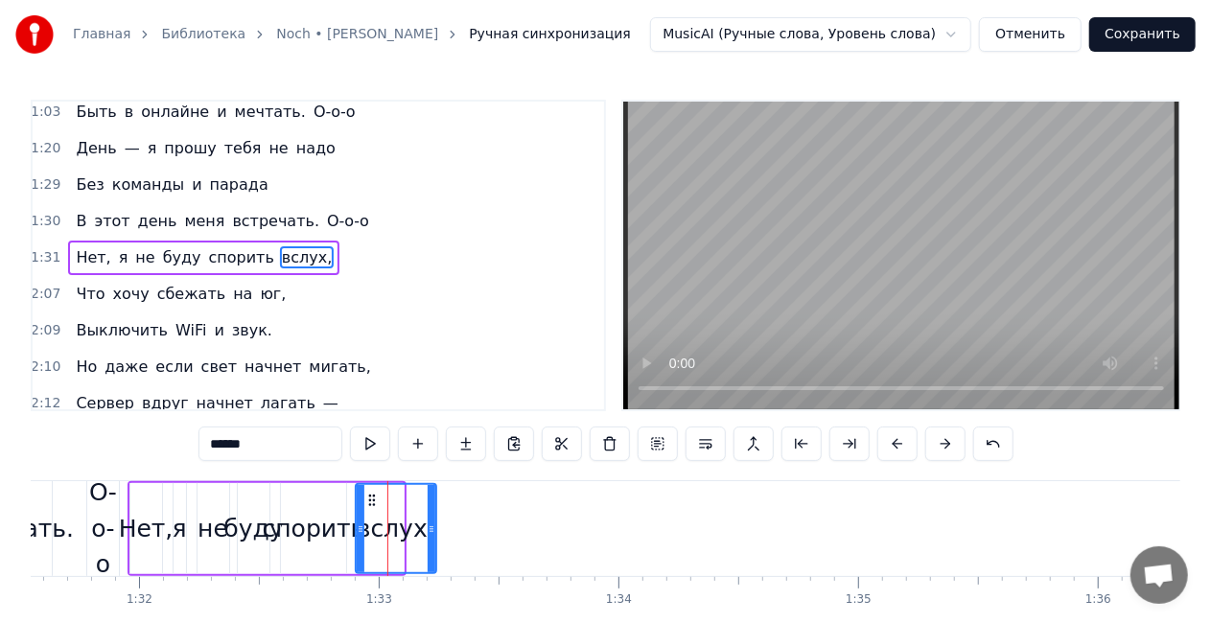
drag, startPoint x: 397, startPoint y: 518, endPoint x: 395, endPoint y: 507, distance: 10.7
click at [430, 520] on div at bounding box center [432, 528] width 8 height 87
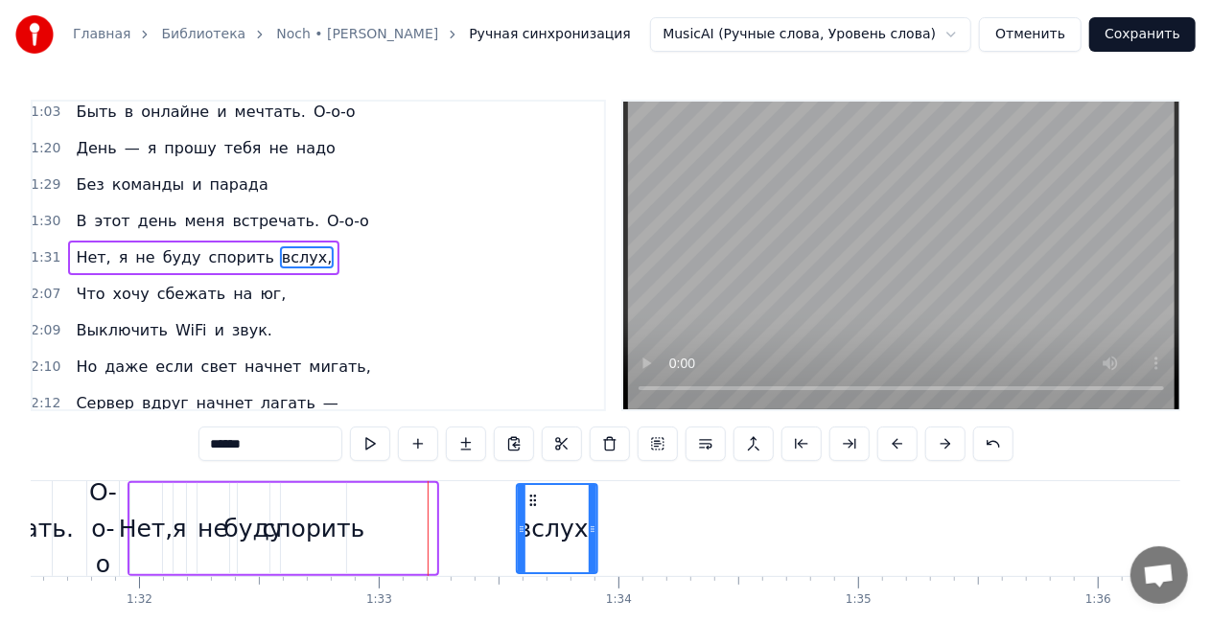
drag, startPoint x: 374, startPoint y: 497, endPoint x: 399, endPoint y: 510, distance: 28.3
click at [531, 493] on icon at bounding box center [532, 500] width 15 height 15
click at [338, 529] on div "спорить" at bounding box center [314, 529] width 103 height 36
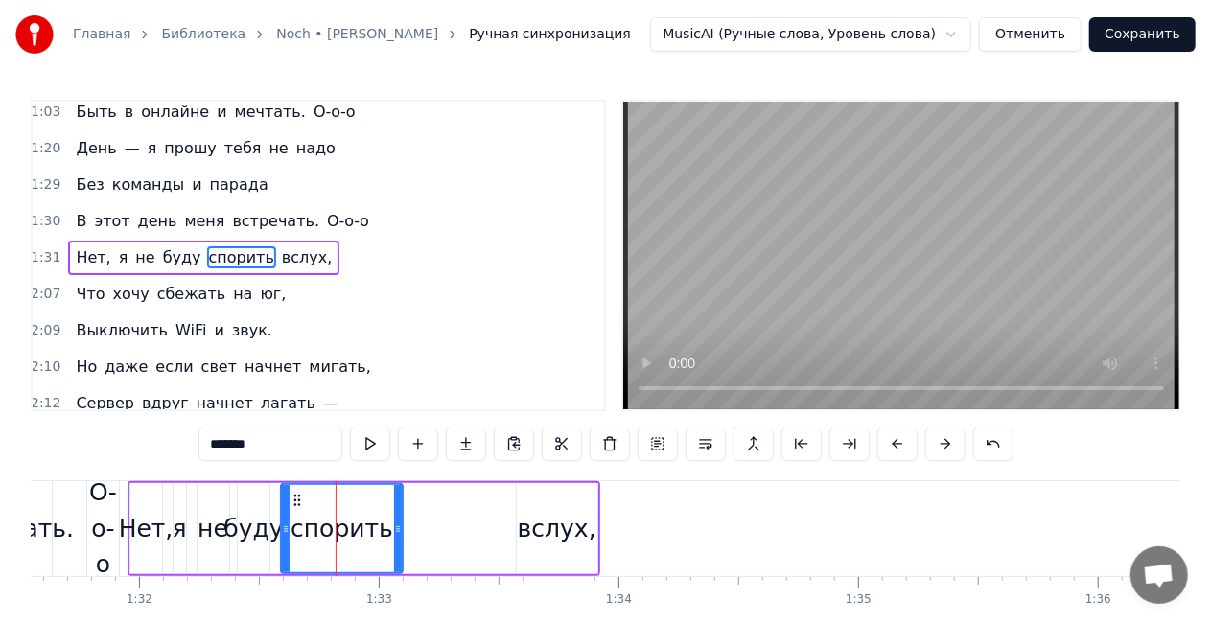
drag, startPoint x: 343, startPoint y: 531, endPoint x: 331, endPoint y: 509, distance: 25.3
click at [398, 529] on icon at bounding box center [398, 529] width 8 height 15
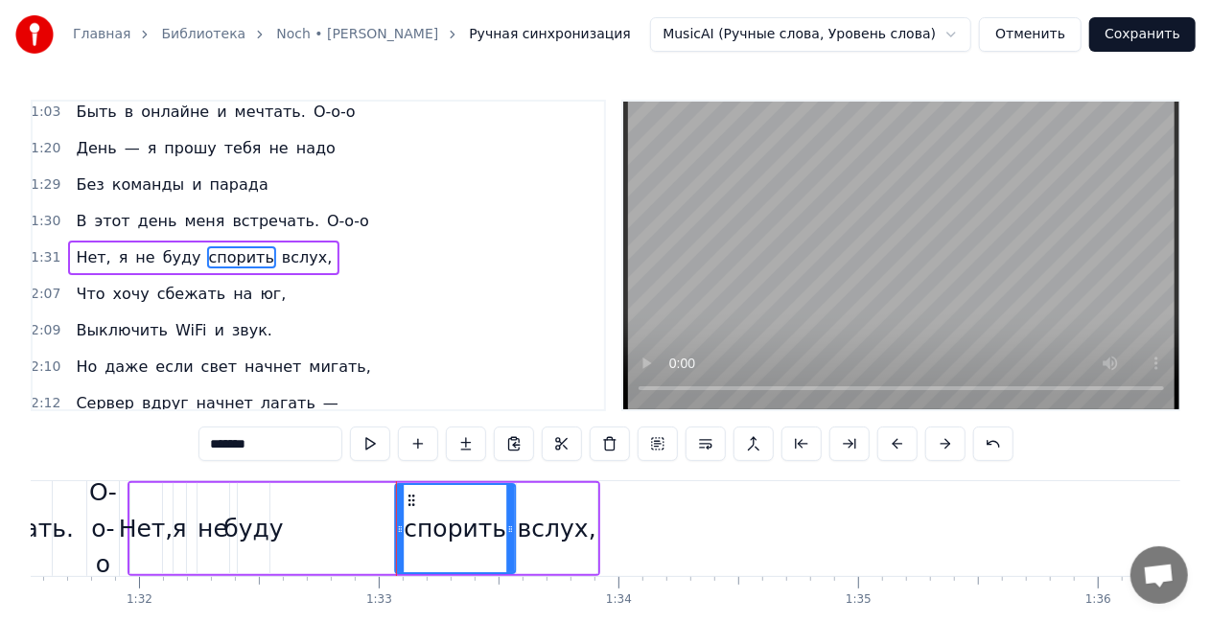
drag, startPoint x: 301, startPoint y: 502, endPoint x: 419, endPoint y: 505, distance: 118.0
click at [419, 505] on icon at bounding box center [411, 500] width 15 height 15
click at [260, 535] on div "буду" at bounding box center [252, 529] width 59 height 36
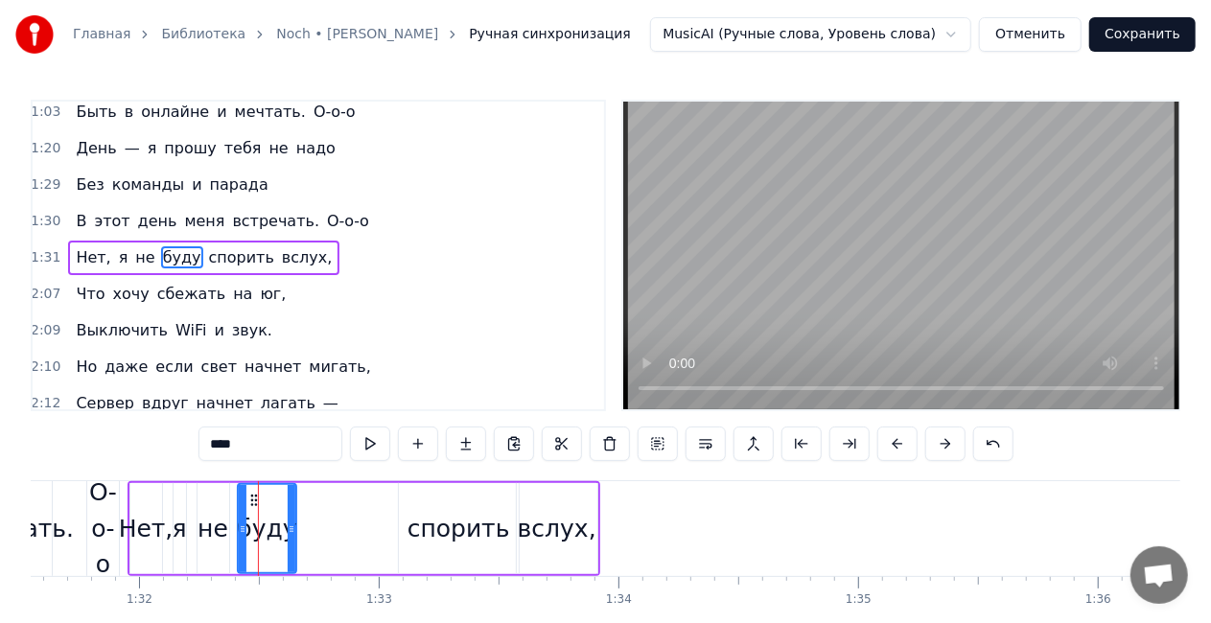
drag, startPoint x: 266, startPoint y: 530, endPoint x: 294, endPoint y: 524, distance: 29.5
click at [294, 524] on icon at bounding box center [292, 529] width 8 height 15
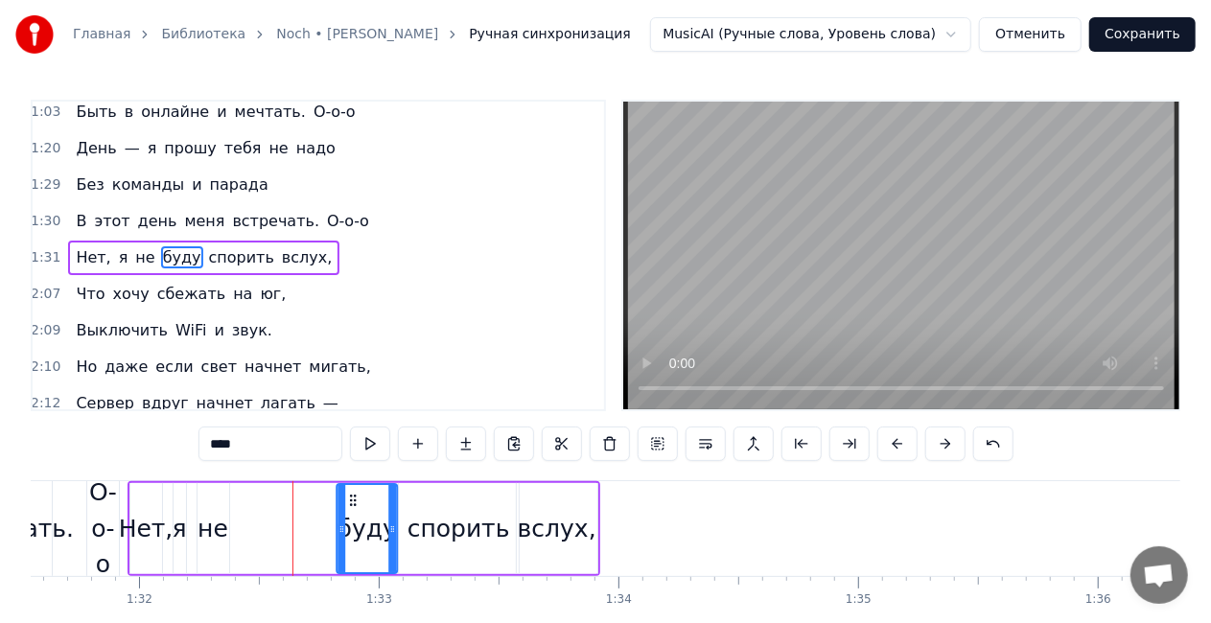
drag, startPoint x: 249, startPoint y: 500, endPoint x: 349, endPoint y: 493, distance: 100.0
click at [349, 493] on icon at bounding box center [352, 500] width 15 height 15
click at [222, 529] on div "не" at bounding box center [213, 529] width 31 height 36
type input "**"
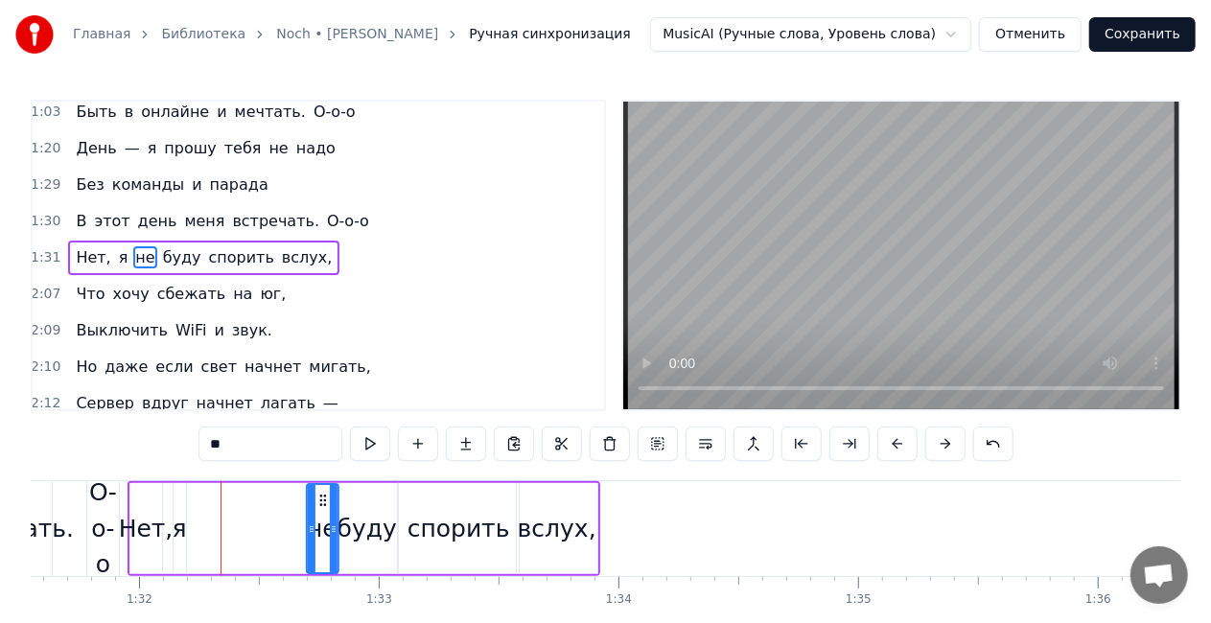
drag, startPoint x: 210, startPoint y: 494, endPoint x: 319, endPoint y: 498, distance: 109.4
click at [319, 498] on icon at bounding box center [322, 500] width 15 height 15
click at [170, 534] on div "Нет, я не буду спорить вслух," at bounding box center [365, 528] width 474 height 95
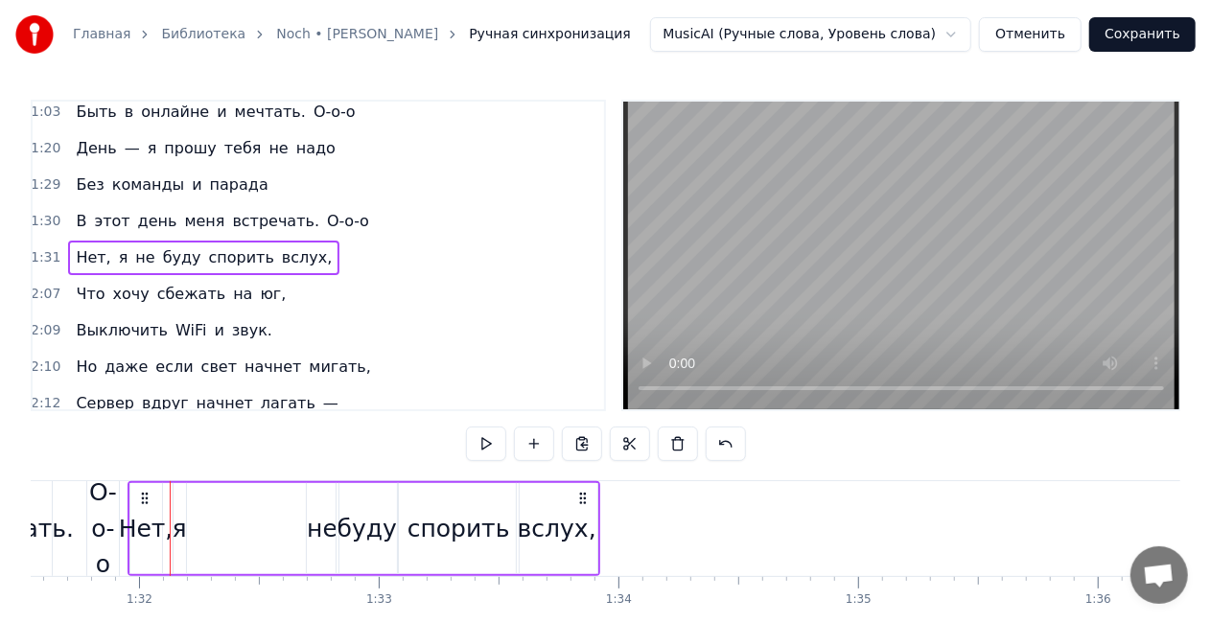
click at [176, 527] on div "я" at bounding box center [179, 529] width 14 height 36
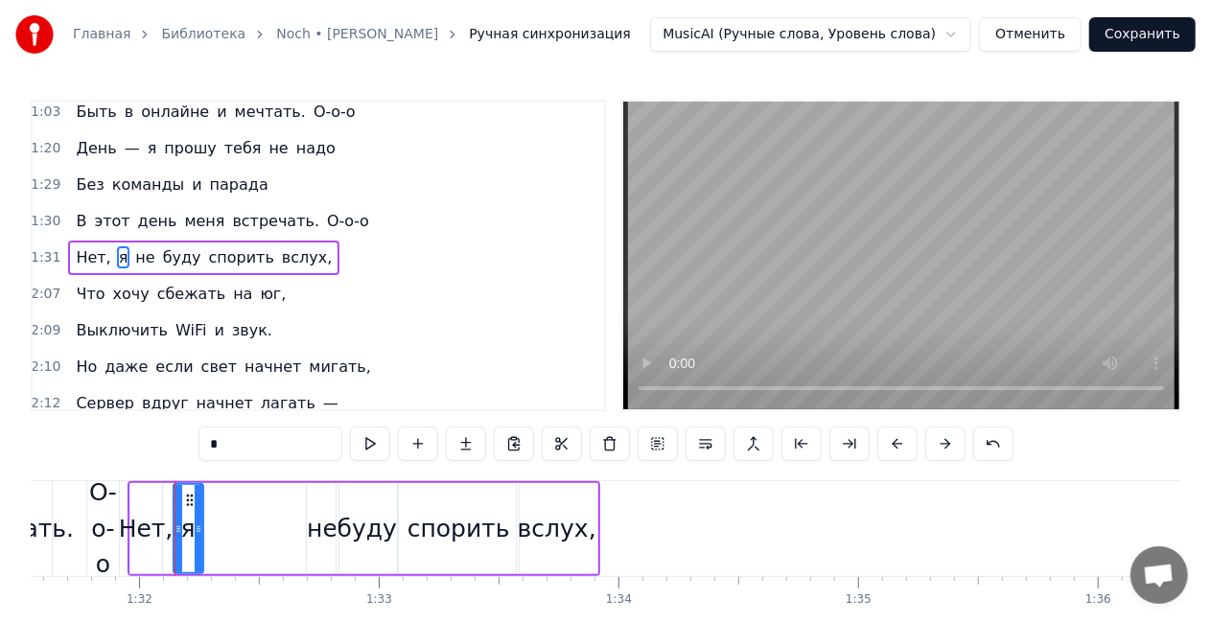
drag, startPoint x: 180, startPoint y: 528, endPoint x: 198, endPoint y: 527, distance: 17.3
click at [198, 527] on icon at bounding box center [199, 529] width 8 height 15
drag, startPoint x: 187, startPoint y: 501, endPoint x: 284, endPoint y: 497, distance: 96.9
click at [284, 497] on icon at bounding box center [285, 500] width 15 height 15
click at [159, 536] on div "Нет," at bounding box center [146, 529] width 55 height 36
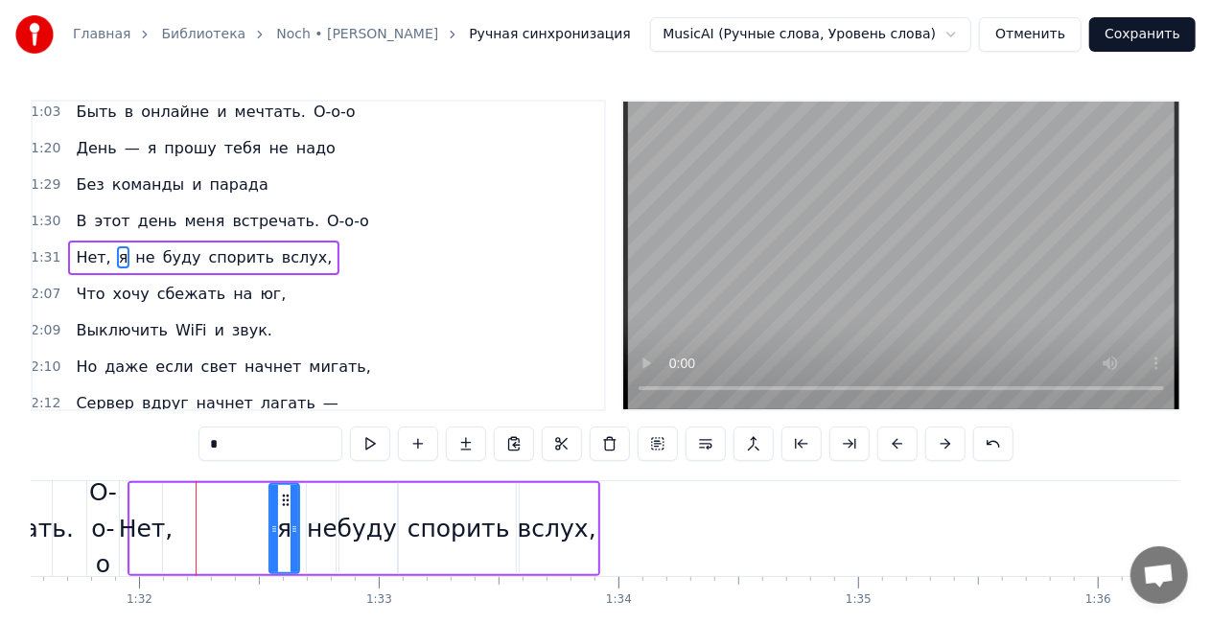
type input "****"
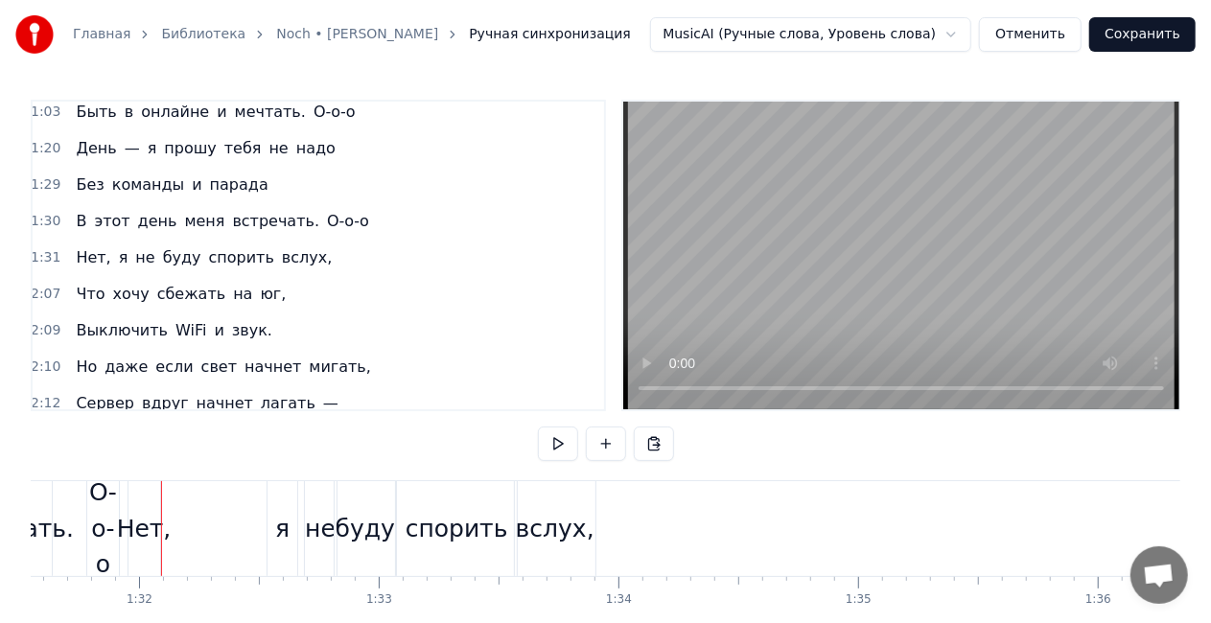
click at [156, 527] on div "Нет," at bounding box center [144, 529] width 55 height 36
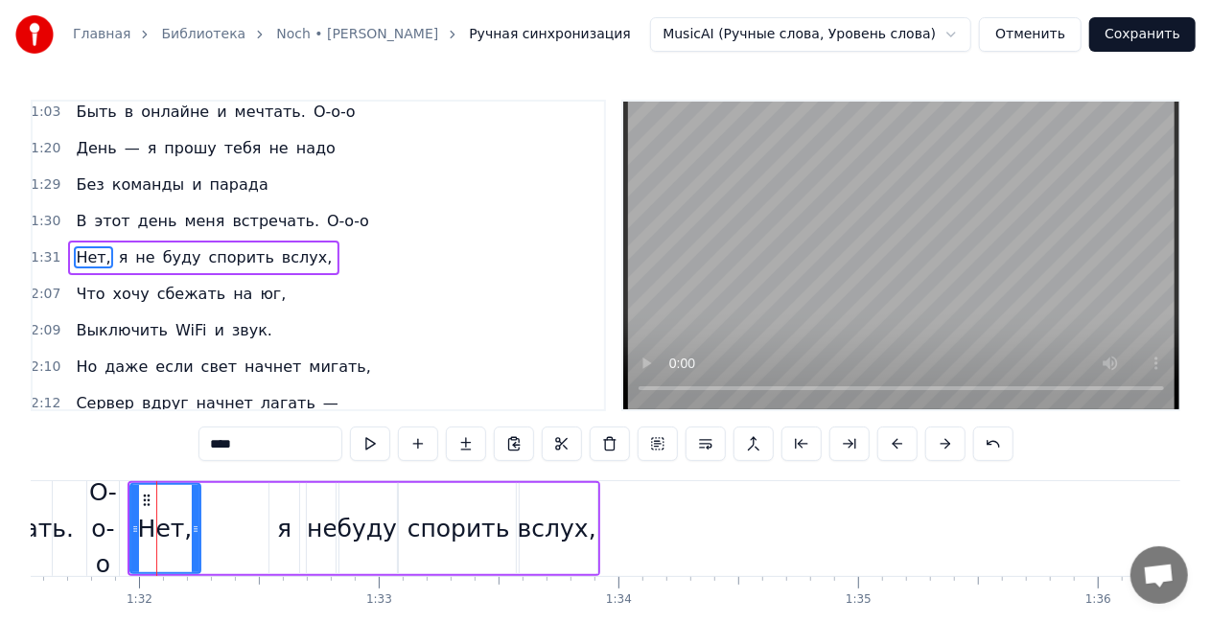
drag, startPoint x: 157, startPoint y: 525, endPoint x: 174, endPoint y: 510, distance: 22.4
click at [197, 524] on icon at bounding box center [196, 529] width 8 height 15
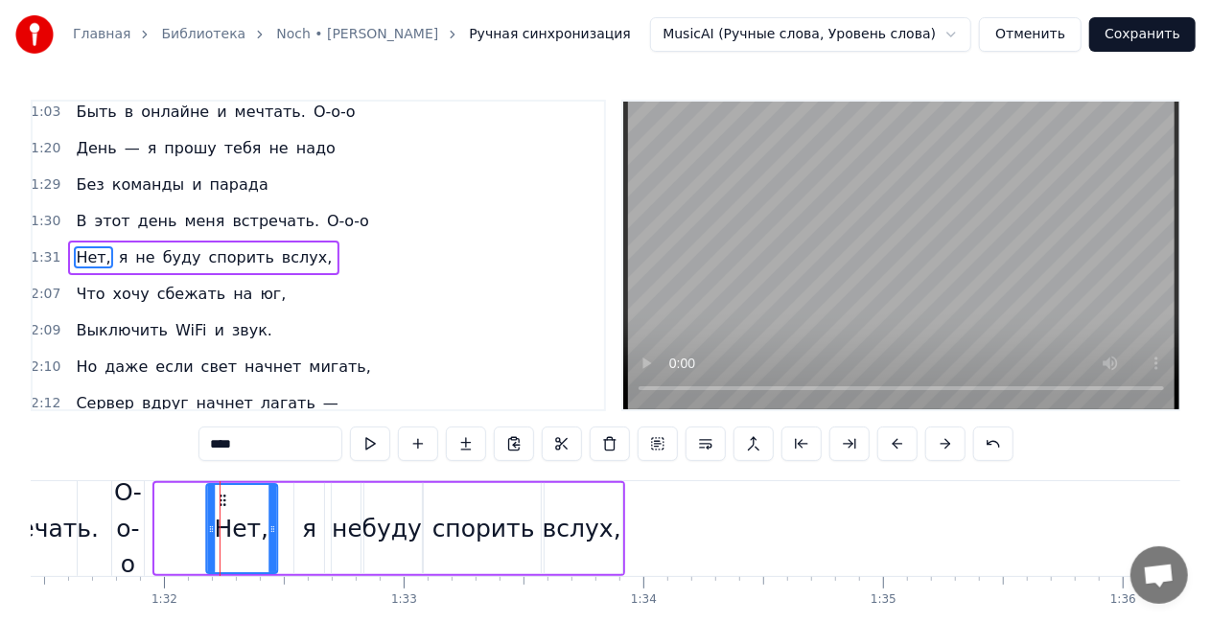
drag, startPoint x: 146, startPoint y: 499, endPoint x: 217, endPoint y: 493, distance: 71.2
click at [217, 493] on icon at bounding box center [222, 500] width 15 height 15
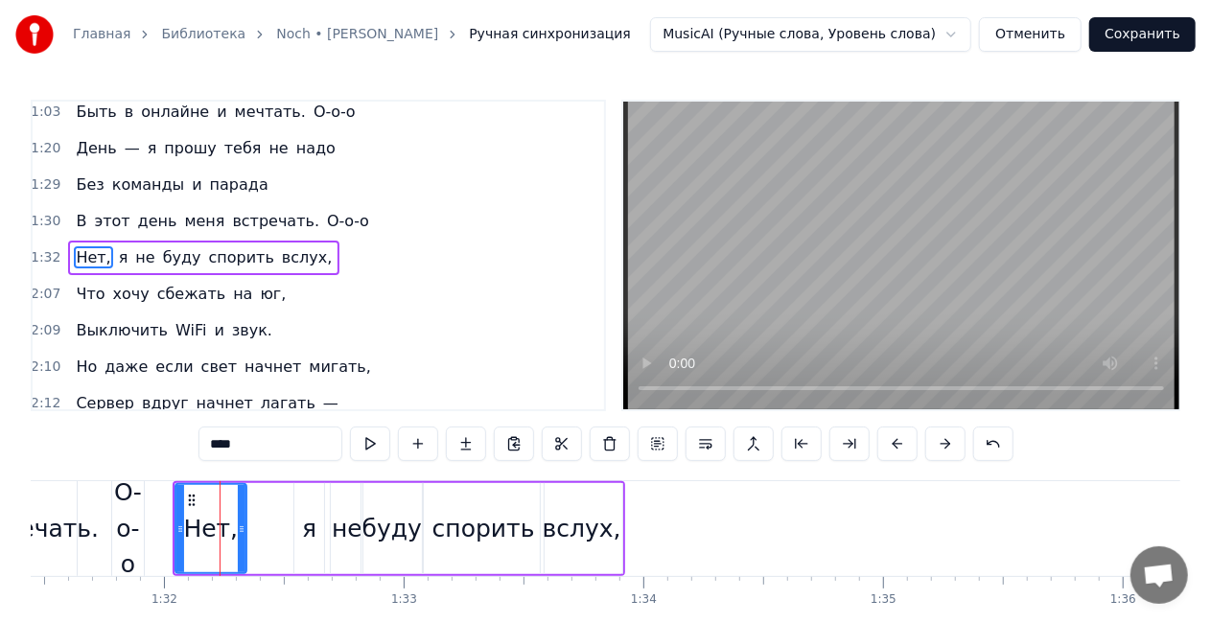
scroll to position [0, 21897]
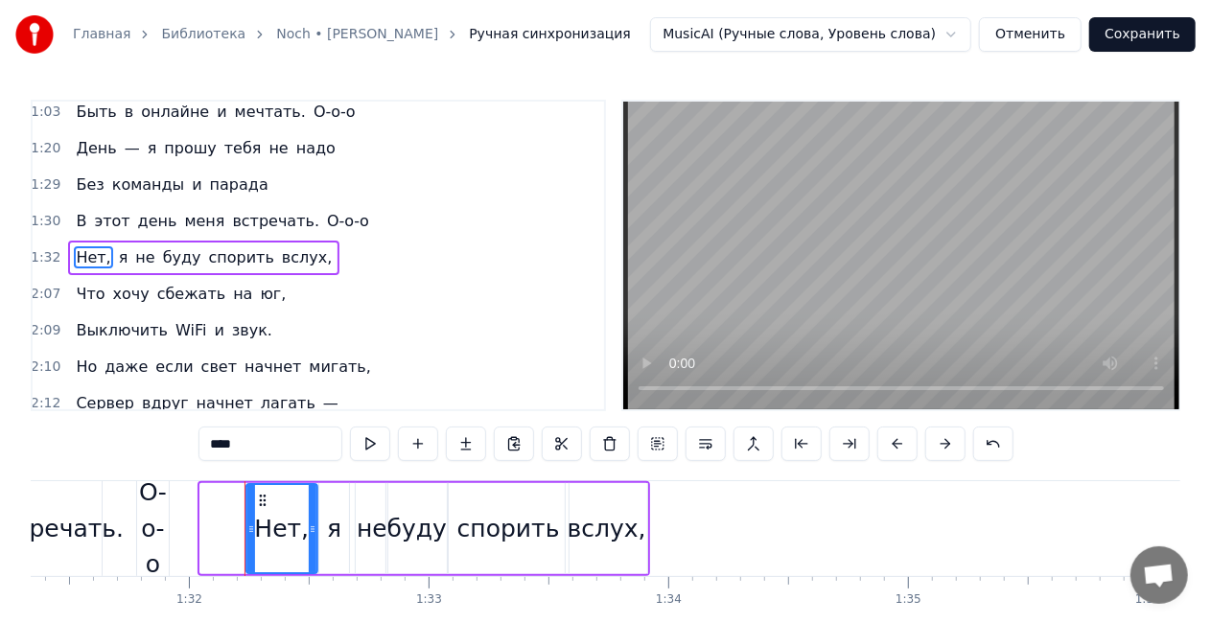
drag, startPoint x: 212, startPoint y: 495, endPoint x: 258, endPoint y: 491, distance: 46.2
click at [258, 491] on div "Нет," at bounding box center [281, 528] width 69 height 87
click at [199, 241] on div "Нет, я не буду спорить вслух," at bounding box center [203, 258] width 271 height 35
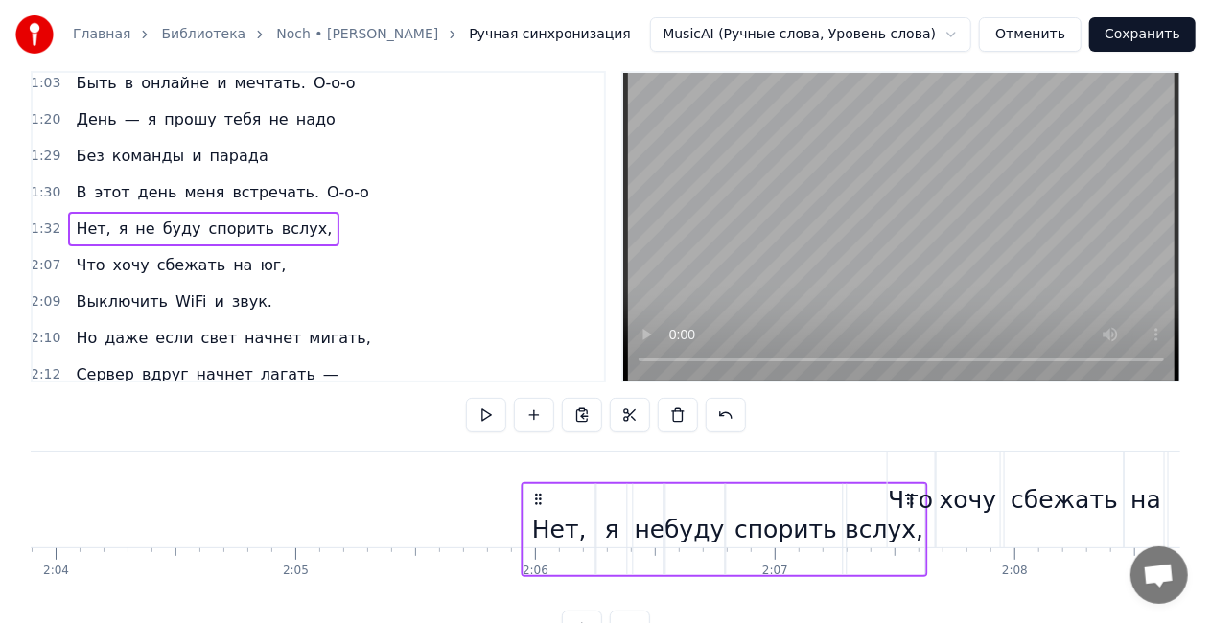
scroll to position [0, 29726]
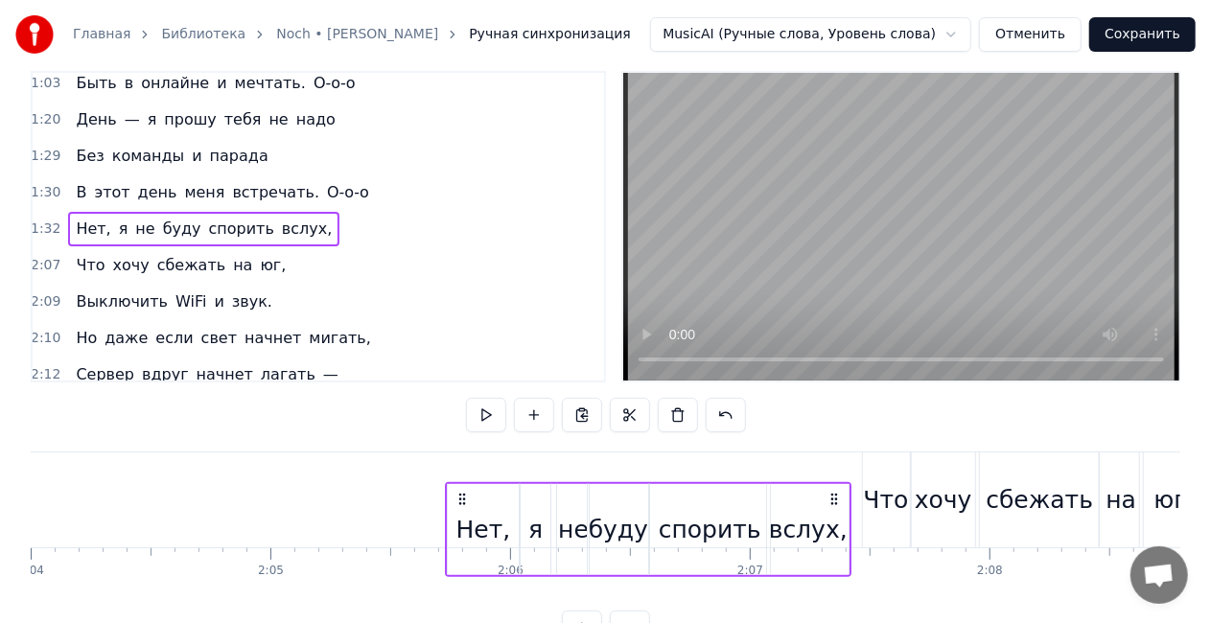
drag, startPoint x: 633, startPoint y: 498, endPoint x: 834, endPoint y: 497, distance: 201.4
click at [834, 497] on icon at bounding box center [834, 499] width 15 height 15
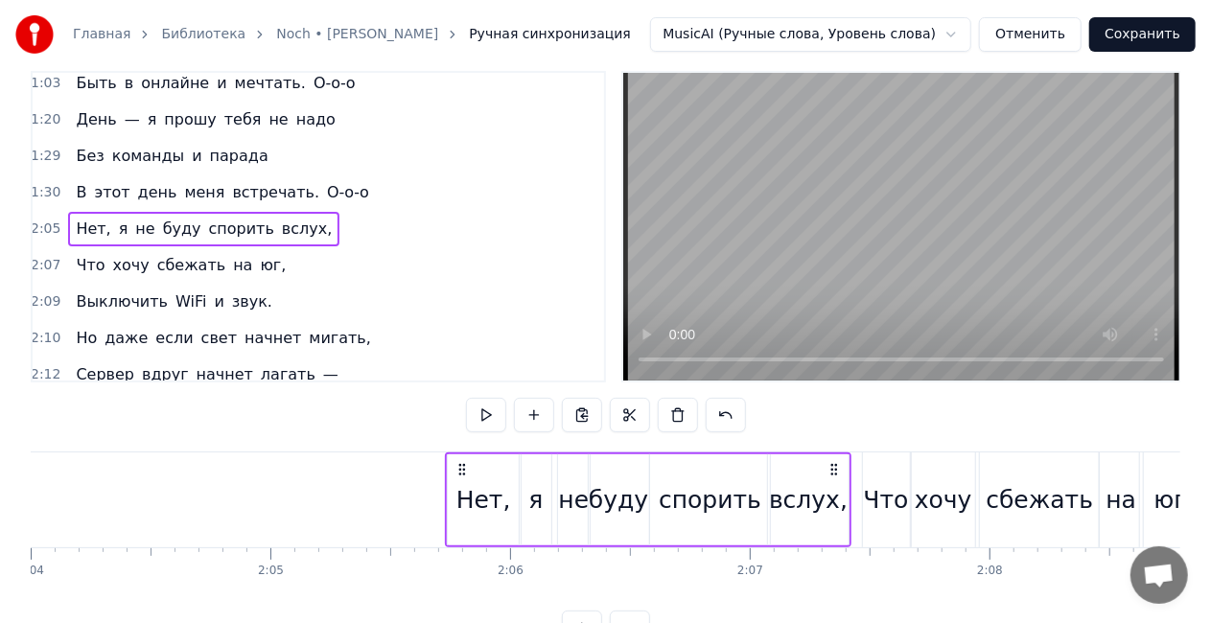
click at [238, 175] on div "В этот день меня встречать. О-о-о" at bounding box center [222, 192] width 308 height 35
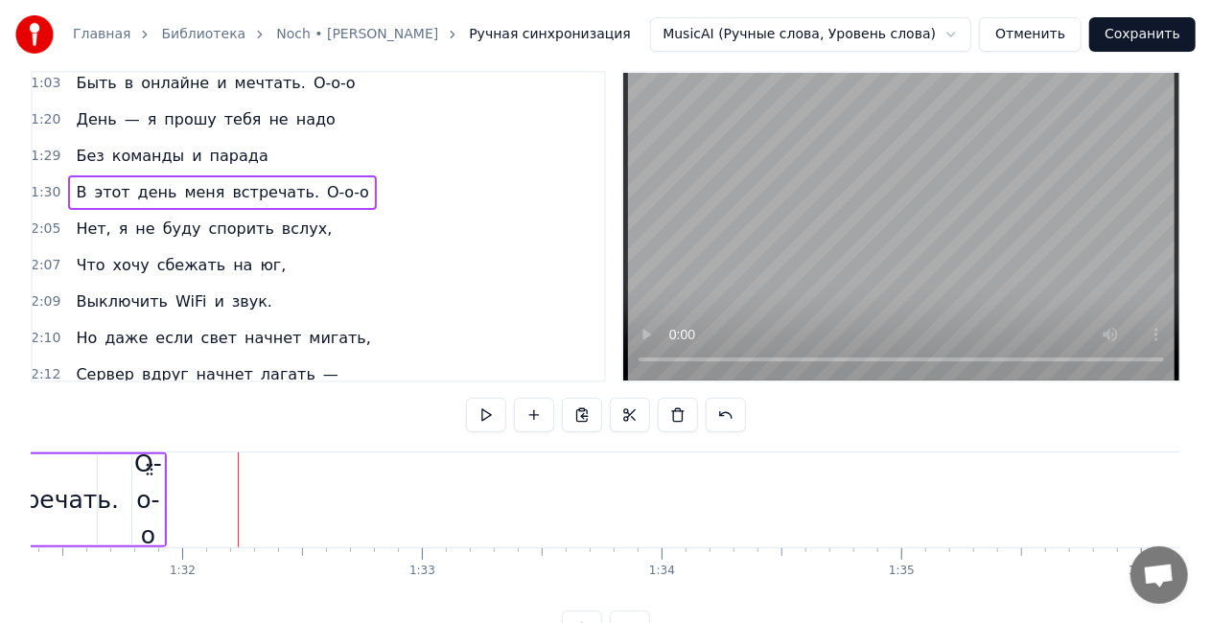
scroll to position [0, 21571]
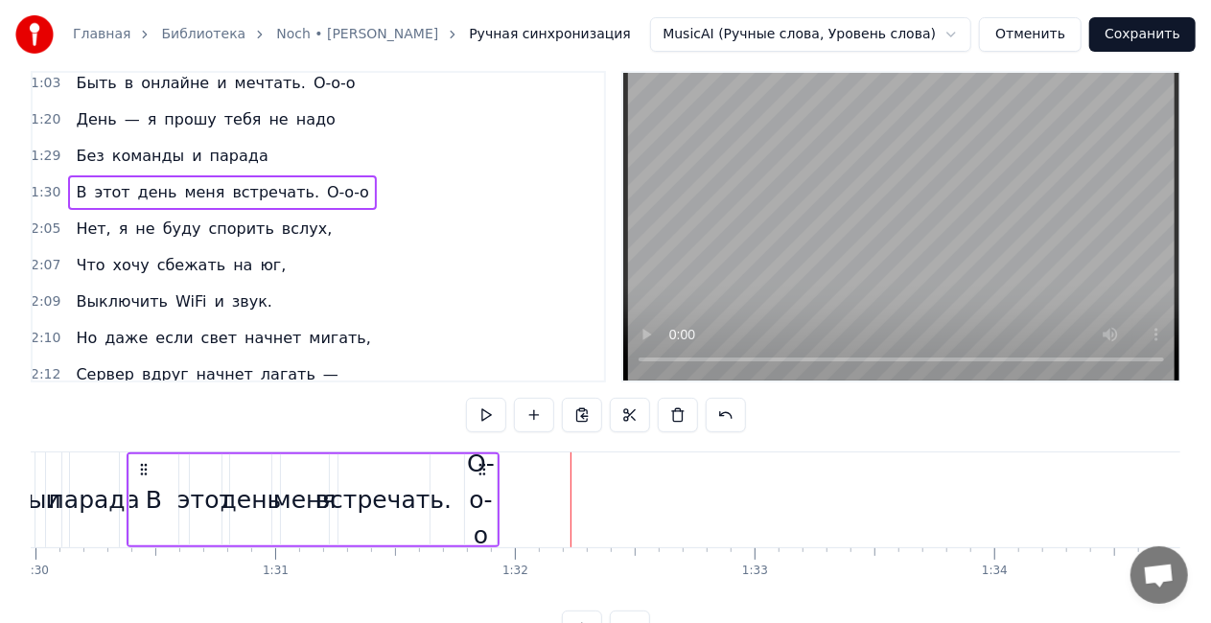
click at [483, 487] on div "О-о-о" at bounding box center [481, 500] width 32 height 108
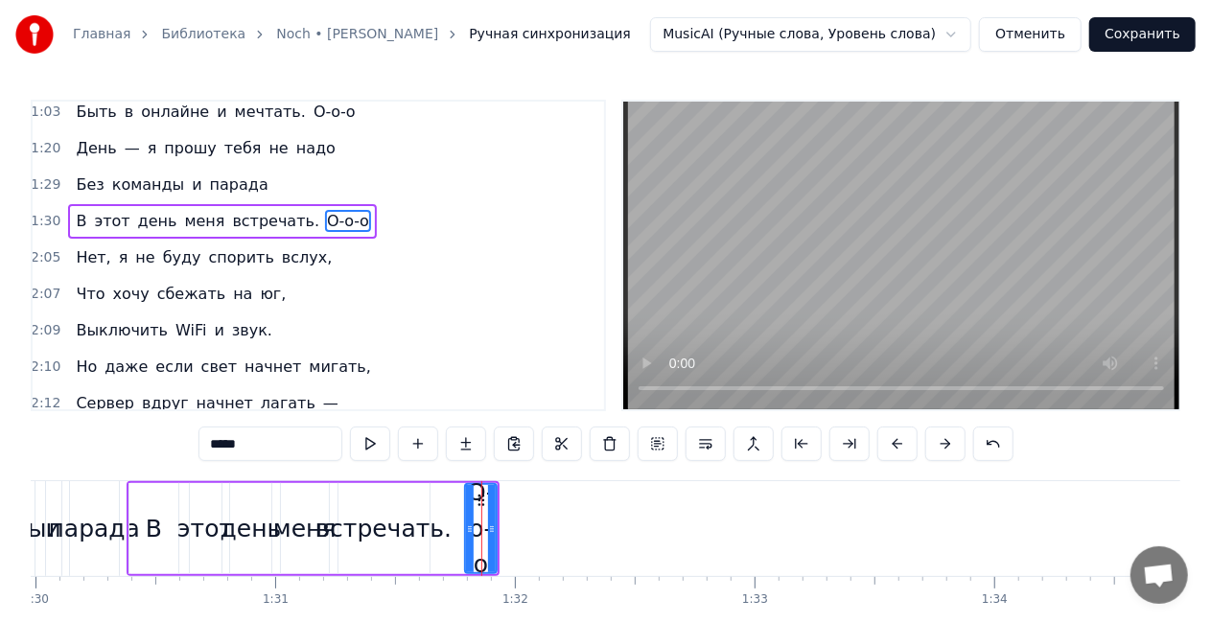
scroll to position [408, 3]
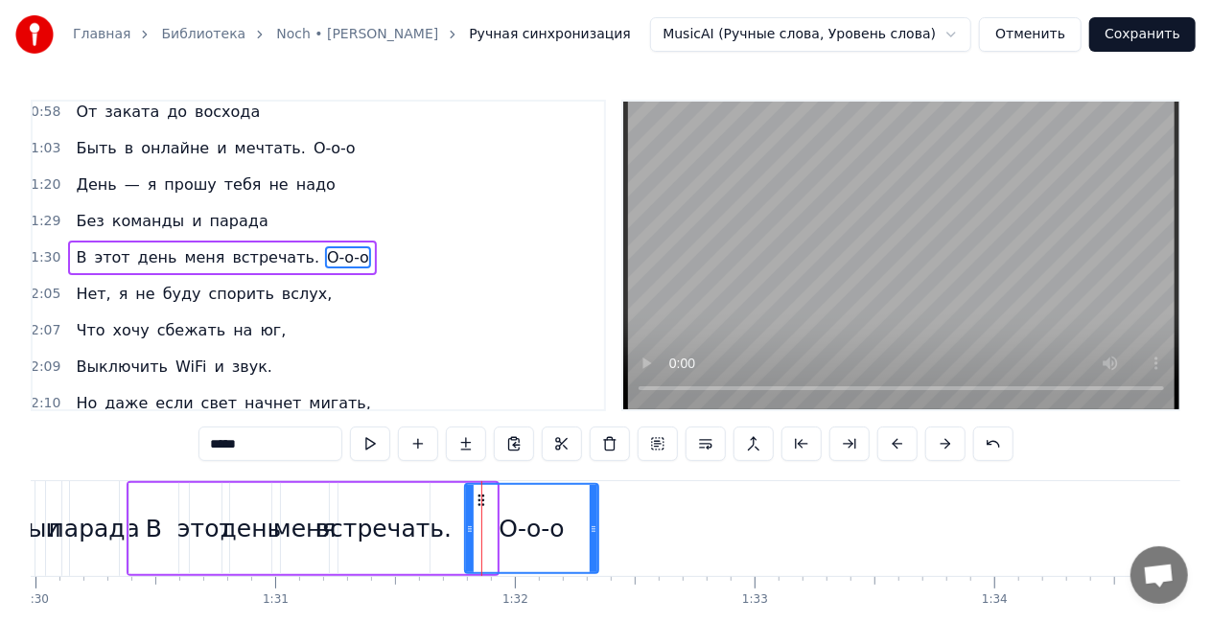
drag, startPoint x: 493, startPoint y: 525, endPoint x: 595, endPoint y: 512, distance: 102.5
click at [595, 512] on div at bounding box center [594, 528] width 8 height 87
click at [416, 523] on div "встречать." at bounding box center [383, 529] width 136 height 36
type input "**********"
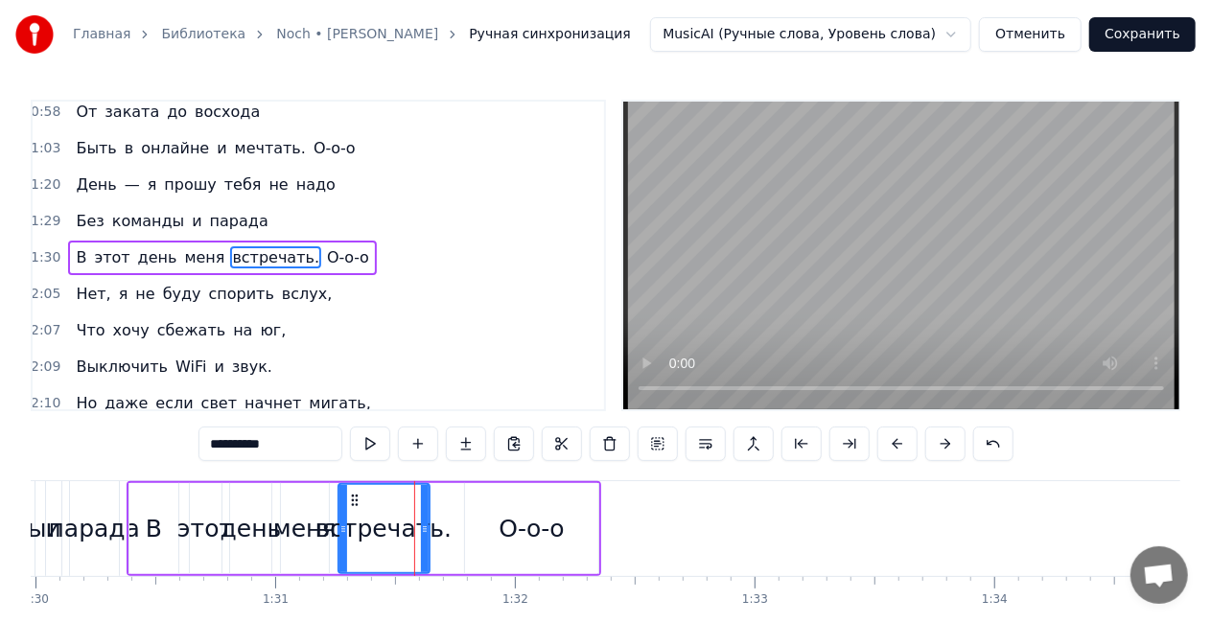
click at [447, 530] on div "В этот день меня встречать. О-о-о" at bounding box center [364, 528] width 475 height 95
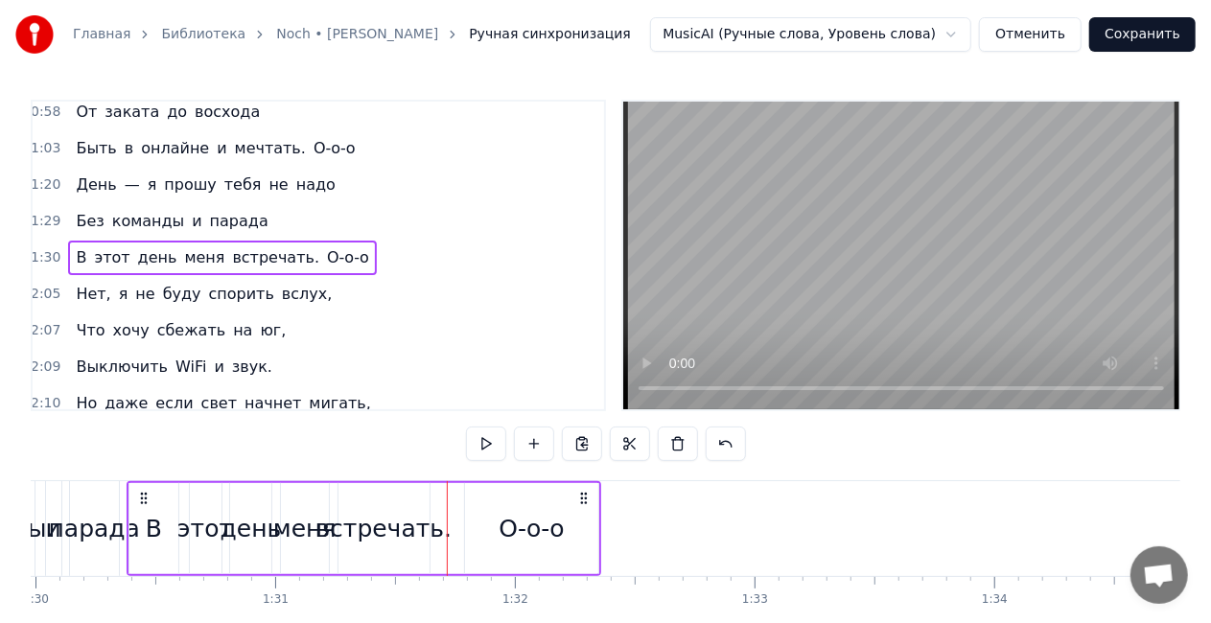
click at [455, 531] on div "В этот день меня встречать. О-о-о" at bounding box center [364, 528] width 475 height 95
click at [499, 527] on div "О-о-о" at bounding box center [531, 529] width 65 height 36
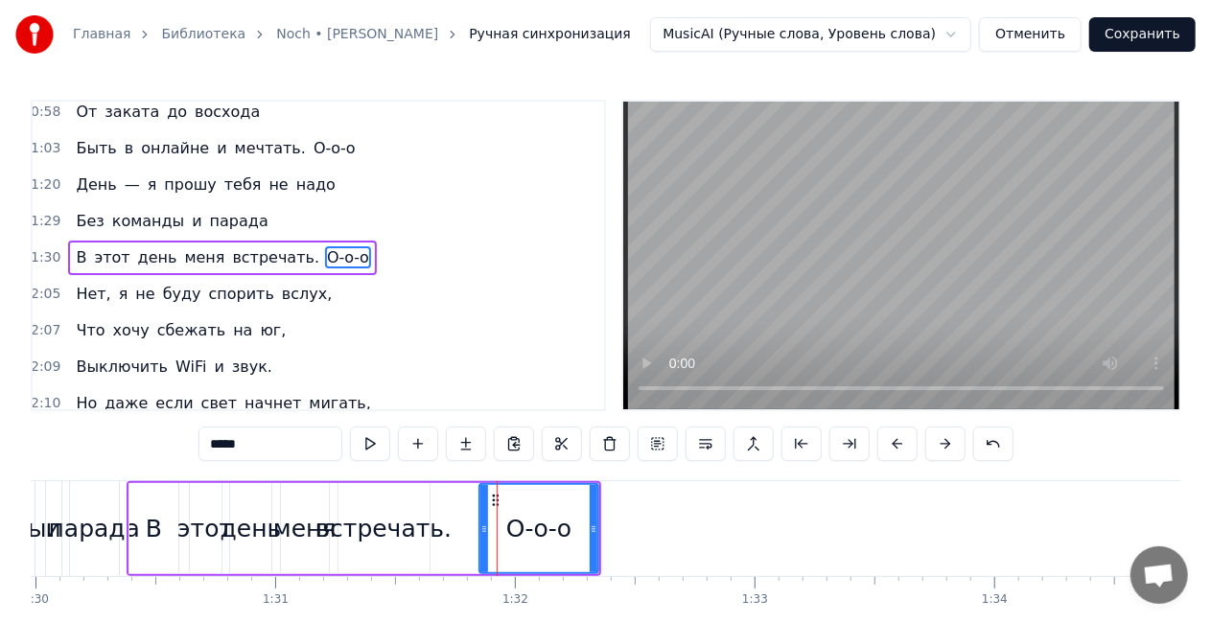
drag, startPoint x: 469, startPoint y: 527, endPoint x: 483, endPoint y: 527, distance: 14.4
click at [483, 527] on icon at bounding box center [484, 529] width 8 height 15
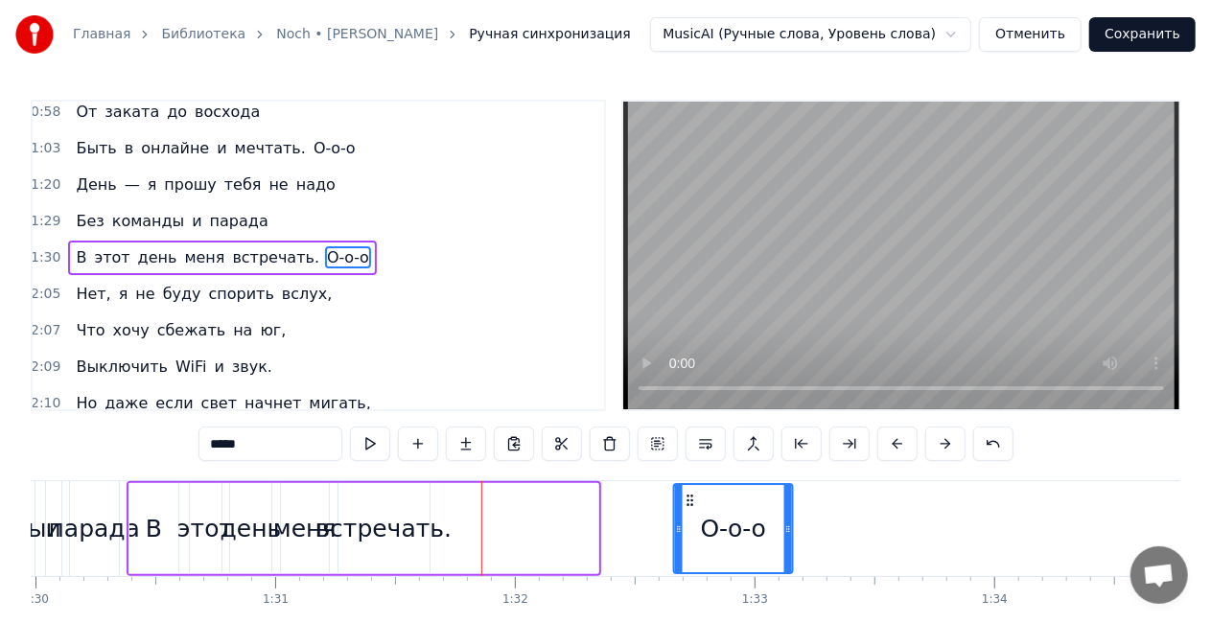
drag, startPoint x: 495, startPoint y: 499, endPoint x: 689, endPoint y: 486, distance: 195.1
click at [689, 486] on div "О-о-о" at bounding box center [733, 528] width 117 height 87
drag, startPoint x: 447, startPoint y: 532, endPoint x: 424, endPoint y: 532, distance: 23.0
click at [443, 535] on div "В этот день меня встречать. О-о-о" at bounding box center [461, 528] width 669 height 95
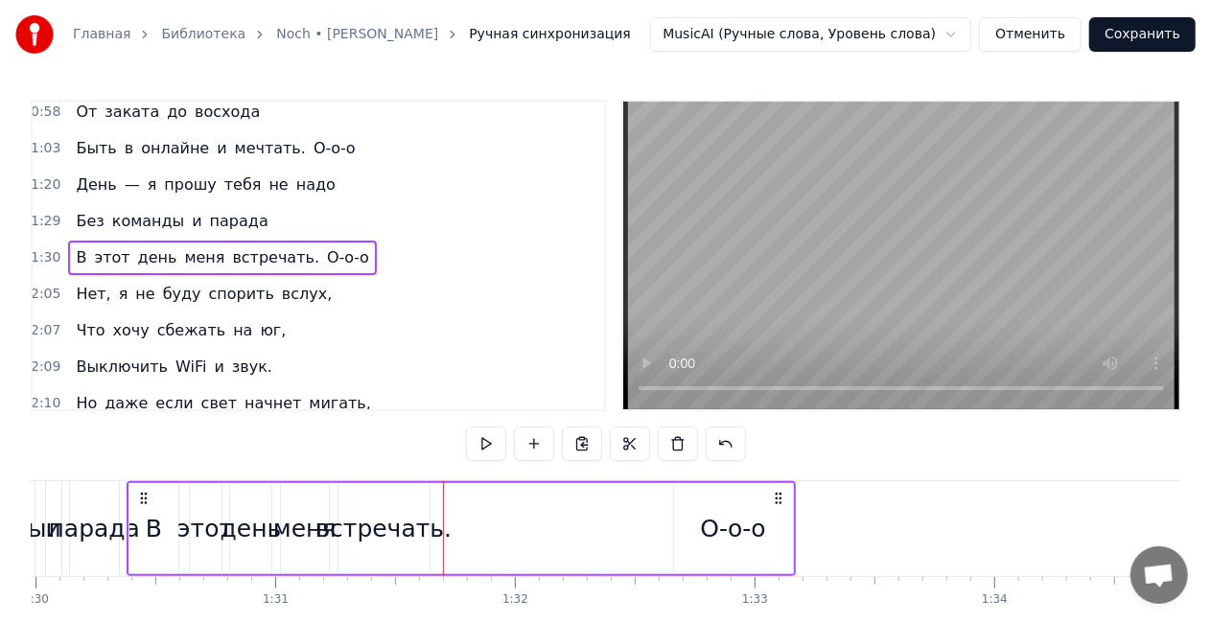
click at [420, 531] on div "встречать." at bounding box center [383, 529] width 136 height 36
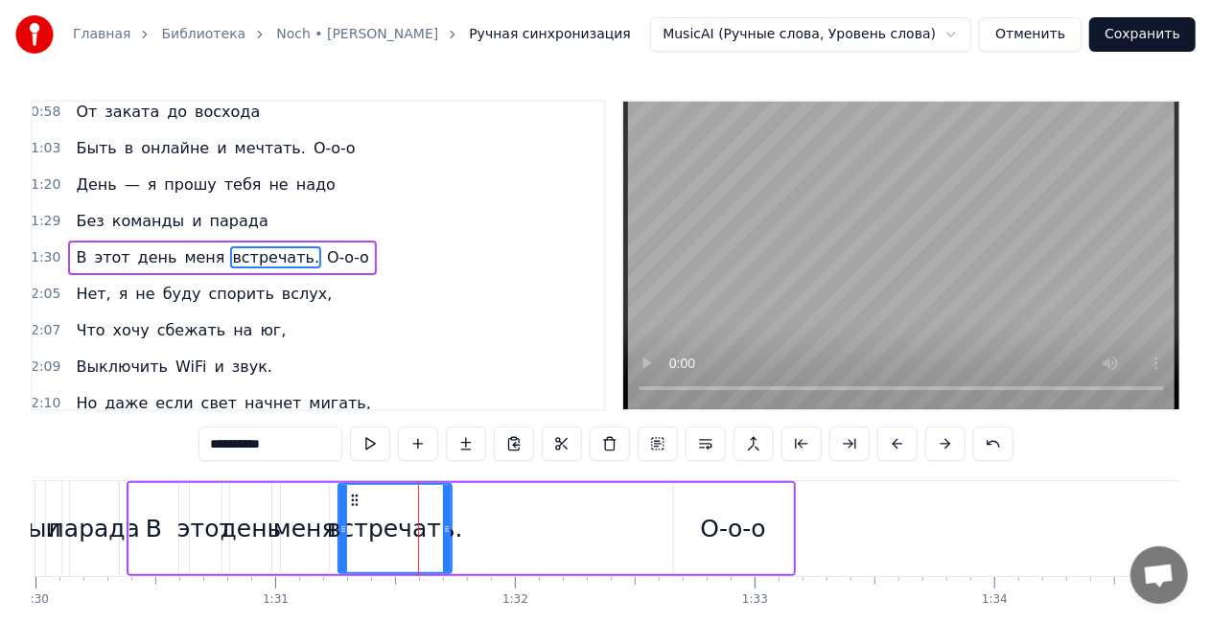
drag, startPoint x: 427, startPoint y: 529, endPoint x: 389, endPoint y: 512, distance: 41.2
click at [449, 527] on icon at bounding box center [447, 529] width 8 height 15
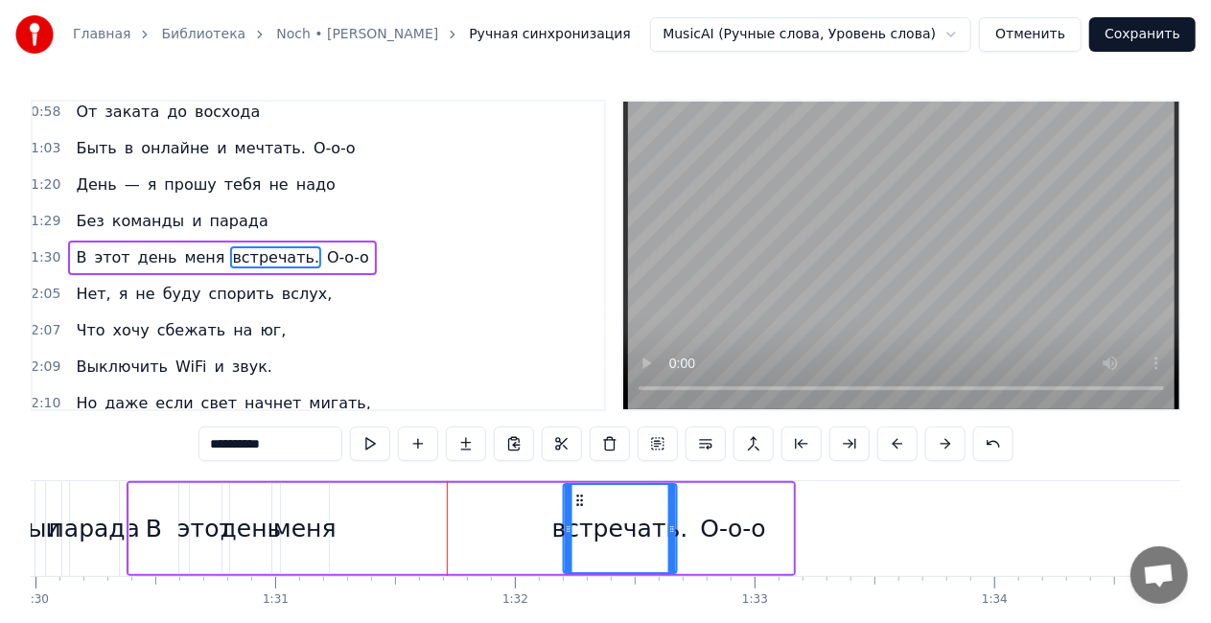
drag, startPoint x: 469, startPoint y: 498, endPoint x: 577, endPoint y: 490, distance: 108.6
click at [577, 490] on div "встречать." at bounding box center [620, 528] width 112 height 87
click at [332, 524] on div "меня" at bounding box center [304, 529] width 63 height 36
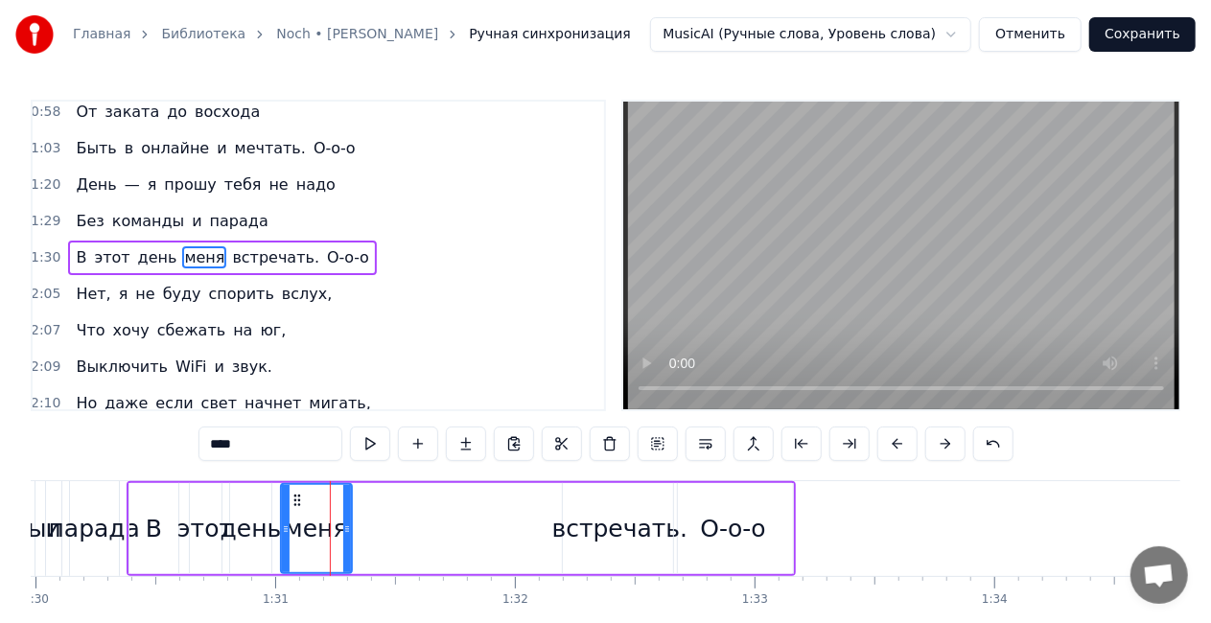
drag, startPoint x: 321, startPoint y: 525, endPoint x: 344, endPoint y: 520, distance: 23.5
click at [344, 520] on div at bounding box center [347, 528] width 8 height 87
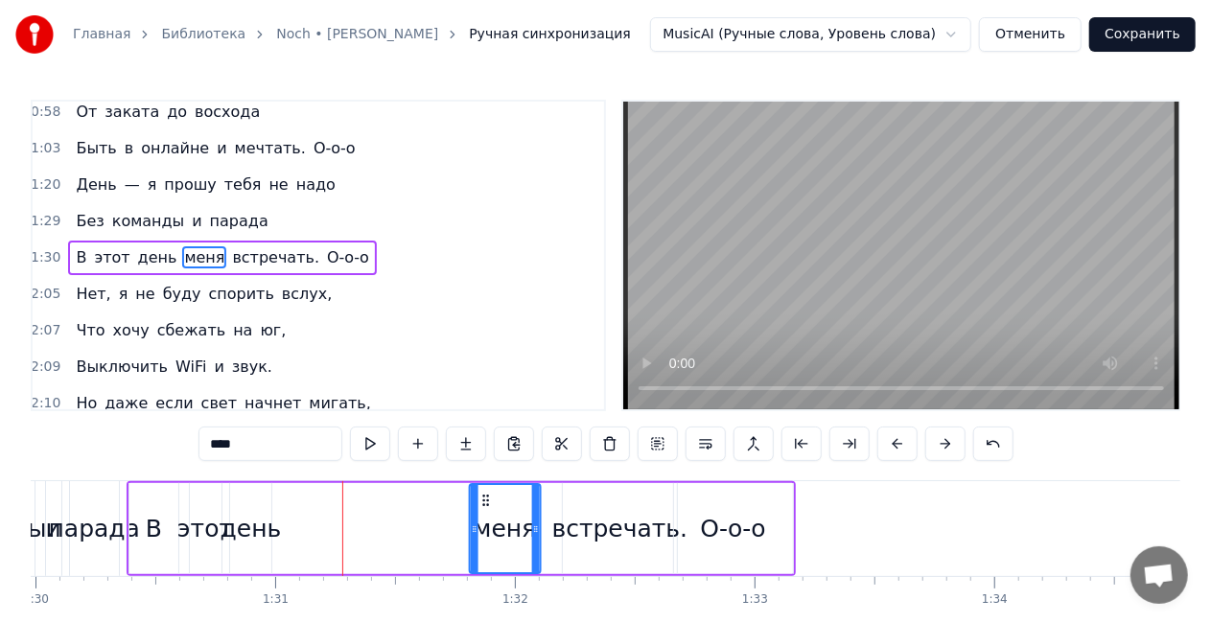
drag, startPoint x: 295, startPoint y: 496, endPoint x: 448, endPoint y: 494, distance: 152.5
click at [485, 495] on icon at bounding box center [485, 500] width 15 height 15
click at [243, 522] on div "день" at bounding box center [251, 529] width 61 height 36
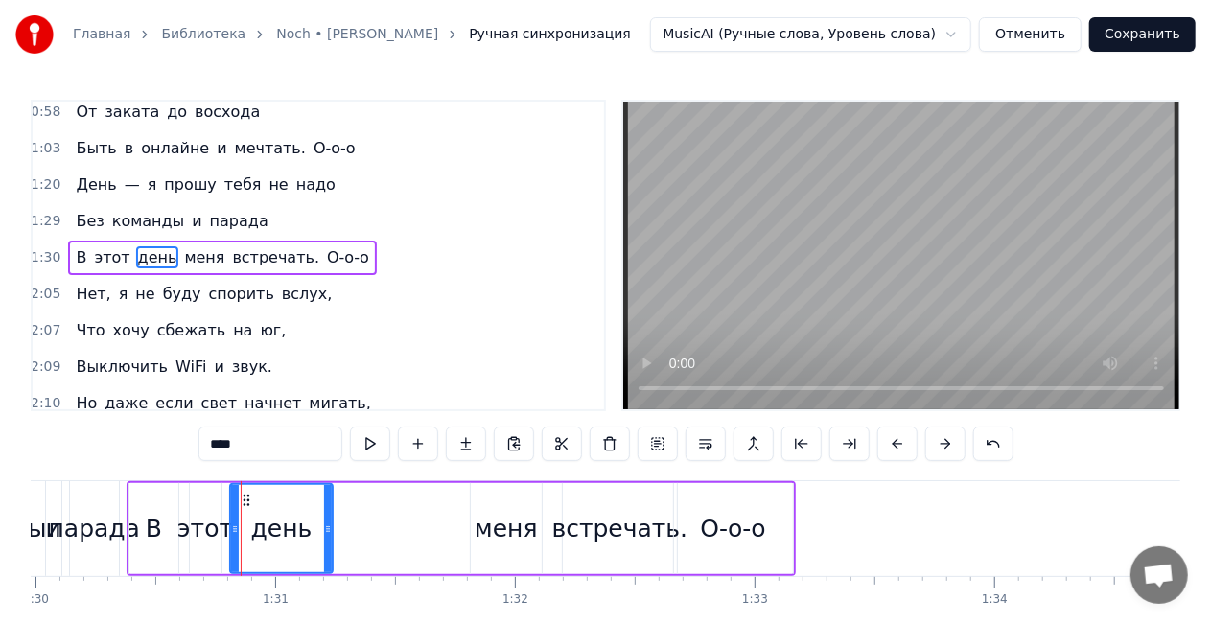
drag, startPoint x: 290, startPoint y: 535, endPoint x: 330, endPoint y: 524, distance: 41.9
click at [330, 524] on icon at bounding box center [328, 529] width 8 height 15
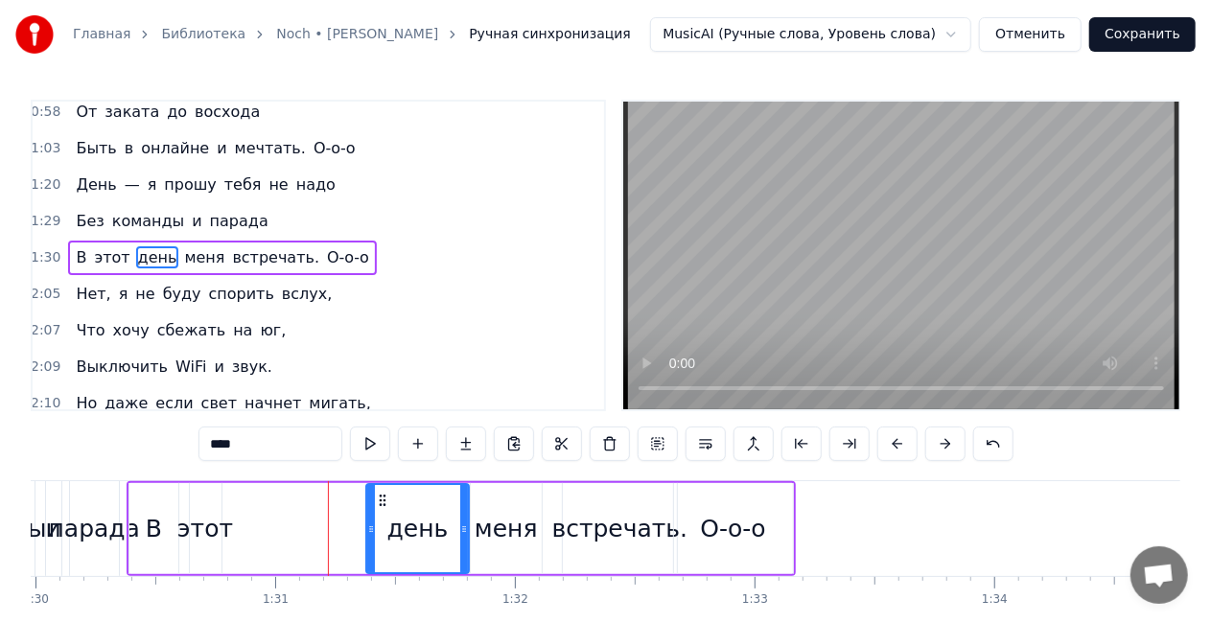
drag, startPoint x: 337, startPoint y: 502, endPoint x: 382, endPoint y: 499, distance: 45.2
click at [382, 499] on icon at bounding box center [382, 500] width 15 height 15
click at [208, 539] on div "этот" at bounding box center [205, 529] width 56 height 36
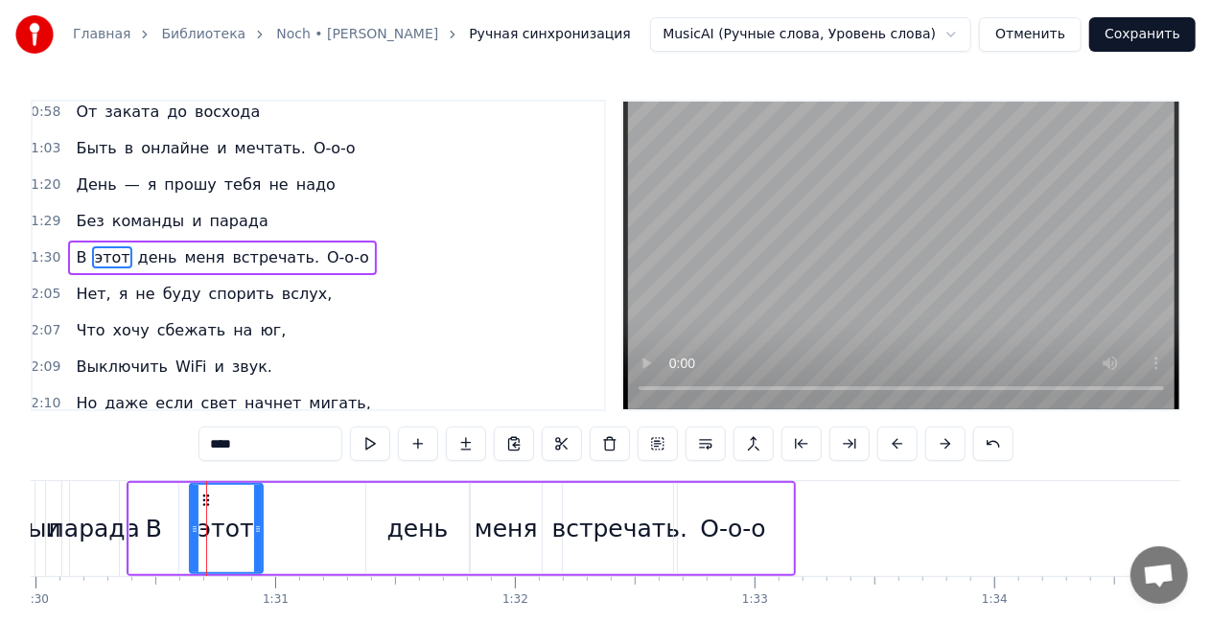
drag, startPoint x: 216, startPoint y: 539, endPoint x: 257, endPoint y: 537, distance: 41.3
click at [257, 537] on div at bounding box center [258, 528] width 8 height 87
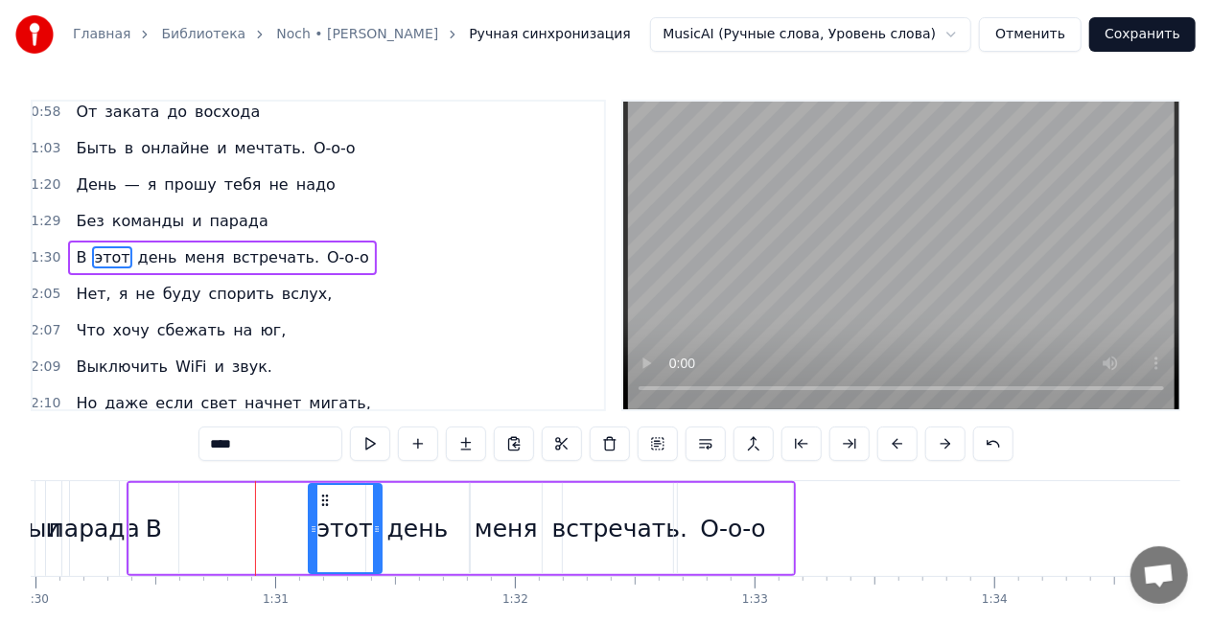
drag, startPoint x: 265, startPoint y: 502, endPoint x: 324, endPoint y: 491, distance: 60.4
click at [324, 491] on div "этот" at bounding box center [345, 528] width 71 height 87
click at [156, 531] on div "В" at bounding box center [154, 529] width 16 height 36
type input "*"
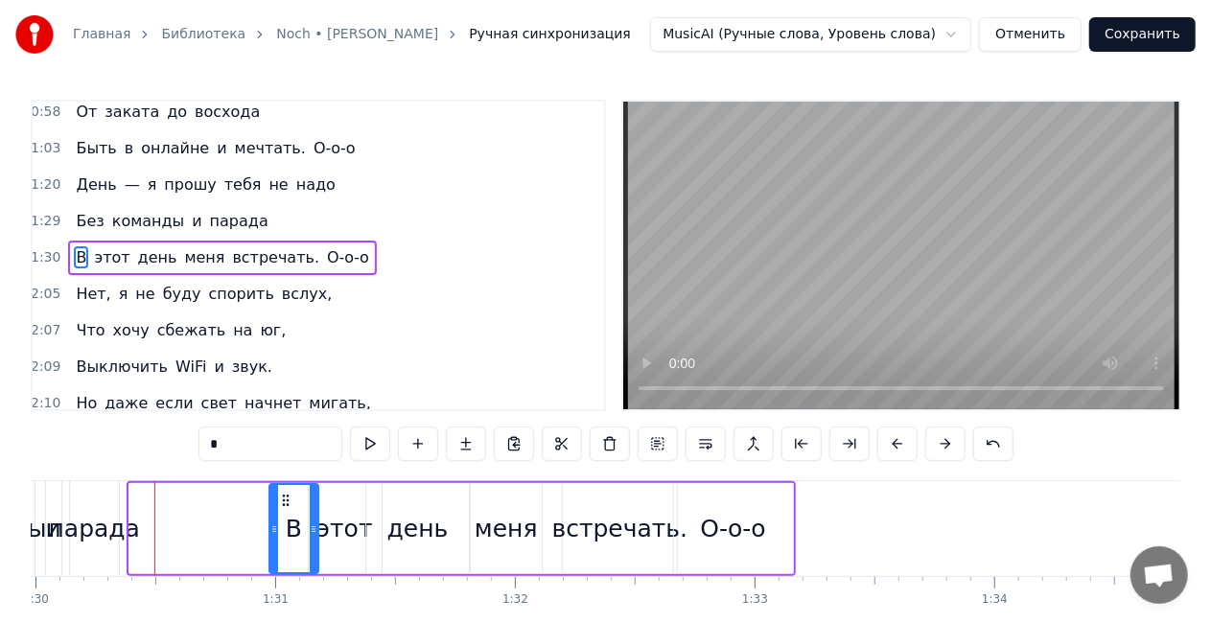
drag, startPoint x: 143, startPoint y: 500, endPoint x: 283, endPoint y: 483, distance: 140.9
click at [283, 483] on div "В" at bounding box center [293, 528] width 51 height 91
click at [282, 241] on div "В этот день меня встречать. О-о-о" at bounding box center [222, 258] width 308 height 35
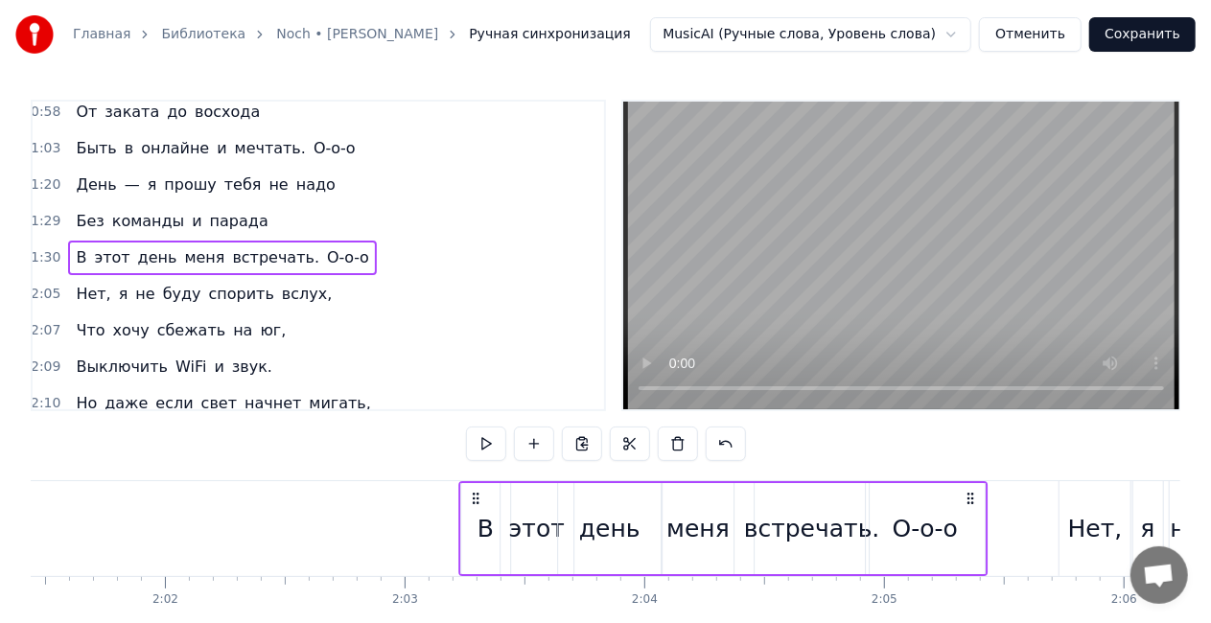
scroll to position [0, 29123]
drag, startPoint x: 777, startPoint y: 499, endPoint x: 964, endPoint y: 492, distance: 187.1
click at [964, 492] on icon at bounding box center [965, 498] width 15 height 15
click at [186, 204] on div "Без команды и парада" at bounding box center [171, 221] width 207 height 35
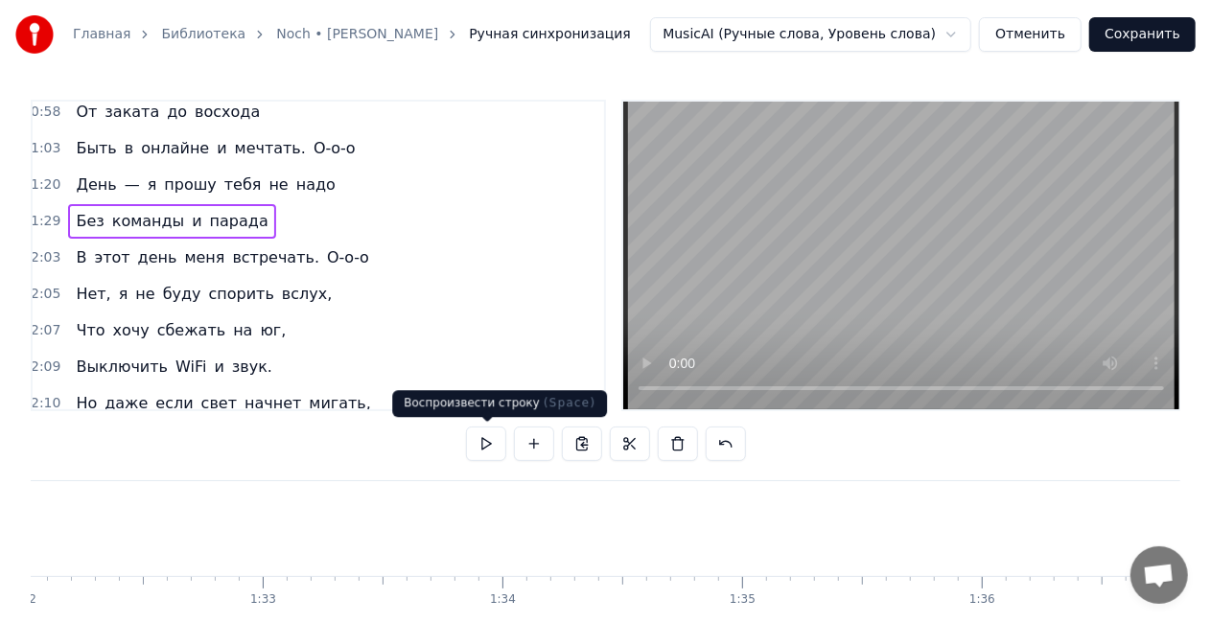
scroll to position [0, 21328]
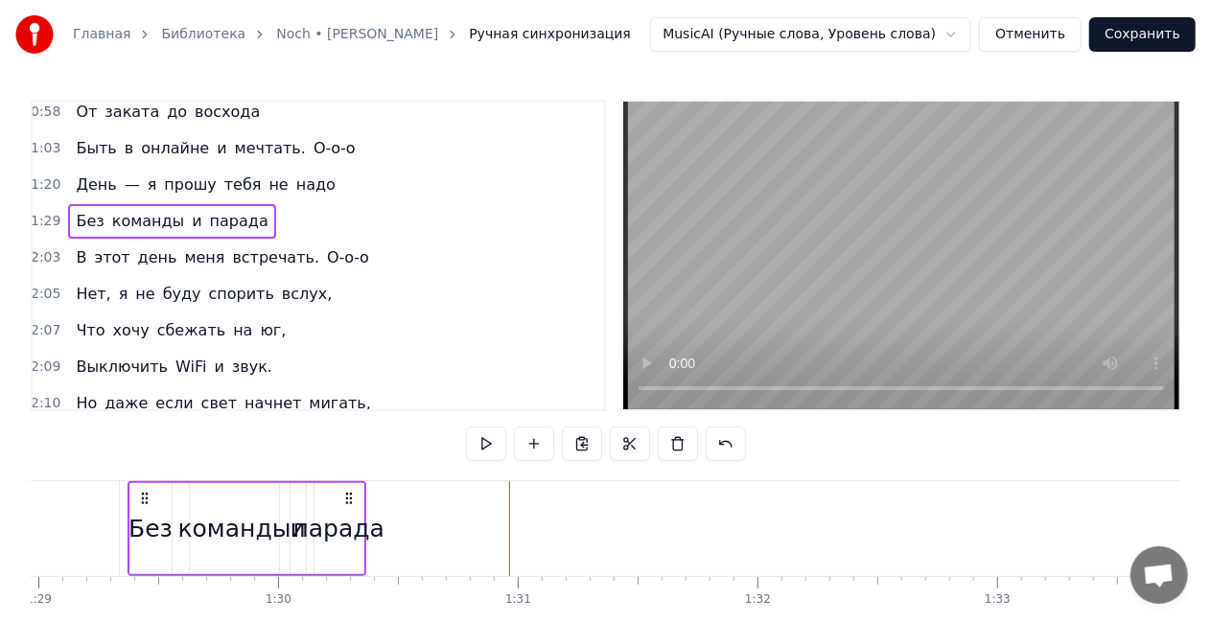
click at [359, 535] on div "парада" at bounding box center [338, 529] width 91 height 36
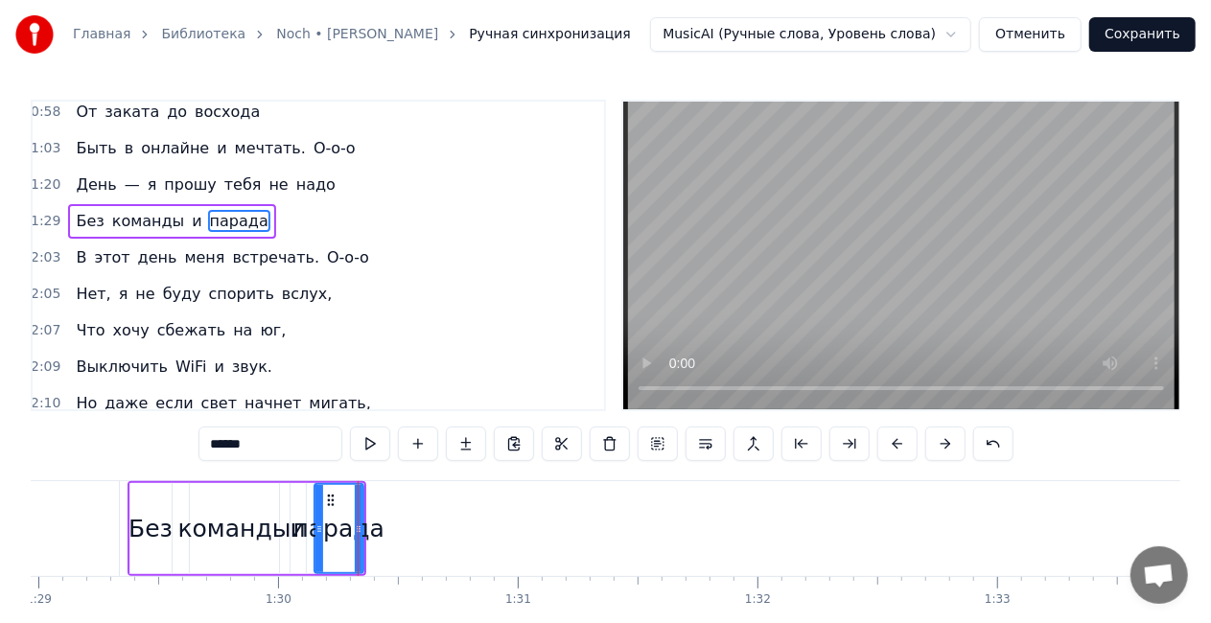
scroll to position [373, 3]
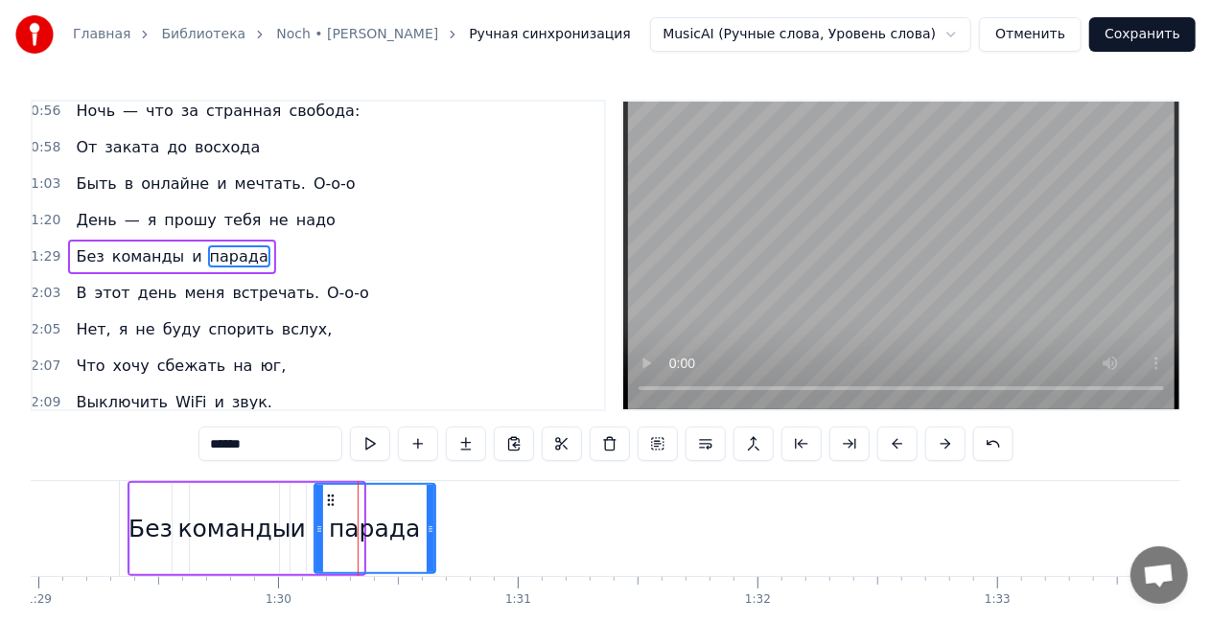
drag, startPoint x: 358, startPoint y: 532, endPoint x: 343, endPoint y: 495, distance: 40.1
click at [434, 517] on div at bounding box center [431, 528] width 8 height 87
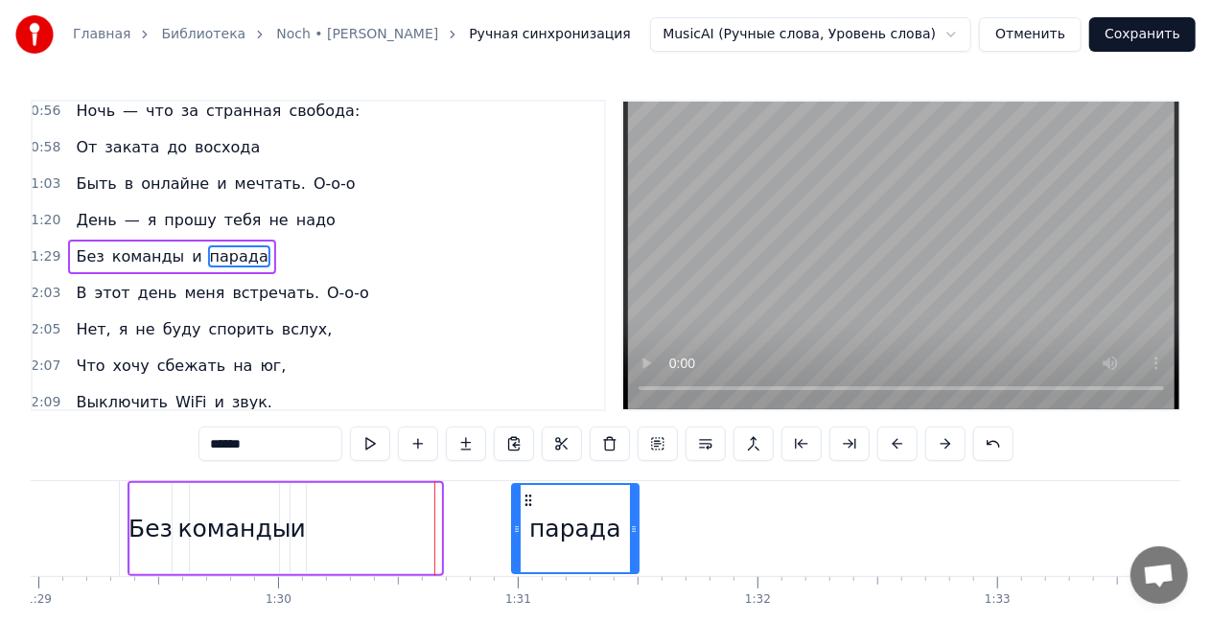
drag, startPoint x: 334, startPoint y: 498, endPoint x: 357, endPoint y: 514, distance: 28.2
click at [530, 483] on div "парада" at bounding box center [575, 528] width 128 height 91
click at [303, 532] on div "и" at bounding box center [298, 529] width 15 height 36
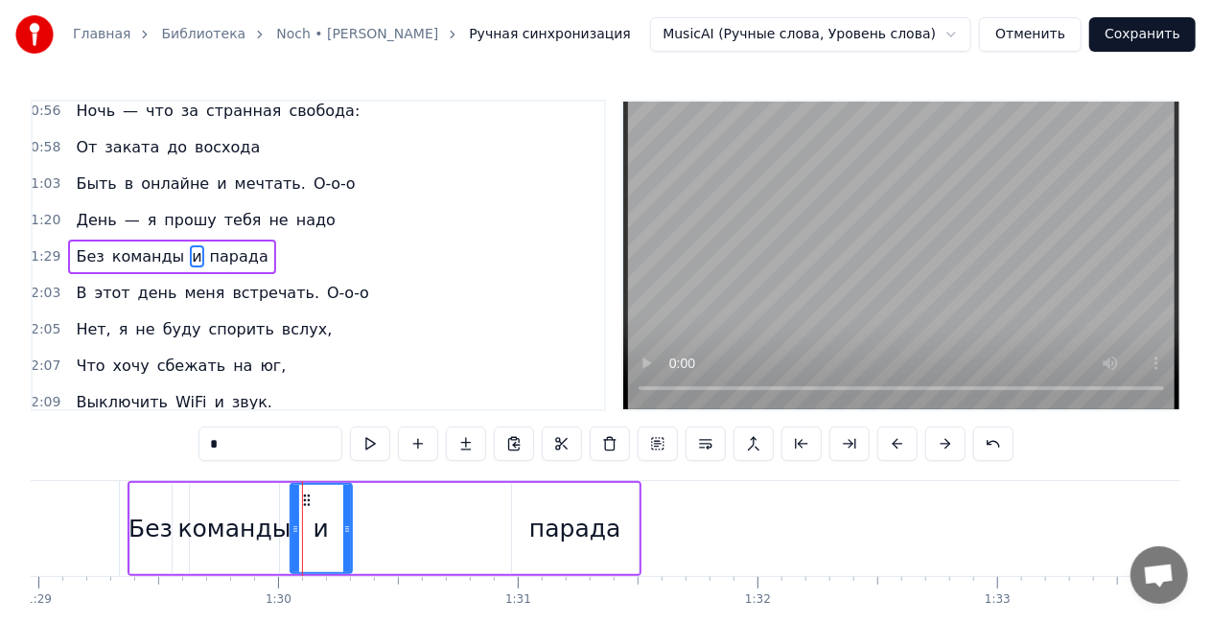
drag, startPoint x: 299, startPoint y: 533, endPoint x: 316, endPoint y: 501, distance: 36.9
click at [345, 531] on icon at bounding box center [347, 529] width 8 height 15
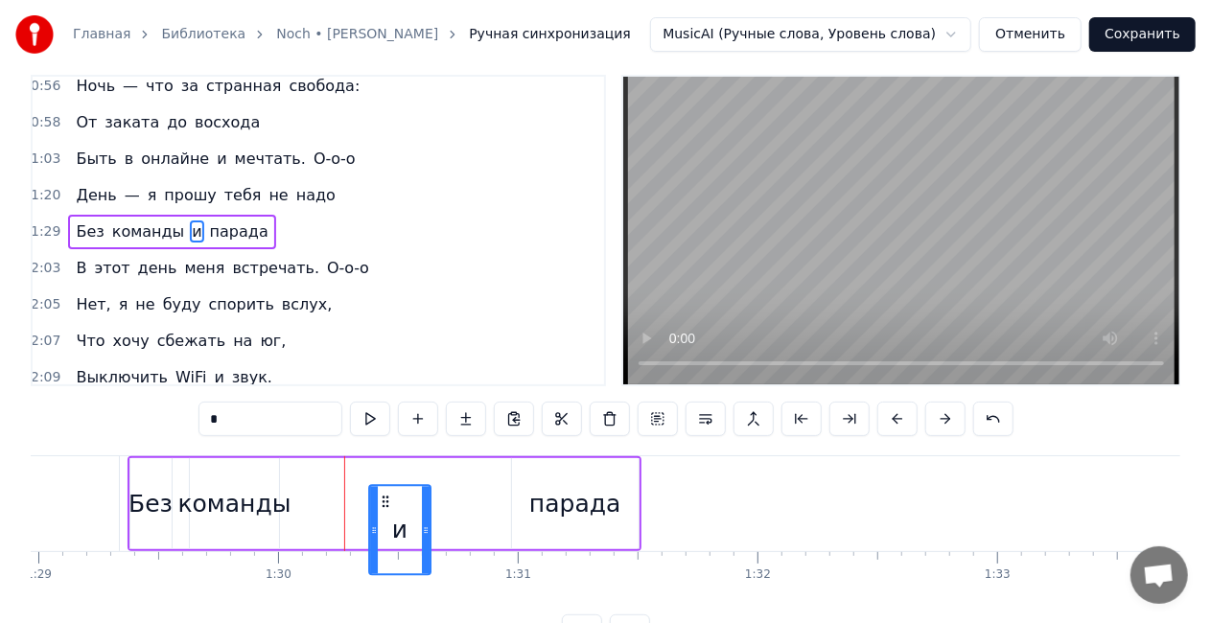
scroll to position [26, 0]
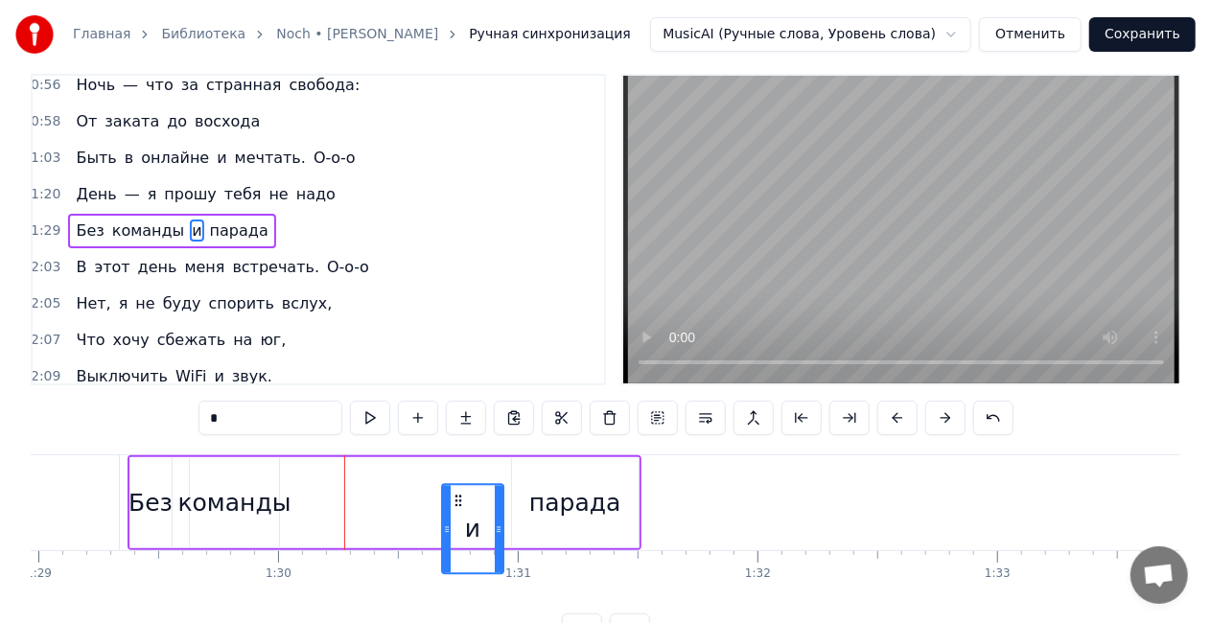
drag, startPoint x: 299, startPoint y: 504, endPoint x: 451, endPoint y: 476, distance: 154.2
click at [451, 476] on div "Без команды и парада" at bounding box center [385, 502] width 514 height 95
click at [249, 504] on div "команды" at bounding box center [234, 503] width 113 height 36
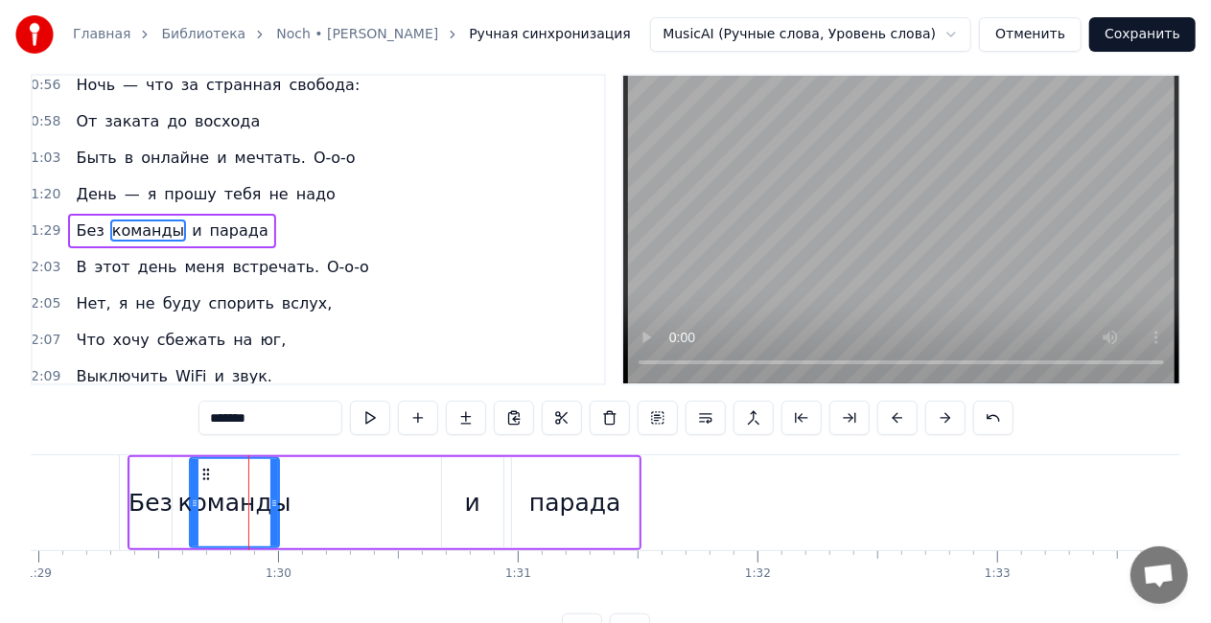
scroll to position [0, 0]
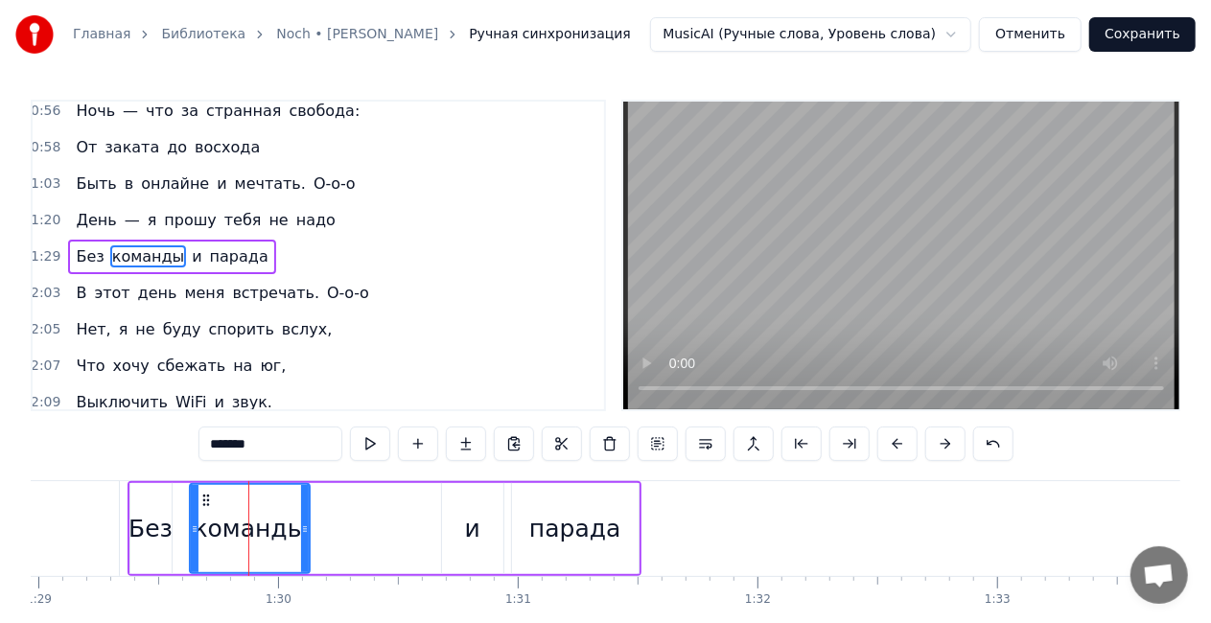
drag, startPoint x: 272, startPoint y: 529, endPoint x: 305, endPoint y: 525, distance: 32.8
click at [305, 525] on icon at bounding box center [305, 529] width 8 height 15
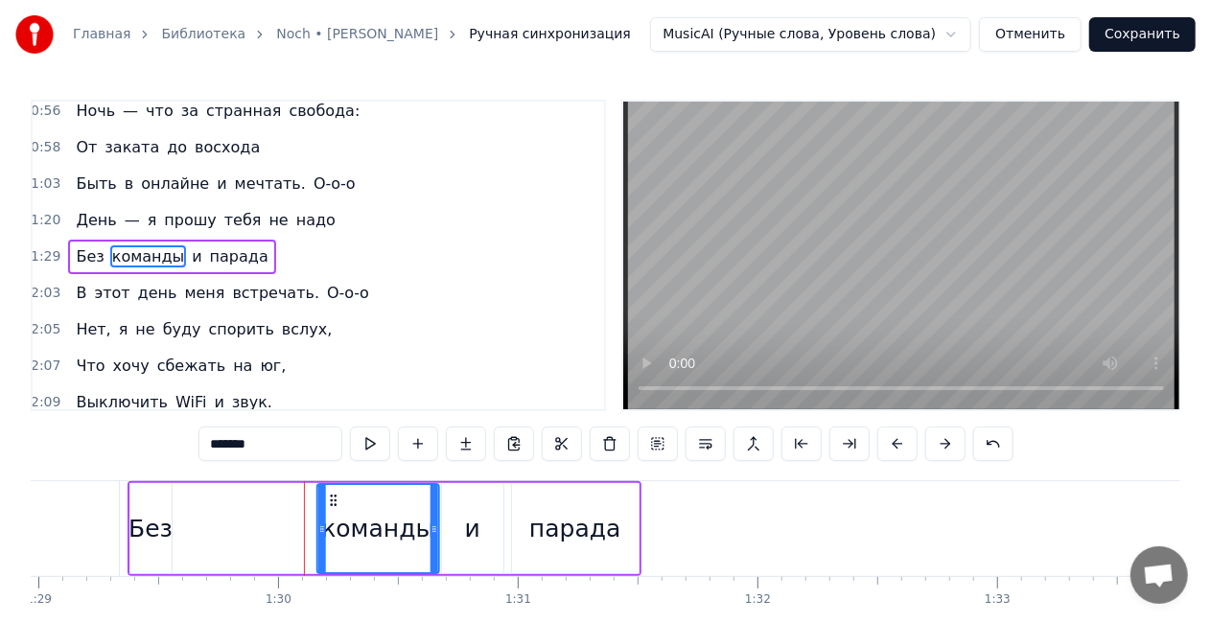
drag, startPoint x: 251, startPoint y: 491, endPoint x: 242, endPoint y: 514, distance: 24.9
click at [349, 487] on div "команды" at bounding box center [378, 528] width 120 height 87
click at [146, 533] on div "Без" at bounding box center [150, 529] width 44 height 36
type input "***"
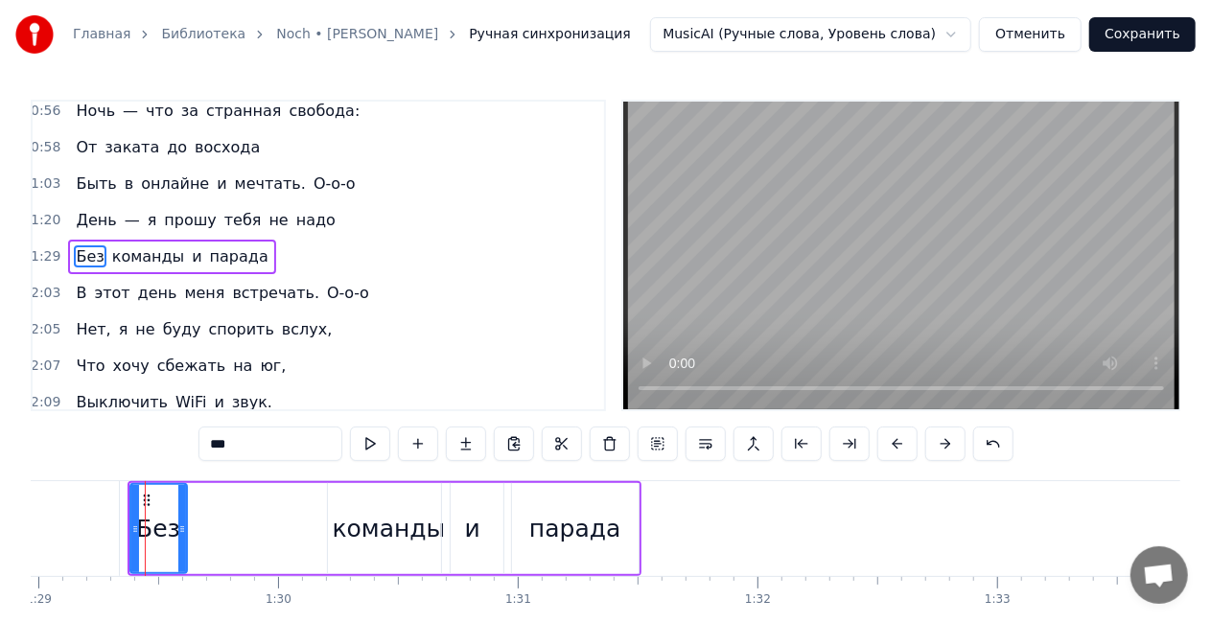
drag, startPoint x: 167, startPoint y: 525, endPoint x: 190, endPoint y: 520, distance: 23.5
click at [186, 520] on div at bounding box center [182, 528] width 8 height 87
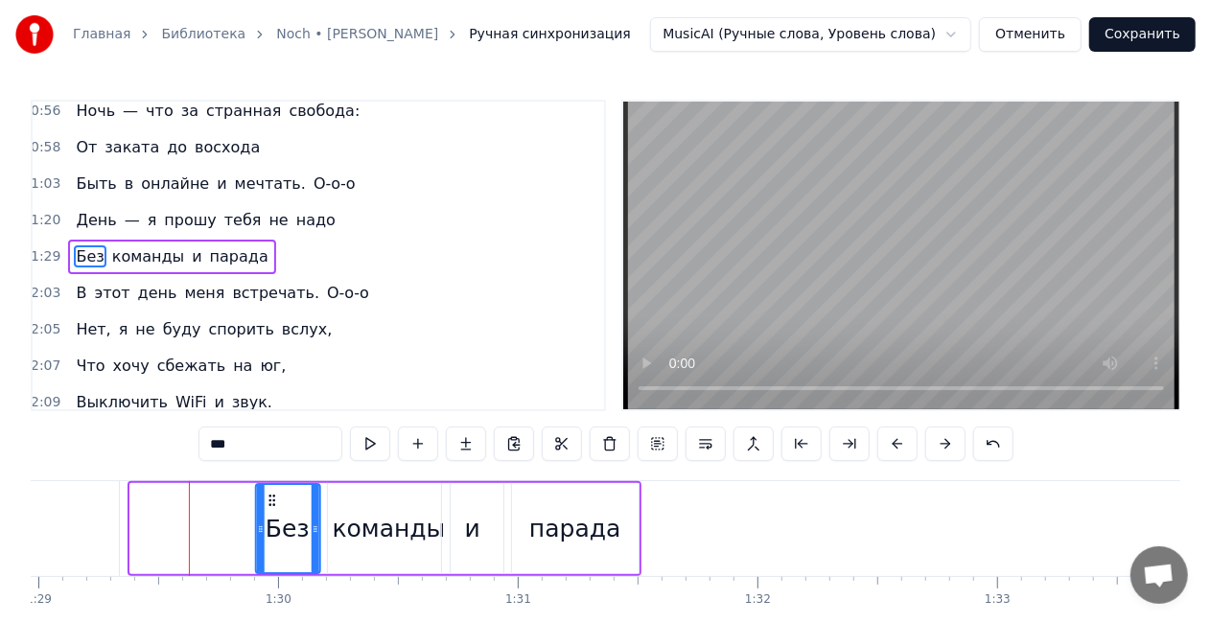
drag, startPoint x: 148, startPoint y: 499, endPoint x: 272, endPoint y: 495, distance: 124.7
click at [272, 495] on icon at bounding box center [271, 500] width 15 height 15
click at [184, 240] on div "Без команды и парада" at bounding box center [171, 257] width 207 height 35
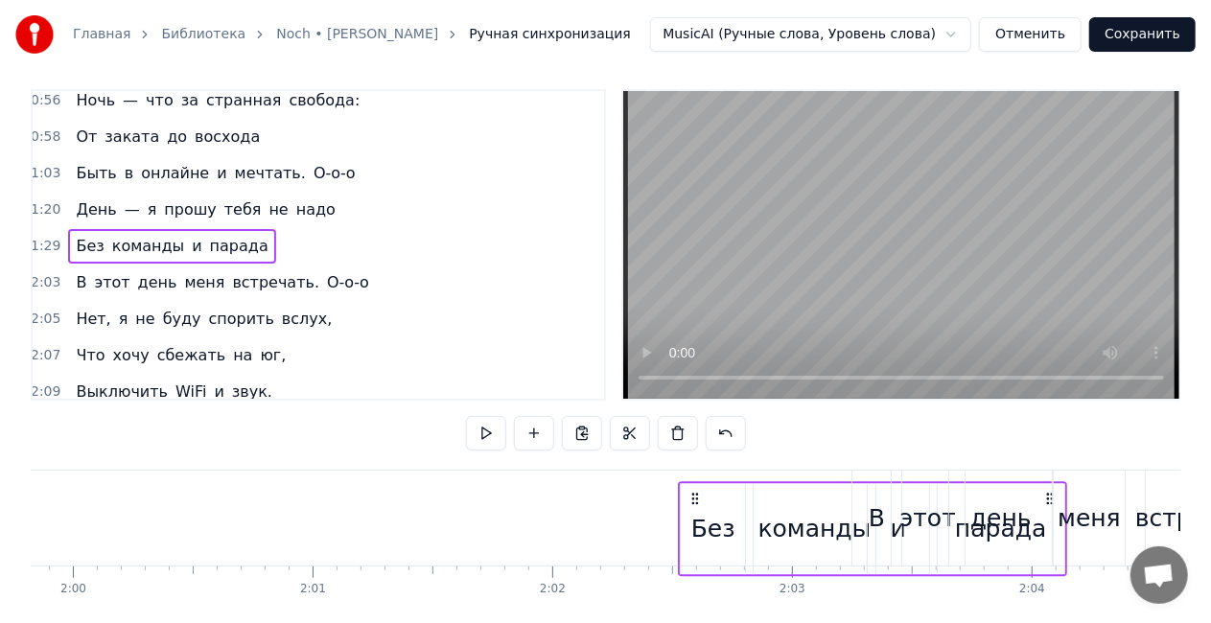
scroll to position [0, 28742]
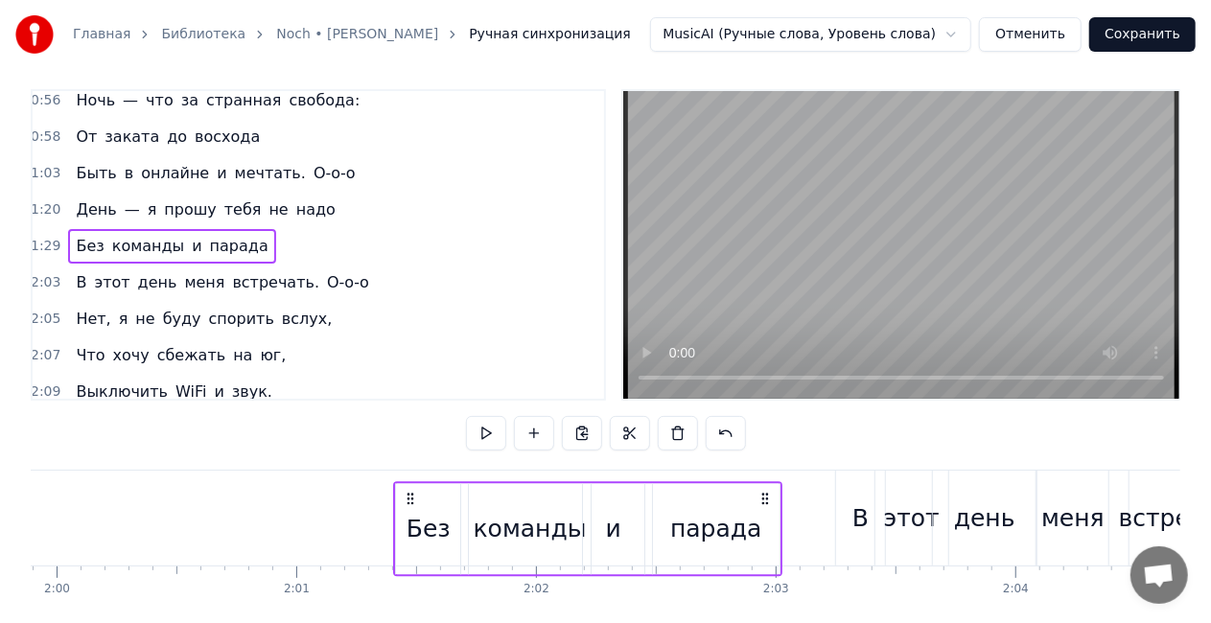
drag, startPoint x: 621, startPoint y: 502, endPoint x: 762, endPoint y: 501, distance: 141.0
click at [762, 501] on icon at bounding box center [765, 498] width 15 height 15
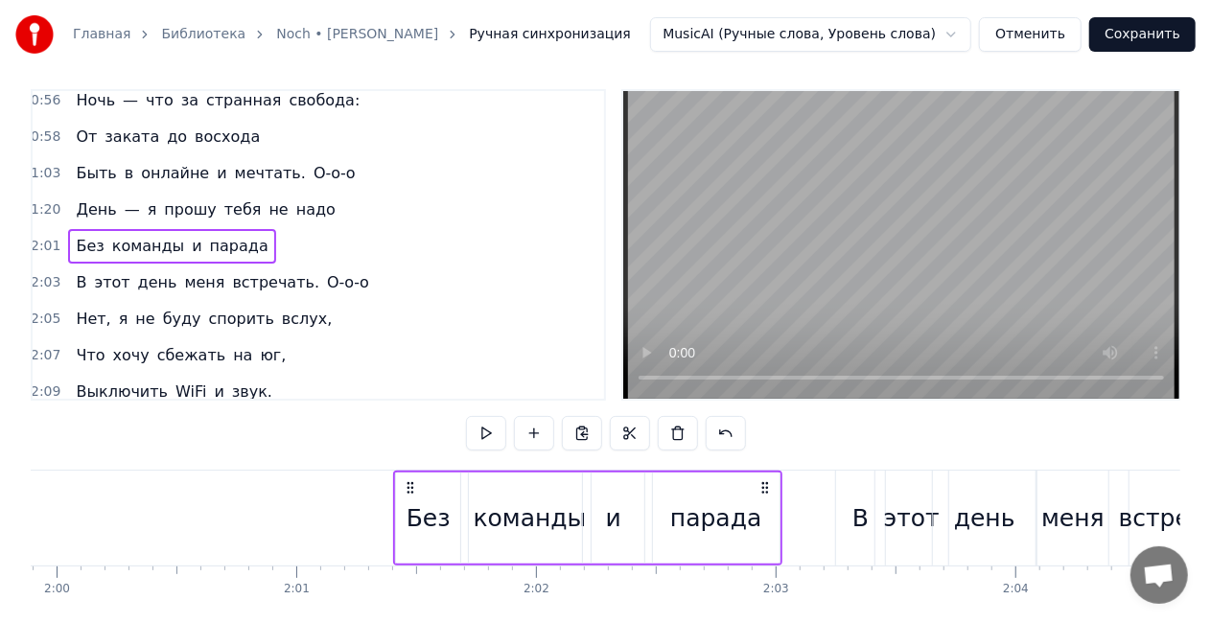
click at [241, 193] on div "День — я прошу тебя не надо" at bounding box center [205, 210] width 274 height 35
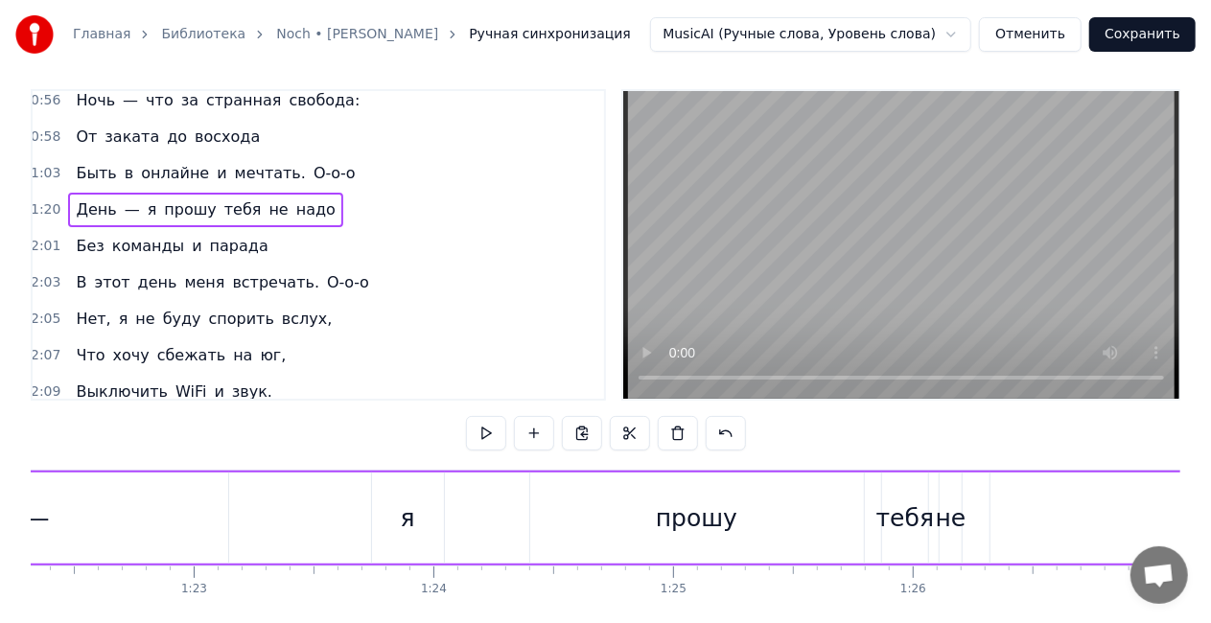
scroll to position [0, 19199]
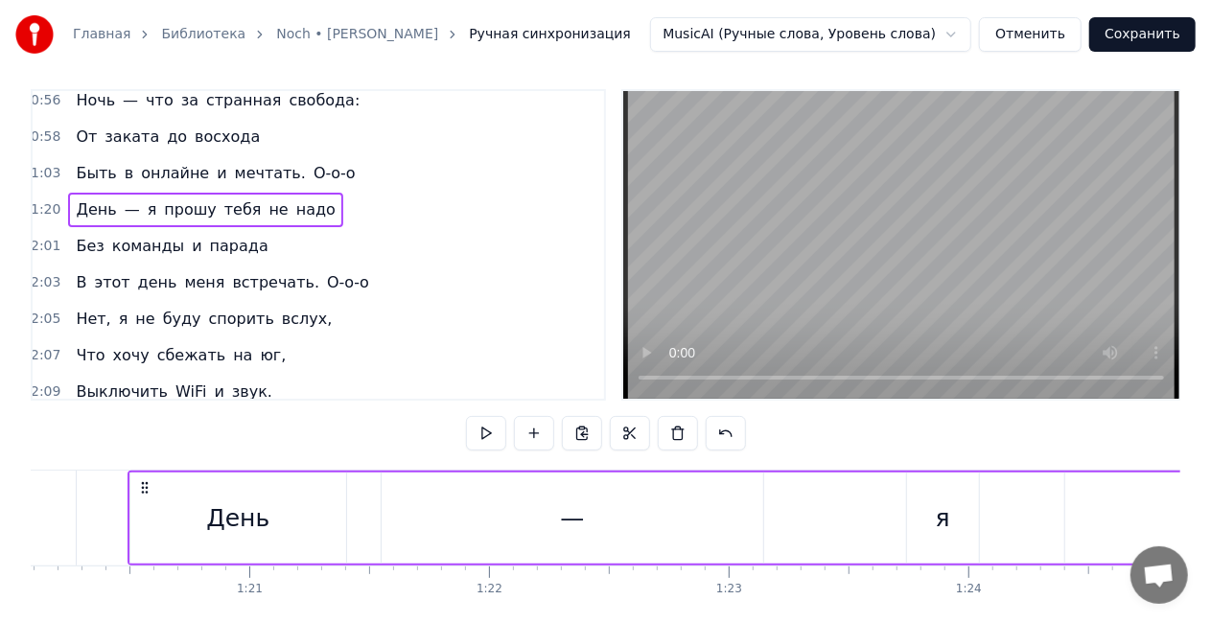
click at [251, 520] on div "День" at bounding box center [237, 519] width 63 height 36
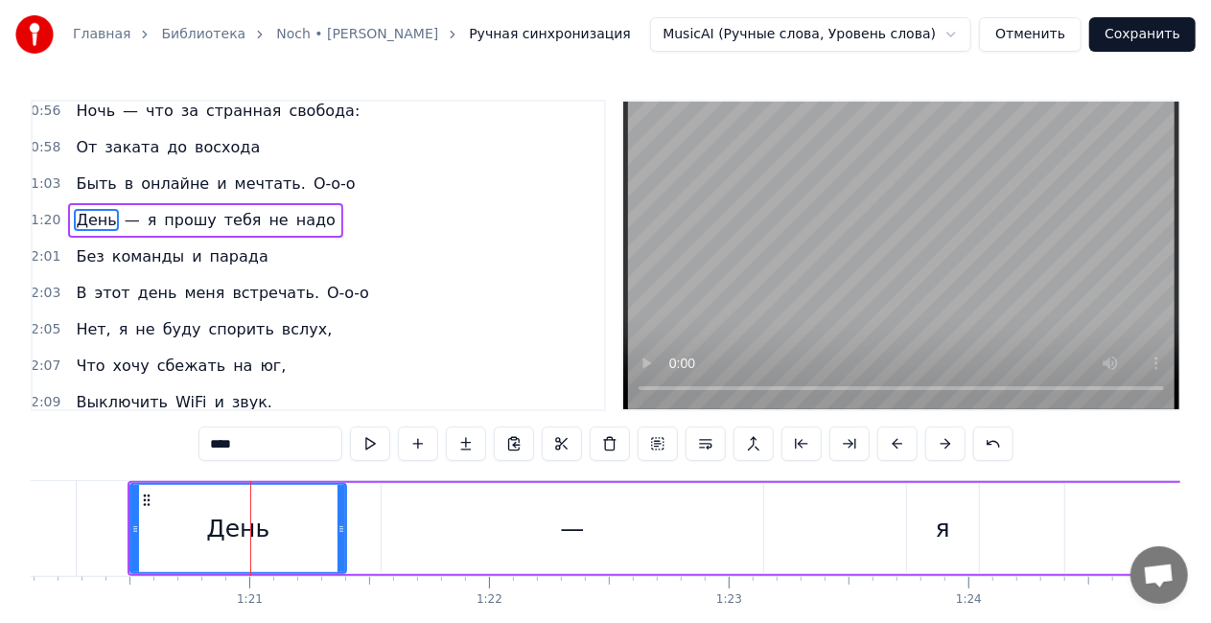
scroll to position [338, 3]
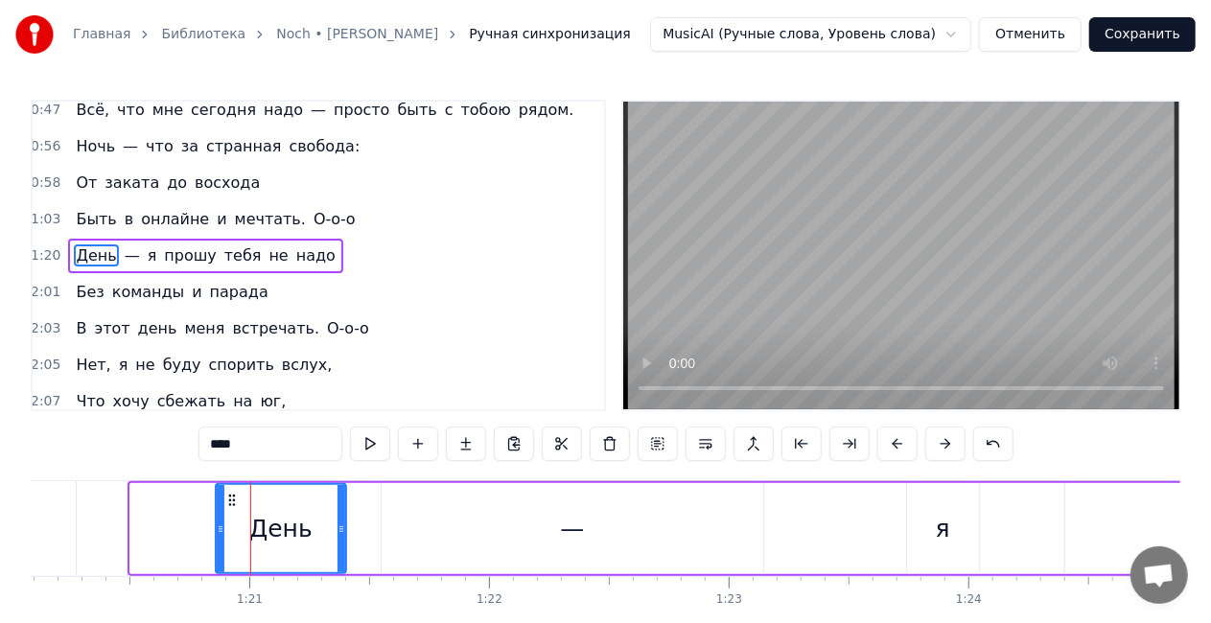
drag, startPoint x: 131, startPoint y: 527, endPoint x: 386, endPoint y: 511, distance: 255.6
click at [220, 528] on icon at bounding box center [221, 529] width 8 height 15
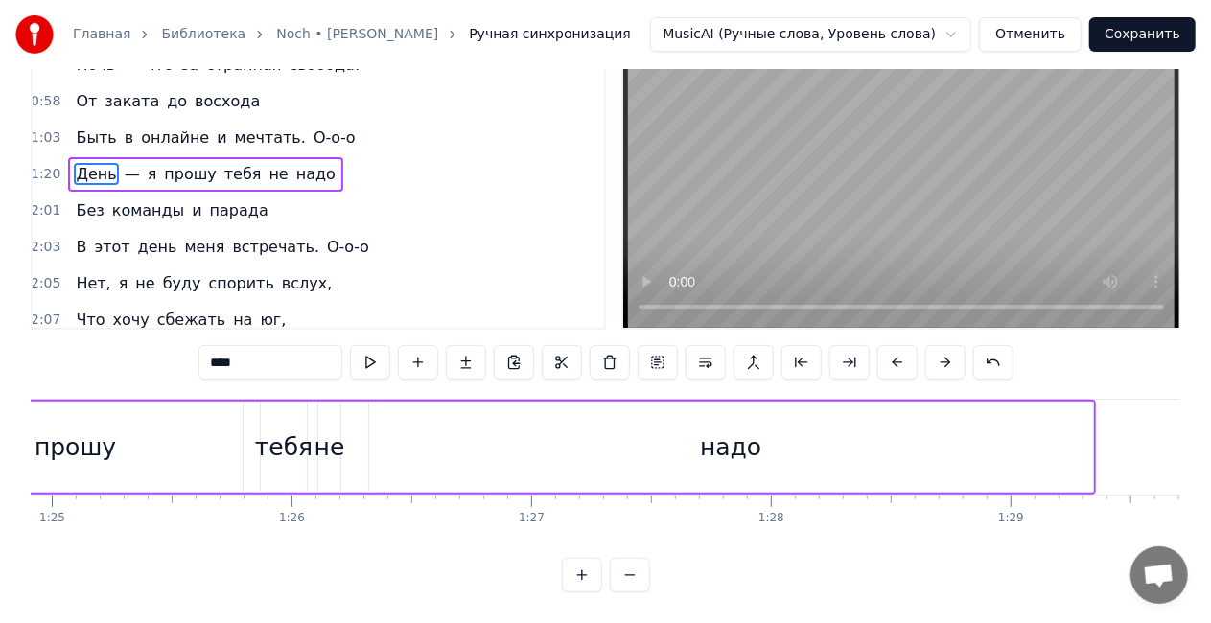
scroll to position [0, 20445]
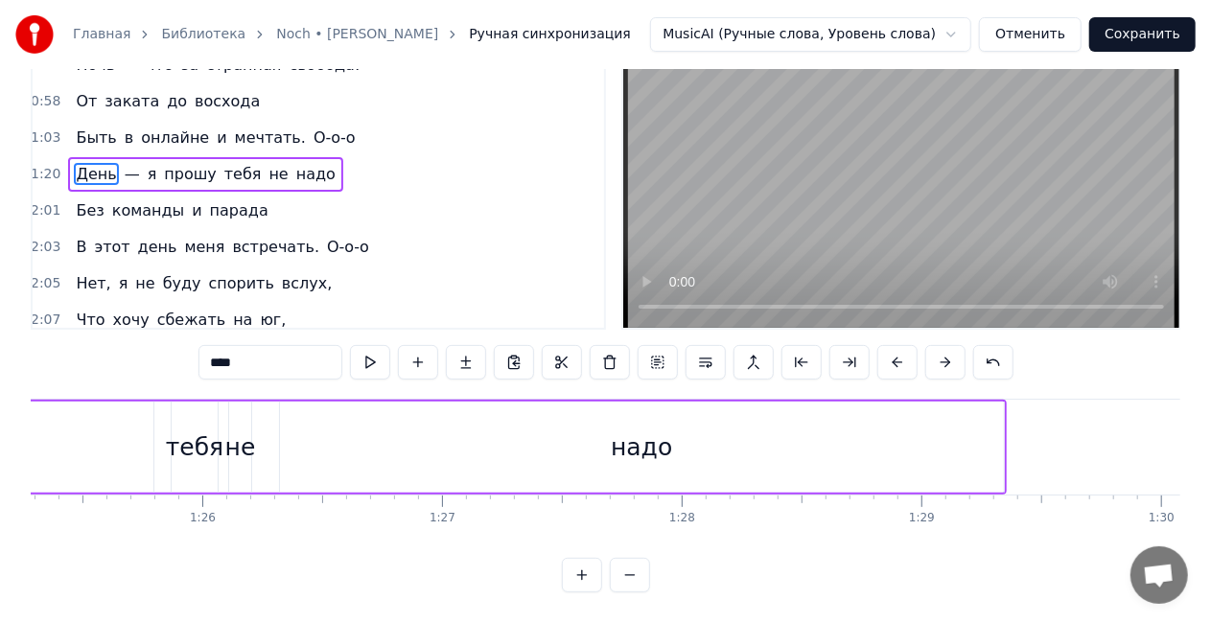
click at [638, 437] on div "надо" at bounding box center [641, 448] width 61 height 36
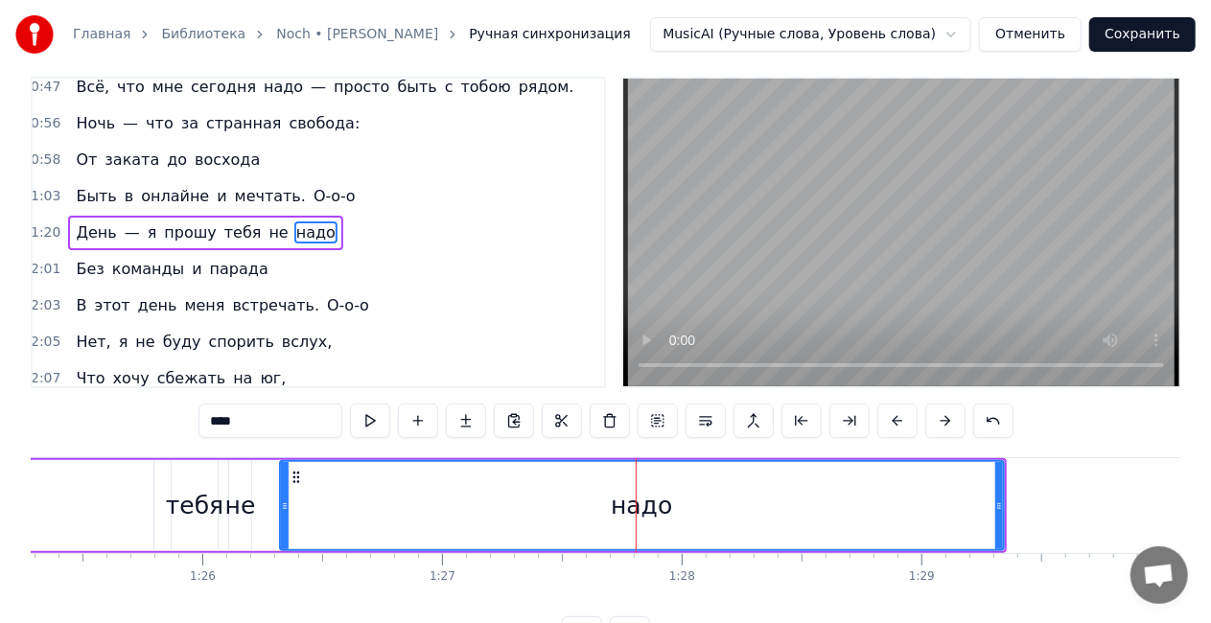
scroll to position [0, 0]
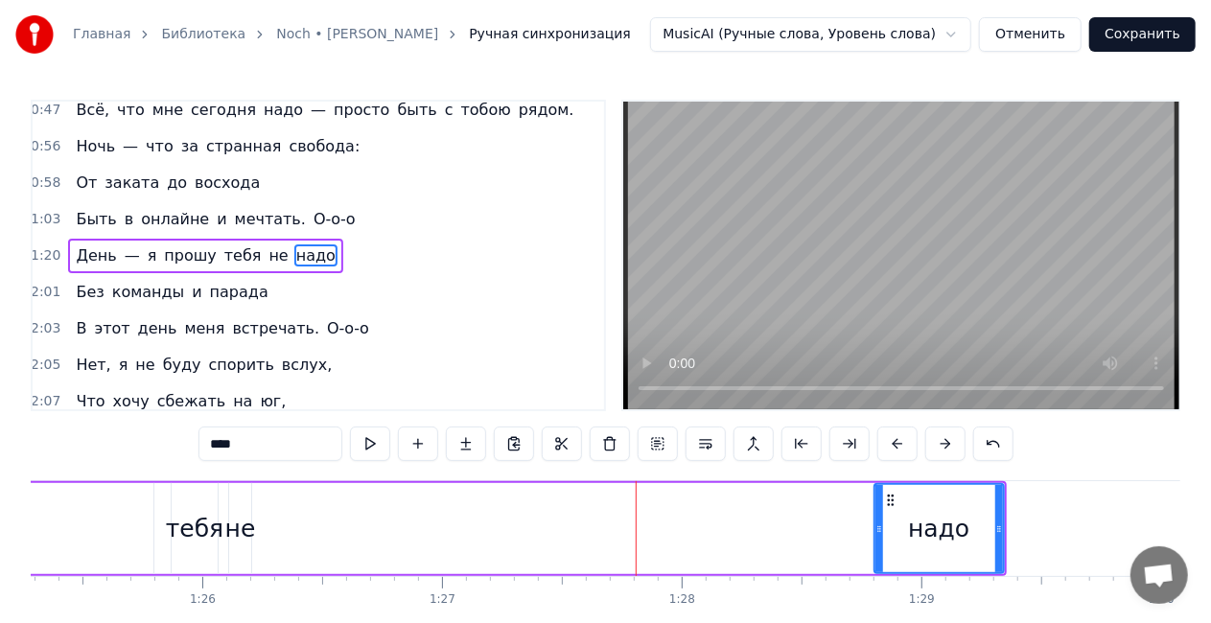
drag, startPoint x: 282, startPoint y: 533, endPoint x: 876, endPoint y: 517, distance: 594.8
click at [876, 517] on div at bounding box center [879, 528] width 8 height 87
click at [243, 541] on div "не" at bounding box center [240, 529] width 31 height 36
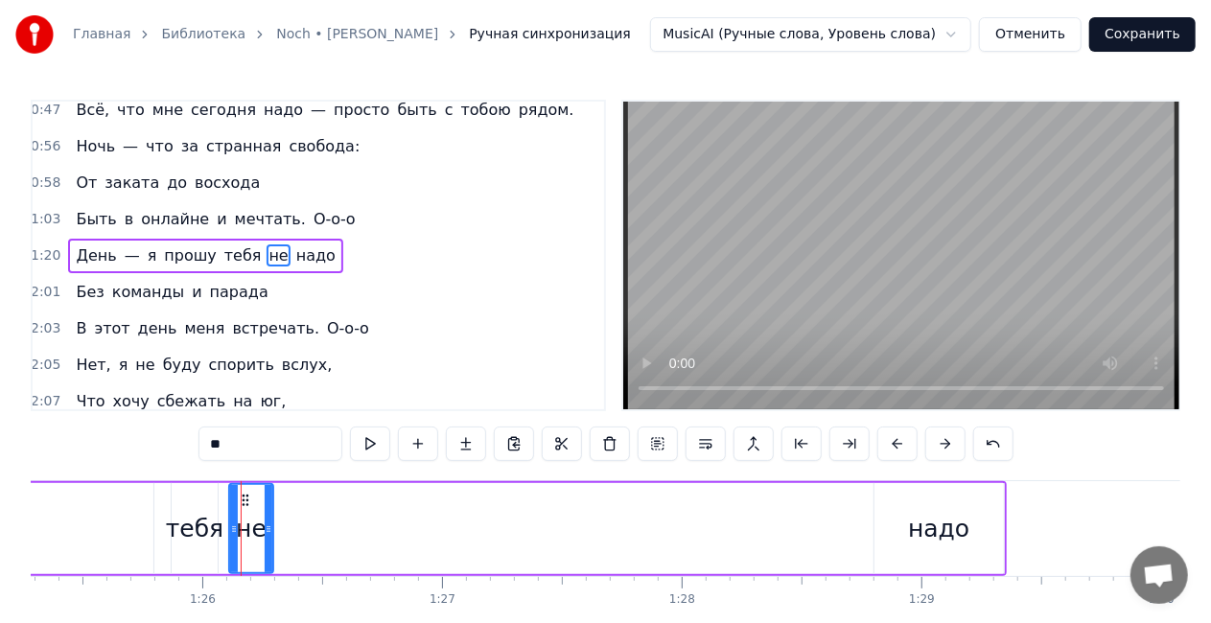
drag, startPoint x: 245, startPoint y: 535, endPoint x: 268, endPoint y: 535, distance: 22.1
click at [268, 535] on icon at bounding box center [269, 529] width 8 height 15
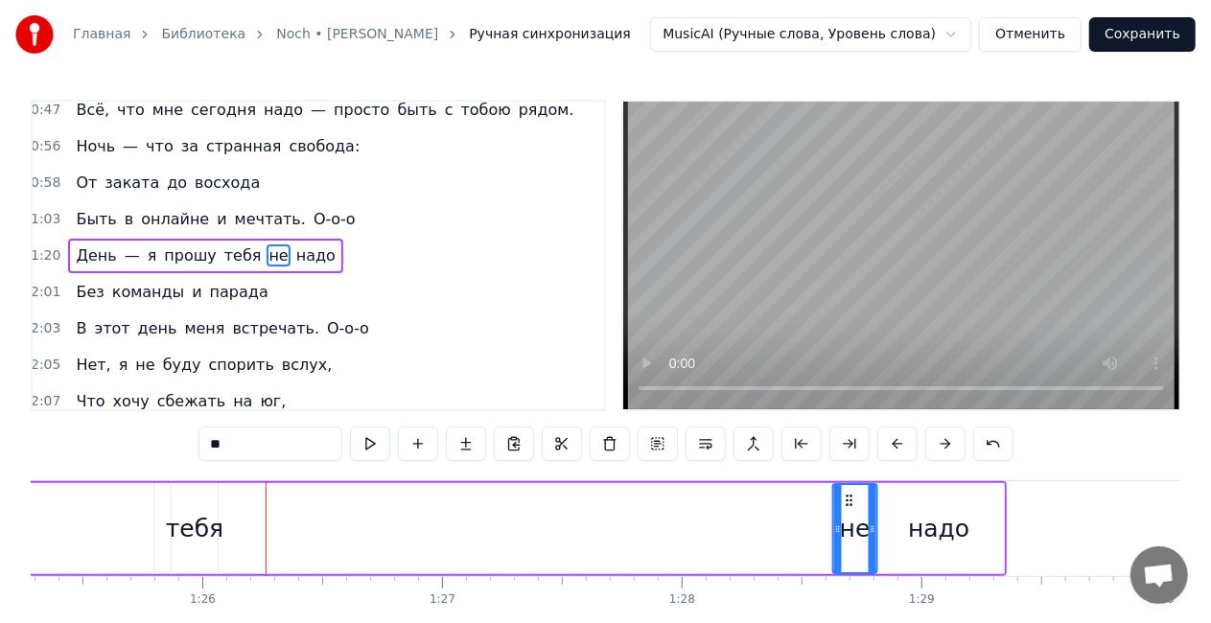
drag, startPoint x: 243, startPoint y: 500, endPoint x: 782, endPoint y: 502, distance: 538.9
click at [845, 497] on icon at bounding box center [848, 500] width 15 height 15
click at [187, 525] on div "тебя" at bounding box center [195, 529] width 58 height 36
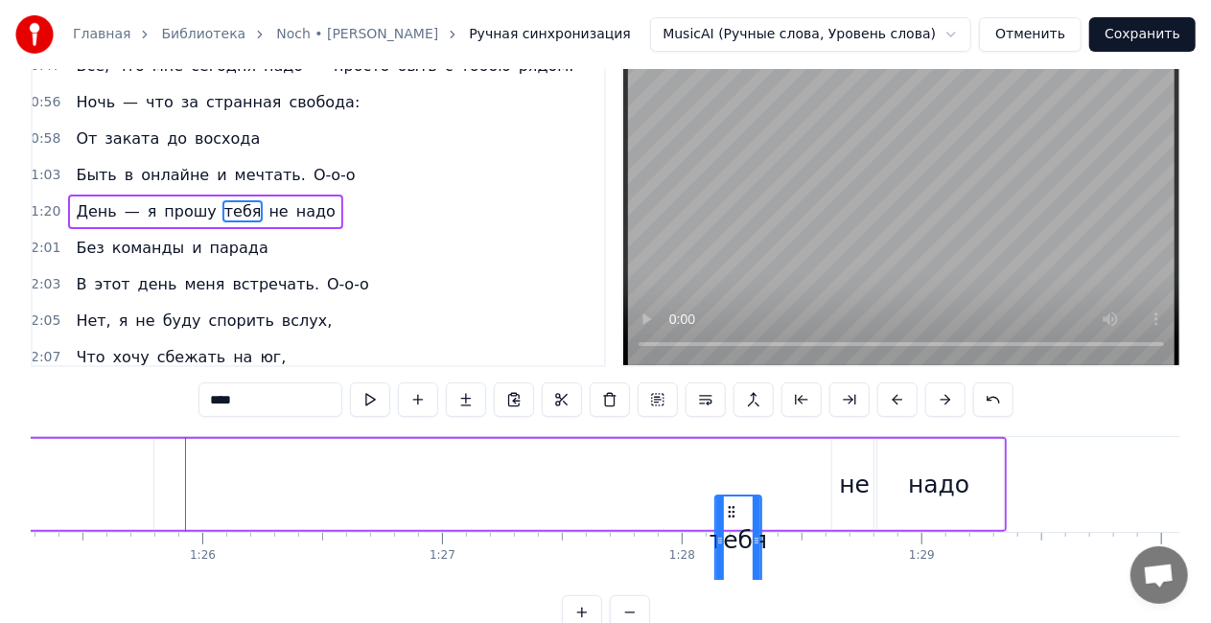
scroll to position [56, 0]
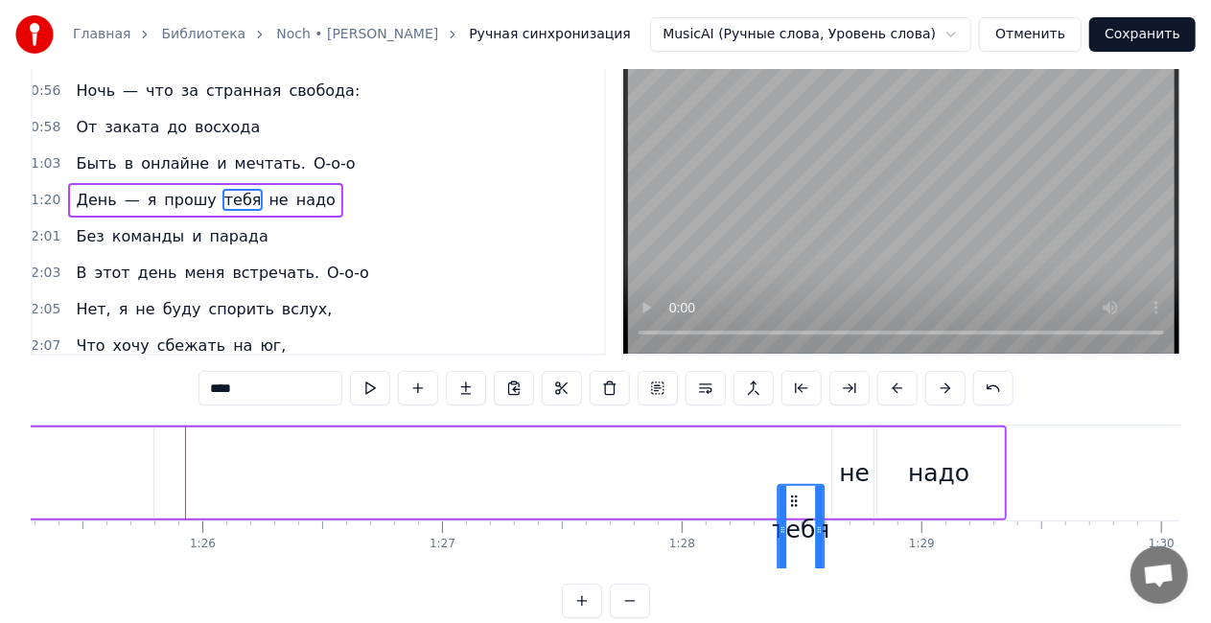
drag, startPoint x: 186, startPoint y: 500, endPoint x: 792, endPoint y: 468, distance: 606.9
click at [188, 189] on span "прошу" at bounding box center [190, 200] width 57 height 22
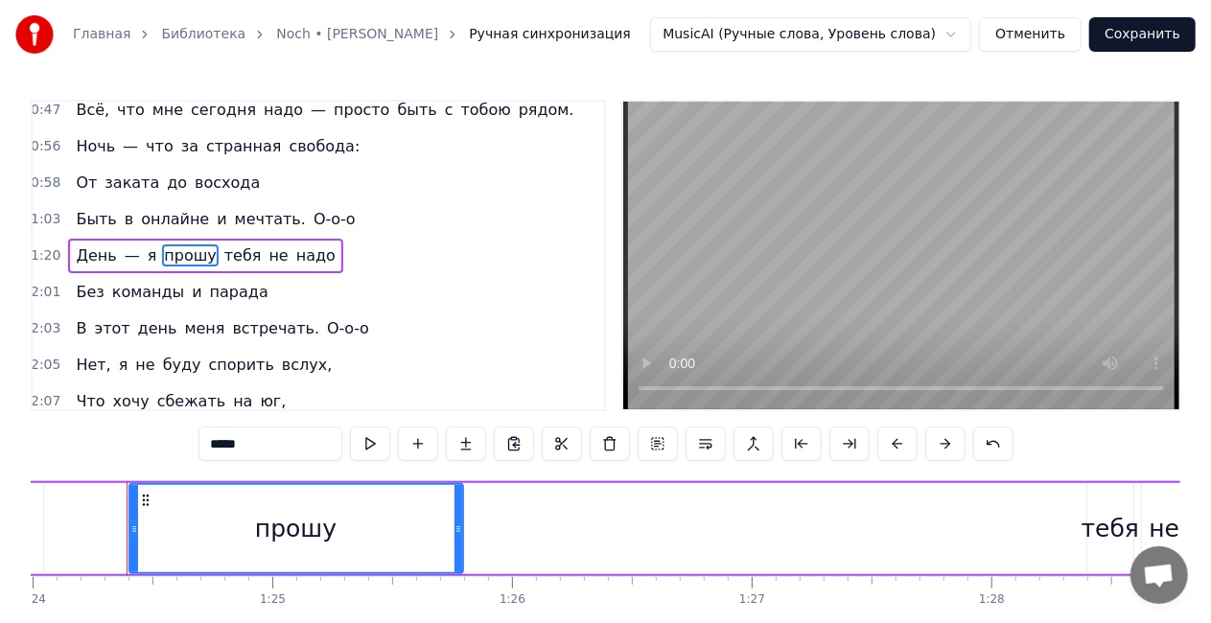
scroll to position [0, 20134]
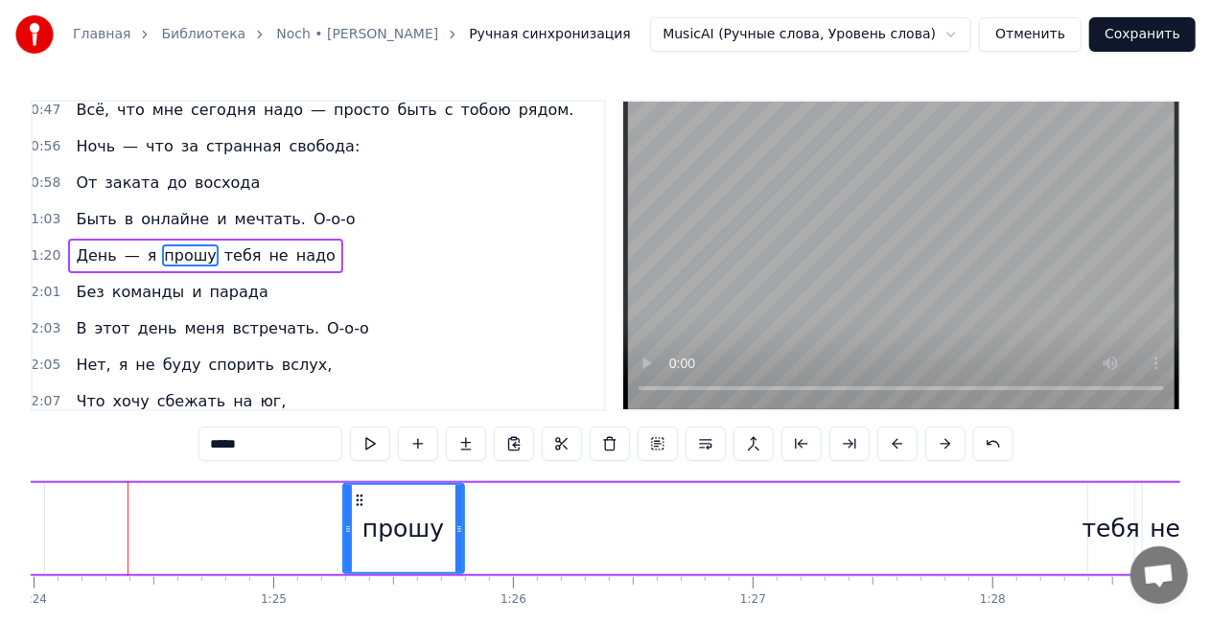
drag, startPoint x: 133, startPoint y: 528, endPoint x: 342, endPoint y: 524, distance: 209.1
click at [345, 531] on icon at bounding box center [348, 529] width 8 height 15
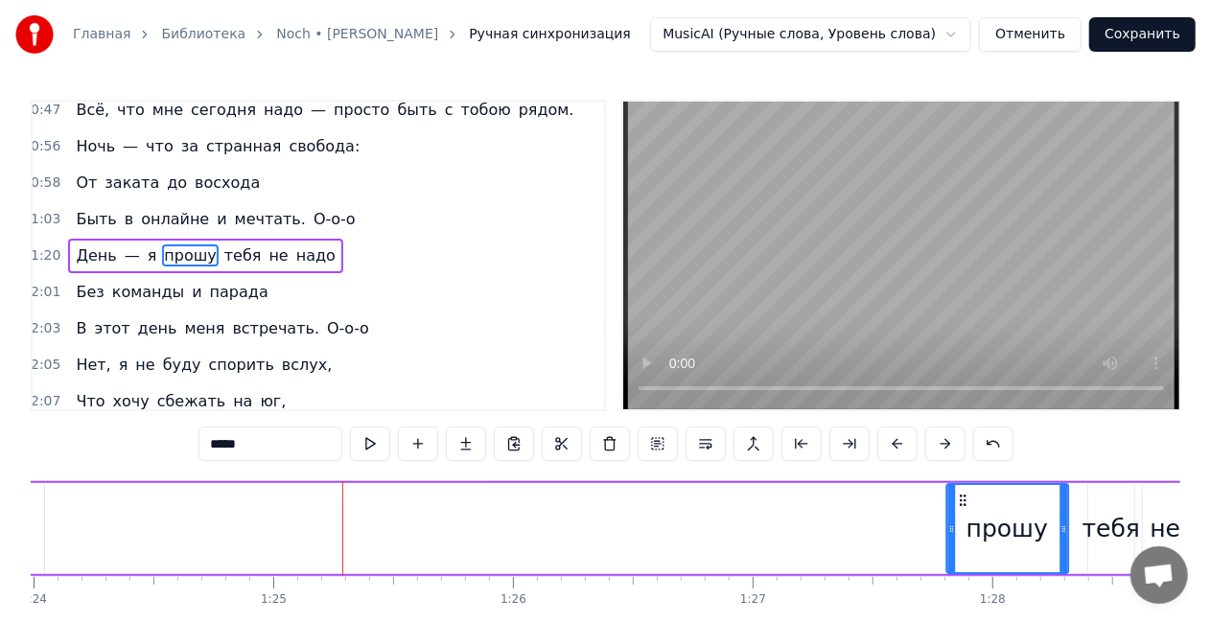
drag, startPoint x: 358, startPoint y: 497, endPoint x: 962, endPoint y: 474, distance: 604.6
click at [962, 474] on div "0:00 Нет, я не буду утверждать, 0:01 Что могу всё забывать — 0:02 Каждый сбой и…" at bounding box center [606, 387] width 1150 height 574
click at [146, 249] on span "я" at bounding box center [152, 256] width 13 height 22
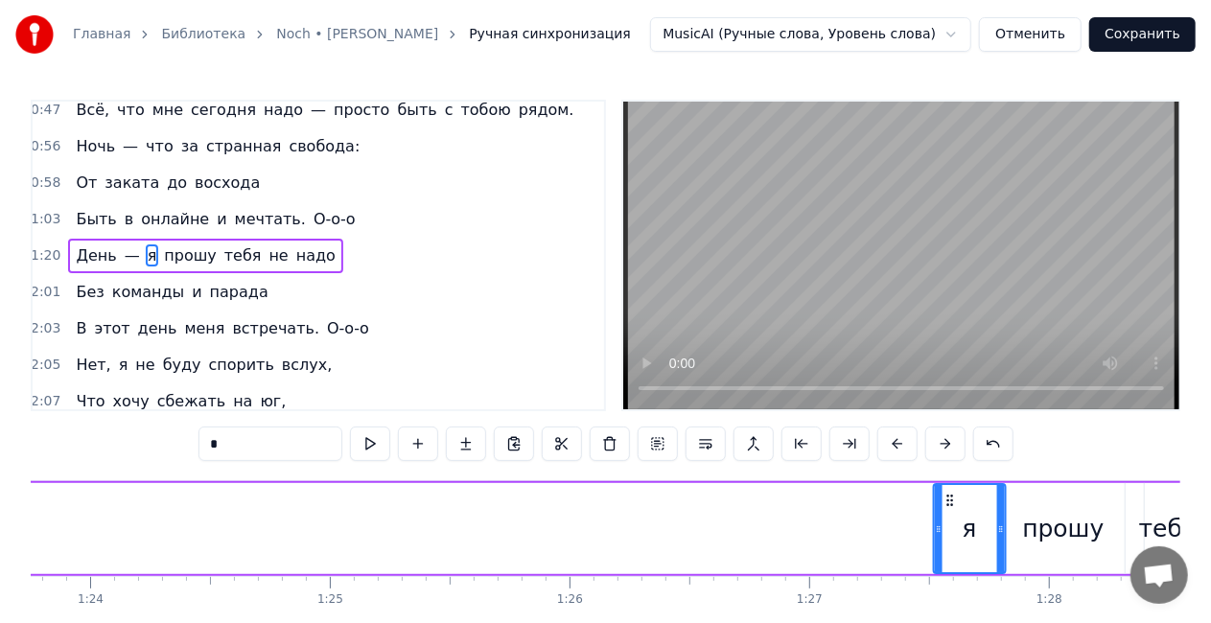
scroll to position [0, 20078]
drag, startPoint x: 143, startPoint y: 502, endPoint x: 930, endPoint y: 491, distance: 787.4
click at [936, 486] on div "я" at bounding box center [957, 528] width 71 height 87
click at [123, 250] on span "—" at bounding box center [132, 256] width 19 height 22
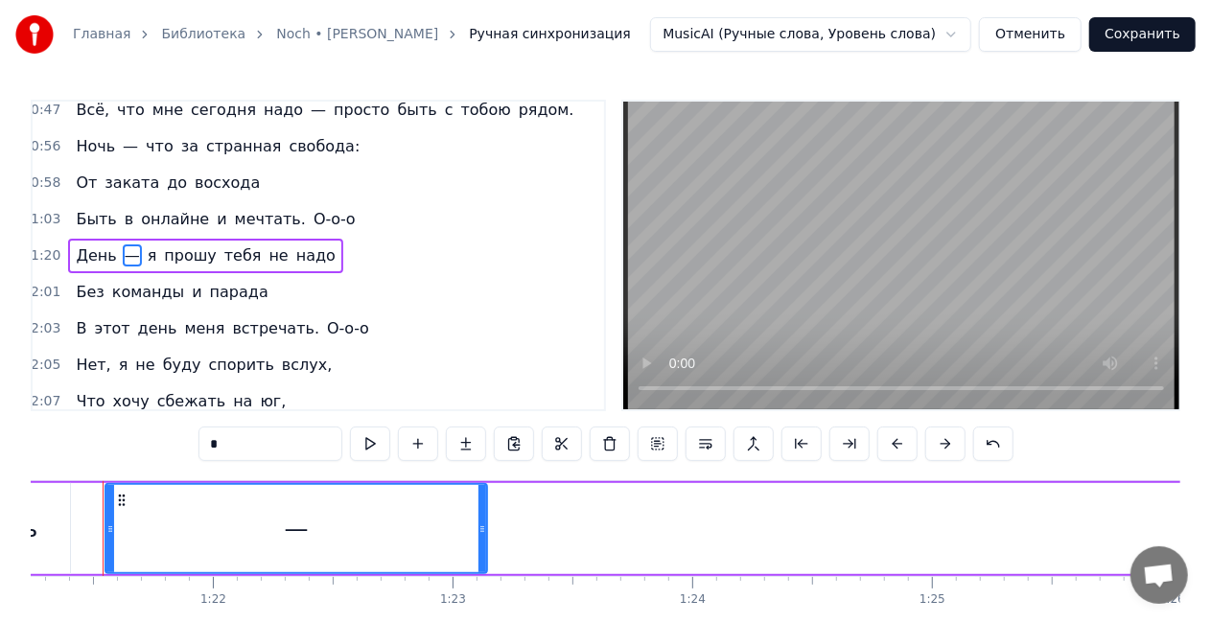
scroll to position [0, 19452]
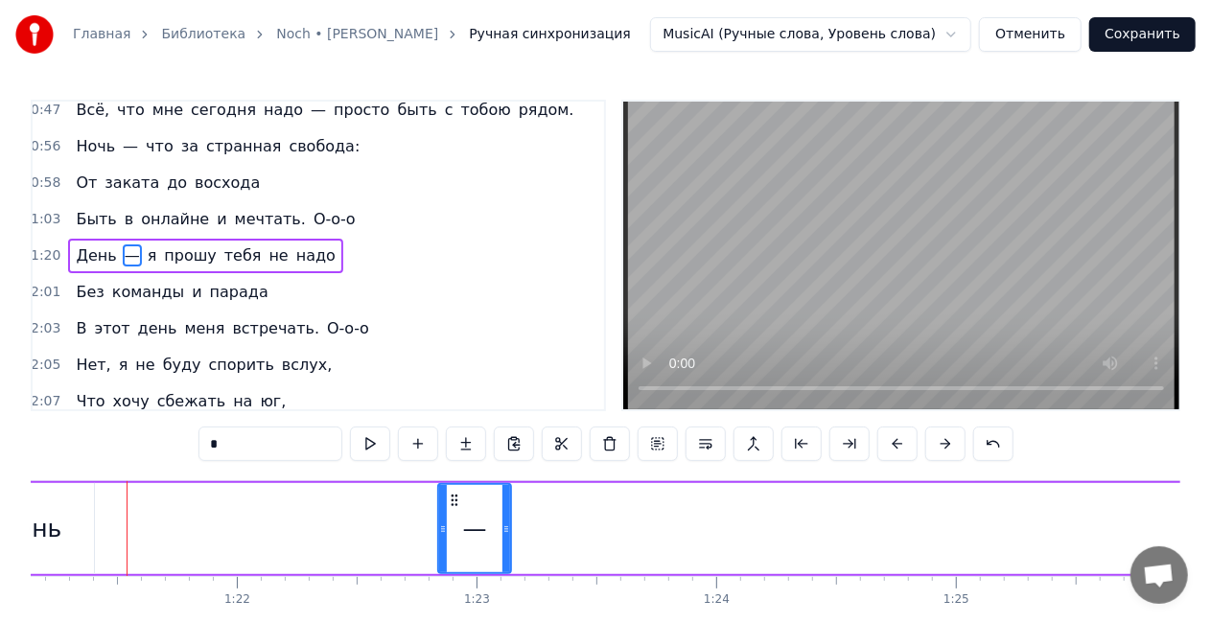
drag, startPoint x: 134, startPoint y: 529, endPoint x: 451, endPoint y: 514, distance: 316.8
click at [447, 514] on div at bounding box center [443, 528] width 8 height 87
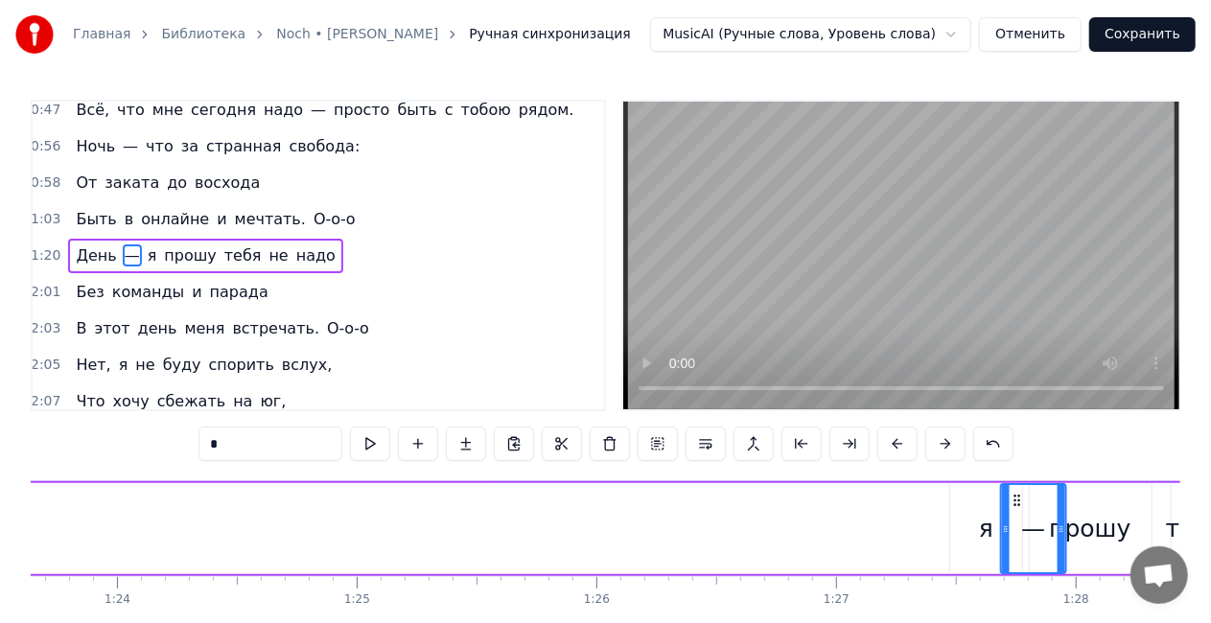
scroll to position [0, 20051]
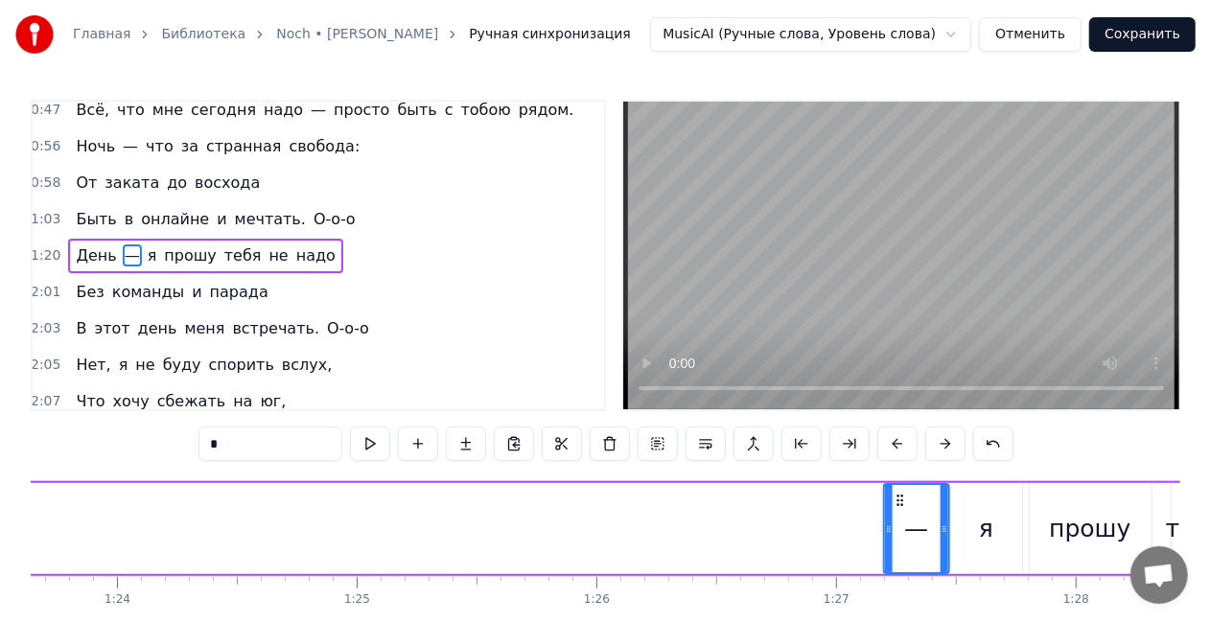
drag, startPoint x: 748, startPoint y: 491, endPoint x: 899, endPoint y: 482, distance: 151.8
click at [899, 483] on div "—" at bounding box center [915, 528] width 67 height 91
click at [76, 250] on span "День" at bounding box center [96, 256] width 44 height 22
type input "****"
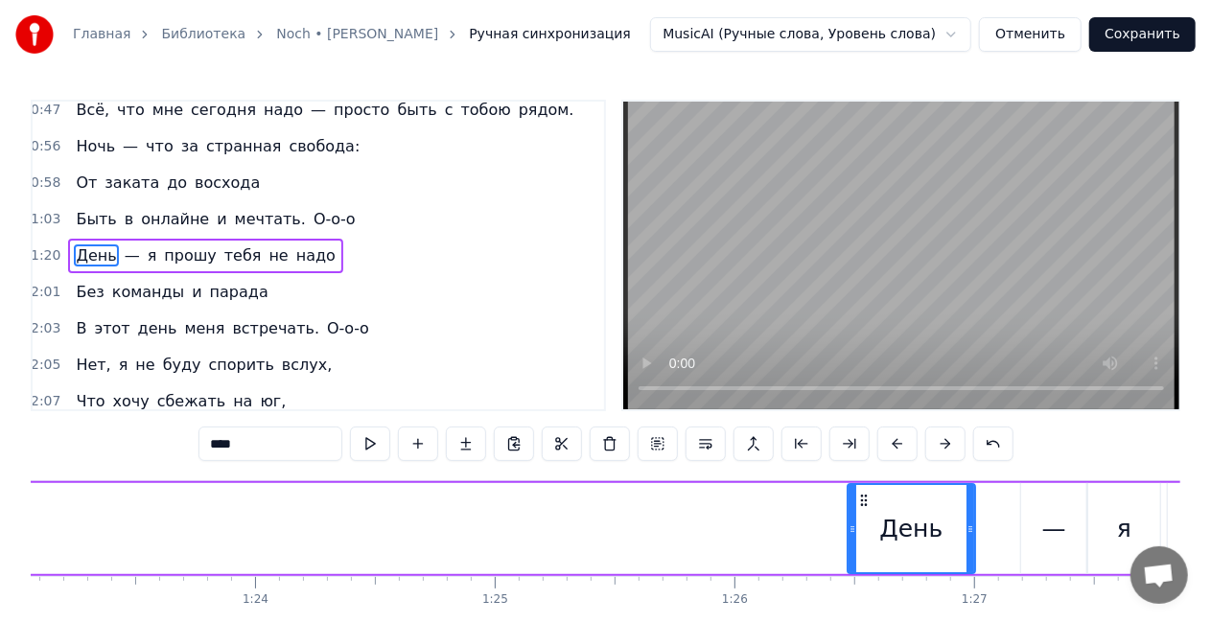
scroll to position [0, 19926]
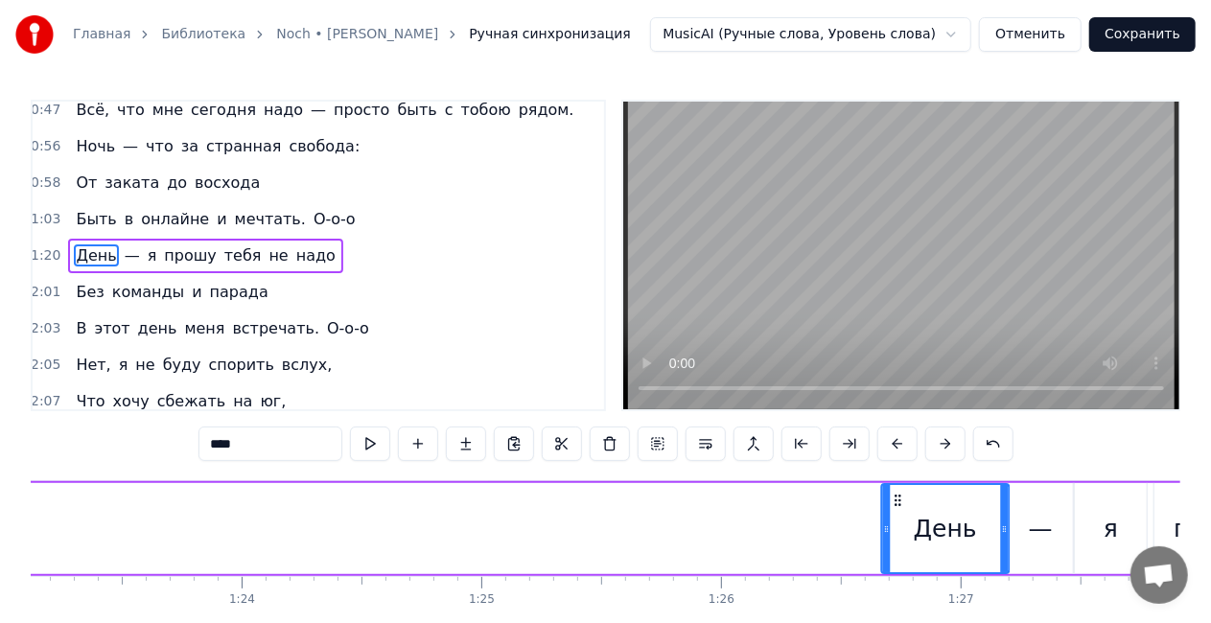
drag, startPoint x: 255, startPoint y: 501, endPoint x: 899, endPoint y: 479, distance: 644.7
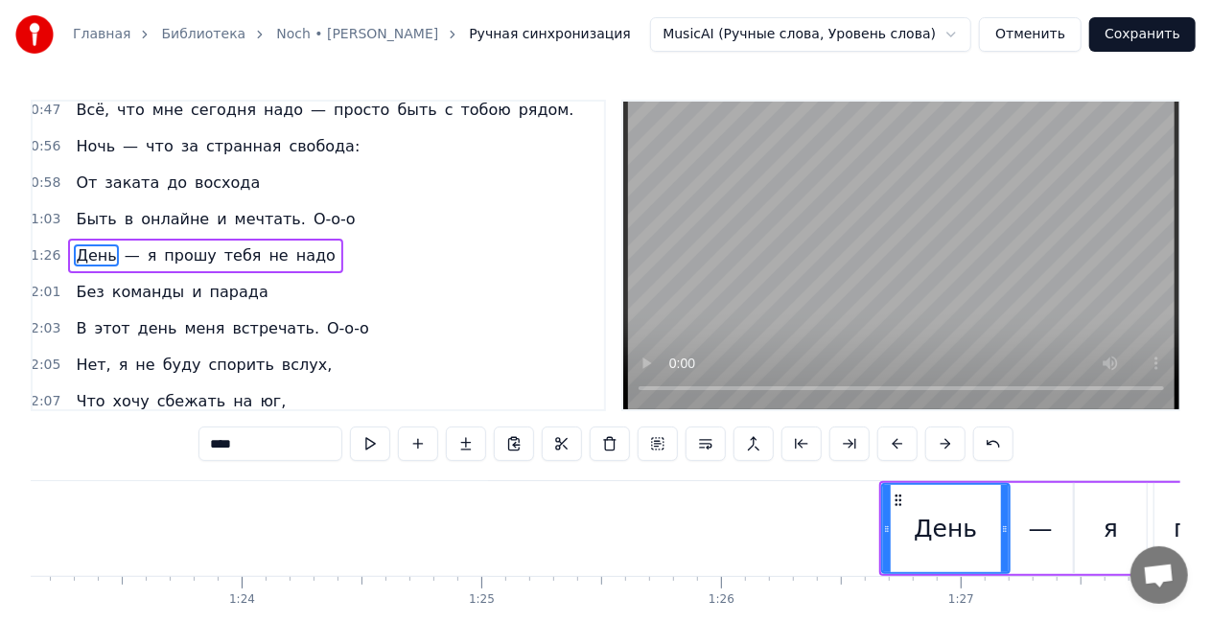
click at [218, 239] on div "День — я прошу тебя не надо" at bounding box center [205, 256] width 274 height 35
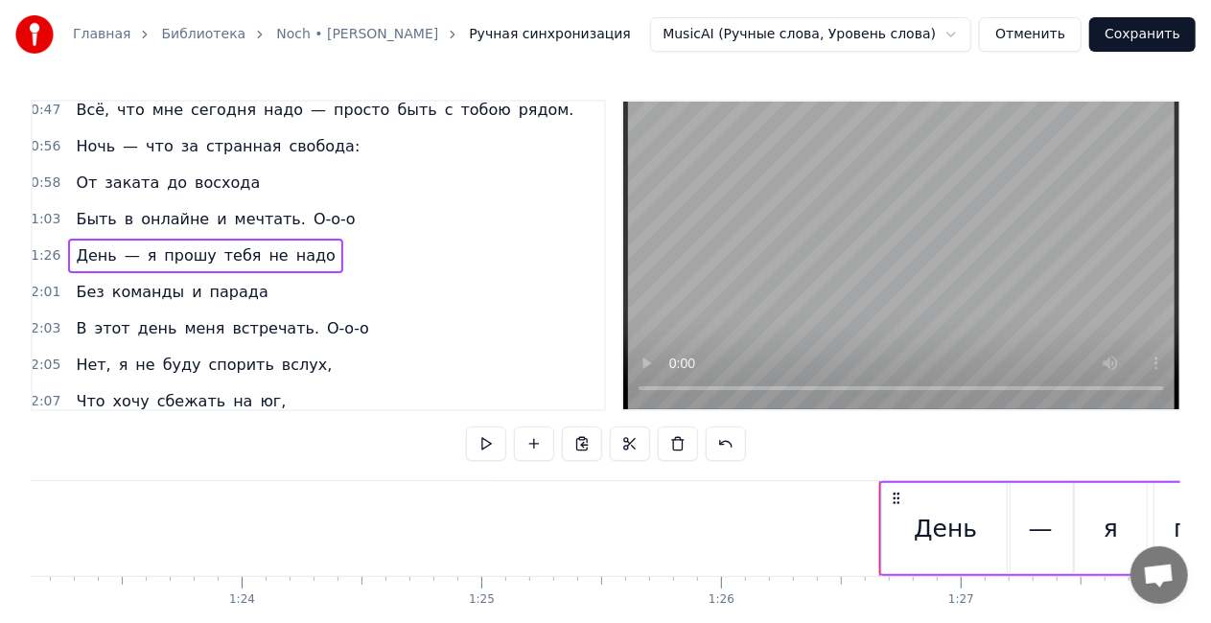
click at [200, 239] on div "День — я прошу тебя не надо" at bounding box center [205, 256] width 274 height 35
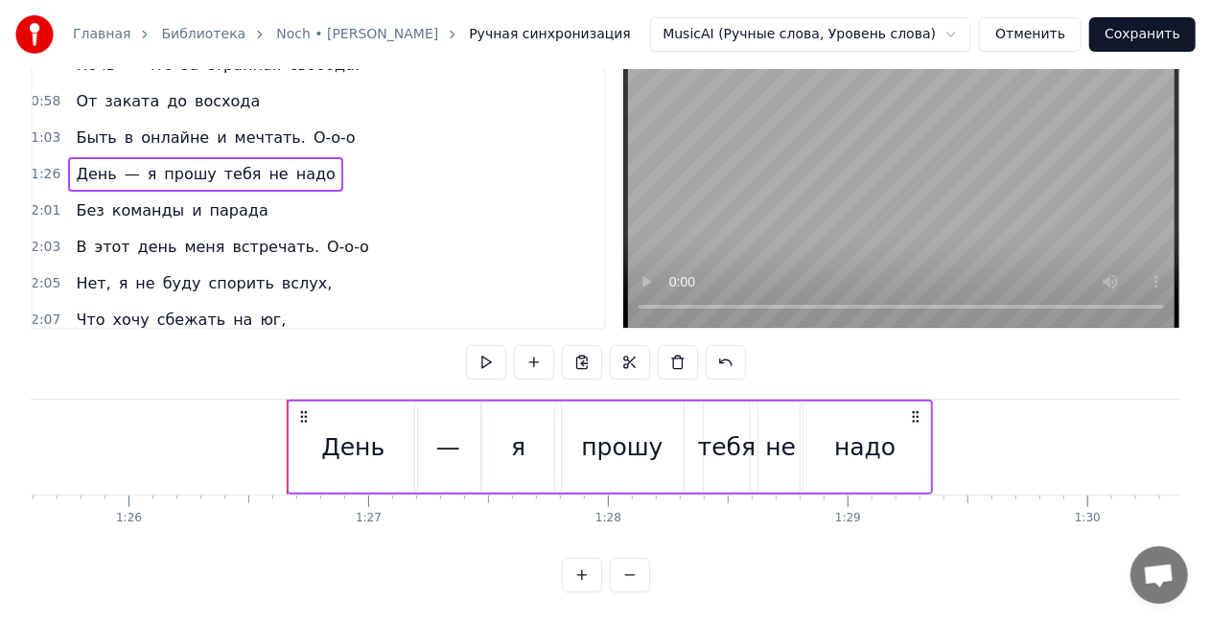
scroll to position [0, 20757]
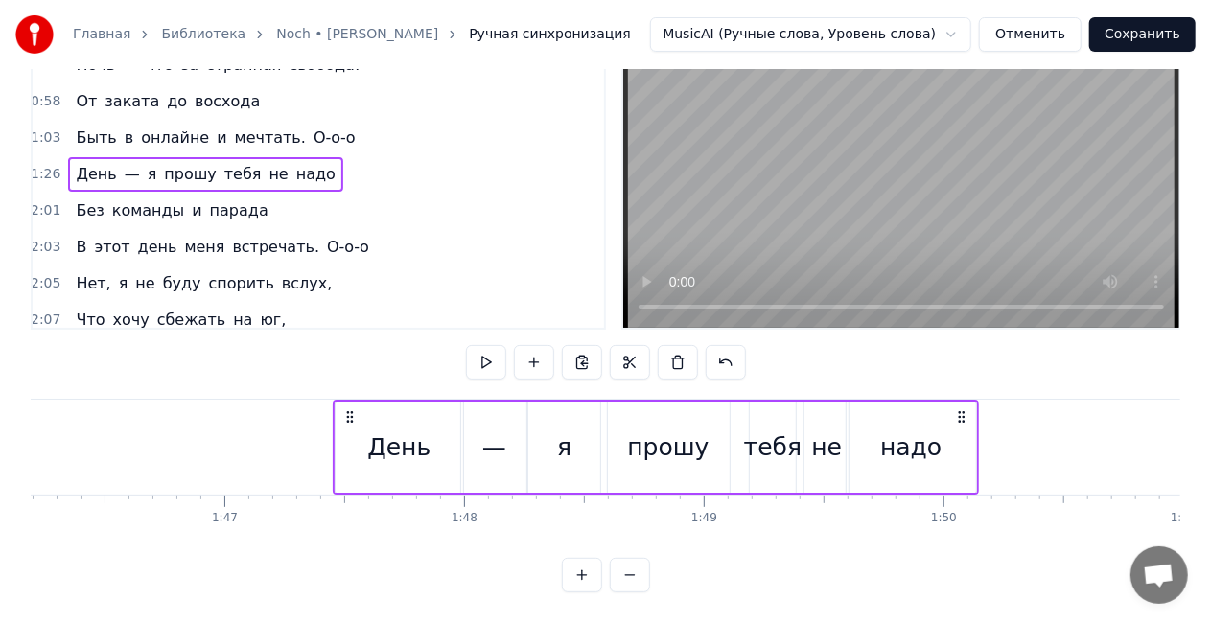
drag, startPoint x: 679, startPoint y: 405, endPoint x: 1006, endPoint y: 399, distance: 327.0
click at [969, 409] on icon at bounding box center [961, 416] width 15 height 15
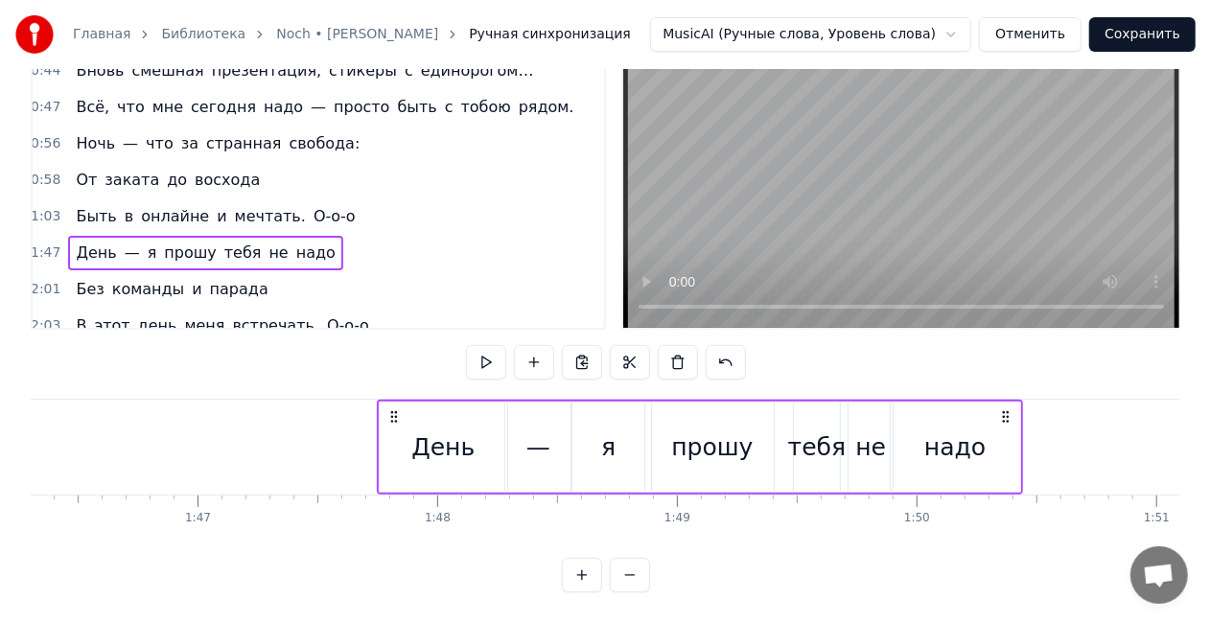
scroll to position [288, 3]
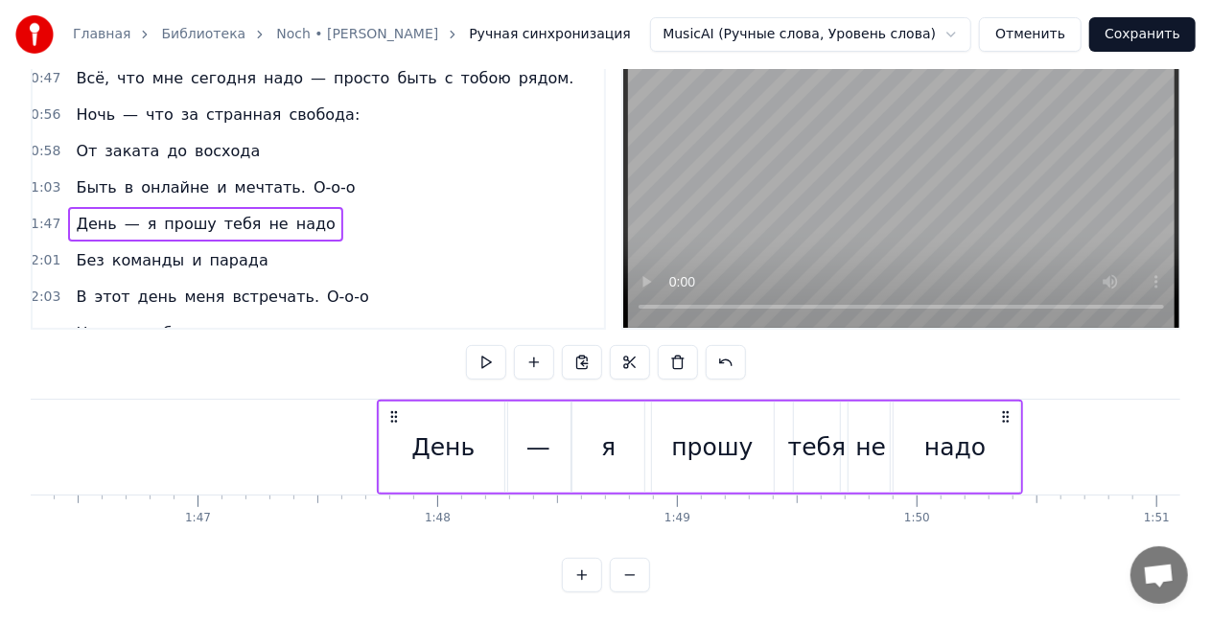
click at [215, 171] on div "Быть в онлайне и мечтать. О-о-о" at bounding box center [215, 188] width 294 height 35
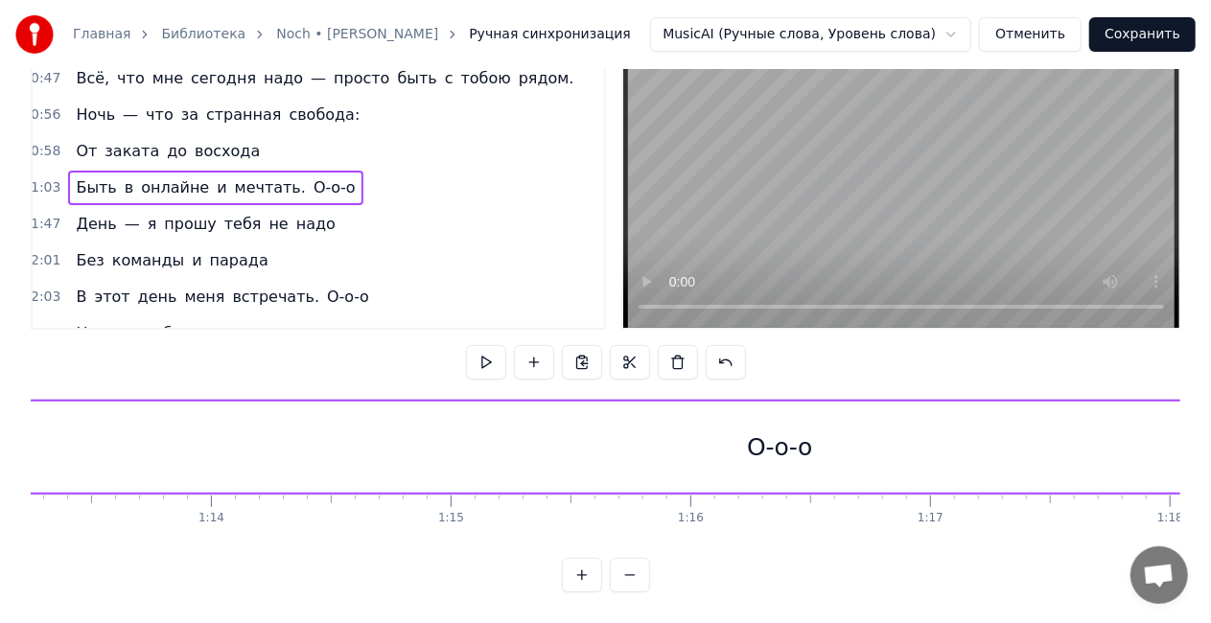
scroll to position [0, 17945]
click at [408, 430] on div "О-о-о" at bounding box center [394, 448] width 65 height 36
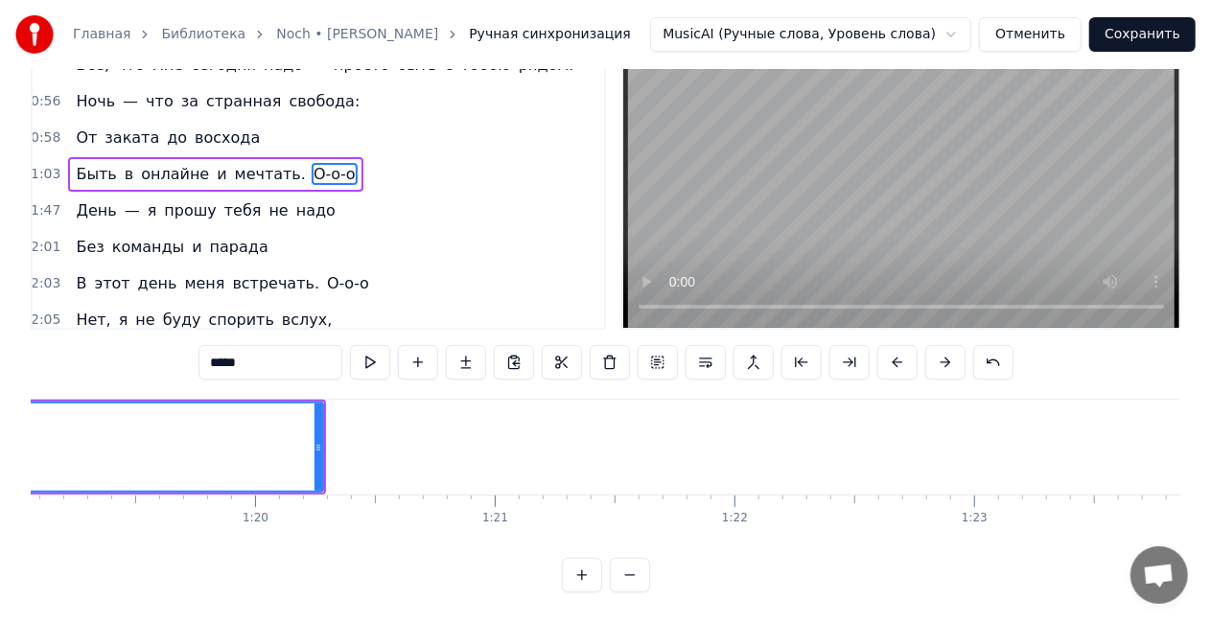
scroll to position [0, 18895]
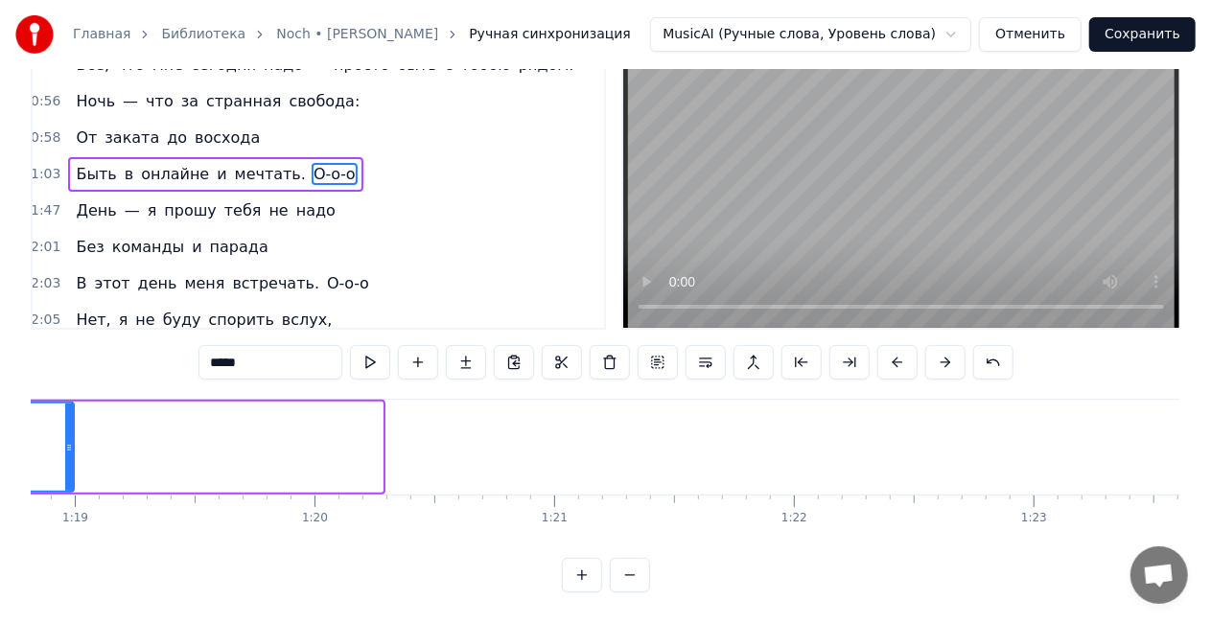
drag, startPoint x: 378, startPoint y: 435, endPoint x: 70, endPoint y: 418, distance: 308.3
click at [70, 418] on div at bounding box center [69, 447] width 8 height 87
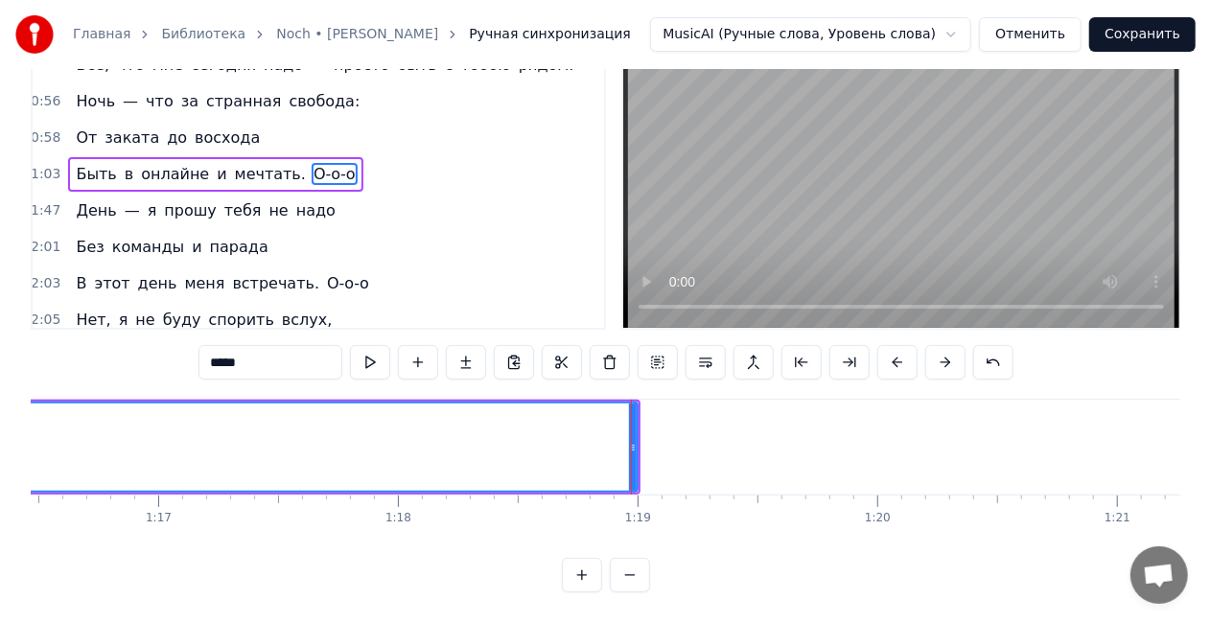
scroll to position [0, 18065]
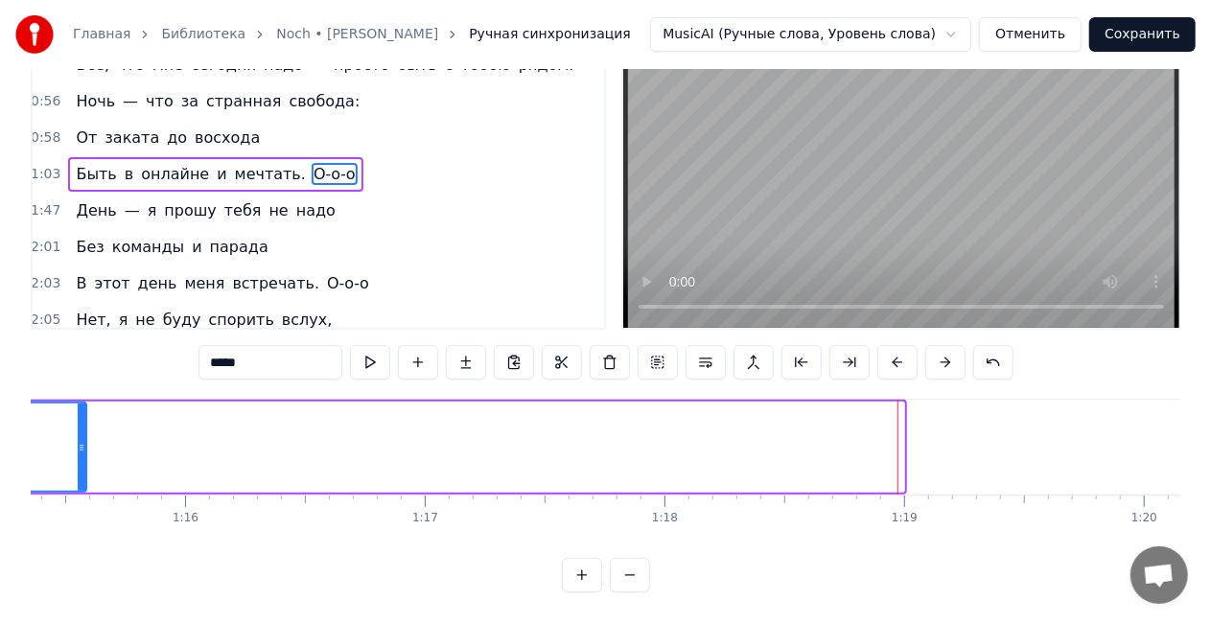
drag, startPoint x: 900, startPoint y: 433, endPoint x: 82, endPoint y: 419, distance: 818.1
click at [82, 419] on div at bounding box center [82, 447] width 8 height 87
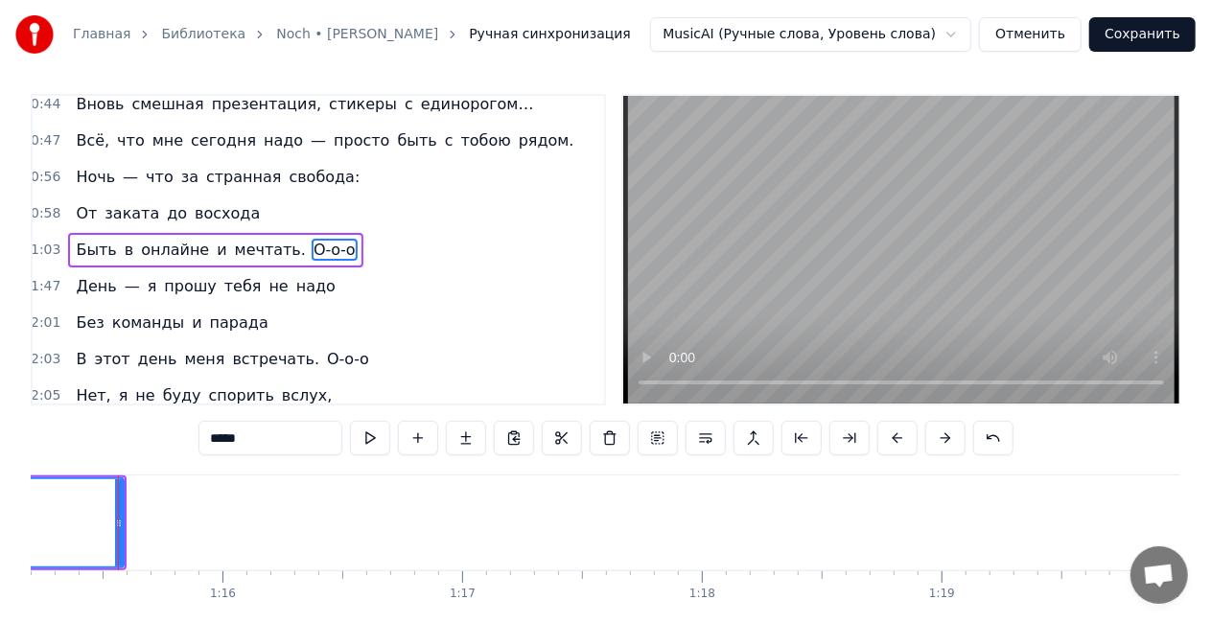
scroll to position [0, 18019]
drag, startPoint x: 473, startPoint y: 597, endPoint x: 485, endPoint y: 597, distance: 12.5
click at [489, 600] on div "Нет, я не буду утверждать, Что могу всё забывать — Каждый сбой и дедлайн дня. Н…" at bounding box center [606, 547] width 1150 height 144
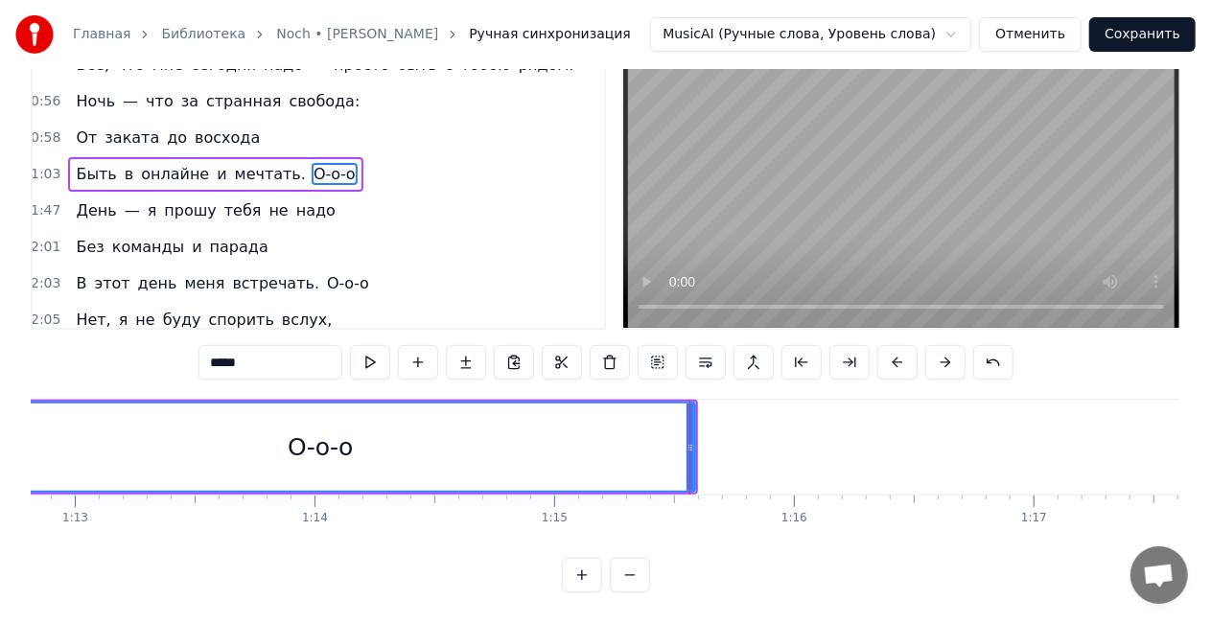
scroll to position [0, 17130]
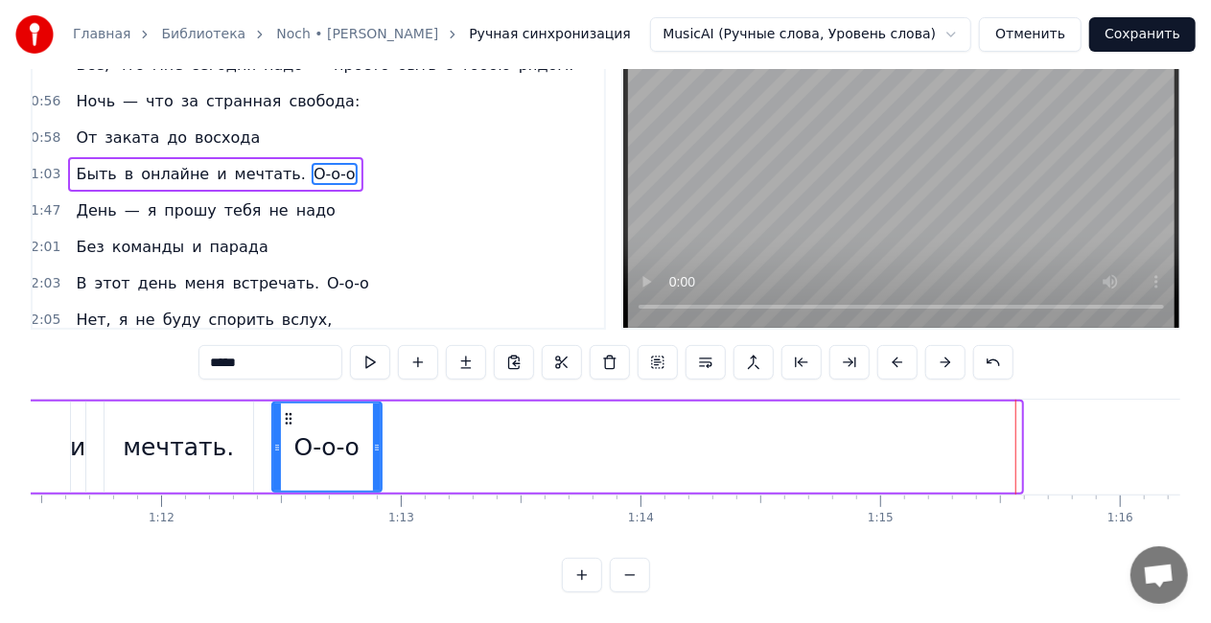
drag, startPoint x: 1016, startPoint y: 426, endPoint x: 371, endPoint y: 418, distance: 645.4
click at [373, 418] on div at bounding box center [377, 447] width 8 height 87
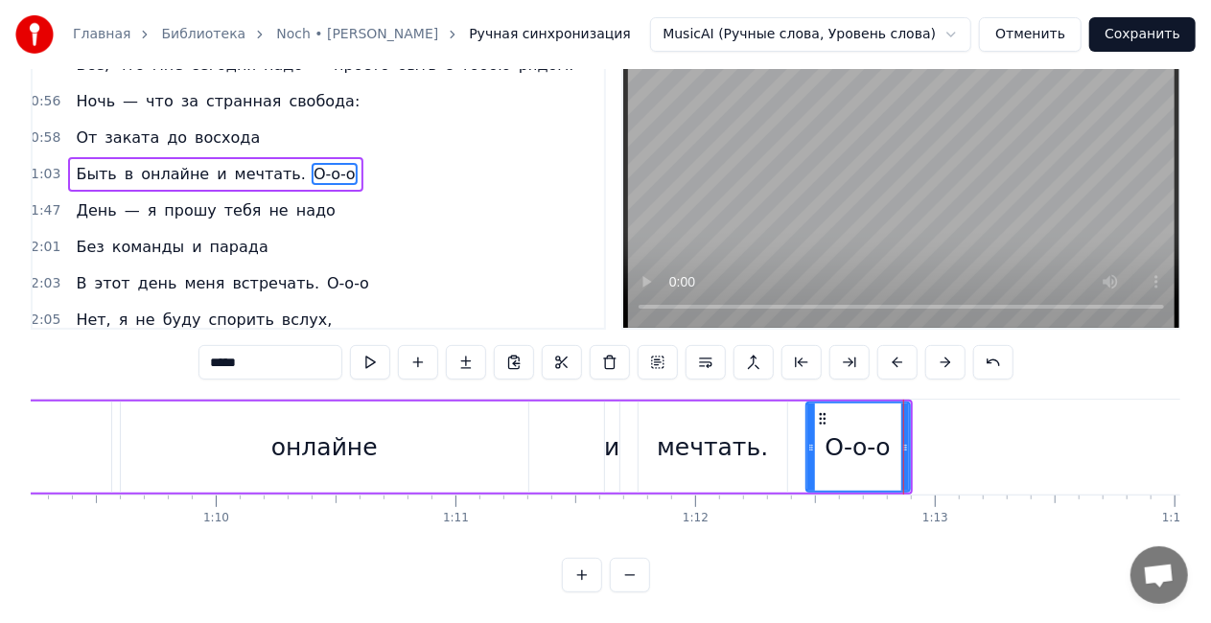
scroll to position [0, 16537]
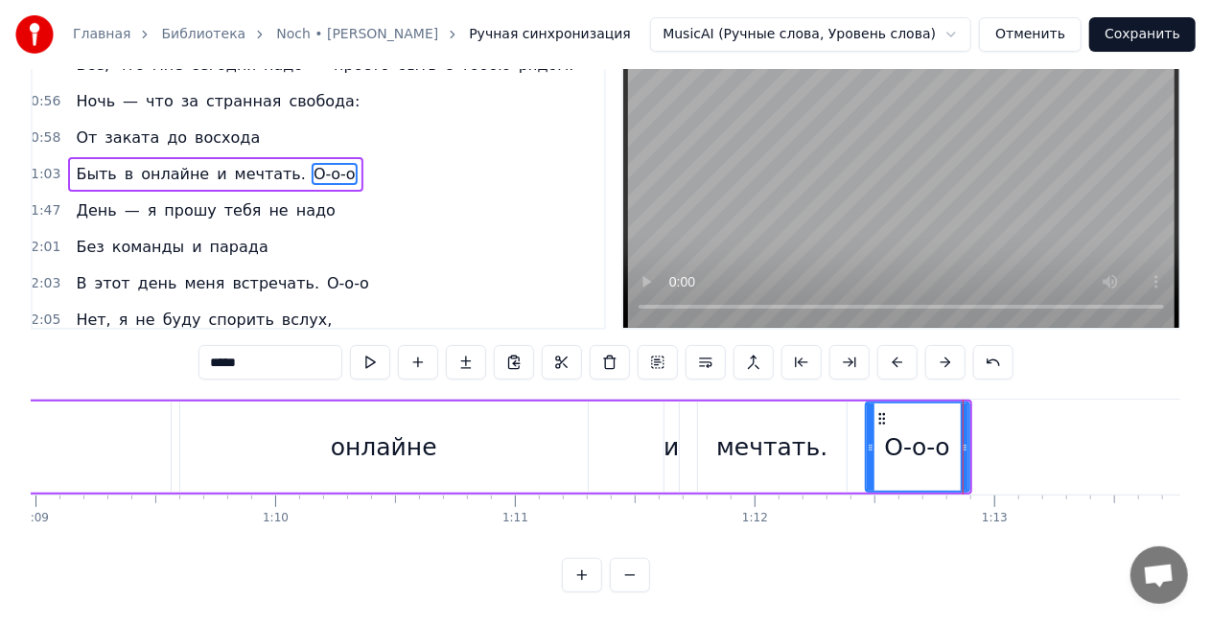
click at [402, 441] on div "онлайне" at bounding box center [384, 448] width 106 height 36
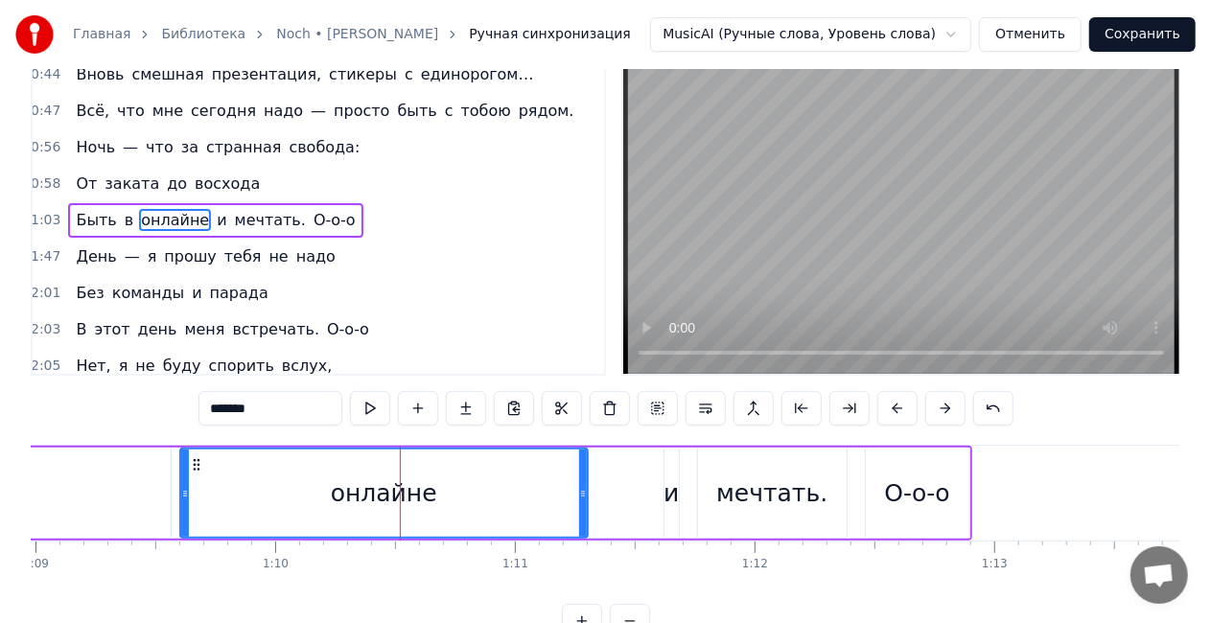
scroll to position [0, 0]
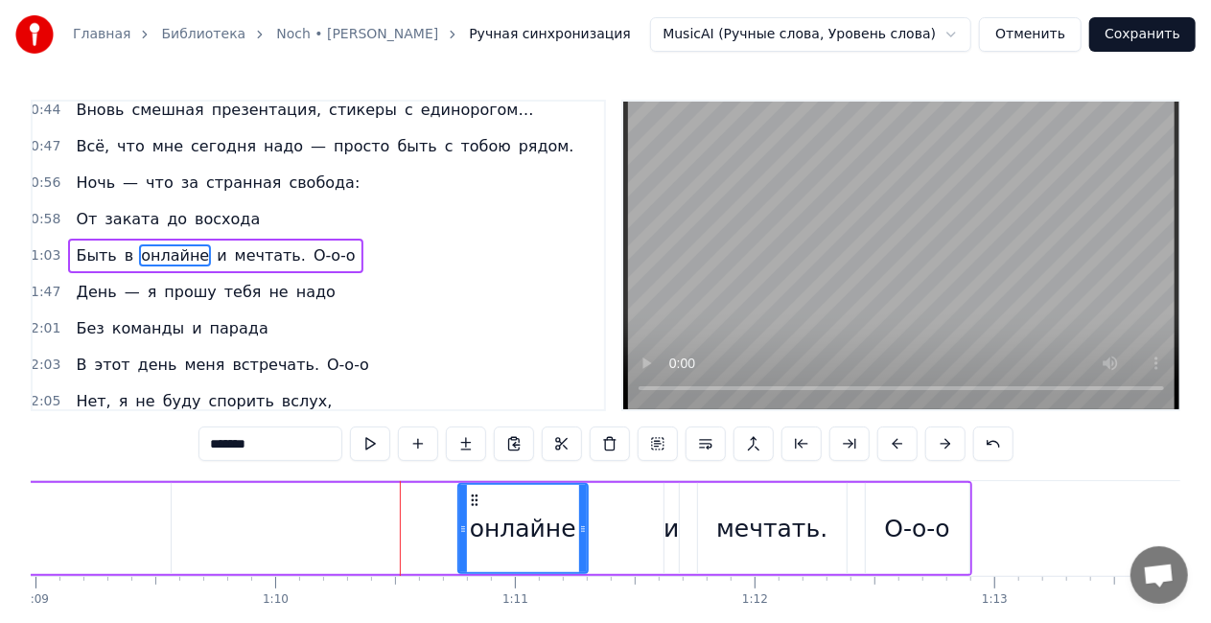
drag, startPoint x: 186, startPoint y: 527, endPoint x: 496, endPoint y: 504, distance: 310.6
click at [464, 507] on div at bounding box center [463, 528] width 8 height 87
click at [123, 245] on span "в" at bounding box center [129, 256] width 12 height 22
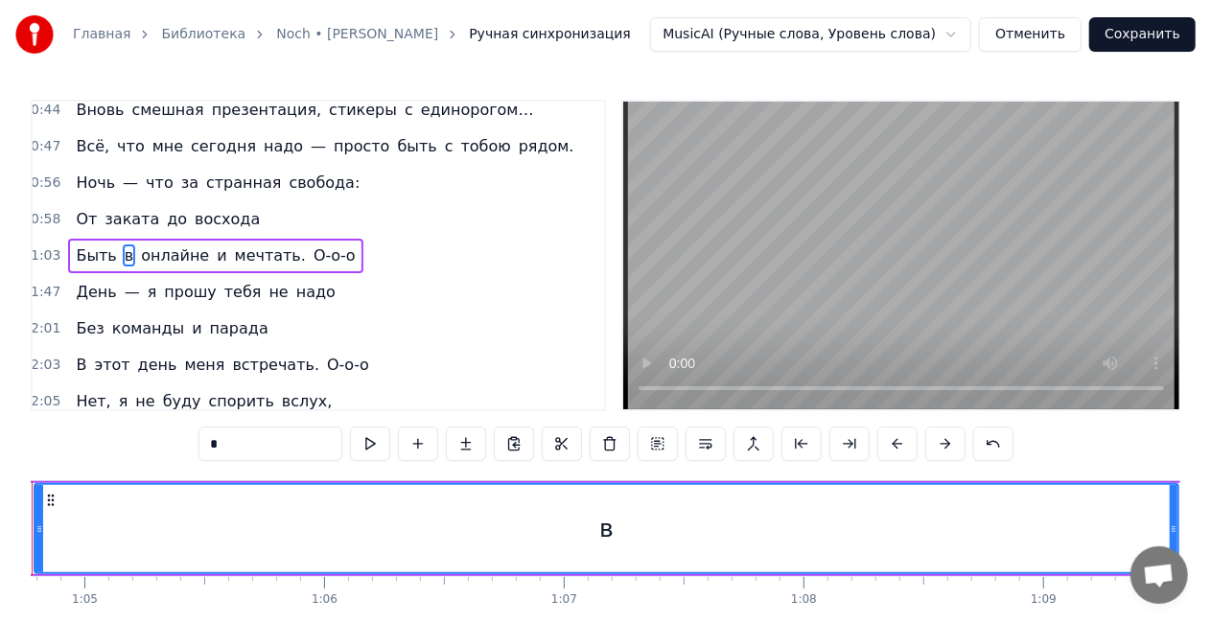
scroll to position [0, 15434]
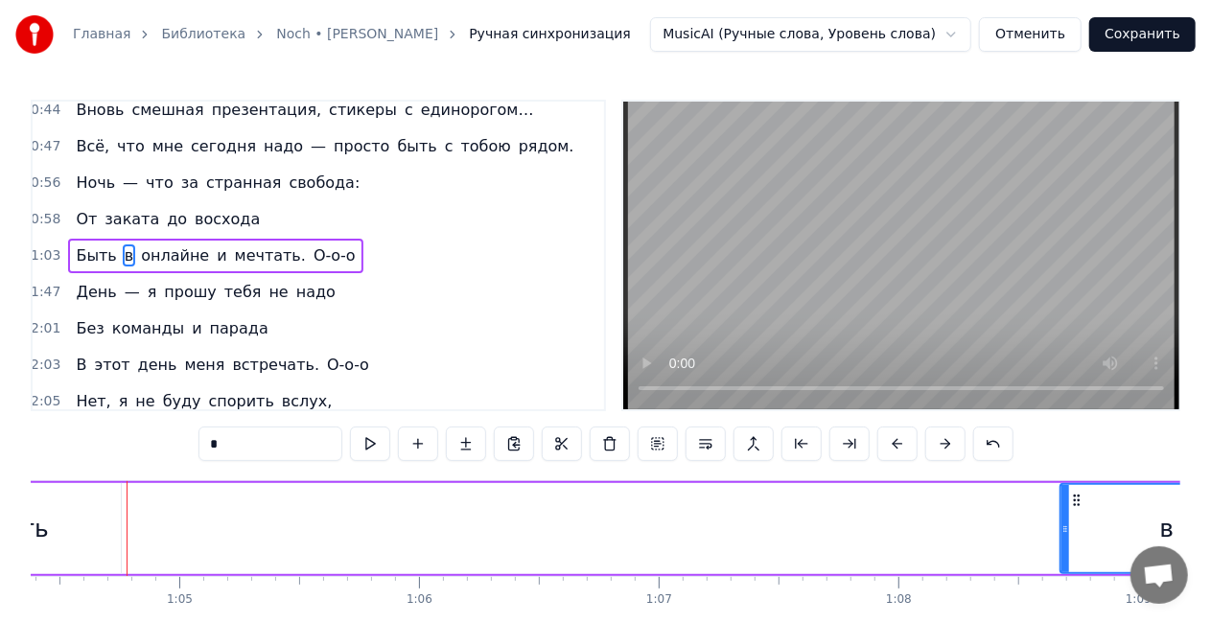
drag, startPoint x: 142, startPoint y: 525, endPoint x: 1060, endPoint y: 506, distance: 917.9
click at [1066, 508] on div at bounding box center [1066, 528] width 8 height 87
click at [46, 525] on div "Быть" at bounding box center [17, 528] width 207 height 91
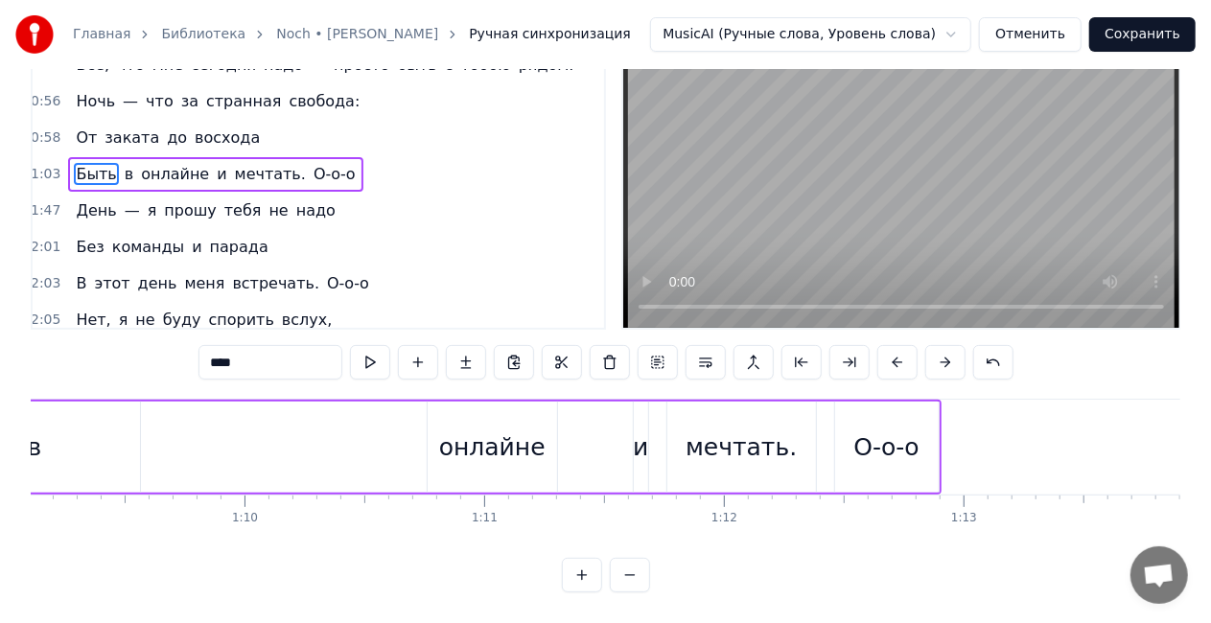
scroll to position [0, 16508]
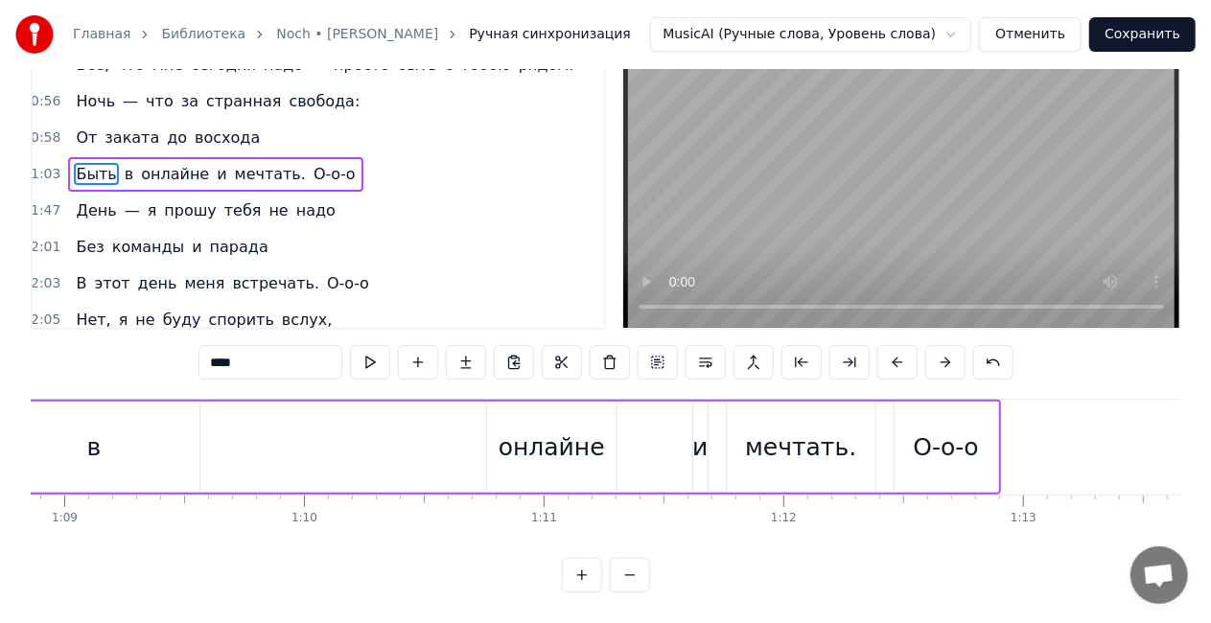
click at [105, 418] on div "в" at bounding box center [93, 447] width 211 height 91
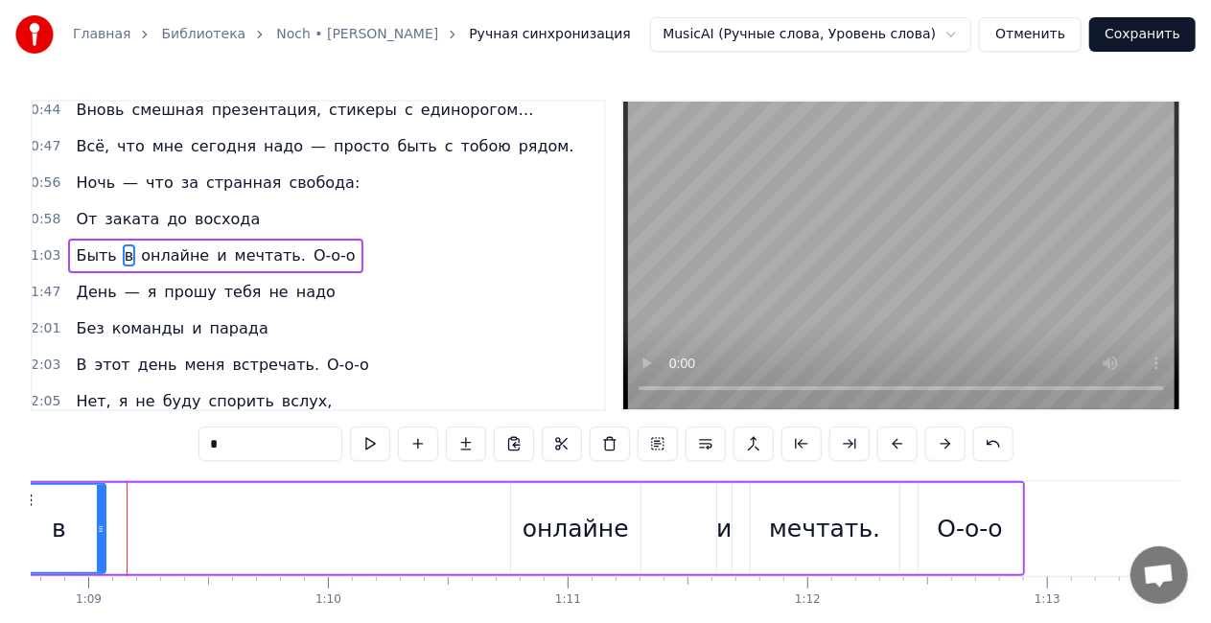
drag, startPoint x: 220, startPoint y: 525, endPoint x: 98, endPoint y: 511, distance: 122.6
click at [100, 512] on div at bounding box center [101, 528] width 8 height 87
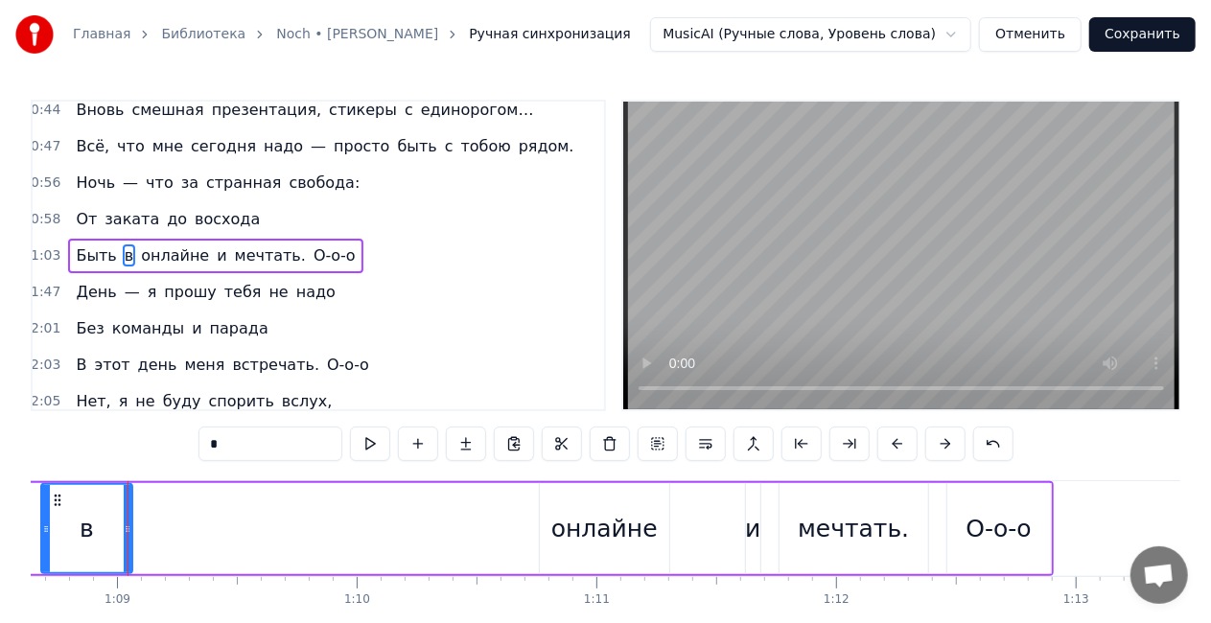
click at [58, 500] on circle at bounding box center [58, 500] width 1 height 1
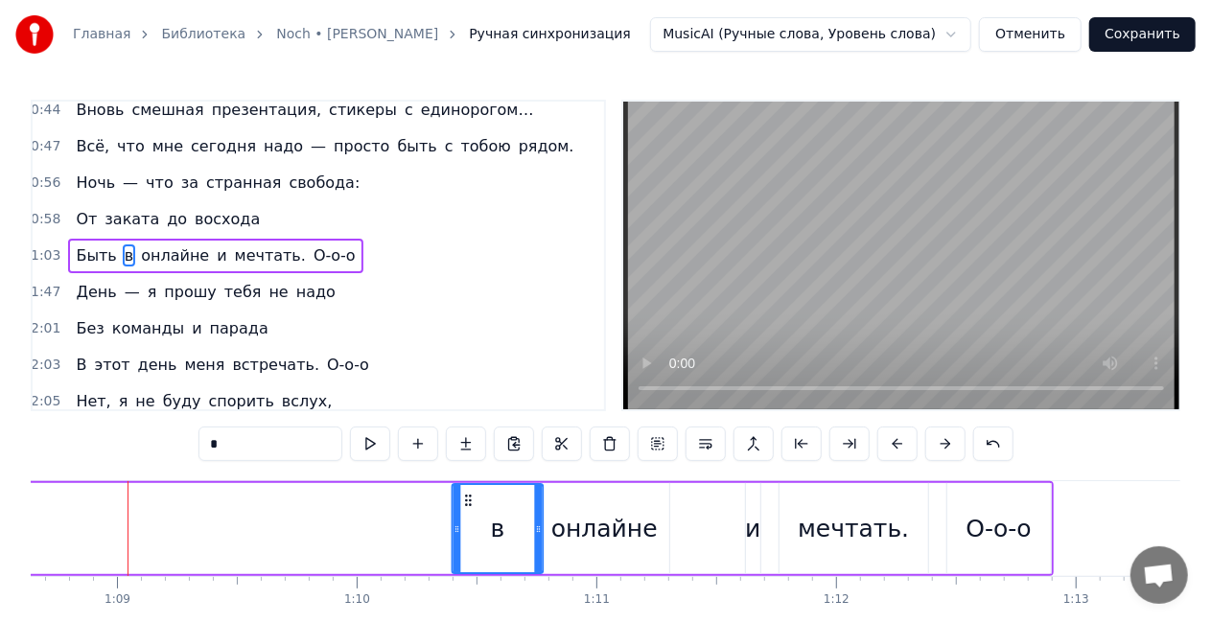
drag, startPoint x: 58, startPoint y: 499, endPoint x: 468, endPoint y: 506, distance: 410.5
click at [468, 506] on icon at bounding box center [467, 500] width 15 height 15
click at [74, 249] on span "Быть" at bounding box center [96, 256] width 44 height 22
type input "****"
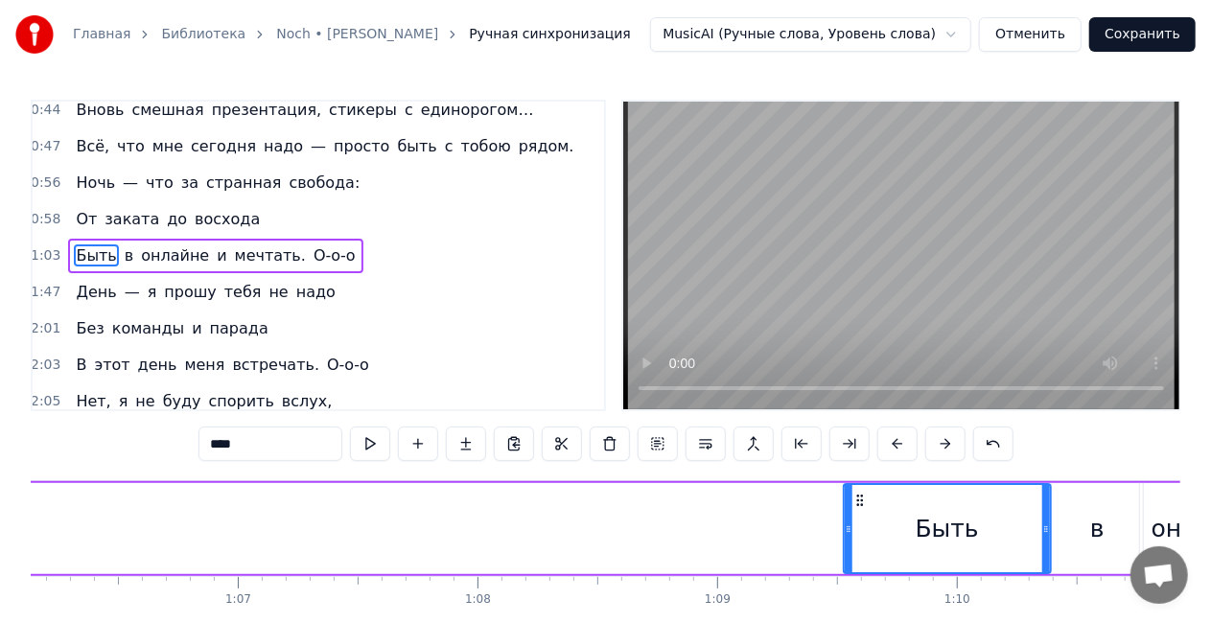
drag, startPoint x: 146, startPoint y: 500, endPoint x: 859, endPoint y: 489, distance: 713.5
click at [859, 489] on div "Быть" at bounding box center [947, 528] width 205 height 87
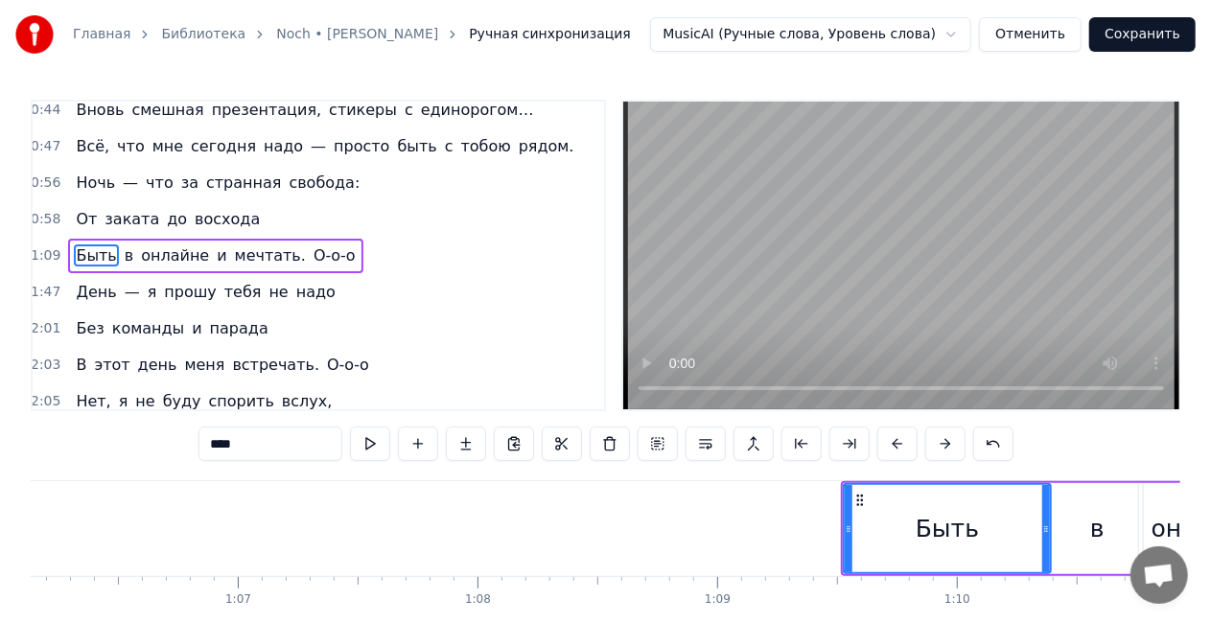
click at [265, 239] on div "Быть в онлайне и мечтать. О-о-о" at bounding box center [215, 256] width 294 height 35
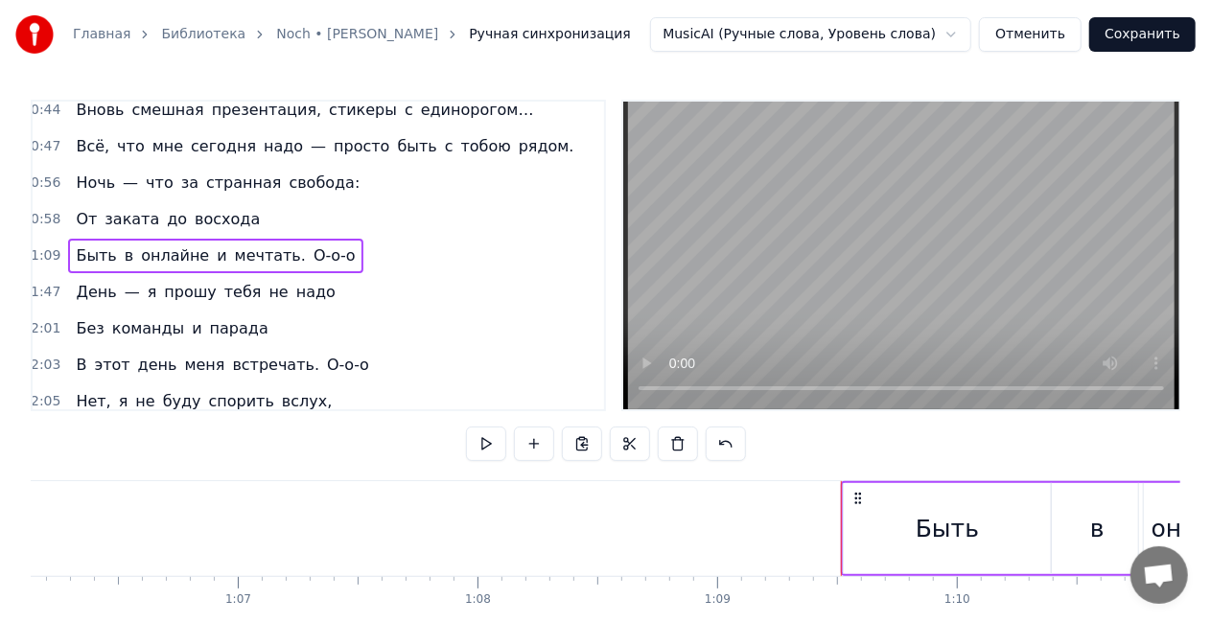
click at [274, 239] on div "Быть в онлайне и мечтать. О-о-о" at bounding box center [215, 256] width 294 height 35
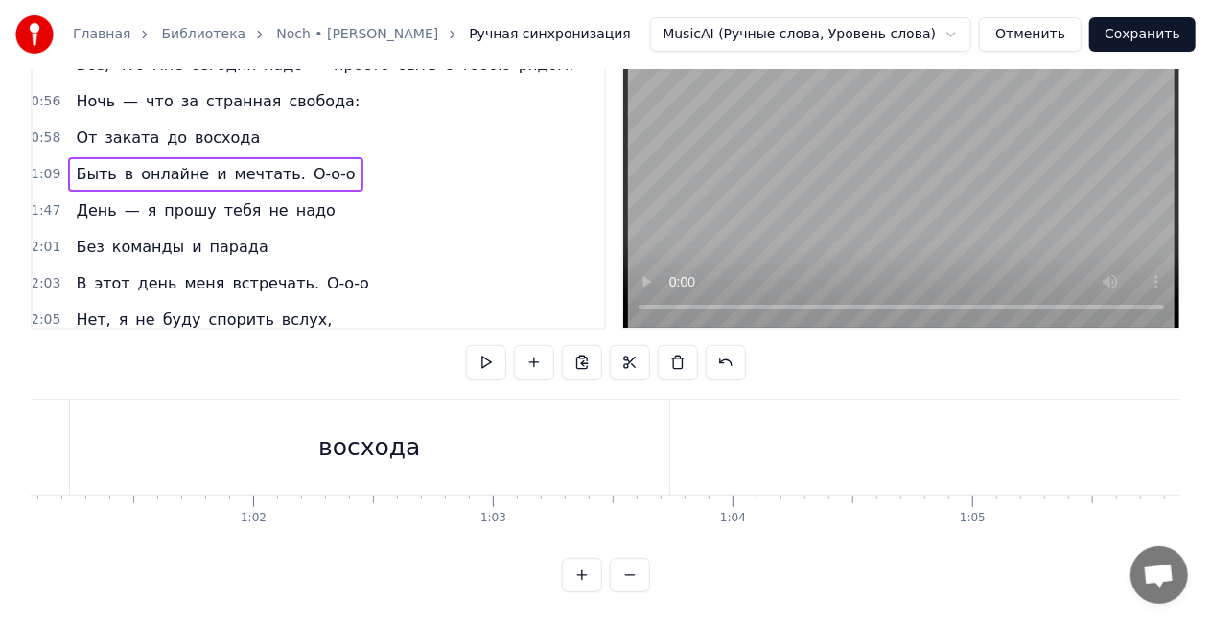
click at [273, 157] on div "Быть в онлайне и мечтать. О-о-о" at bounding box center [215, 174] width 294 height 35
click at [274, 157] on div "Быть в онлайне и мечтать. О-о-о" at bounding box center [215, 174] width 294 height 35
click at [312, 163] on span "О-о-о" at bounding box center [335, 174] width 46 height 22
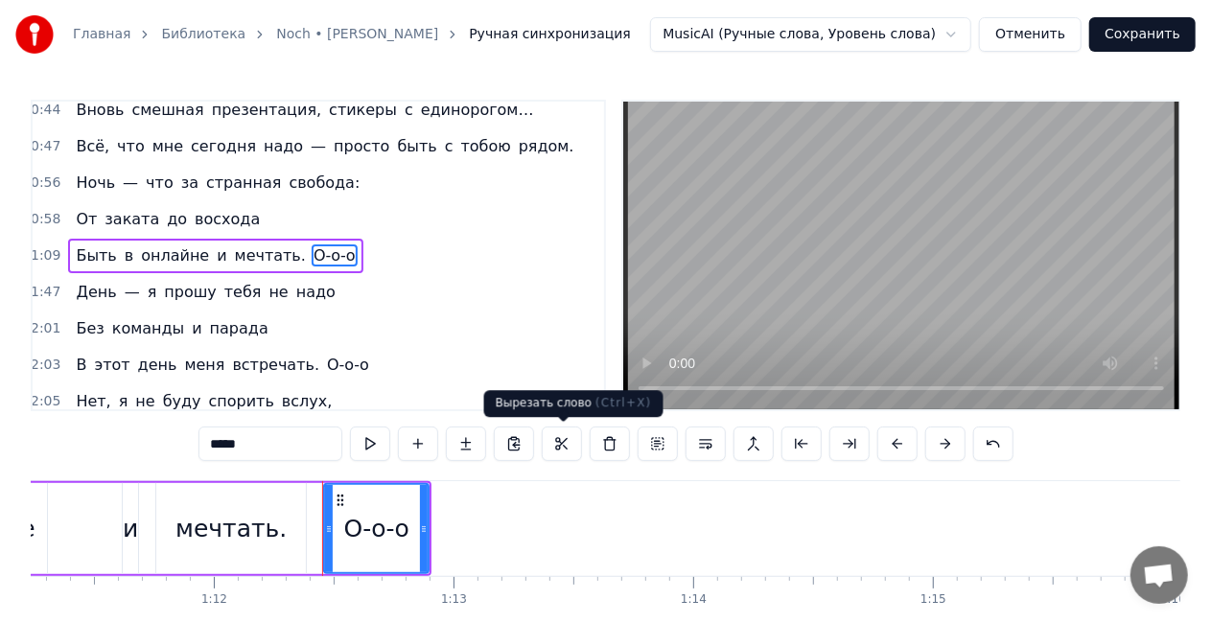
scroll to position [0, 17272]
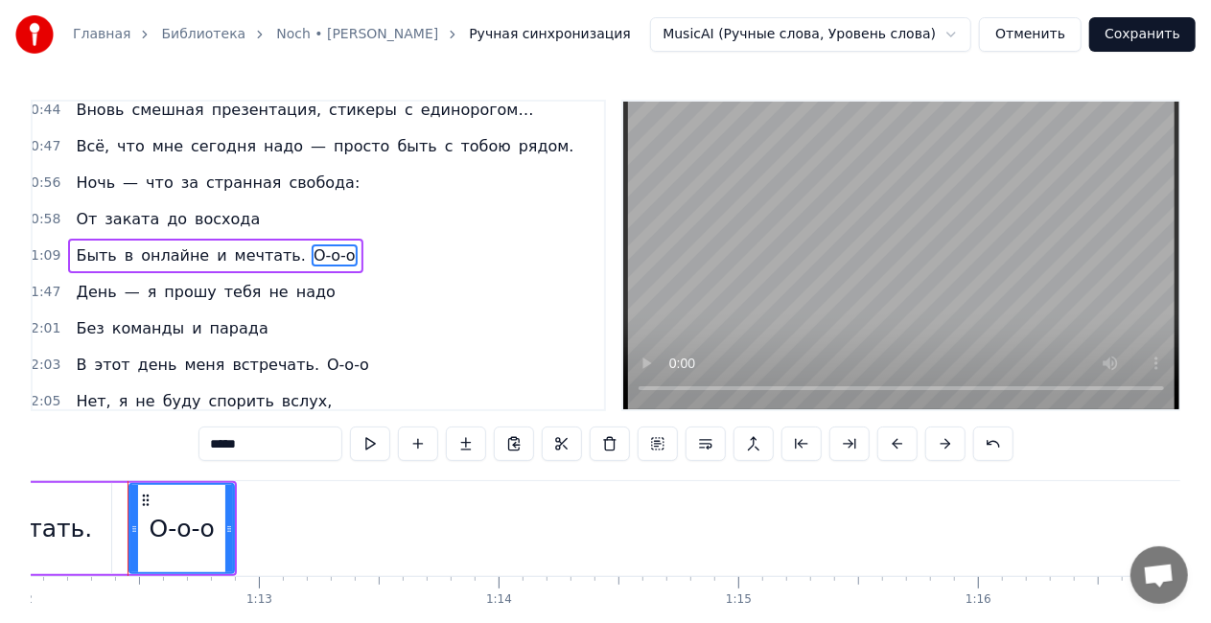
click at [248, 239] on div "Быть в онлайне и мечтать. О-о-о" at bounding box center [215, 256] width 294 height 35
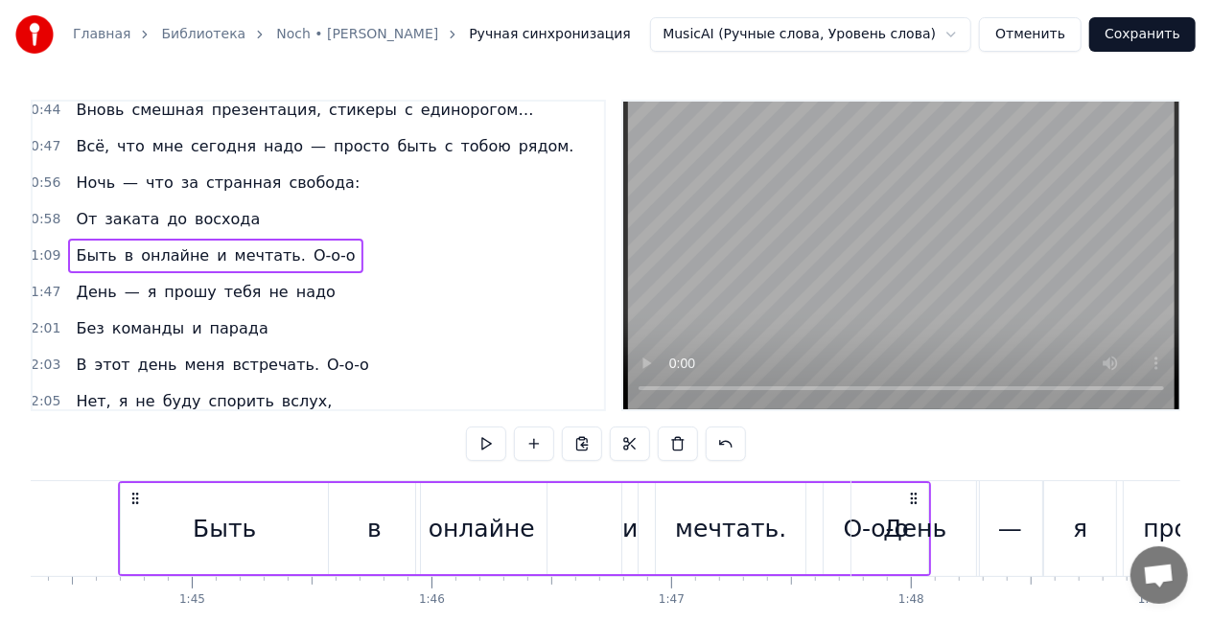
scroll to position [0, 25033]
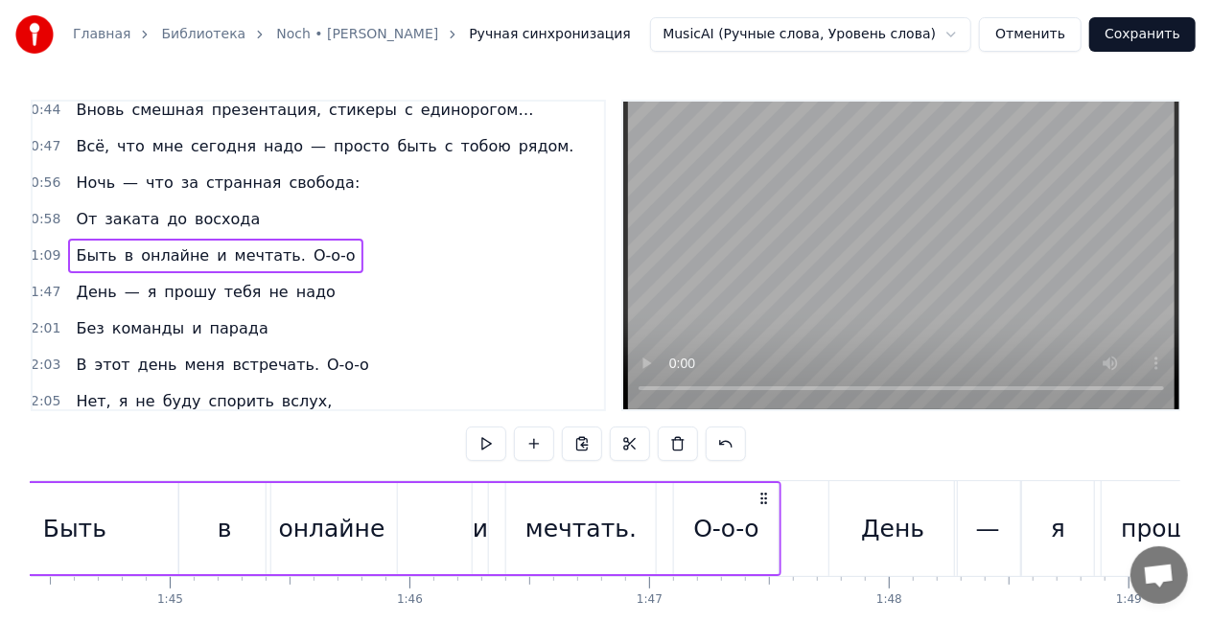
drag, startPoint x: 923, startPoint y: 500, endPoint x: 765, endPoint y: 495, distance: 158.3
click at [765, 495] on icon at bounding box center [764, 498] width 15 height 15
click at [153, 202] on div "От заката до восхода" at bounding box center [167, 219] width 199 height 35
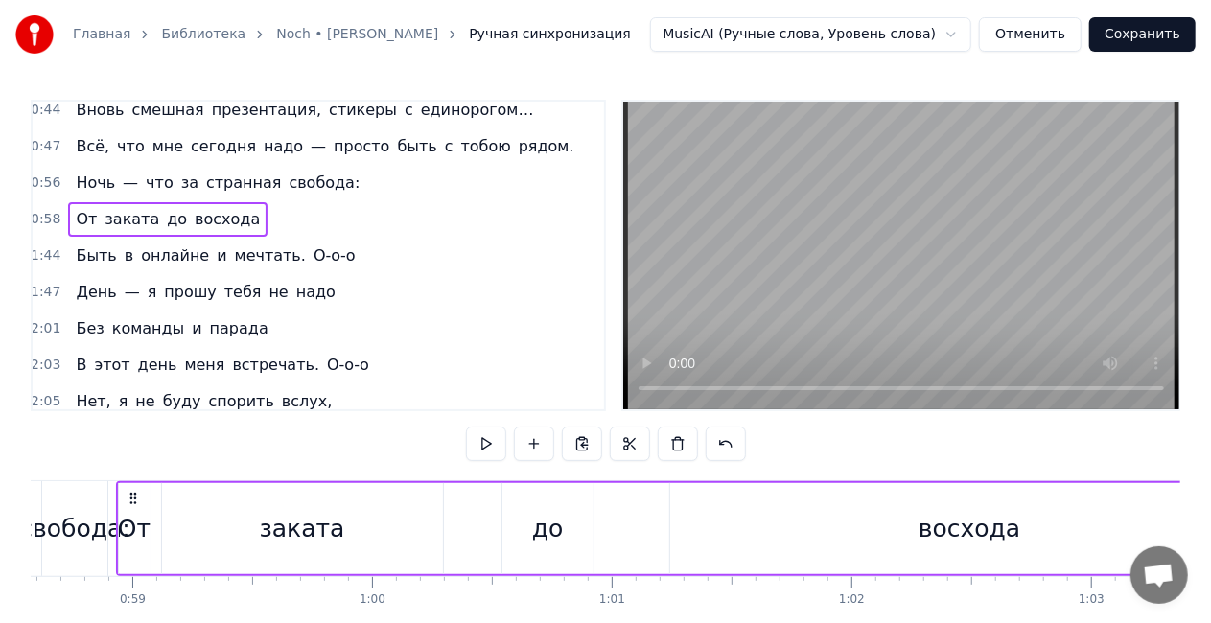
scroll to position [0, 14031]
click at [953, 531] on div "восхода" at bounding box center [981, 529] width 102 height 36
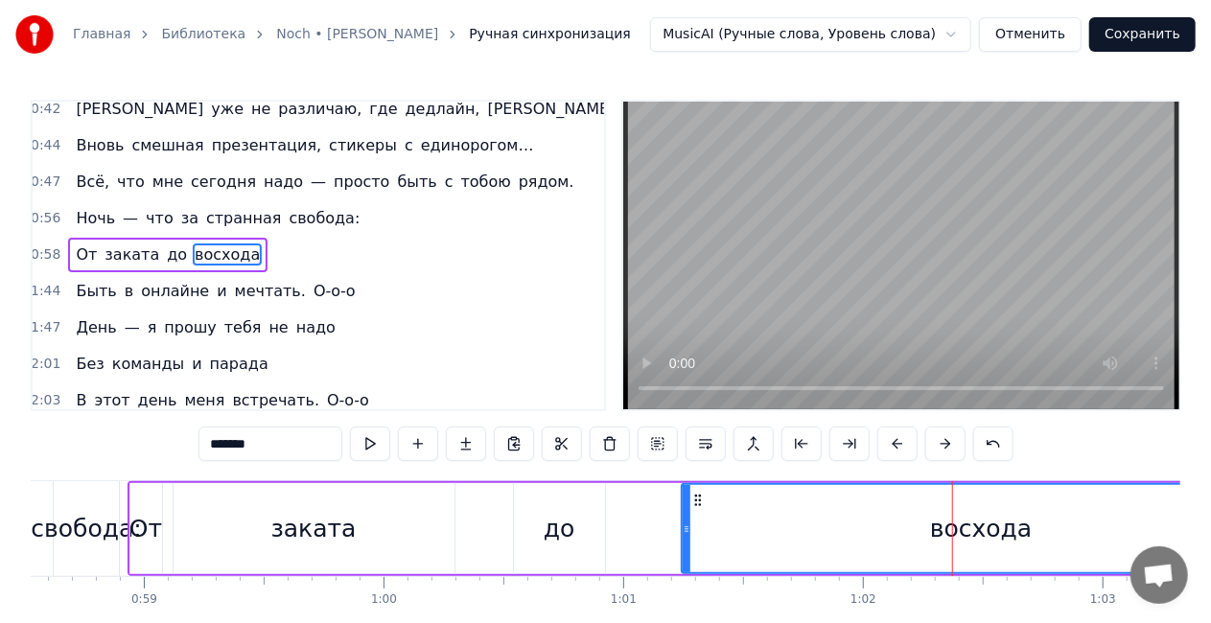
click at [136, 537] on div "От" at bounding box center [145, 529] width 33 height 36
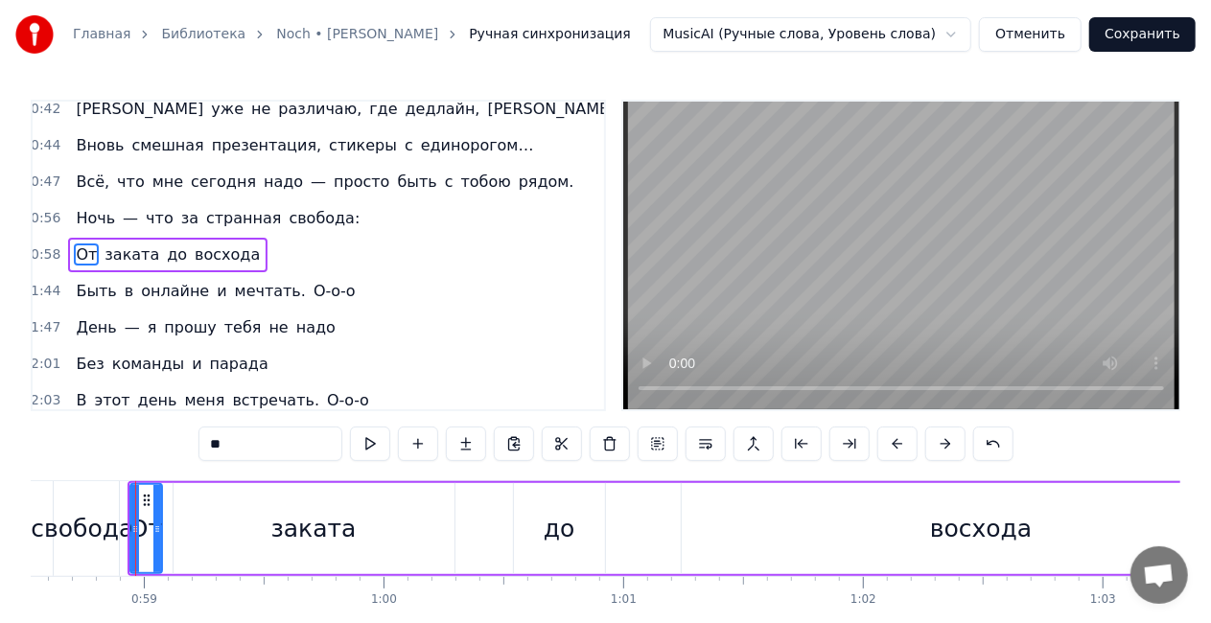
click at [299, 537] on div "заката" at bounding box center [313, 529] width 85 height 36
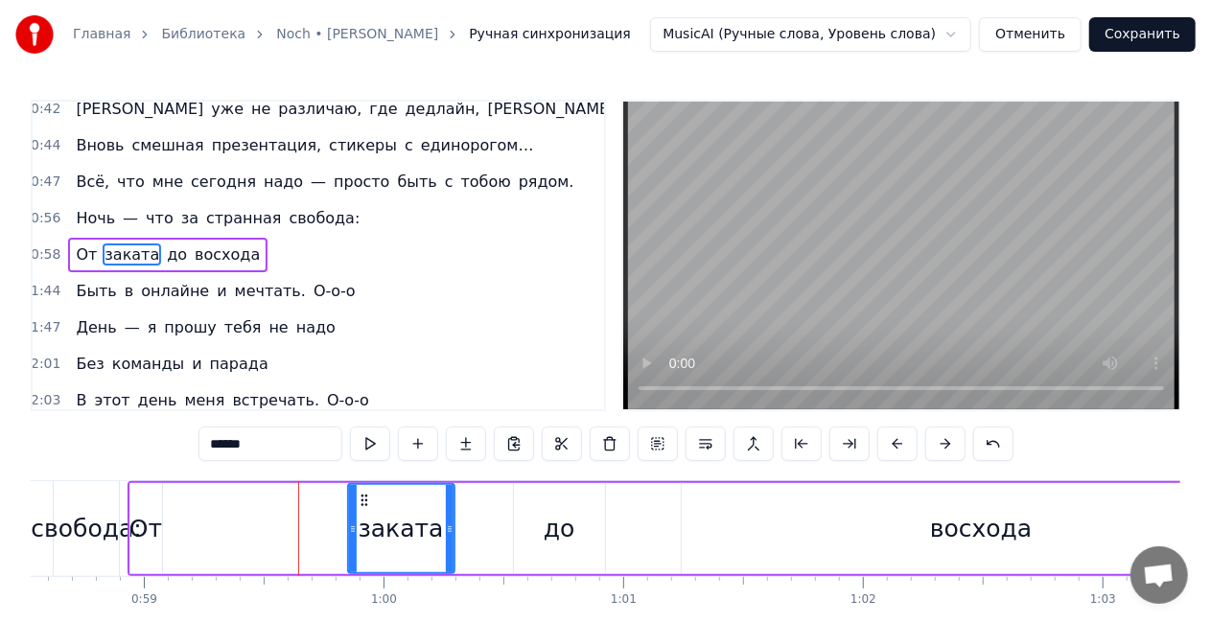
drag, startPoint x: 179, startPoint y: 527, endPoint x: 288, endPoint y: 520, distance: 108.6
click at [349, 517] on div at bounding box center [353, 528] width 8 height 87
click at [146, 528] on div "От" at bounding box center [145, 529] width 33 height 36
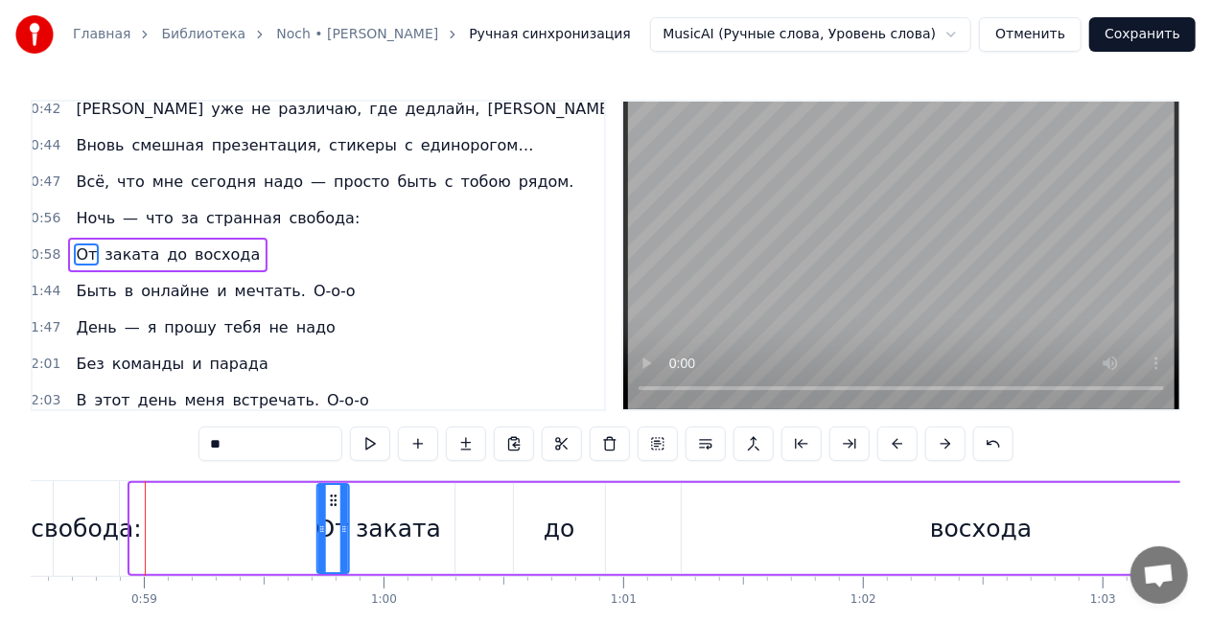
drag, startPoint x: 146, startPoint y: 498, endPoint x: 333, endPoint y: 491, distance: 187.1
click at [333, 491] on div "От" at bounding box center [332, 528] width 30 height 87
click at [857, 516] on div "восхода" at bounding box center [982, 528] width 600 height 91
type input "*******"
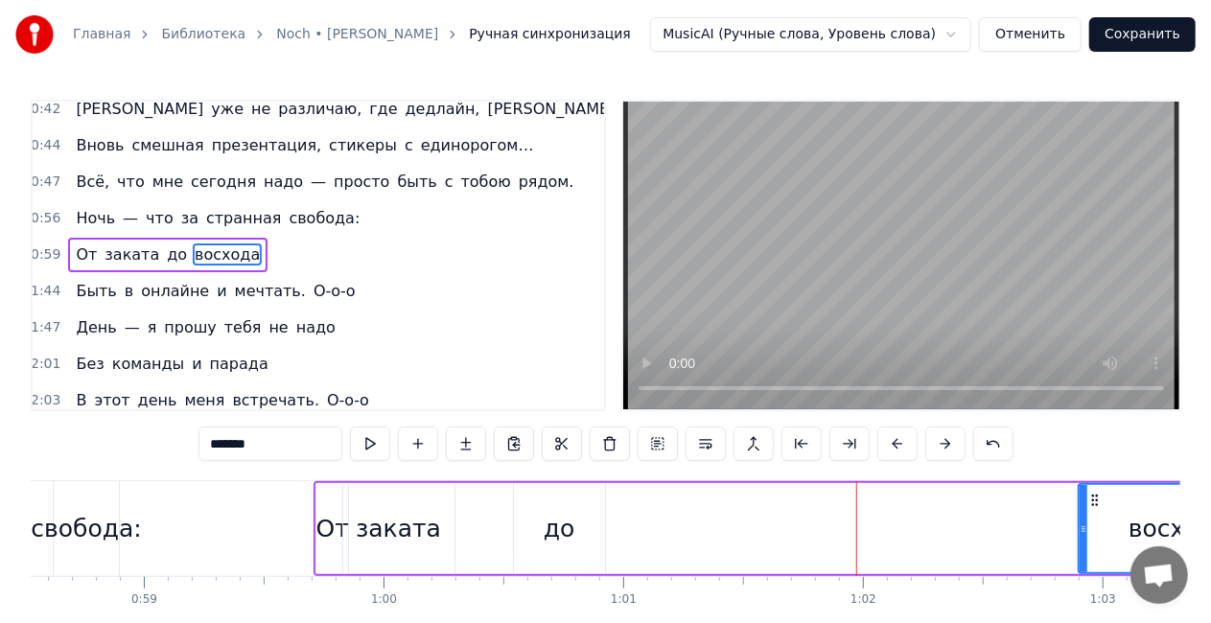
drag, startPoint x: 685, startPoint y: 525, endPoint x: 857, endPoint y: 517, distance: 172.8
click at [1071, 487] on div "восхода" at bounding box center [982, 528] width 602 height 91
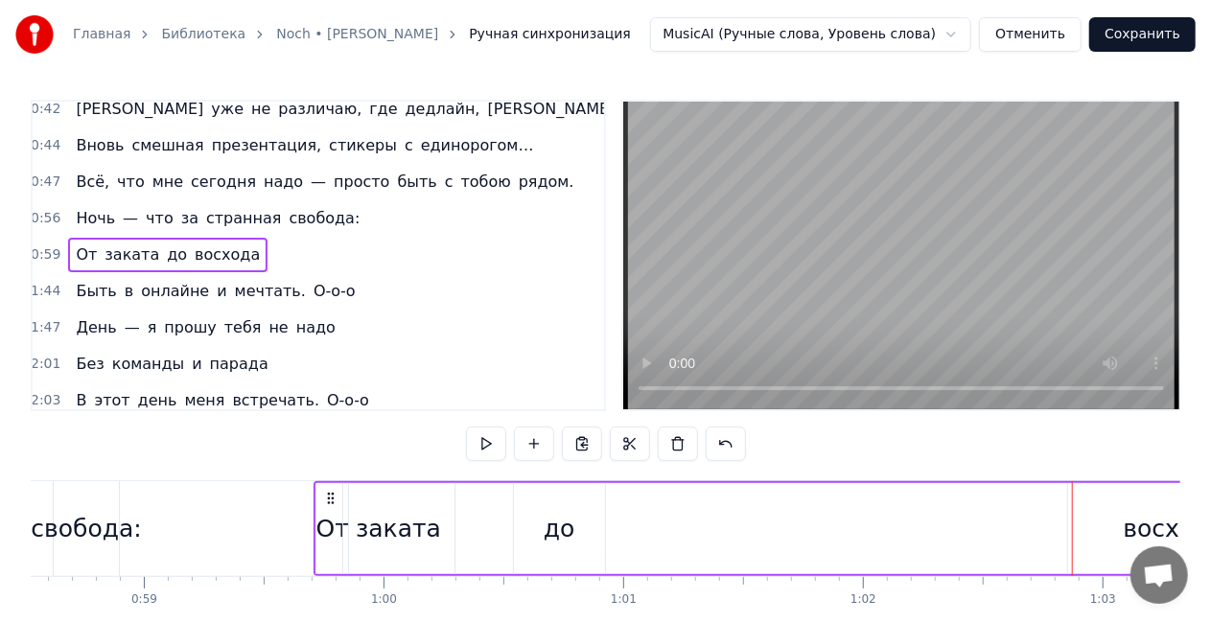
click at [532, 541] on div "до" at bounding box center [560, 528] width 92 height 91
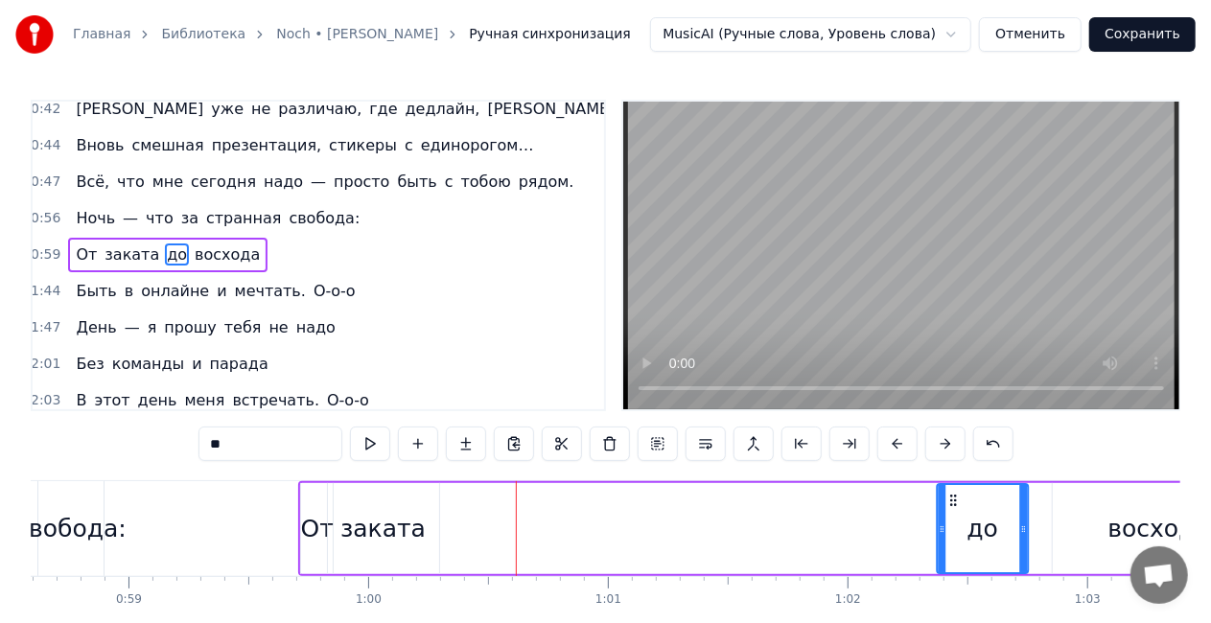
drag, startPoint x: 526, startPoint y: 501, endPoint x: 986, endPoint y: 501, distance: 459.3
click at [951, 501] on circle at bounding box center [950, 500] width 1 height 1
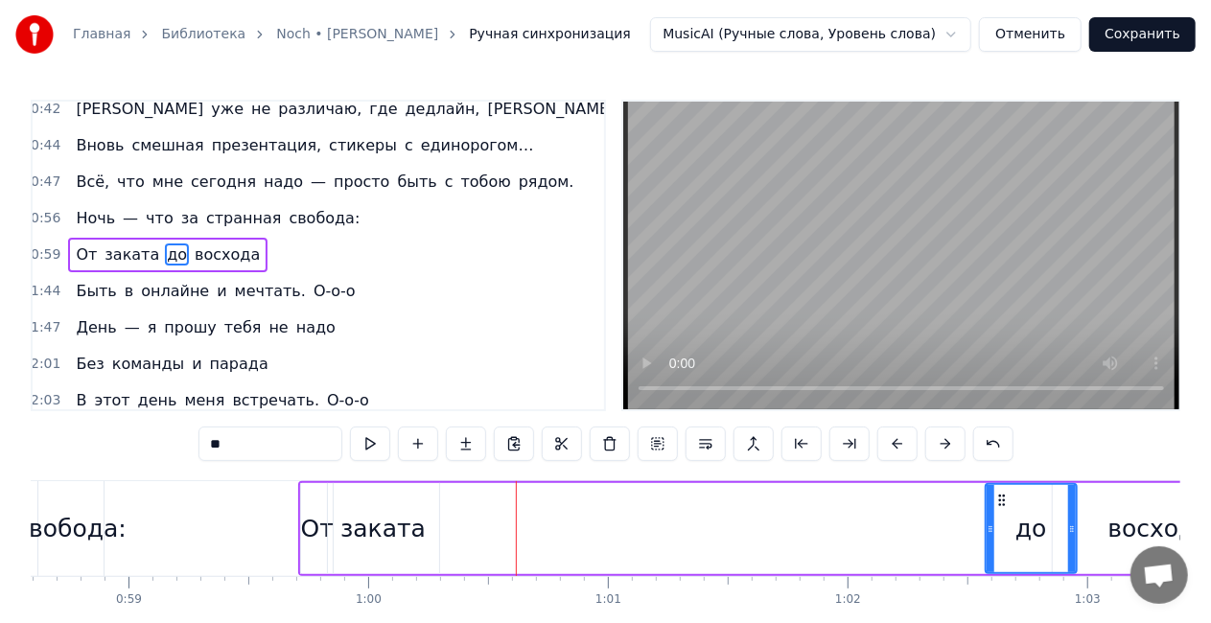
scroll to position [0, 14060]
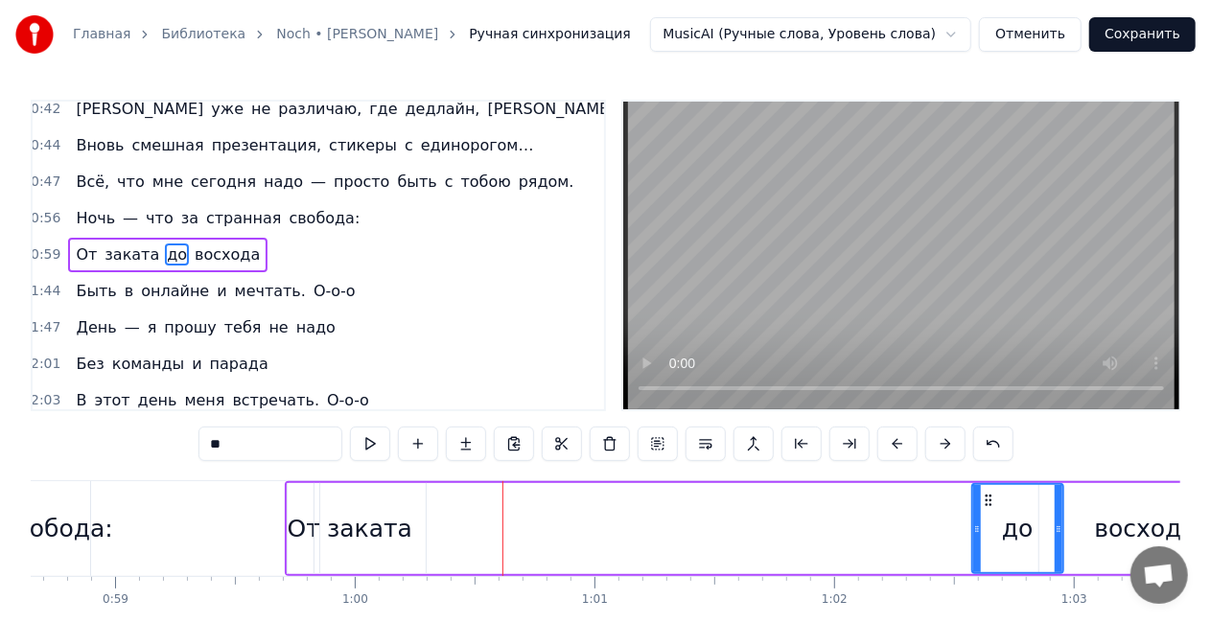
click at [354, 547] on div "заката" at bounding box center [370, 528] width 111 height 91
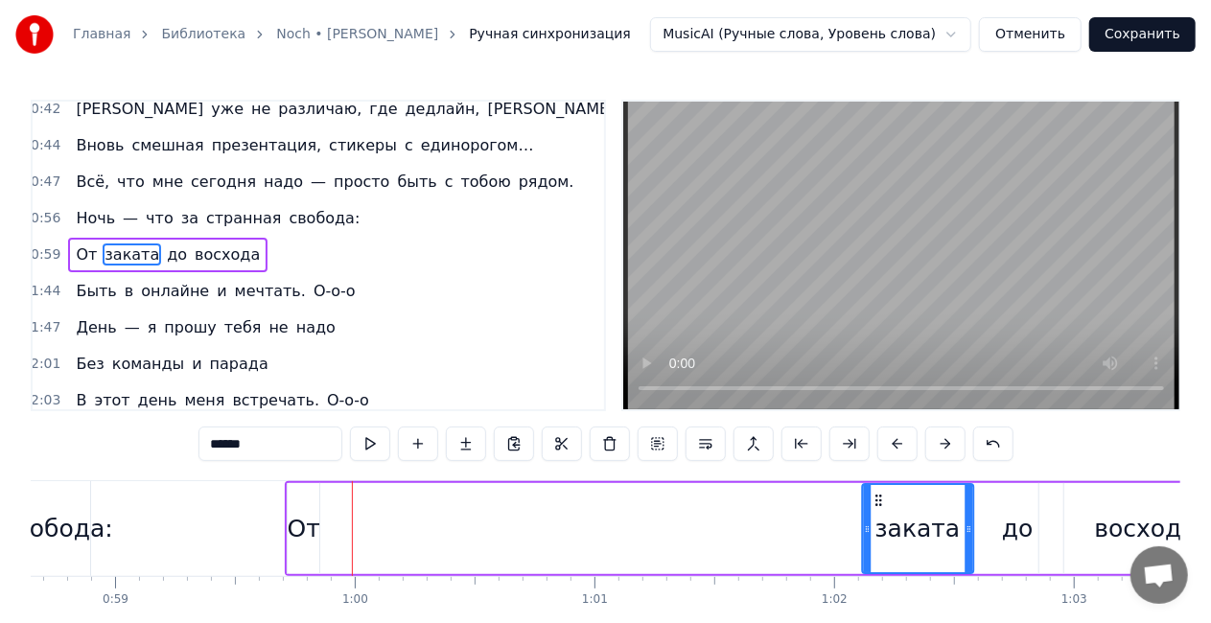
drag, startPoint x: 332, startPoint y: 501, endPoint x: 879, endPoint y: 499, distance: 547.5
click at [879, 499] on icon at bounding box center [878, 500] width 15 height 15
click at [315, 531] on div "От" at bounding box center [304, 529] width 33 height 36
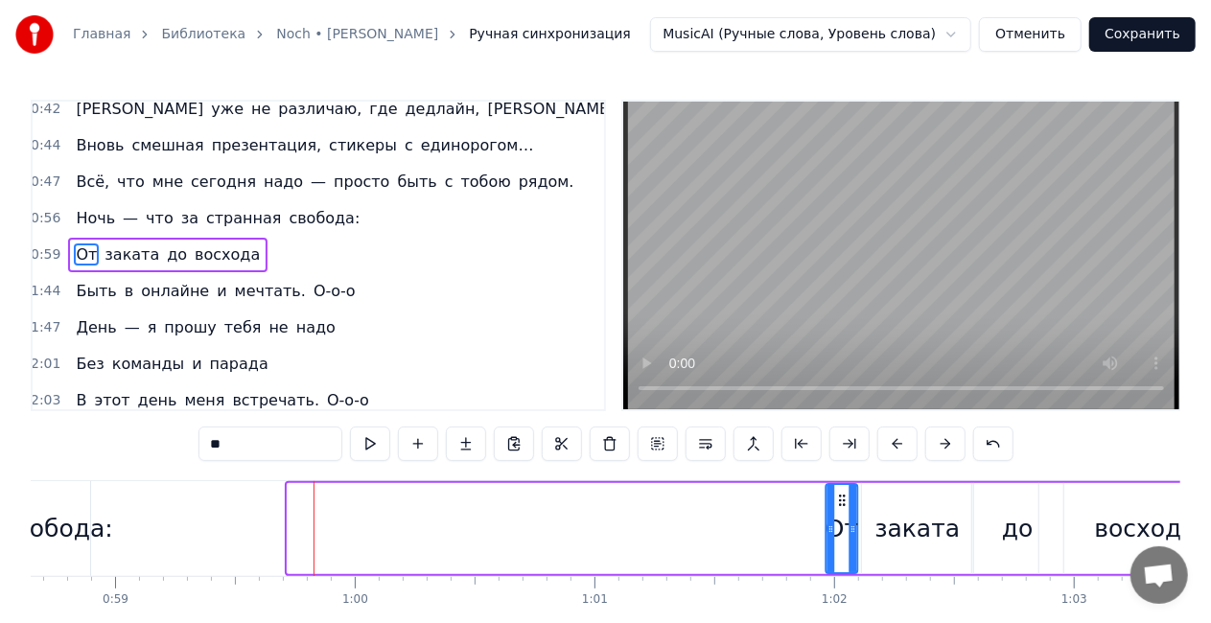
drag, startPoint x: 306, startPoint y: 497, endPoint x: 844, endPoint y: 476, distance: 538.4
click at [844, 476] on div "0:00 Нет, я не буду утверждать, 0:01 Что могу всё забывать — 0:02 Каждый сбой и…" at bounding box center [606, 387] width 1150 height 574
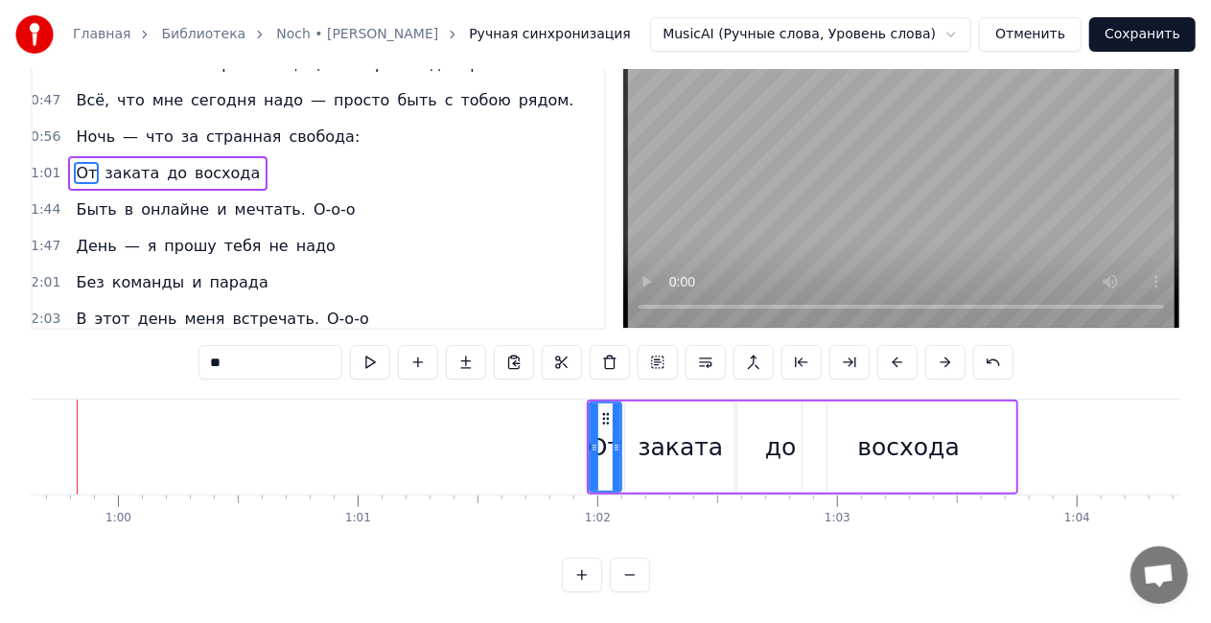
scroll to position [0, 14445]
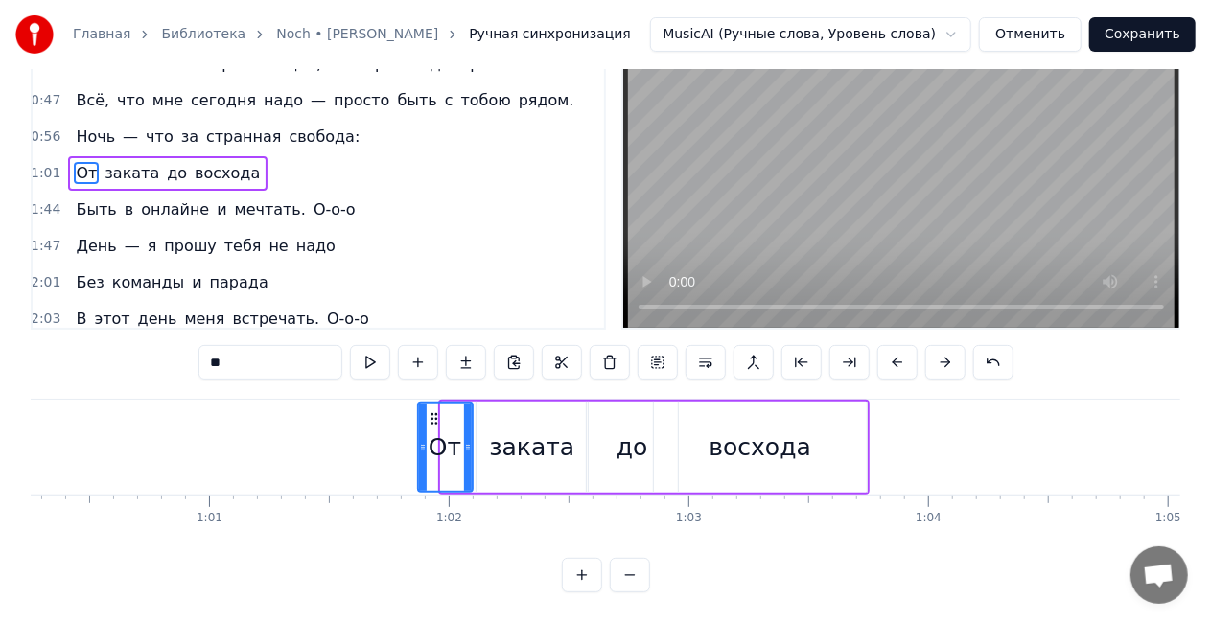
drag, startPoint x: 445, startPoint y: 425, endPoint x: 418, endPoint y: 428, distance: 27.0
click at [419, 440] on icon at bounding box center [423, 447] width 8 height 15
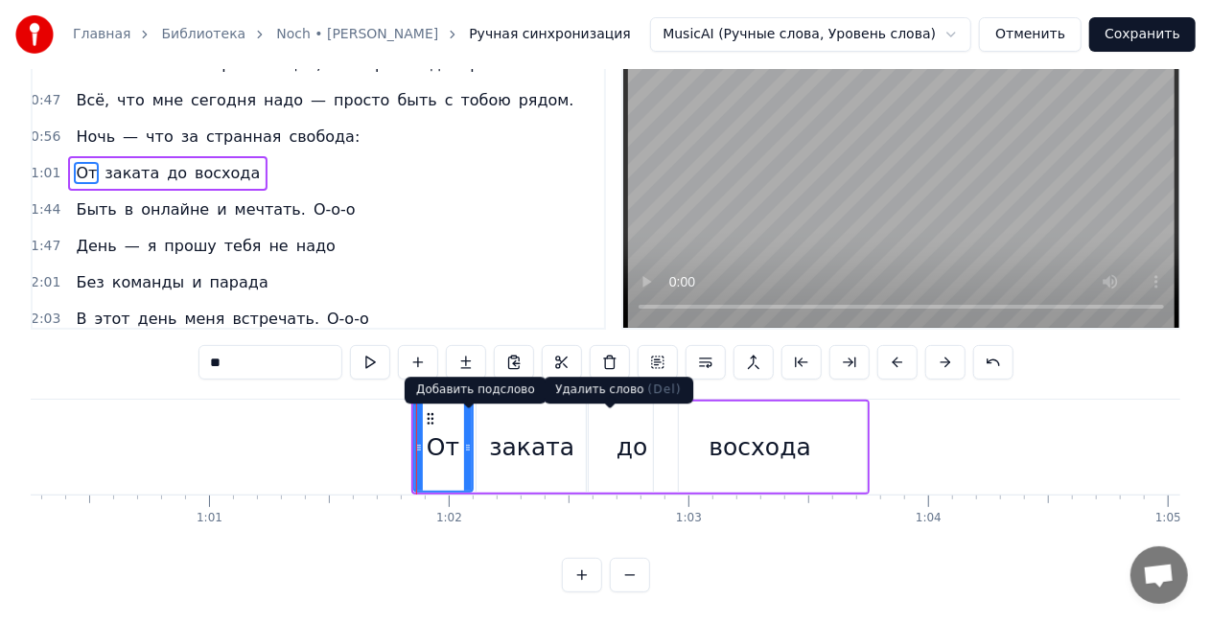
scroll to position [0, 0]
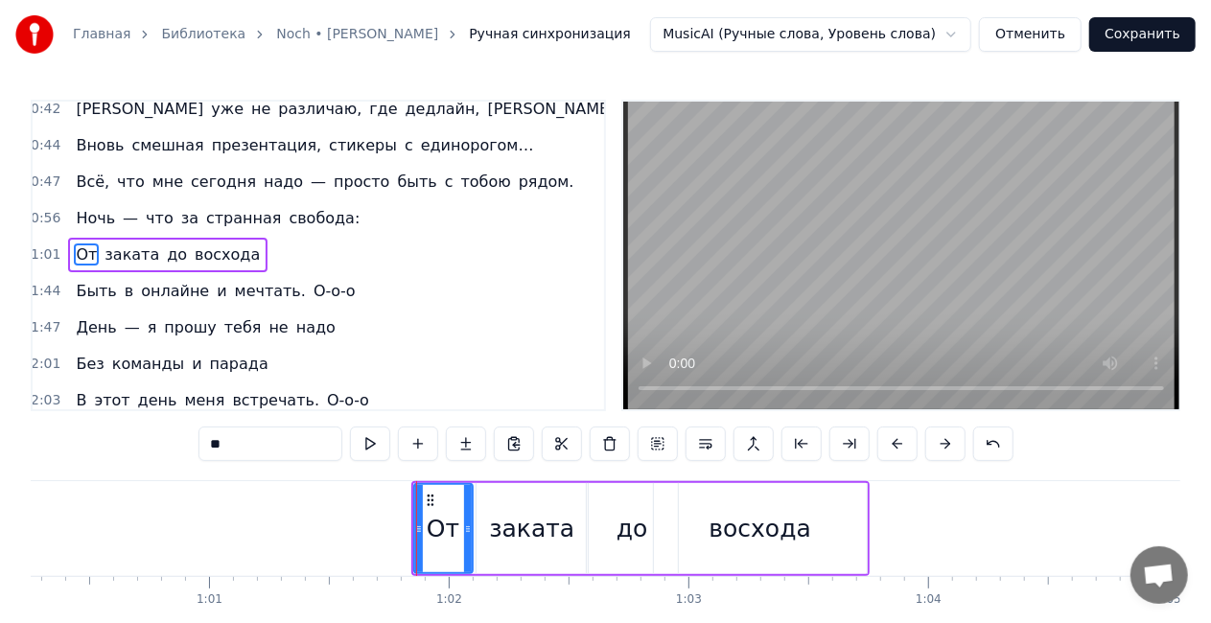
click at [825, 494] on div "восхода" at bounding box center [761, 528] width 214 height 91
type input "*******"
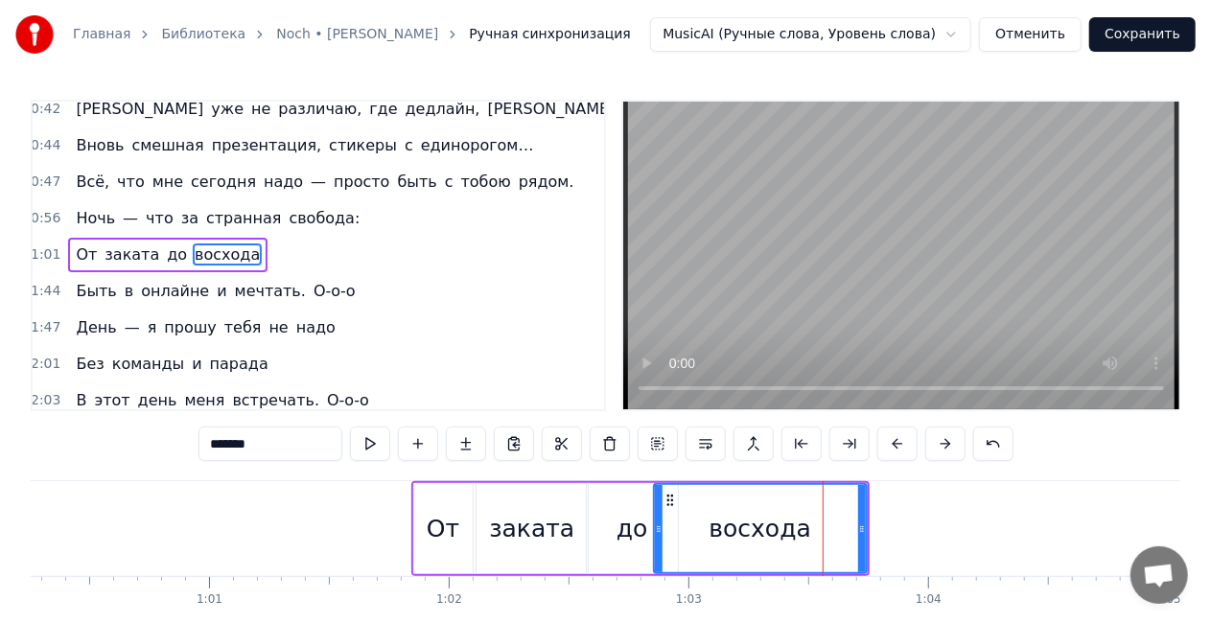
click at [157, 238] on div "От заката до восхода" at bounding box center [167, 255] width 199 height 35
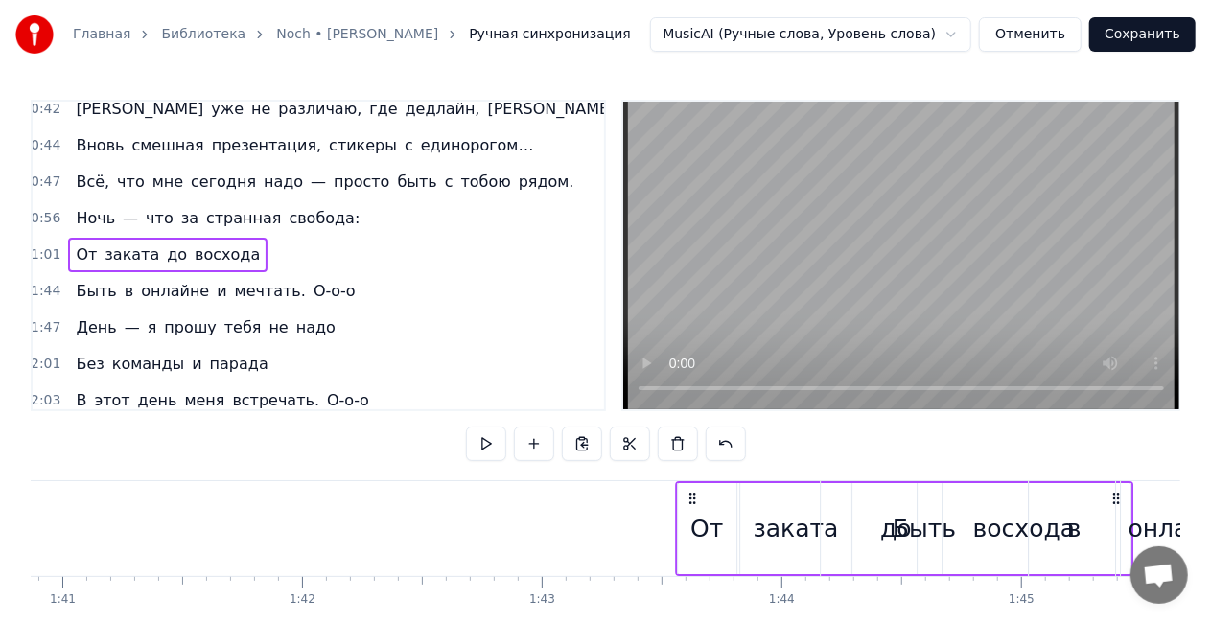
scroll to position [0, 24218]
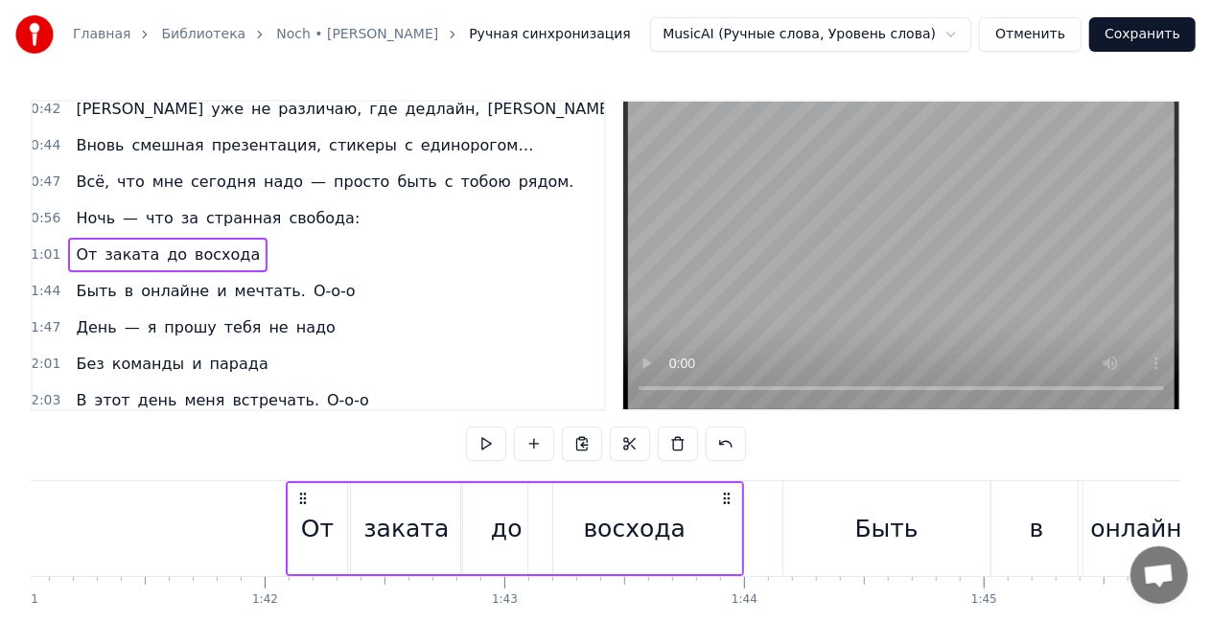
drag, startPoint x: 850, startPoint y: 492, endPoint x: 725, endPoint y: 495, distance: 124.7
click at [725, 495] on icon at bounding box center [726, 498] width 15 height 15
click at [130, 201] on div "Ночь — что за странная свобода:" at bounding box center [217, 218] width 299 height 35
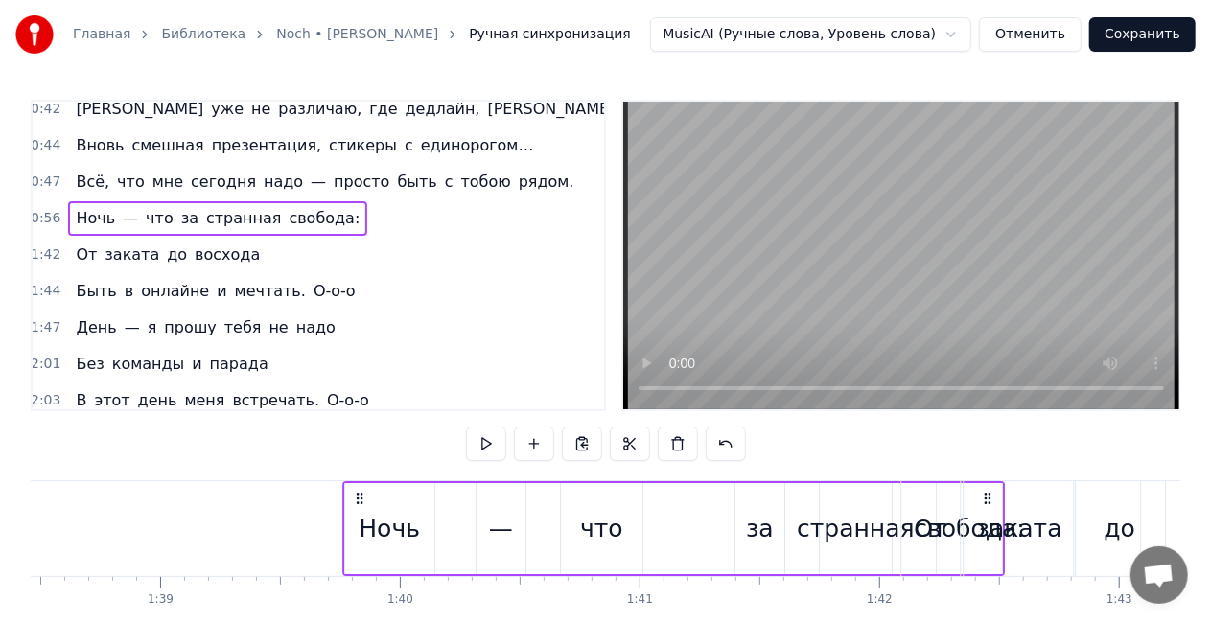
scroll to position [0, 23628]
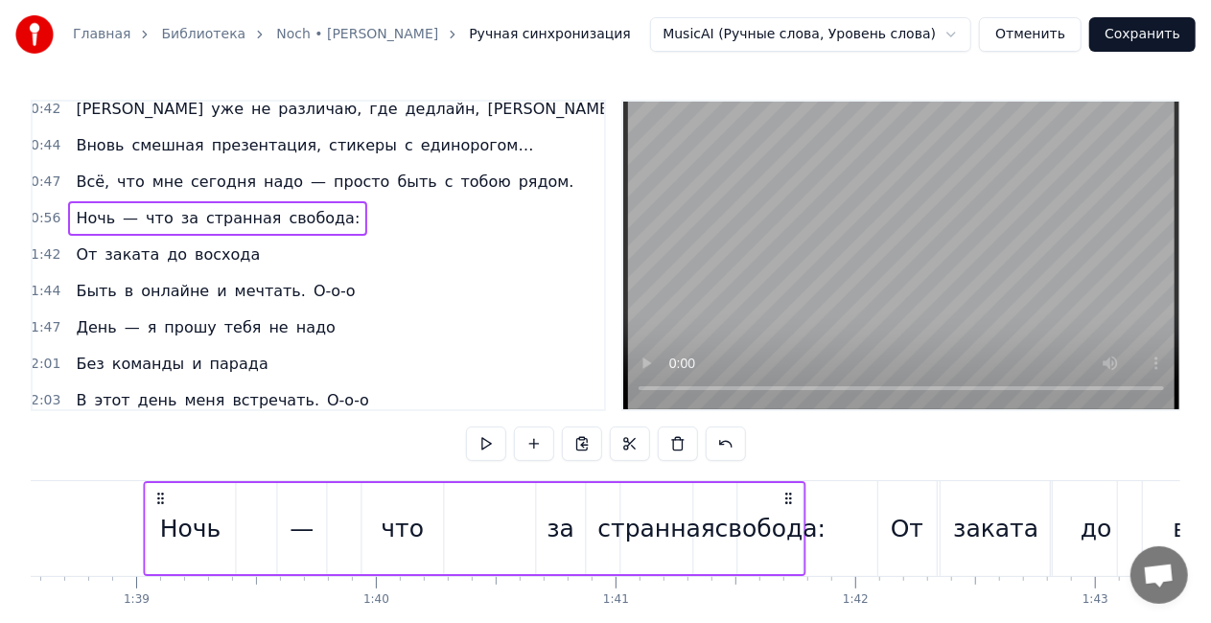
drag, startPoint x: 771, startPoint y: 494, endPoint x: 786, endPoint y: 505, distance: 19.2
click at [786, 505] on icon at bounding box center [789, 498] width 15 height 15
click at [229, 165] on div "Всё, что мне сегодня надо — просто быть с тобою рядом." at bounding box center [324, 182] width 513 height 35
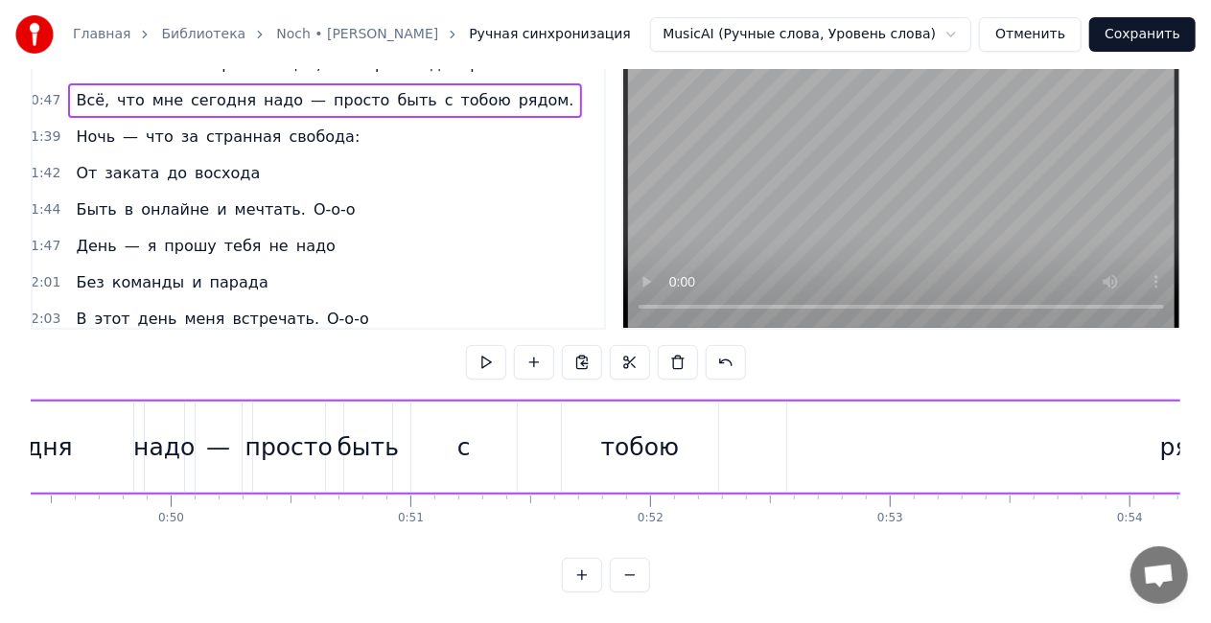
scroll to position [0, 11935]
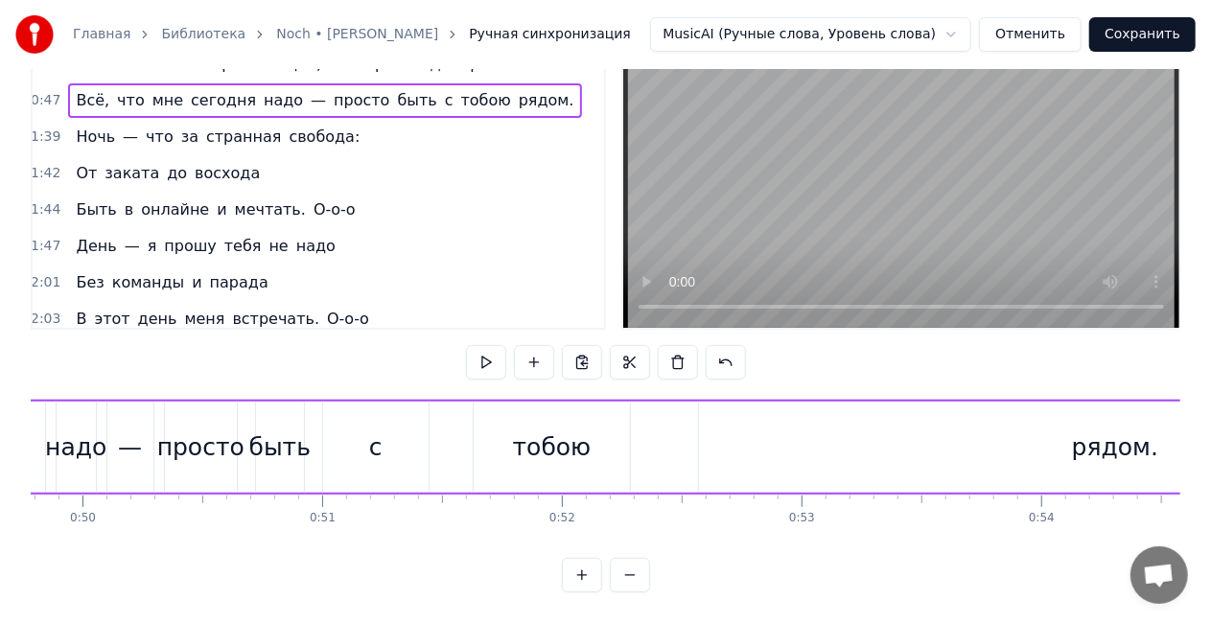
click at [1113, 430] on div "рядом." at bounding box center [1115, 448] width 86 height 36
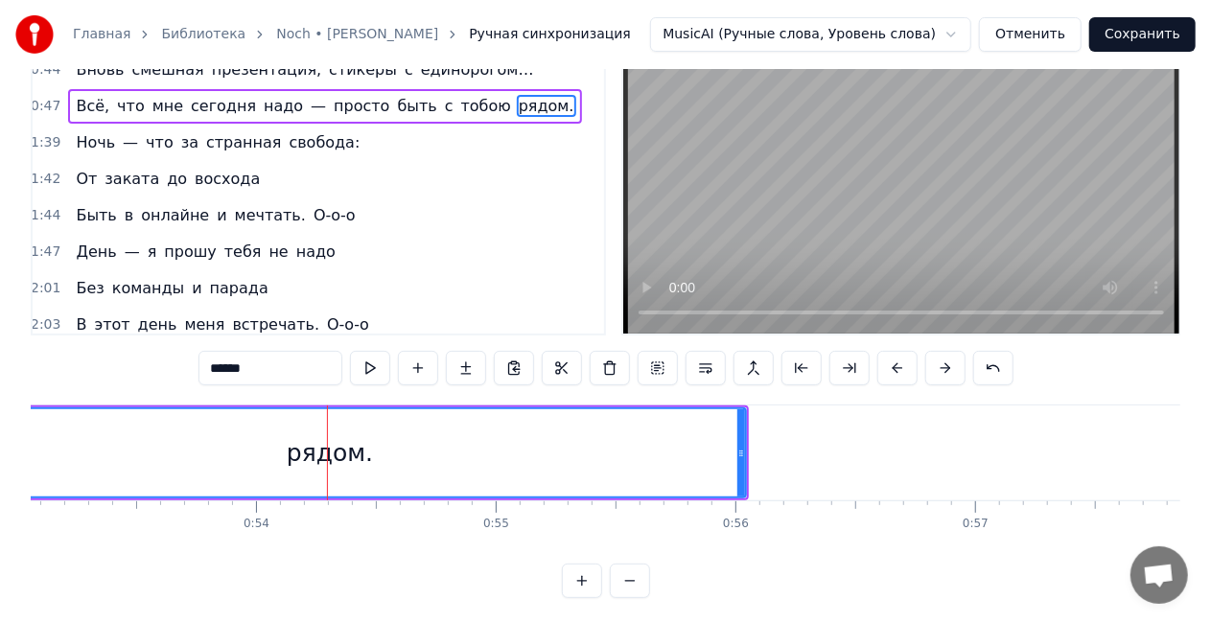
scroll to position [0, 12920]
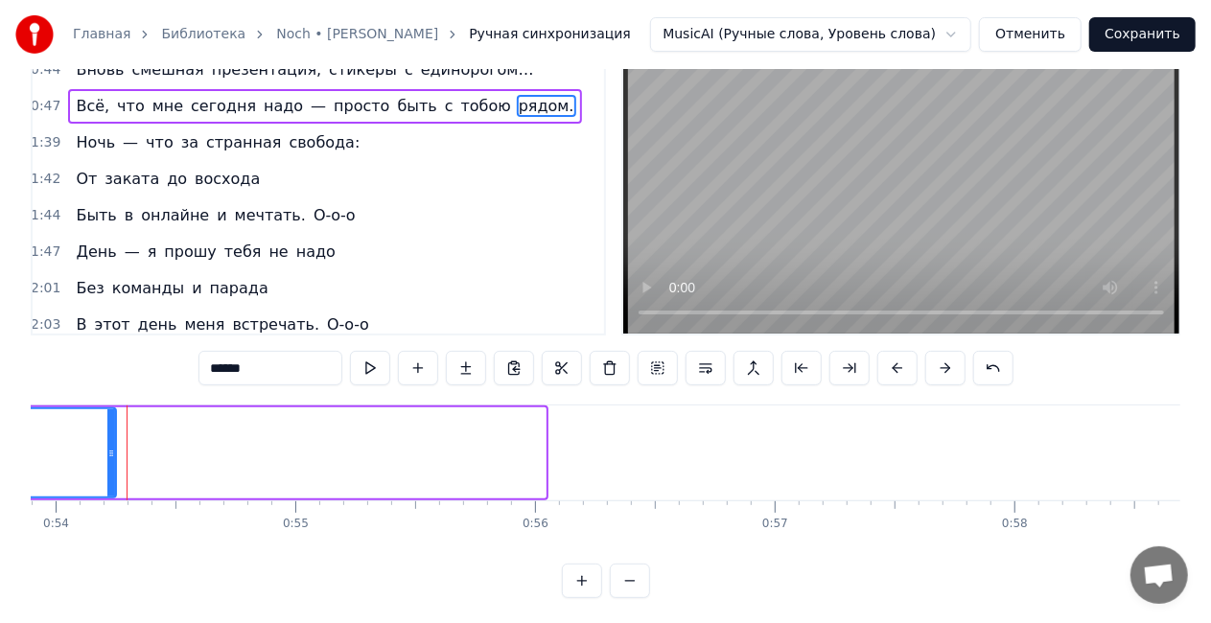
drag, startPoint x: 543, startPoint y: 454, endPoint x: 90, endPoint y: 454, distance: 452.6
click at [107, 454] on icon at bounding box center [111, 453] width 8 height 15
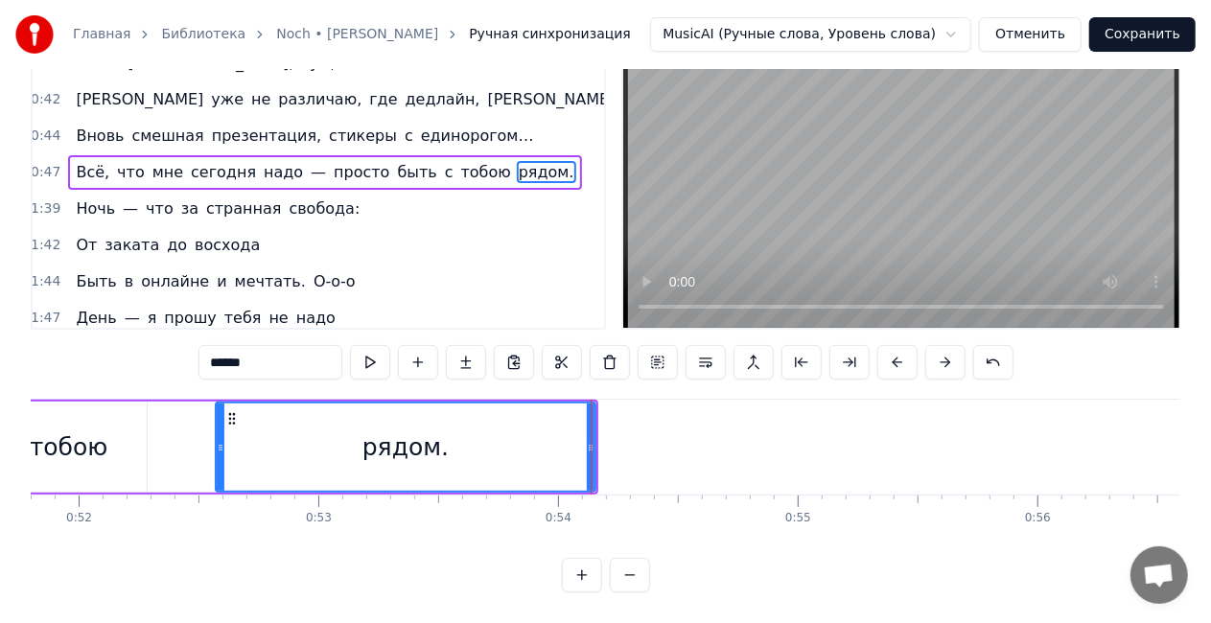
scroll to position [0, 12150]
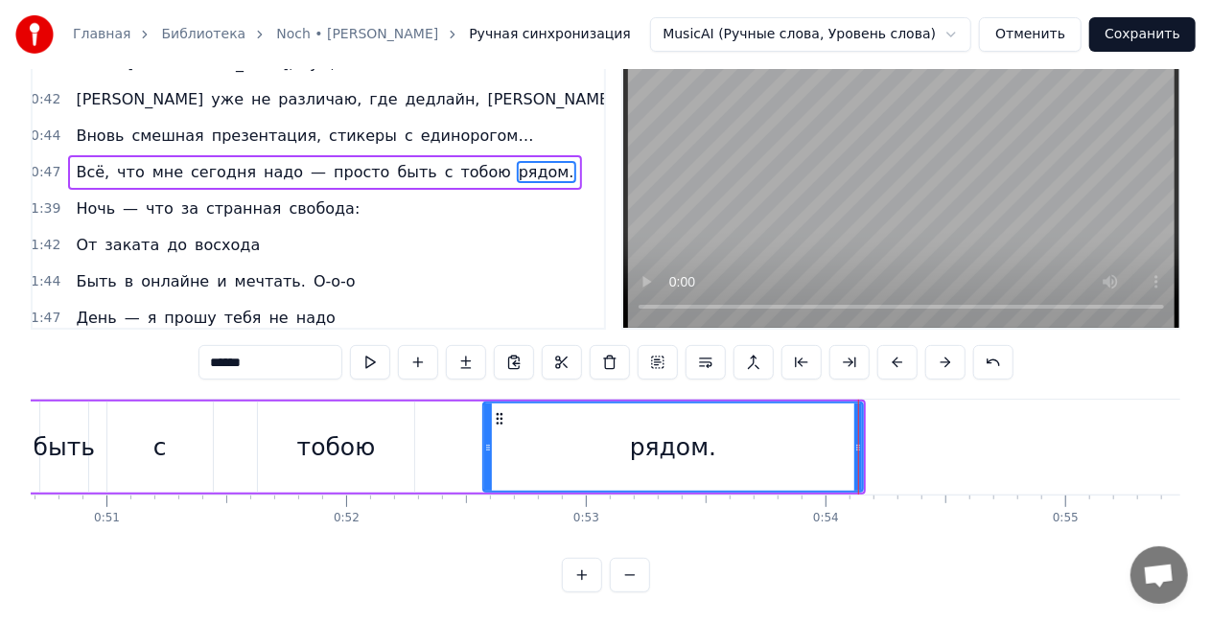
drag, startPoint x: 857, startPoint y: 430, endPoint x: 778, endPoint y: 420, distance: 80.2
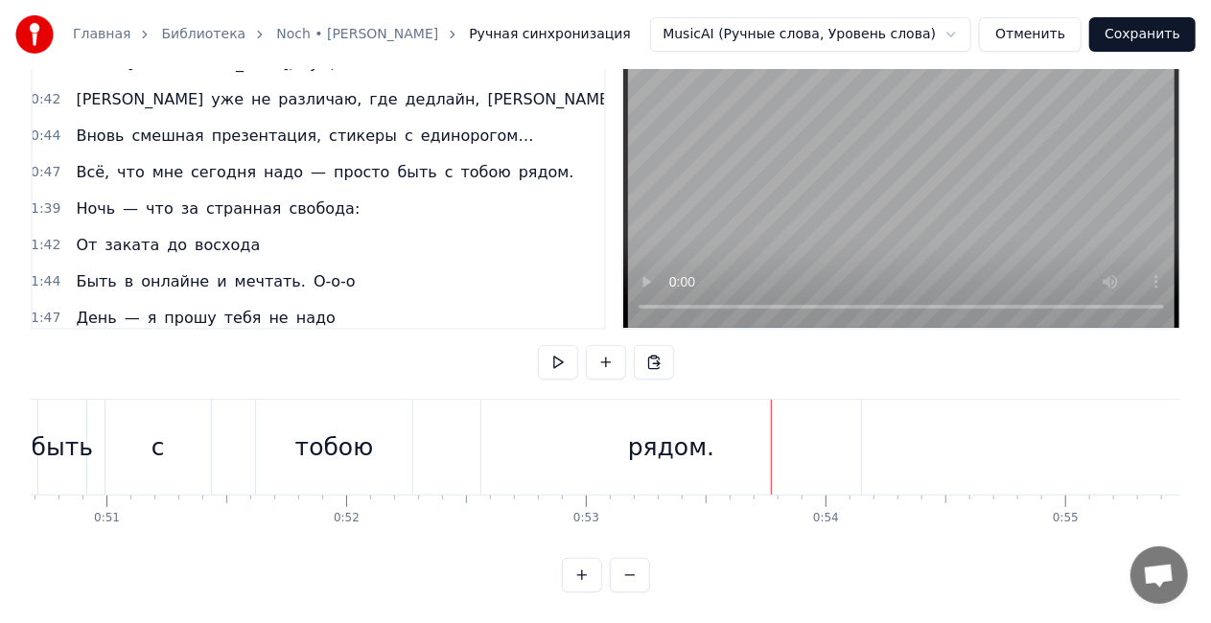
click at [837, 443] on div "рядом." at bounding box center [671, 447] width 380 height 95
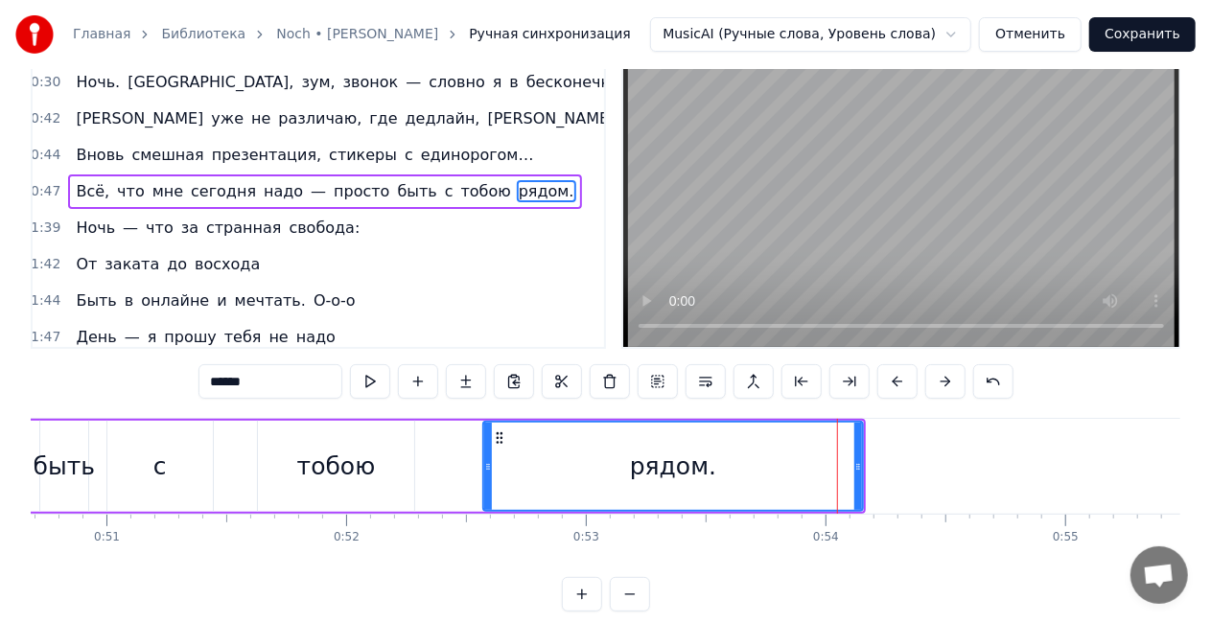
scroll to position [0, 0]
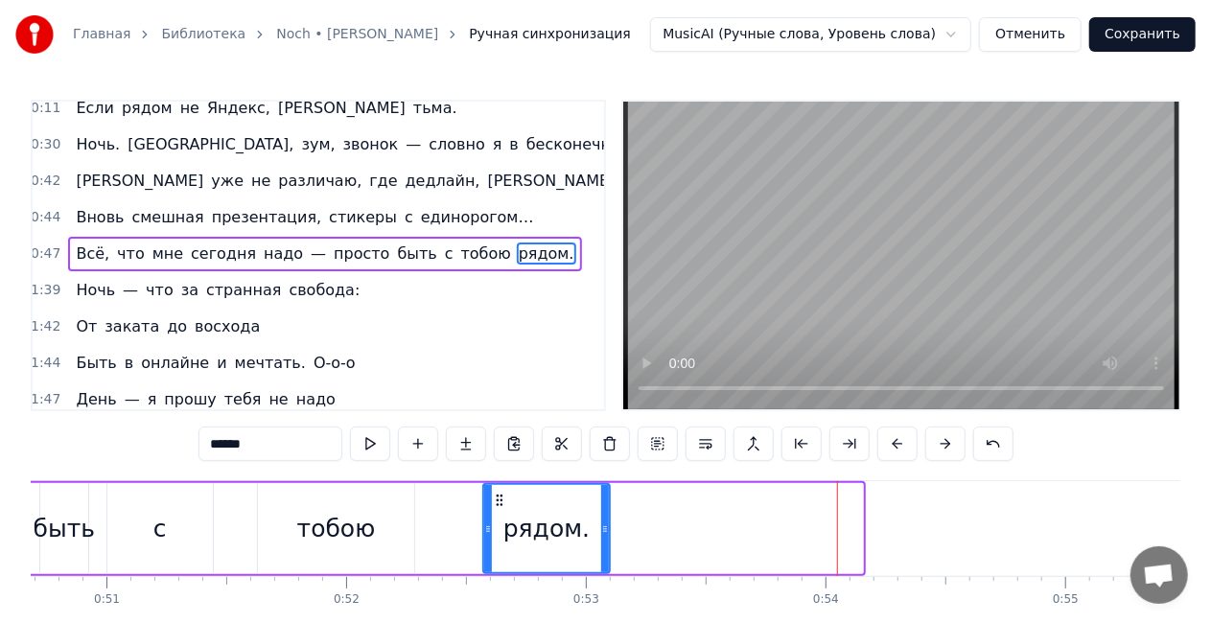
drag, startPoint x: 859, startPoint y: 525, endPoint x: 392, endPoint y: 517, distance: 467.1
click at [604, 518] on div at bounding box center [605, 528] width 8 height 87
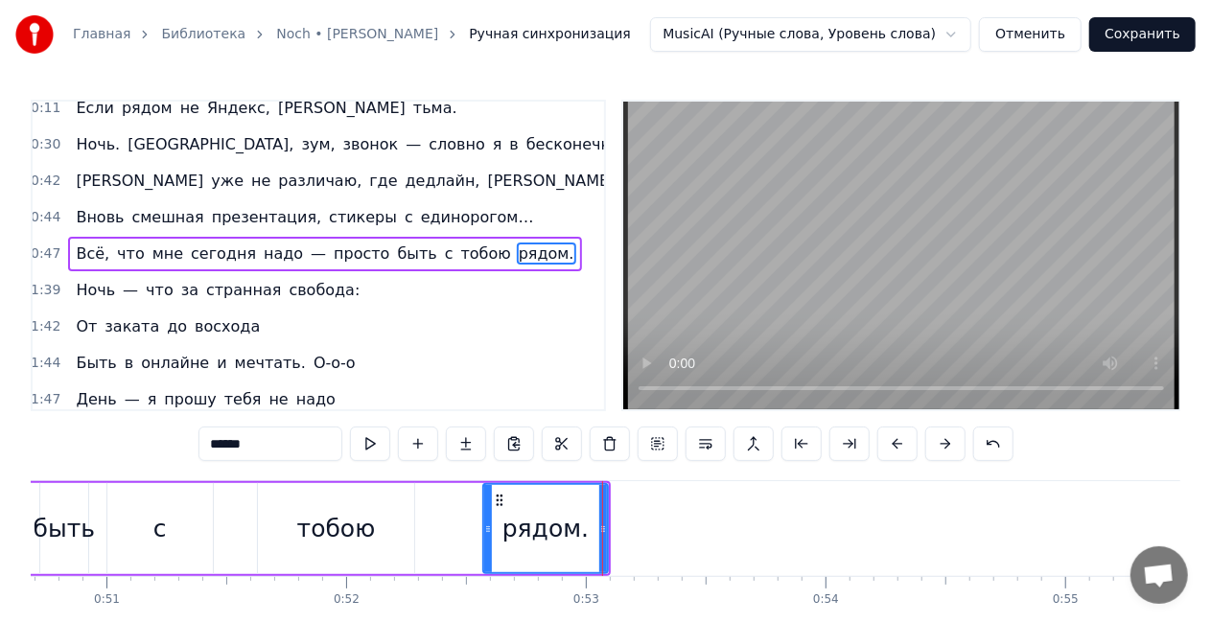
click at [321, 525] on div "тобою" at bounding box center [336, 529] width 79 height 36
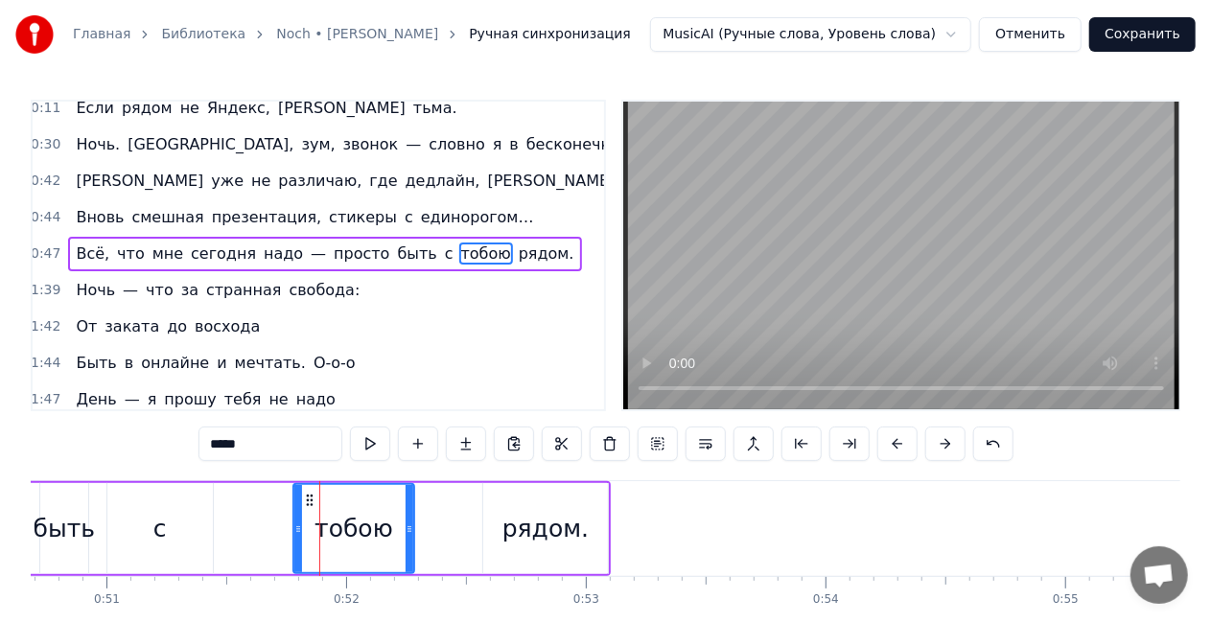
drag, startPoint x: 261, startPoint y: 527, endPoint x: 305, endPoint y: 504, distance: 49.8
click at [294, 523] on icon at bounding box center [298, 529] width 8 height 15
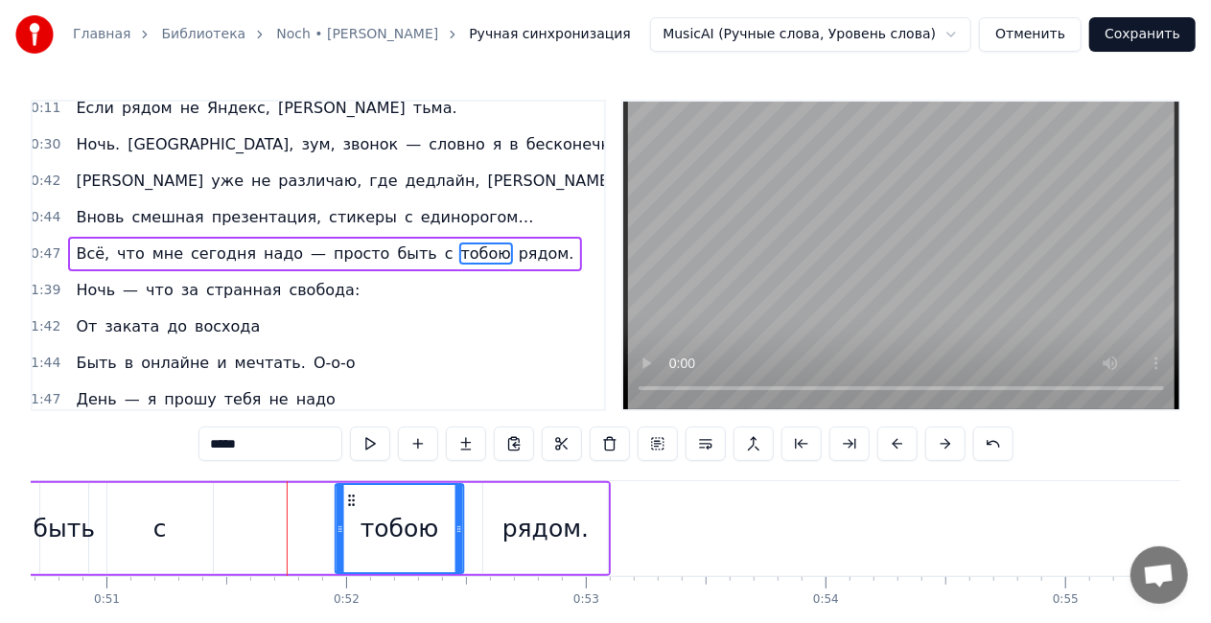
drag, startPoint x: 301, startPoint y: 498, endPoint x: 222, endPoint y: 513, distance: 80.1
click at [360, 500] on icon at bounding box center [351, 500] width 15 height 15
click at [165, 533] on div "с" at bounding box center [160, 528] width 106 height 91
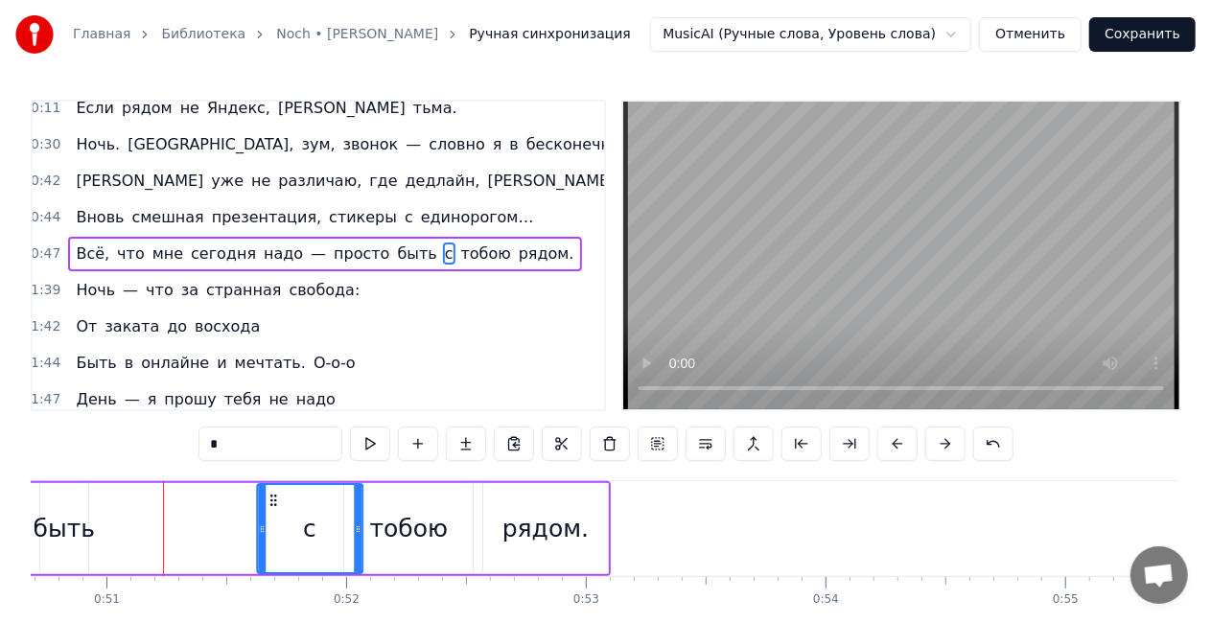
drag, startPoint x: 121, startPoint y: 502, endPoint x: 271, endPoint y: 493, distance: 150.8
click at [271, 493] on icon at bounding box center [273, 500] width 15 height 15
click at [60, 514] on div "быть" at bounding box center [64, 529] width 61 height 36
type input "****"
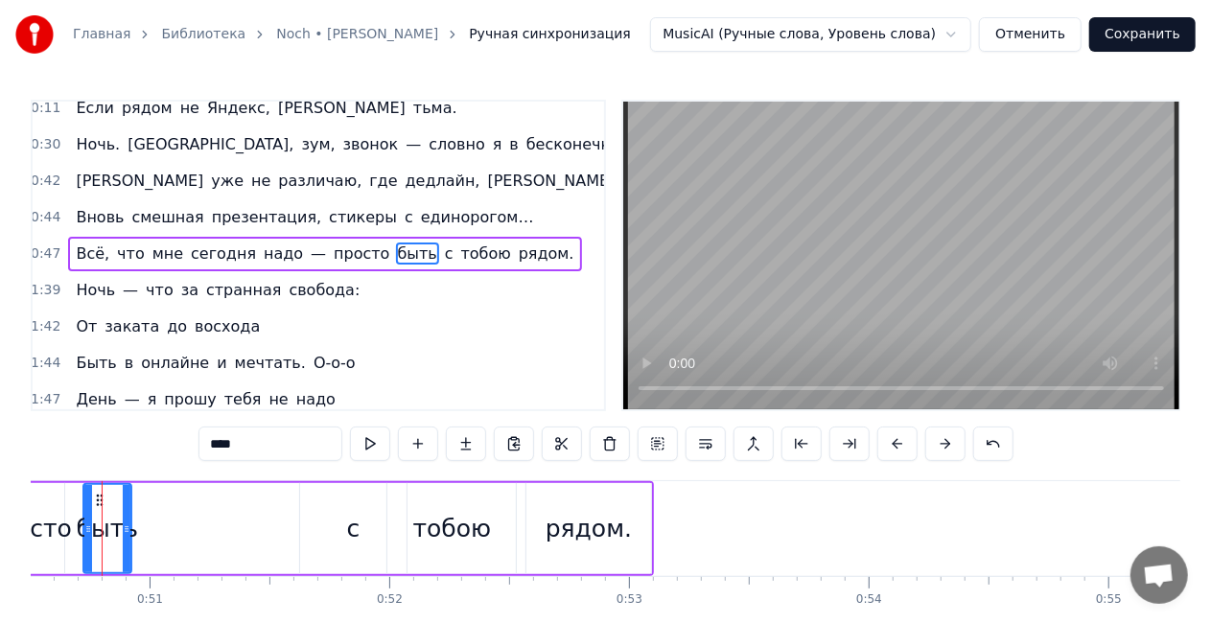
scroll to position [0, 12082]
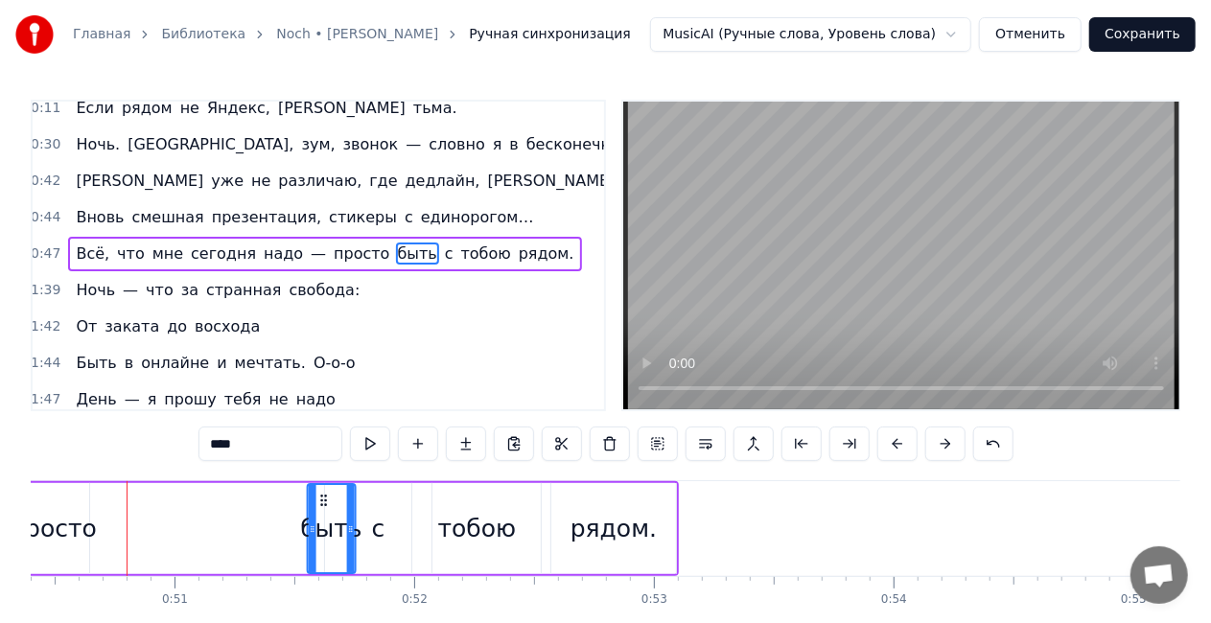
drag, startPoint x: 150, startPoint y: 501, endPoint x: 322, endPoint y: 490, distance: 172.9
click at [324, 487] on div "быть" at bounding box center [332, 528] width 47 height 87
click at [118, 535] on div "Всё, что мне сегодня надо — просто быть с тобою рядом." at bounding box center [62, 528] width 1233 height 95
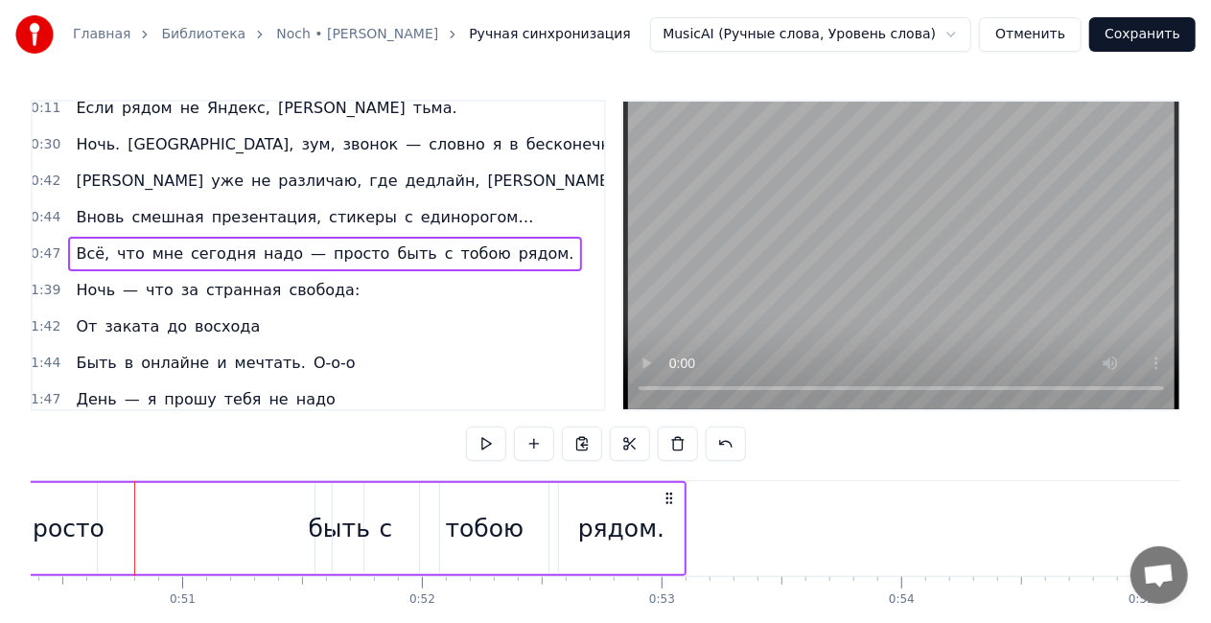
click at [82, 537] on div "просто" at bounding box center [60, 529] width 87 height 36
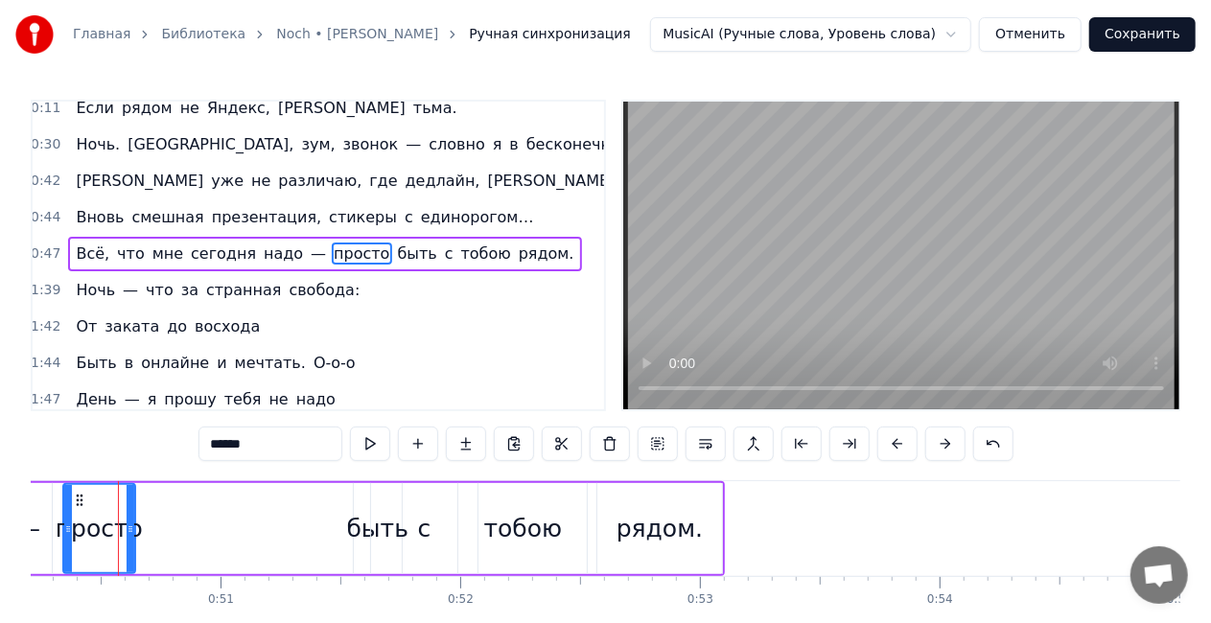
scroll to position [0, 12028]
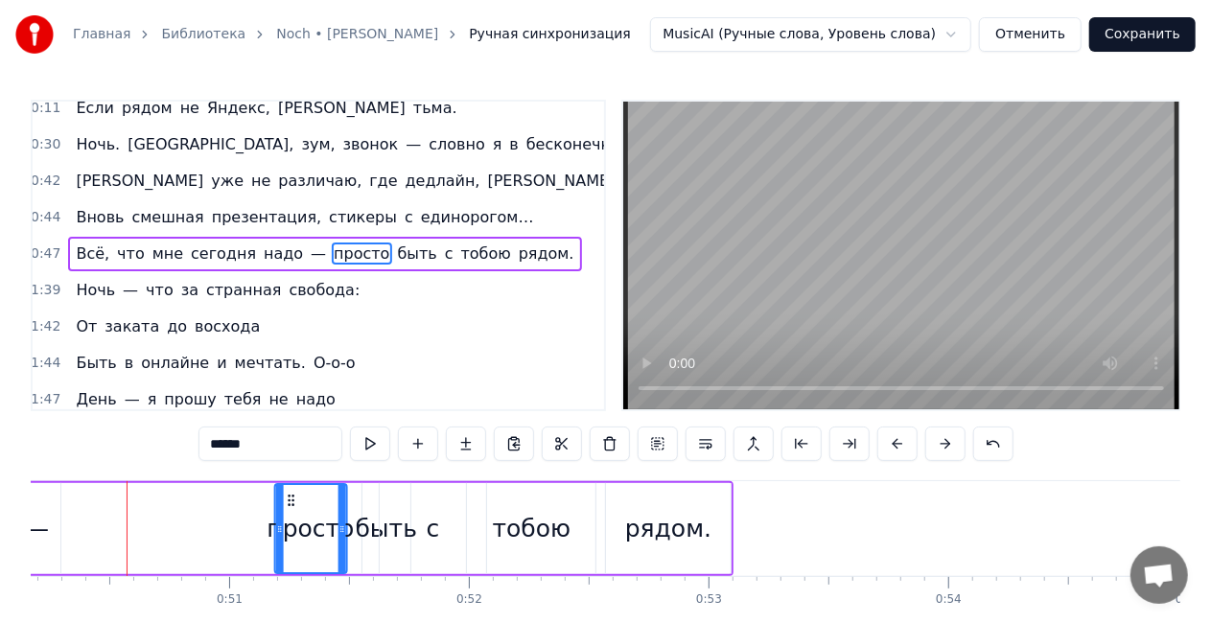
drag, startPoint x: 86, startPoint y: 499, endPoint x: 290, endPoint y: 498, distance: 203.3
click at [290, 498] on icon at bounding box center [291, 500] width 15 height 15
click at [40, 535] on div "—" at bounding box center [37, 529] width 24 height 36
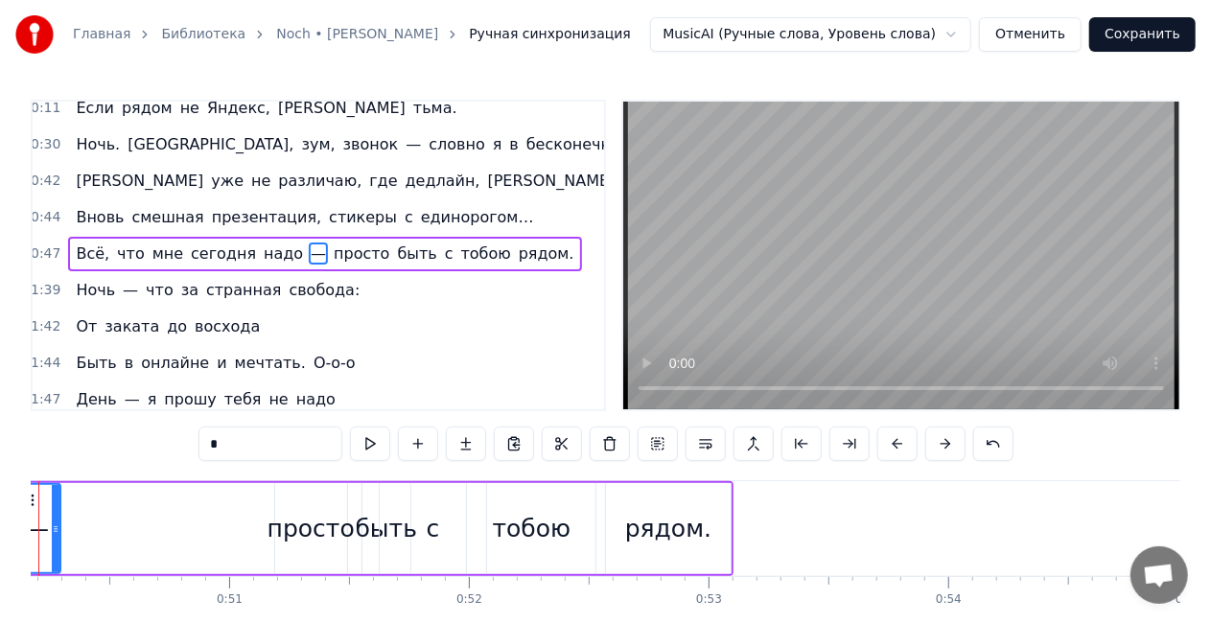
scroll to position [0, 11939]
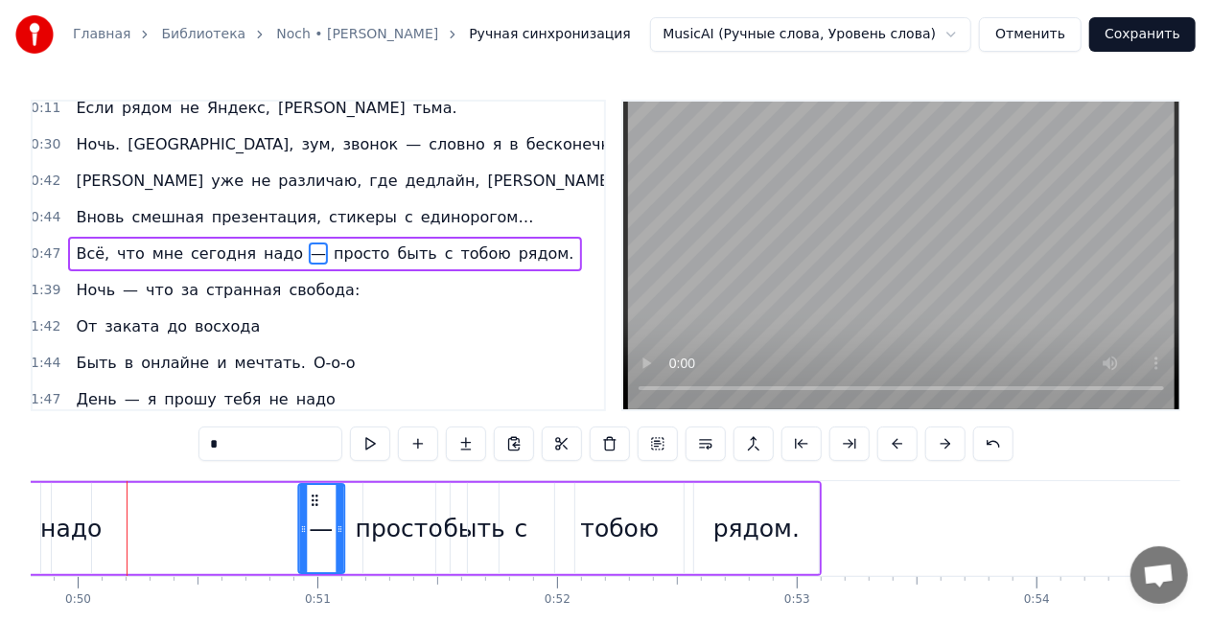
drag, startPoint x: 138, startPoint y: 506, endPoint x: 317, endPoint y: 501, distance: 179.4
click at [321, 502] on icon at bounding box center [314, 500] width 15 height 15
click at [71, 529] on div "надо" at bounding box center [70, 529] width 61 height 36
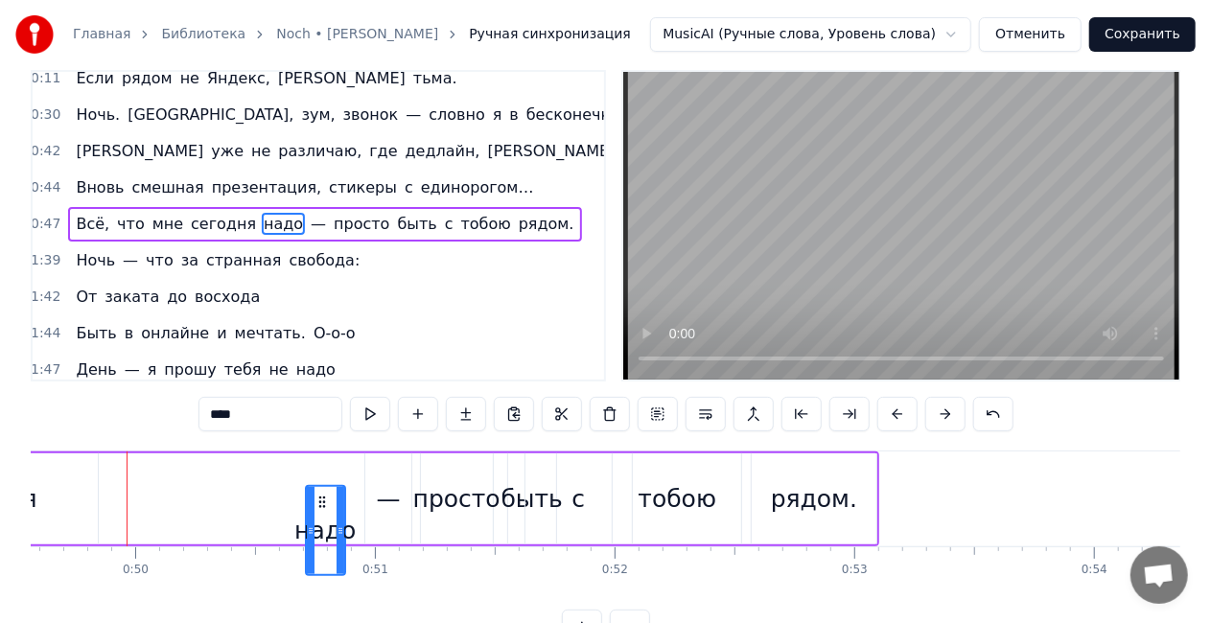
scroll to position [31, 0]
drag, startPoint x: 66, startPoint y: 499, endPoint x: 320, endPoint y: 502, distance: 254.1
click at [320, 502] on icon at bounding box center [322, 501] width 15 height 15
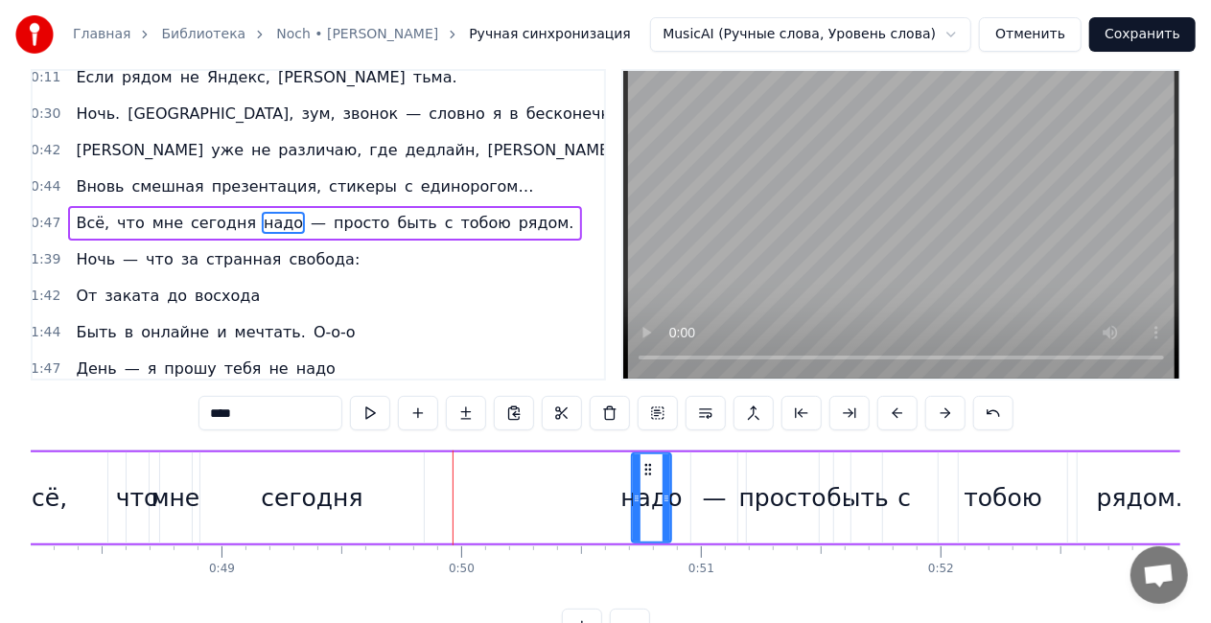
scroll to position [0, 11526]
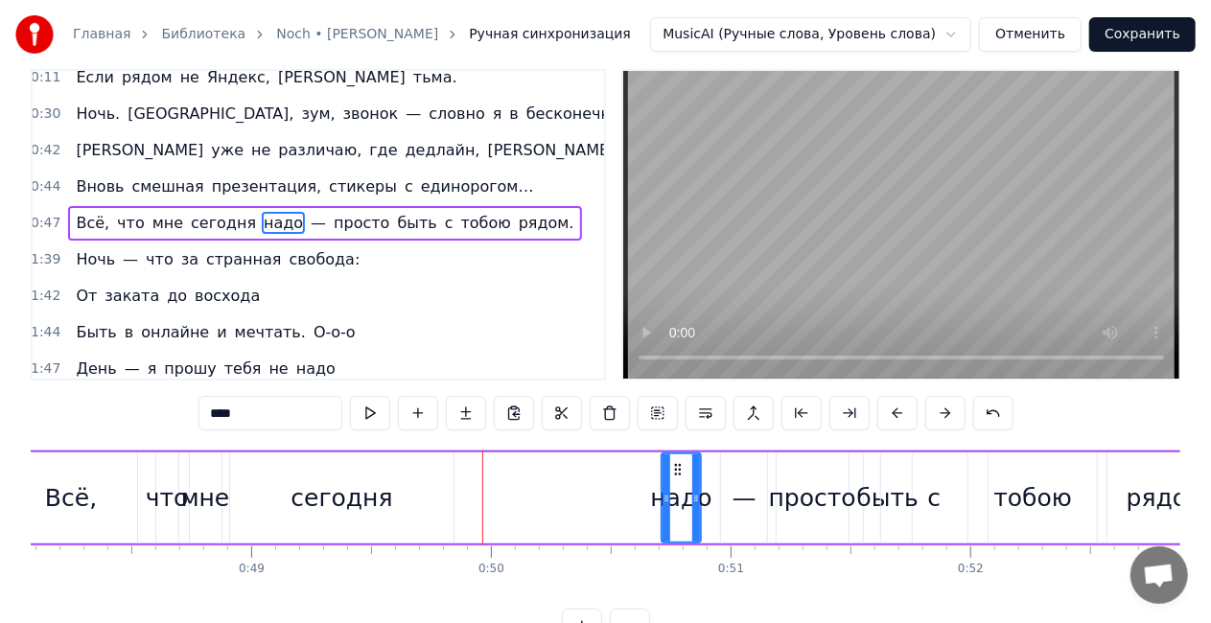
click at [351, 495] on div "сегодня" at bounding box center [342, 498] width 102 height 36
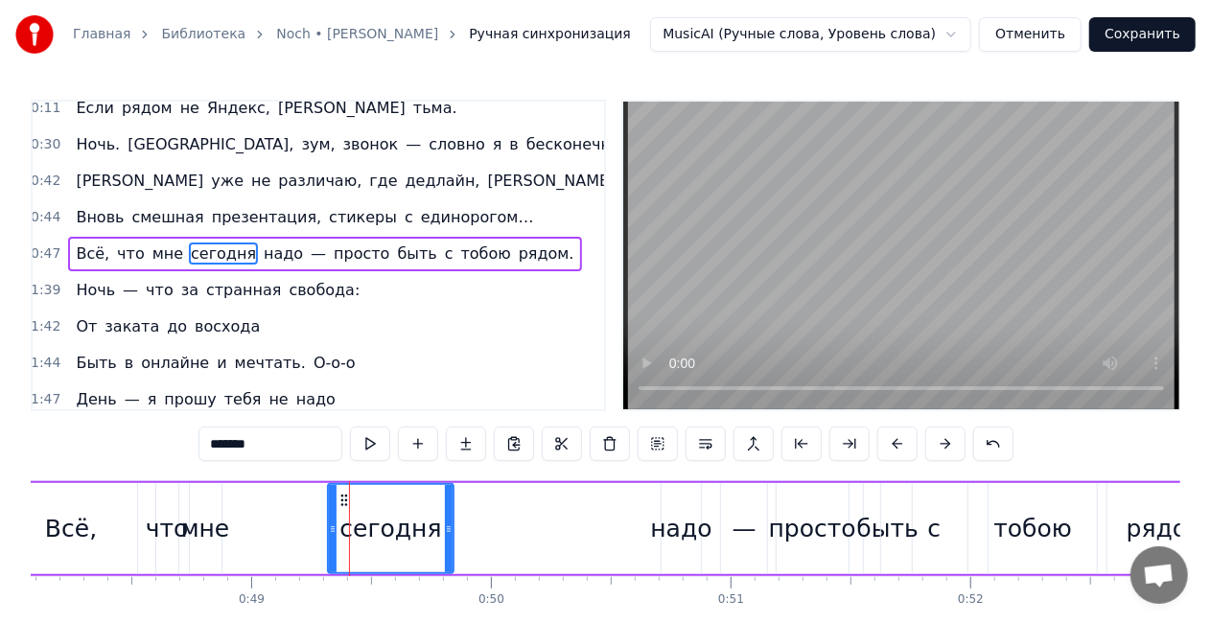
drag, startPoint x: 236, startPoint y: 531, endPoint x: 338, endPoint y: 497, distance: 108.3
click at [334, 527] on icon at bounding box center [333, 529] width 8 height 15
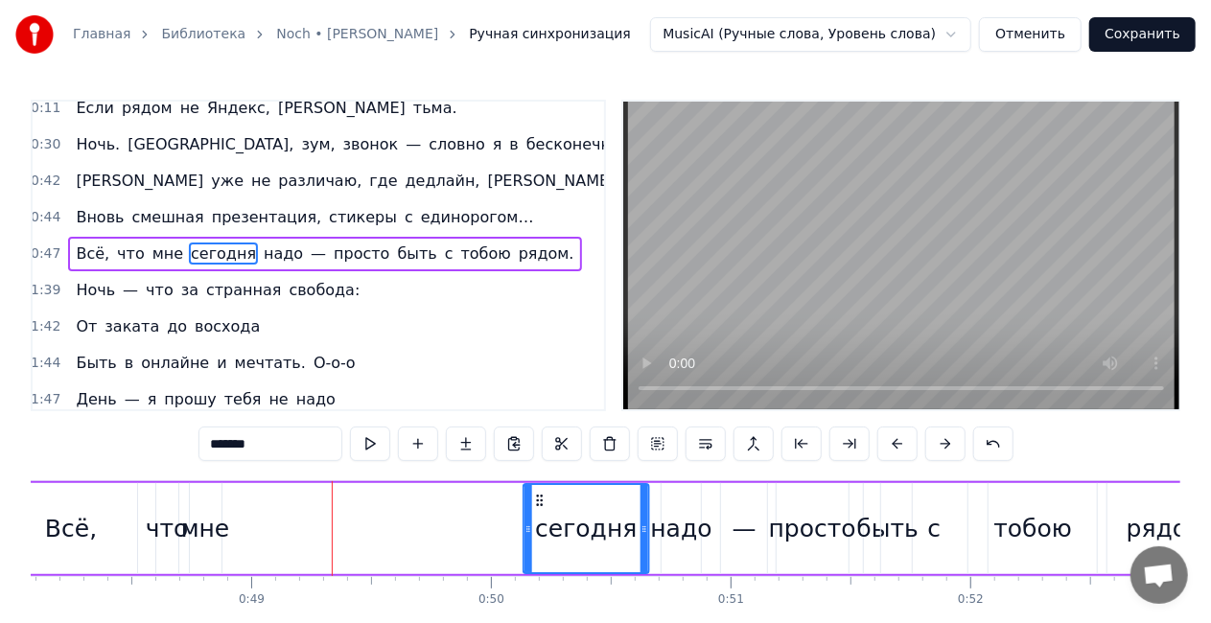
drag, startPoint x: 343, startPoint y: 497, endPoint x: 271, endPoint y: 527, distance: 78.2
click at [534, 493] on icon at bounding box center [539, 500] width 15 height 15
click at [220, 539] on div "мне" at bounding box center [205, 529] width 49 height 36
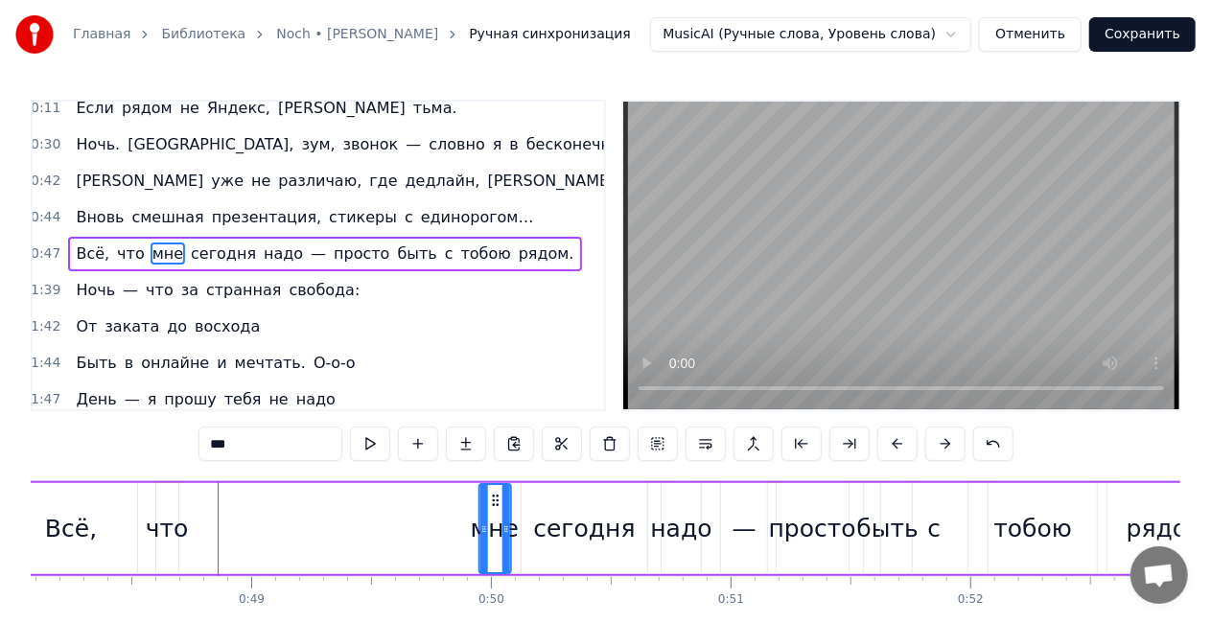
drag, startPoint x: 360, startPoint y: 501, endPoint x: 495, endPoint y: 500, distance: 135.2
click at [495, 500] on icon at bounding box center [495, 500] width 15 height 15
drag, startPoint x: 484, startPoint y: 531, endPoint x: 284, endPoint y: 525, distance: 200.5
click at [455, 533] on icon at bounding box center [453, 529] width 8 height 15
click at [175, 540] on div "что" at bounding box center [167, 529] width 43 height 36
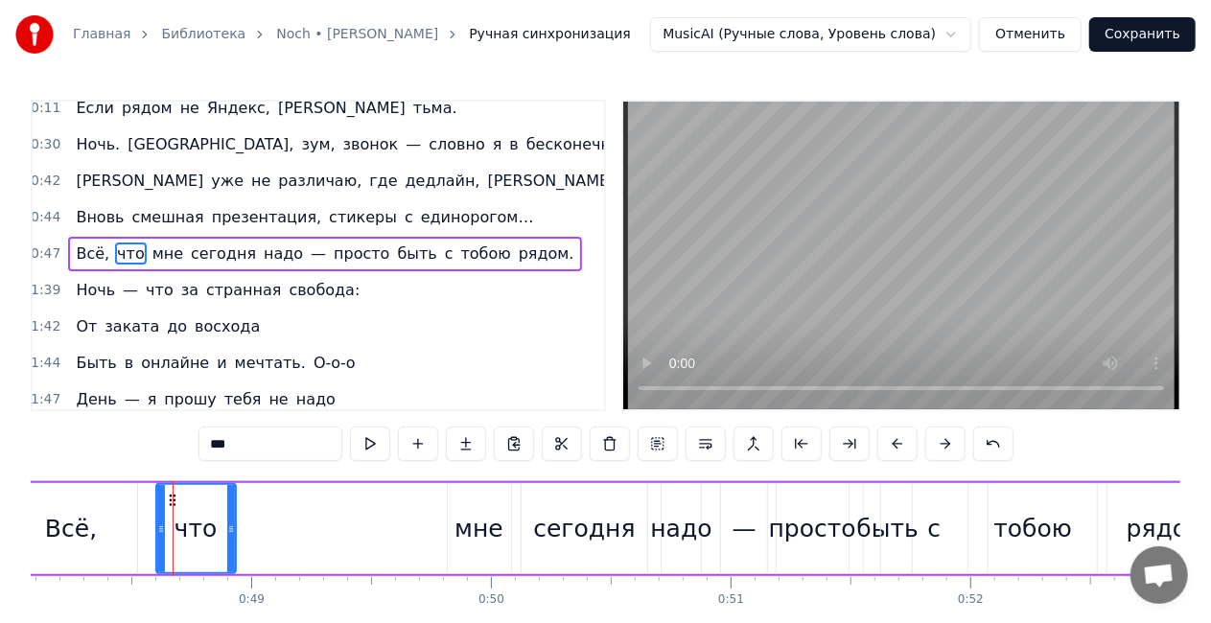
drag, startPoint x: 175, startPoint y: 520, endPoint x: 183, endPoint y: 508, distance: 14.4
click at [227, 521] on div at bounding box center [231, 528] width 8 height 87
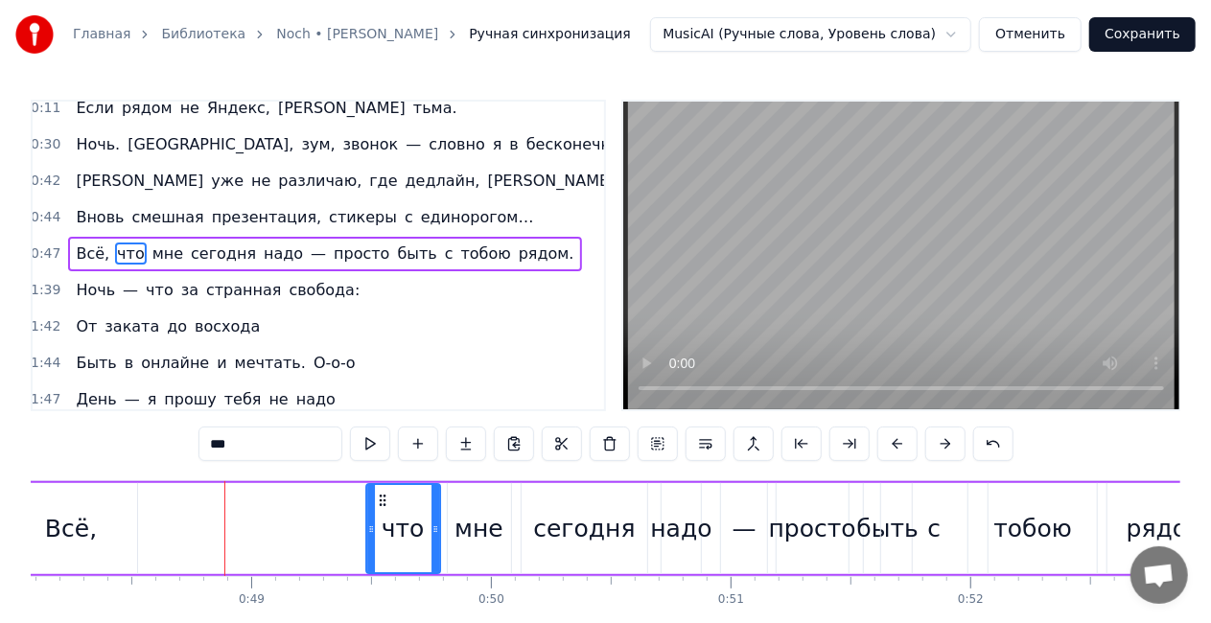
drag, startPoint x: 307, startPoint y: 500, endPoint x: 356, endPoint y: 493, distance: 49.4
click at [382, 491] on div "что" at bounding box center [403, 528] width 72 height 87
click at [82, 539] on div "Всё," at bounding box center [71, 529] width 52 height 36
type input "****"
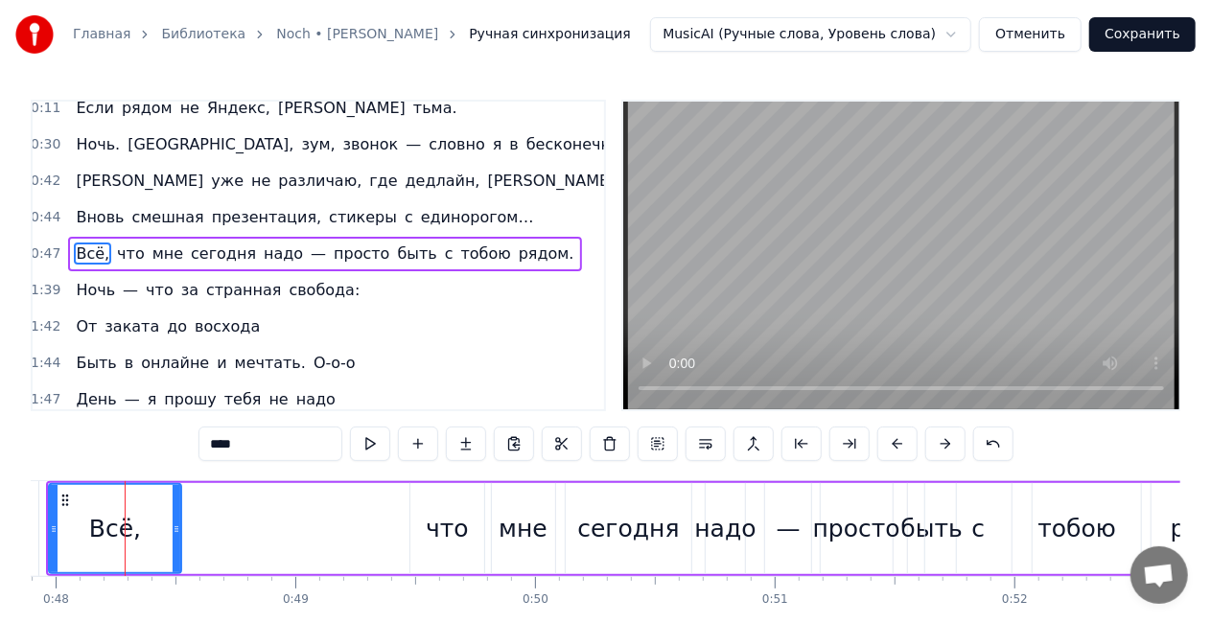
scroll to position [0, 11480]
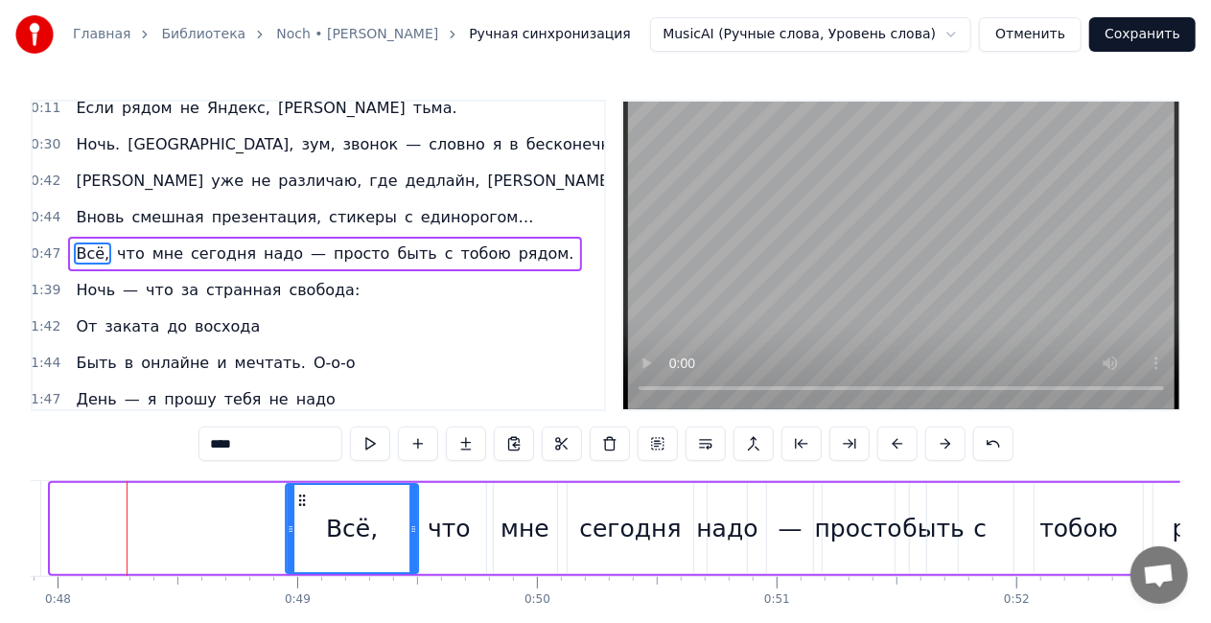
drag, startPoint x: 69, startPoint y: 500, endPoint x: 304, endPoint y: 498, distance: 234.9
click at [304, 498] on icon at bounding box center [301, 500] width 15 height 15
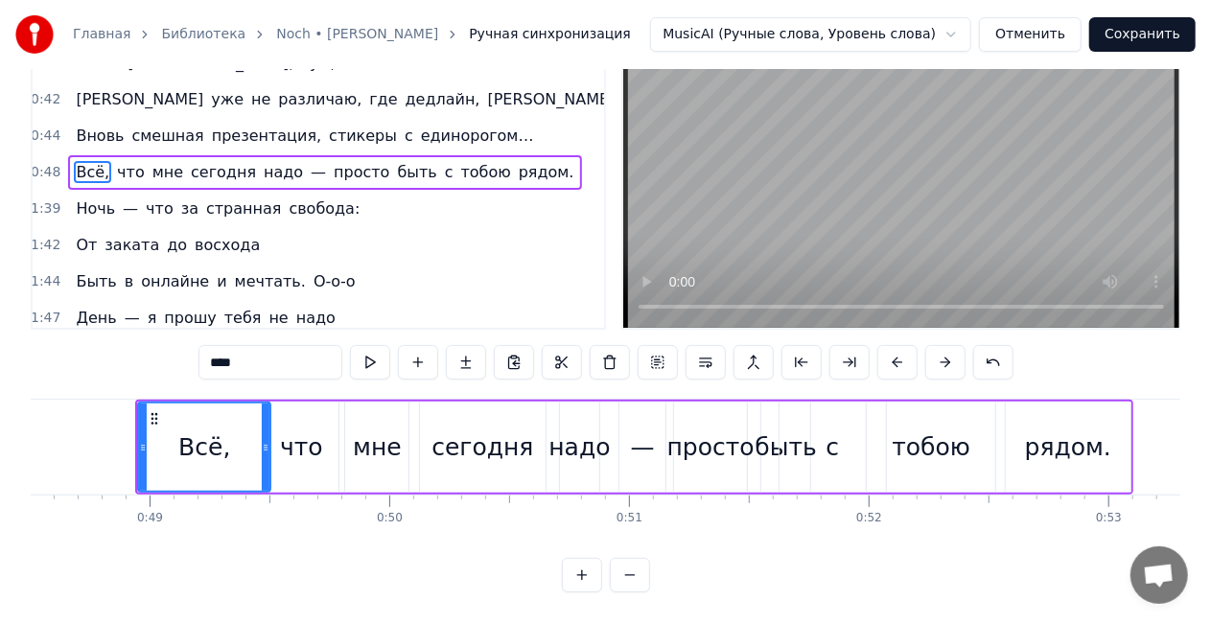
scroll to position [0, 11984]
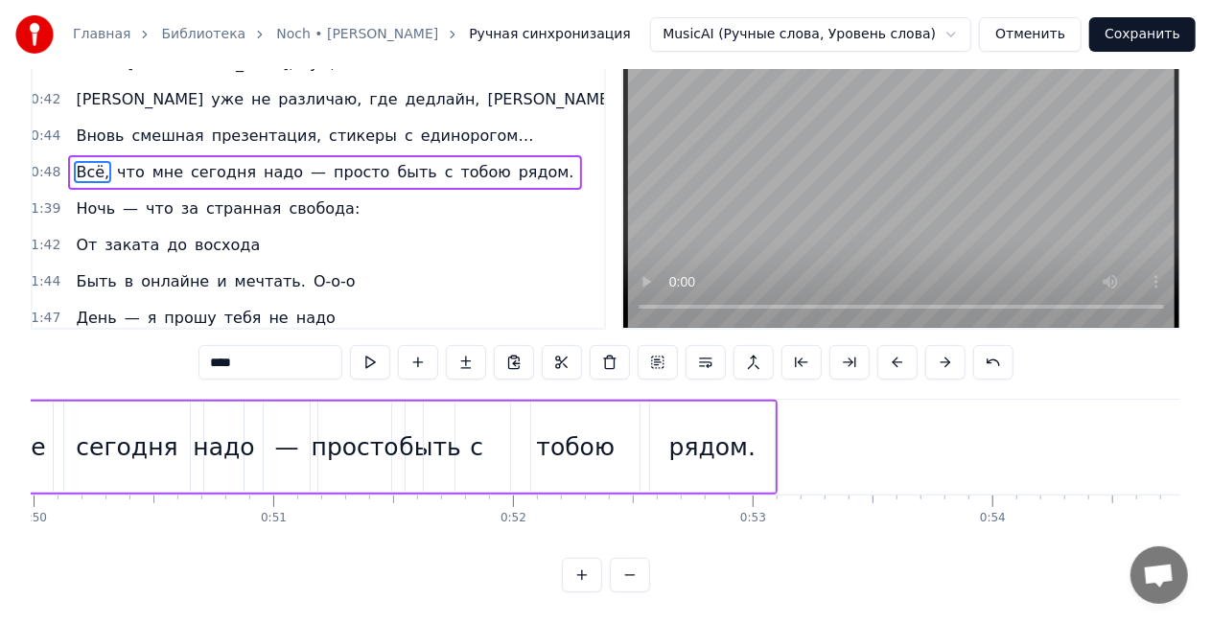
click at [278, 155] on div "Всё, что мне сегодня надо — просто быть с тобою рядом." at bounding box center [324, 172] width 513 height 35
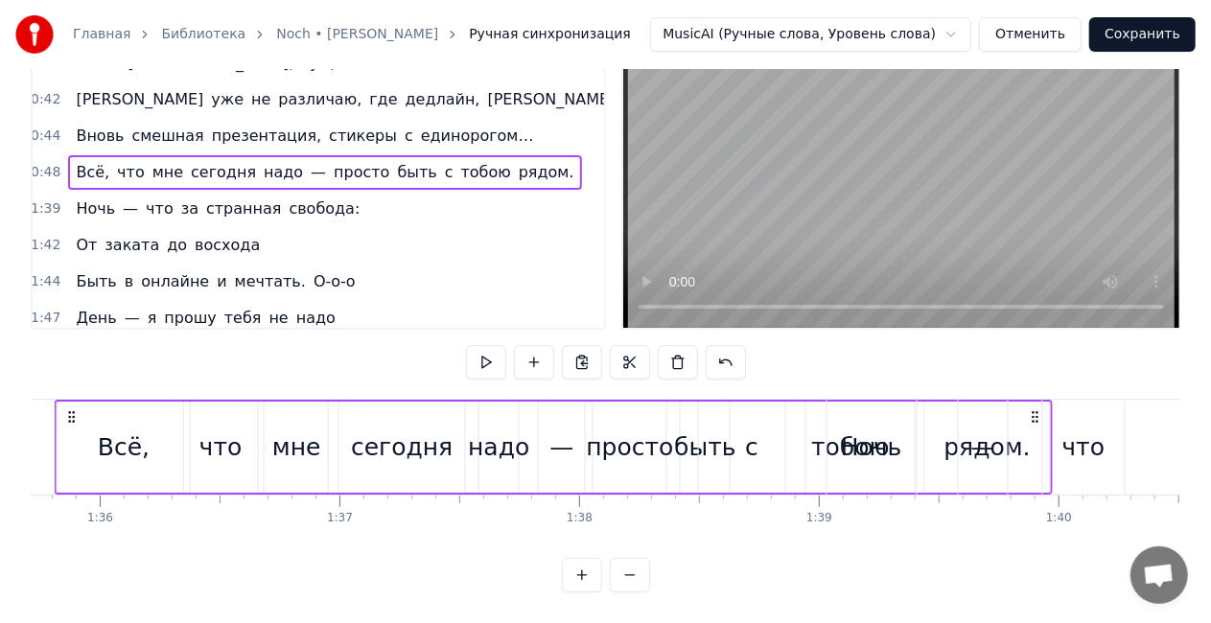
scroll to position [0, 22972]
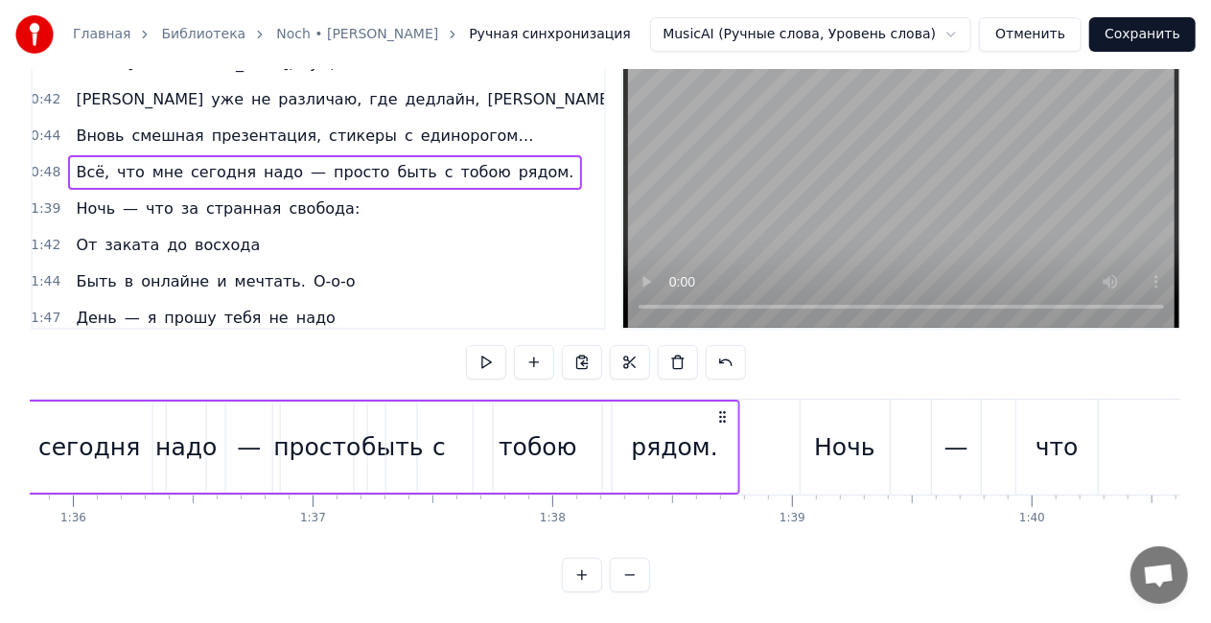
drag, startPoint x: 1155, startPoint y: 390, endPoint x: 725, endPoint y: 413, distance: 430.2
click at [725, 413] on div "Всё, что мне сегодня надо — просто быть с тобою рядом." at bounding box center [241, 447] width 998 height 95
click at [348, 119] on div "Вновь смешная презентация, стикеры с единорогом…" at bounding box center [304, 136] width 473 height 35
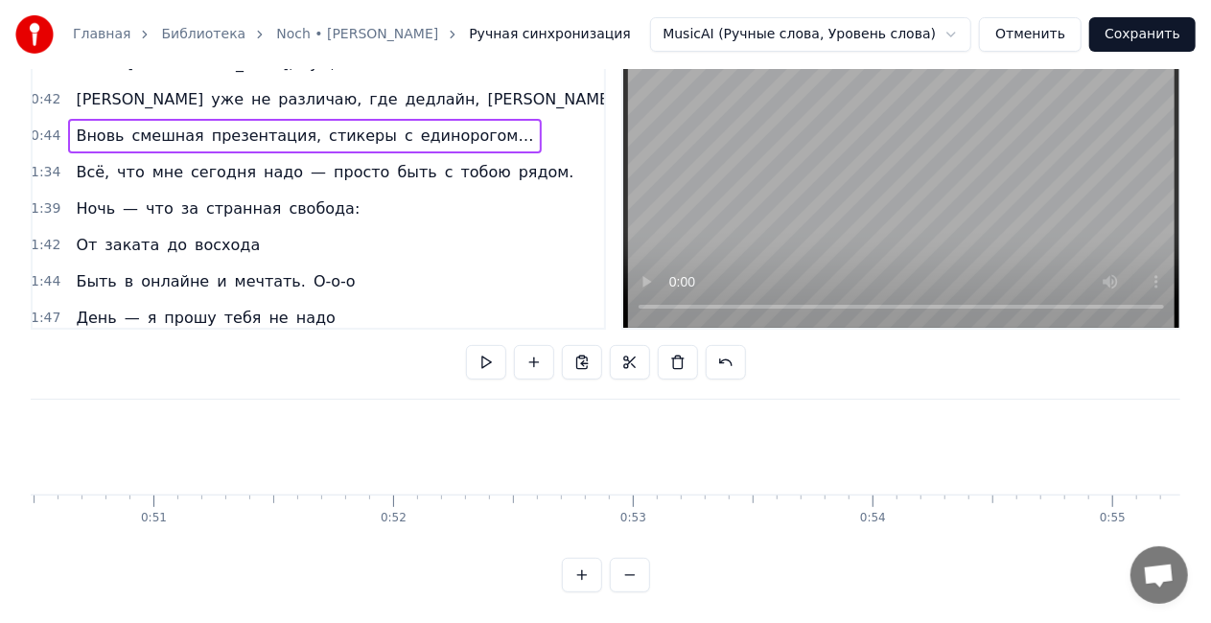
scroll to position [0, 10668]
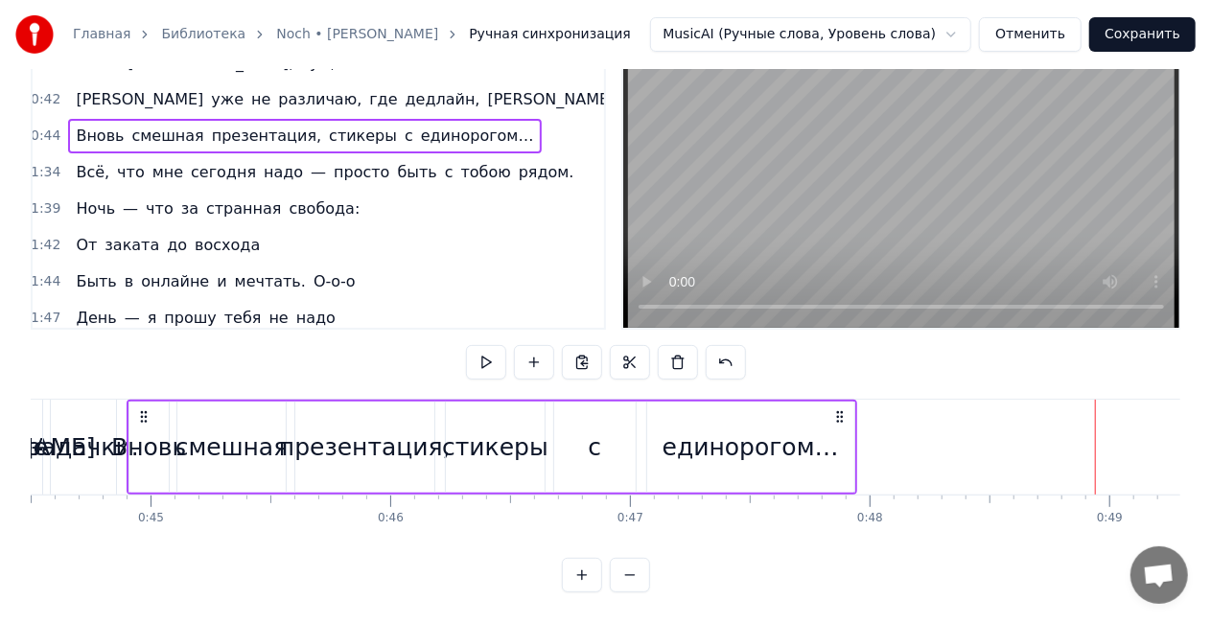
click at [705, 440] on div "единорогом…" at bounding box center [751, 448] width 176 height 36
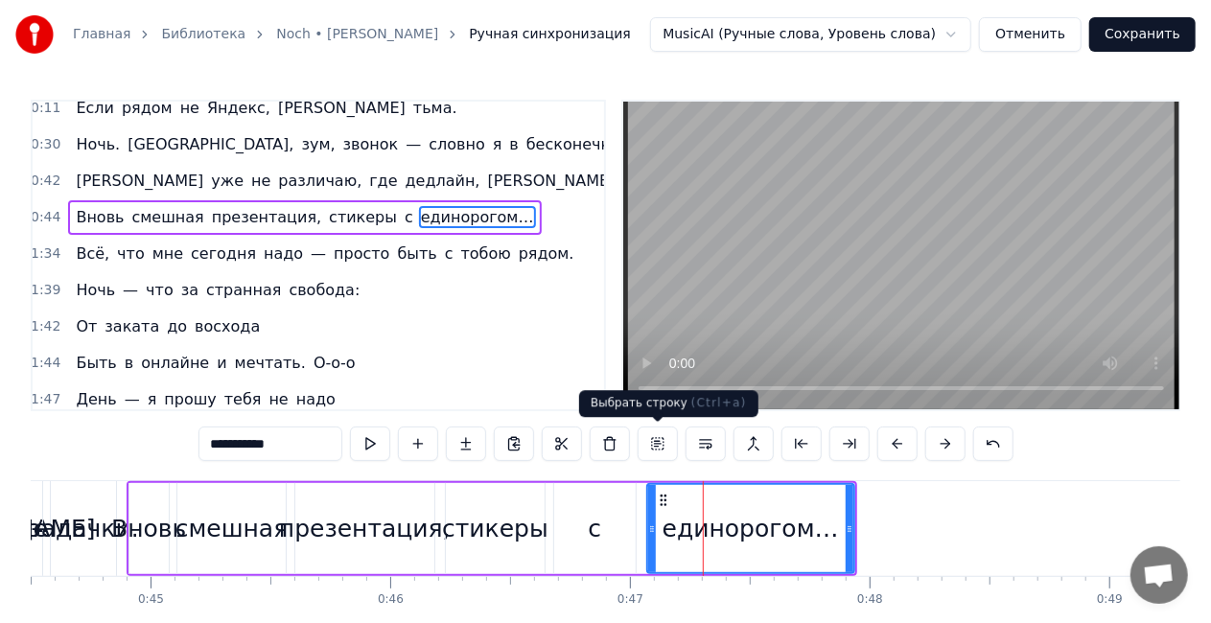
scroll to position [158, 3]
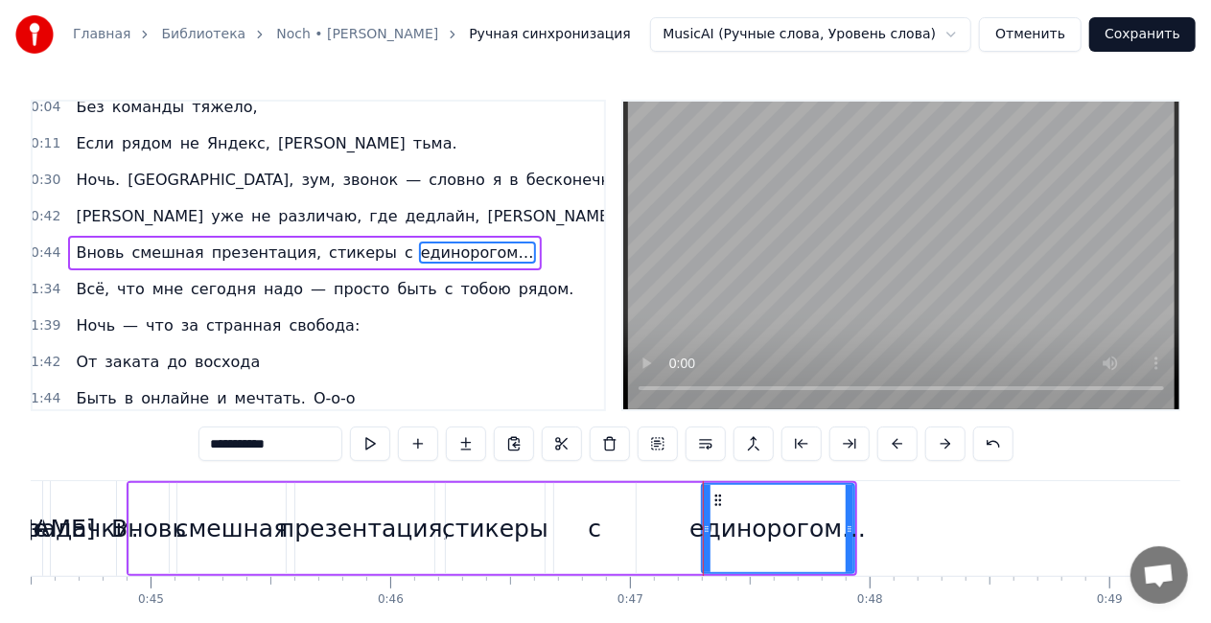
drag, startPoint x: 655, startPoint y: 532, endPoint x: 705, endPoint y: 527, distance: 50.1
click at [705, 527] on icon at bounding box center [707, 529] width 8 height 15
click at [592, 543] on div "с" at bounding box center [594, 529] width 13 height 36
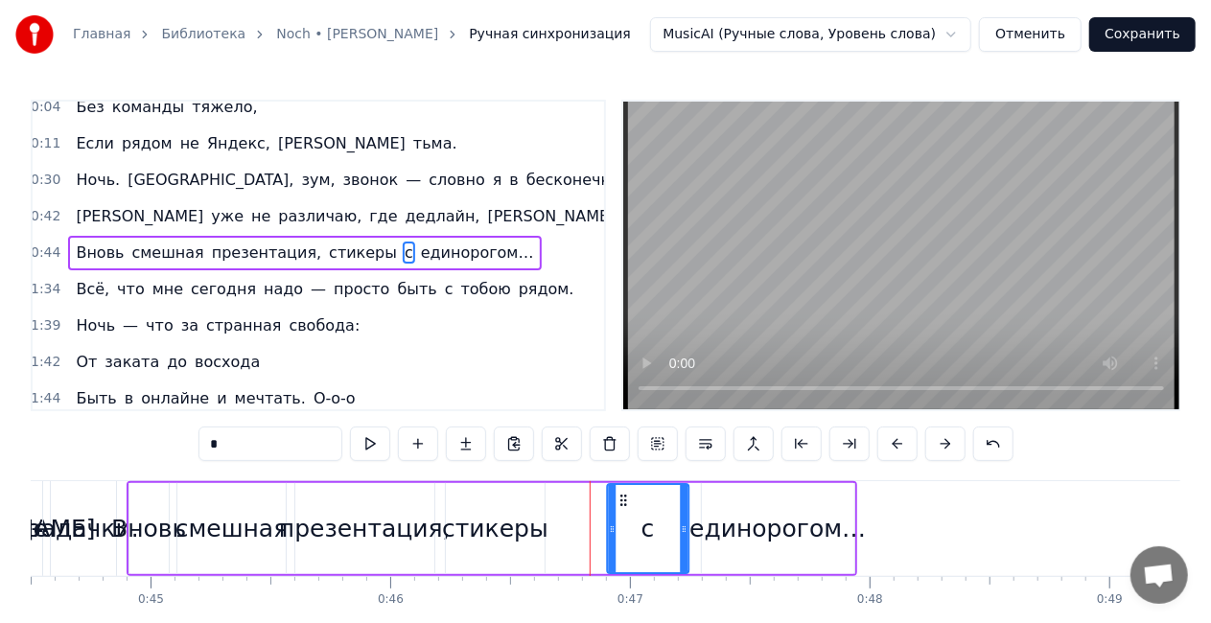
drag, startPoint x: 570, startPoint y: 502, endPoint x: 623, endPoint y: 490, distance: 55.1
click at [623, 490] on div "с" at bounding box center [648, 528] width 81 height 87
drag, startPoint x: 611, startPoint y: 533, endPoint x: 630, endPoint y: 533, distance: 19.2
click at [630, 533] on icon at bounding box center [631, 529] width 8 height 15
click at [504, 533] on div "стикеры" at bounding box center [495, 529] width 106 height 36
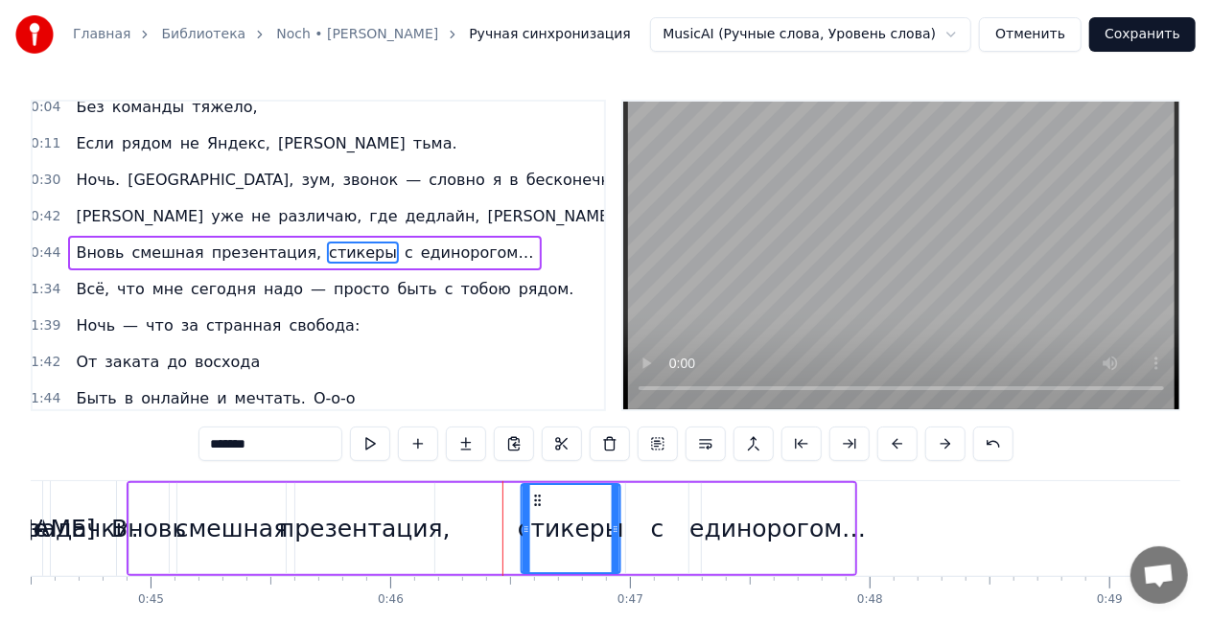
drag, startPoint x: 462, startPoint y: 499, endPoint x: 538, endPoint y: 499, distance: 75.8
click at [538, 499] on icon at bounding box center [537, 500] width 15 height 15
click at [375, 543] on div "презентация," at bounding box center [365, 529] width 172 height 36
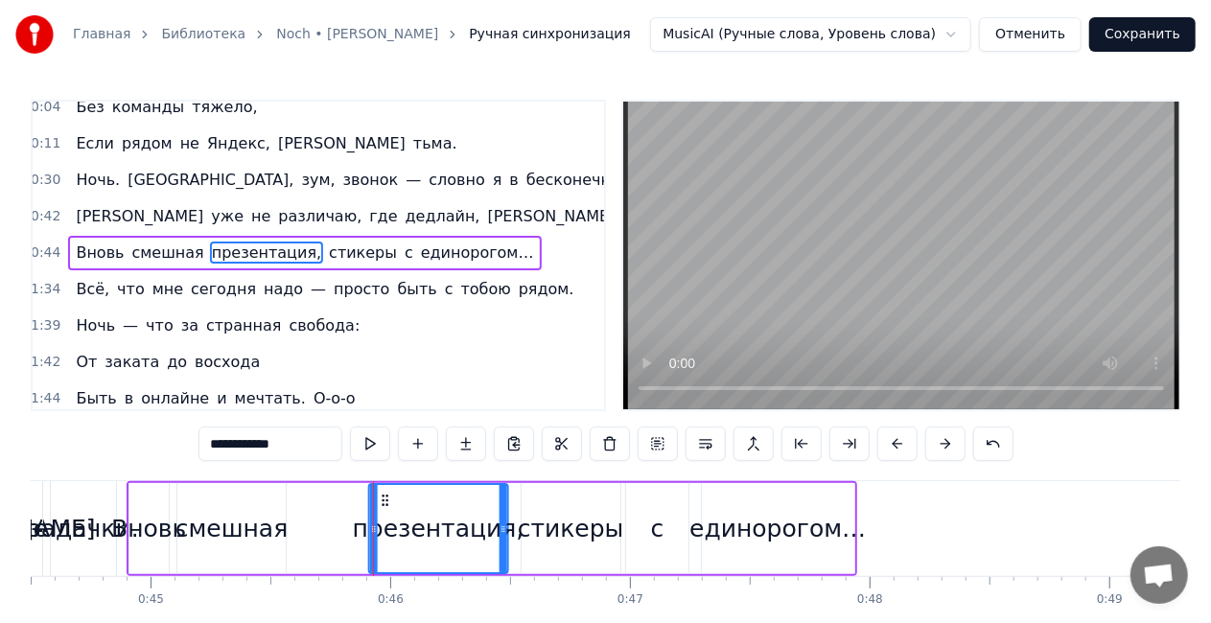
drag, startPoint x: 311, startPoint y: 498, endPoint x: 282, endPoint y: 527, distance: 41.4
click at [385, 501] on icon at bounding box center [384, 500] width 15 height 15
click at [234, 547] on div "смешная" at bounding box center [231, 528] width 108 height 91
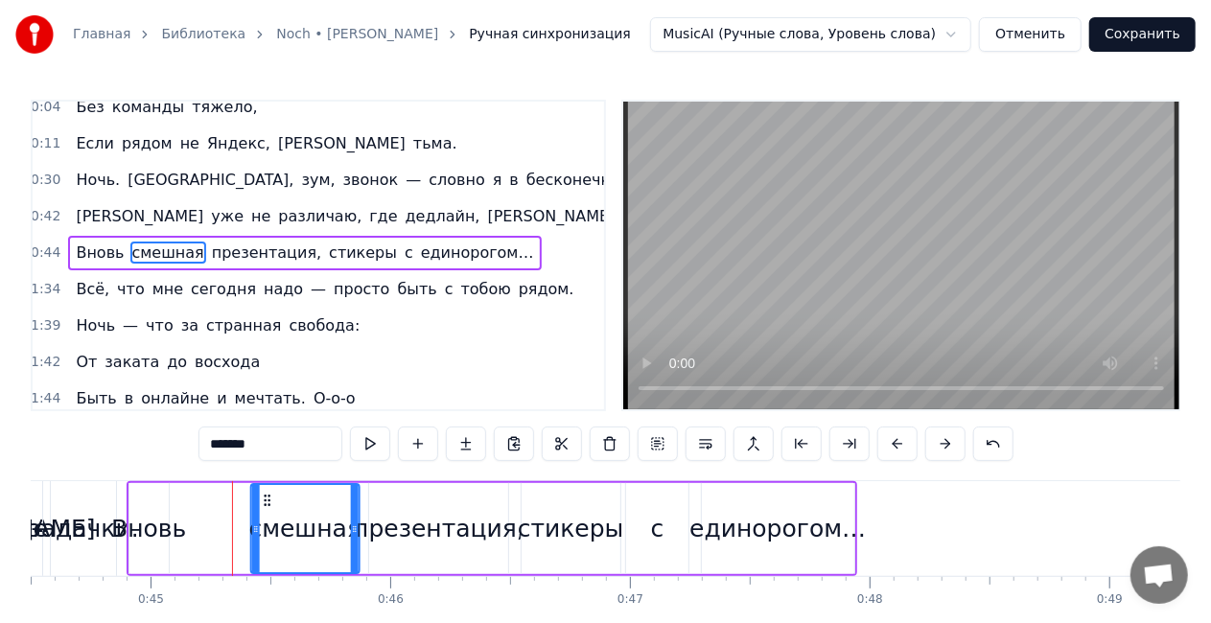
drag, startPoint x: 194, startPoint y: 504, endPoint x: 267, endPoint y: 501, distance: 73.0
click at [267, 501] on icon at bounding box center [267, 500] width 15 height 15
click at [159, 527] on div "Вновь" at bounding box center [148, 529] width 75 height 36
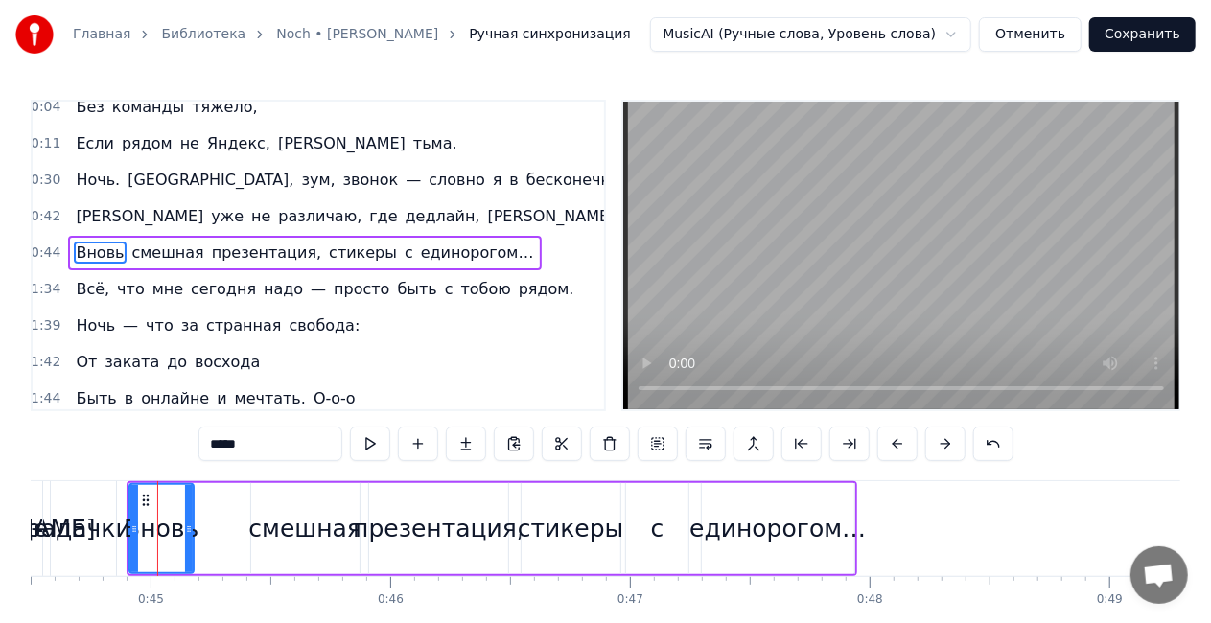
drag, startPoint x: 165, startPoint y: 525, endPoint x: 190, endPoint y: 524, distance: 25.0
click at [190, 524] on icon at bounding box center [189, 529] width 8 height 15
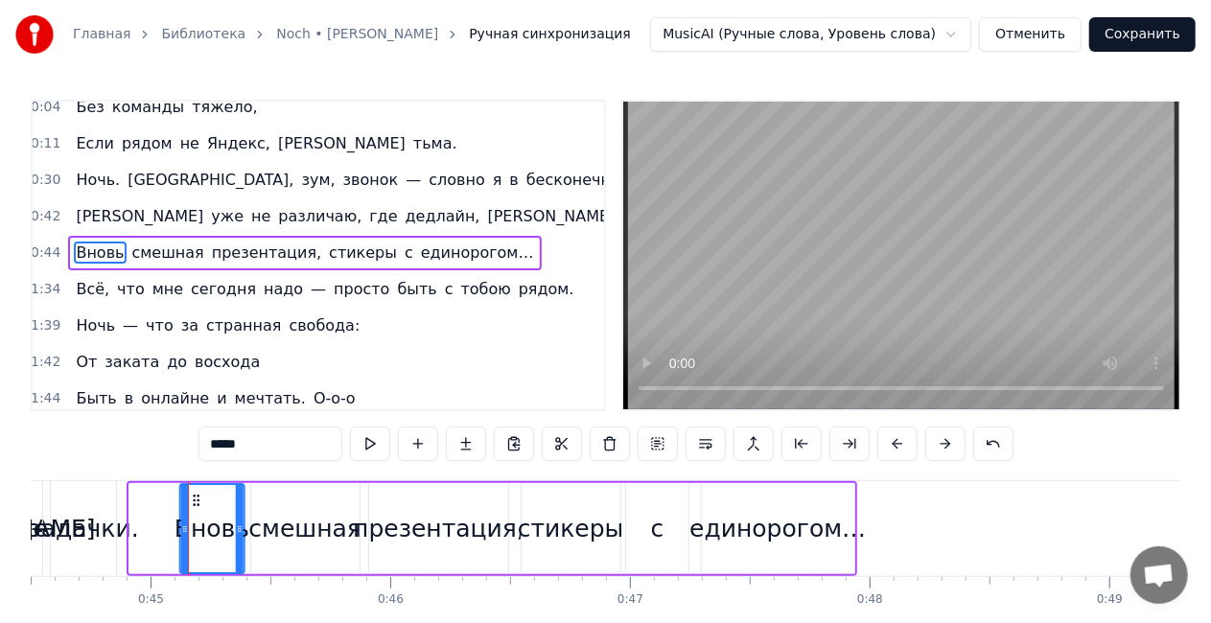
drag, startPoint x: 144, startPoint y: 496, endPoint x: 195, endPoint y: 493, distance: 50.9
click at [195, 493] on icon at bounding box center [196, 500] width 15 height 15
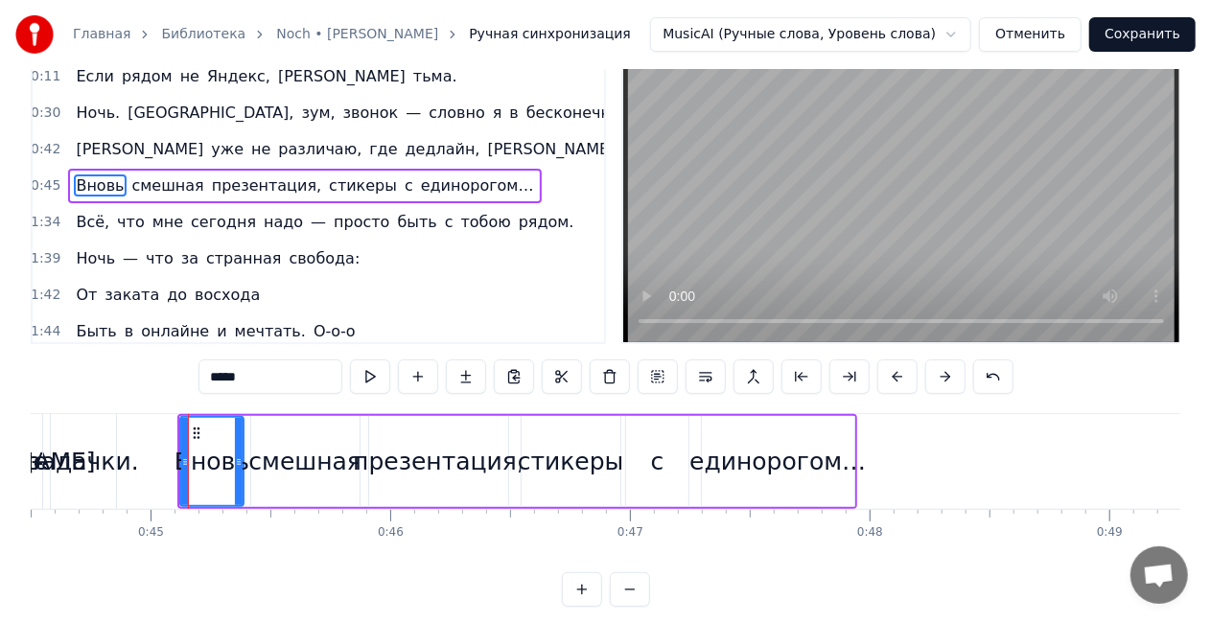
scroll to position [96, 0]
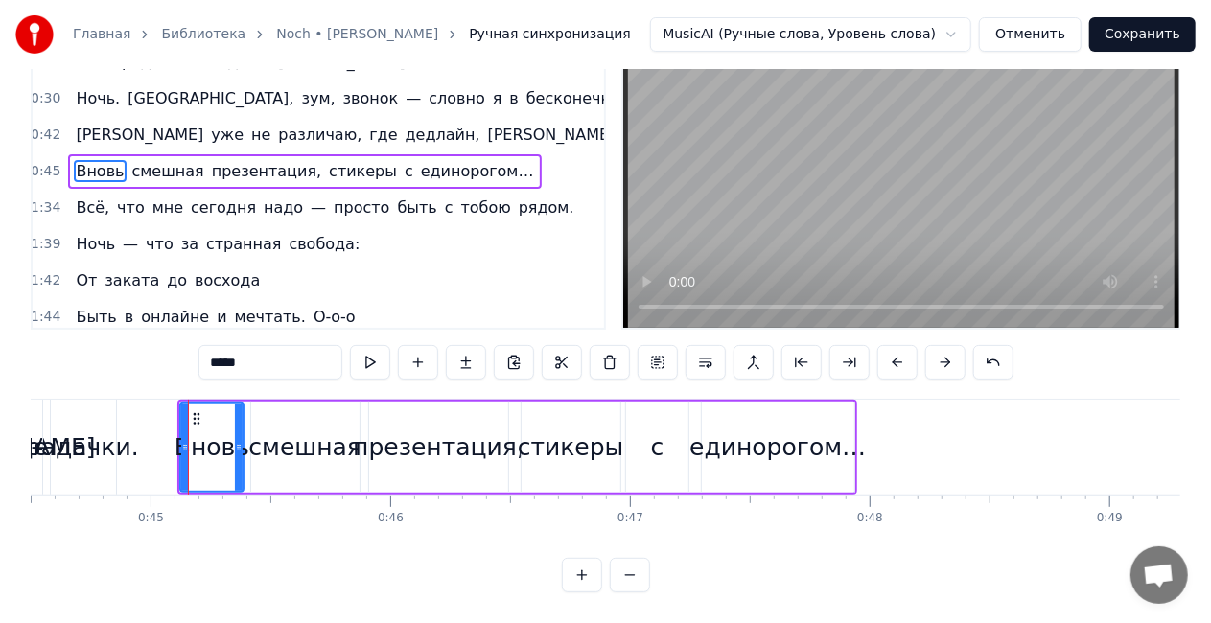
click at [403, 160] on span "с" at bounding box center [409, 171] width 12 height 22
type input "*"
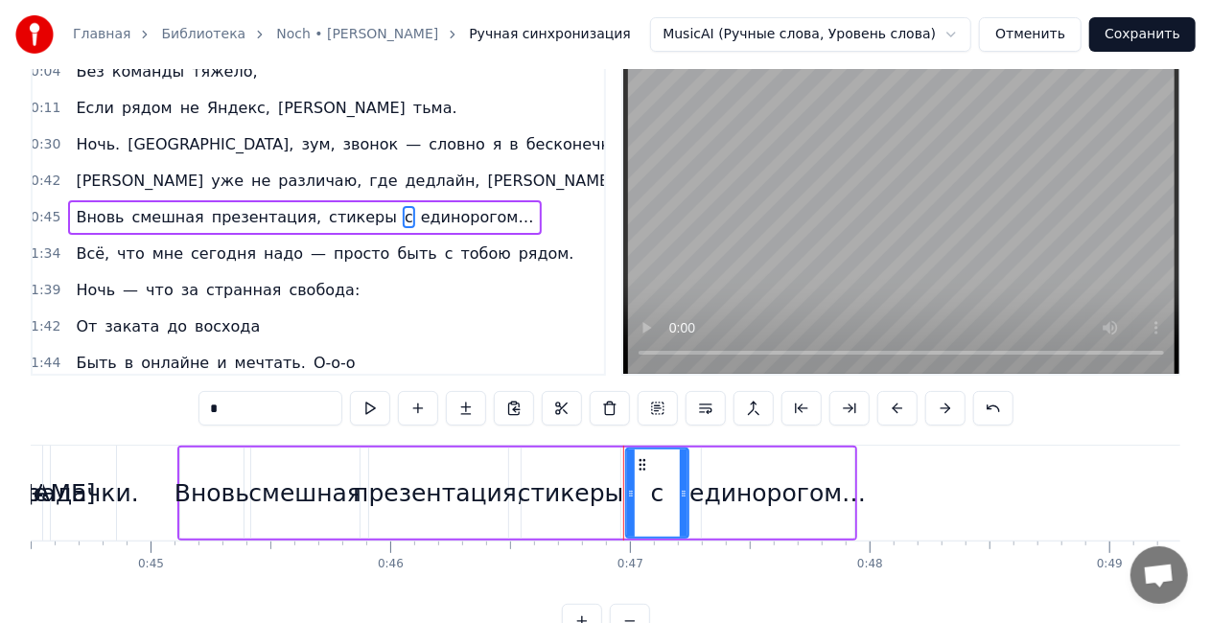
scroll to position [0, 0]
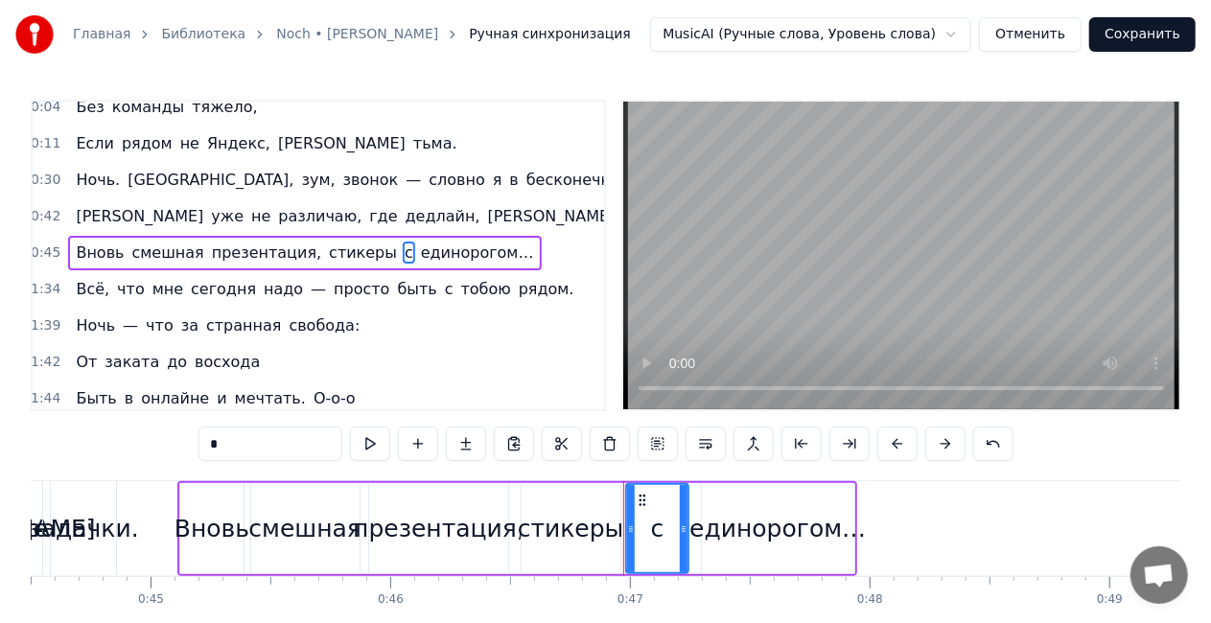
click at [351, 236] on div "Вновь смешная презентация, стикеры с единорогом…" at bounding box center [304, 253] width 473 height 35
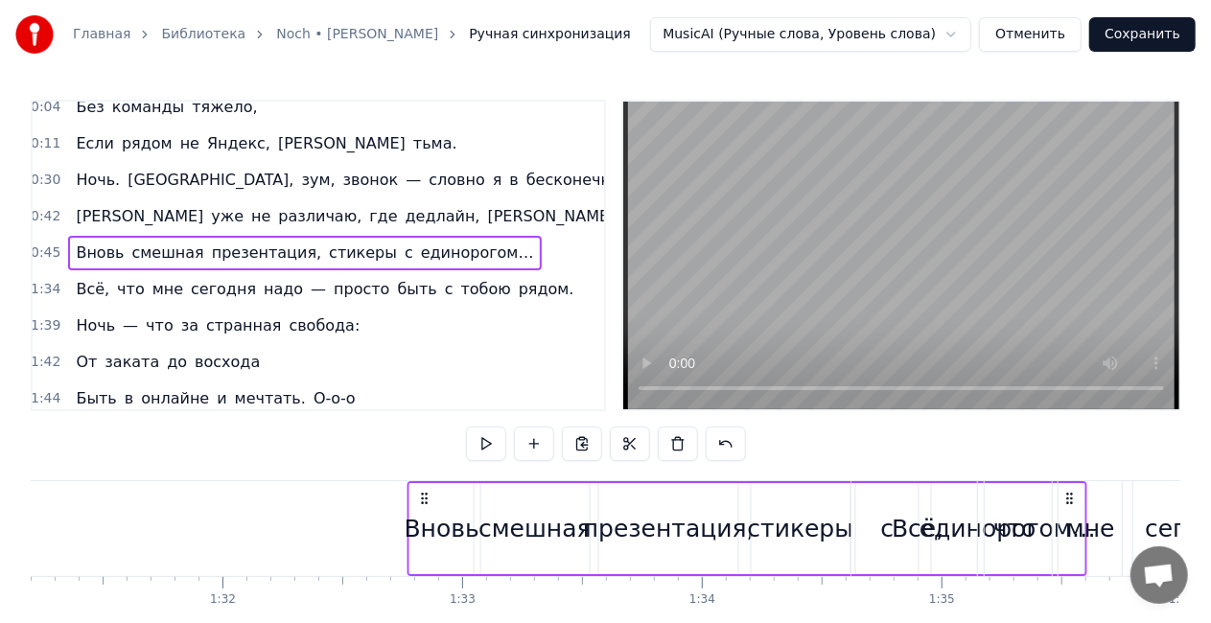
scroll to position [0, 21879]
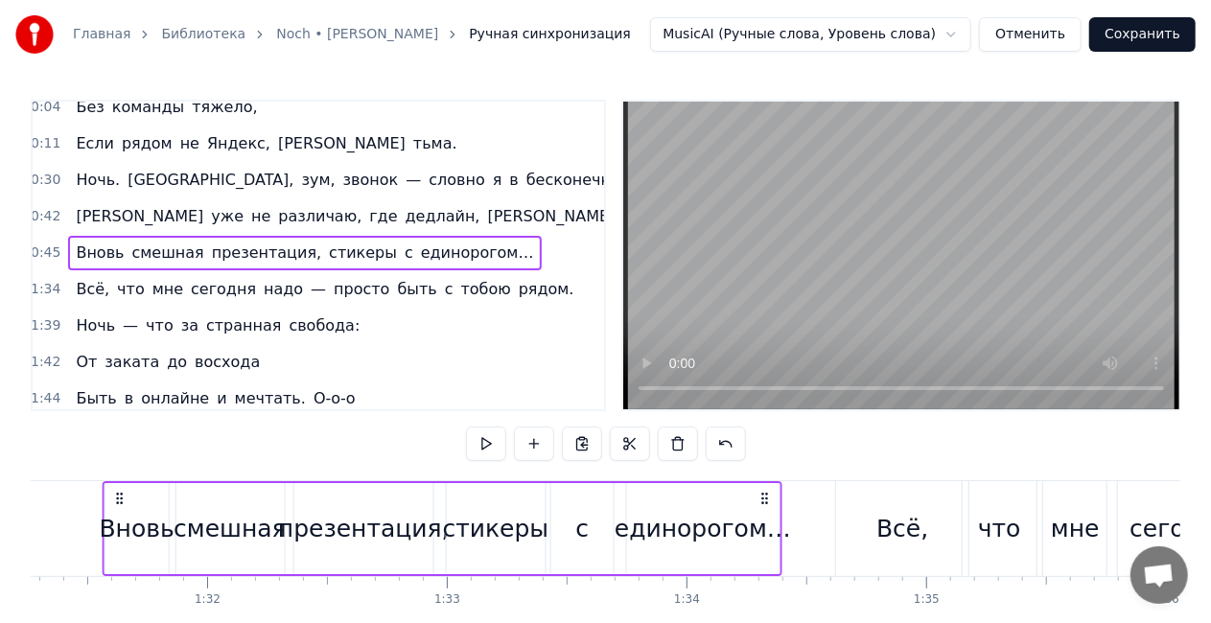
drag, startPoint x: 837, startPoint y: 499, endPoint x: 761, endPoint y: 498, distance: 75.8
click at [762, 498] on circle at bounding box center [762, 498] width 1 height 1
click at [404, 205] on span "дедлайн," at bounding box center [443, 216] width 79 height 22
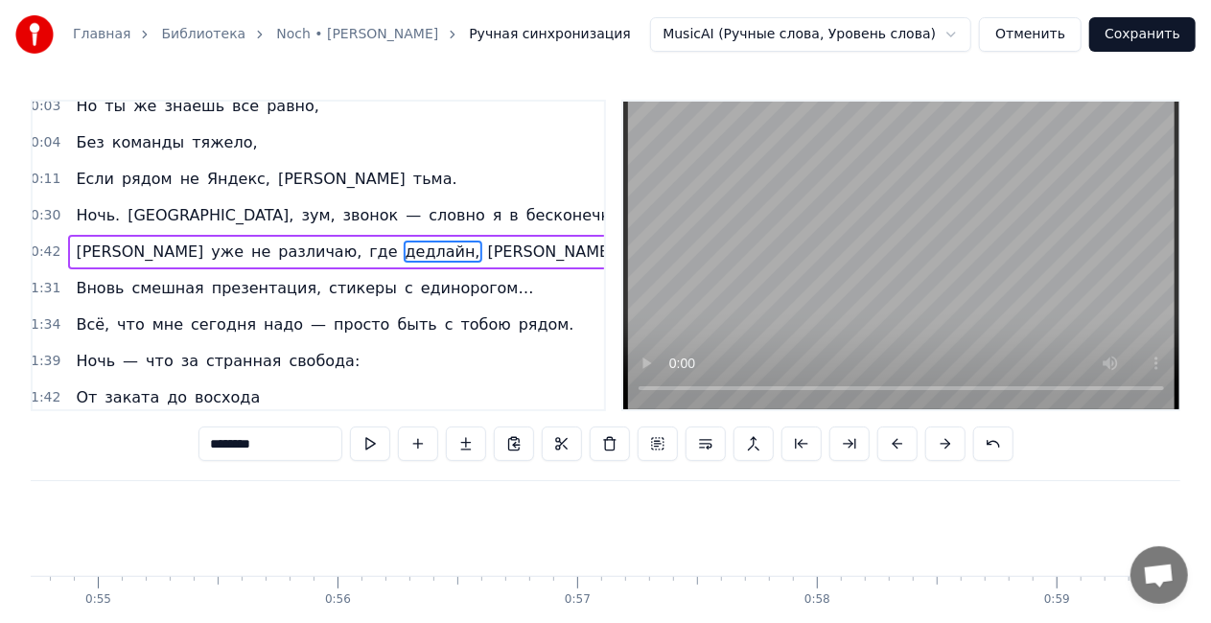
scroll to position [0, 10473]
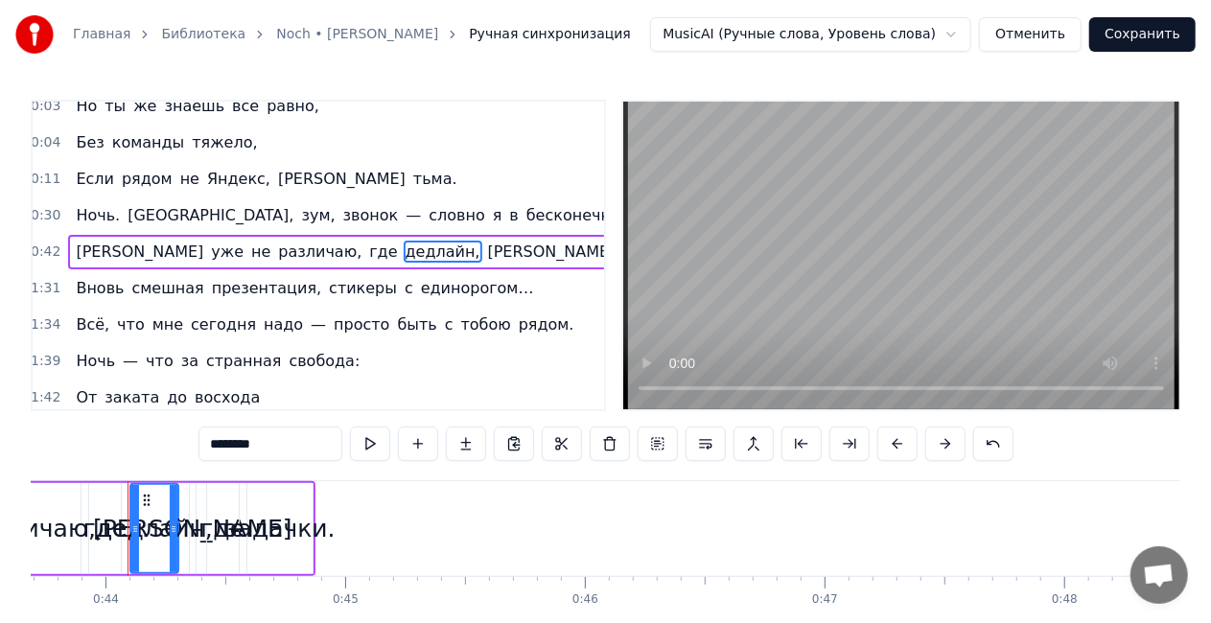
click at [221, 235] on div "Я уже не различаю, где дедлайн, а где задачки." at bounding box center [402, 252] width 668 height 35
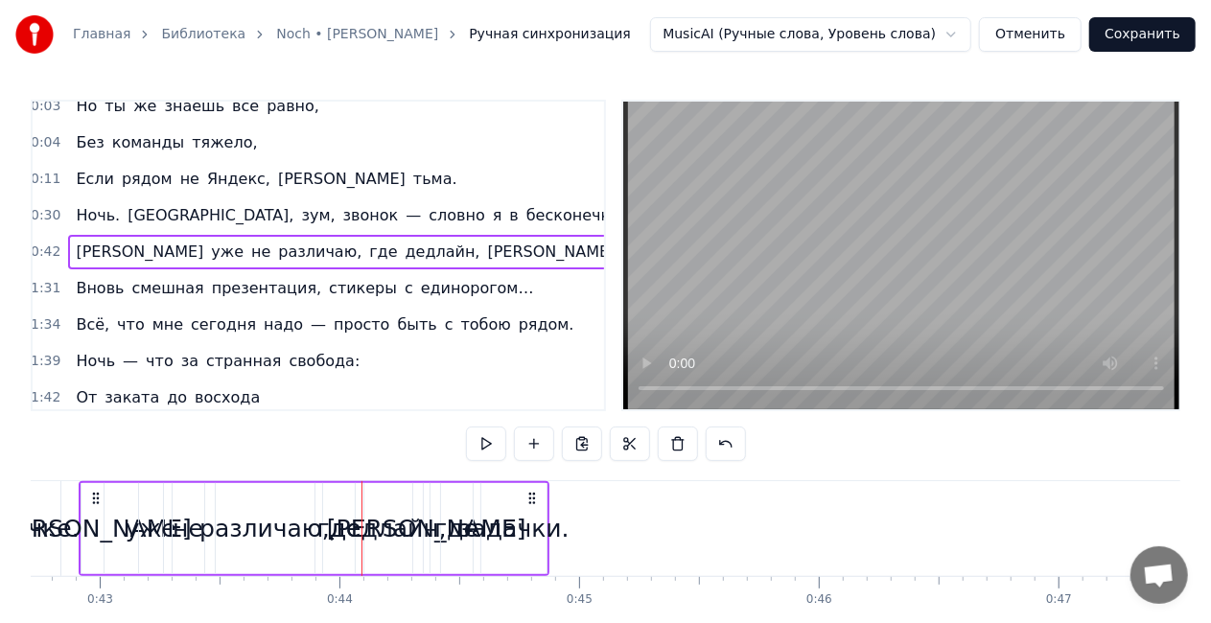
scroll to position [0, 10190]
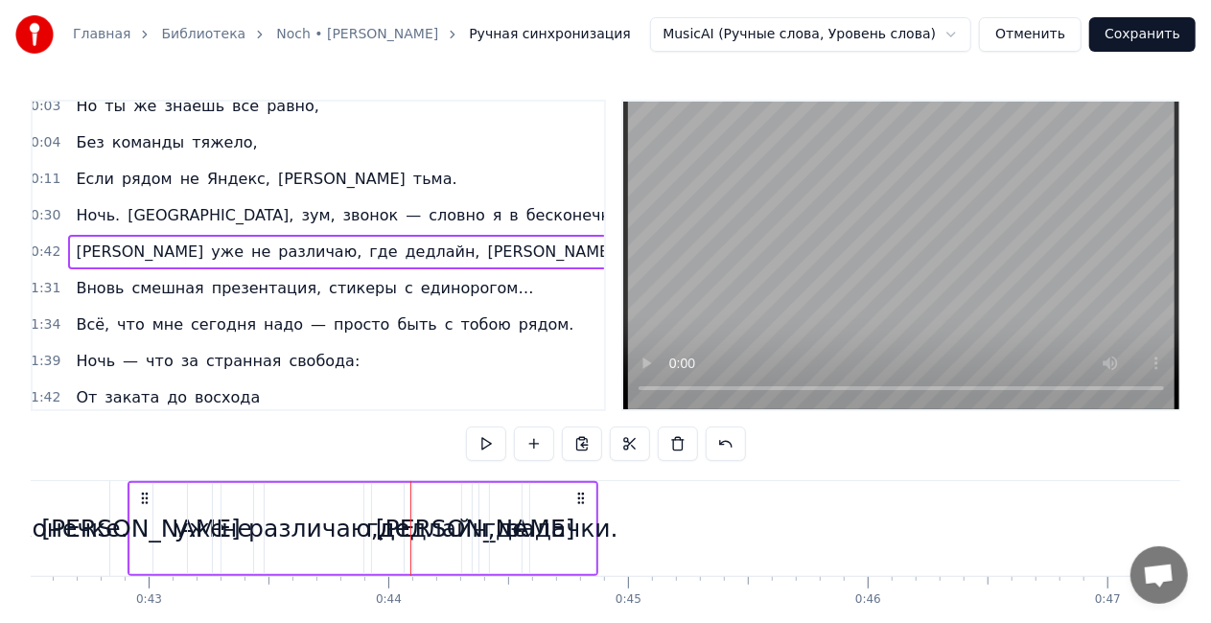
click at [558, 565] on div "задачки." at bounding box center [562, 528] width 65 height 91
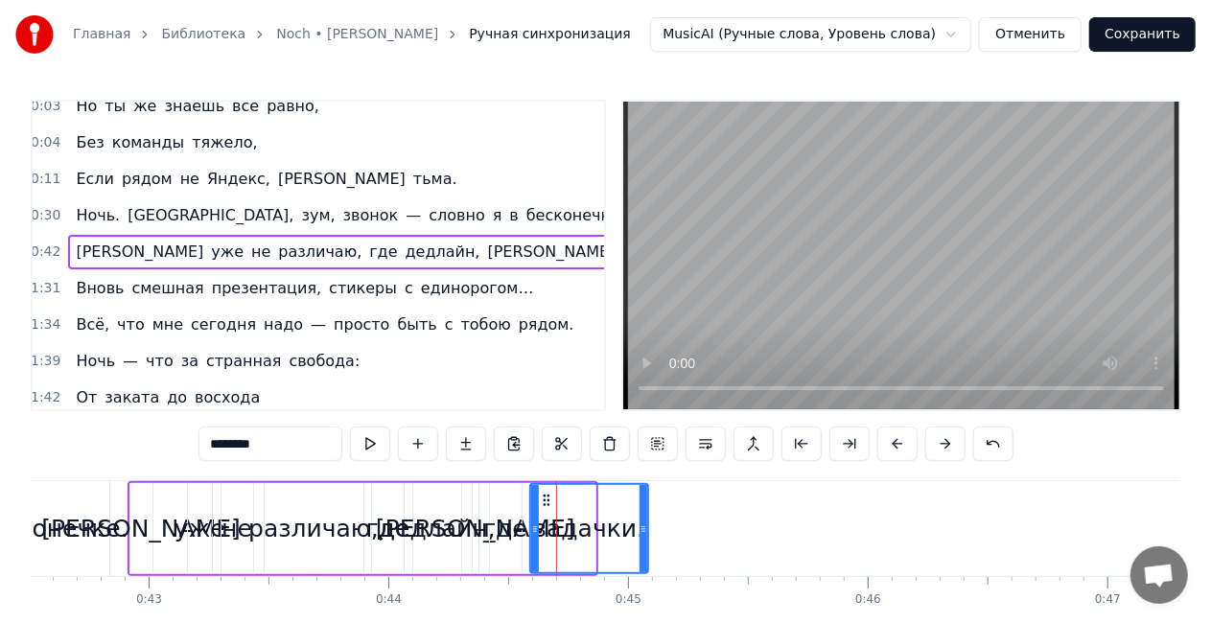
drag, startPoint x: 591, startPoint y: 522, endPoint x: 622, endPoint y: 512, distance: 33.1
click at [644, 523] on icon at bounding box center [644, 529] width 8 height 15
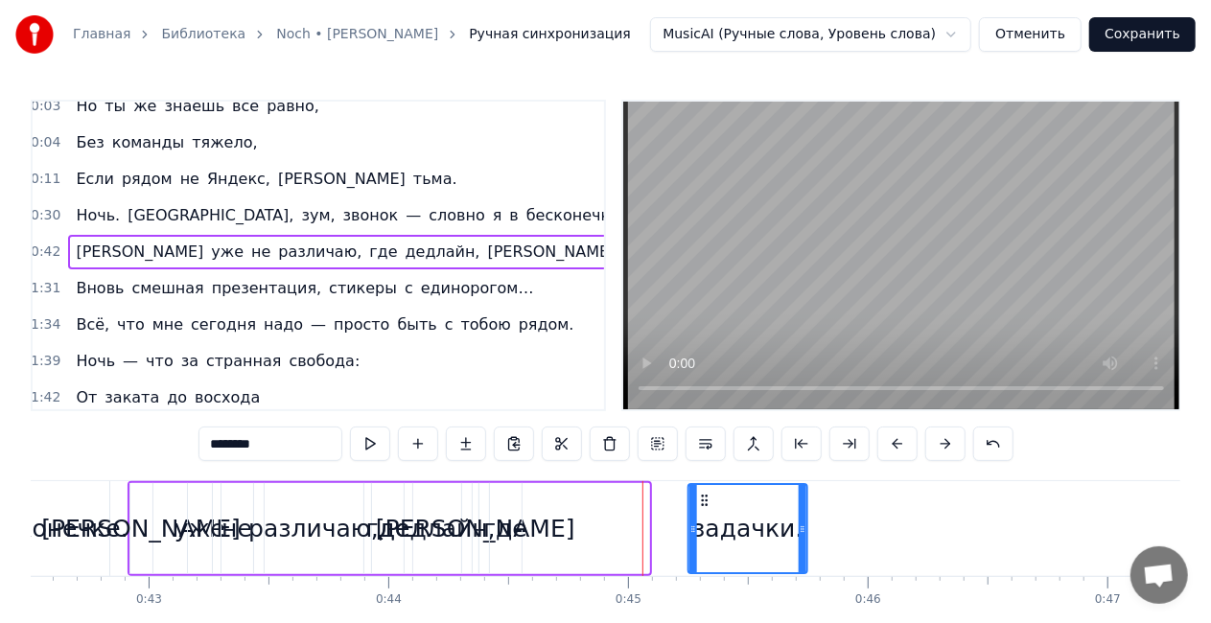
drag, startPoint x: 547, startPoint y: 502, endPoint x: 606, endPoint y: 512, distance: 60.2
click at [700, 499] on icon at bounding box center [704, 500] width 15 height 15
click at [513, 525] on div "где" at bounding box center [505, 529] width 44 height 36
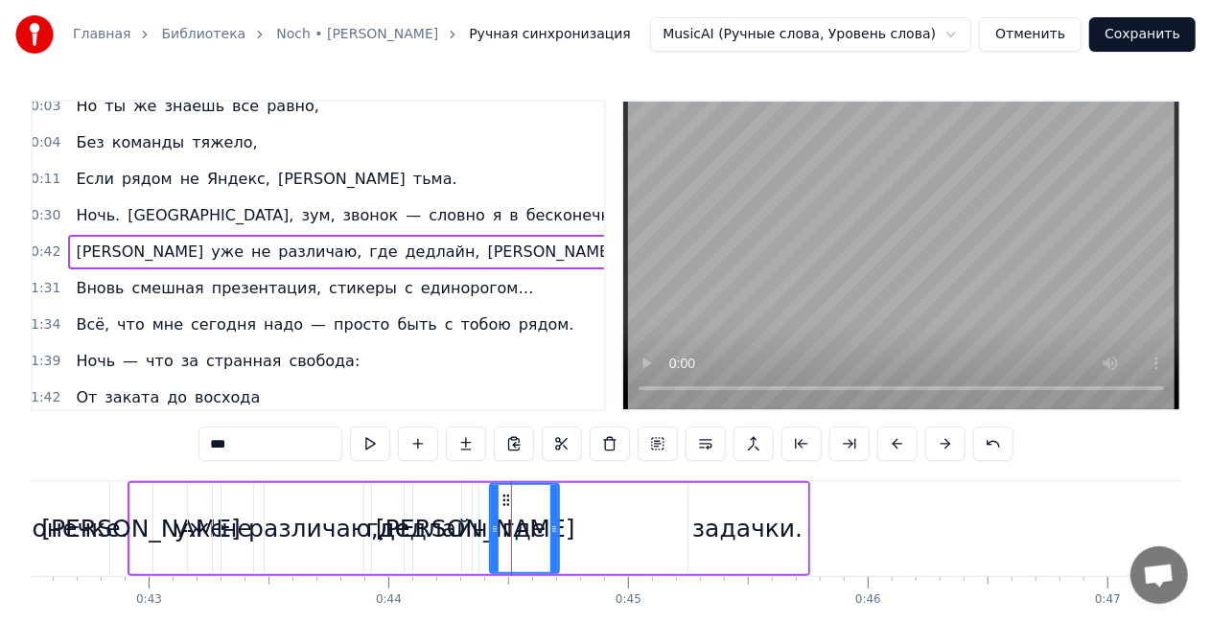
drag, startPoint x: 516, startPoint y: 518, endPoint x: 553, endPoint y: 519, distance: 37.4
click at [553, 519] on div at bounding box center [554, 528] width 8 height 87
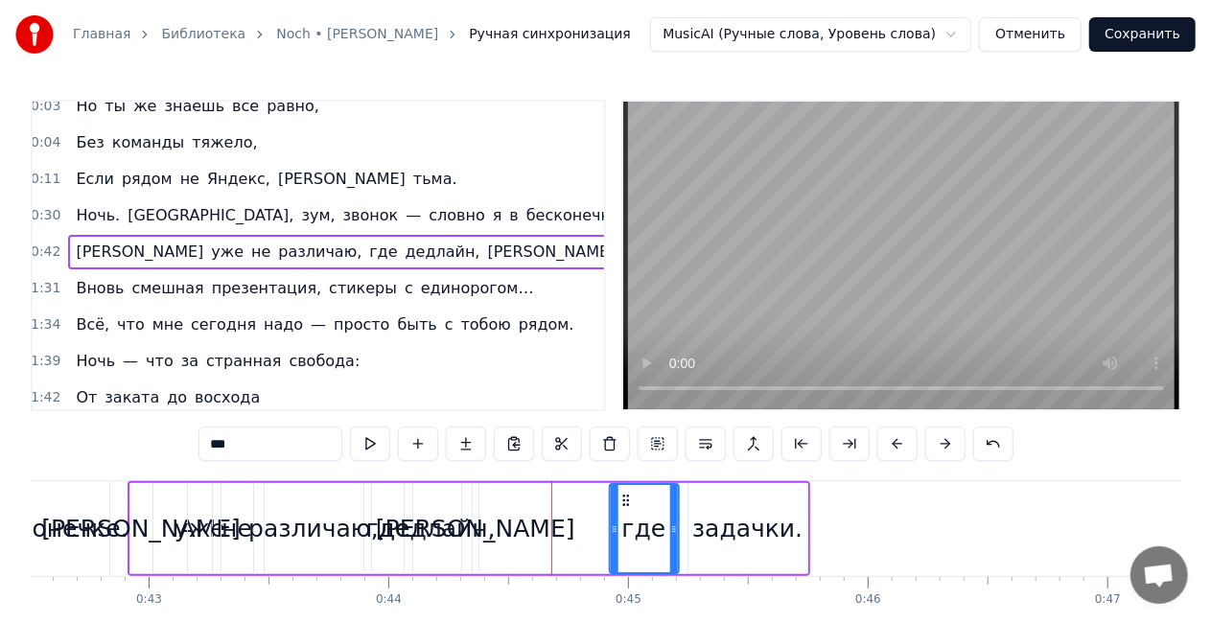
drag, startPoint x: 565, startPoint y: 496, endPoint x: 626, endPoint y: 496, distance: 61.4
click at [627, 496] on circle at bounding box center [627, 496] width 1 height 1
click at [463, 539] on div "дедлайн," at bounding box center [437, 529] width 117 height 36
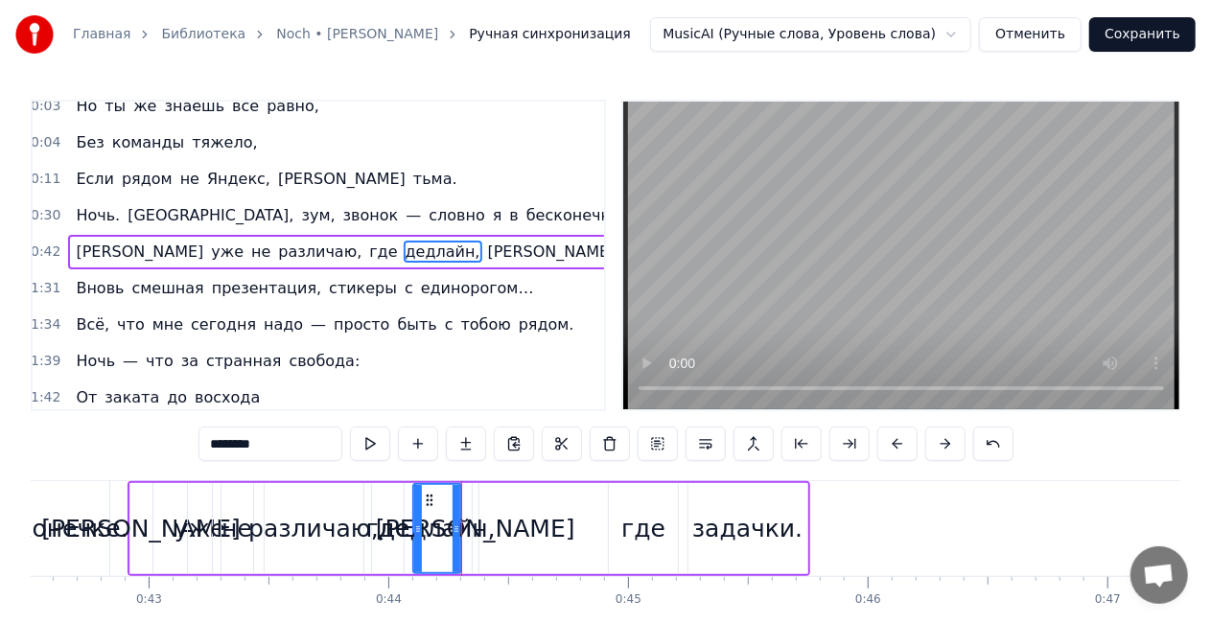
click at [474, 534] on div "дедлайн," at bounding box center [437, 529] width 117 height 36
click at [478, 535] on div "дедлайн," at bounding box center [437, 529] width 117 height 36
click at [470, 526] on div "дедлайн," at bounding box center [437, 529] width 117 height 36
click at [486, 247] on span "[PERSON_NAME]" at bounding box center [551, 252] width 131 height 22
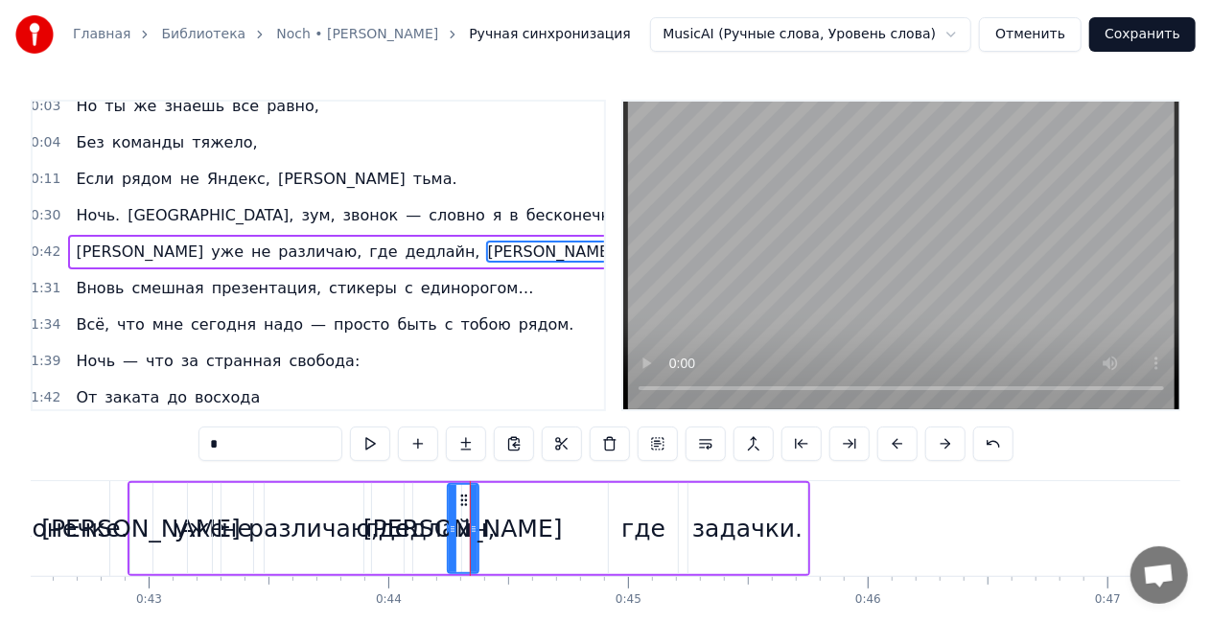
drag, startPoint x: 479, startPoint y: 525, endPoint x: 455, endPoint y: 523, distance: 25.1
click at [455, 523] on icon at bounding box center [453, 529] width 8 height 15
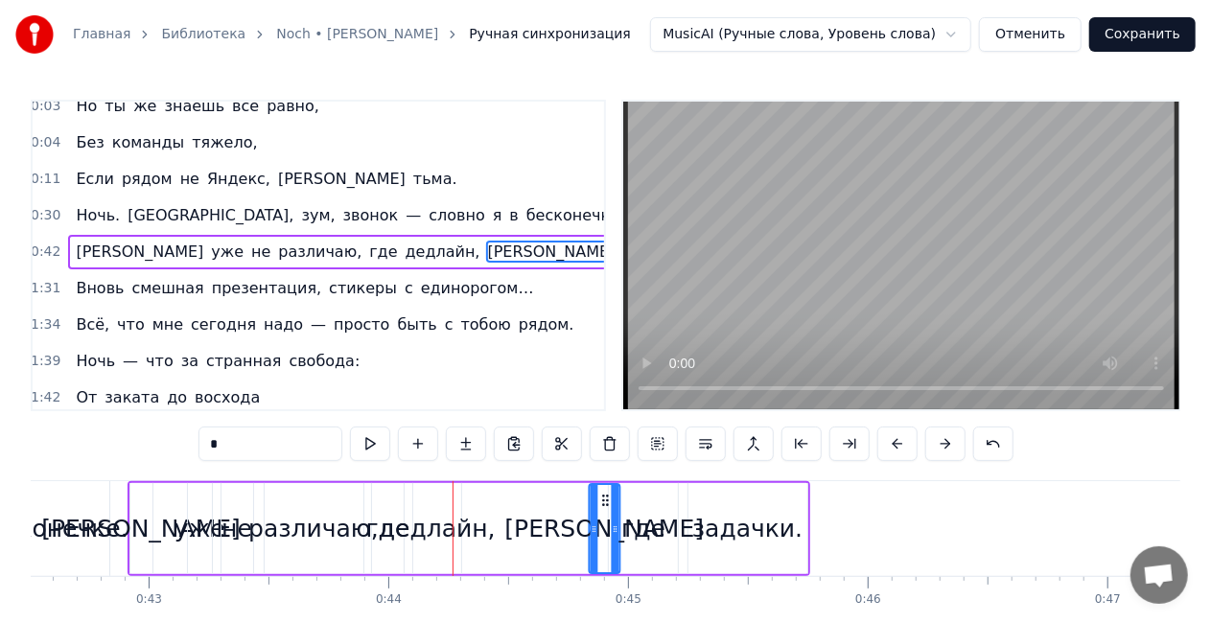
drag, startPoint x: 464, startPoint y: 501, endPoint x: 606, endPoint y: 499, distance: 141.9
click at [606, 499] on icon at bounding box center [604, 500] width 15 height 15
click at [435, 535] on div "дедлайн," at bounding box center [437, 529] width 117 height 36
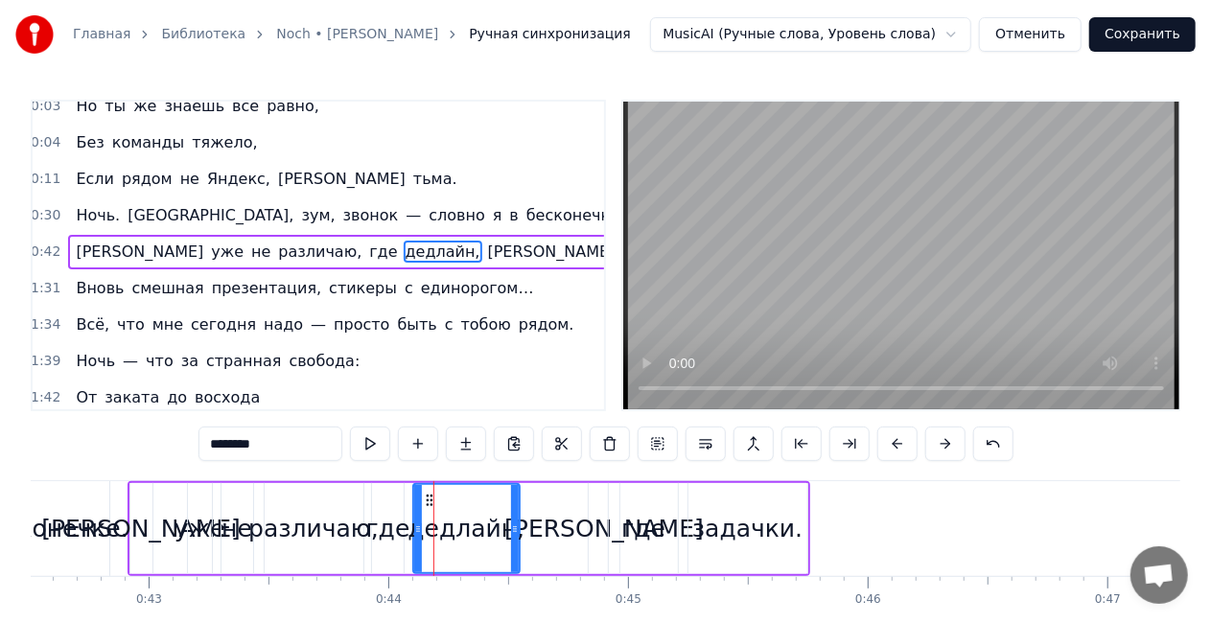
drag, startPoint x: 457, startPoint y: 531, endPoint x: 516, endPoint y: 529, distance: 58.5
click at [516, 529] on icon at bounding box center [515, 529] width 8 height 15
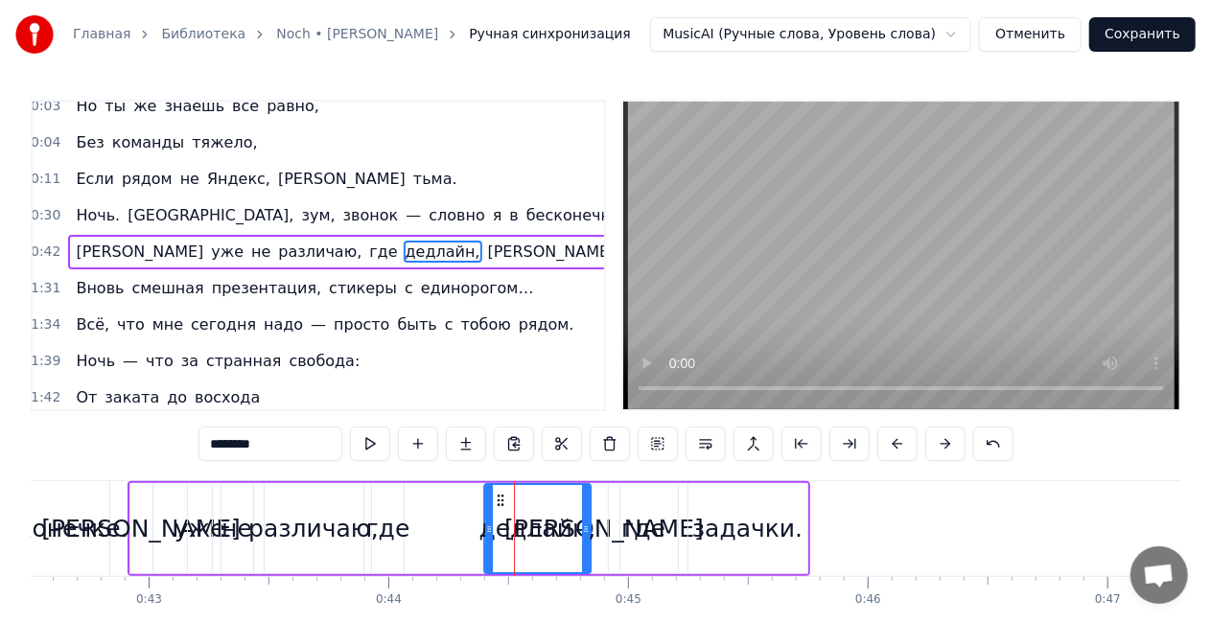
drag, startPoint x: 432, startPoint y: 496, endPoint x: 502, endPoint y: 493, distance: 71.0
click at [502, 493] on icon at bounding box center [500, 500] width 15 height 15
click at [391, 531] on div "где" at bounding box center [388, 529] width 44 height 36
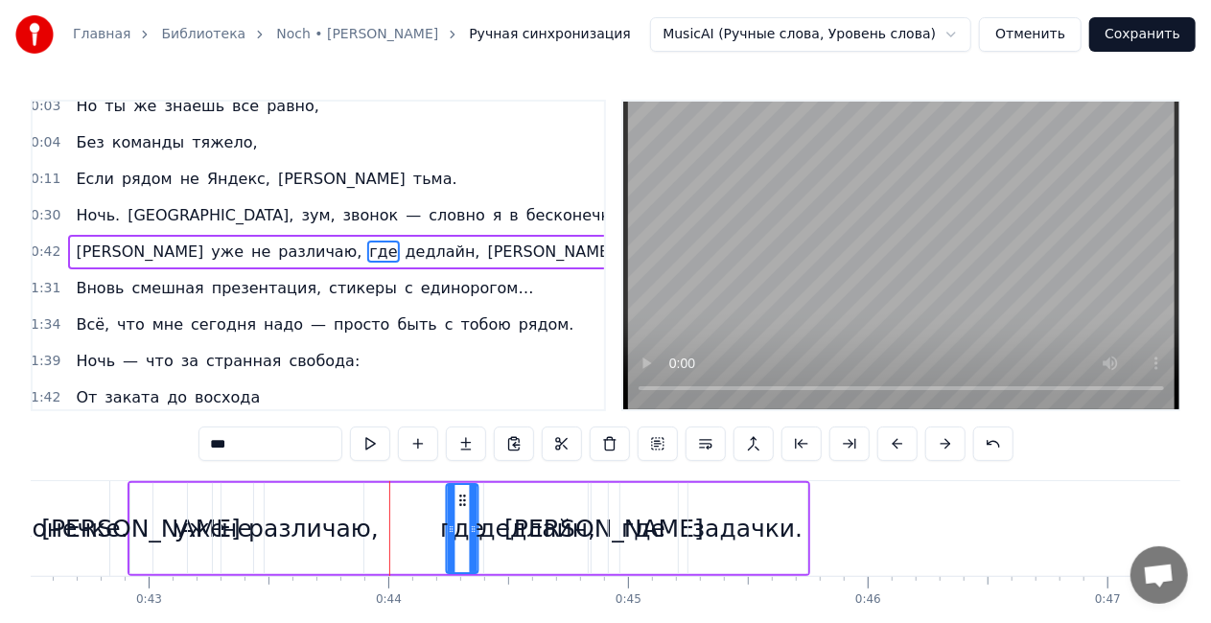
drag, startPoint x: 384, startPoint y: 496, endPoint x: 413, endPoint y: 506, distance: 31.5
click at [463, 499] on icon at bounding box center [462, 500] width 15 height 15
click at [336, 531] on div "различаю," at bounding box center [313, 529] width 130 height 36
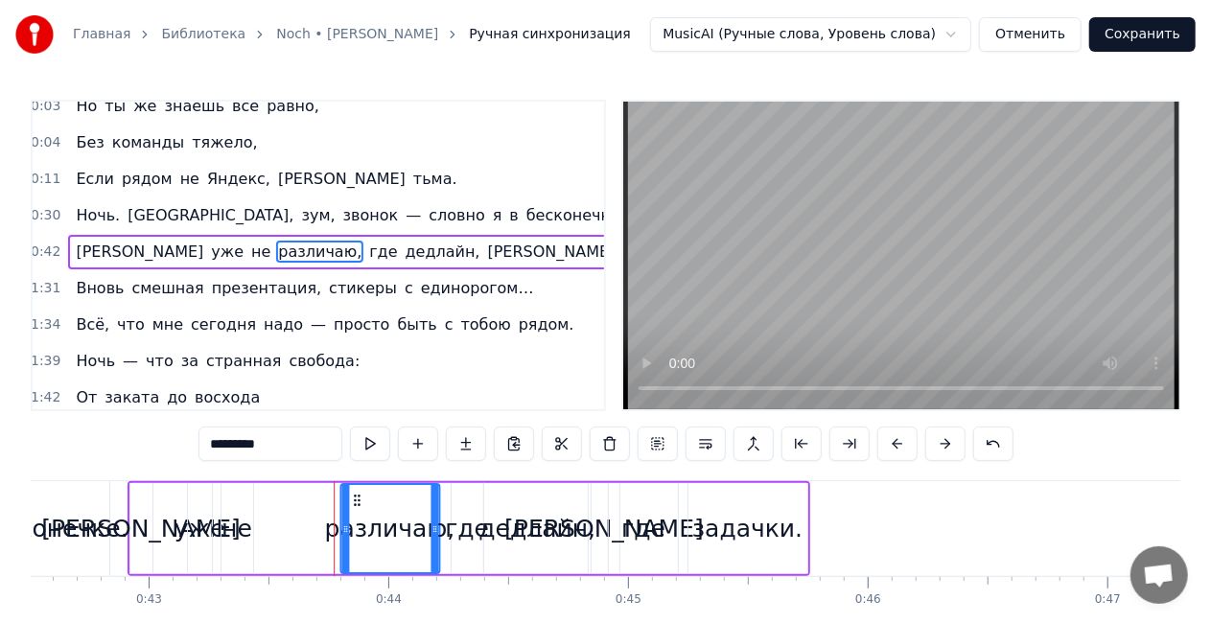
drag, startPoint x: 288, startPoint y: 502, endPoint x: 357, endPoint y: 502, distance: 69.0
click at [357, 502] on icon at bounding box center [356, 500] width 15 height 15
click at [234, 538] on div "не" at bounding box center [237, 529] width 31 height 36
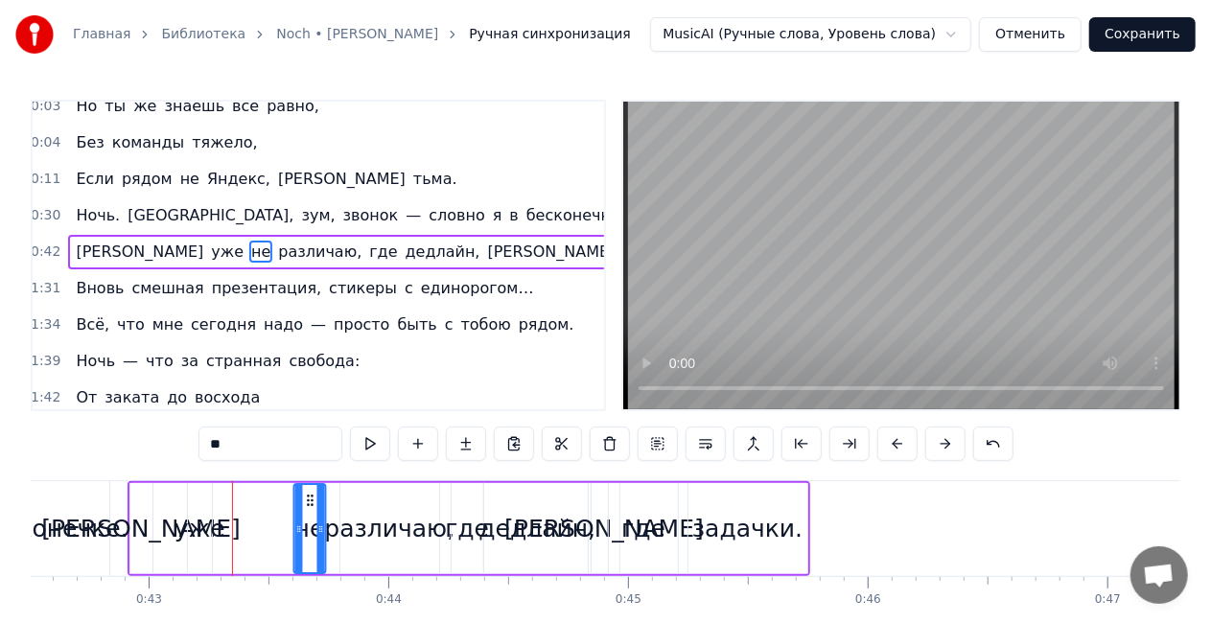
drag, startPoint x: 238, startPoint y: 497, endPoint x: 310, endPoint y: 493, distance: 72.0
click at [310, 493] on icon at bounding box center [309, 500] width 15 height 15
click at [187, 531] on div "уже" at bounding box center [200, 529] width 51 height 36
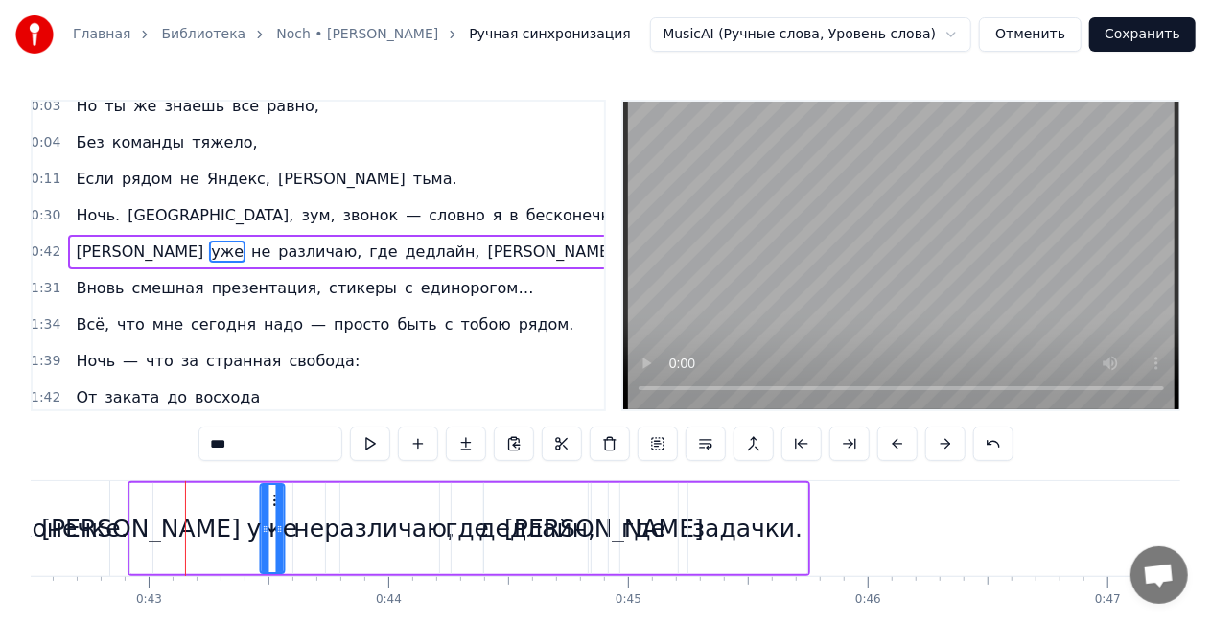
drag, startPoint x: 199, startPoint y: 495, endPoint x: 271, endPoint y: 502, distance: 72.3
click at [271, 502] on icon at bounding box center [275, 500] width 15 height 15
click at [214, 502] on div "уже" at bounding box center [200, 528] width 27 height 91
click at [142, 534] on div "[PERSON_NAME]" at bounding box center [140, 529] width 199 height 36
type input "*"
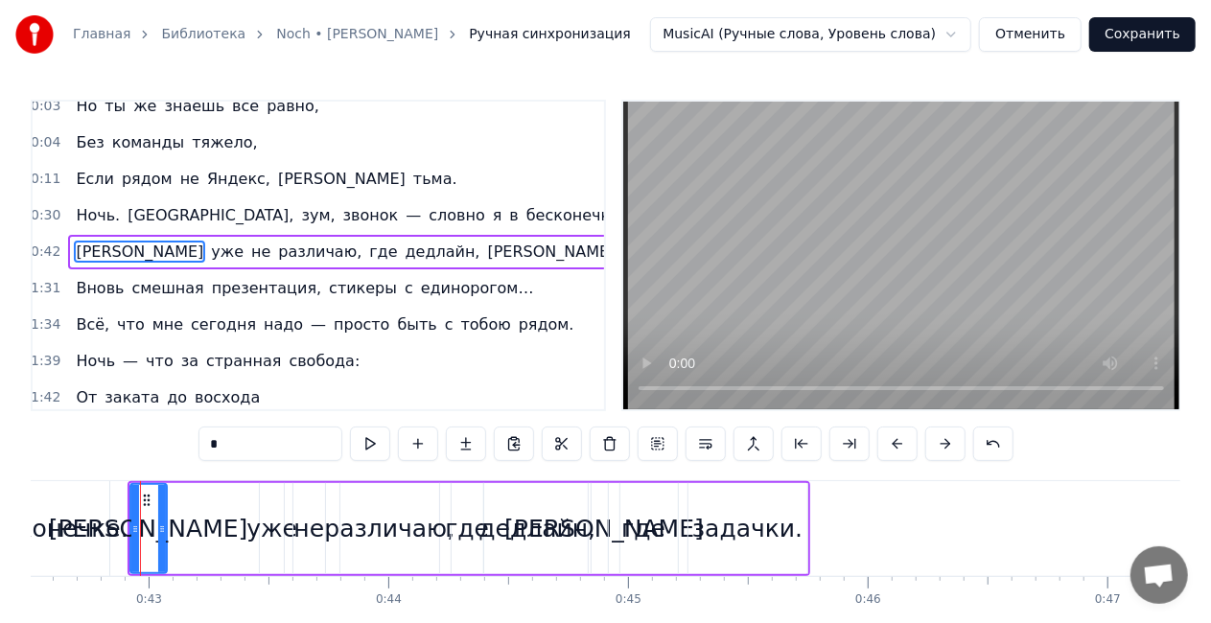
drag, startPoint x: 149, startPoint y: 528, endPoint x: 152, endPoint y: 506, distance: 22.4
click at [162, 528] on icon at bounding box center [162, 529] width 8 height 15
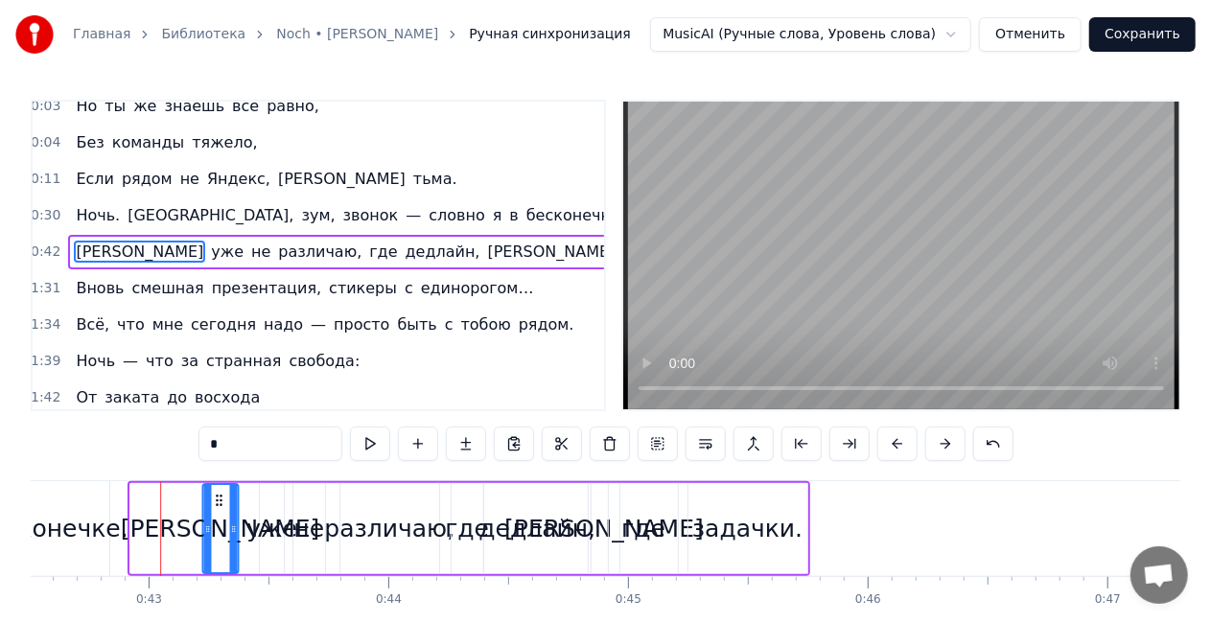
drag, startPoint x: 146, startPoint y: 502, endPoint x: 222, endPoint y: 501, distance: 76.7
click at [222, 501] on icon at bounding box center [218, 500] width 15 height 15
click at [425, 235] on div "Я уже не различаю, где дедлайн, а где задачки." at bounding box center [402, 252] width 668 height 35
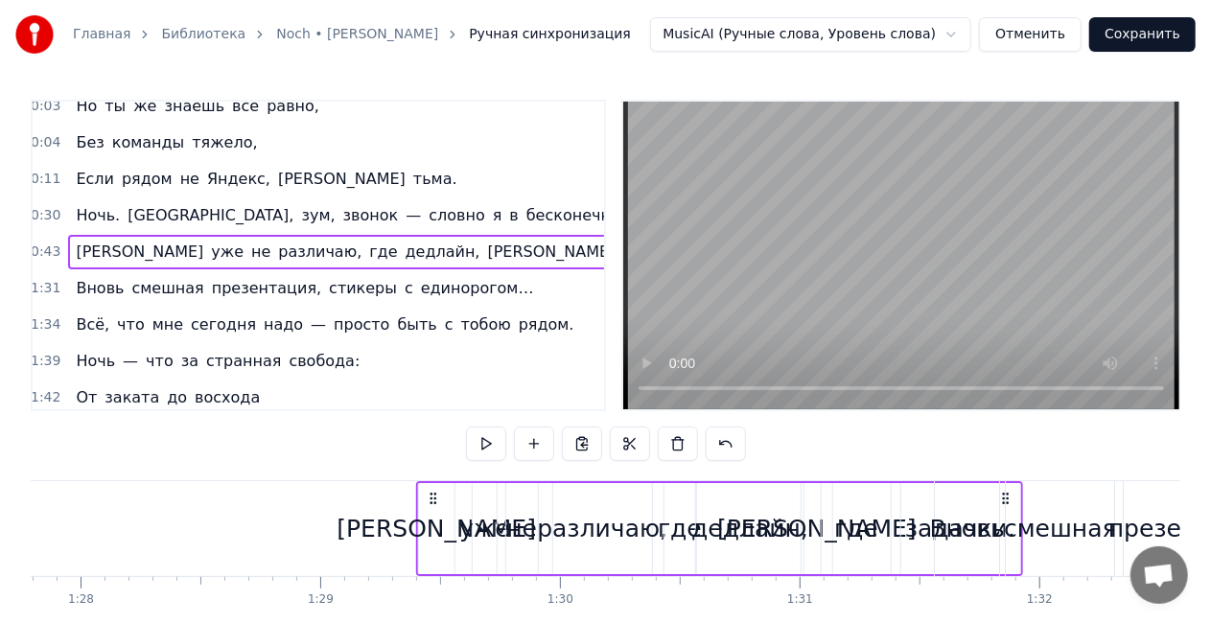
scroll to position [0, 21095]
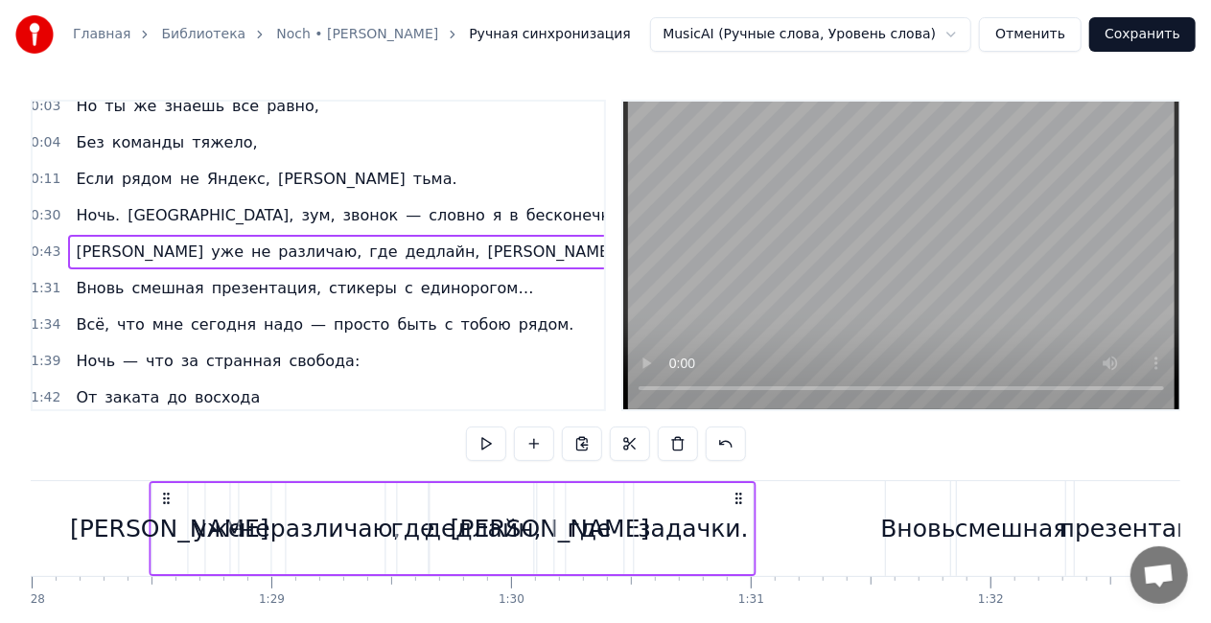
drag, startPoint x: 792, startPoint y: 500, endPoint x: 738, endPoint y: 493, distance: 54.1
click at [738, 493] on icon at bounding box center [738, 498] width 15 height 15
click at [290, 199] on div "Ночь. [GEOGRAPHIC_DATA], зум, звонок — словно я в бесконечке." at bounding box center [350, 215] width 564 height 35
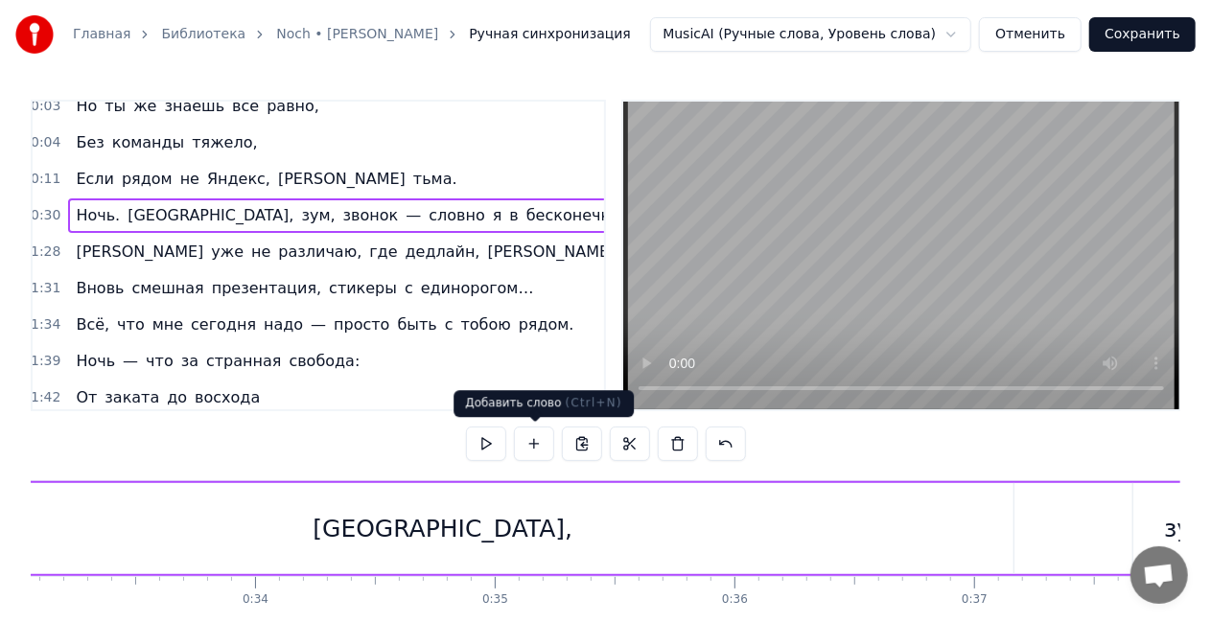
scroll to position [0, 7144]
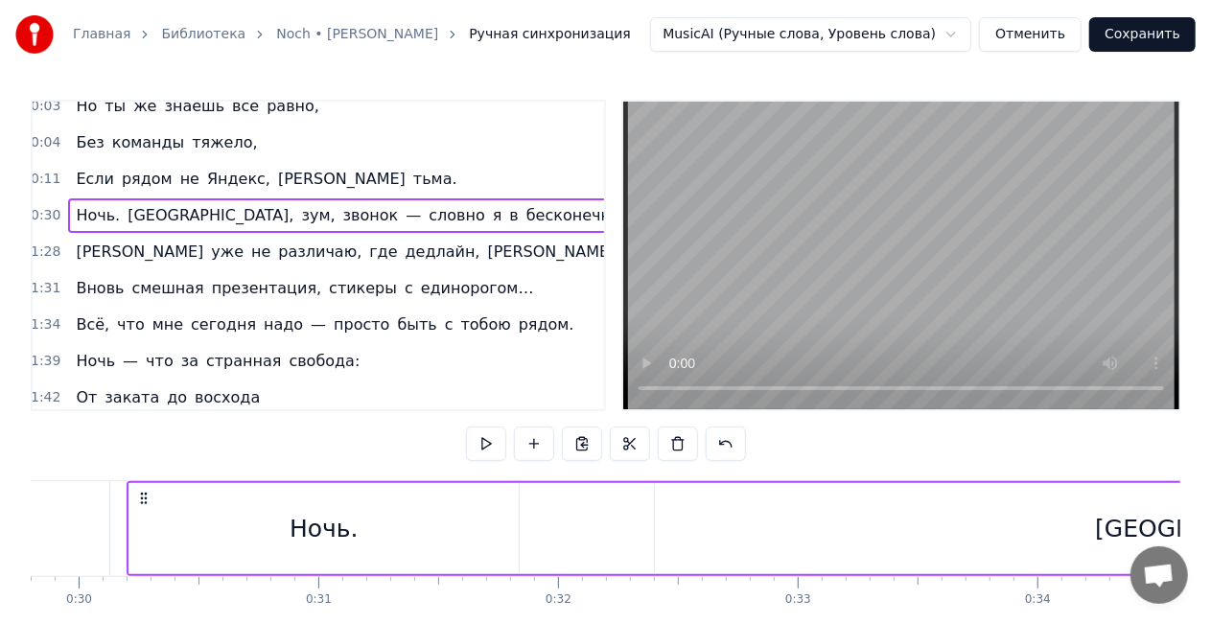
click at [347, 529] on div "Ночь." at bounding box center [324, 529] width 69 height 36
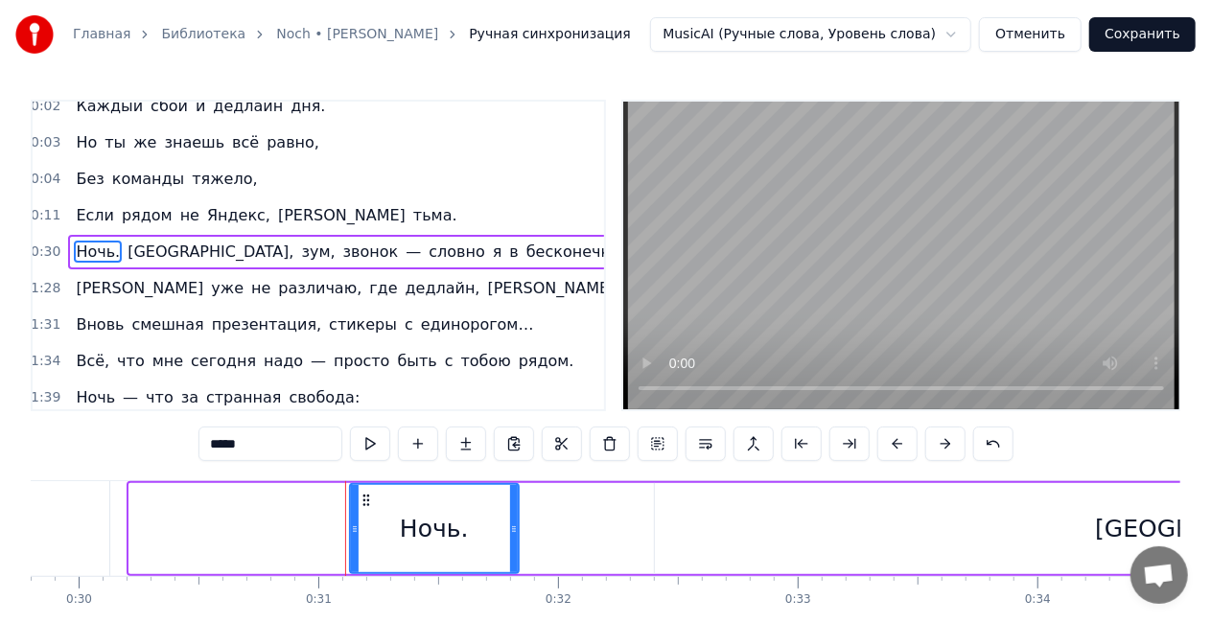
drag, startPoint x: 132, startPoint y: 529, endPoint x: 353, endPoint y: 525, distance: 220.6
click at [353, 525] on icon at bounding box center [355, 529] width 8 height 15
click at [897, 504] on div "[GEOGRAPHIC_DATA]," at bounding box center [1226, 528] width 1142 height 91
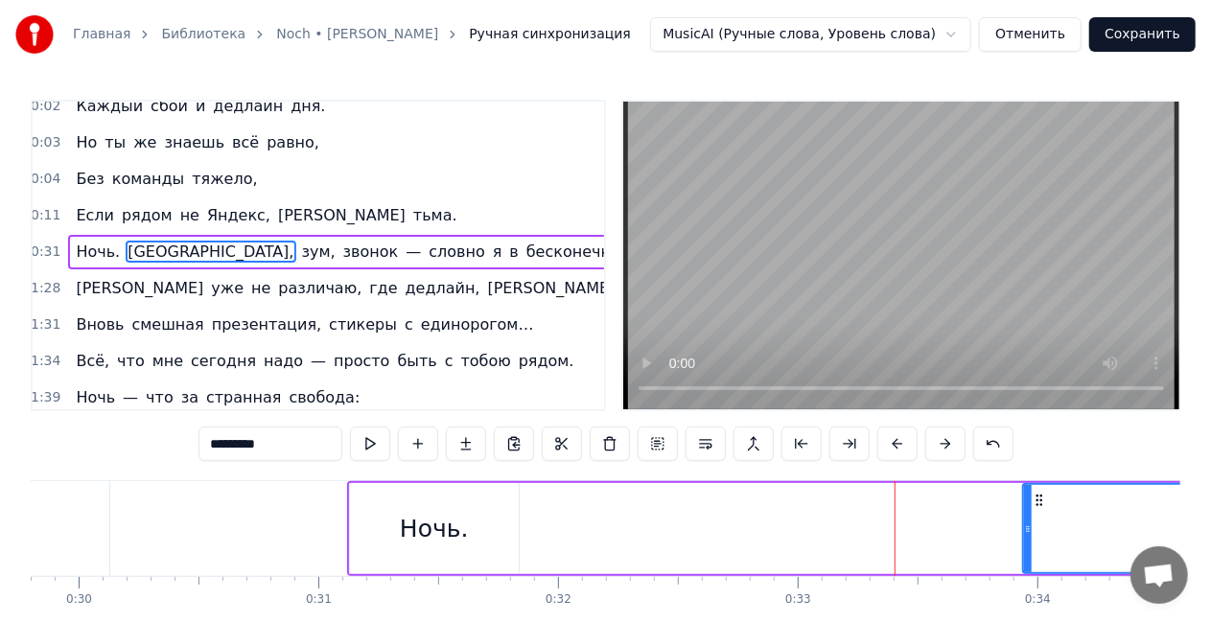
drag, startPoint x: 657, startPoint y: 531, endPoint x: 980, endPoint y: 521, distance: 323.3
click at [1032, 510] on div at bounding box center [1028, 528] width 8 height 87
click at [403, 537] on div "Ночь." at bounding box center [434, 529] width 69 height 36
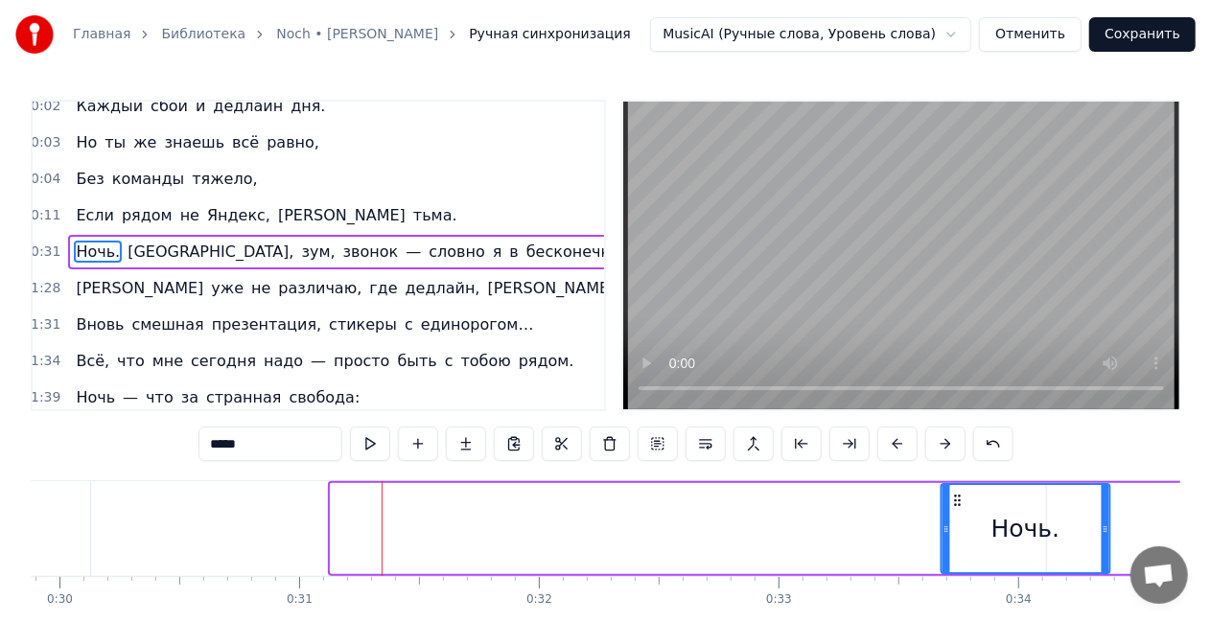
drag, startPoint x: 368, startPoint y: 501, endPoint x: 970, endPoint y: 481, distance: 602.5
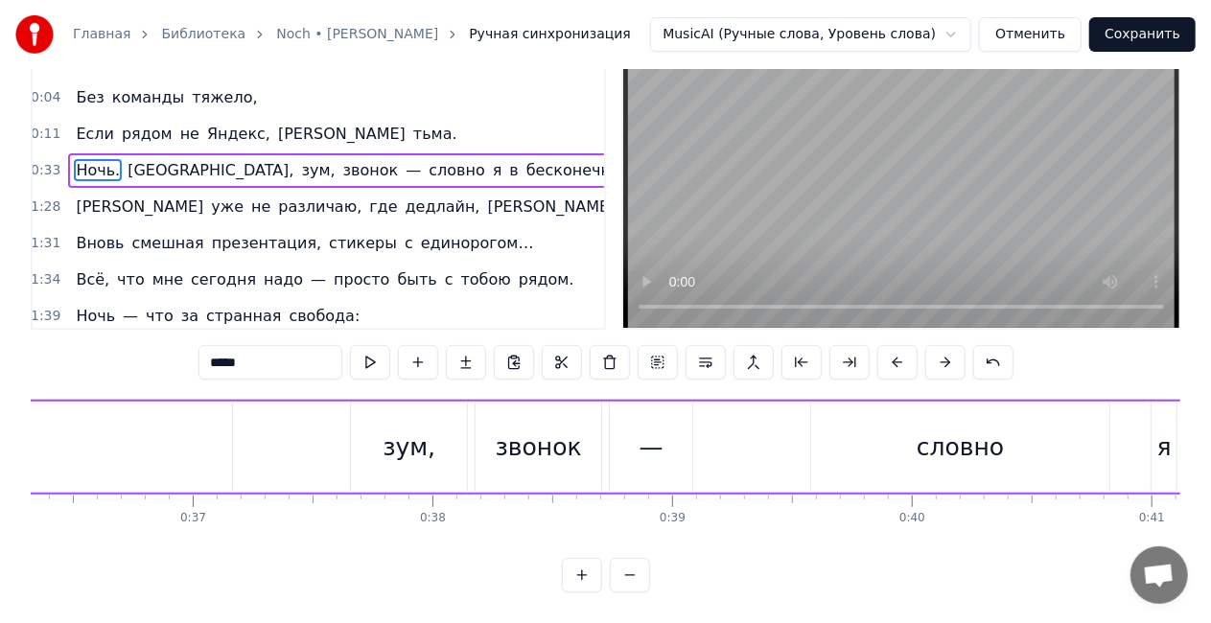
scroll to position [0, 8086]
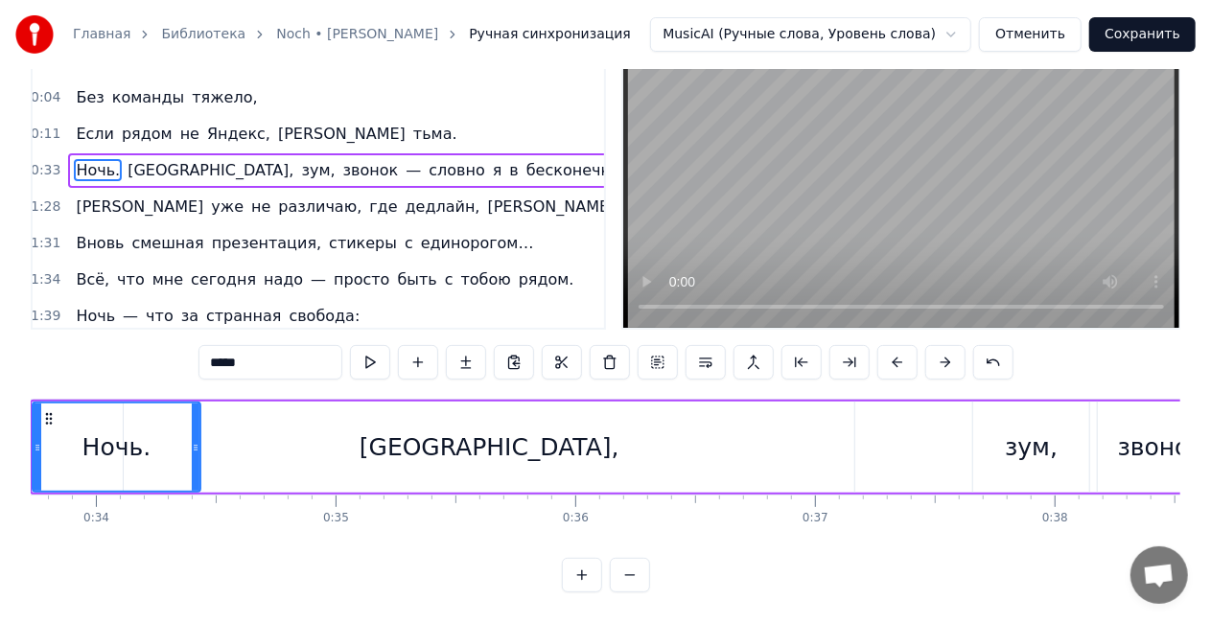
click at [455, 430] on div "[GEOGRAPHIC_DATA]," at bounding box center [490, 448] width 260 height 36
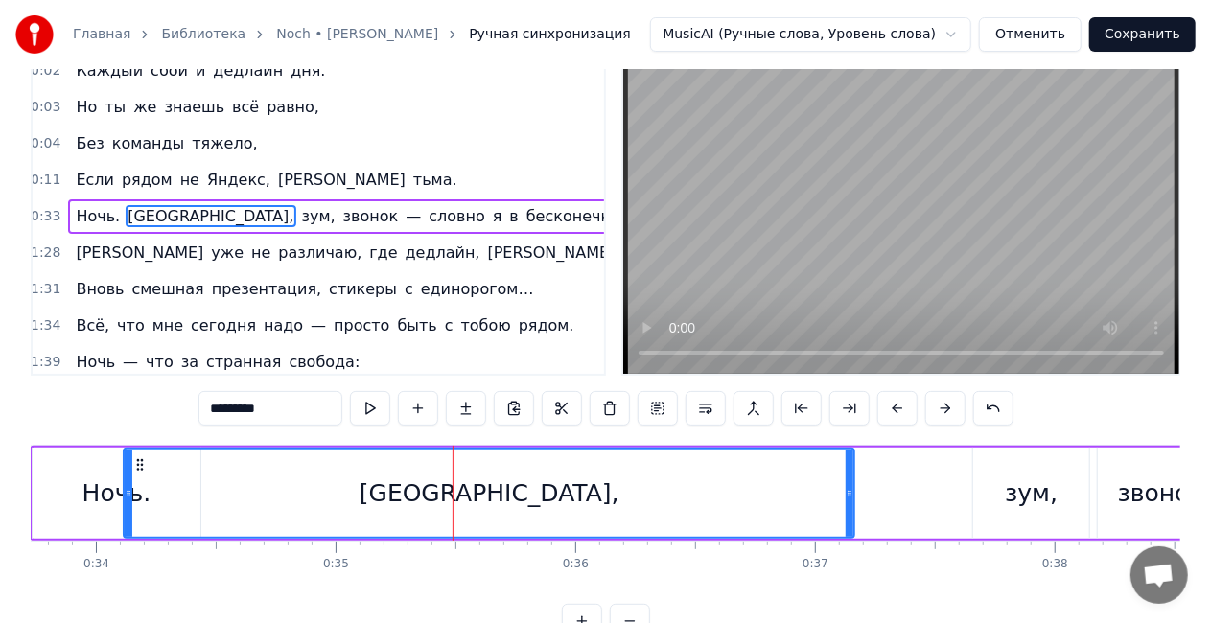
scroll to position [0, 0]
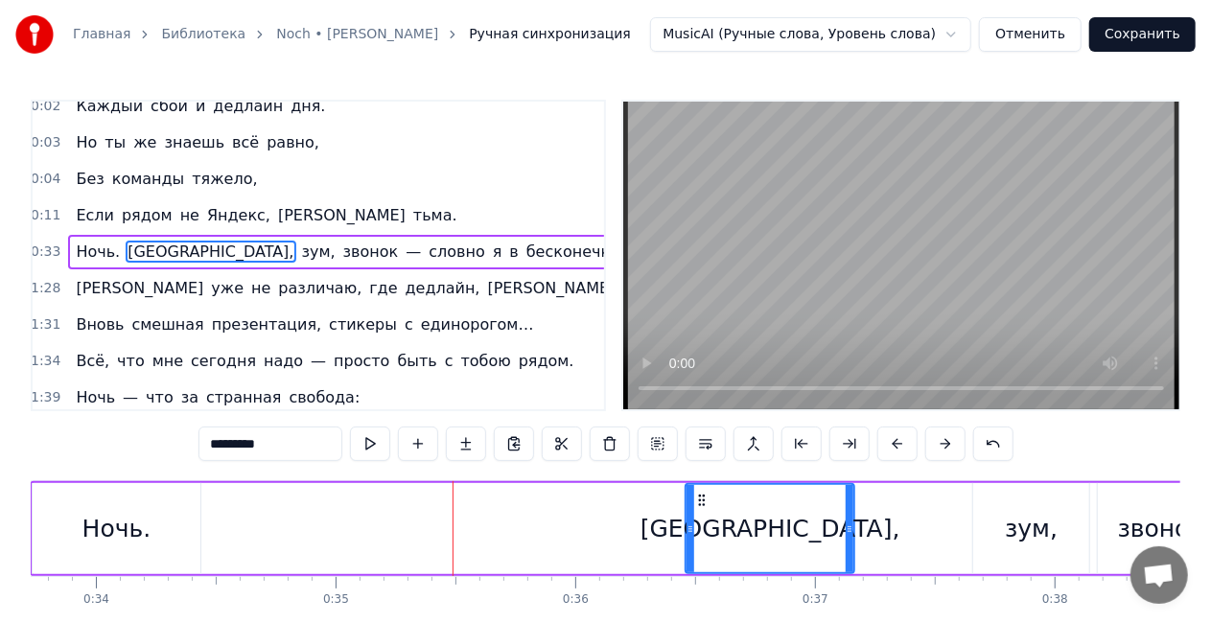
drag, startPoint x: 130, startPoint y: 528, endPoint x: 515, endPoint y: 519, distance: 384.6
click at [692, 502] on div at bounding box center [691, 528] width 8 height 87
click at [77, 529] on div "Ночь." at bounding box center [117, 528] width 169 height 91
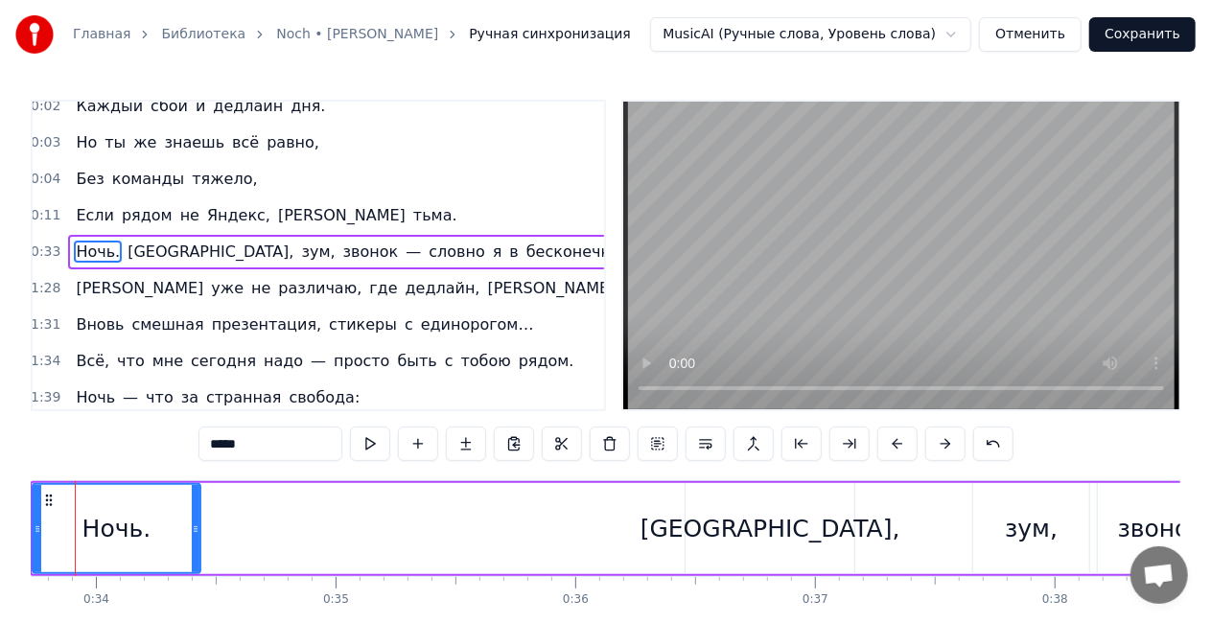
scroll to position [0, 8034]
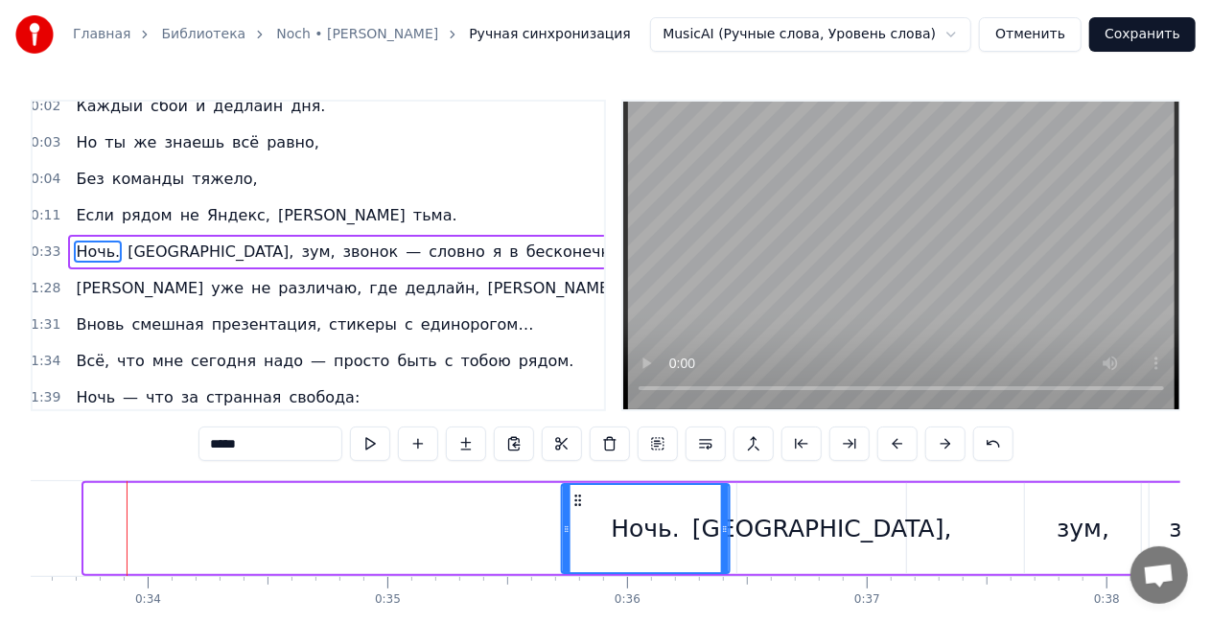
drag, startPoint x: 178, startPoint y: 493, endPoint x: 585, endPoint y: 482, distance: 406.7
click at [583, 483] on div "Ночь." at bounding box center [646, 528] width 171 height 91
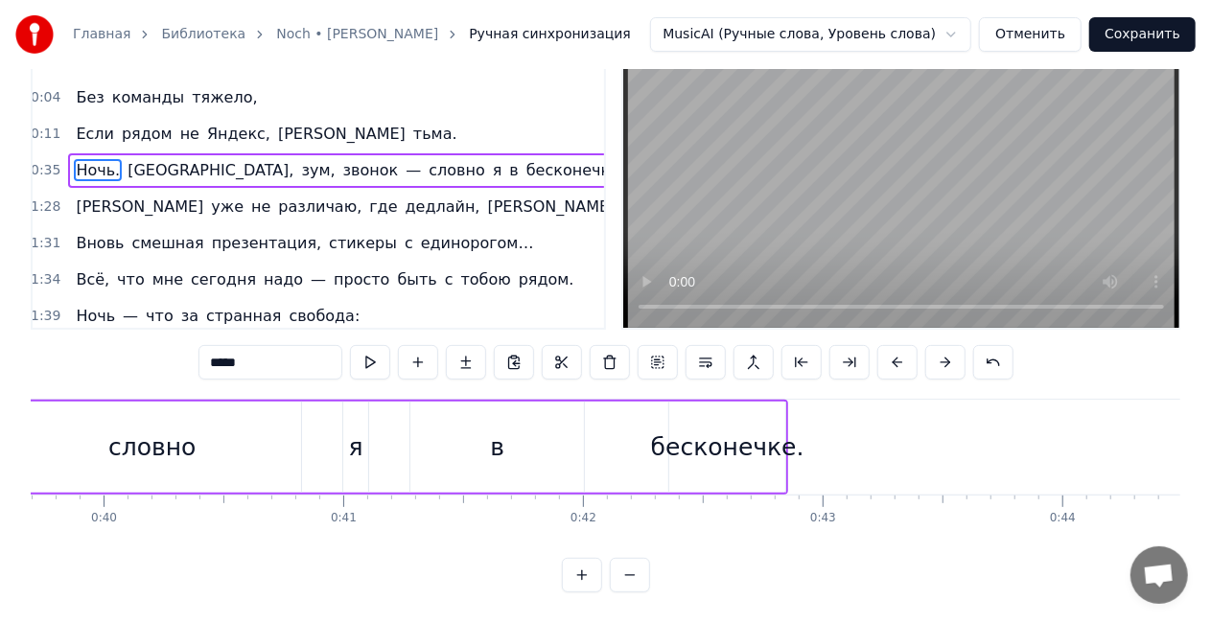
scroll to position [0, 9545]
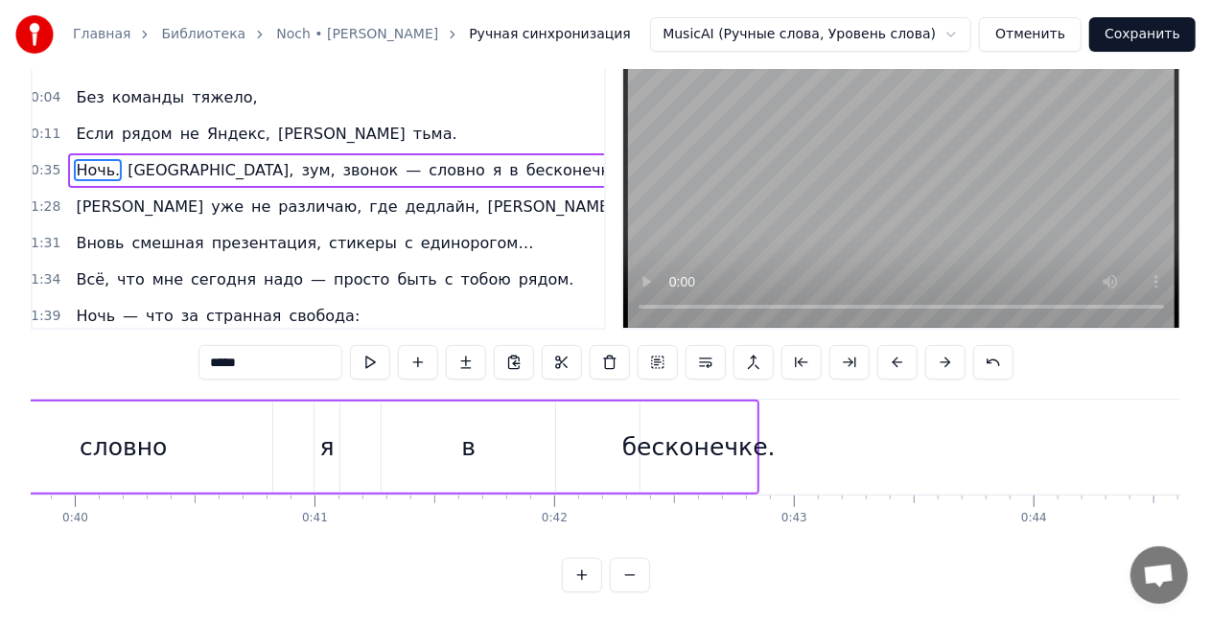
click at [471, 448] on div "в" at bounding box center [468, 448] width 14 height 36
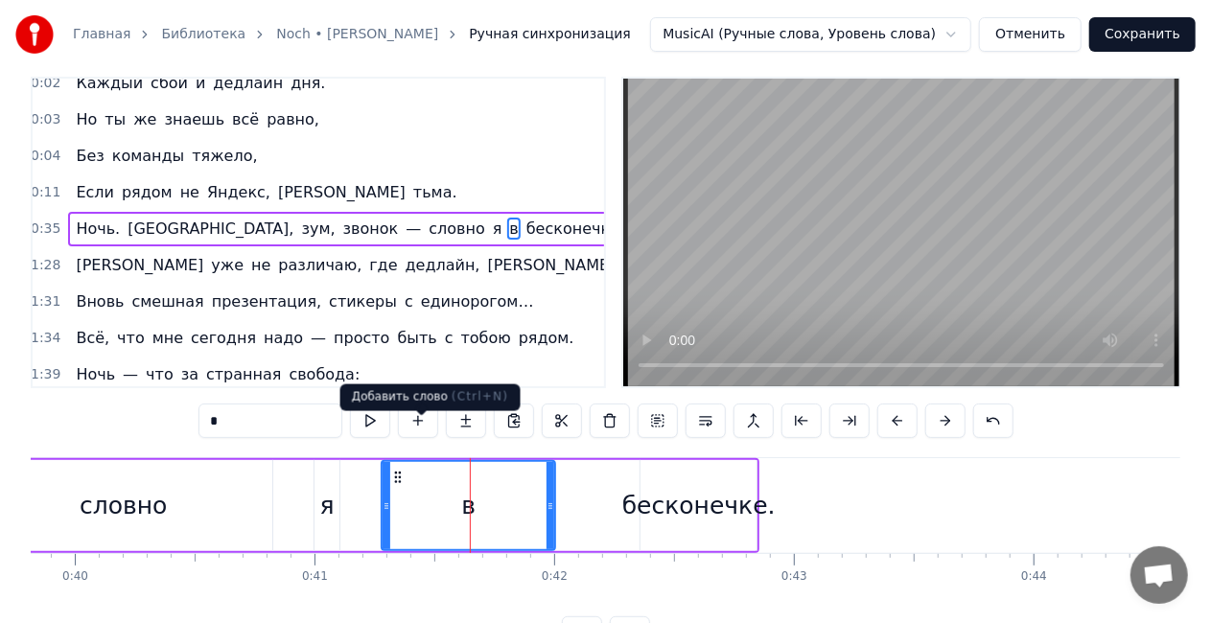
scroll to position [0, 0]
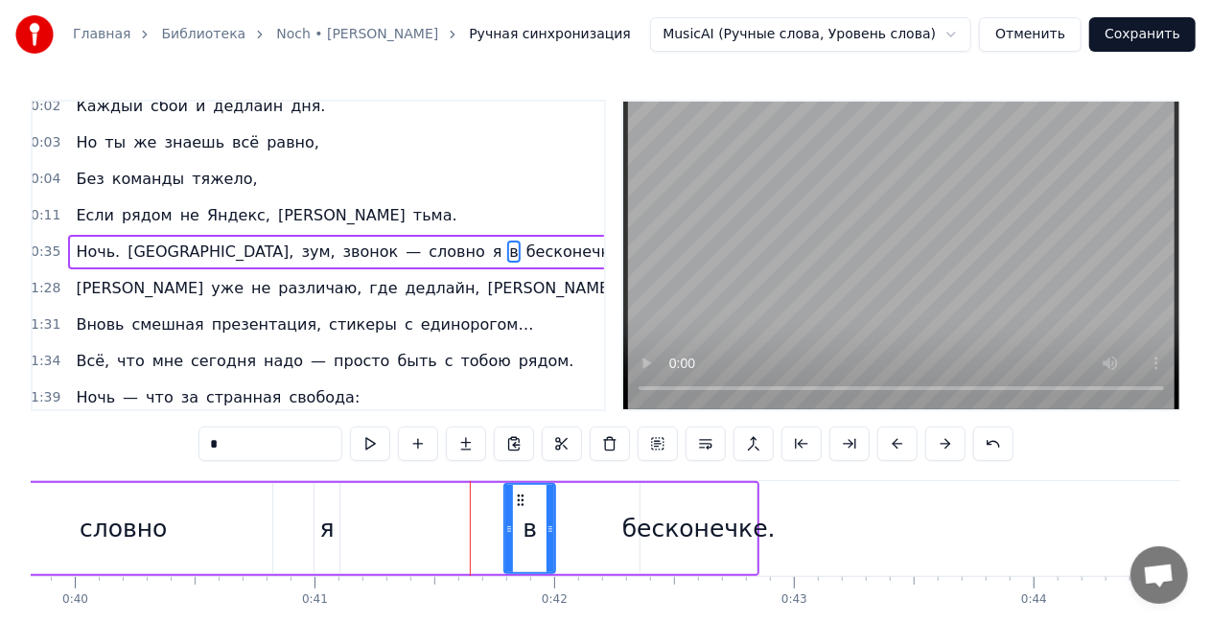
drag, startPoint x: 384, startPoint y: 531, endPoint x: 506, endPoint y: 522, distance: 123.1
click at [506, 522] on icon at bounding box center [509, 529] width 8 height 15
click at [323, 522] on div "я" at bounding box center [327, 529] width 14 height 36
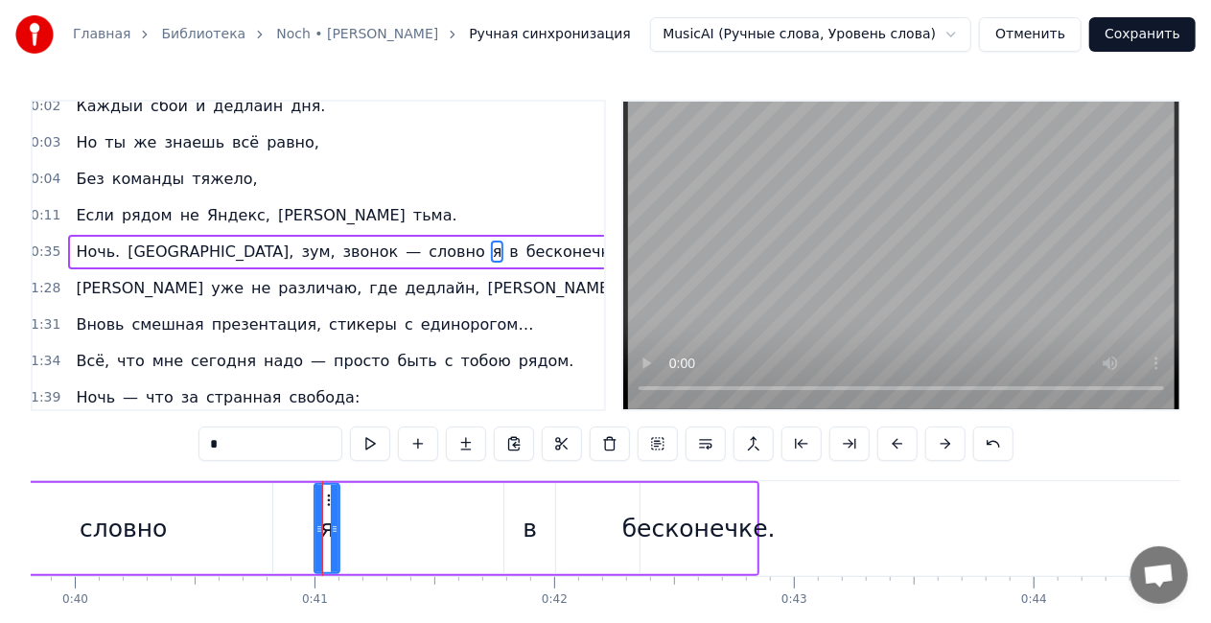
click at [511, 529] on div "в" at bounding box center [529, 528] width 51 height 91
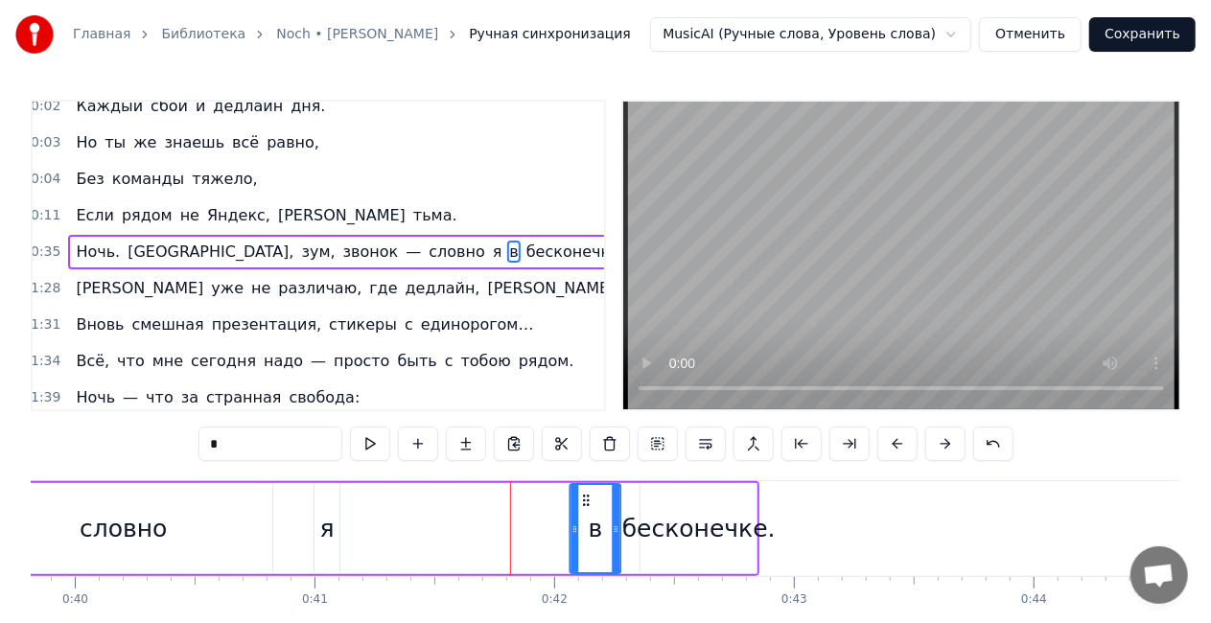
drag, startPoint x: 552, startPoint y: 497, endPoint x: 384, endPoint y: 518, distance: 170.1
click at [586, 497] on icon at bounding box center [585, 500] width 15 height 15
drag, startPoint x: 328, startPoint y: 530, endPoint x: 311, endPoint y: 497, distance: 37.7
click at [328, 530] on div "я" at bounding box center [327, 529] width 14 height 36
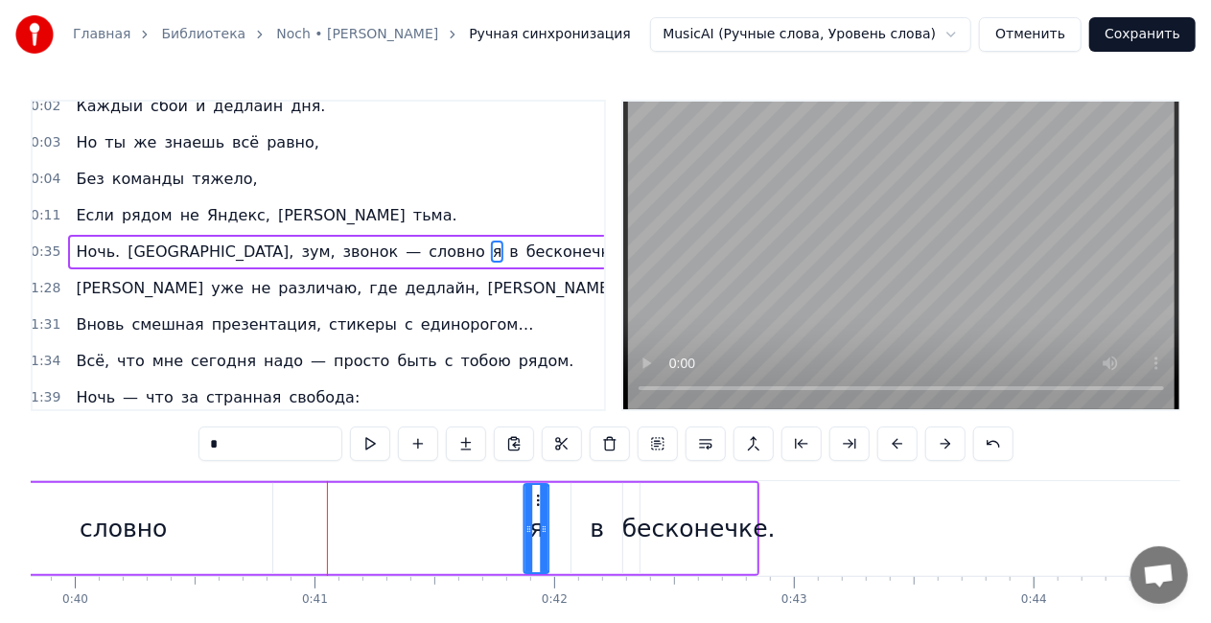
drag, startPoint x: 329, startPoint y: 499, endPoint x: 538, endPoint y: 492, distance: 209.2
click at [538, 493] on icon at bounding box center [539, 500] width 15 height 15
click at [173, 539] on div "словно" at bounding box center [123, 528] width 298 height 91
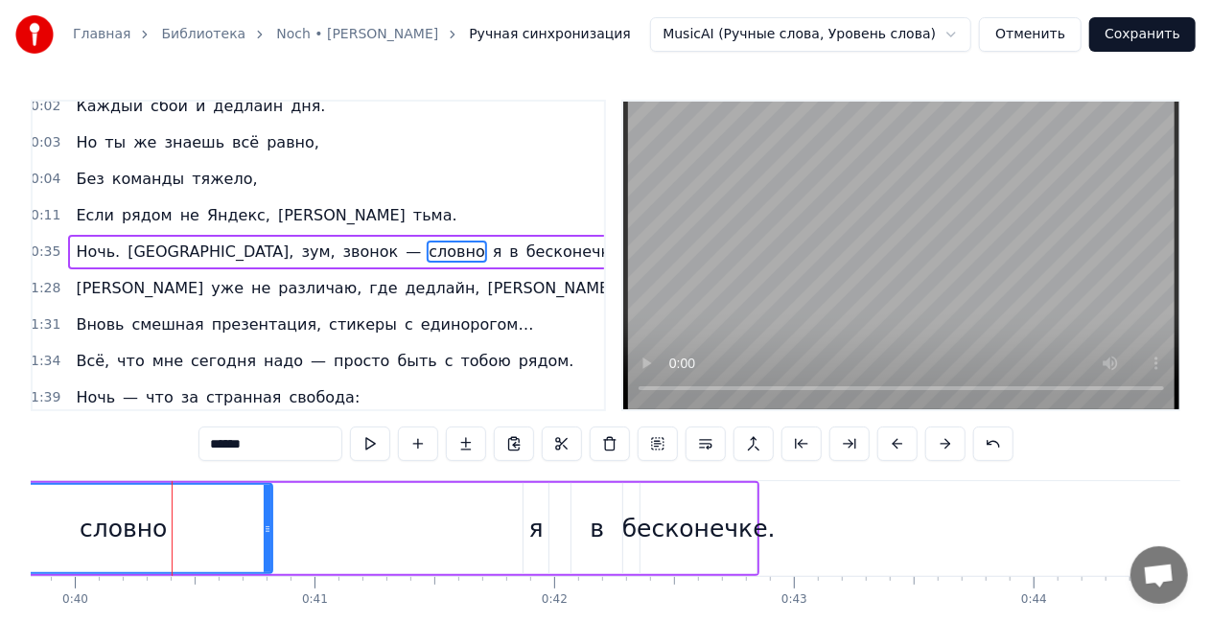
click at [70, 529] on div "словно" at bounding box center [123, 528] width 296 height 87
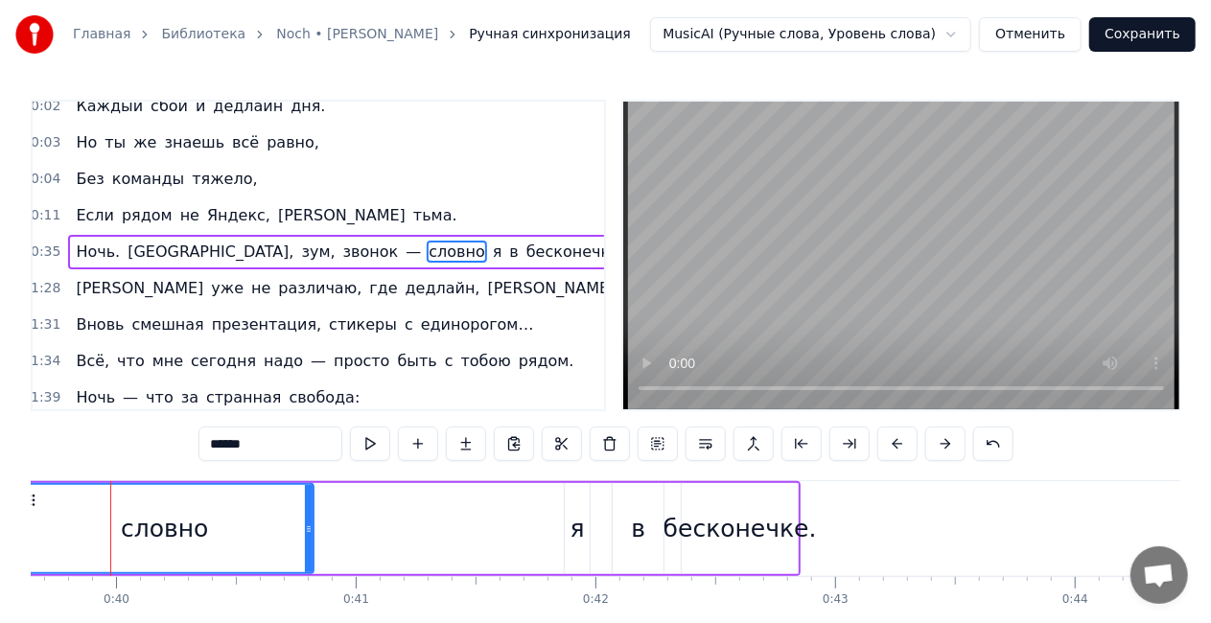
scroll to position [0, 9487]
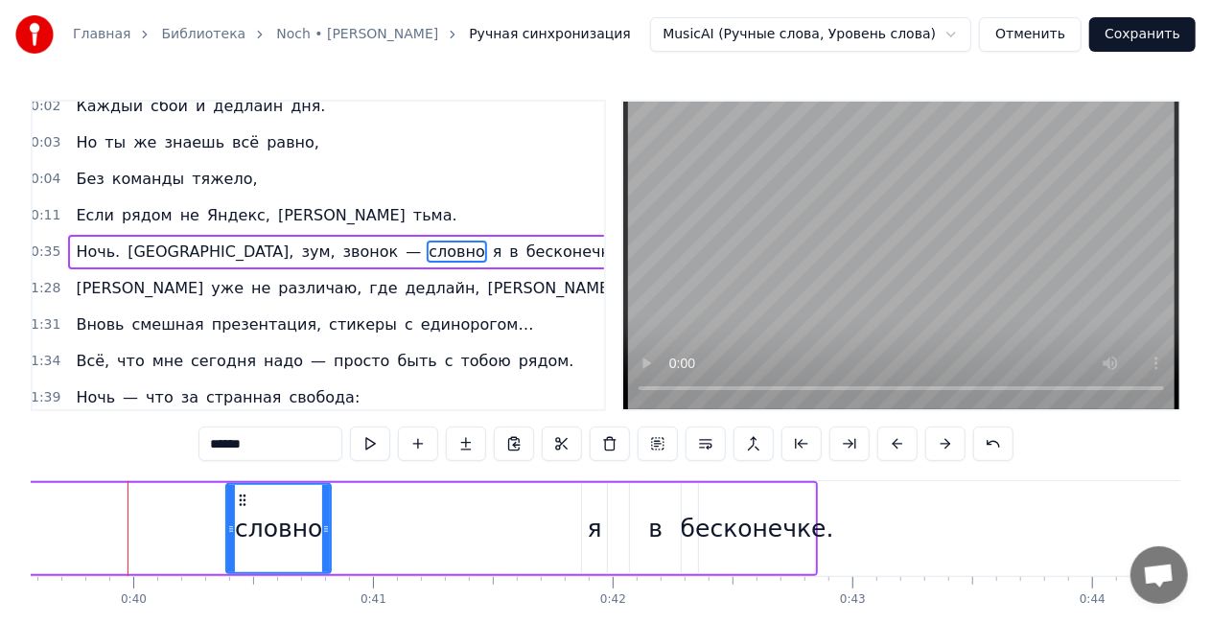
drag, startPoint x: 35, startPoint y: 521, endPoint x: 236, endPoint y: 506, distance: 201.9
click at [227, 524] on icon at bounding box center [231, 529] width 8 height 15
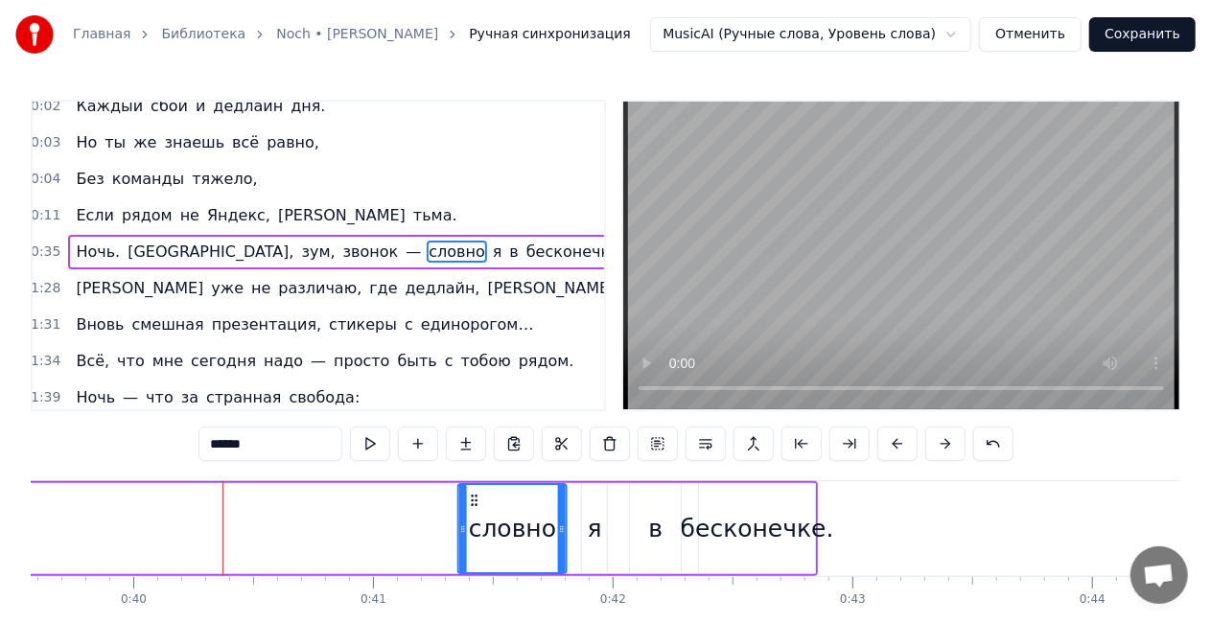
drag, startPoint x: 236, startPoint y: 506, endPoint x: 472, endPoint y: 501, distance: 236.0
click at [472, 501] on icon at bounding box center [474, 500] width 15 height 15
click at [404, 253] on span "—" at bounding box center [413, 252] width 19 height 22
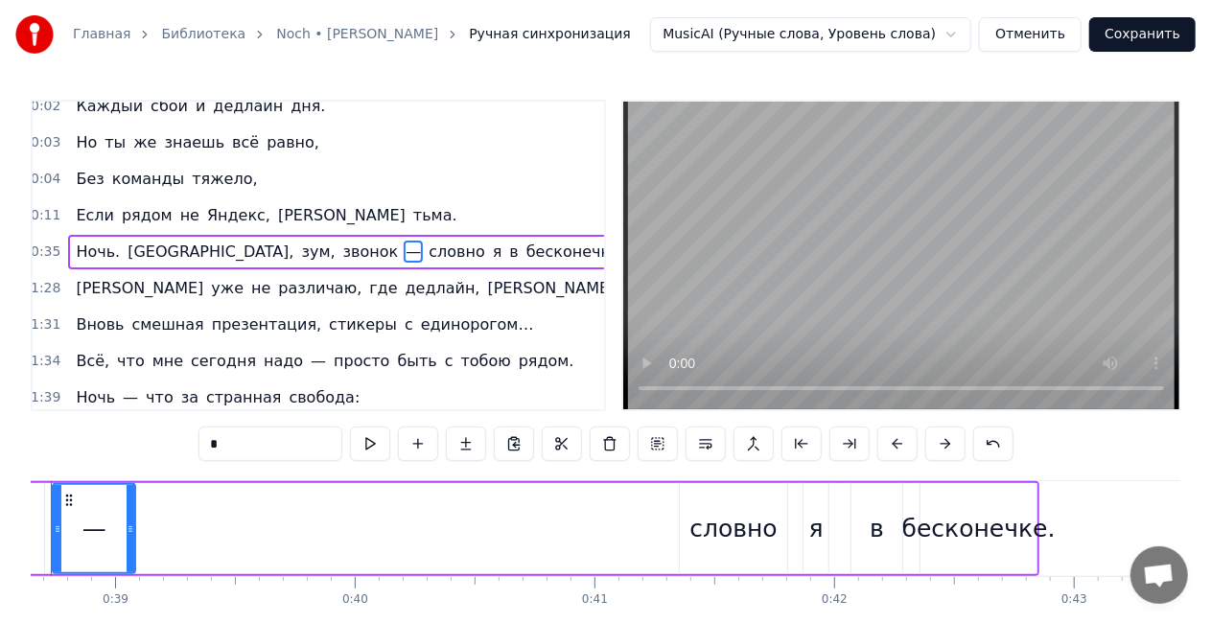
scroll to position [0, 9188]
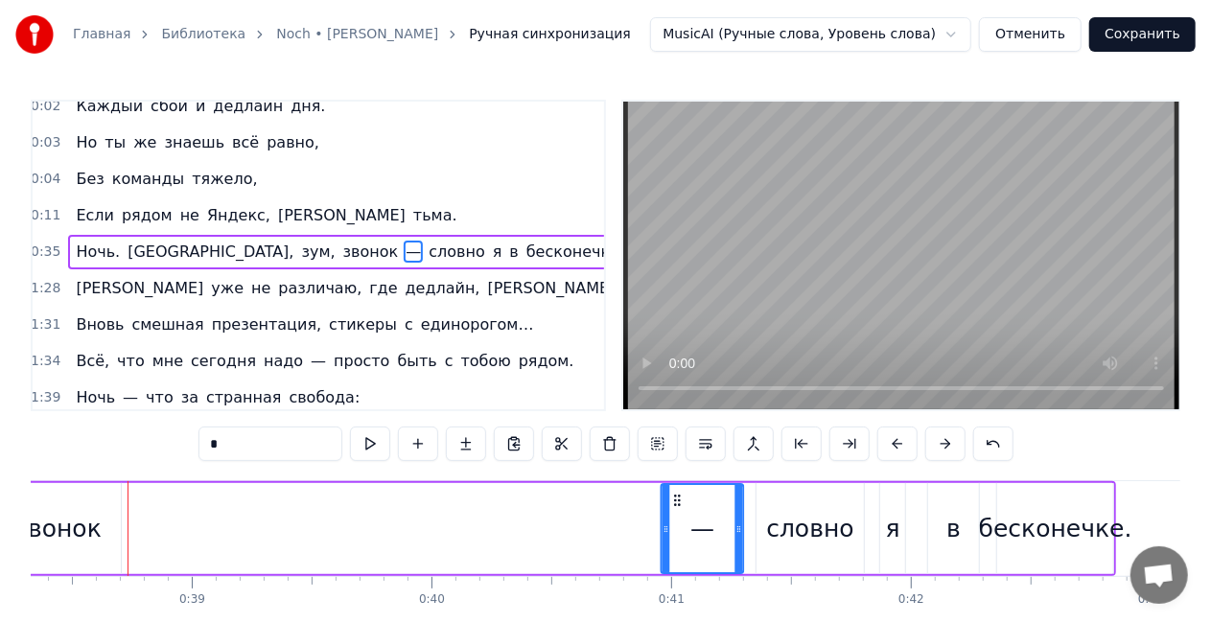
drag, startPoint x: 149, startPoint y: 499, endPoint x: 680, endPoint y: 479, distance: 531.6
click at [78, 528] on div "звонок" at bounding box center [58, 529] width 86 height 36
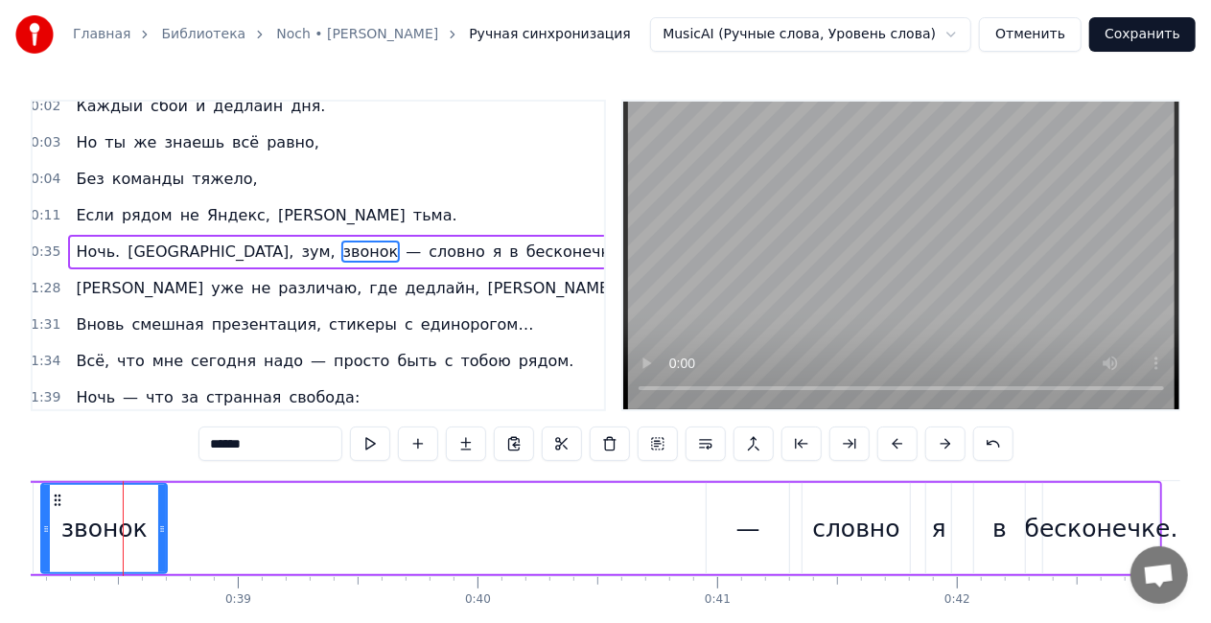
scroll to position [0, 9138]
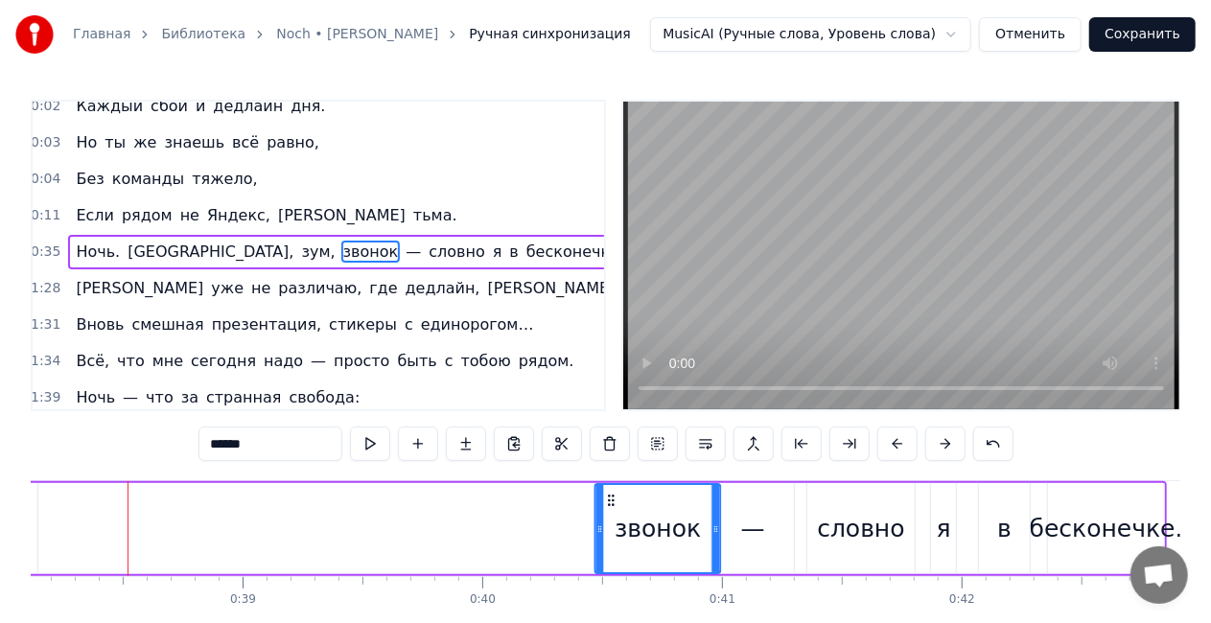
drag, startPoint x: 62, startPoint y: 502, endPoint x: 611, endPoint y: 478, distance: 549.1
click at [611, 478] on div "0:00 Нет, я не буду утверждать, 0:01 Что могу всё забывать — 0:02 Каждый сбой и…" at bounding box center [606, 387] width 1150 height 574
click at [300, 245] on span "зум," at bounding box center [318, 252] width 37 height 22
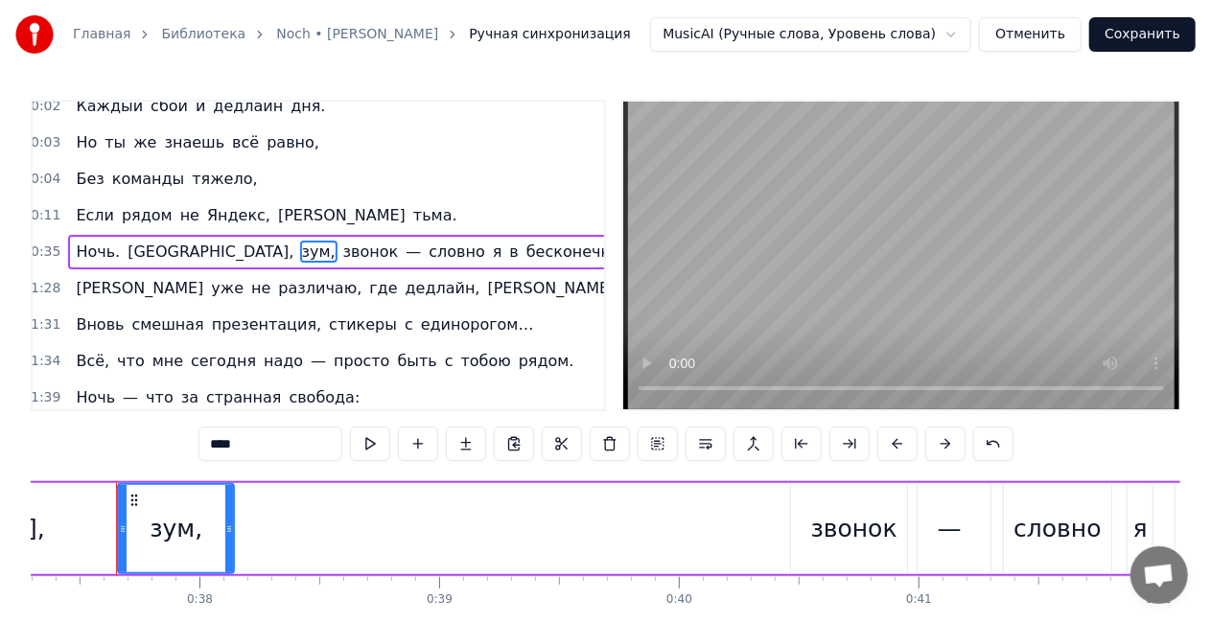
scroll to position [0, 8929]
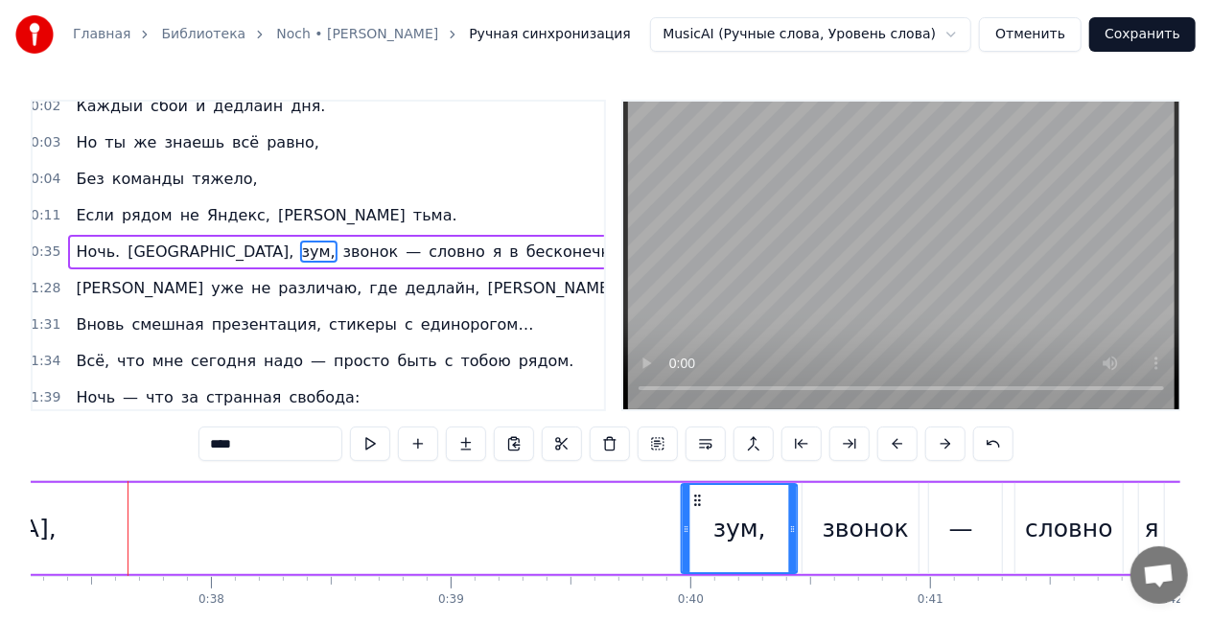
drag, startPoint x: 142, startPoint y: 499, endPoint x: 695, endPoint y: 490, distance: 553.4
click at [695, 490] on div "зум," at bounding box center [740, 528] width 114 height 87
click at [164, 255] on span "[GEOGRAPHIC_DATA]," at bounding box center [211, 252] width 170 height 22
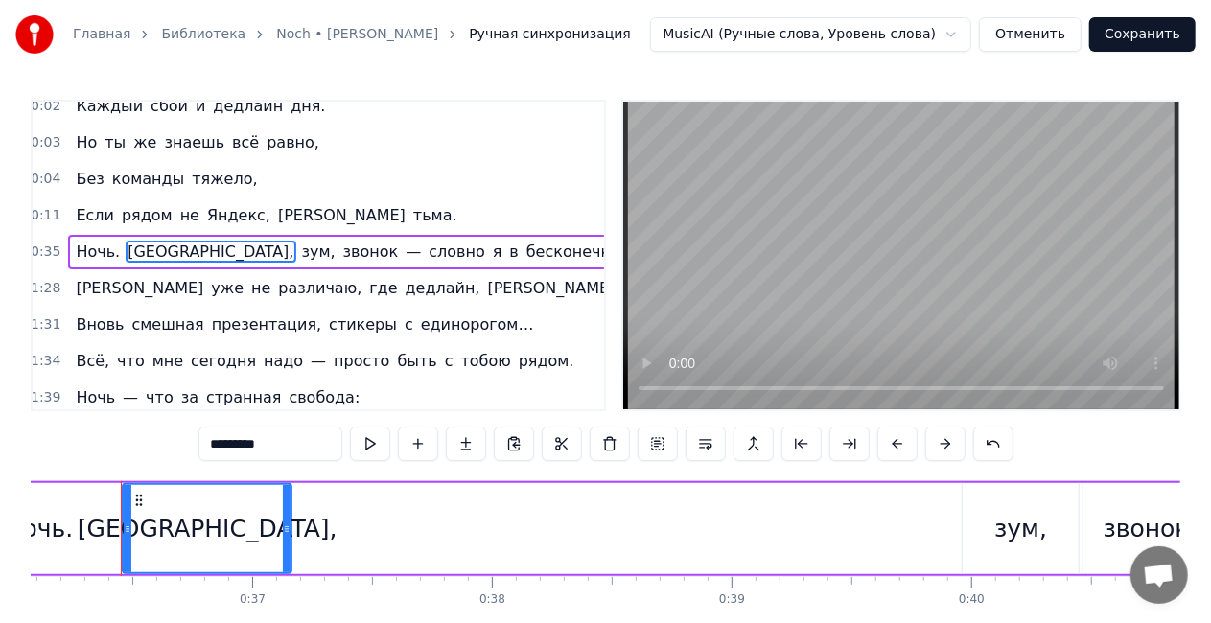
scroll to position [0, 8642]
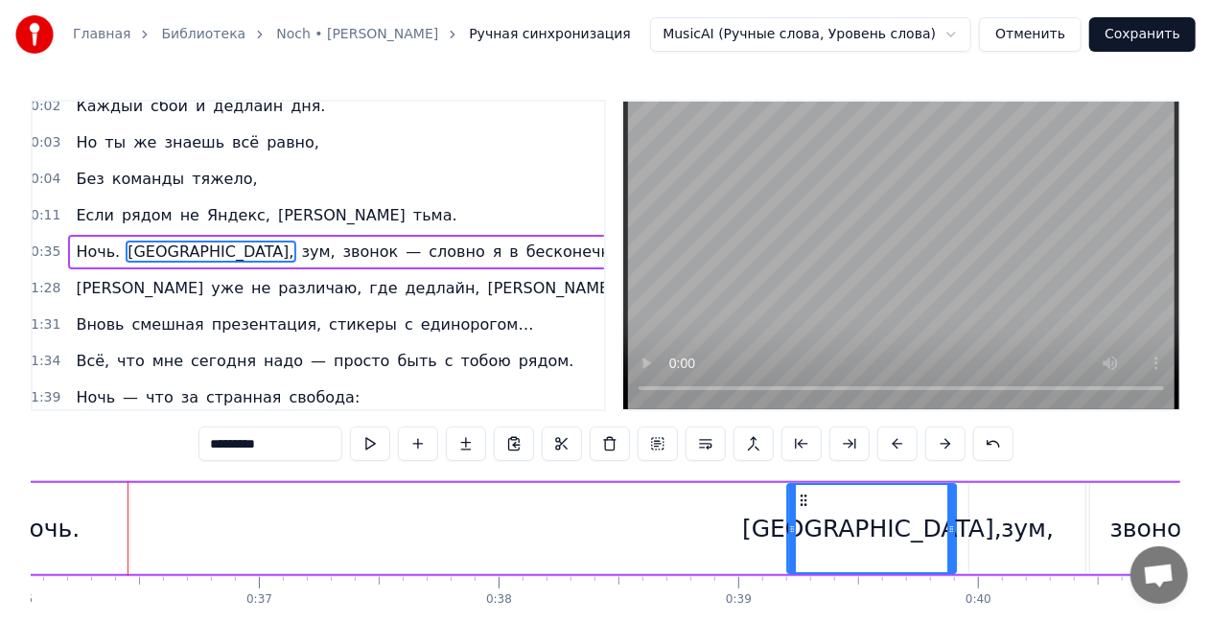
drag, startPoint x: 303, startPoint y: 489, endPoint x: 811, endPoint y: 472, distance: 508.5
click at [811, 472] on div "0:00 Нет, я не буду утверждать, 0:01 Что могу всё забывать — 0:02 Каждый сбой и…" at bounding box center [606, 387] width 1150 height 574
click at [88, 249] on span "Ночь." at bounding box center [98, 252] width 48 height 22
type input "*****"
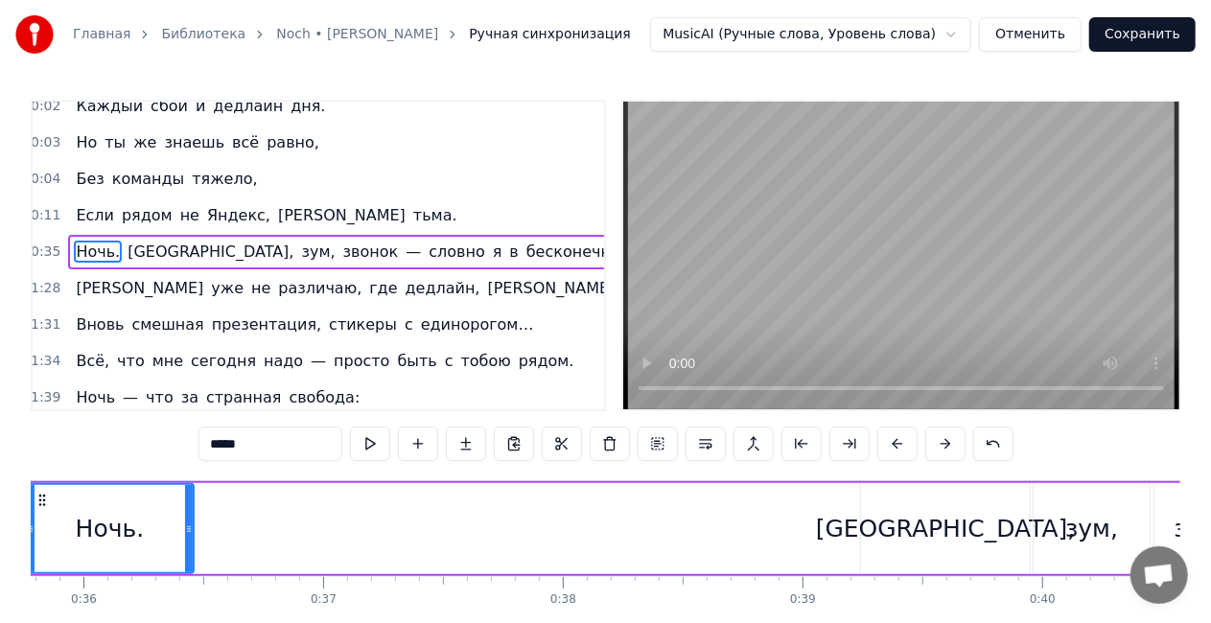
scroll to position [0, 8473]
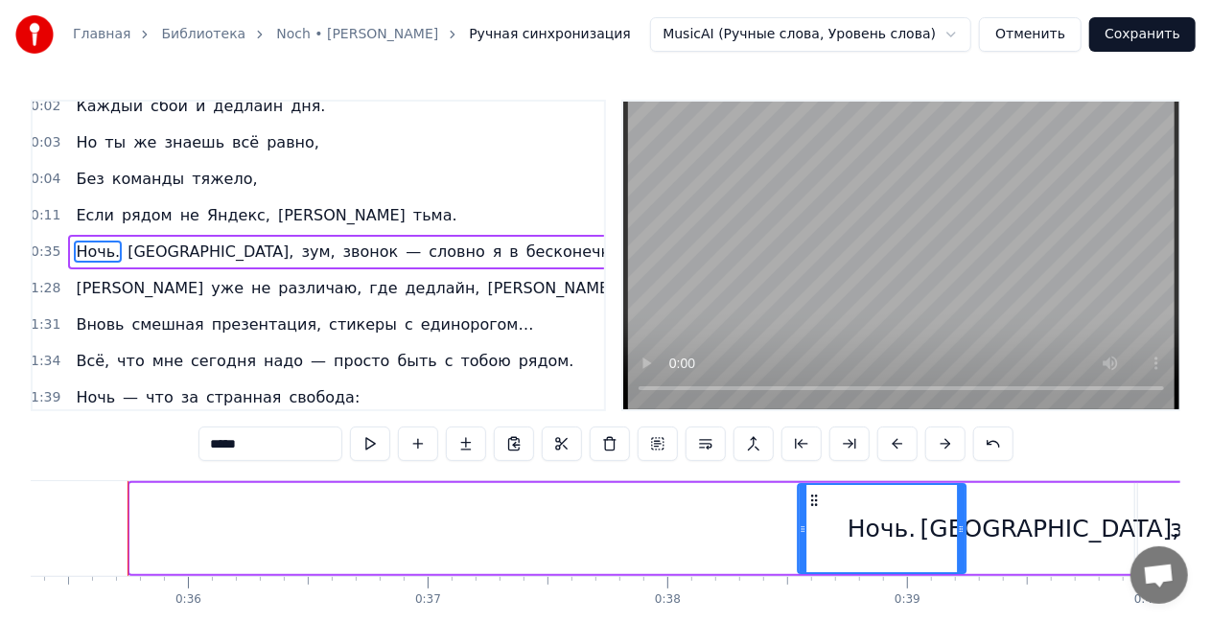
drag, startPoint x: 148, startPoint y: 498, endPoint x: 817, endPoint y: 462, distance: 670.3
click at [817, 462] on div "0:00 Нет, я не буду утверждать, 0:01 Что могу всё забывать — 0:02 Каждый сбой и…" at bounding box center [606, 387] width 1150 height 574
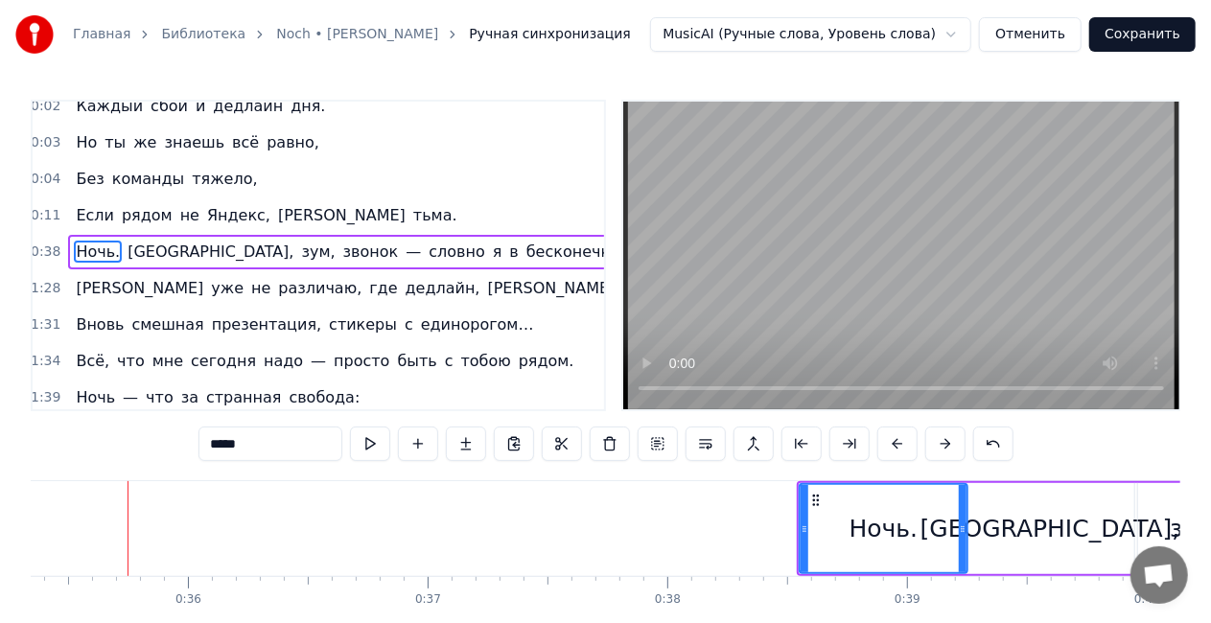
click at [287, 235] on div "Ночь. [GEOGRAPHIC_DATA], зум, звонок — словно я в бесконечке." at bounding box center [350, 252] width 564 height 35
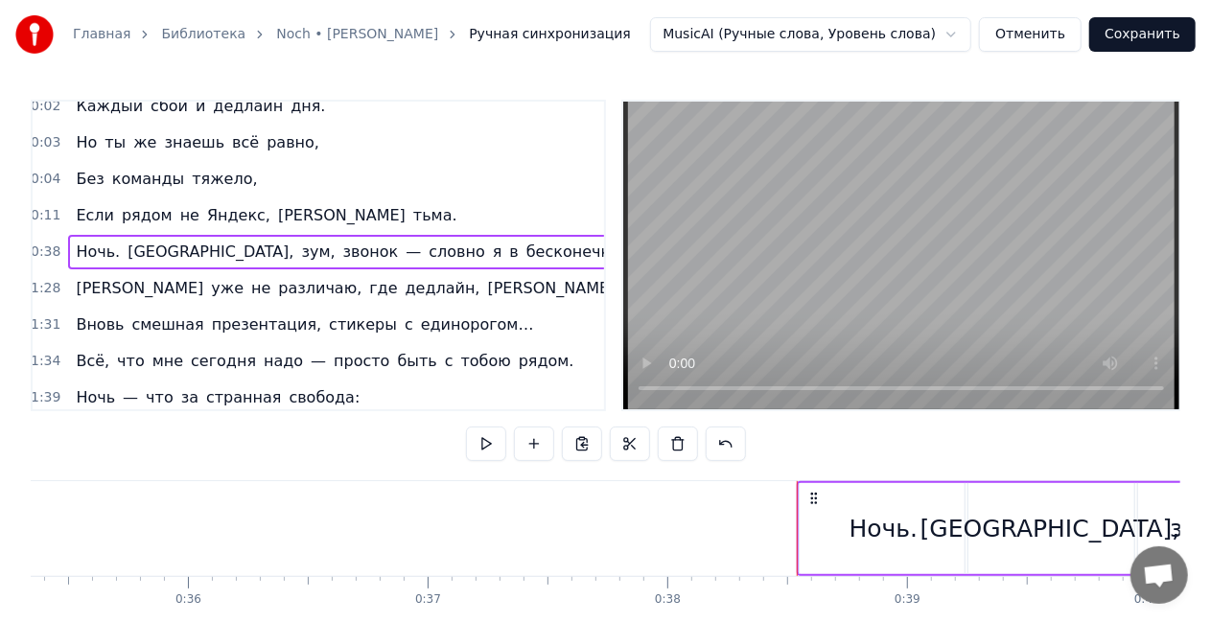
click at [290, 235] on div "Ночь. [GEOGRAPHIC_DATA], зум, звонок — словно я в бесконечке." at bounding box center [350, 252] width 564 height 35
click at [341, 241] on span "звонок" at bounding box center [370, 252] width 59 height 23
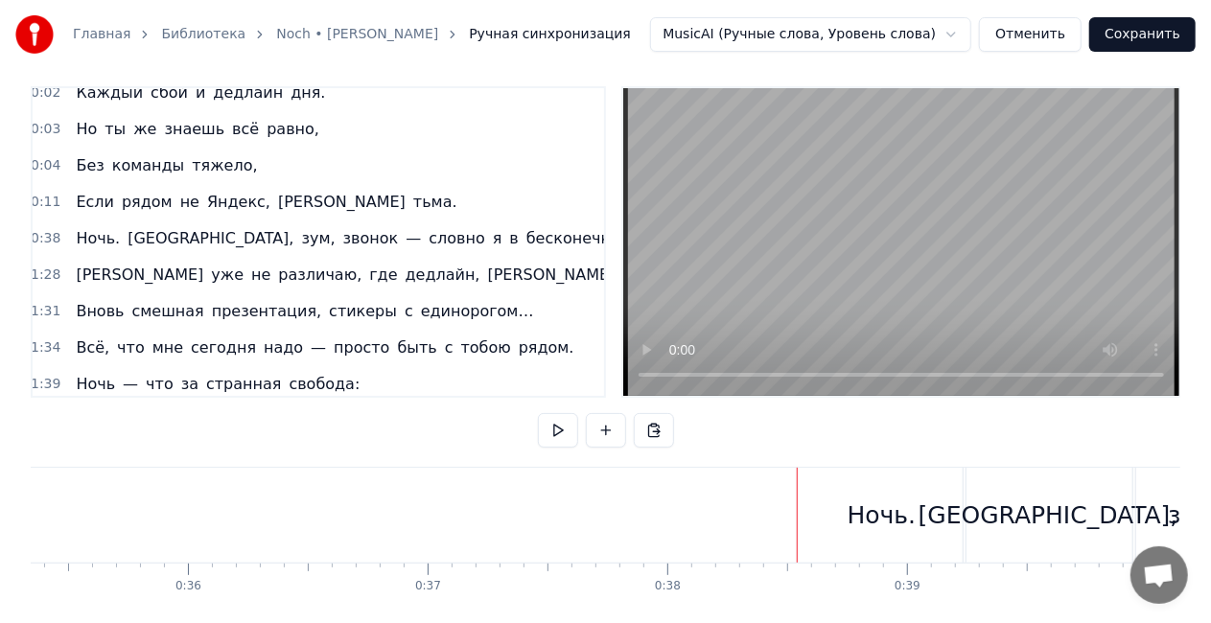
scroll to position [96, 0]
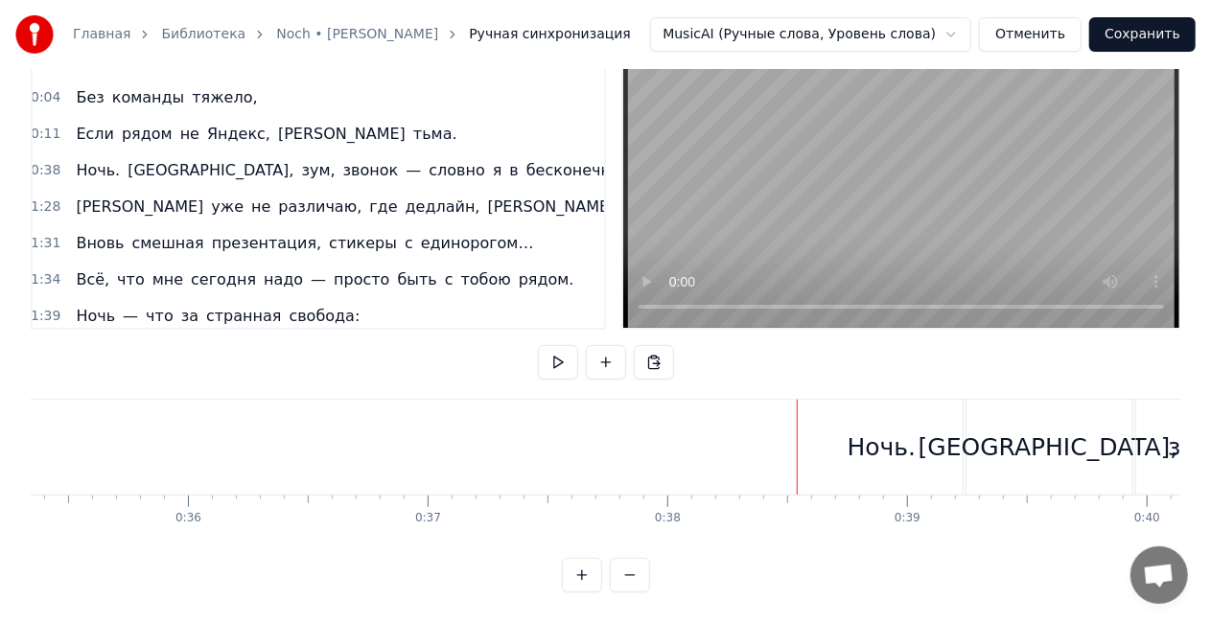
click at [290, 153] on div "Ночь. [GEOGRAPHIC_DATA], зум, звонок — словно я в бесконечке." at bounding box center [350, 170] width 564 height 35
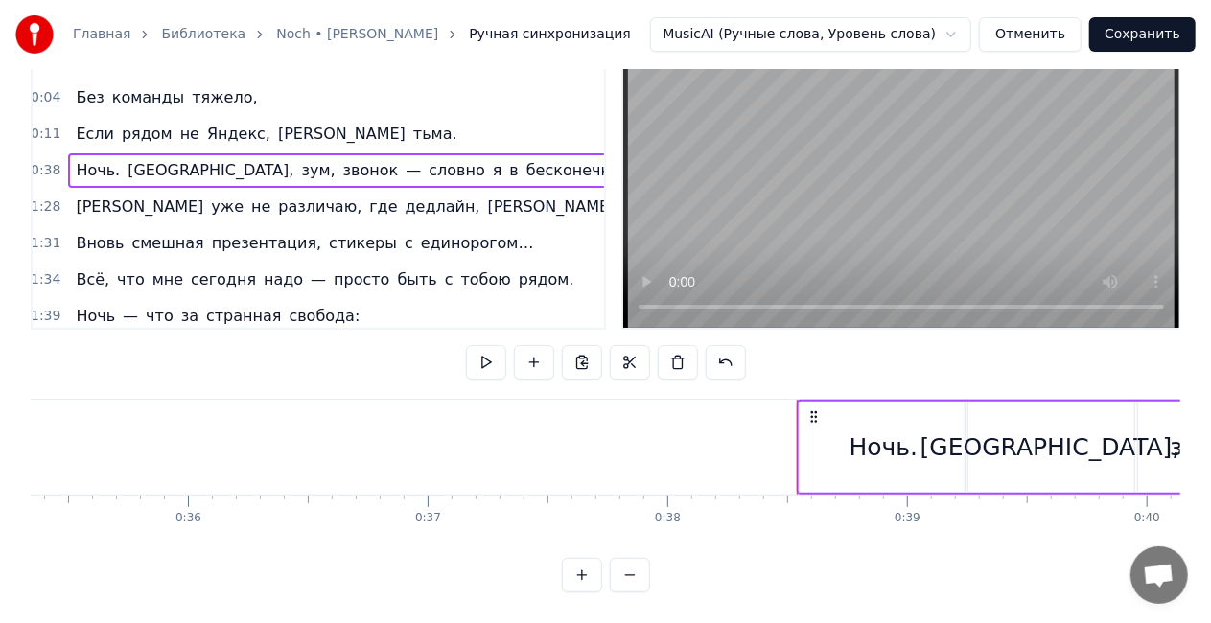
click at [283, 153] on div "Ночь. [GEOGRAPHIC_DATA], зум, звонок — словно я в бесконечке." at bounding box center [350, 170] width 564 height 35
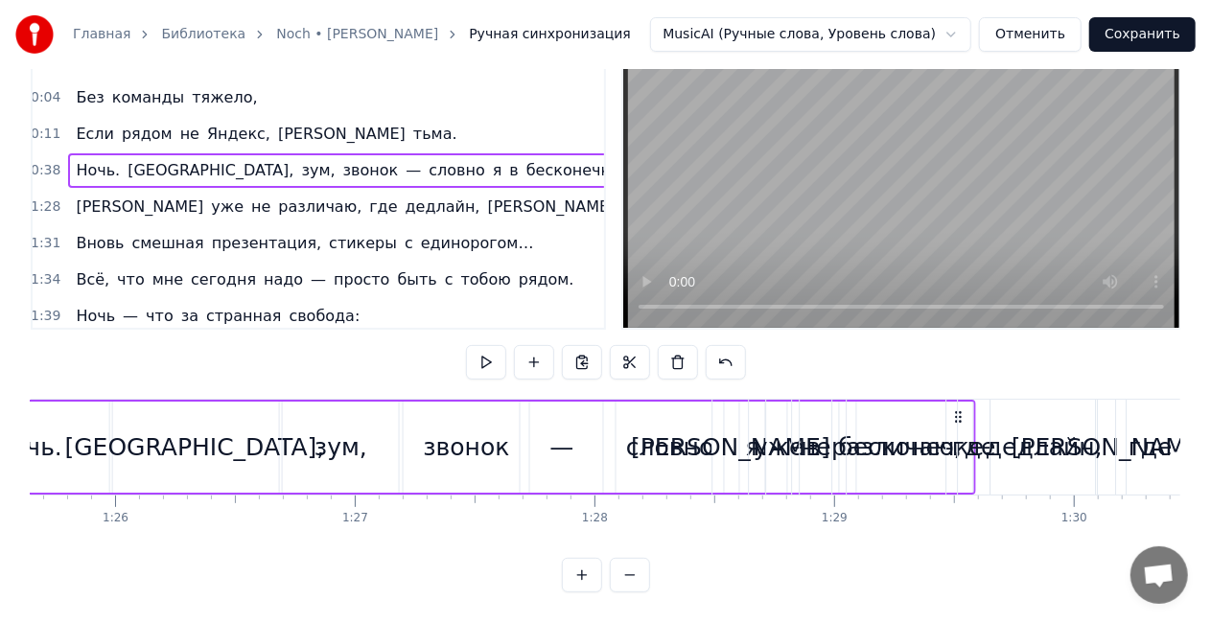
scroll to position [0, 20532]
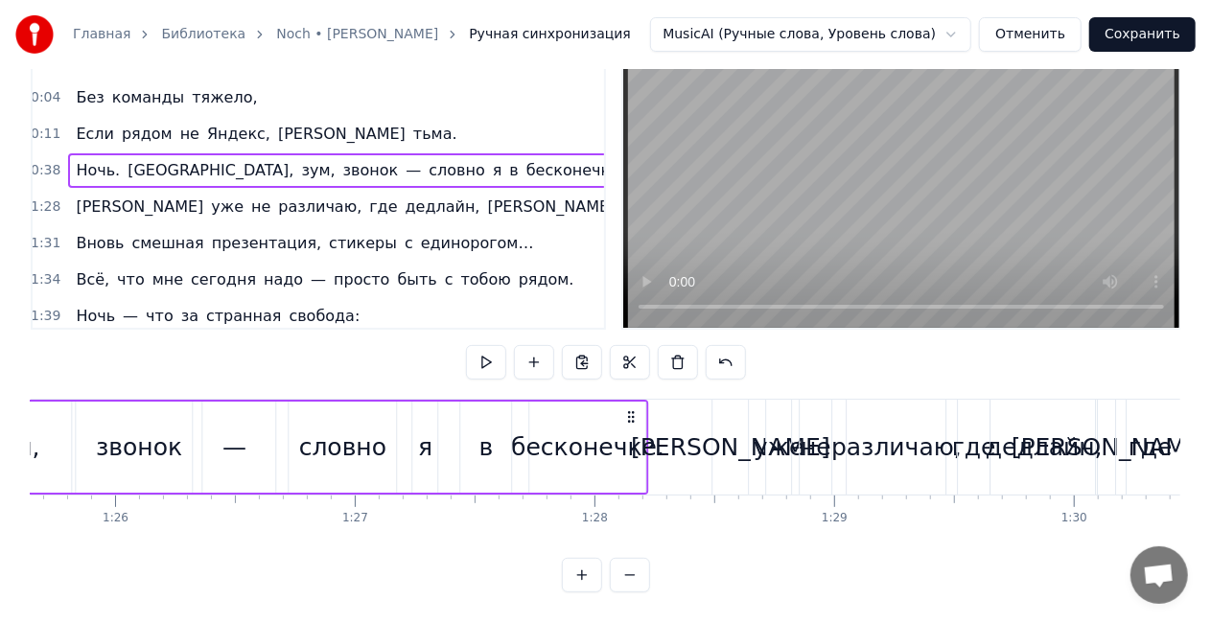
drag, startPoint x: 312, startPoint y: 402, endPoint x: 617, endPoint y: 412, distance: 305.1
click at [617, 412] on div "Ночь. [GEOGRAPHIC_DATA], зум, звонок — словно я в бесконечке." at bounding box center [131, 447] width 1035 height 95
click at [156, 117] on div "Если рядом не Яндекс, а тьма." at bounding box center [266, 134] width 396 height 35
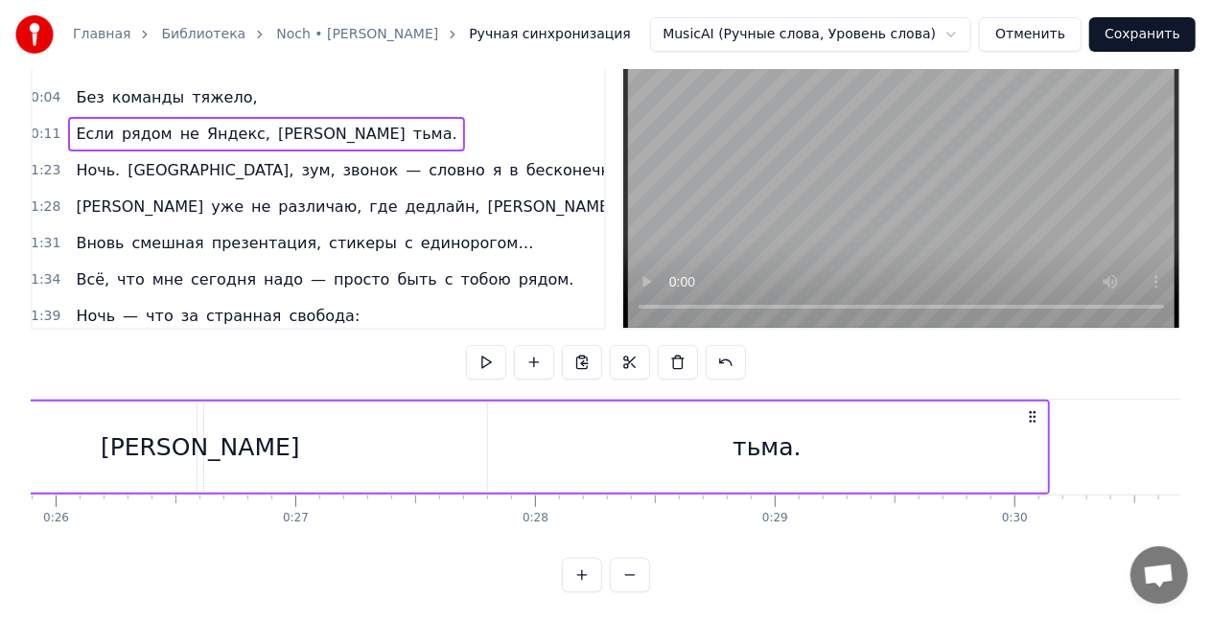
scroll to position [0, 2634]
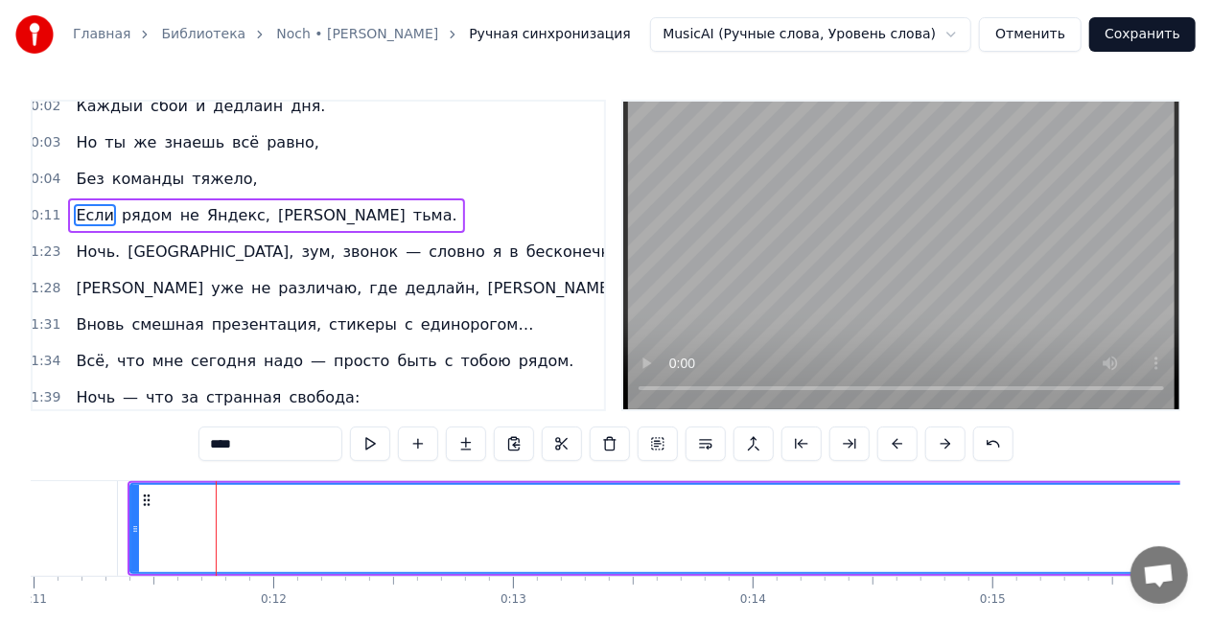
scroll to position [51, 3]
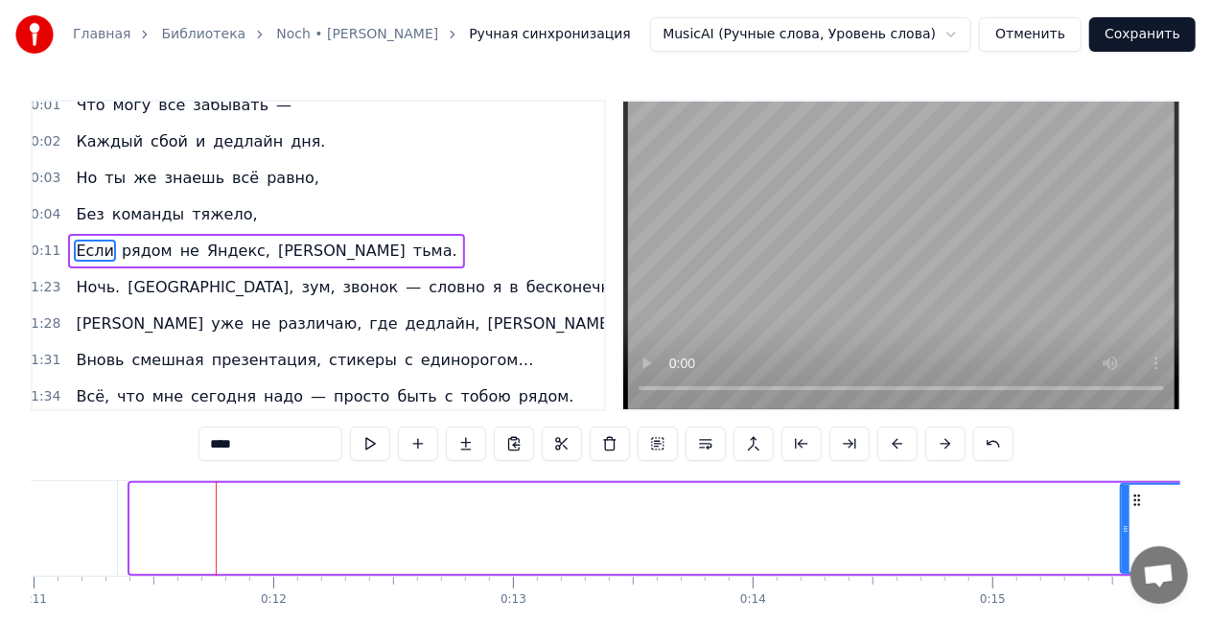
drag, startPoint x: 133, startPoint y: 527, endPoint x: 1124, endPoint y: 512, distance: 990.7
click at [1124, 512] on div at bounding box center [1126, 528] width 8 height 87
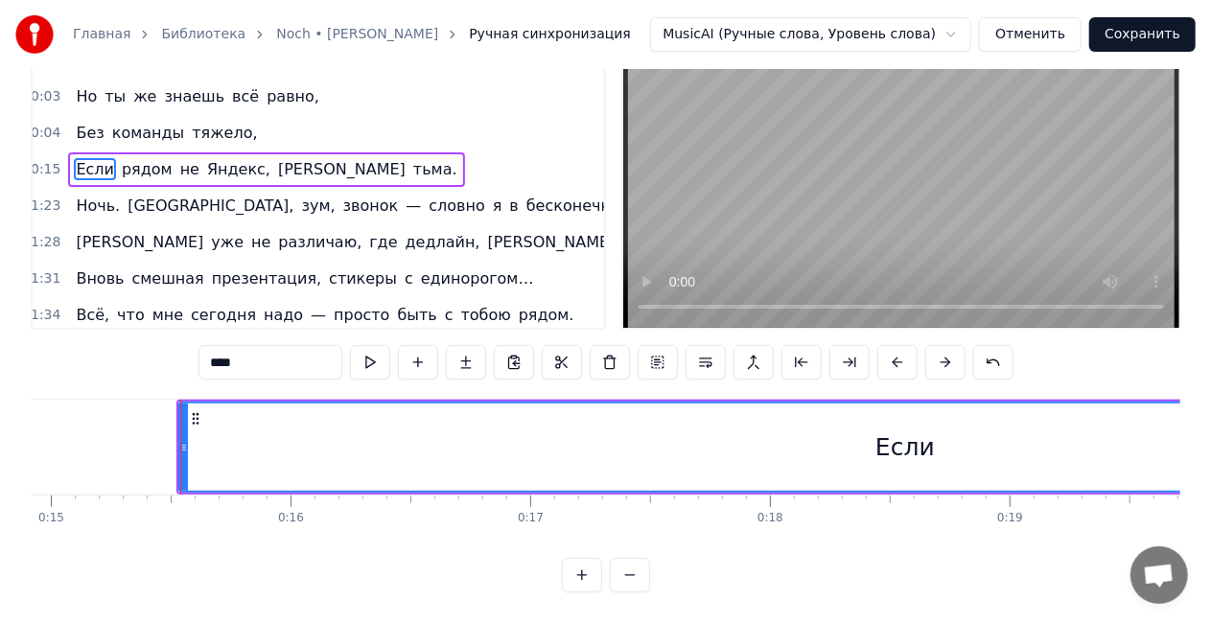
scroll to position [0, 3630]
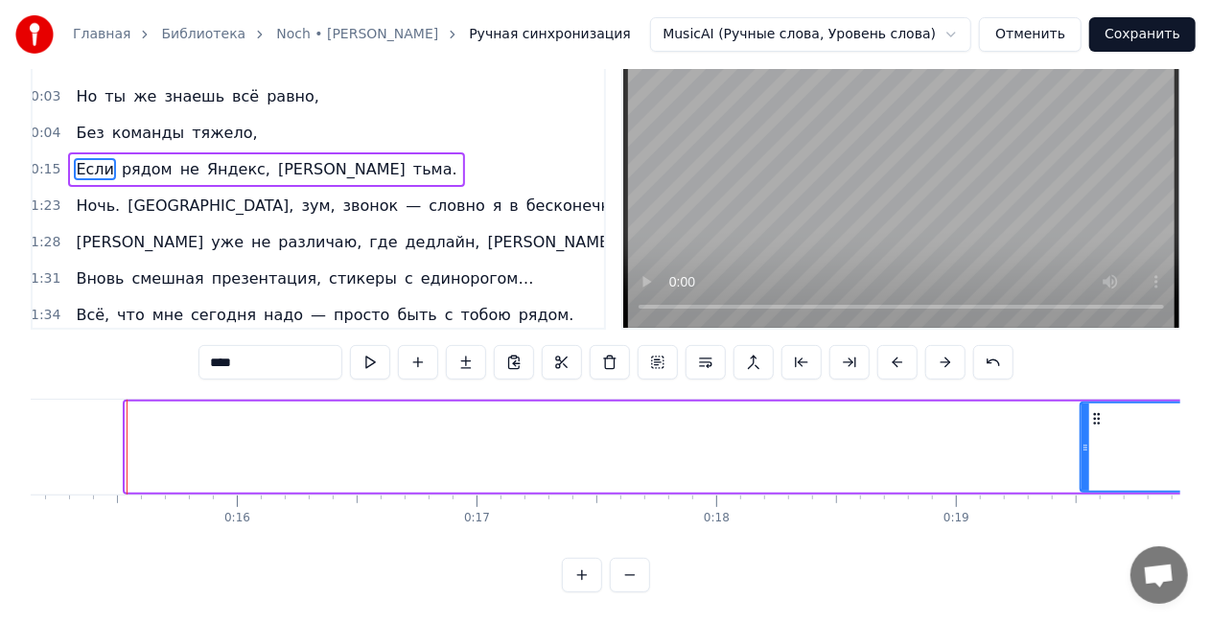
drag, startPoint x: 128, startPoint y: 433, endPoint x: 1084, endPoint y: 420, distance: 955.2
click at [1084, 420] on div at bounding box center [1086, 447] width 8 height 87
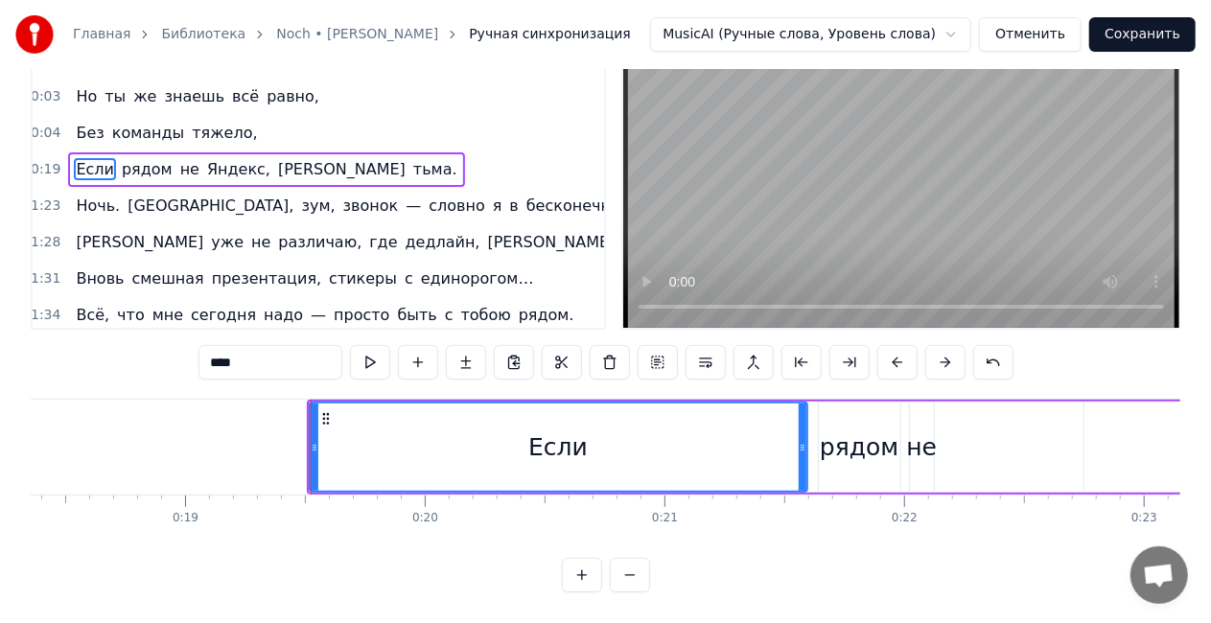
scroll to position [0, 4460]
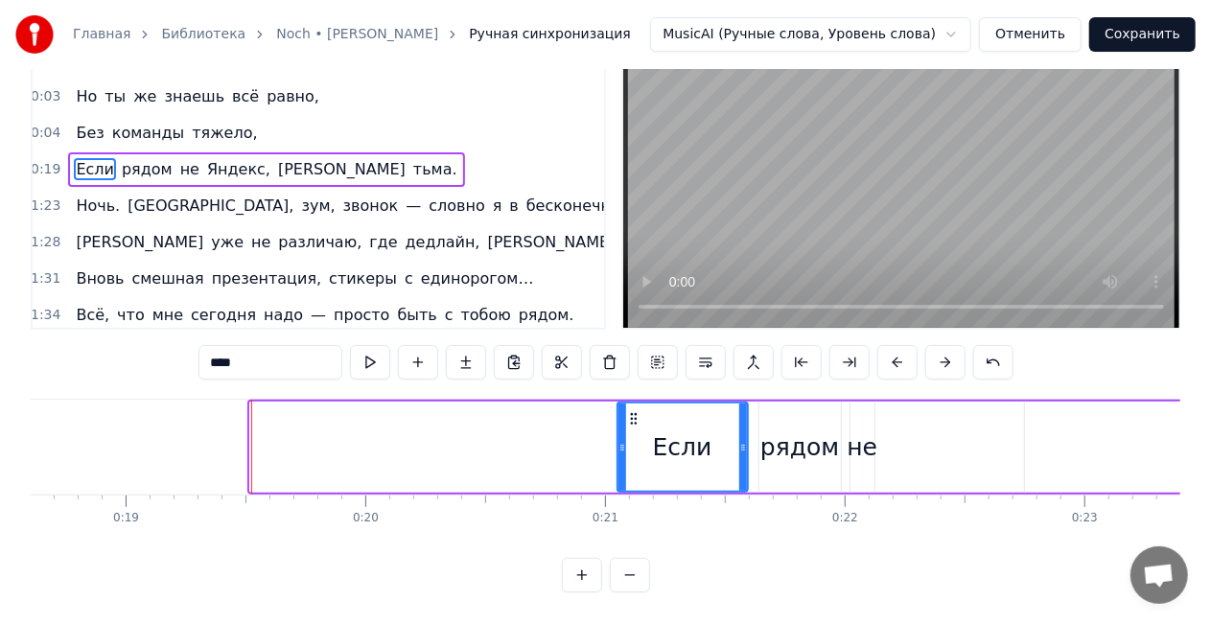
drag, startPoint x: 254, startPoint y: 435, endPoint x: 621, endPoint y: 427, distance: 367.4
click at [621, 440] on icon at bounding box center [623, 447] width 8 height 15
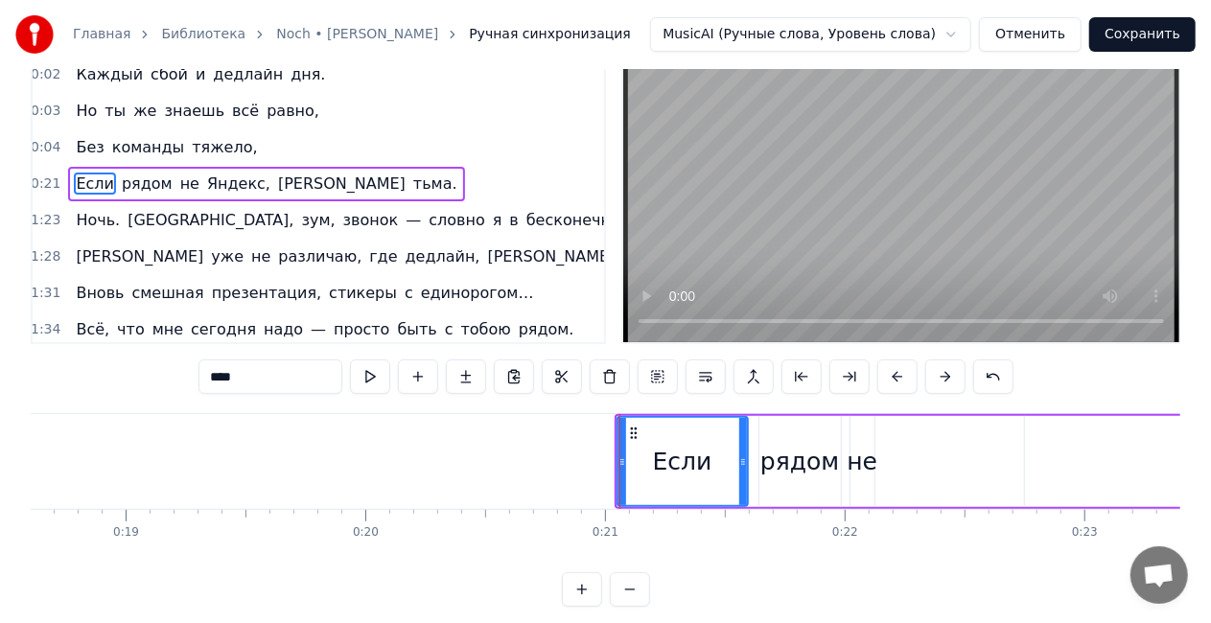
scroll to position [96, 0]
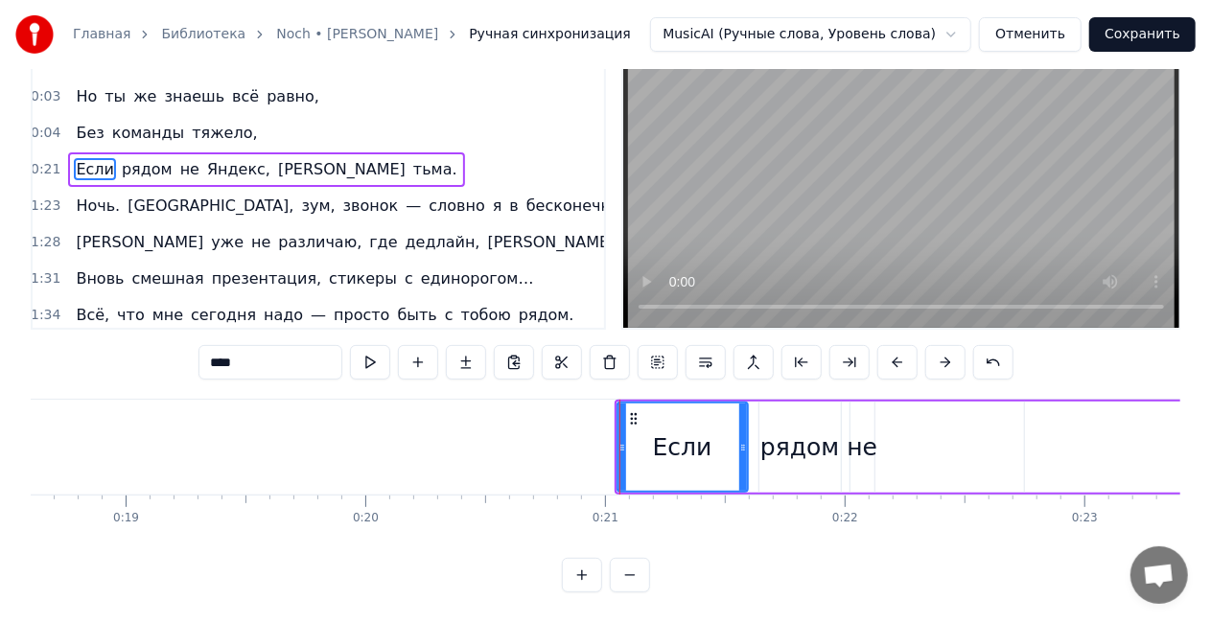
click at [411, 158] on span "тьма." at bounding box center [435, 169] width 48 height 22
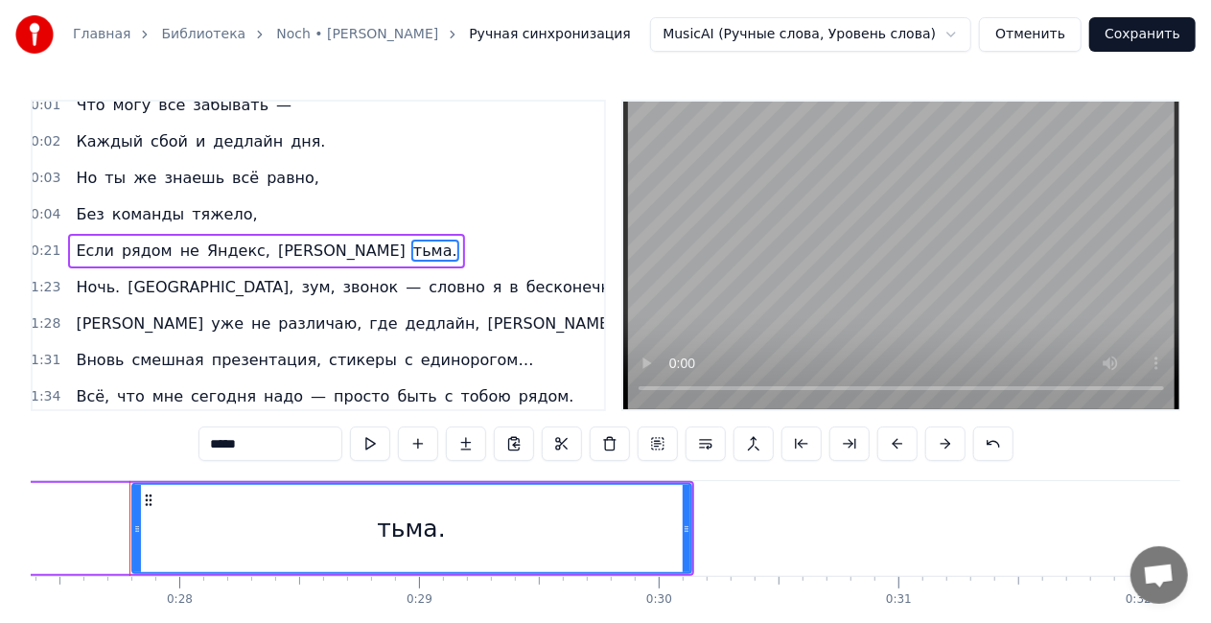
scroll to position [0, 6566]
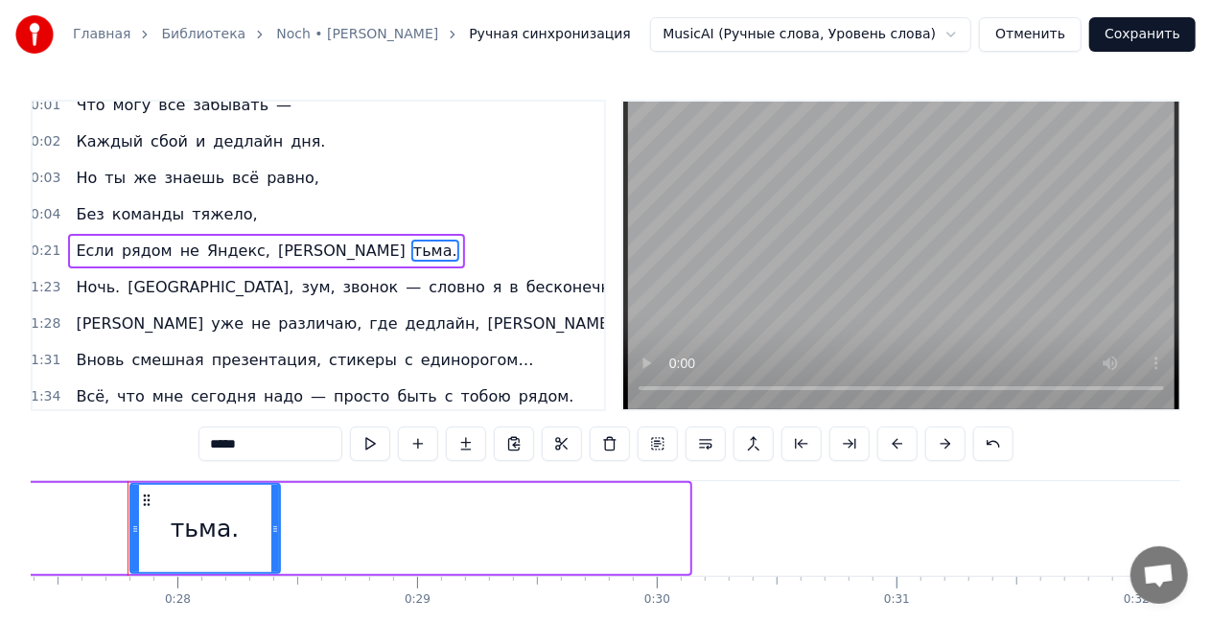
drag, startPoint x: 686, startPoint y: 525, endPoint x: 258, endPoint y: 493, distance: 428.9
click at [271, 516] on div at bounding box center [275, 528] width 8 height 87
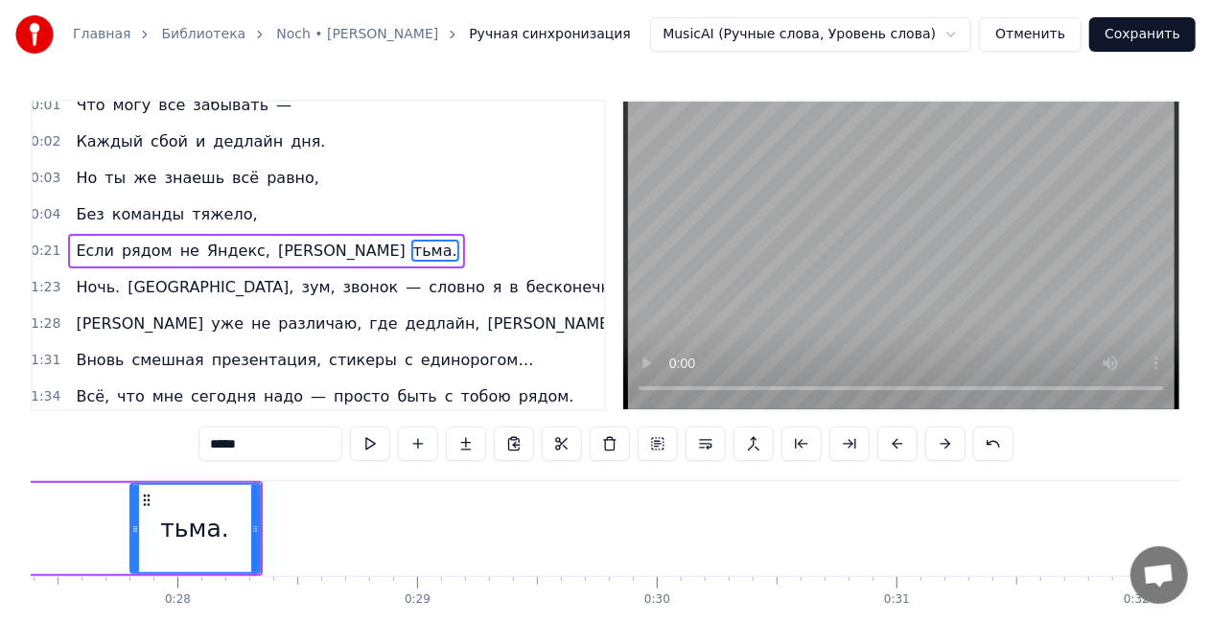
click at [276, 248] on span "[PERSON_NAME]" at bounding box center [341, 251] width 131 height 22
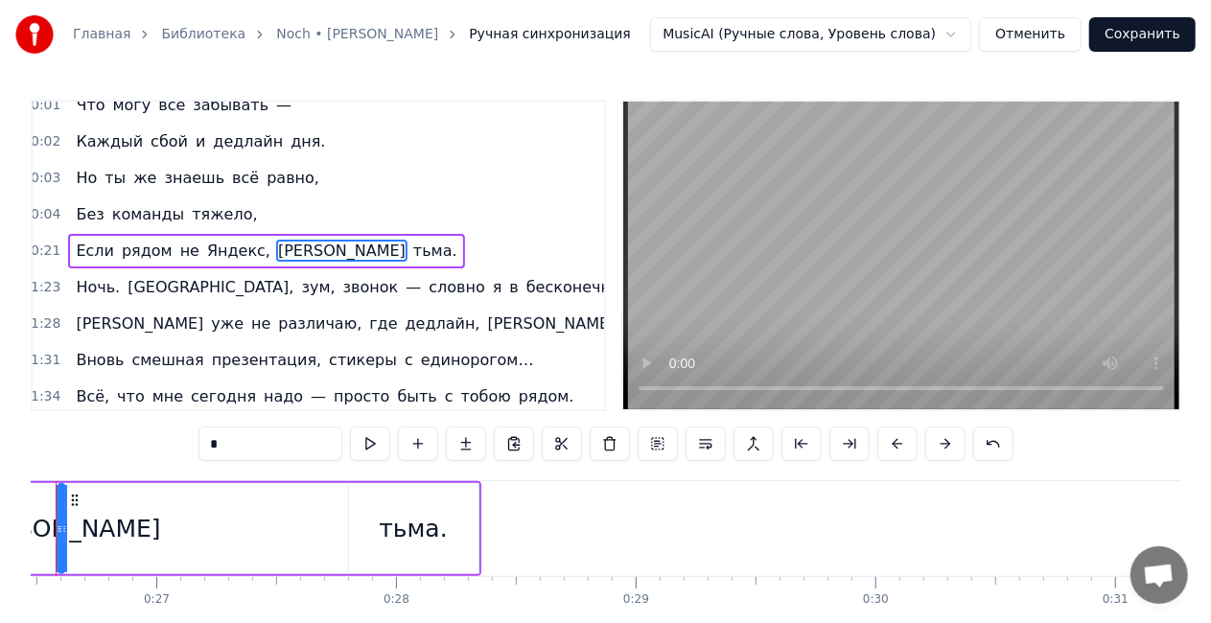
scroll to position [0, 6276]
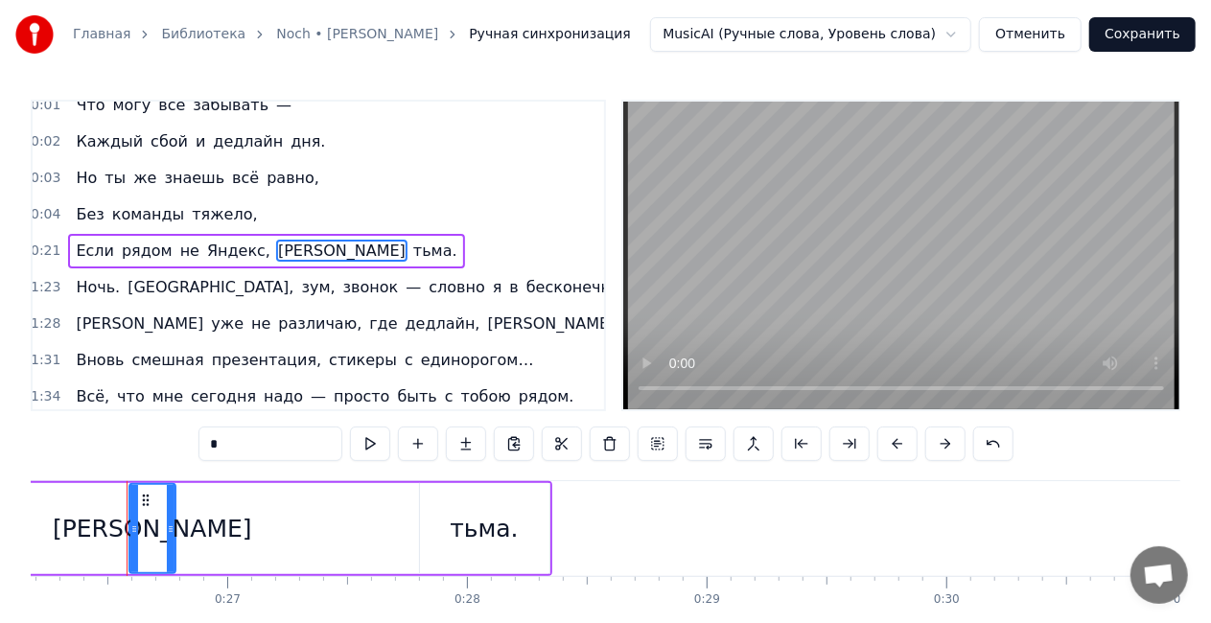
drag, startPoint x: 132, startPoint y: 533, endPoint x: 173, endPoint y: 529, distance: 40.5
click at [173, 529] on icon at bounding box center [171, 529] width 8 height 15
click at [222, 240] on span "Яндекс," at bounding box center [238, 251] width 67 height 22
type input "*******"
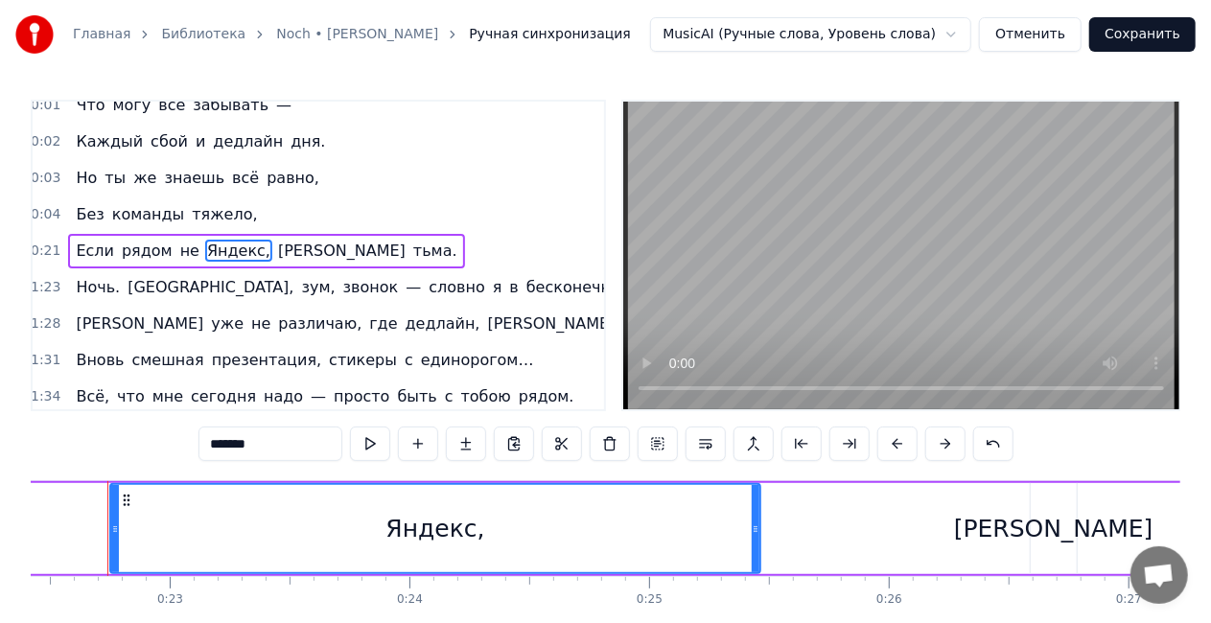
scroll to position [0, 5356]
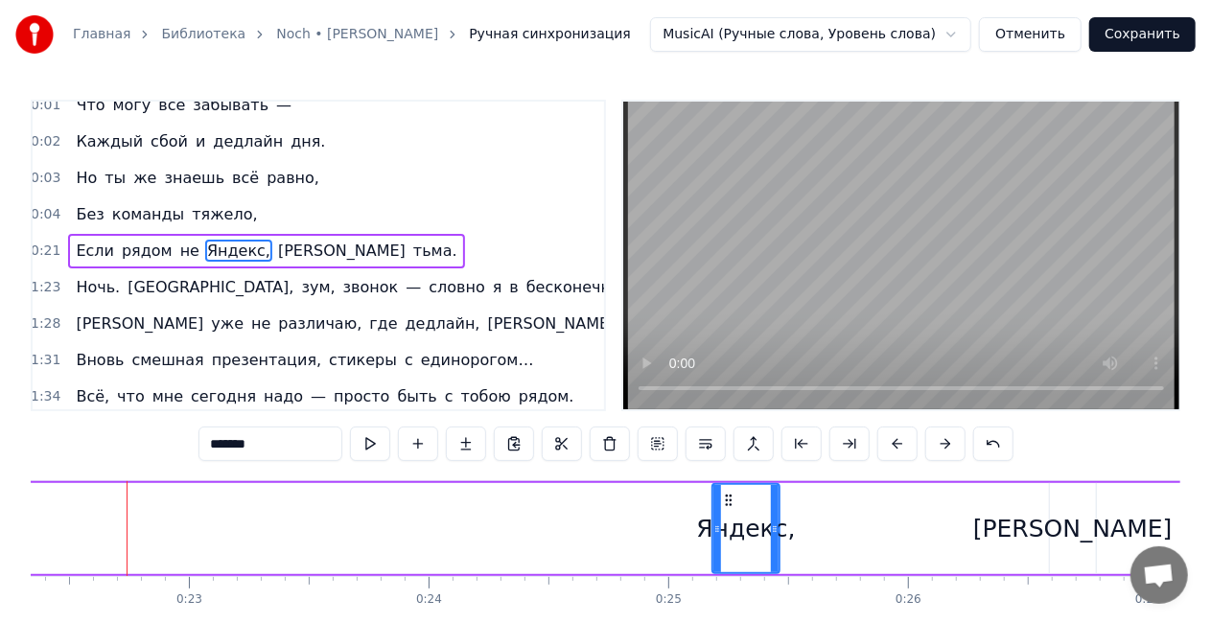
drag, startPoint x: 132, startPoint y: 524, endPoint x: 715, endPoint y: 499, distance: 583.6
click at [715, 499] on div at bounding box center [717, 528] width 8 height 87
click at [922, 530] on div "Если рядом не Яндекс, а тьма." at bounding box center [596, 528] width 1754 height 95
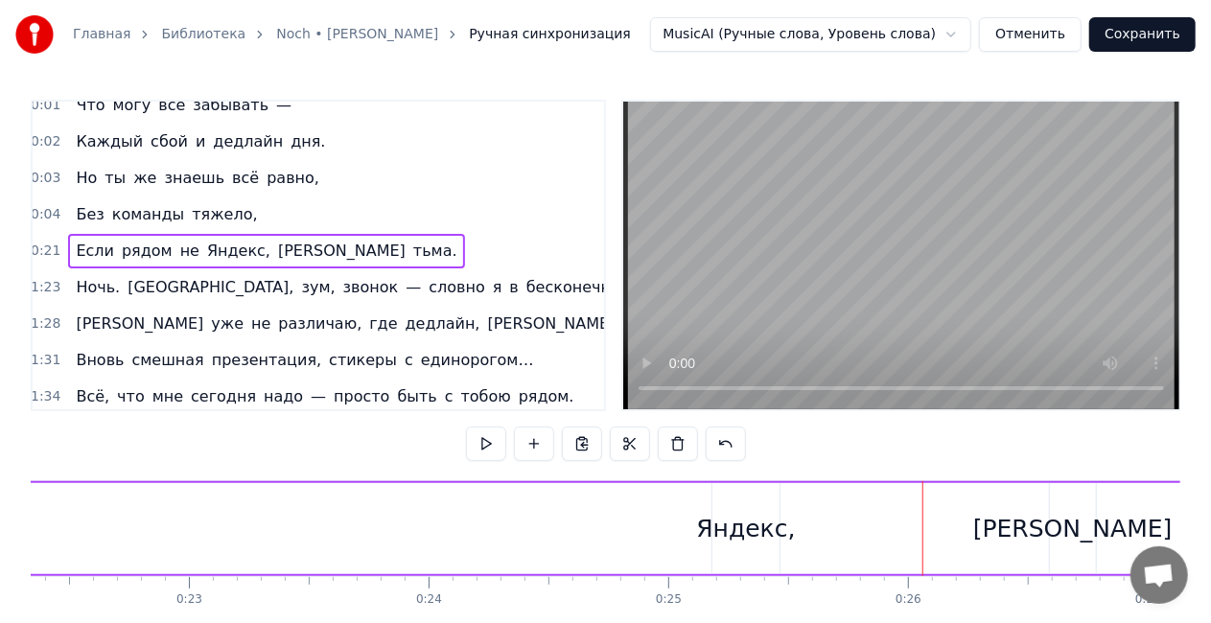
click at [143, 248] on span "рядом" at bounding box center [147, 251] width 55 height 22
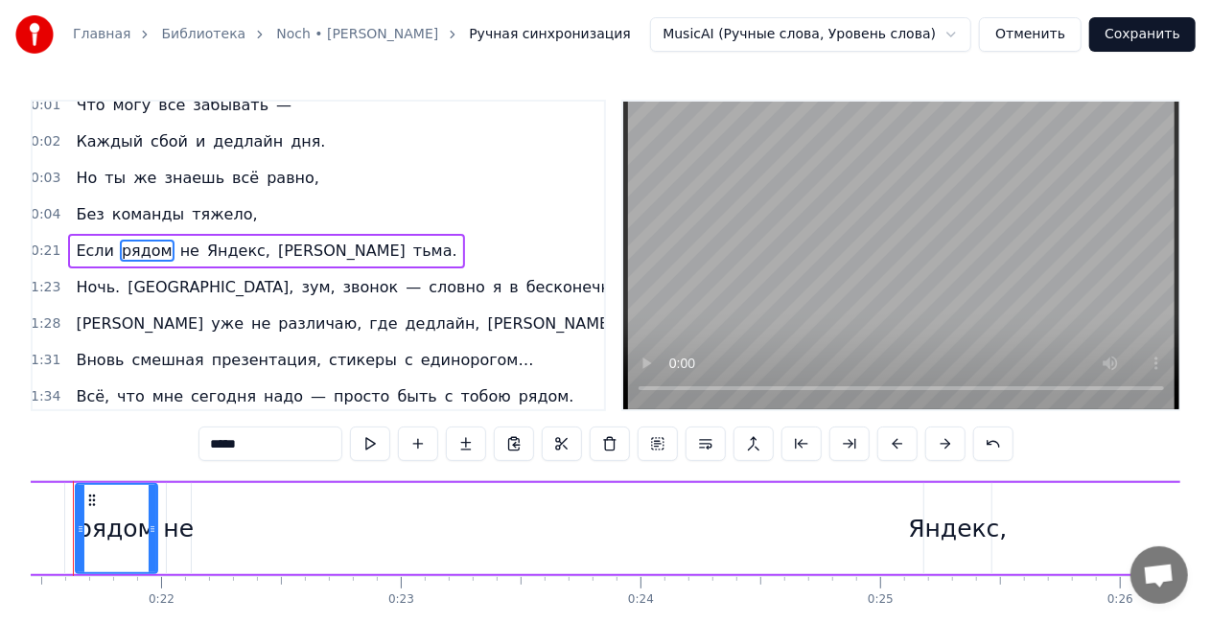
scroll to position [0, 5089]
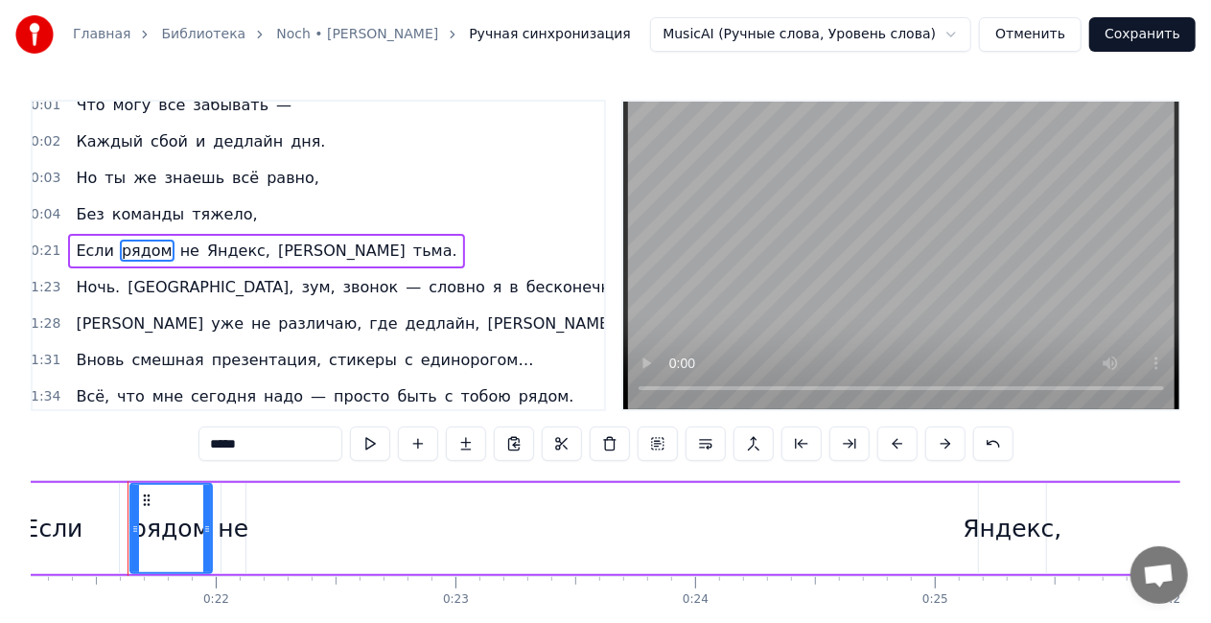
click at [234, 529] on div "не" at bounding box center [233, 529] width 31 height 36
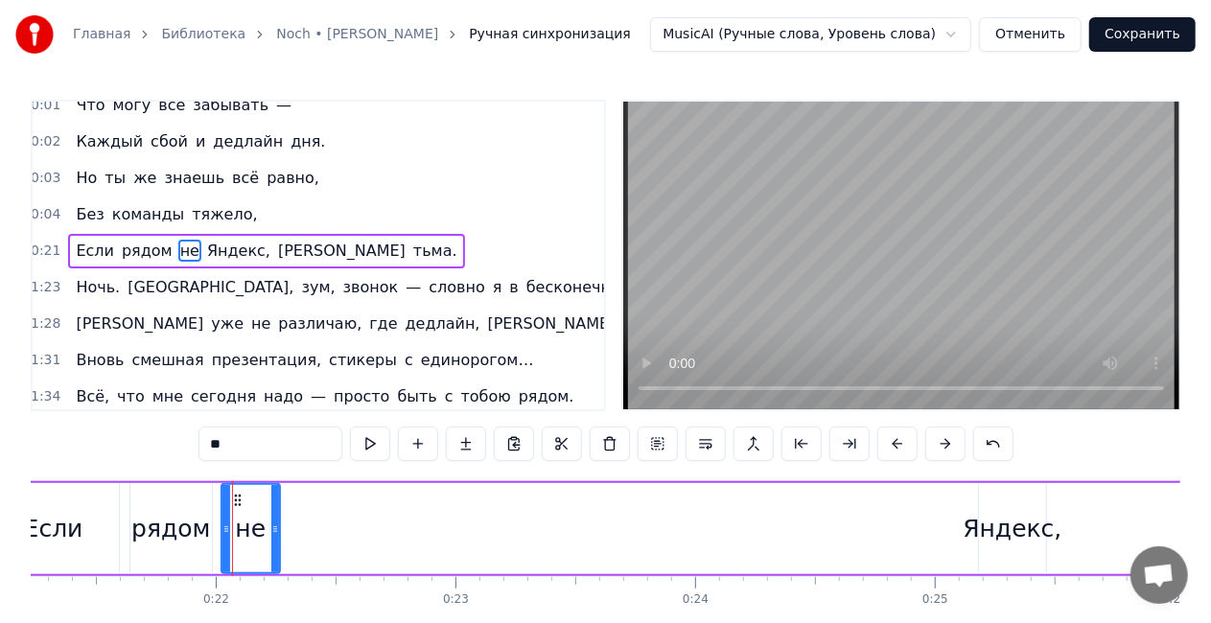
drag, startPoint x: 240, startPoint y: 528, endPoint x: 223, endPoint y: 494, distance: 38.2
click at [275, 526] on icon at bounding box center [275, 529] width 8 height 15
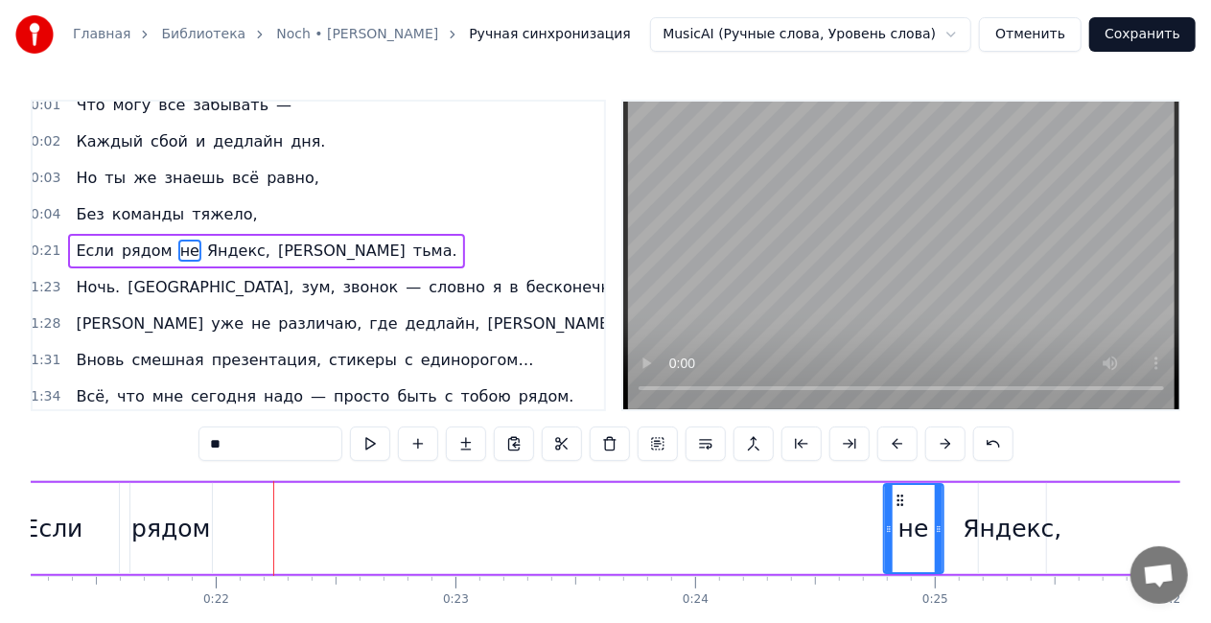
drag, startPoint x: 476, startPoint y: 479, endPoint x: 899, endPoint y: 470, distance: 423.9
click at [899, 470] on div "0:00 Нет, я не буду утверждать, 0:01 Что могу всё забывать — 0:02 Каждый сбой и…" at bounding box center [606, 387] width 1150 height 574
click at [173, 530] on div "рядом" at bounding box center [170, 529] width 79 height 36
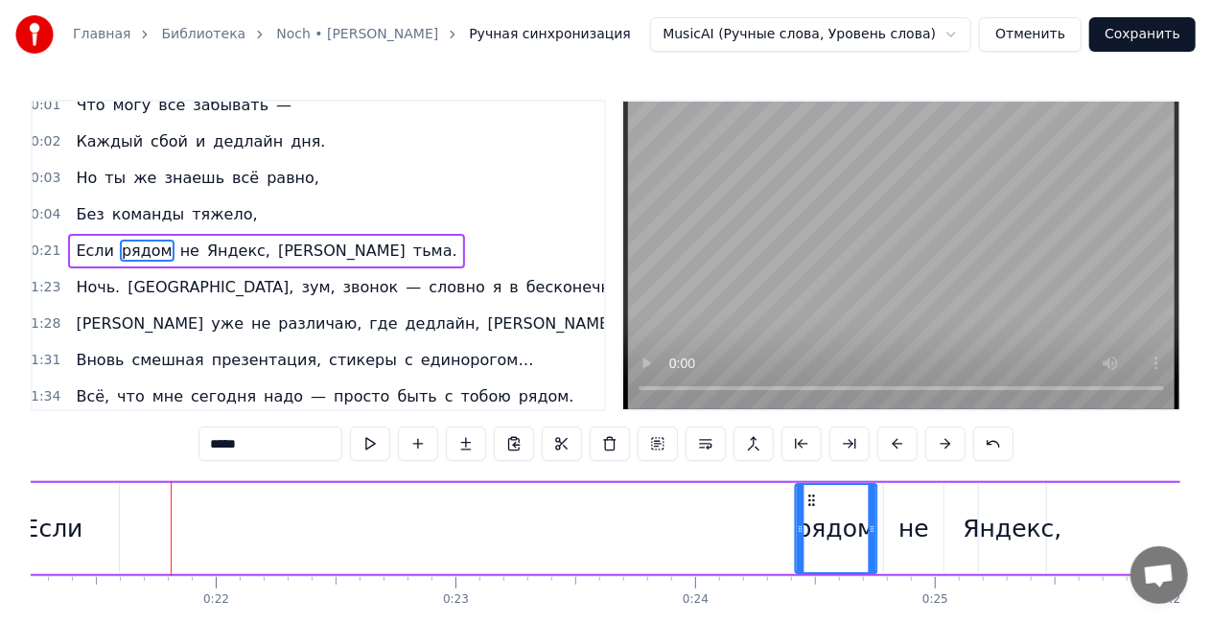
drag, startPoint x: 146, startPoint y: 500, endPoint x: 811, endPoint y: 491, distance: 665.5
click at [811, 491] on div "рядом" at bounding box center [837, 528] width 81 height 87
click at [94, 539] on div "Если" at bounding box center [53, 528] width 130 height 91
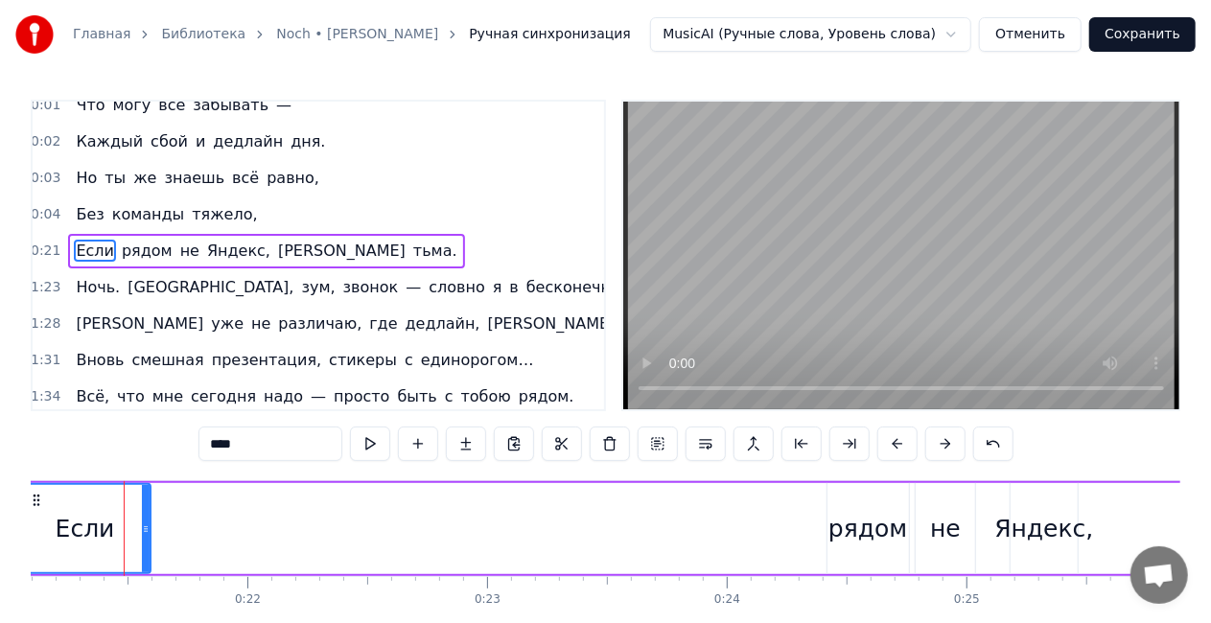
scroll to position [0, 5054]
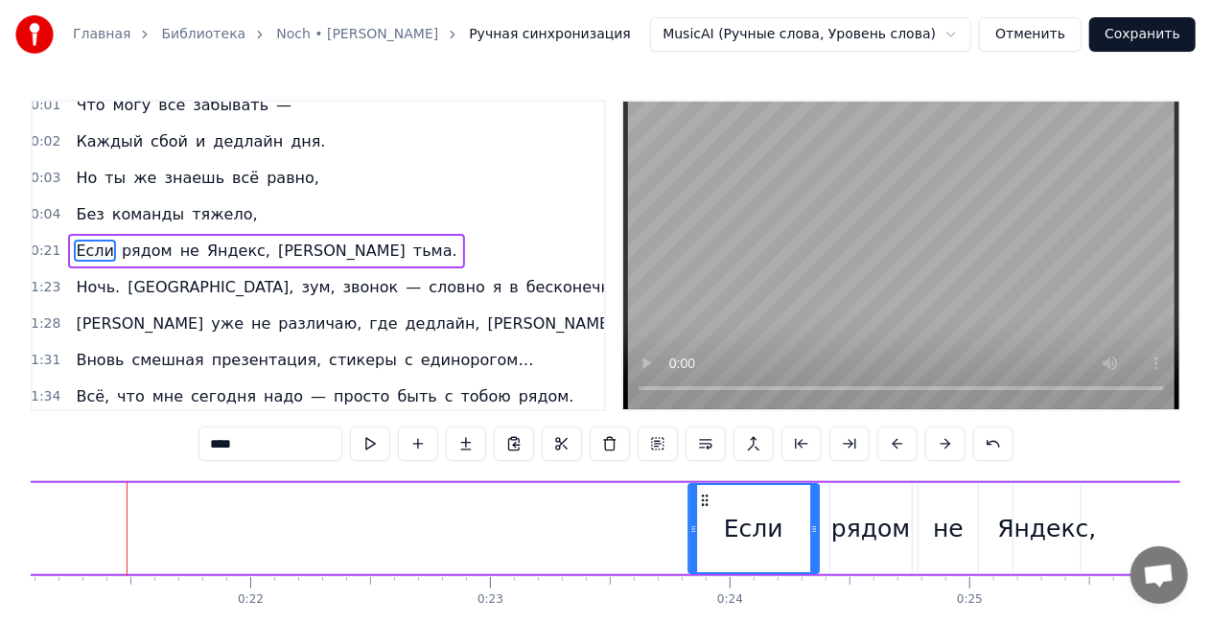
drag, startPoint x: 42, startPoint y: 502, endPoint x: 708, endPoint y: 501, distance: 665.5
click at [708, 501] on icon at bounding box center [704, 500] width 15 height 15
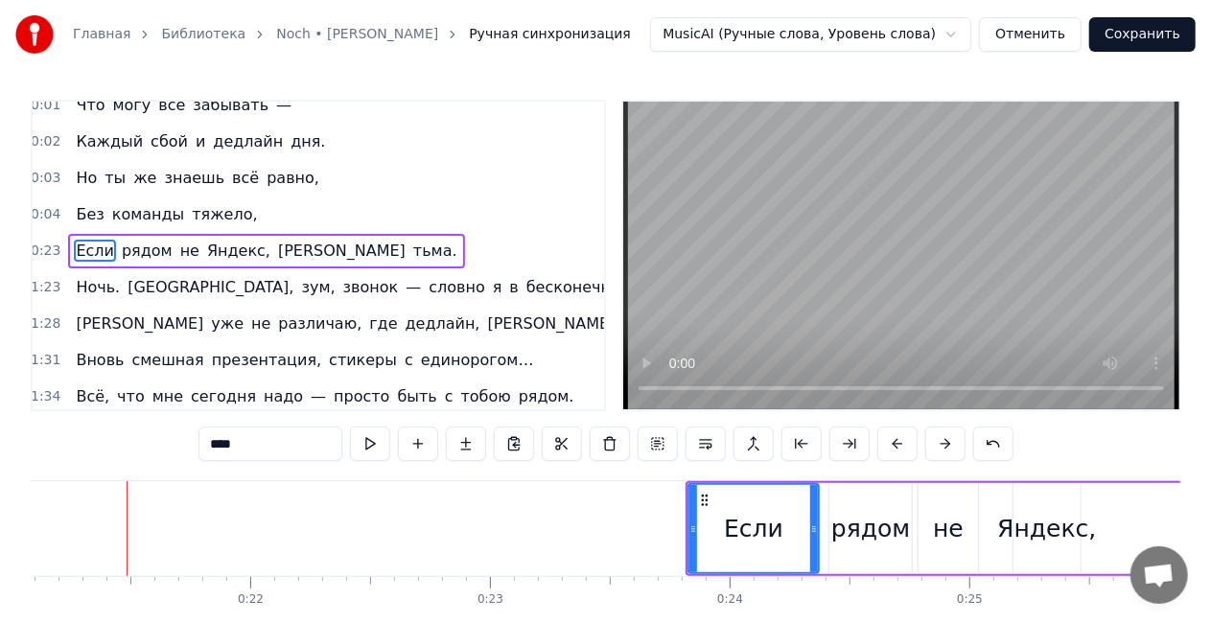
click at [276, 247] on span "[PERSON_NAME]" at bounding box center [341, 251] width 131 height 22
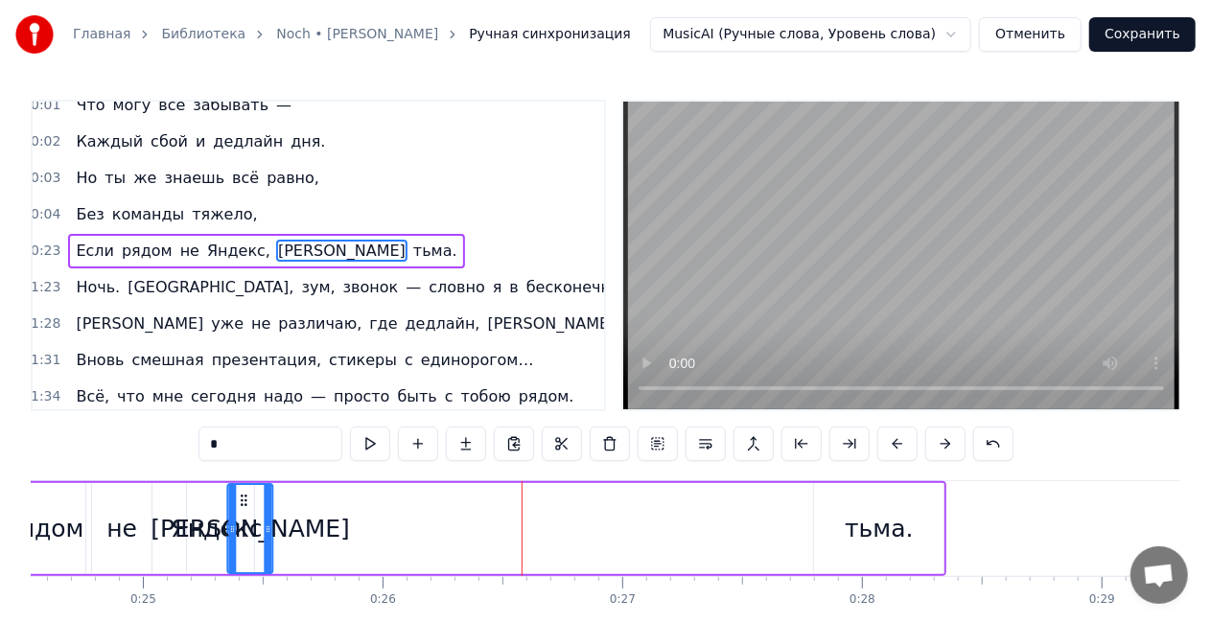
scroll to position [0, 5872]
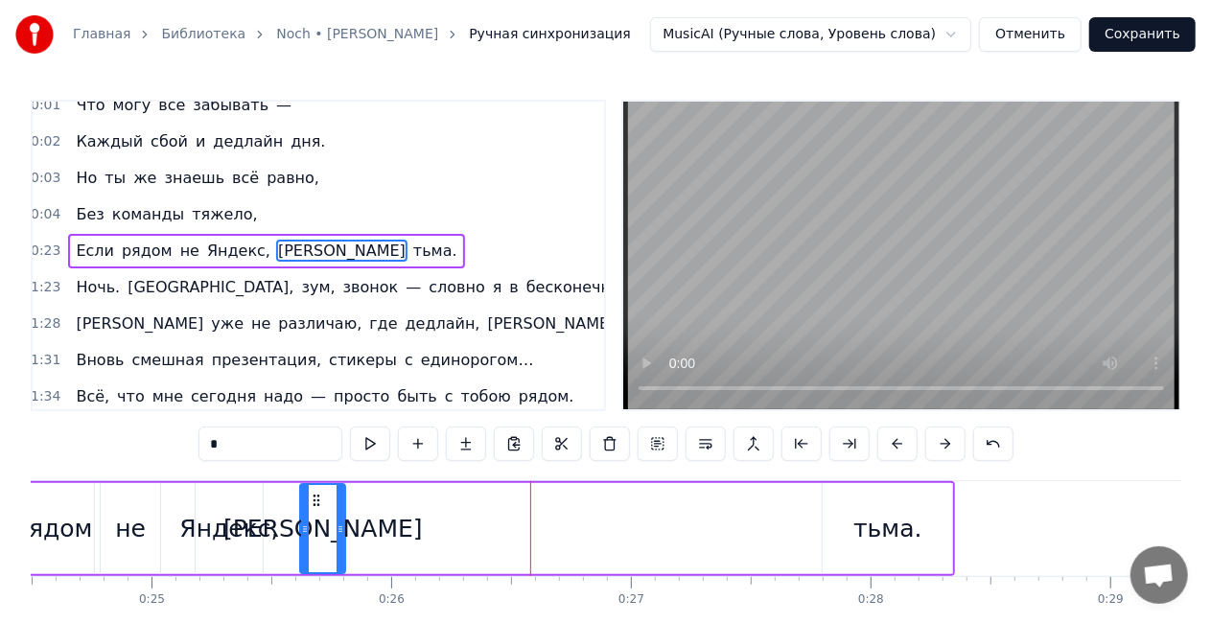
drag, startPoint x: 146, startPoint y: 497, endPoint x: 309, endPoint y: 495, distance: 163.0
click at [309, 495] on icon at bounding box center [316, 500] width 15 height 15
click at [827, 532] on div "тьма." at bounding box center [887, 528] width 129 height 91
type input "*****"
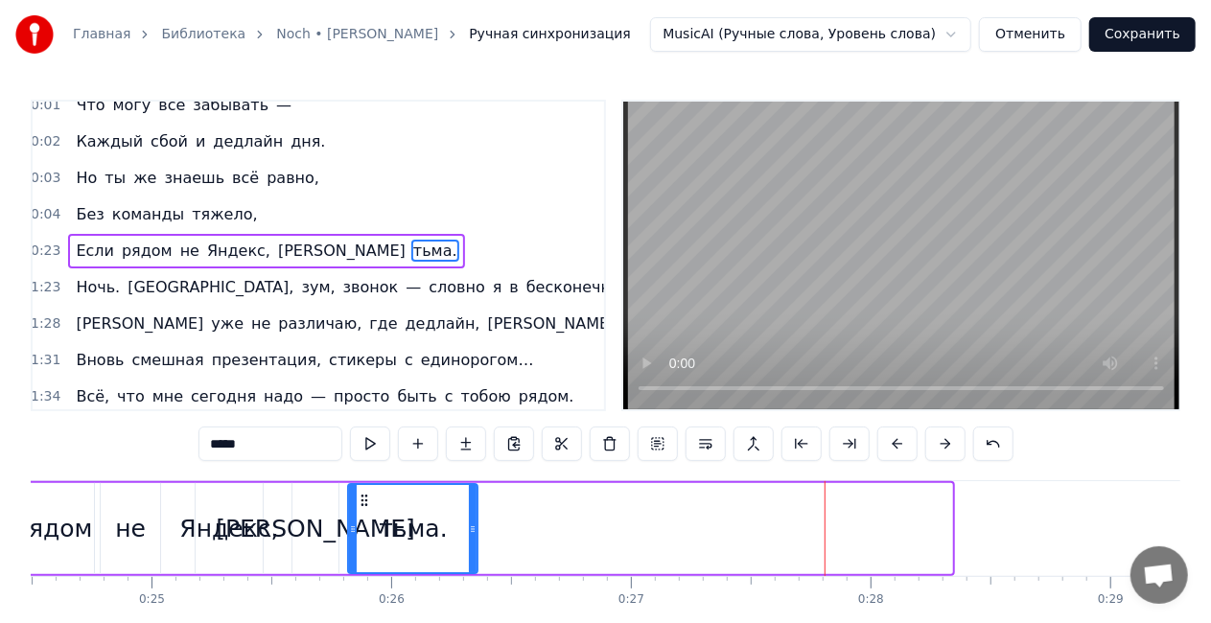
drag, startPoint x: 842, startPoint y: 498, endPoint x: 366, endPoint y: 500, distance: 475.6
click at [366, 500] on icon at bounding box center [364, 500] width 15 height 15
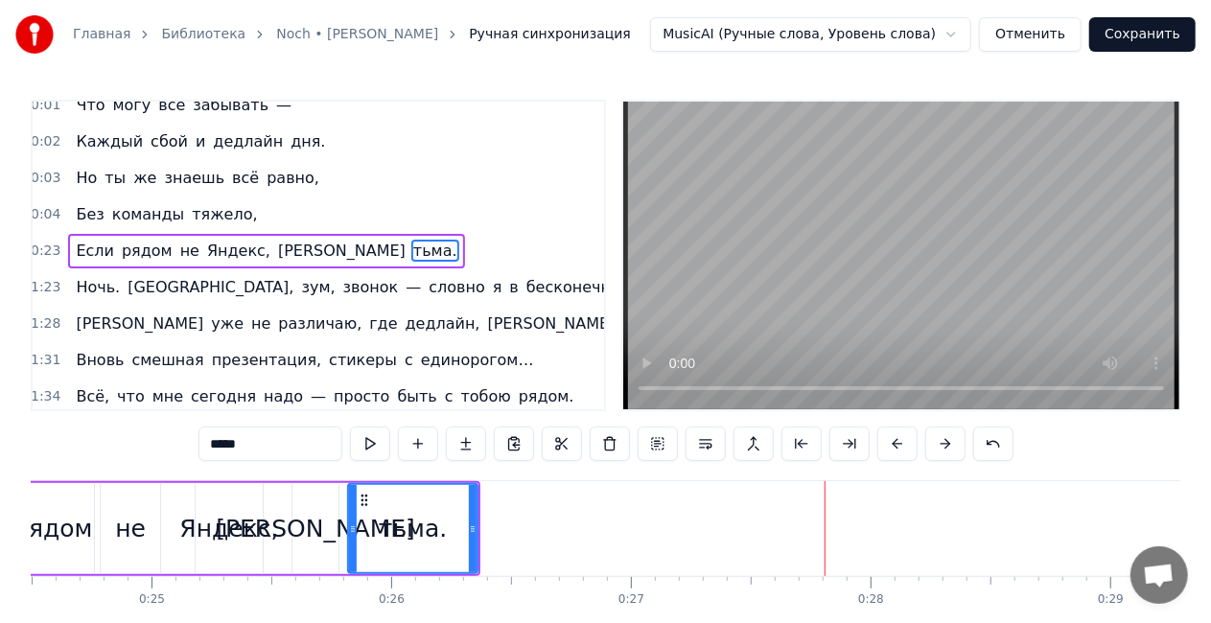
click at [233, 234] on div "Если рядом не Яндекс, а тьма." at bounding box center [266, 251] width 396 height 35
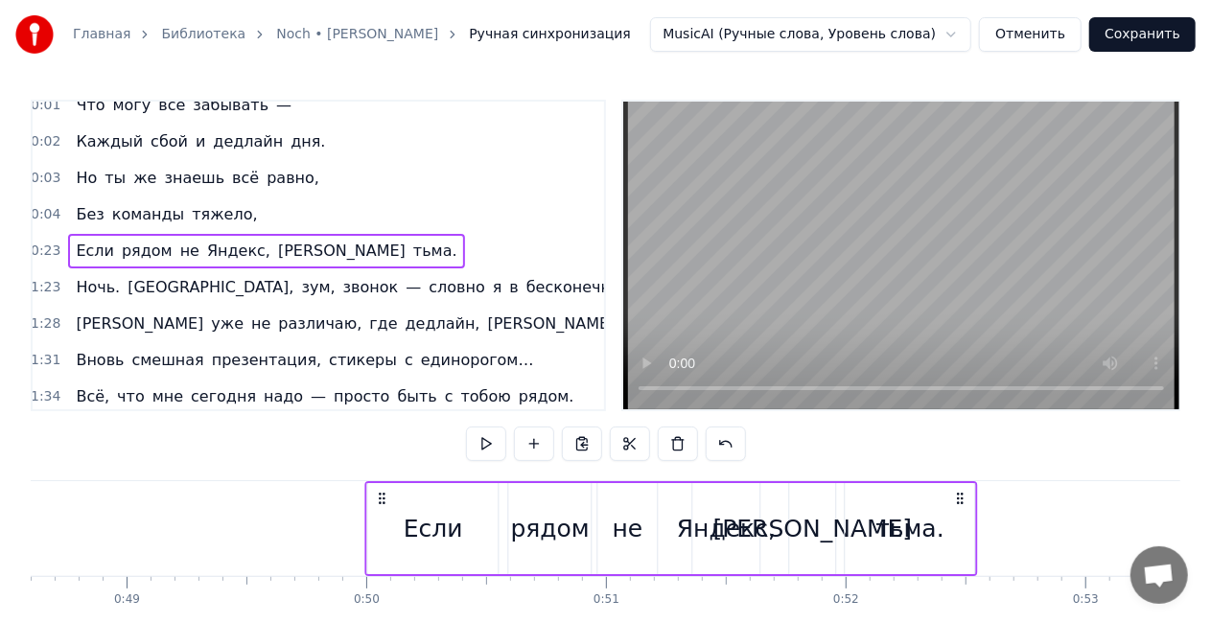
scroll to position [0, 11651]
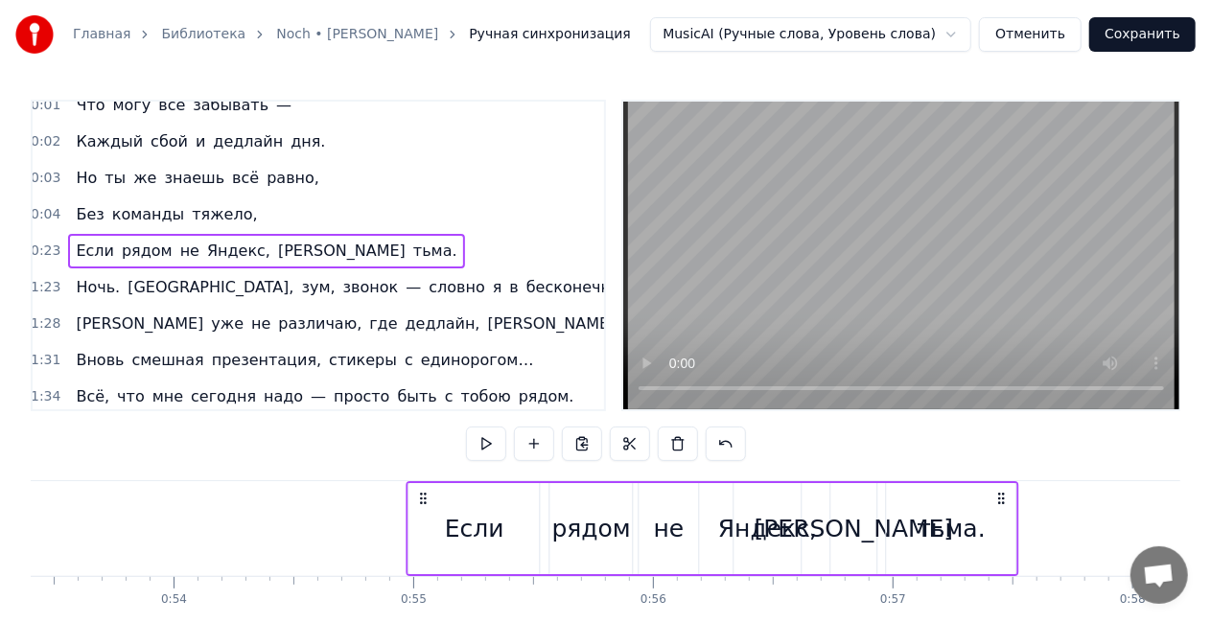
drag, startPoint x: 850, startPoint y: 487, endPoint x: 999, endPoint y: 486, distance: 149.6
click at [1003, 486] on div "Если рядом не Яндекс, а тьма." at bounding box center [712, 528] width 613 height 95
click at [167, 199] on div "Без команды тяжело," at bounding box center [166, 215] width 197 height 35
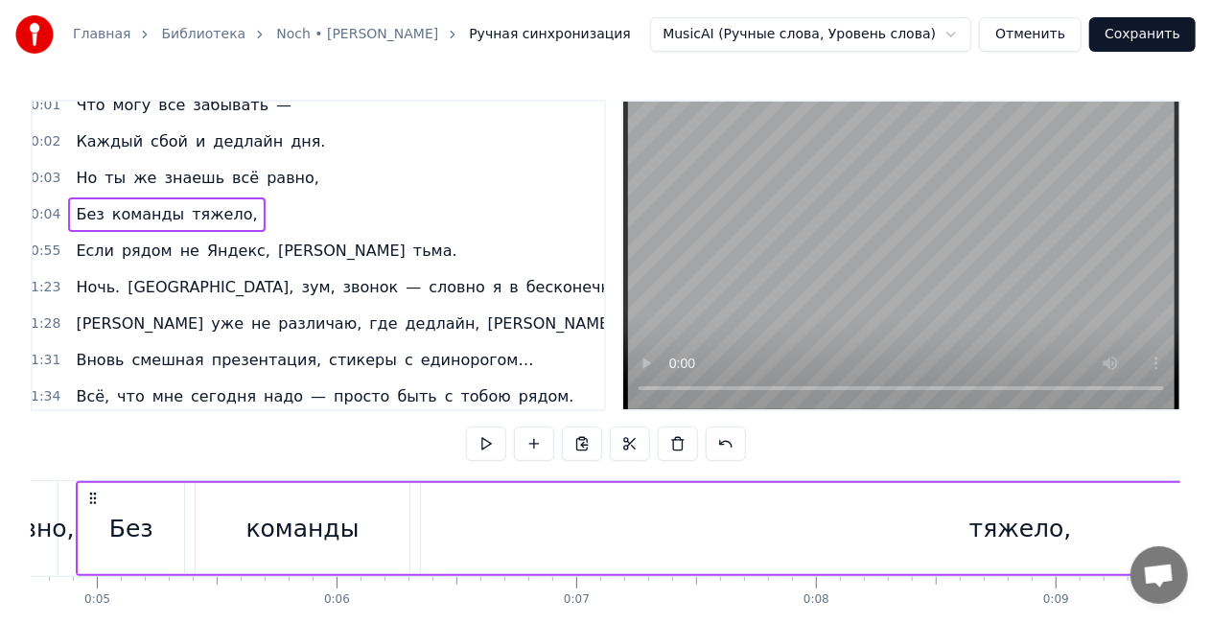
scroll to position [0, 1081]
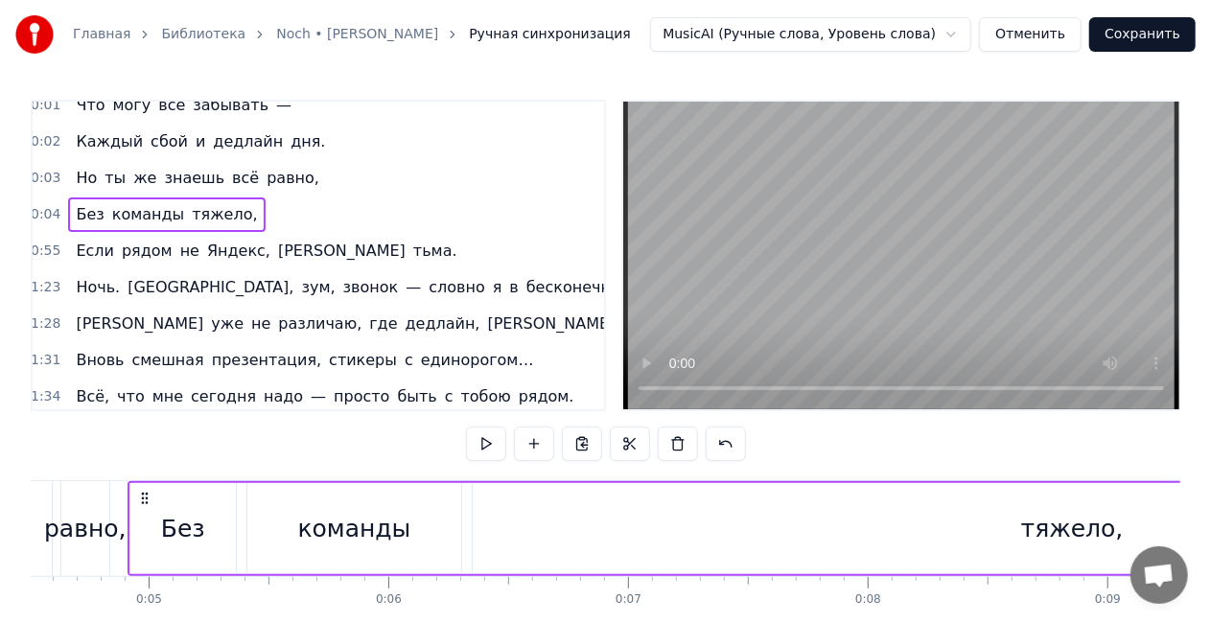
click at [290, 531] on div "команды" at bounding box center [354, 528] width 214 height 91
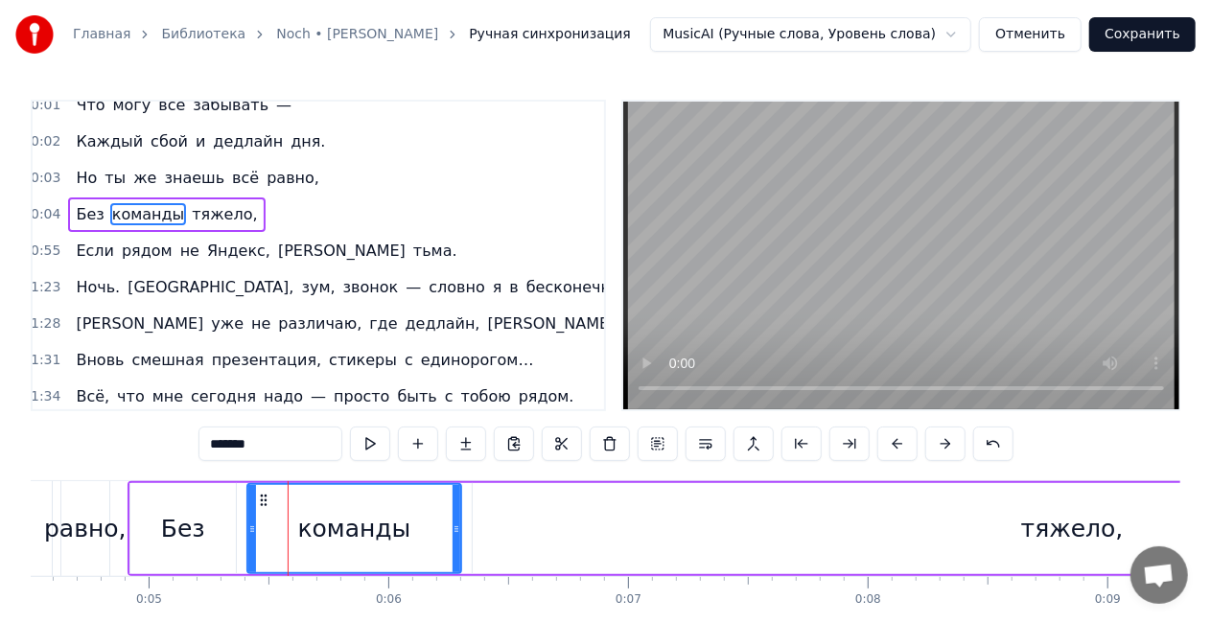
scroll to position [15, 3]
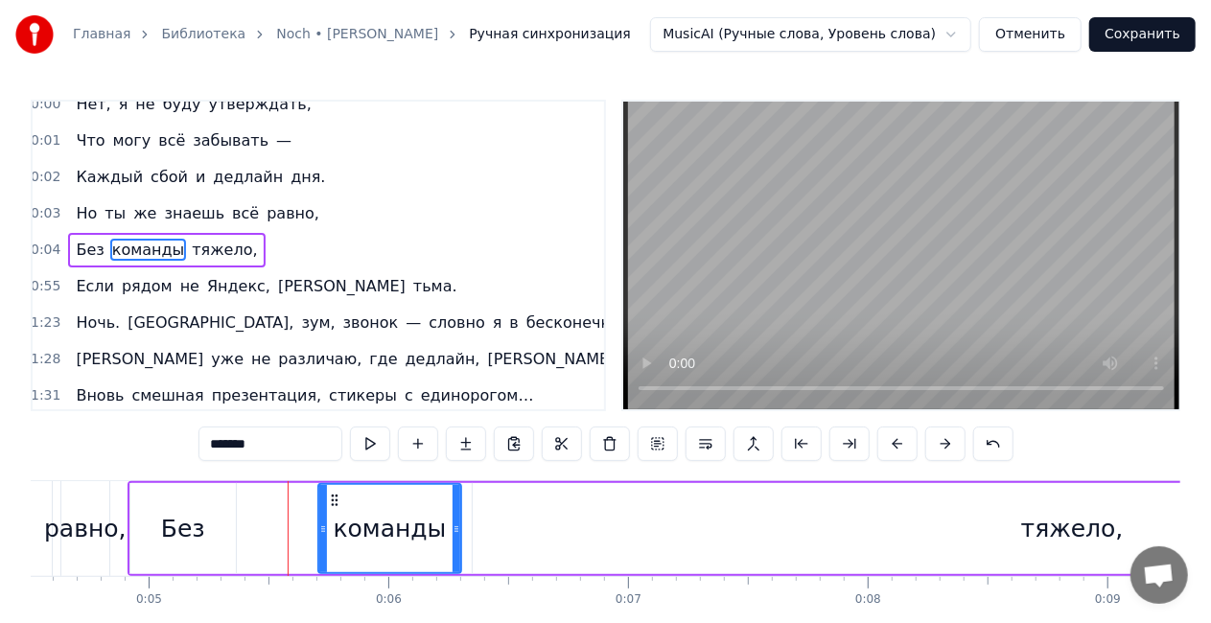
drag, startPoint x: 253, startPoint y: 528, endPoint x: 324, endPoint y: 529, distance: 71.0
click at [324, 529] on icon at bounding box center [323, 529] width 8 height 15
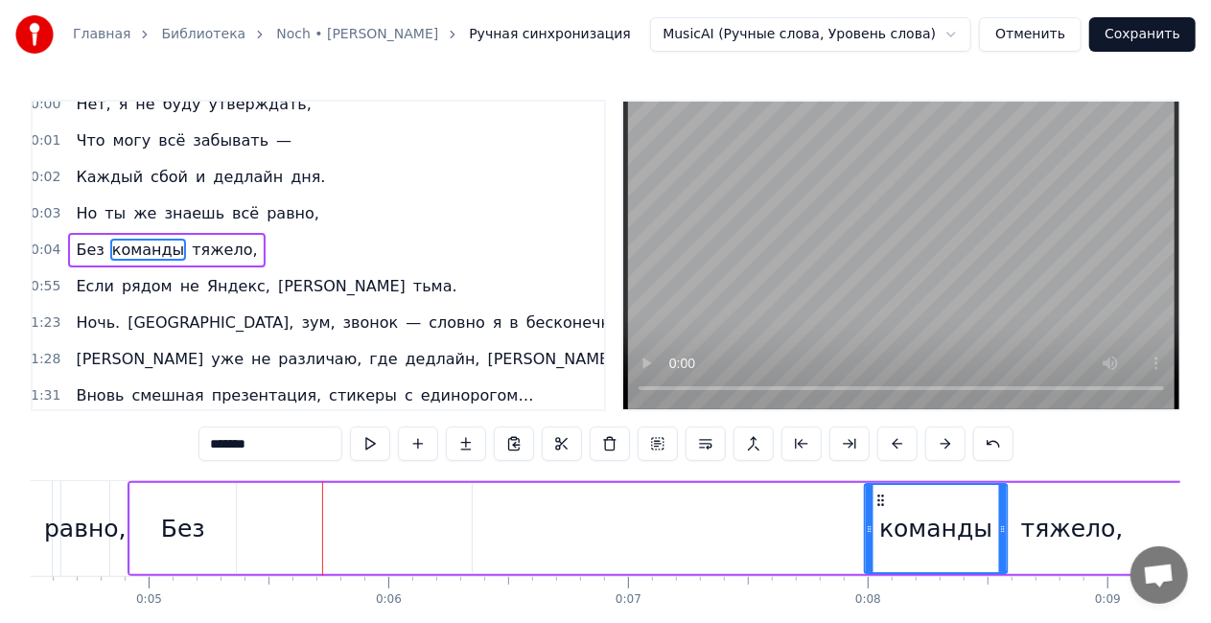
drag, startPoint x: 332, startPoint y: 499, endPoint x: 878, endPoint y: 494, distance: 546.6
click at [190, 536] on div "Без" at bounding box center [183, 529] width 44 height 36
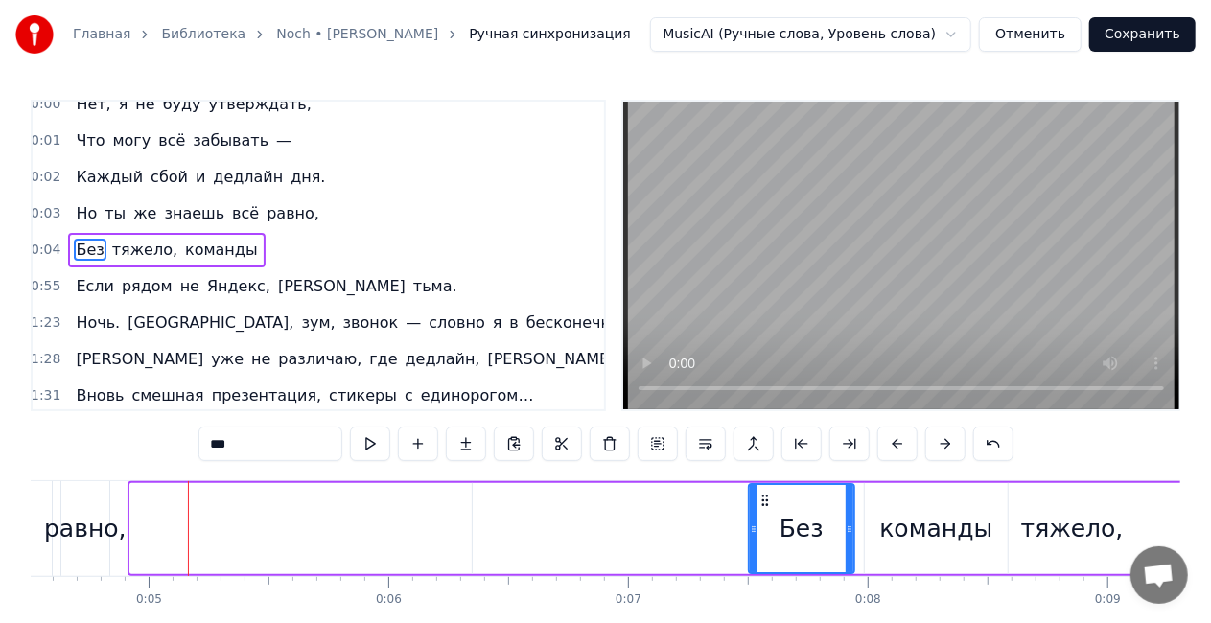
drag, startPoint x: 146, startPoint y: 499, endPoint x: 778, endPoint y: 489, distance: 632.0
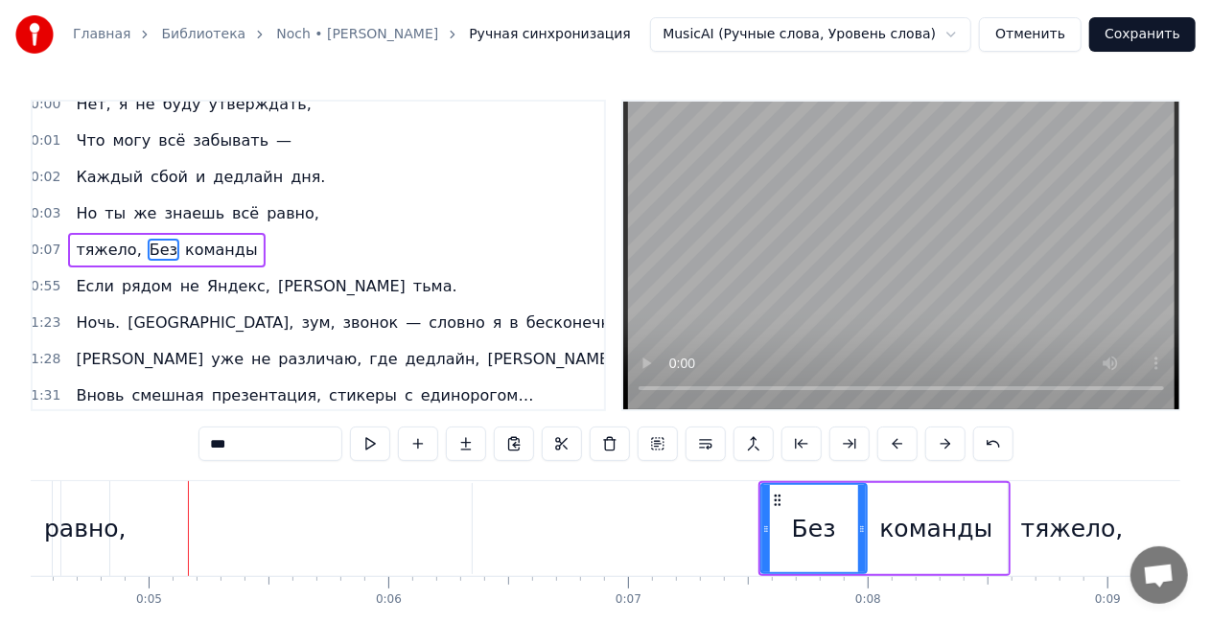
click at [1045, 527] on div "тяжело," at bounding box center [1072, 529] width 103 height 36
type input "*******"
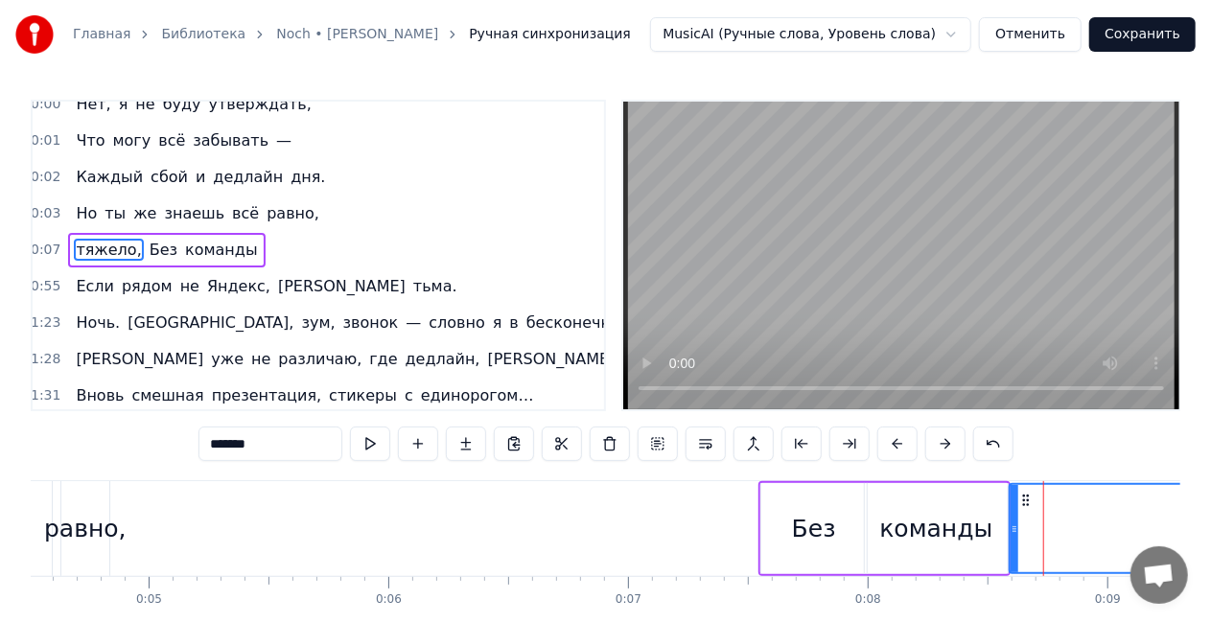
drag, startPoint x: 476, startPoint y: 527, endPoint x: 1013, endPoint y: 520, distance: 537.0
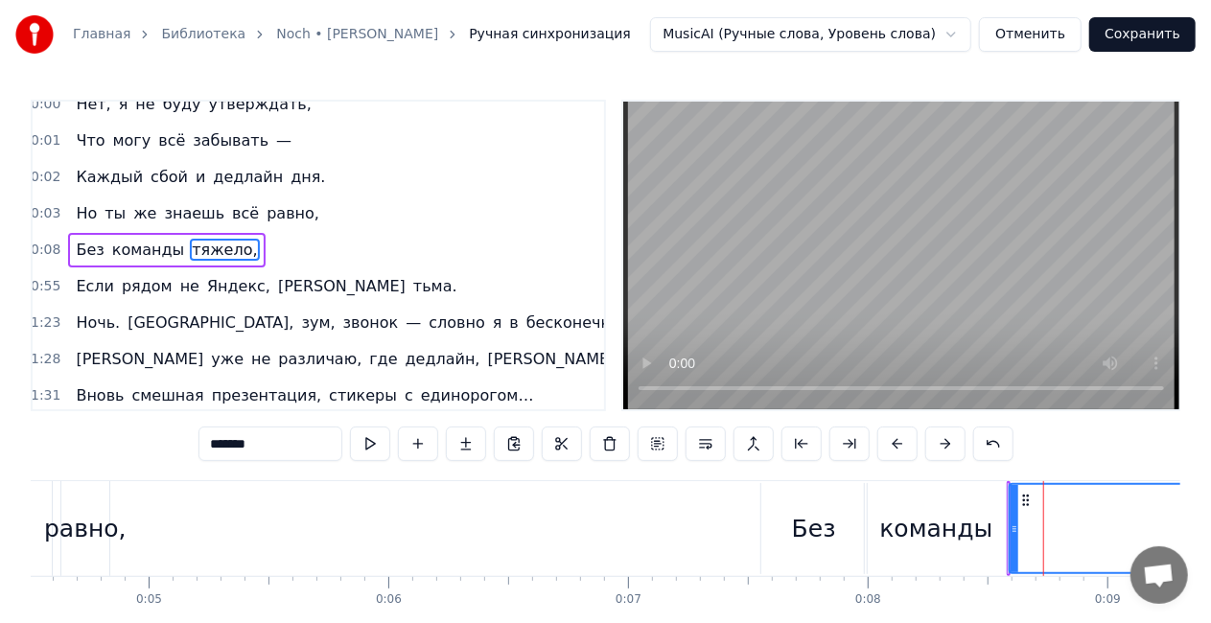
click at [196, 245] on span "тяжело," at bounding box center [224, 250] width 69 height 22
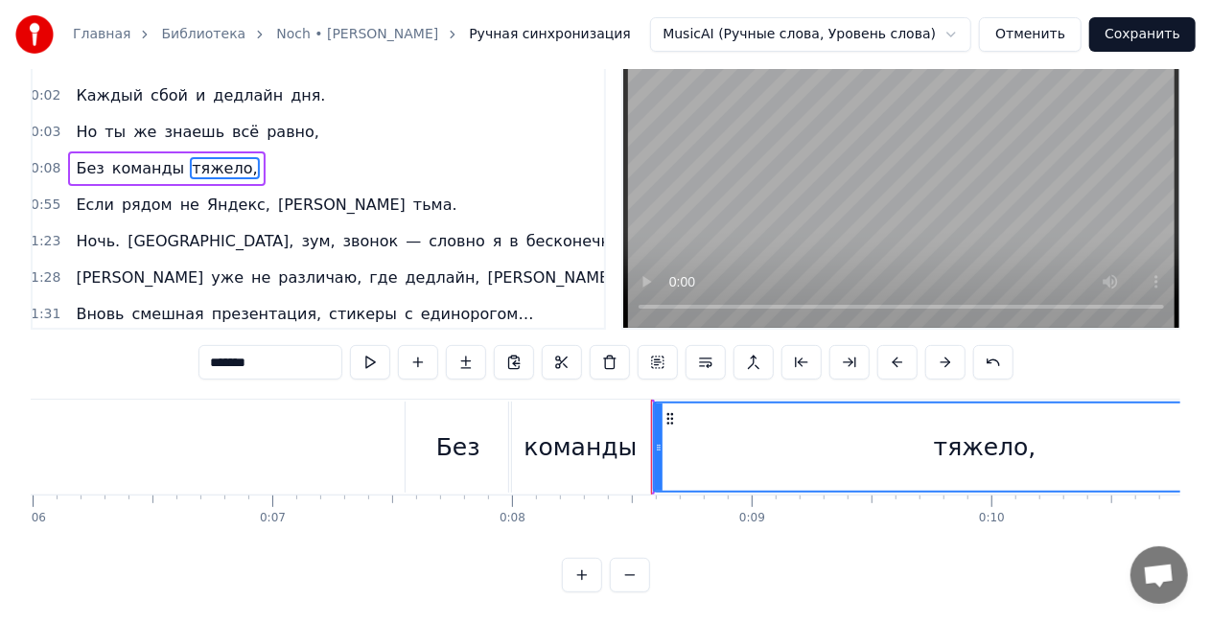
scroll to position [0, 1615]
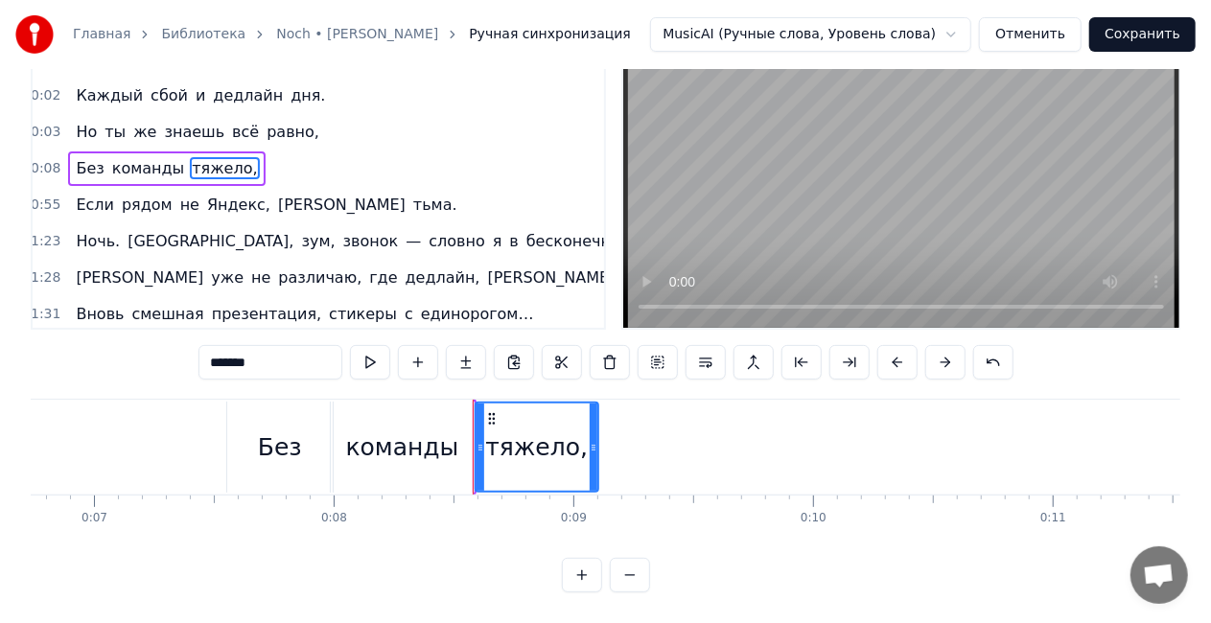
drag, startPoint x: 1134, startPoint y: 439, endPoint x: 599, endPoint y: 411, distance: 535.8
click at [597, 411] on div at bounding box center [594, 447] width 8 height 87
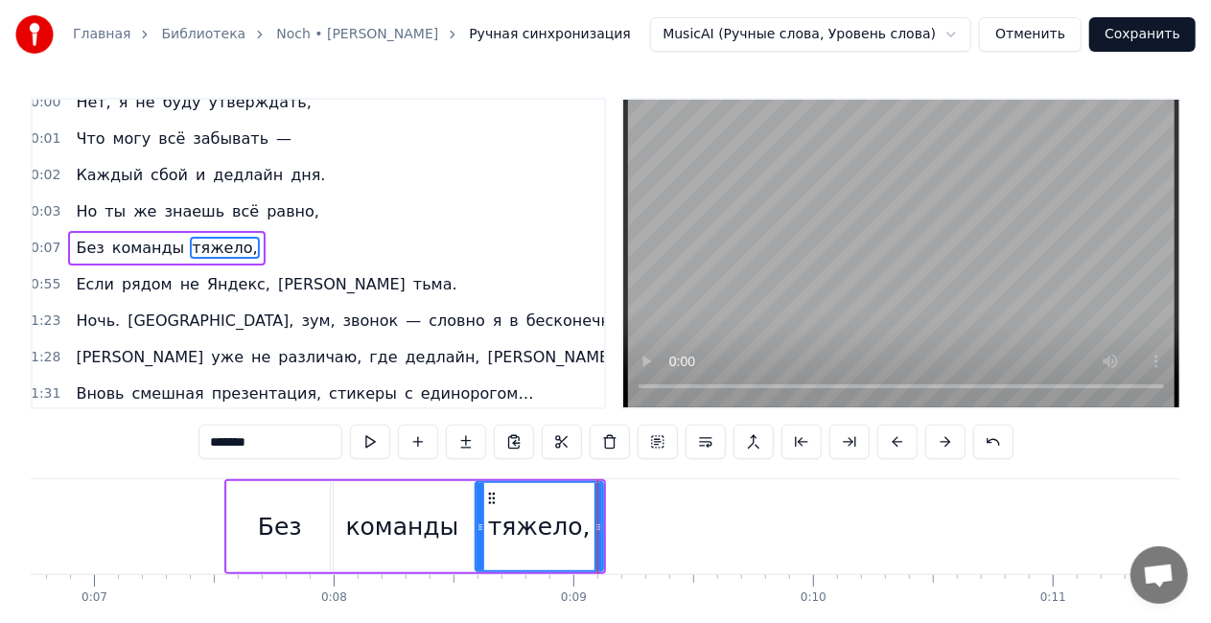
scroll to position [0, 0]
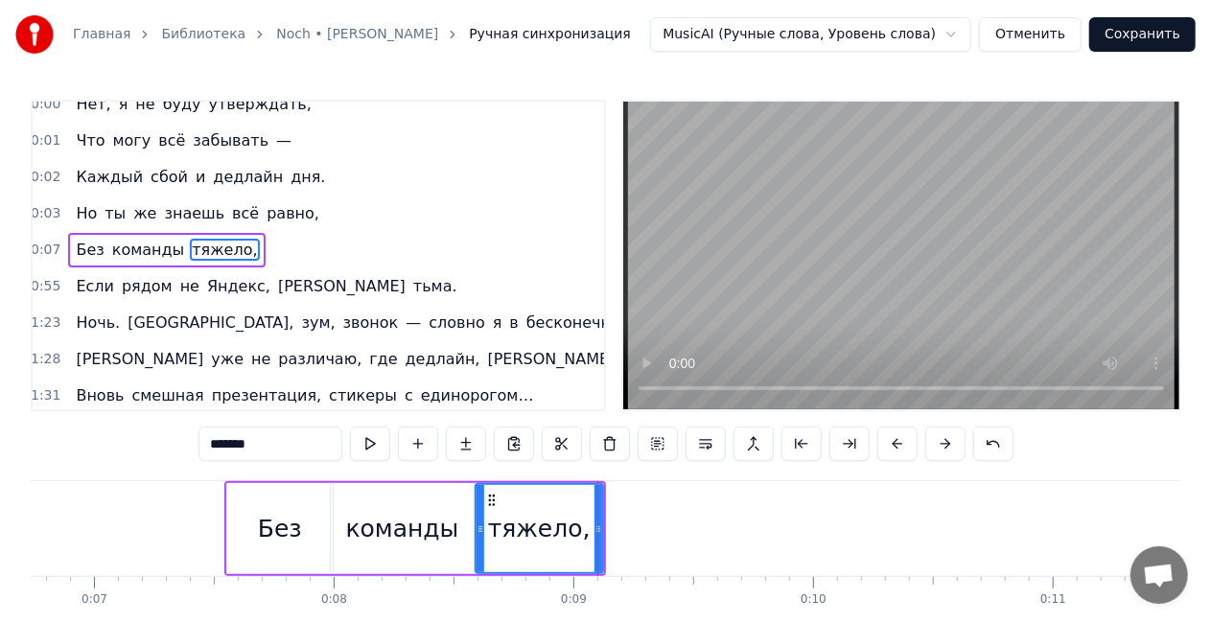
click at [98, 236] on div "Без команды тяжело," at bounding box center [166, 250] width 197 height 35
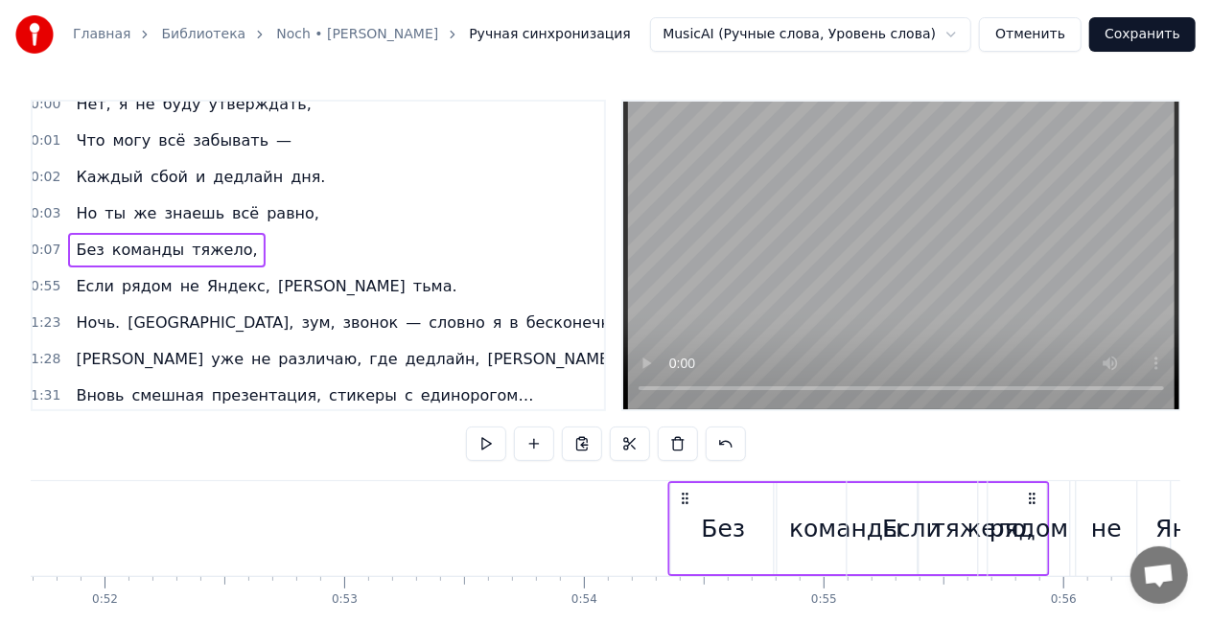
scroll to position [0, 12401]
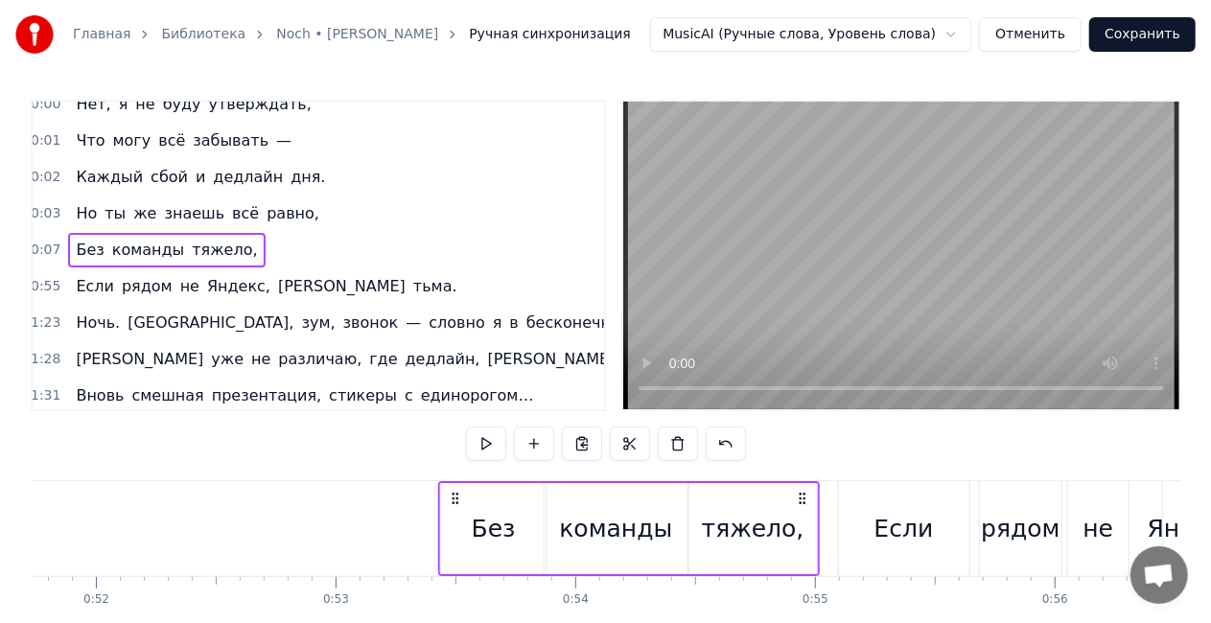
drag, startPoint x: 585, startPoint y: 501, endPoint x: 800, endPoint y: 506, distance: 214.9
click at [800, 506] on div "Без команды тяжело," at bounding box center [629, 528] width 382 height 95
click at [137, 197] on div "Но ты же знаешь всё равно," at bounding box center [197, 214] width 259 height 35
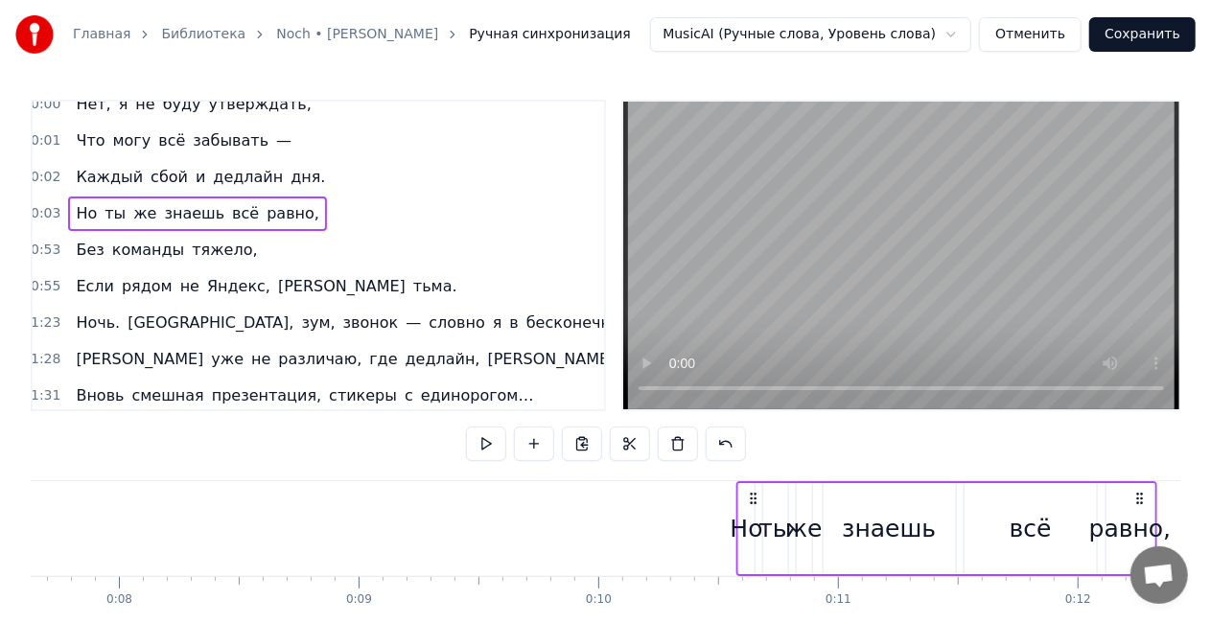
scroll to position [0, 1865]
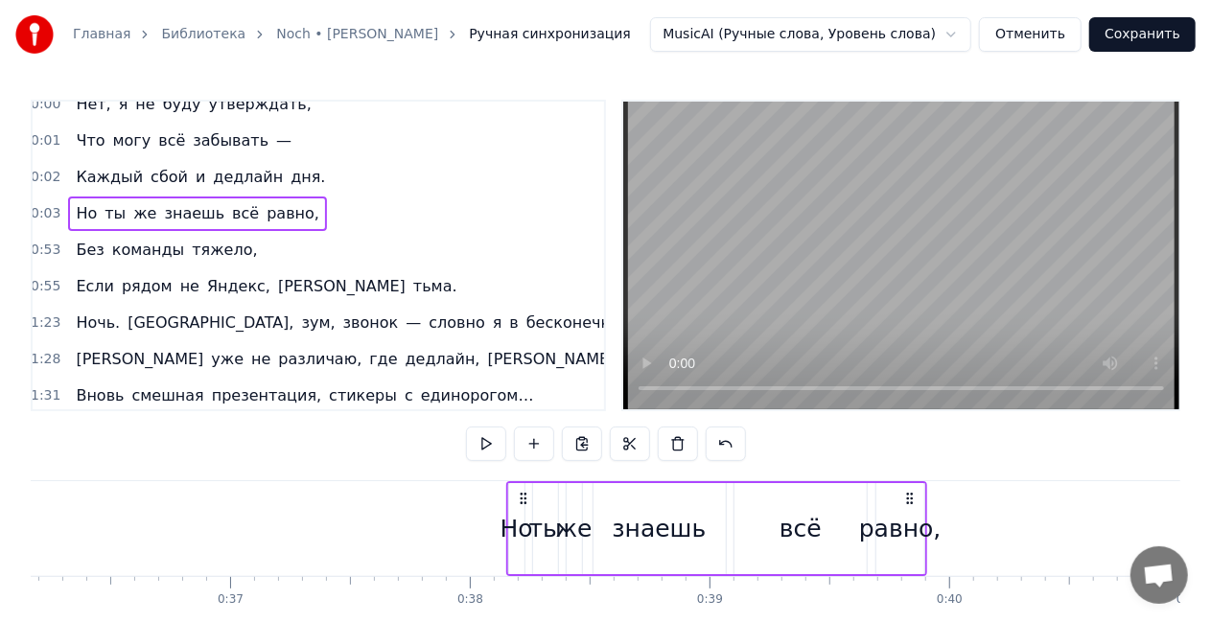
drag, startPoint x: 533, startPoint y: 499, endPoint x: 1070, endPoint y: 494, distance: 537.0
click at [927, 494] on div "Но ты же знаешь всё равно," at bounding box center [716, 528] width 421 height 95
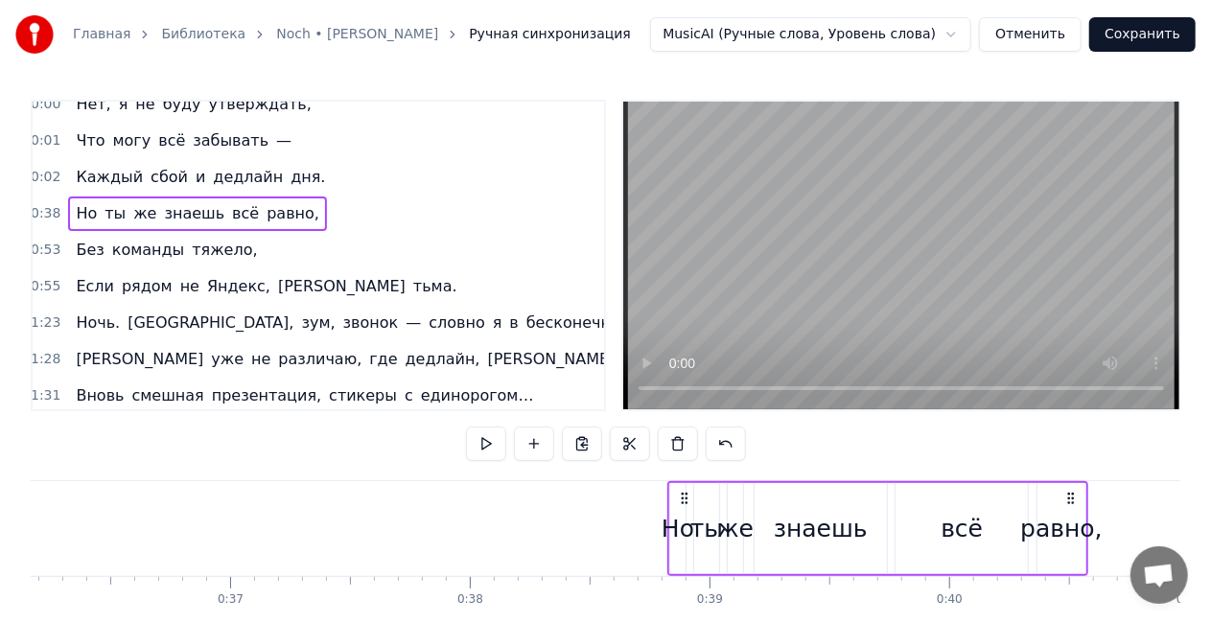
scroll to position [0, 8679]
click at [119, 160] on div "Каждый сбой и дедлайн дня." at bounding box center [200, 177] width 265 height 35
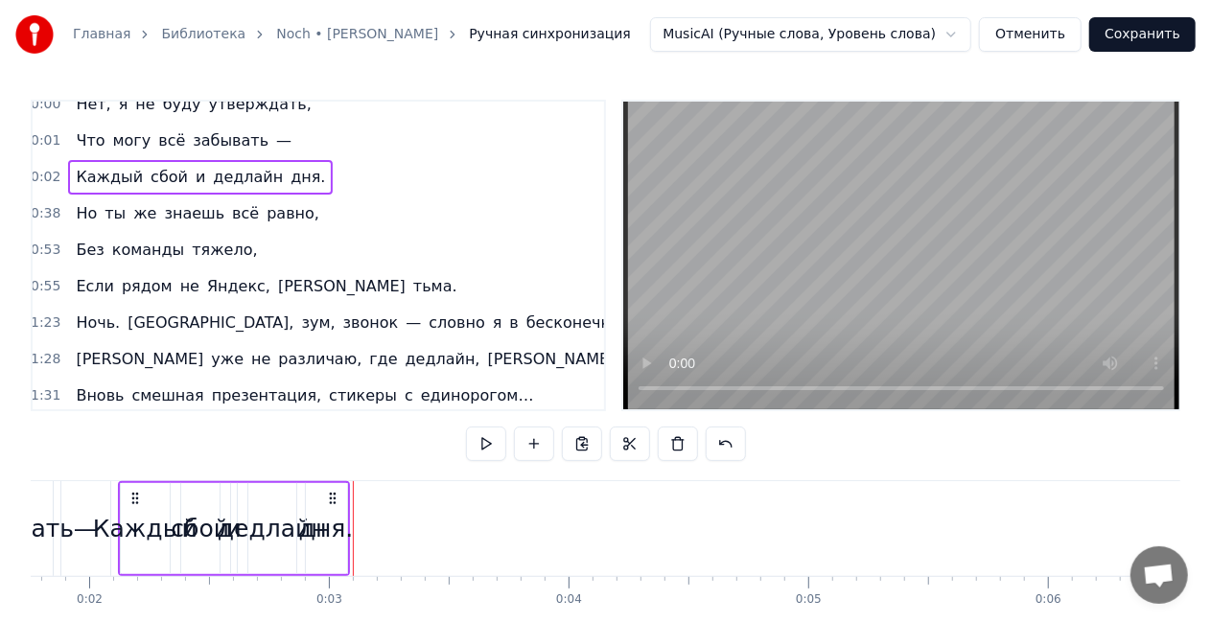
scroll to position [0, 412]
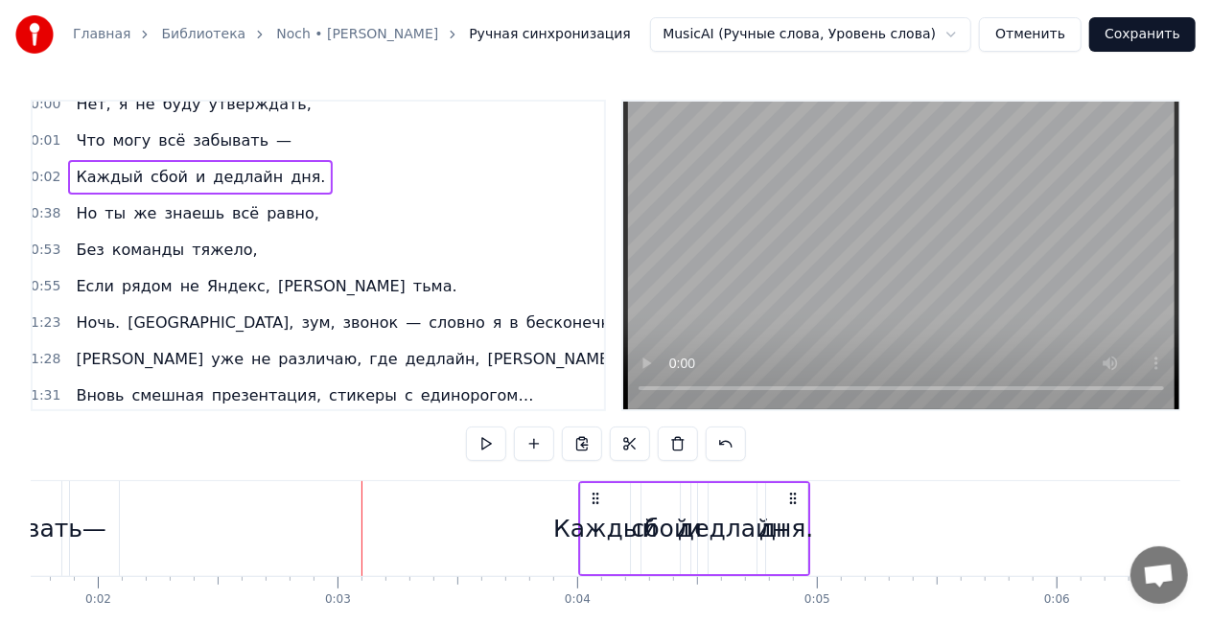
drag, startPoint x: 339, startPoint y: 497, endPoint x: 805, endPoint y: 510, distance: 466.2
click at [795, 494] on icon at bounding box center [792, 498] width 15 height 15
click at [791, 532] on div "дня." at bounding box center [787, 529] width 55 height 36
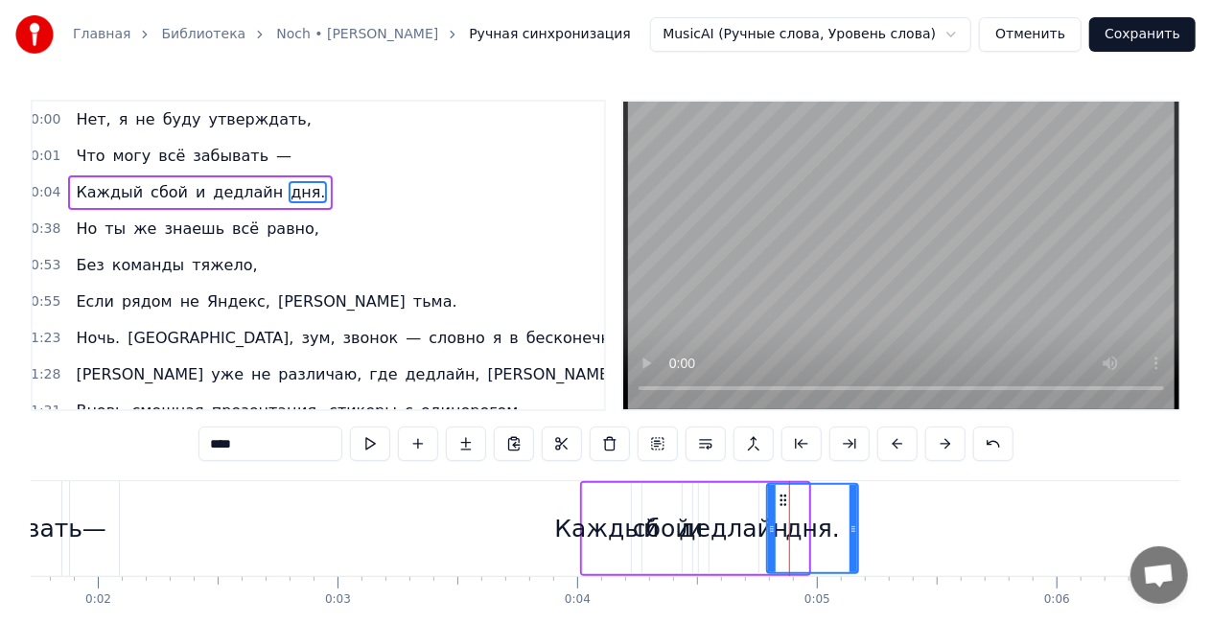
drag, startPoint x: 805, startPoint y: 528, endPoint x: 782, endPoint y: 506, distance: 31.9
click at [855, 527] on icon at bounding box center [854, 529] width 8 height 15
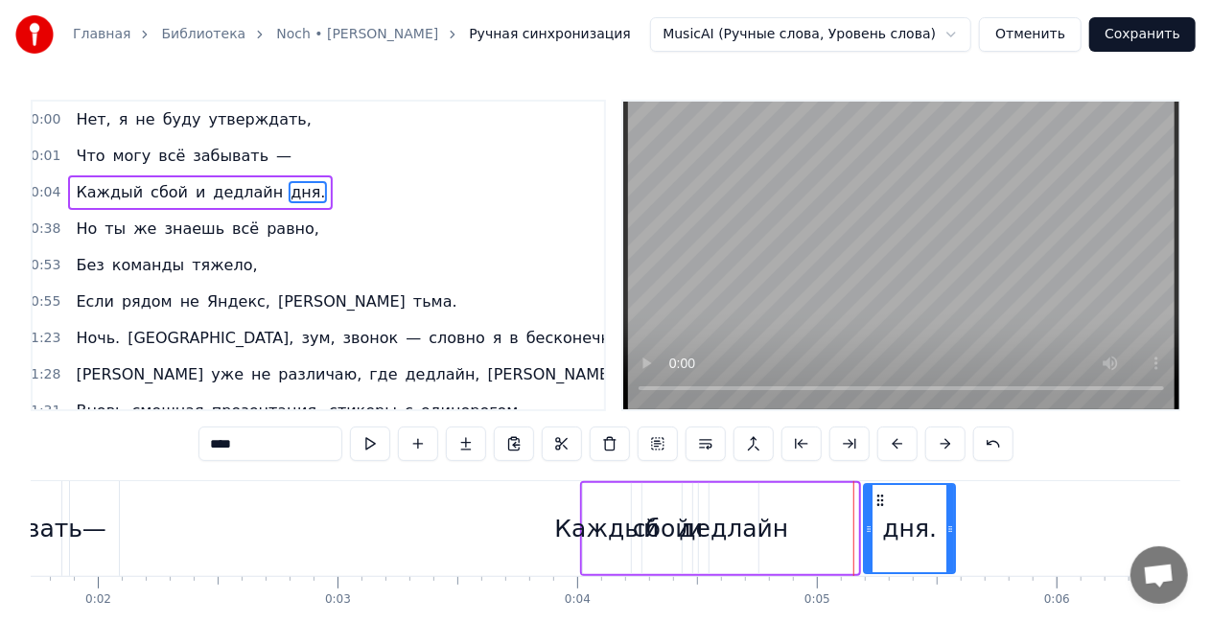
drag, startPoint x: 784, startPoint y: 496, endPoint x: 882, endPoint y: 486, distance: 98.3
click at [882, 486] on div "дня." at bounding box center [909, 528] width 89 height 87
click at [761, 535] on div "дедлайн" at bounding box center [733, 529] width 109 height 36
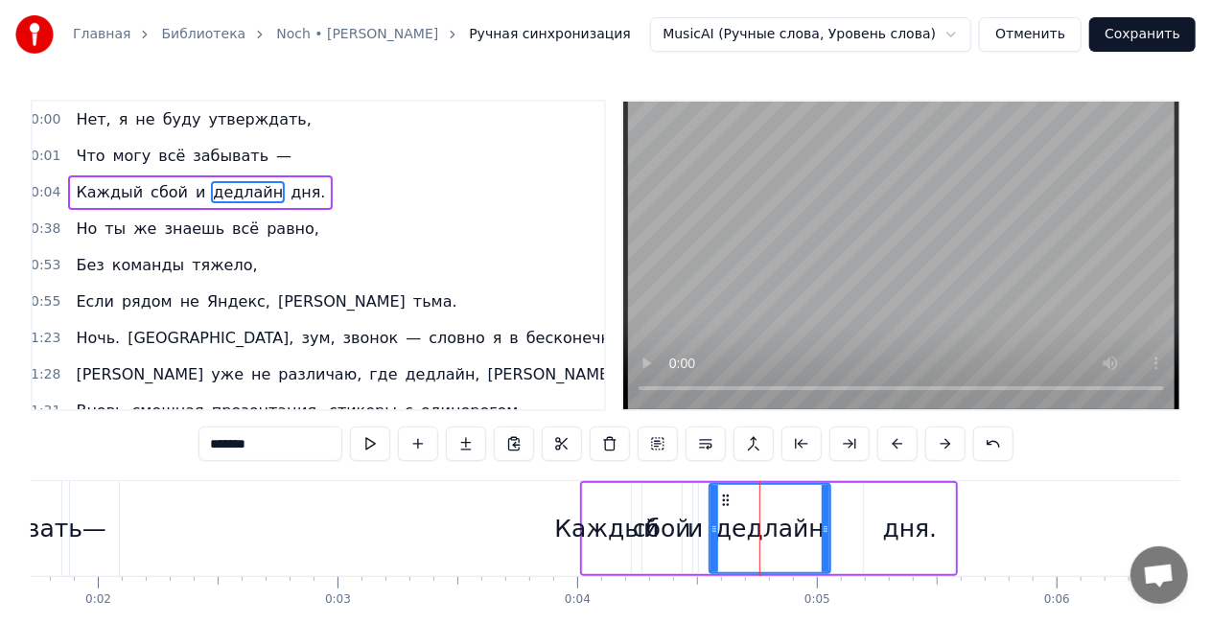
drag, startPoint x: 754, startPoint y: 527, endPoint x: 826, endPoint y: 527, distance: 71.9
click at [826, 527] on icon at bounding box center [826, 529] width 8 height 15
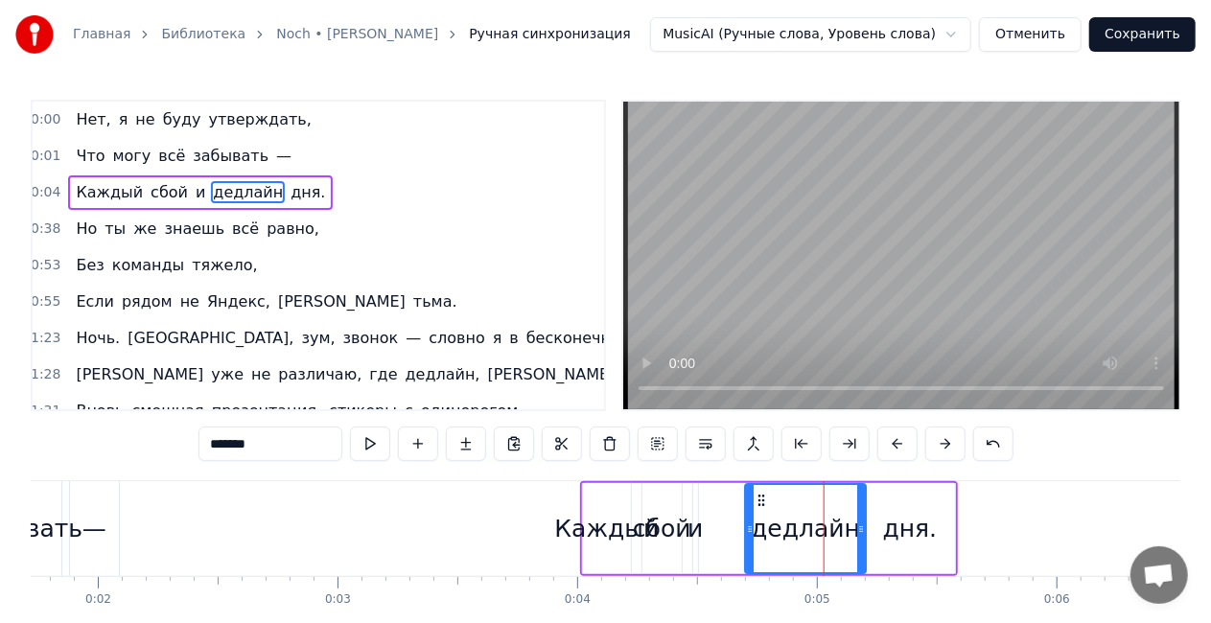
drag, startPoint x: 726, startPoint y: 499, endPoint x: 696, endPoint y: 528, distance: 42.0
click at [759, 500] on icon at bounding box center [761, 500] width 15 height 15
click at [662, 547] on div "сбой" at bounding box center [661, 528] width 39 height 91
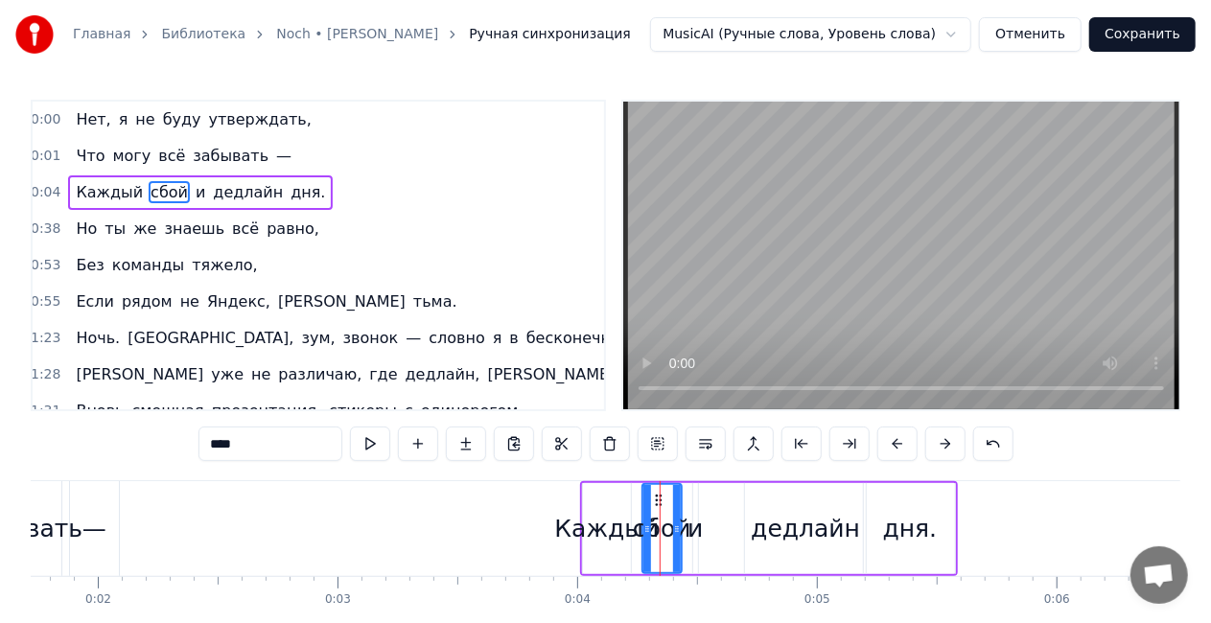
click at [692, 537] on div "и" at bounding box center [695, 529] width 15 height 36
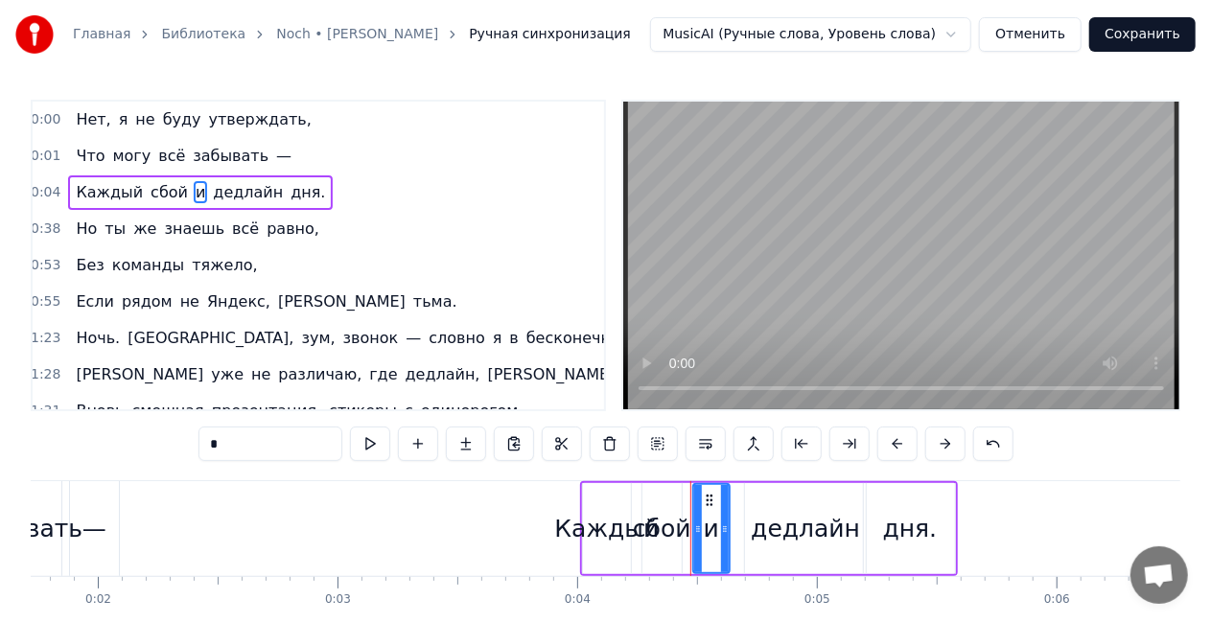
drag, startPoint x: 696, startPoint y: 532, endPoint x: 728, endPoint y: 531, distance: 31.7
click at [728, 531] on icon at bounding box center [725, 529] width 8 height 15
drag, startPoint x: 710, startPoint y: 492, endPoint x: 694, endPoint y: 512, distance: 25.3
click at [735, 494] on icon at bounding box center [732, 500] width 15 height 15
click at [666, 531] on div "сбой" at bounding box center [662, 529] width 58 height 36
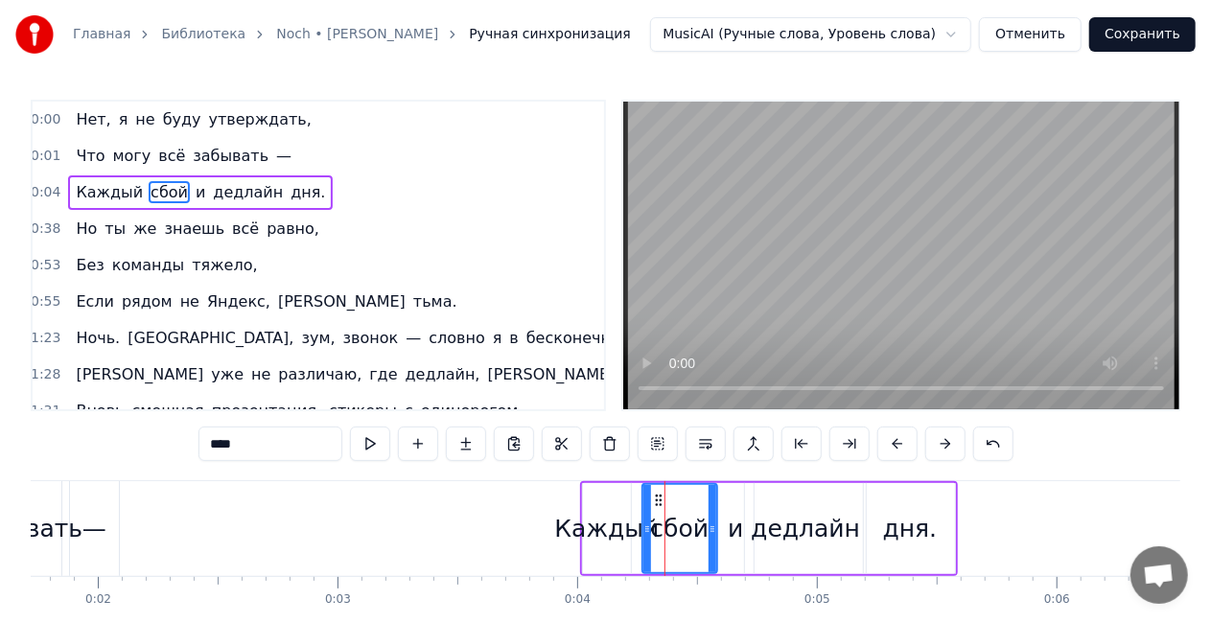
drag, startPoint x: 675, startPoint y: 527, endPoint x: 710, endPoint y: 525, distance: 34.6
click at [710, 525] on icon at bounding box center [713, 529] width 8 height 15
click at [614, 533] on div "Каждый" at bounding box center [606, 529] width 105 height 36
type input "******"
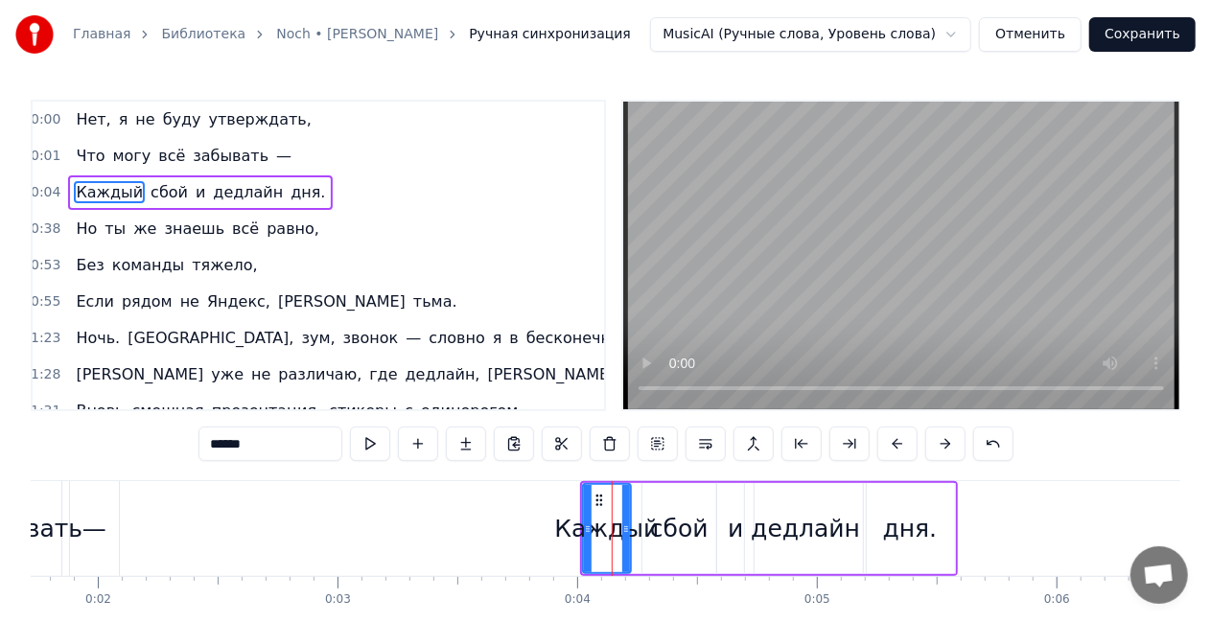
click at [582, 529] on div "Каждый" at bounding box center [606, 529] width 105 height 36
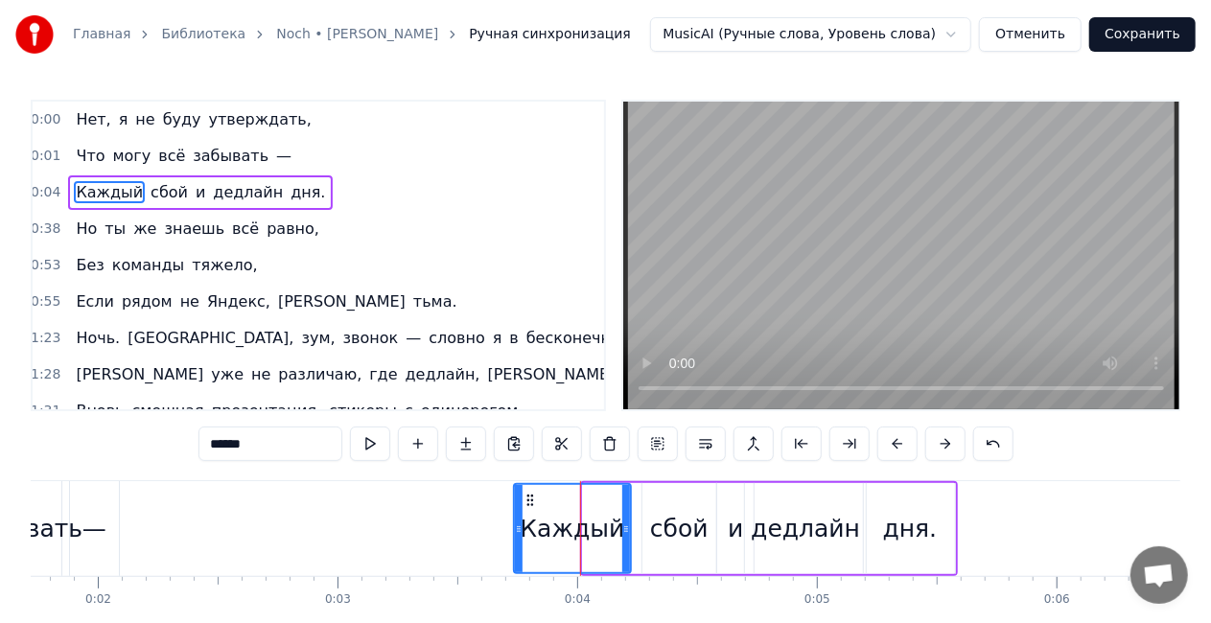
drag, startPoint x: 589, startPoint y: 526, endPoint x: 520, endPoint y: 513, distance: 70.3
click at [520, 513] on div at bounding box center [519, 528] width 8 height 87
click at [244, 177] on div "Каждый сбой и дедлайн дня." at bounding box center [200, 192] width 265 height 35
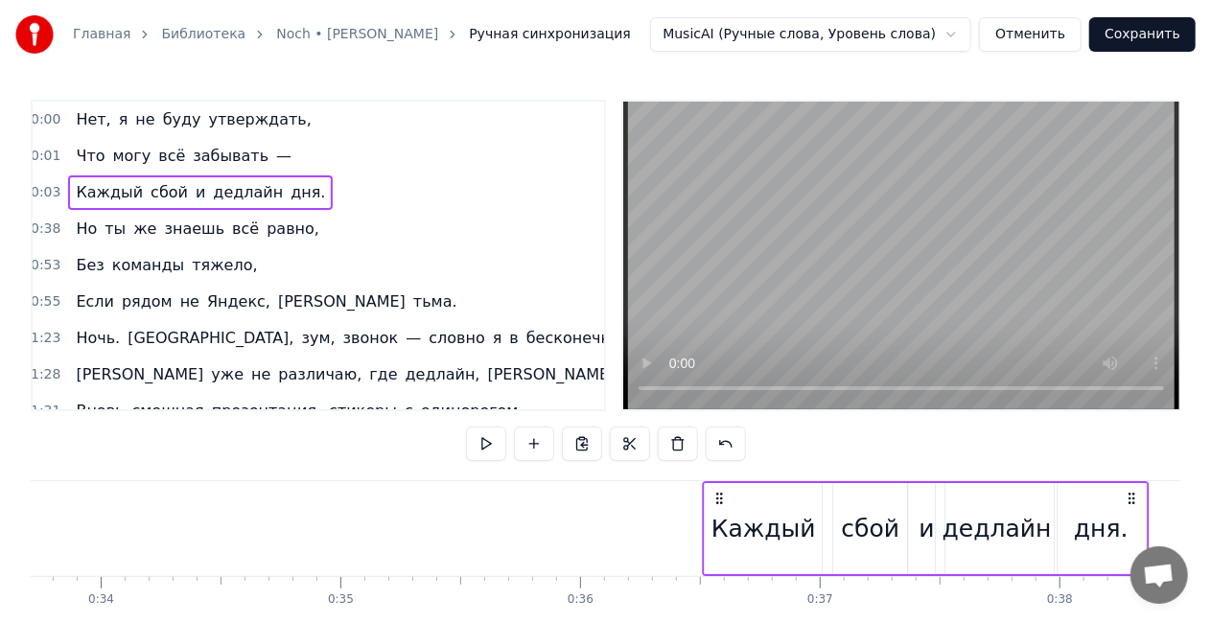
scroll to position [0, 8164]
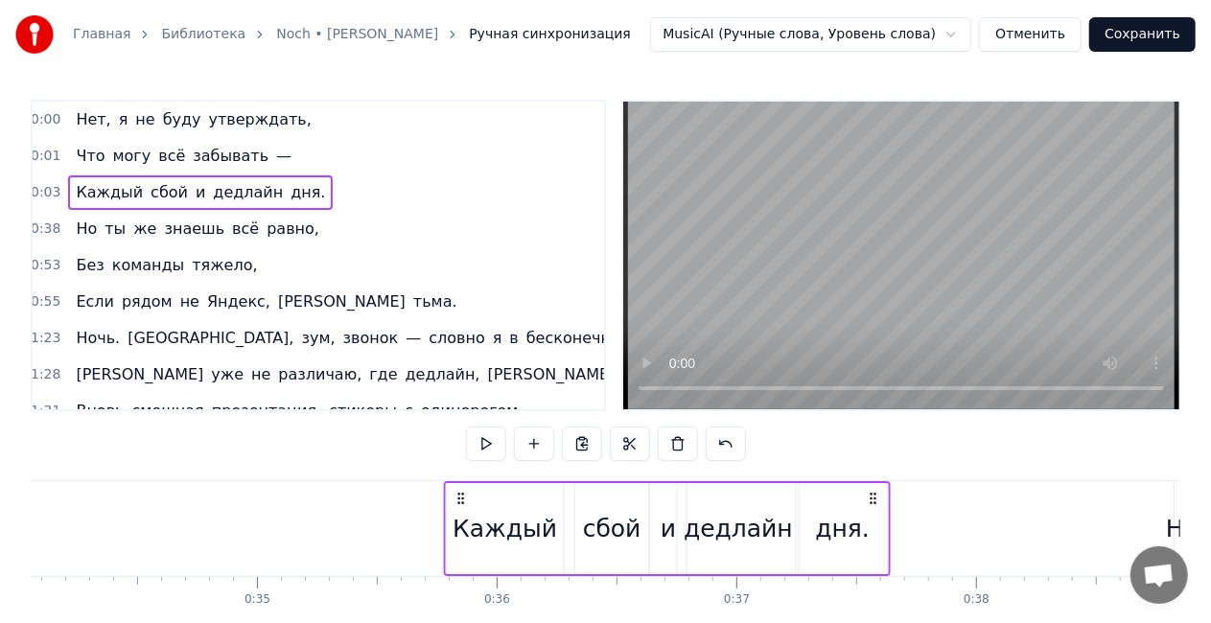
drag, startPoint x: 942, startPoint y: 498, endPoint x: 875, endPoint y: 477, distance: 70.4
click at [875, 477] on div "0:00 Нет, я не буду утверждать, 0:01 Что могу всё забывать — 0:03 Каждый сбой и…" at bounding box center [606, 387] width 1150 height 574
click at [140, 141] on div "Что могу всё забывать —" at bounding box center [183, 156] width 231 height 35
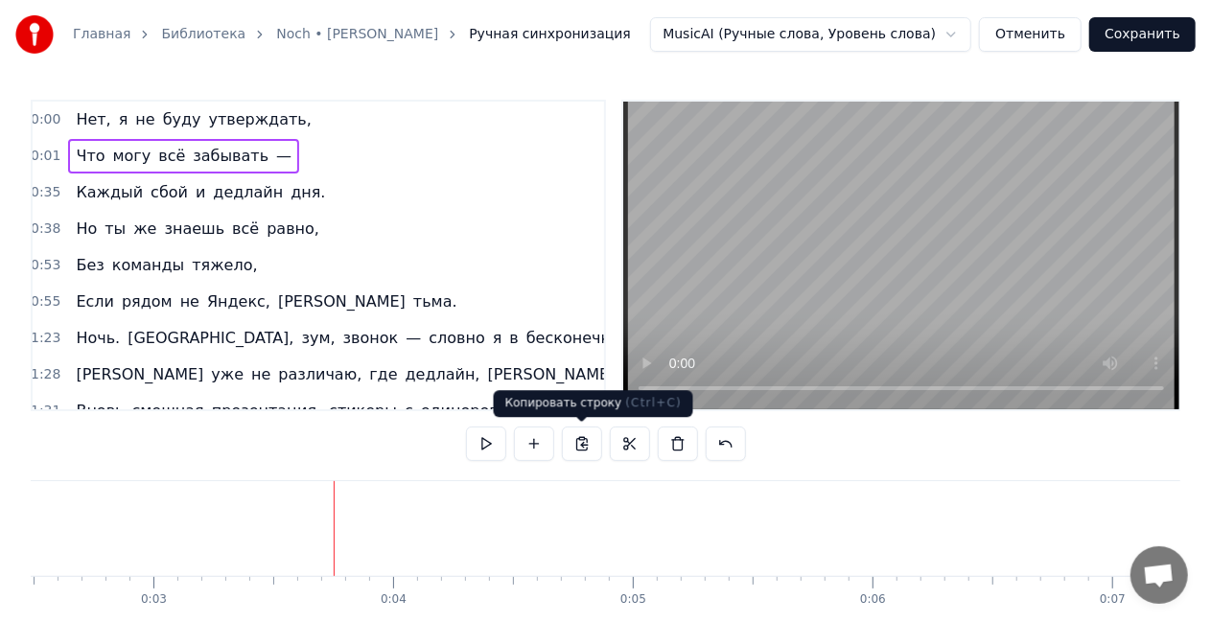
scroll to position [0, 146]
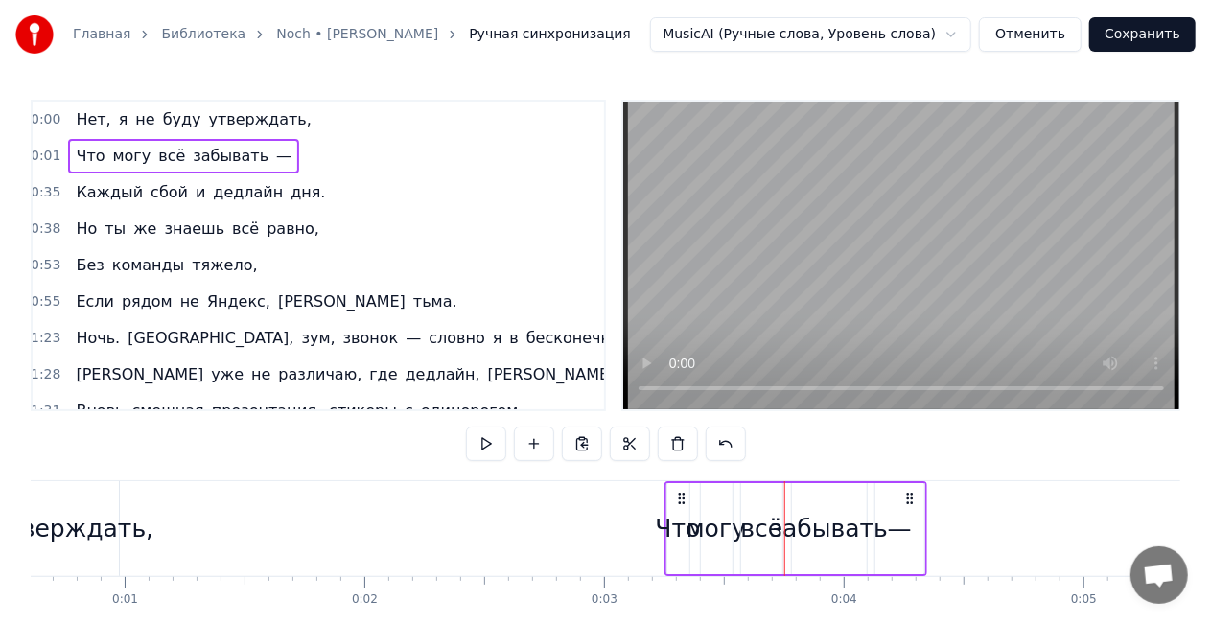
drag, startPoint x: 441, startPoint y: 489, endPoint x: 764, endPoint y: 529, distance: 325.7
click at [903, 495] on icon at bounding box center [909, 498] width 15 height 15
click at [687, 529] on div "Что" at bounding box center [678, 529] width 45 height 36
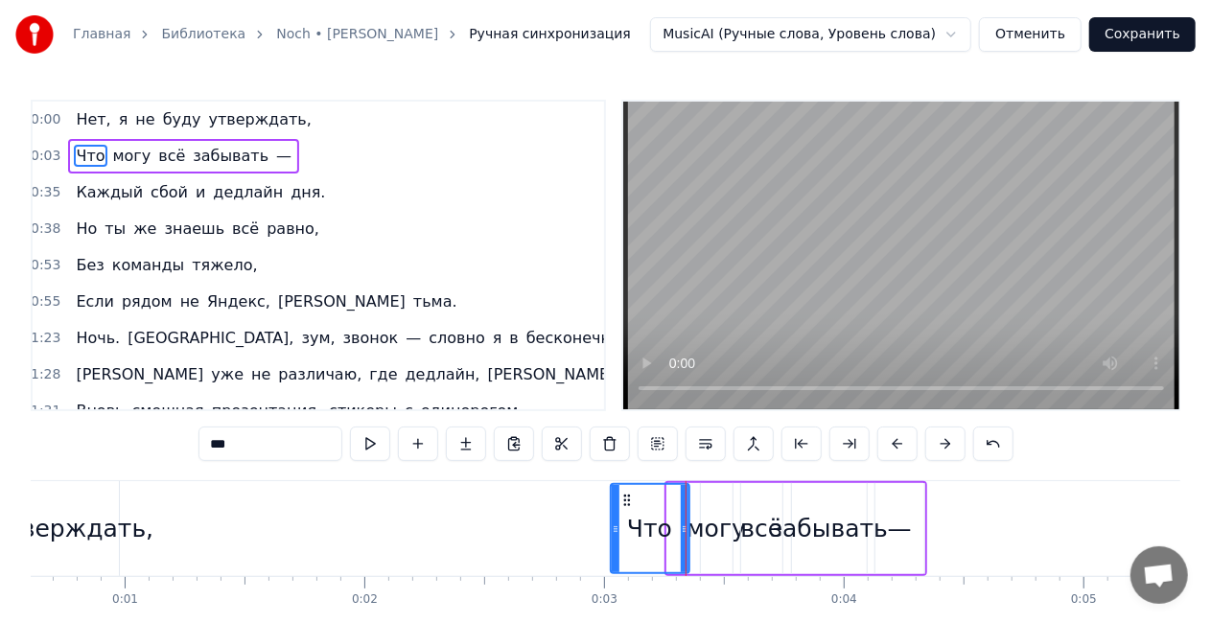
drag, startPoint x: 670, startPoint y: 529, endPoint x: 614, endPoint y: 529, distance: 56.6
click at [614, 529] on icon at bounding box center [616, 529] width 8 height 15
click at [709, 529] on div "могу" at bounding box center [716, 529] width 59 height 36
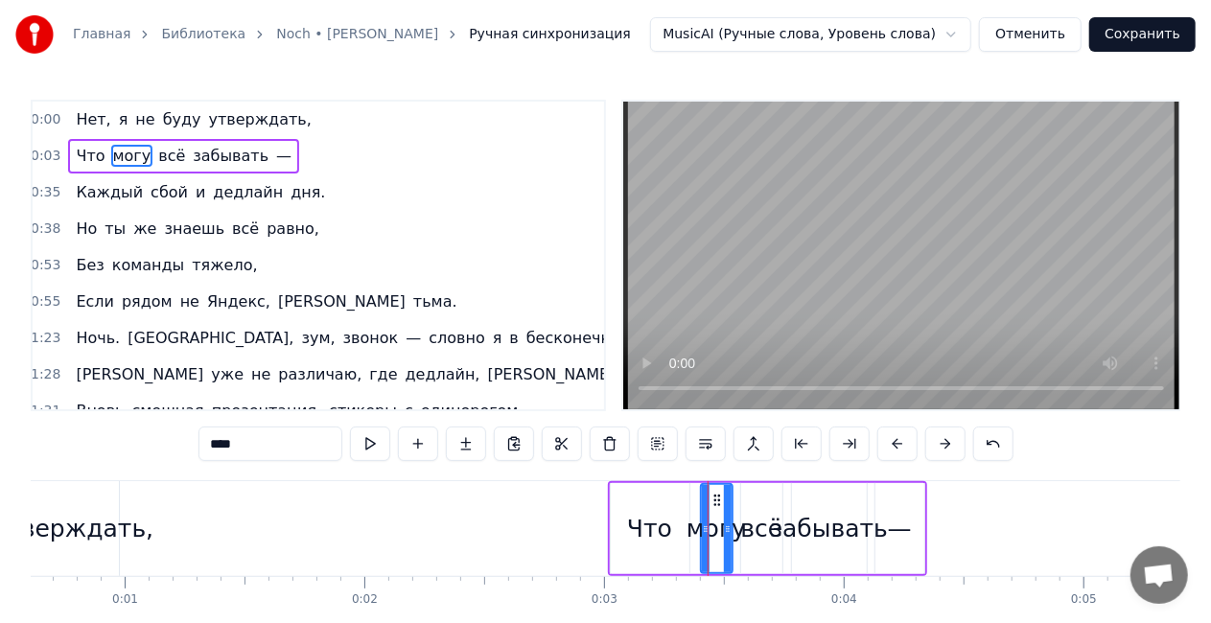
click at [853, 537] on div "забывать" at bounding box center [829, 529] width 118 height 36
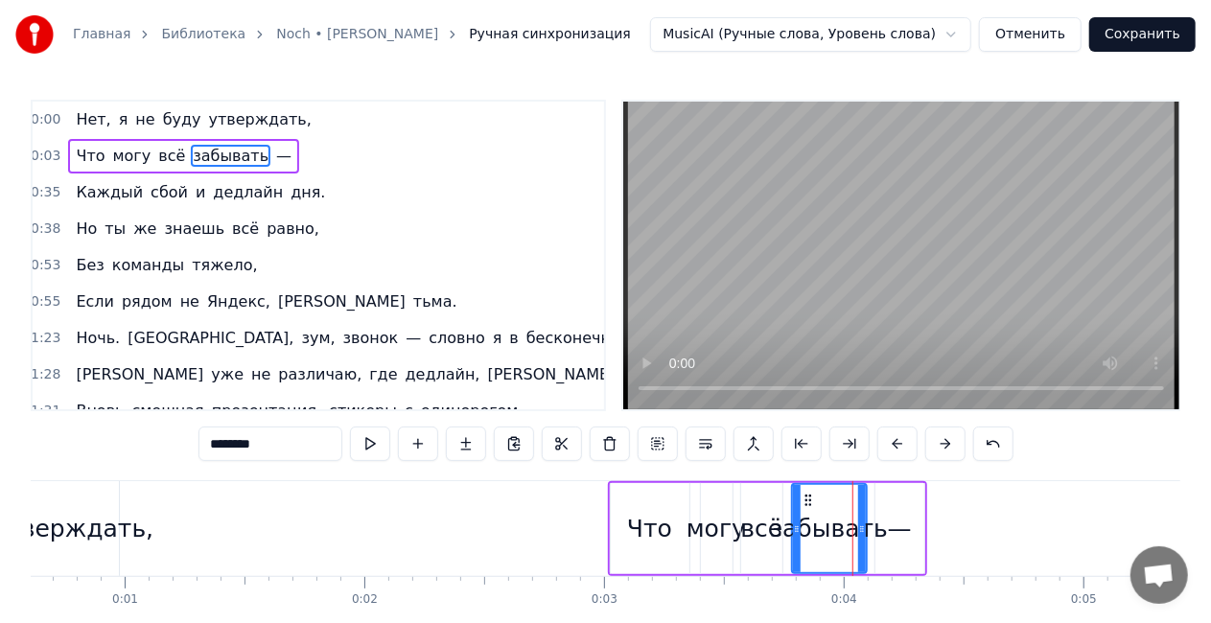
click at [884, 531] on div "—" at bounding box center [899, 528] width 49 height 91
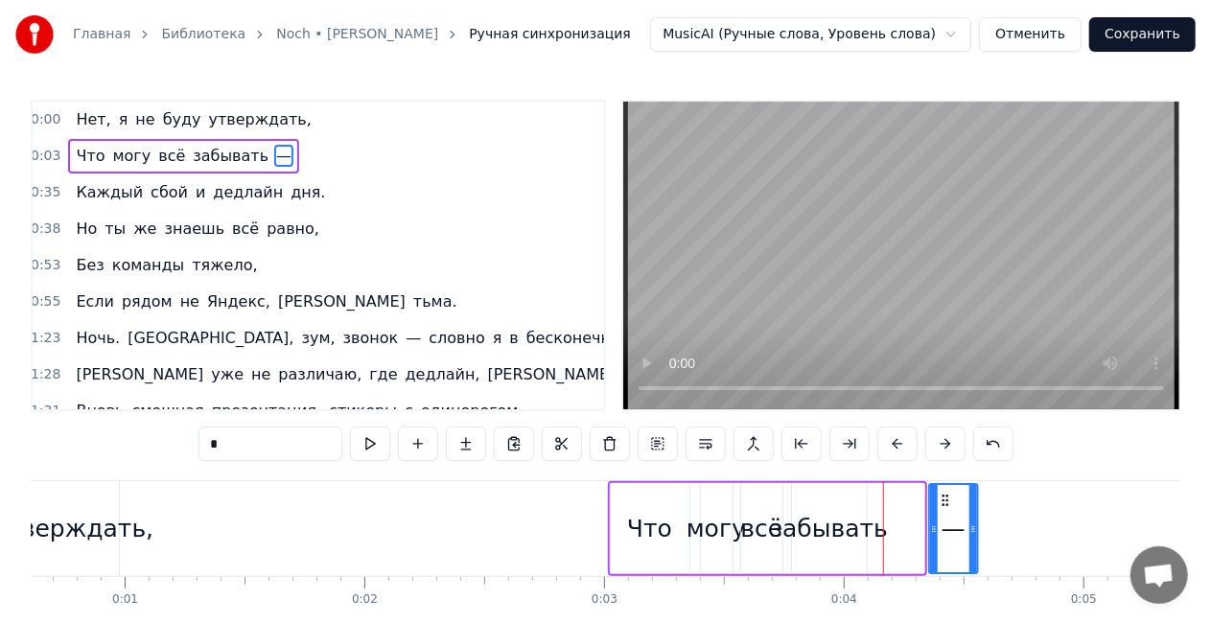
drag, startPoint x: 951, startPoint y: 499, endPoint x: 923, endPoint y: 502, distance: 28.0
click at [948, 499] on icon at bounding box center [945, 500] width 15 height 15
click at [853, 521] on div "забывать" at bounding box center [829, 529] width 118 height 36
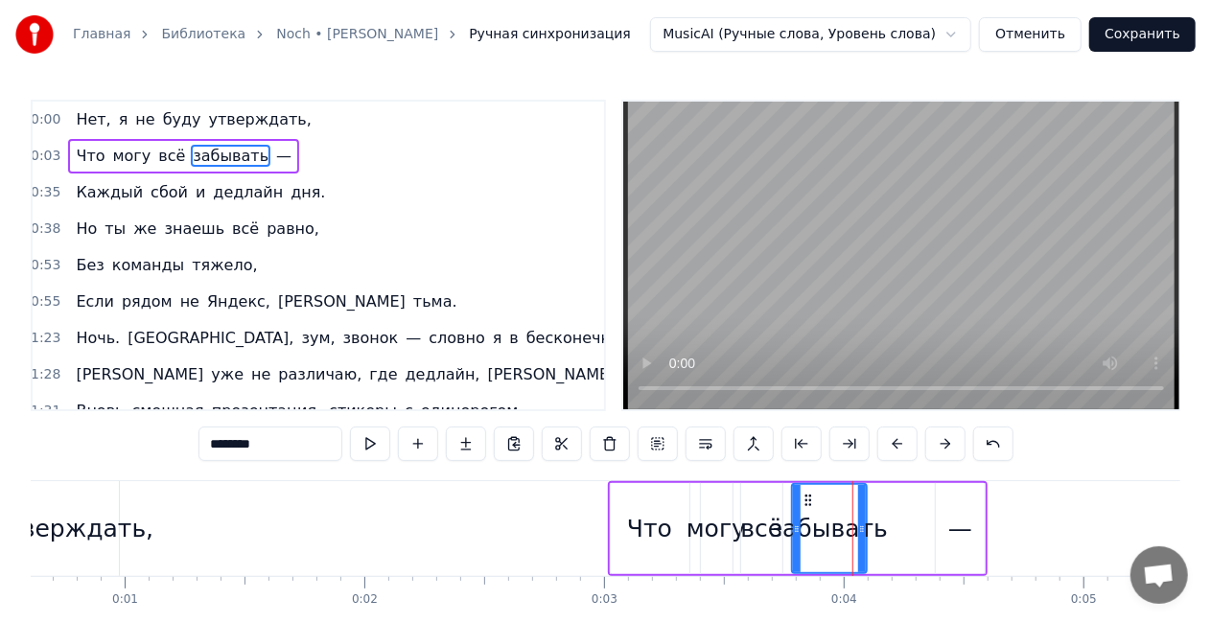
click at [863, 525] on div "забывать" at bounding box center [829, 528] width 73 height 87
drag, startPoint x: 857, startPoint y: 525, endPoint x: 830, endPoint y: 524, distance: 26.9
click at [912, 525] on icon at bounding box center [916, 529] width 8 height 15
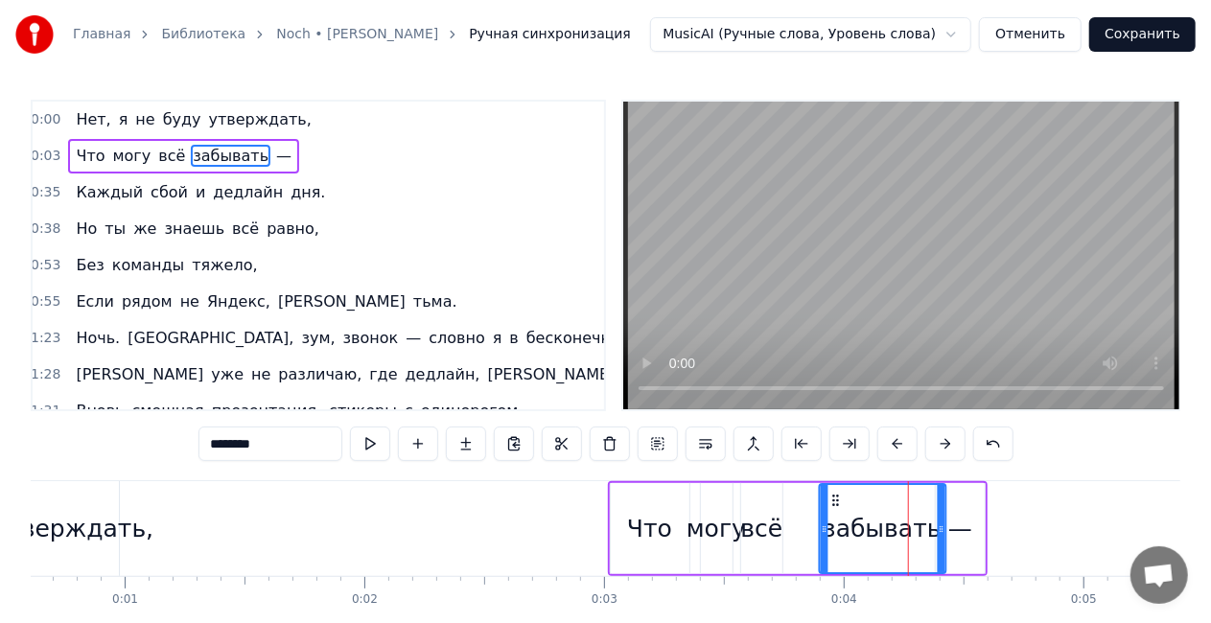
drag, startPoint x: 809, startPoint y: 499, endPoint x: 758, endPoint y: 525, distance: 57.9
click at [831, 497] on icon at bounding box center [835, 500] width 15 height 15
click at [752, 528] on div "всё" at bounding box center [762, 529] width 42 height 36
type input "***"
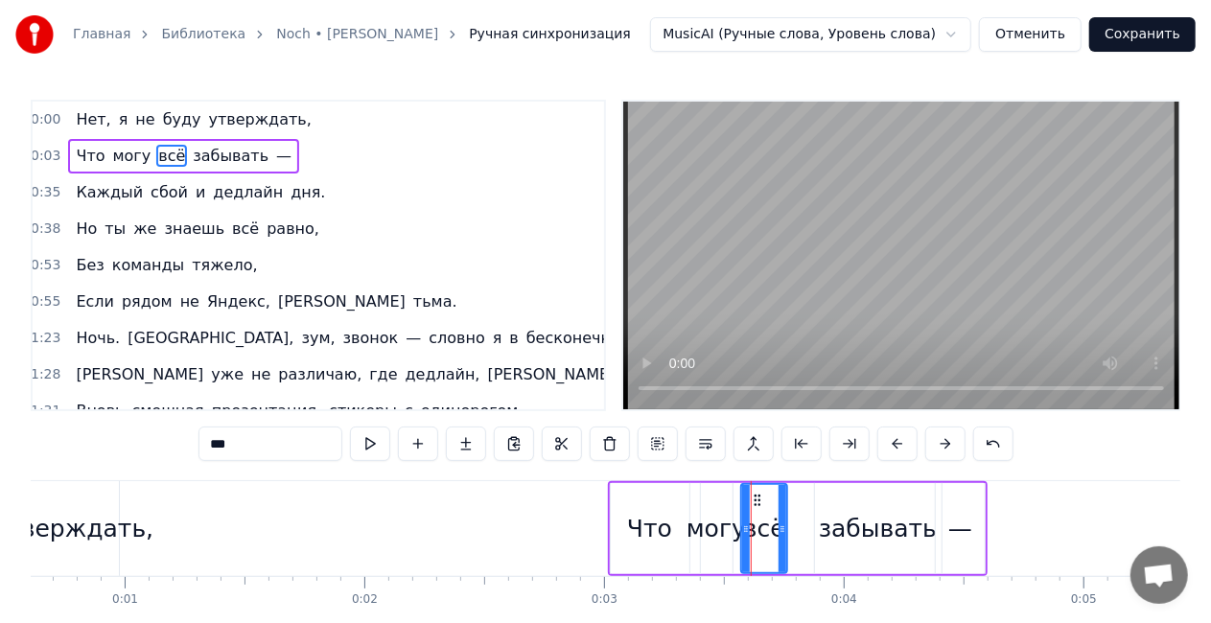
drag, startPoint x: 779, startPoint y: 527, endPoint x: 794, endPoint y: 527, distance: 15.3
click at [786, 527] on icon at bounding box center [783, 529] width 8 height 15
drag, startPoint x: 756, startPoint y: 499, endPoint x: 782, endPoint y: 498, distance: 25.9
click at [782, 498] on icon at bounding box center [783, 500] width 15 height 15
click at [234, 141] on div "Что могу всё забывать —" at bounding box center [183, 156] width 231 height 35
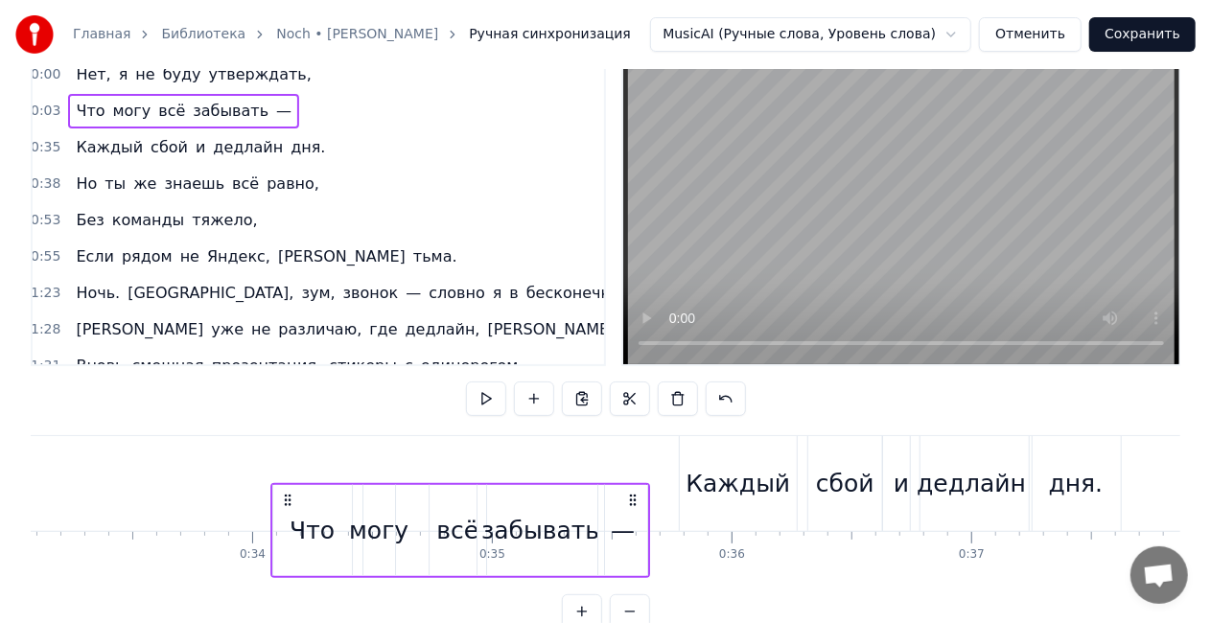
scroll to position [46, 0]
drag, startPoint x: 969, startPoint y: 500, endPoint x: 621, endPoint y: 453, distance: 350.3
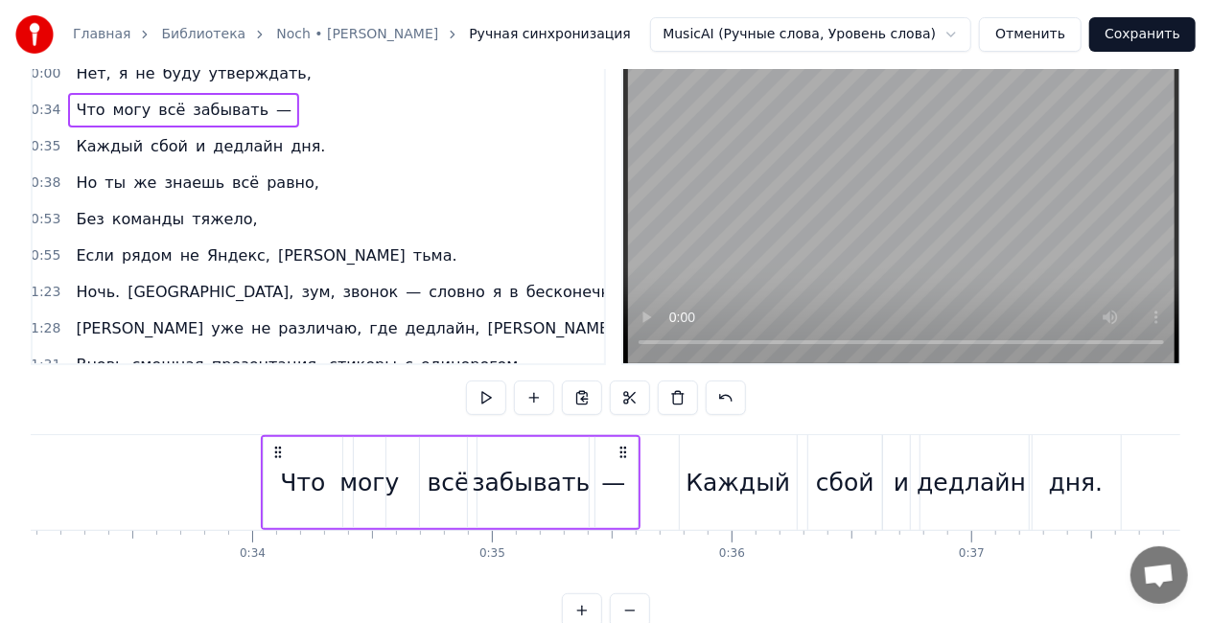
click at [102, 67] on div "Главная Библиотека Noch • [PERSON_NAME] Ручная синхронизация MusicAI (Ручные сл…" at bounding box center [605, 34] width 1211 height 69
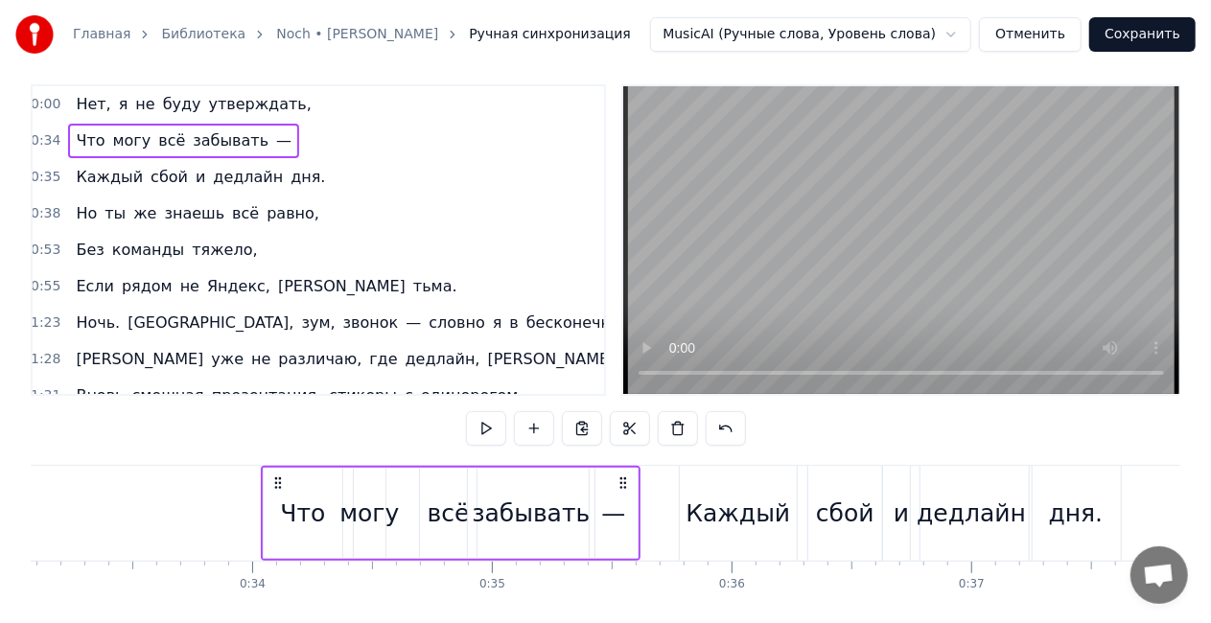
scroll to position [0, 0]
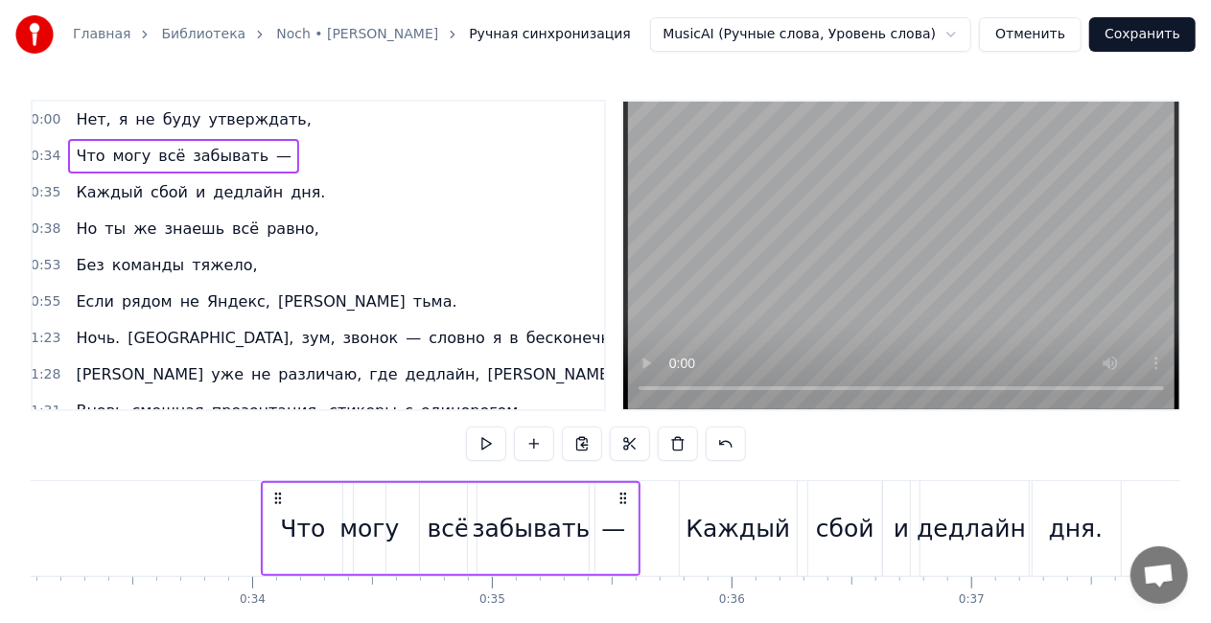
click at [250, 105] on div "Нет, я не буду утверждать," at bounding box center [193, 120] width 250 height 35
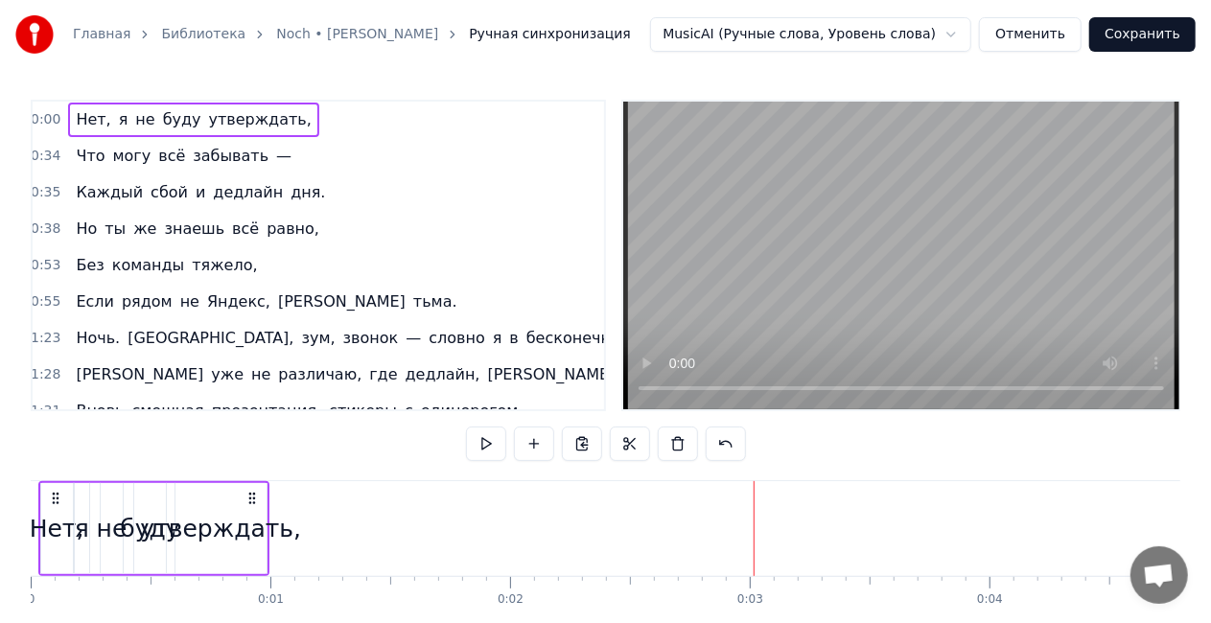
click at [229, 527] on div "утверждать," at bounding box center [220, 529] width 161 height 36
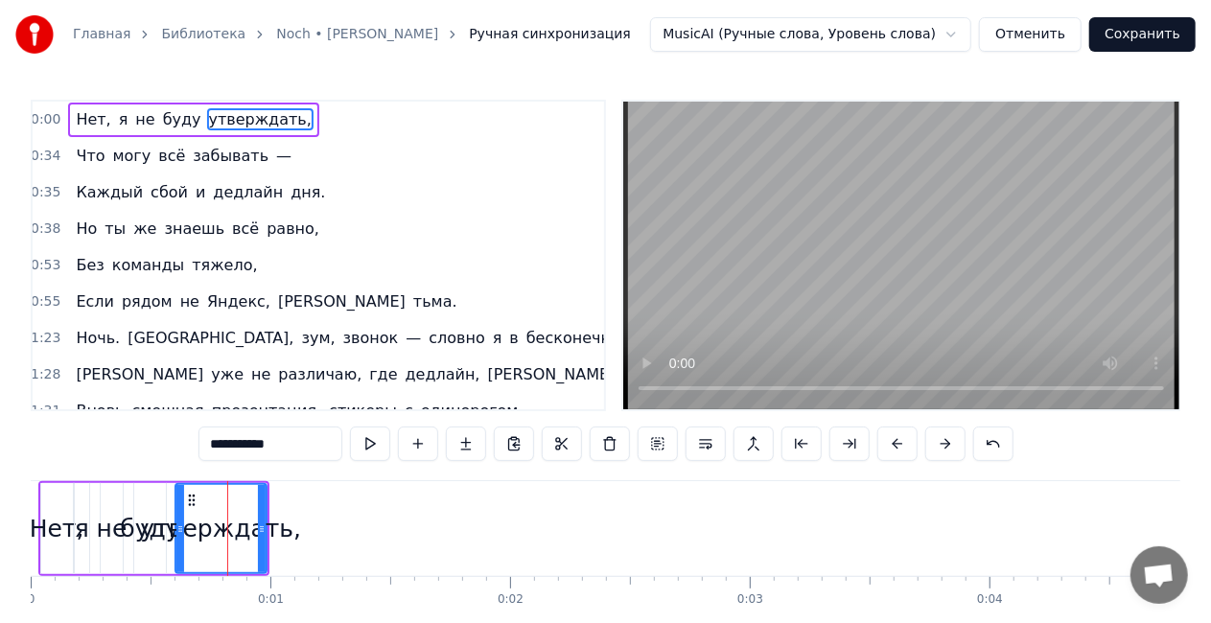
drag, startPoint x: 266, startPoint y: 531, endPoint x: 319, endPoint y: 525, distance: 54.0
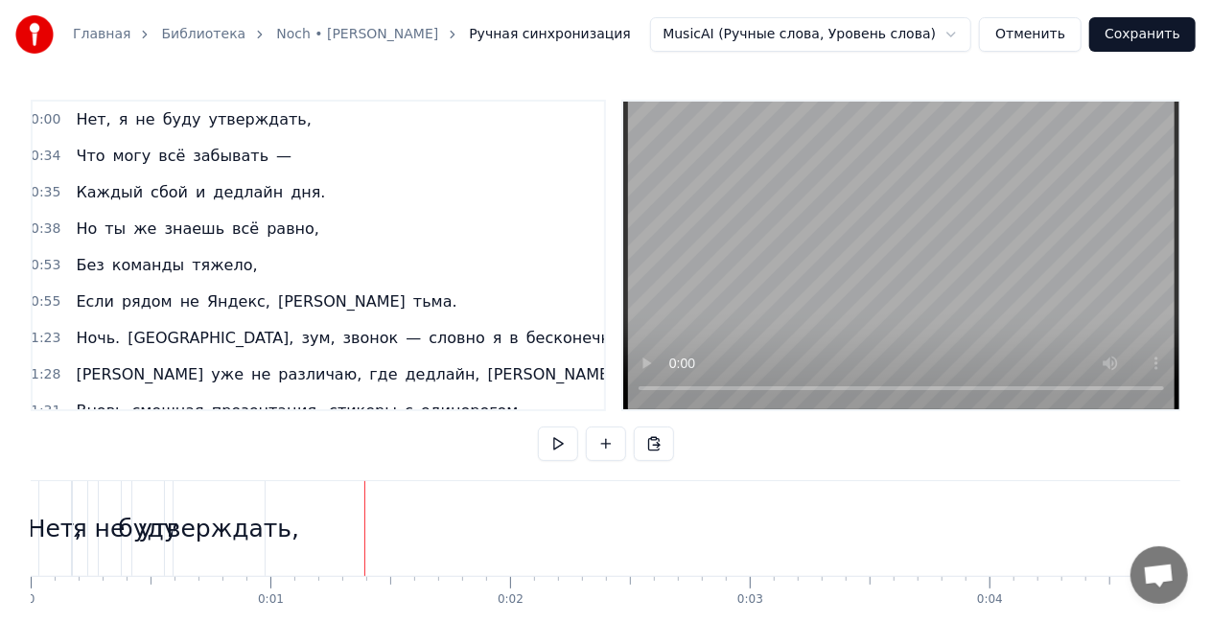
click at [252, 533] on div "утверждать," at bounding box center [218, 529] width 161 height 36
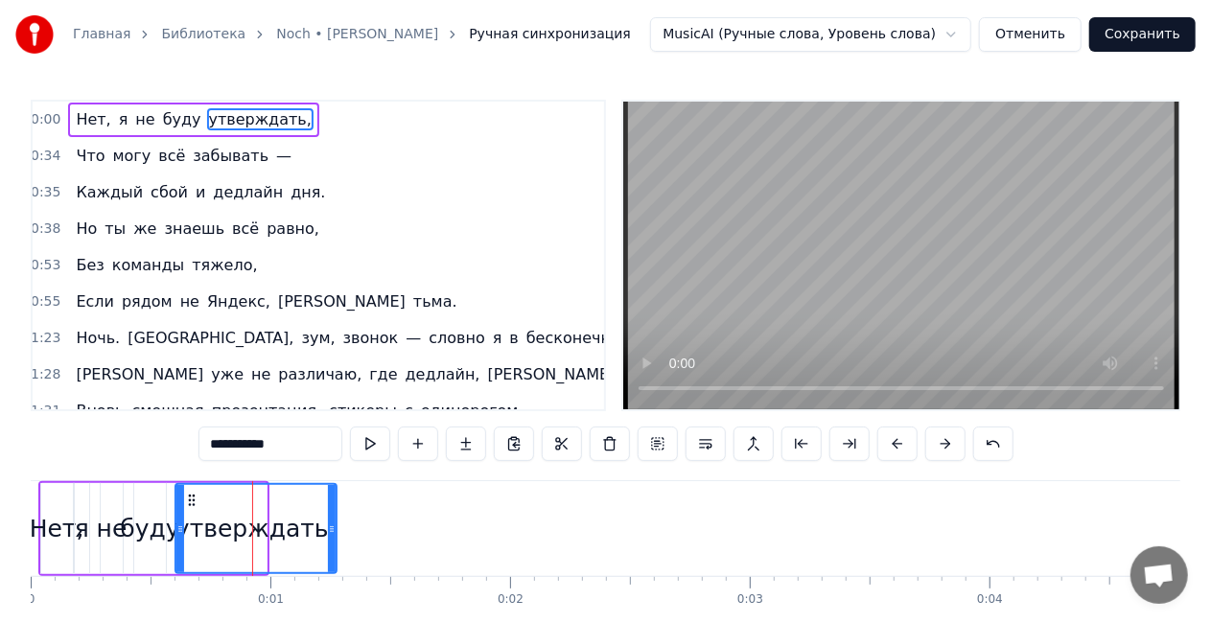
drag, startPoint x: 263, startPoint y: 531, endPoint x: 270, endPoint y: 513, distance: 19.8
click at [334, 518] on div at bounding box center [332, 528] width 8 height 87
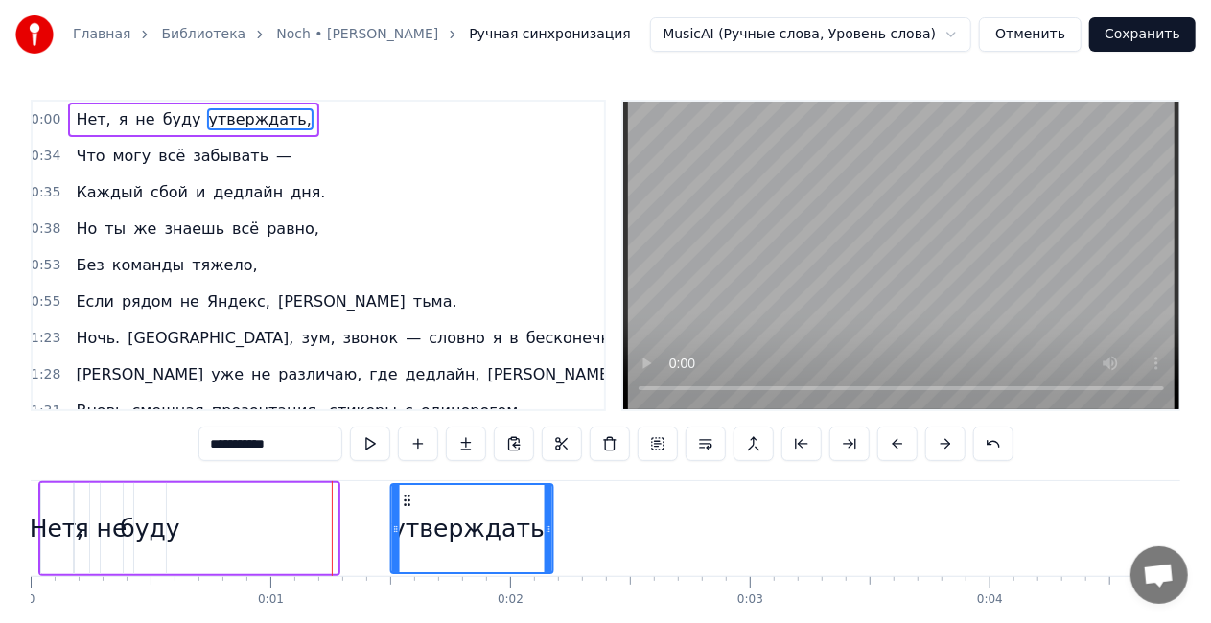
drag, startPoint x: 192, startPoint y: 501, endPoint x: 303, endPoint y: 534, distance: 116.2
click at [408, 504] on icon at bounding box center [406, 500] width 15 height 15
click at [158, 543] on div "буду" at bounding box center [149, 529] width 59 height 36
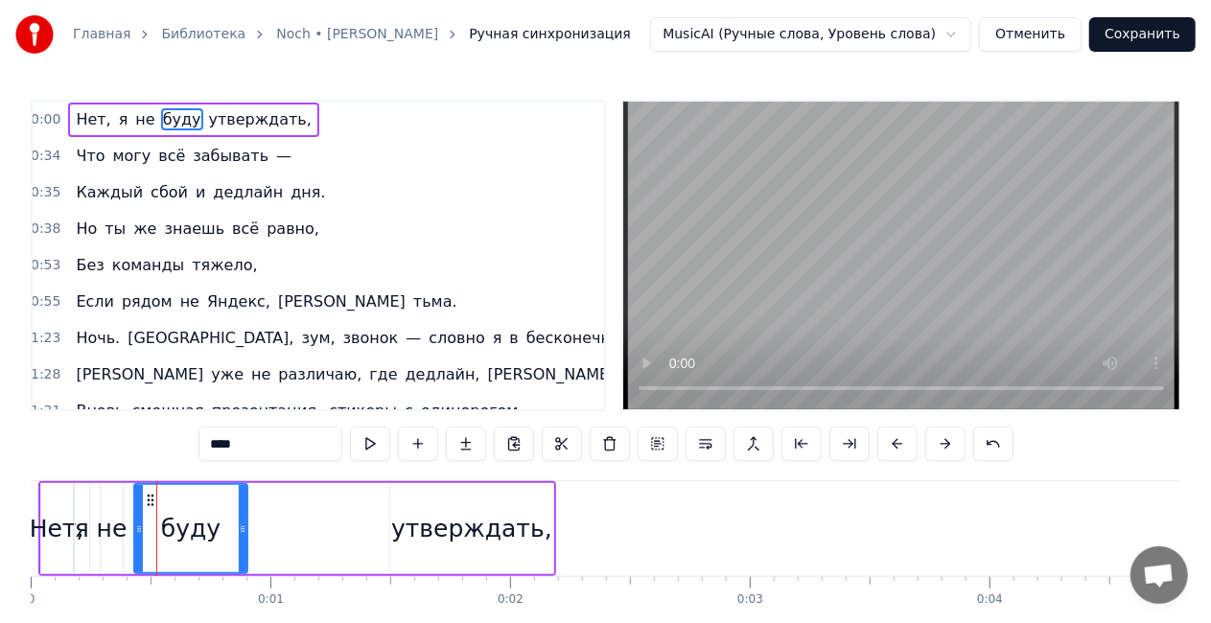
drag, startPoint x: 160, startPoint y: 530, endPoint x: 242, endPoint y: 530, distance: 81.5
click at [242, 531] on circle at bounding box center [242, 531] width 1 height 1
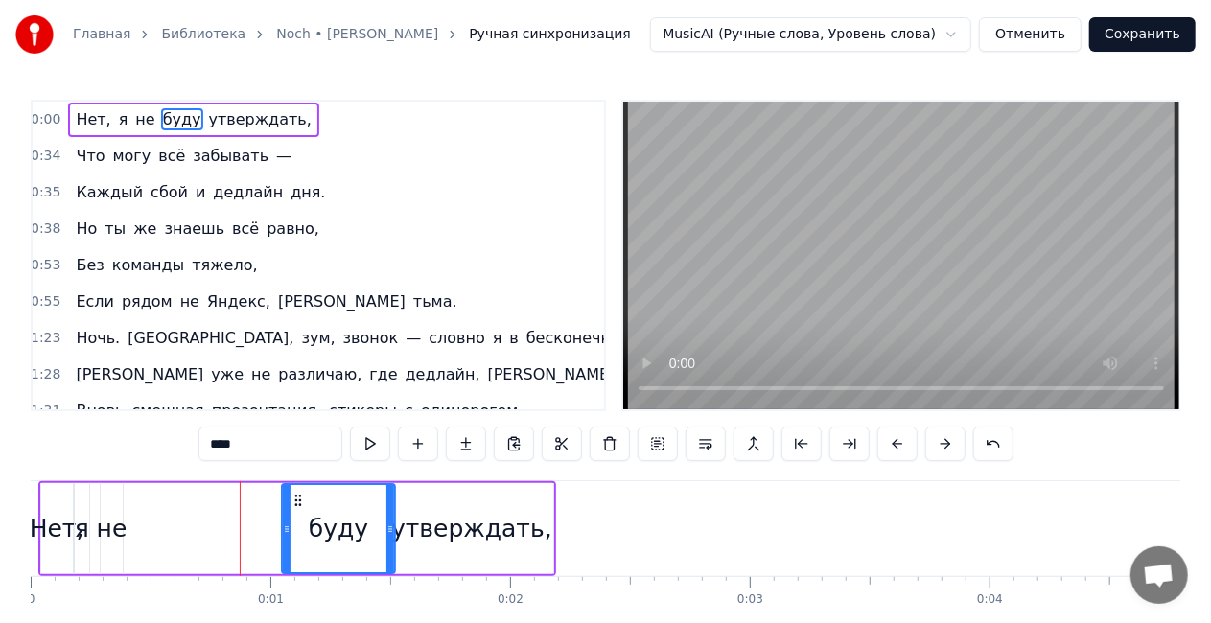
drag, startPoint x: 220, startPoint y: 504, endPoint x: 244, endPoint y: 504, distance: 24.0
click at [295, 504] on icon at bounding box center [298, 500] width 15 height 15
click at [108, 530] on div "не" at bounding box center [112, 529] width 31 height 36
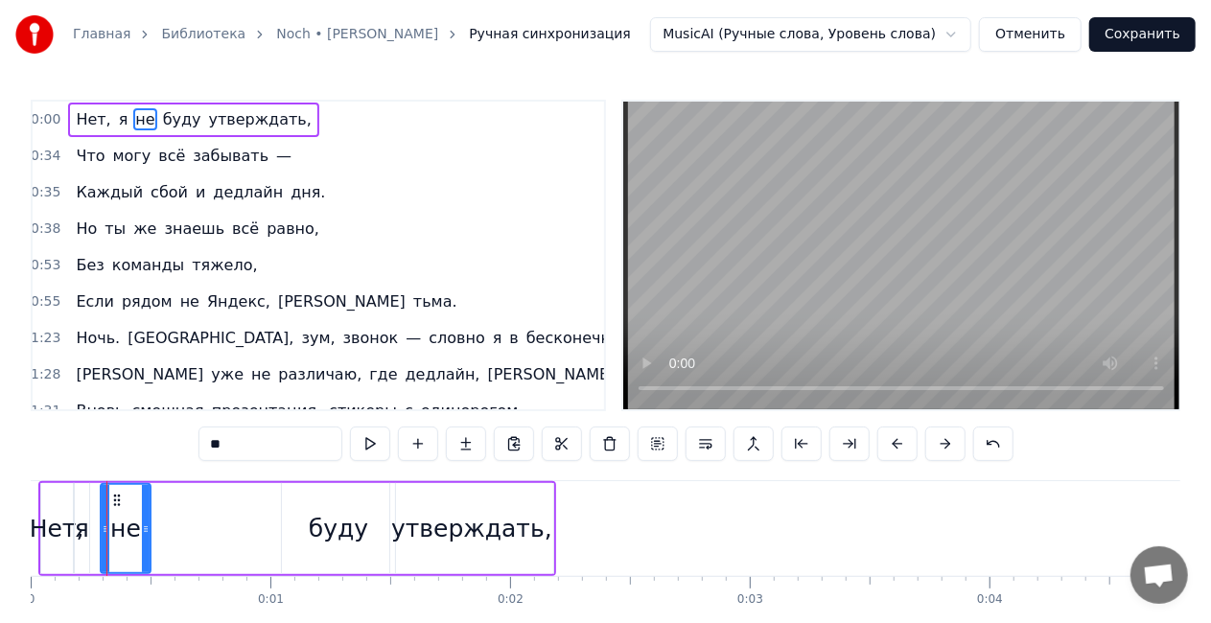
click at [148, 525] on icon at bounding box center [146, 529] width 8 height 15
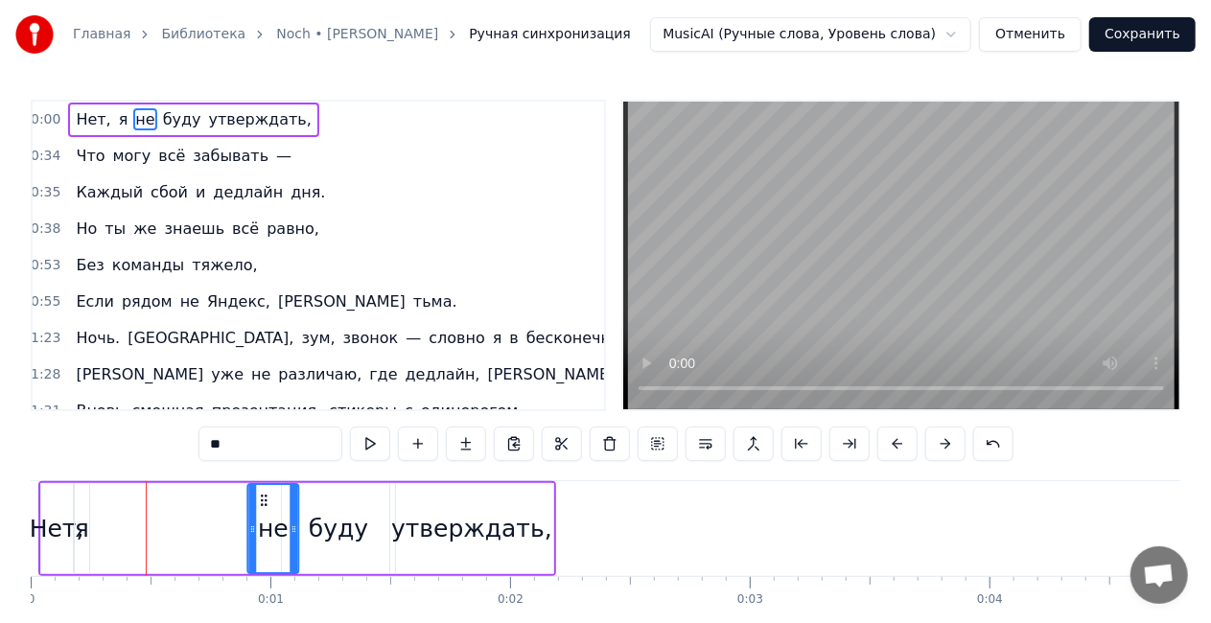
drag, startPoint x: 228, startPoint y: 502, endPoint x: 195, endPoint y: 501, distance: 33.6
click at [268, 502] on icon at bounding box center [263, 500] width 15 height 15
click at [85, 527] on div "я" at bounding box center [82, 529] width 14 height 36
type input "*"
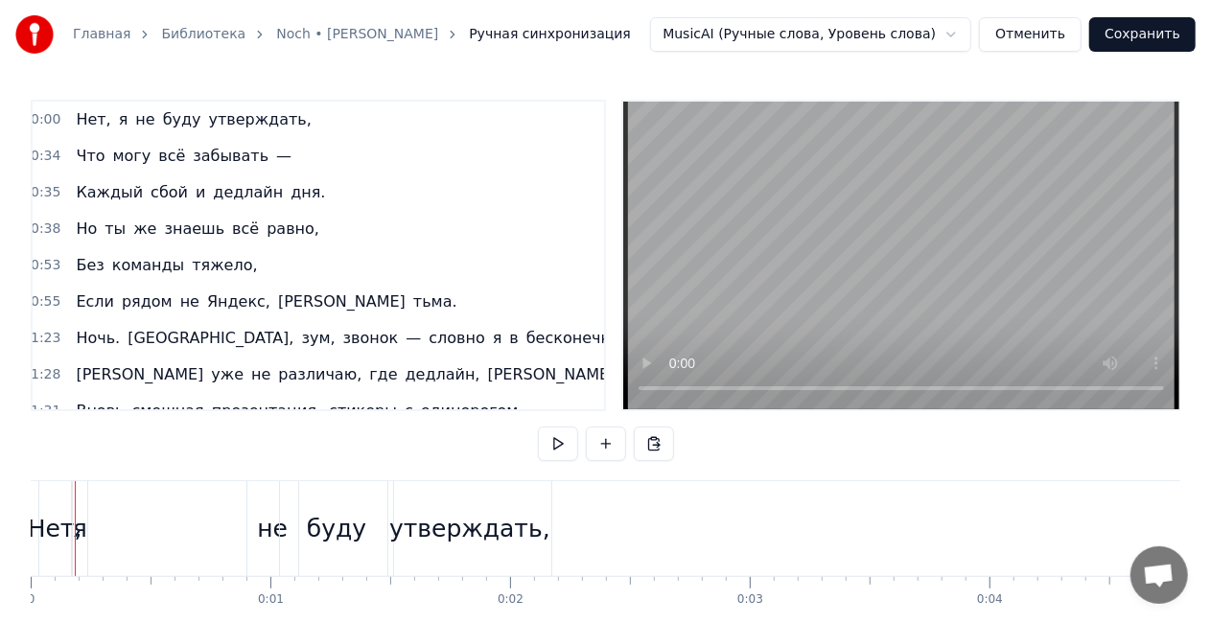
click at [85, 525] on div "я" at bounding box center [80, 529] width 14 height 36
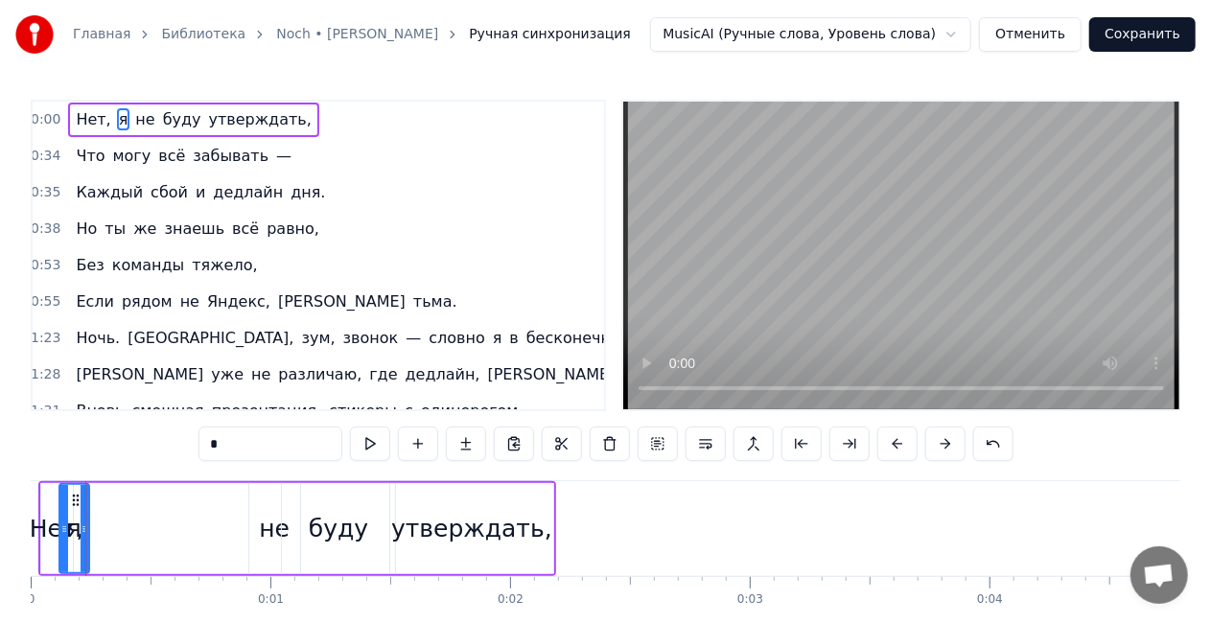
click at [64, 515] on div at bounding box center [64, 528] width 8 height 87
drag, startPoint x: 75, startPoint y: 503, endPoint x: 228, endPoint y: 498, distance: 153.5
click at [228, 498] on icon at bounding box center [229, 500] width 15 height 15
click at [59, 525] on div "Нет," at bounding box center [57, 529] width 55 height 36
type input "****"
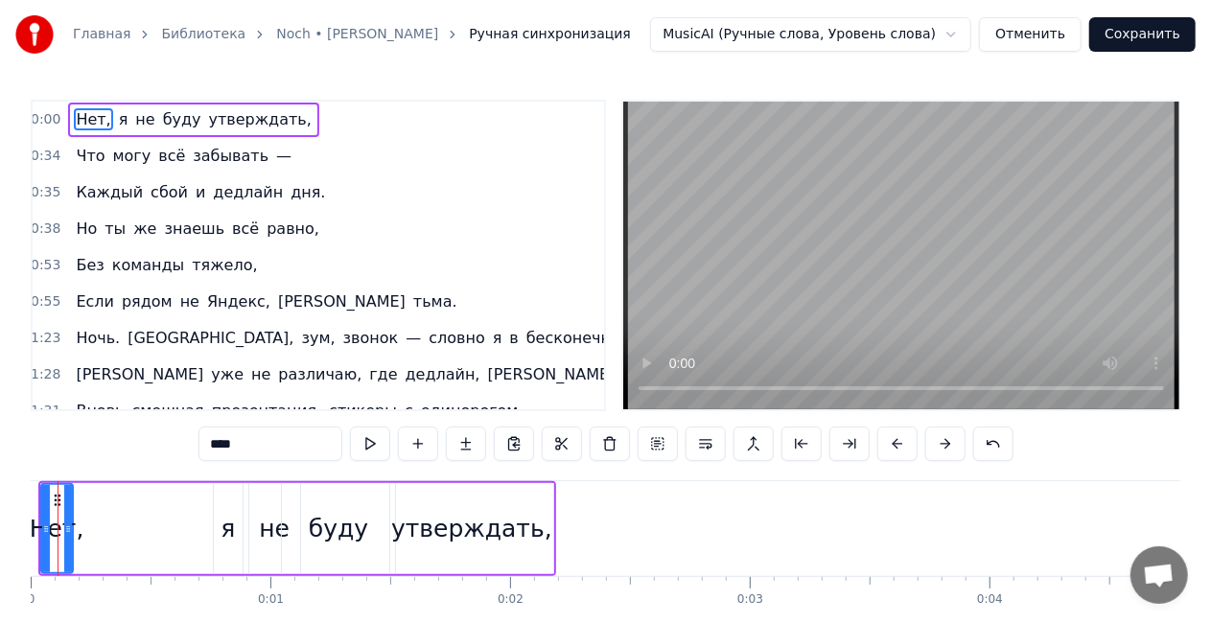
drag, startPoint x: 58, startPoint y: 495, endPoint x: 110, endPoint y: 491, distance: 52.9
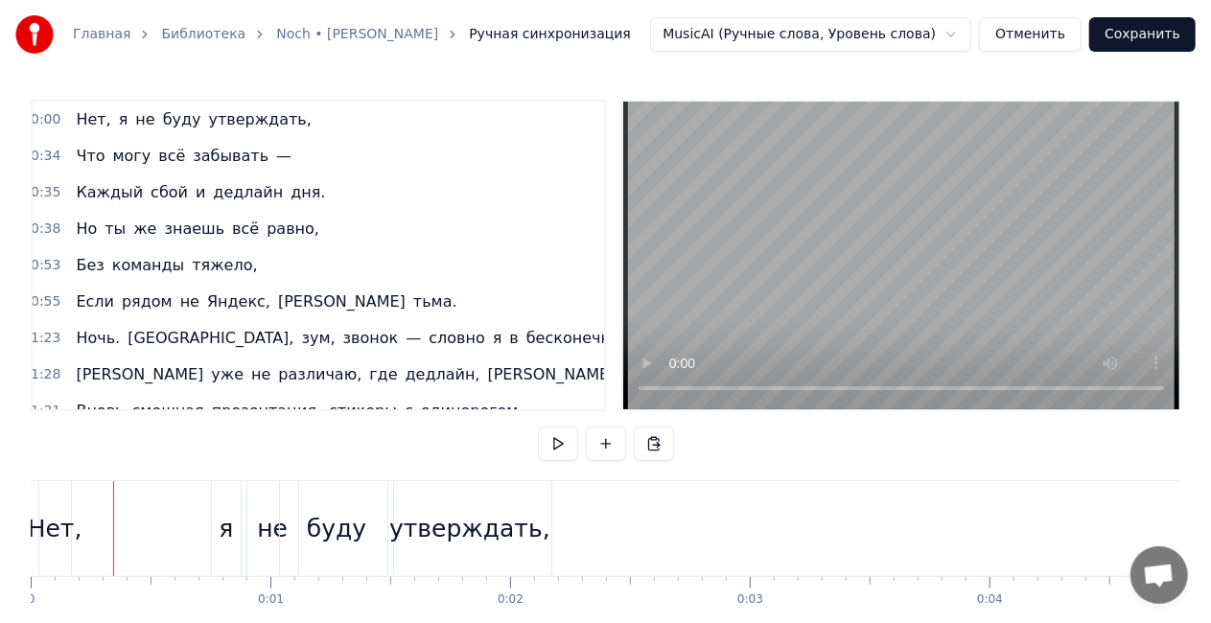
click at [54, 502] on div "Нет," at bounding box center [55, 528] width 32 height 95
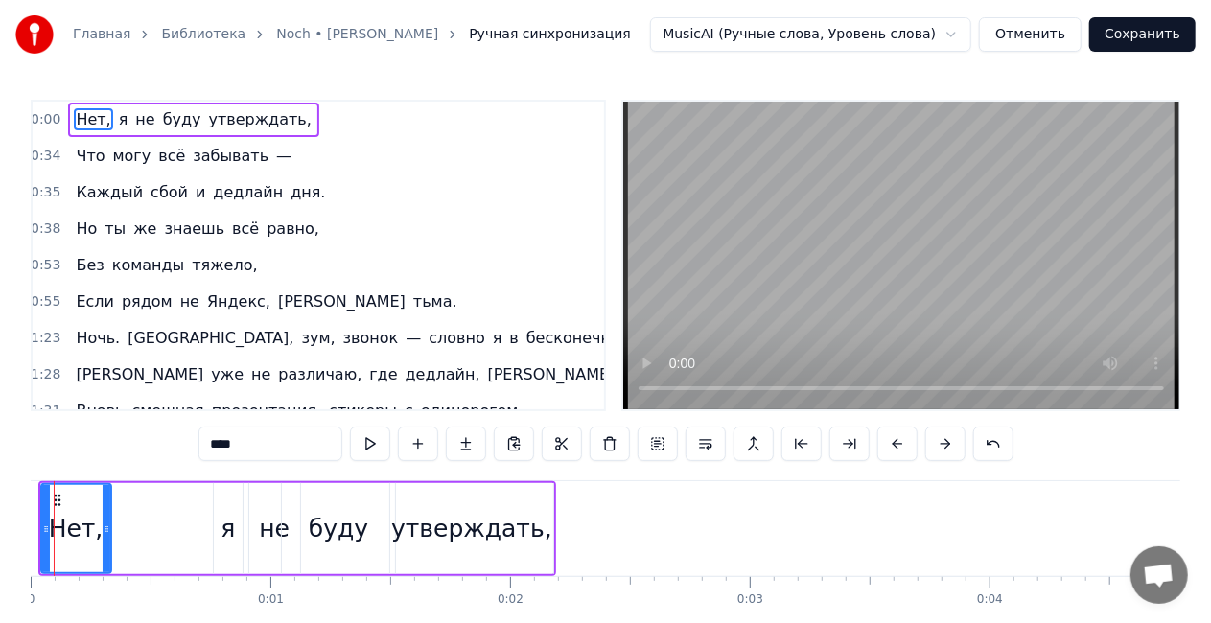
drag, startPoint x: 71, startPoint y: 524, endPoint x: 82, endPoint y: 507, distance: 20.0
click at [103, 520] on div at bounding box center [107, 528] width 8 height 87
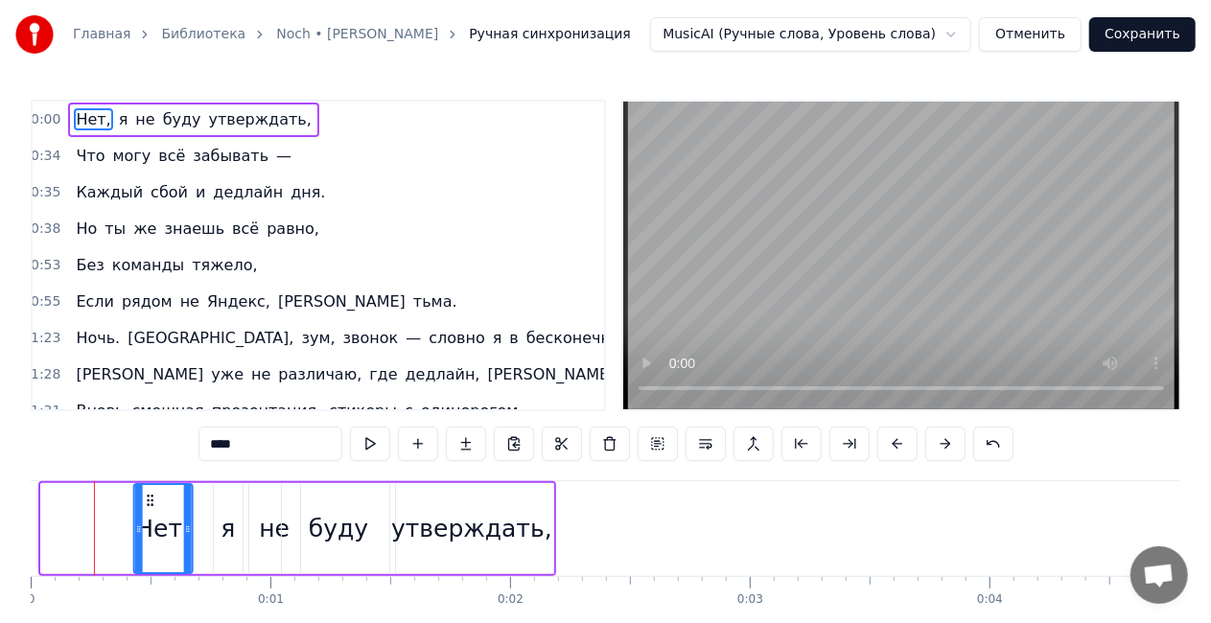
drag, startPoint x: 58, startPoint y: 497, endPoint x: 152, endPoint y: 501, distance: 93.1
click at [152, 501] on icon at bounding box center [149, 500] width 15 height 15
